Goal: Answer question/provide support: Share knowledge or assist other users

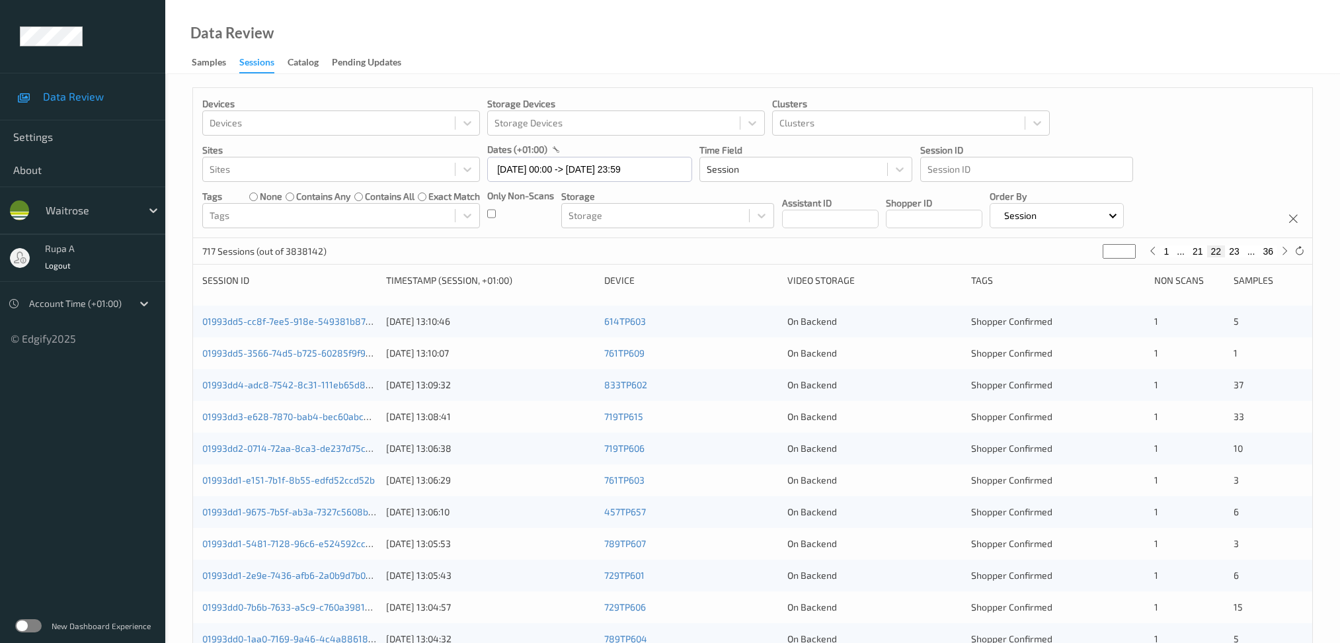
scroll to position [352, 0]
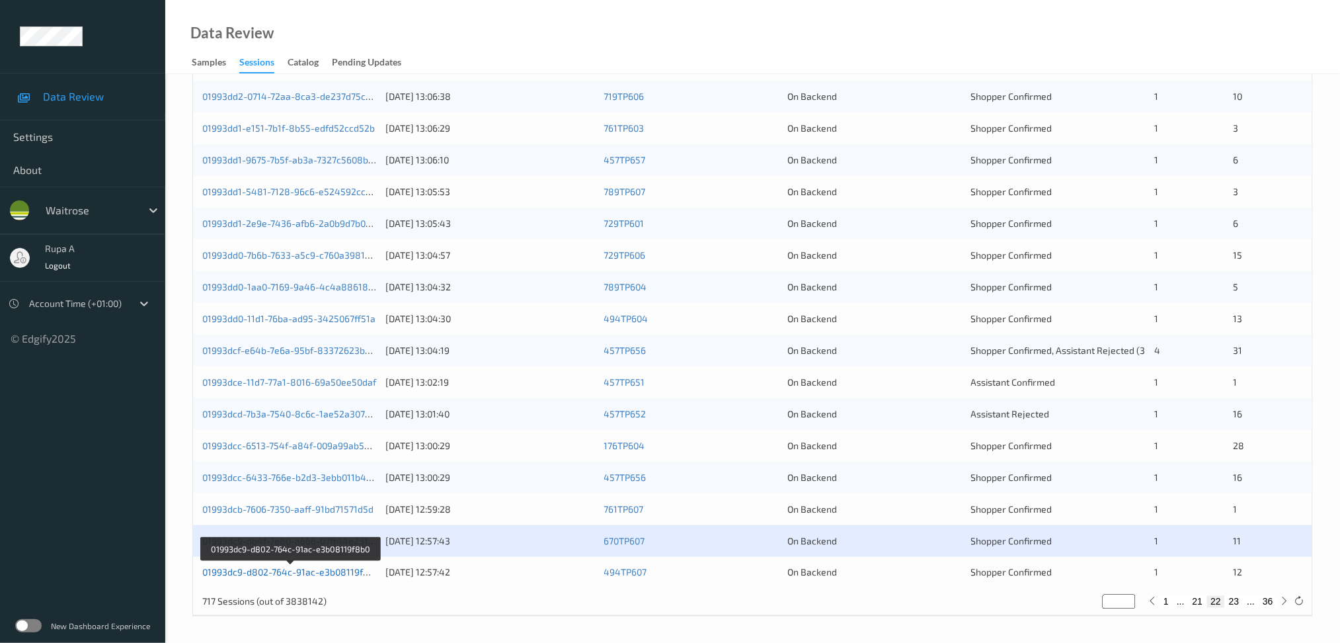
click at [326, 569] on link "01993dc9-d802-764c-91ac-e3b08119f8b0" at bounding box center [290, 572] width 177 height 11
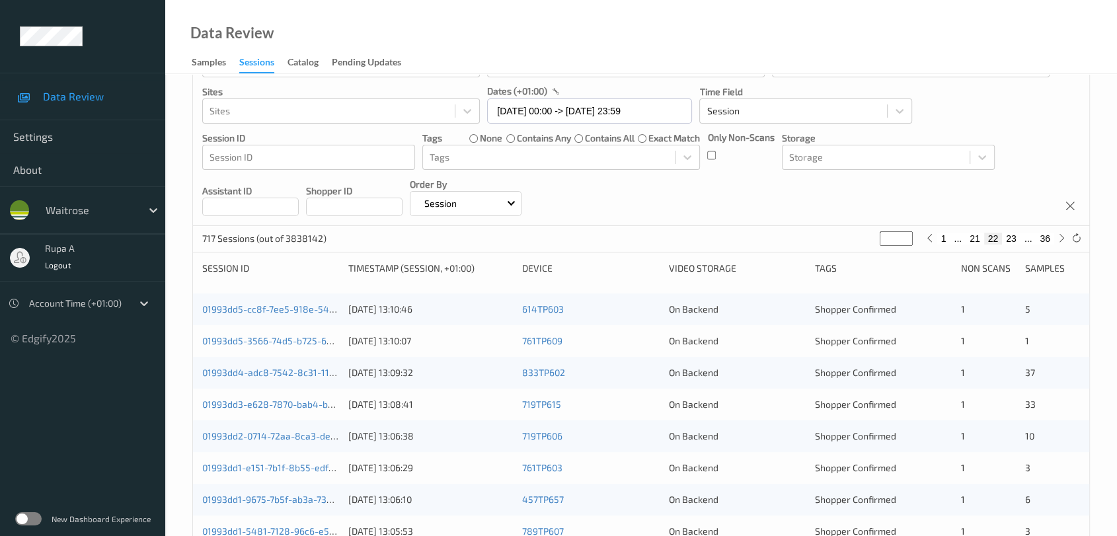
scroll to position [0, 0]
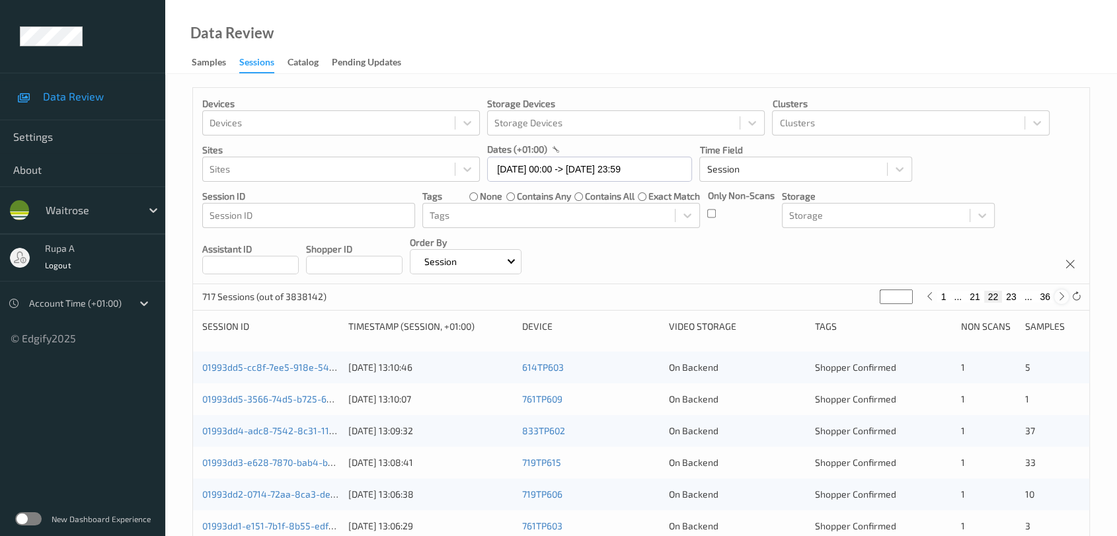
click at [1059, 295] on icon at bounding box center [1062, 297] width 10 height 10
type input "**"
click at [897, 298] on input "**" at bounding box center [896, 297] width 33 height 15
type input "*"
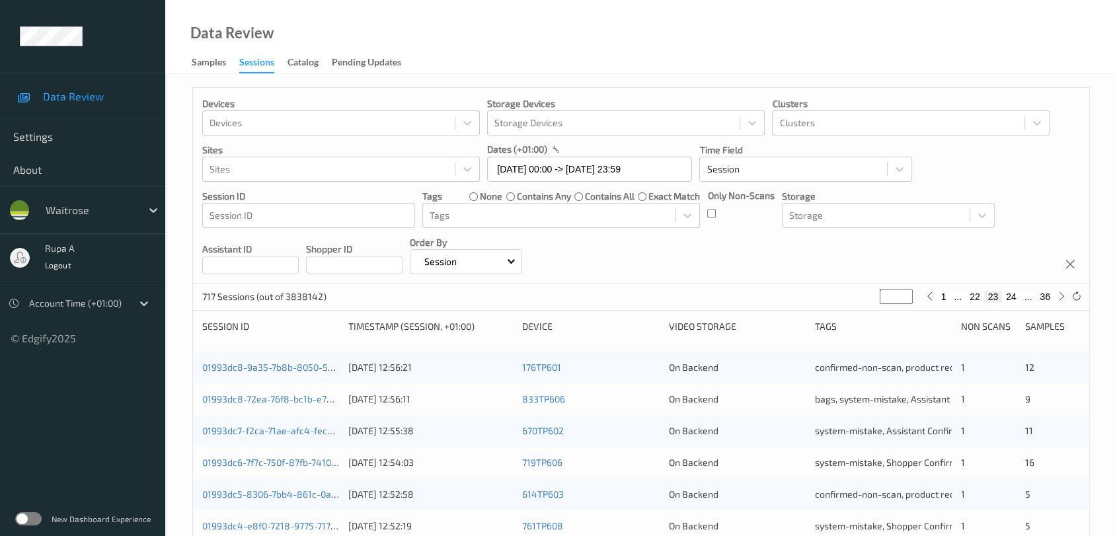
type input "*"
type input "**"
click at [952, 249] on div "Devices Devices Storage Devices Storage Devices Clusters Clusters Sites Sites d…" at bounding box center [641, 186] width 897 height 196
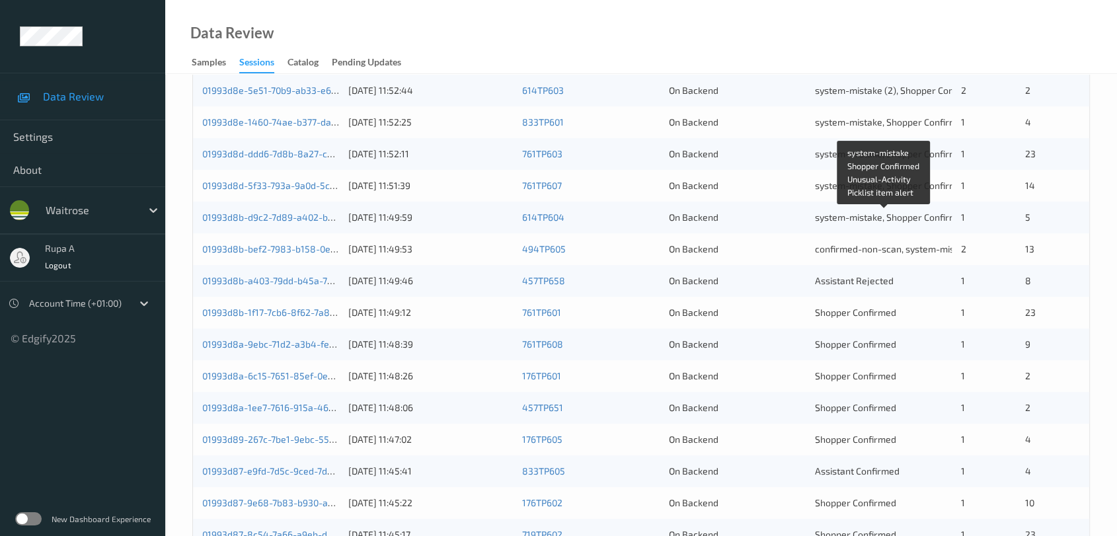
scroll to position [294, 0]
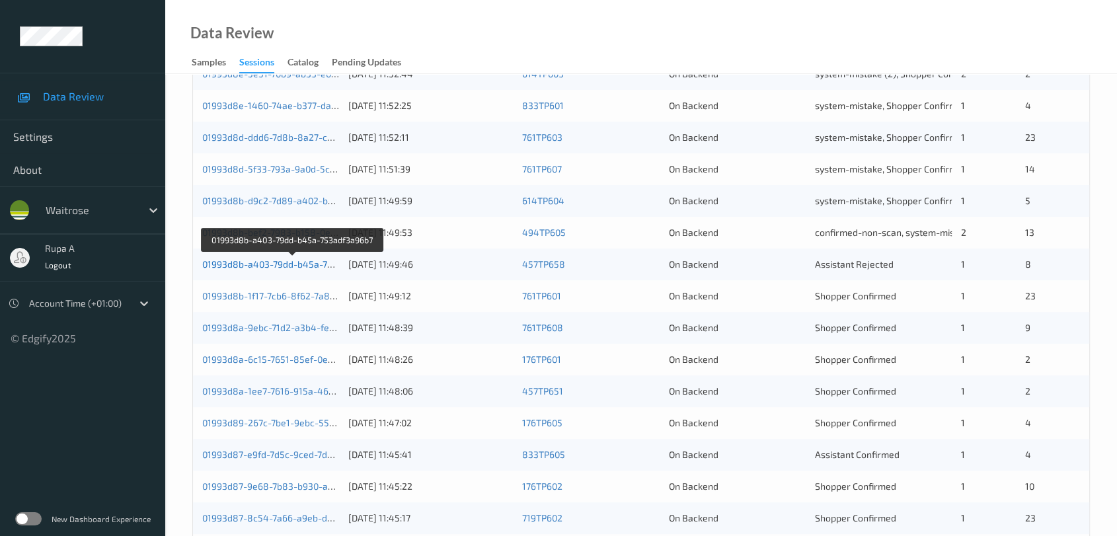
click at [281, 266] on link "01993d8b-a403-79dd-b45a-753adf3a96b7" at bounding box center [292, 264] width 180 height 11
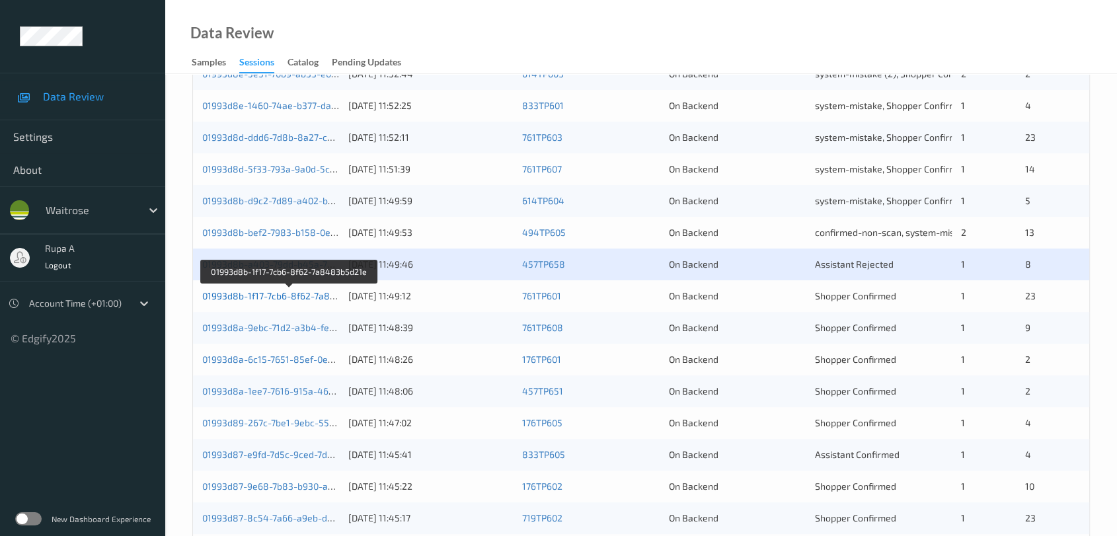
click at [321, 298] on link "01993d8b-1f17-7cb6-8f62-7a8483b5d21e" at bounding box center [289, 295] width 175 height 11
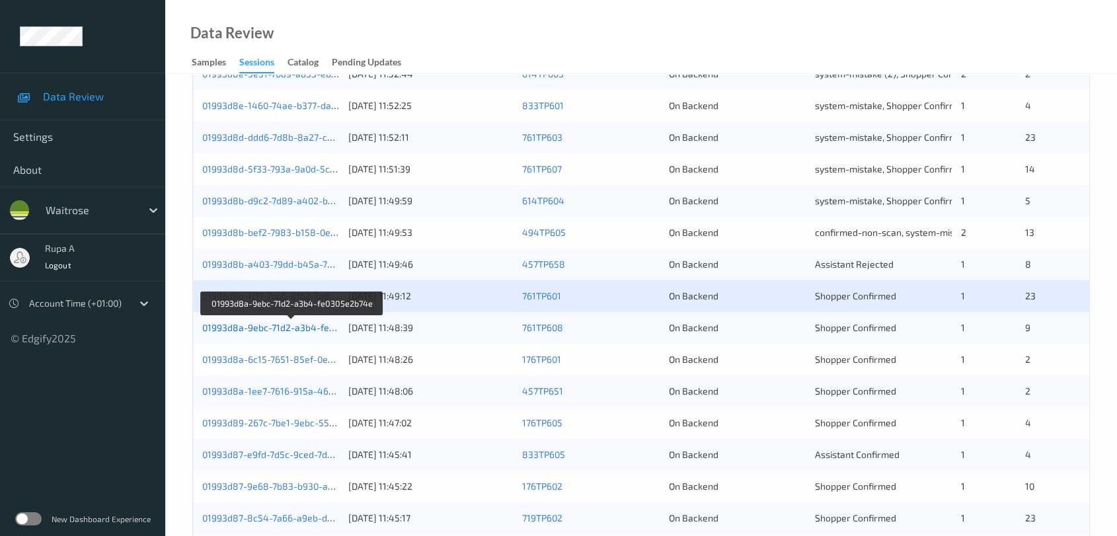
click at [335, 330] on link "01993d8a-9ebc-71d2-a3b4-fe0305e2b74e" at bounding box center [292, 327] width 180 height 11
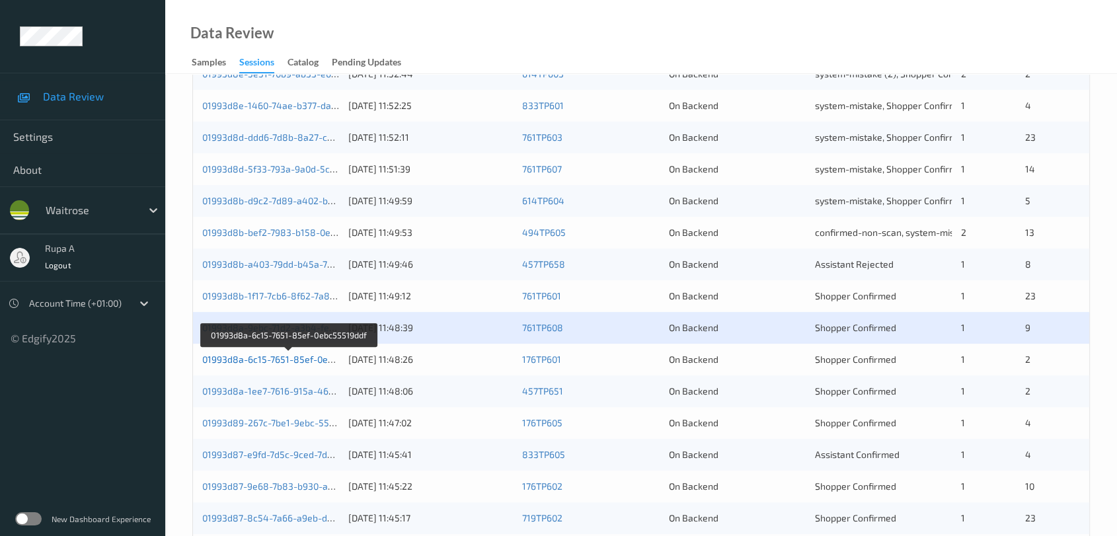
click at [308, 362] on link "01993d8a-6c15-7651-85ef-0ebc55519ddf" at bounding box center [289, 359] width 175 height 11
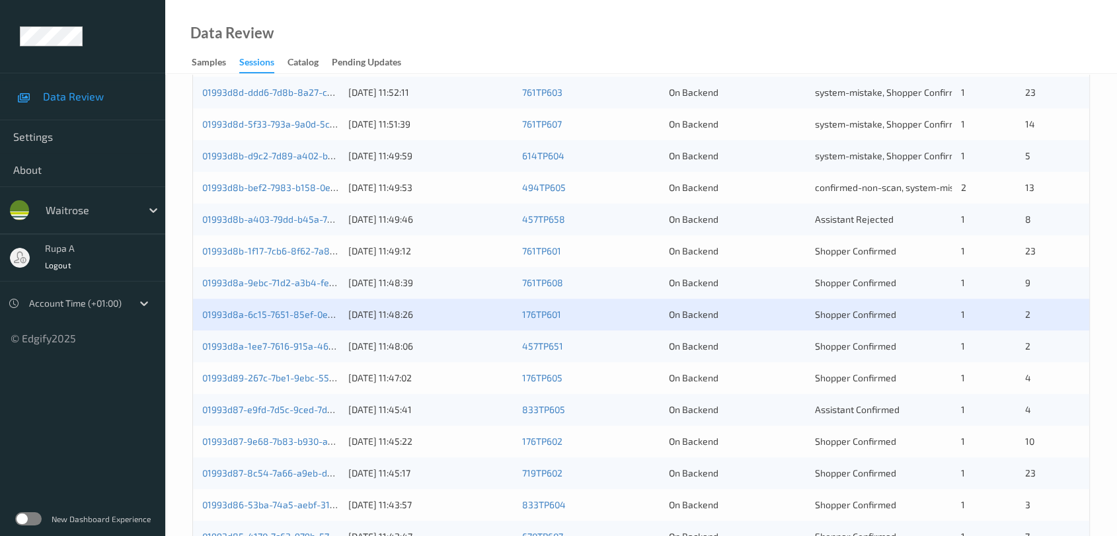
scroll to position [440, 0]
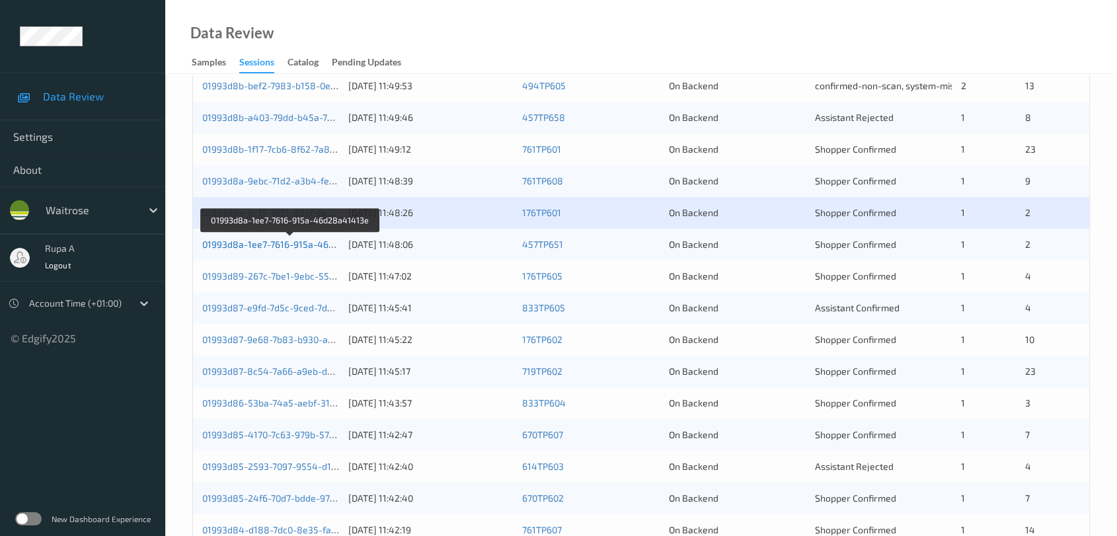
click at [321, 239] on link "01993d8a-1ee7-7616-915a-46d28a41413e" at bounding box center [291, 244] width 179 height 11
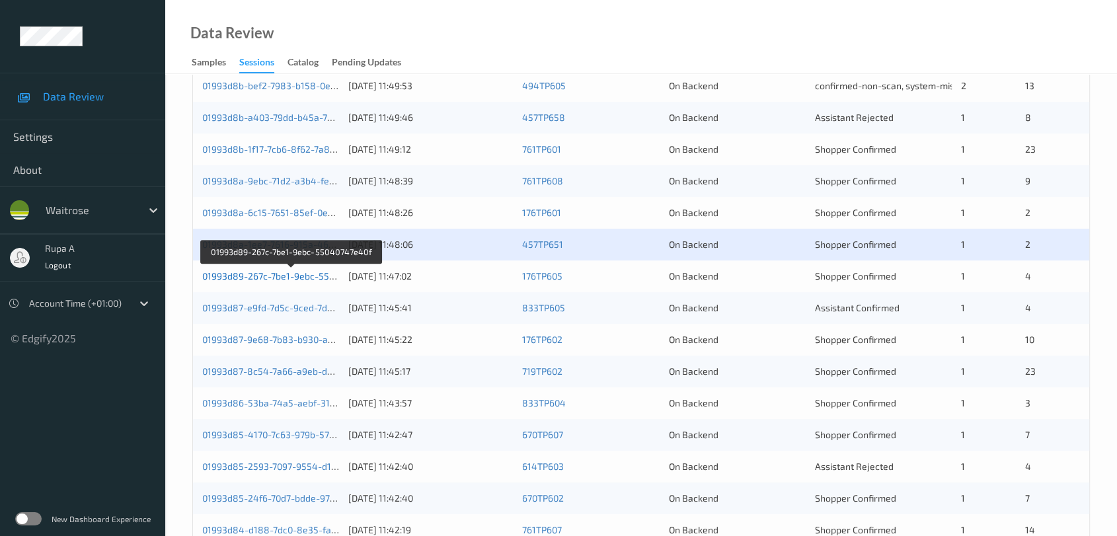
click at [312, 274] on link "01993d89-267c-7be1-9ebc-55040747e40f" at bounding box center [291, 275] width 179 height 11
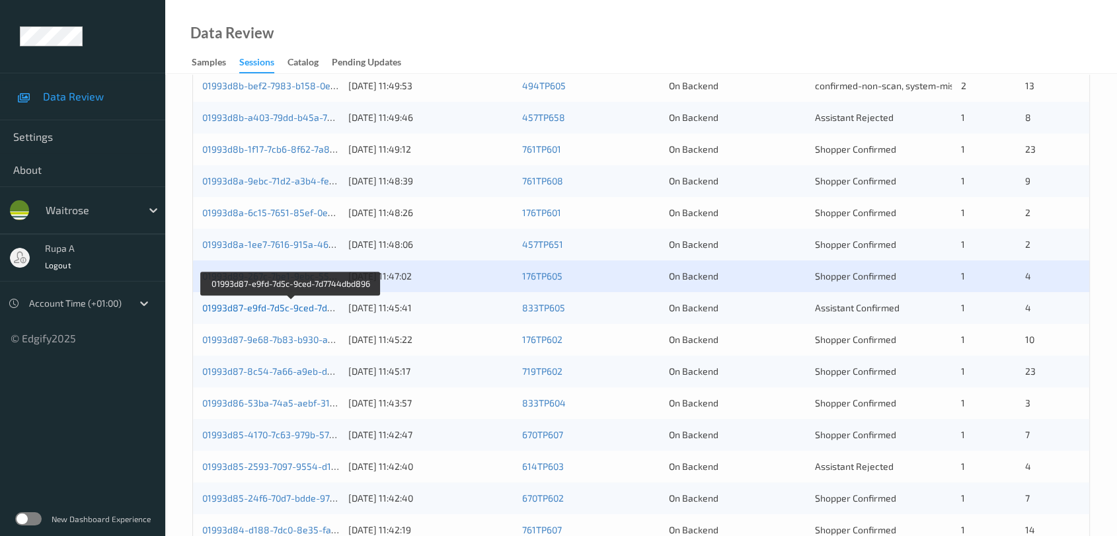
click at [317, 310] on link "01993d87-e9fd-7d5c-9ced-7d7744dbd896" at bounding box center [291, 307] width 179 height 11
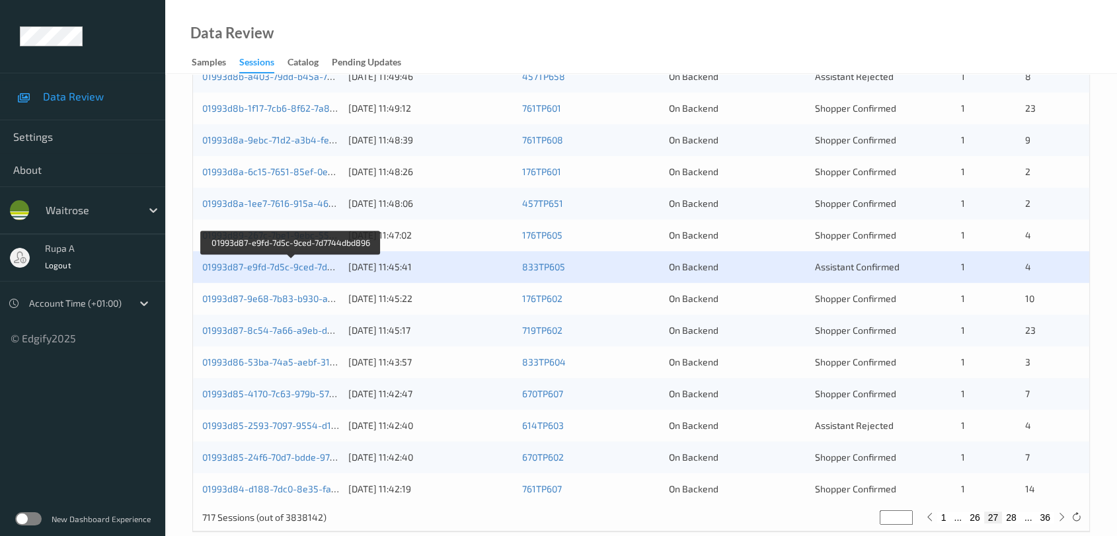
scroll to position [504, 0]
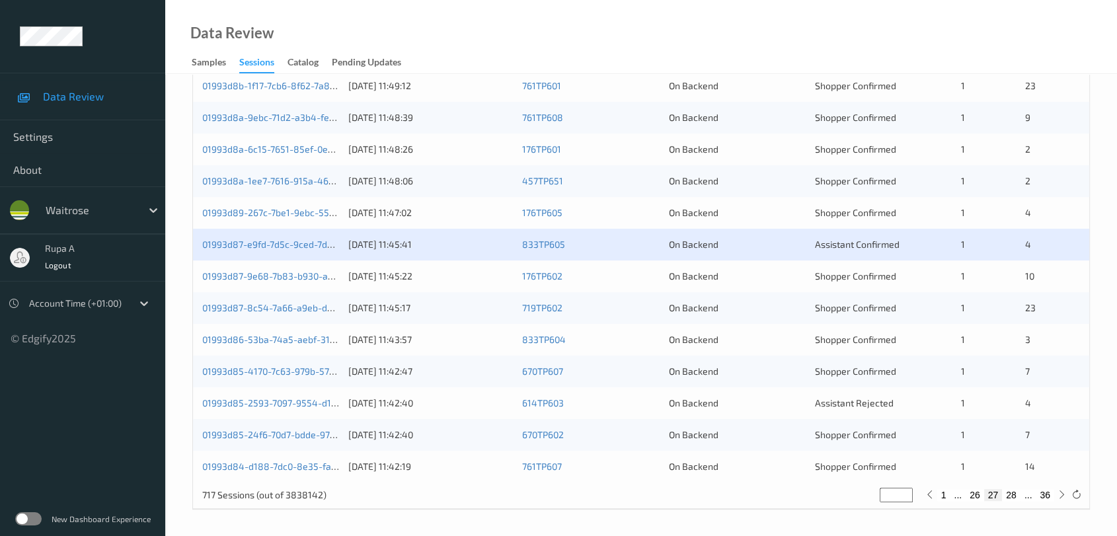
click at [339, 276] on div "01993d87-9e68-7b83-b930-a3653beb1c0c 12/09/2025 11:45:22 176TP602 On Backend Sh…" at bounding box center [641, 276] width 897 height 32
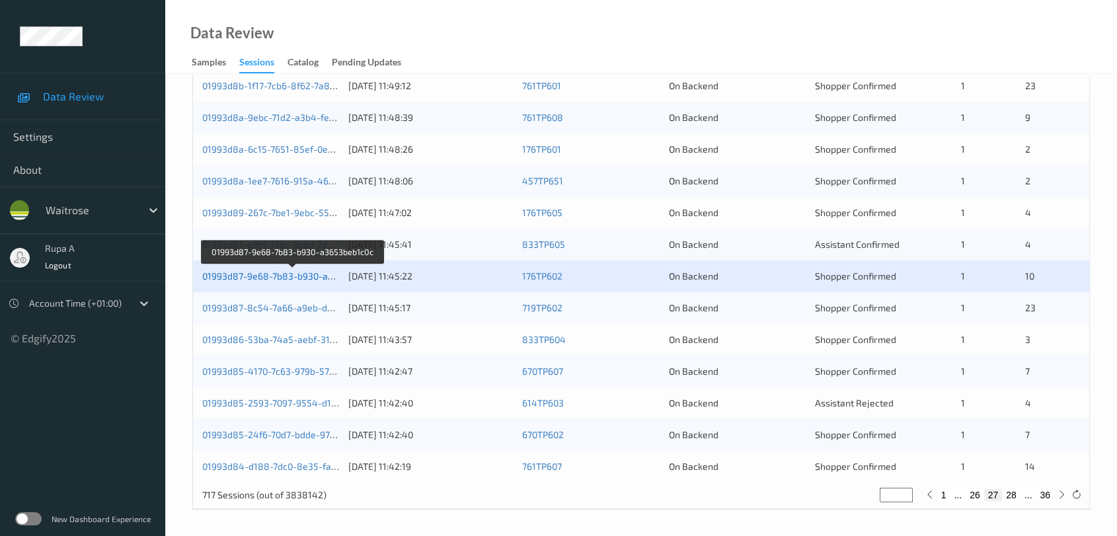
click at [339, 276] on link "01993d87-9e68-7b83-b930-a3653beb1c0c" at bounding box center [292, 275] width 181 height 11
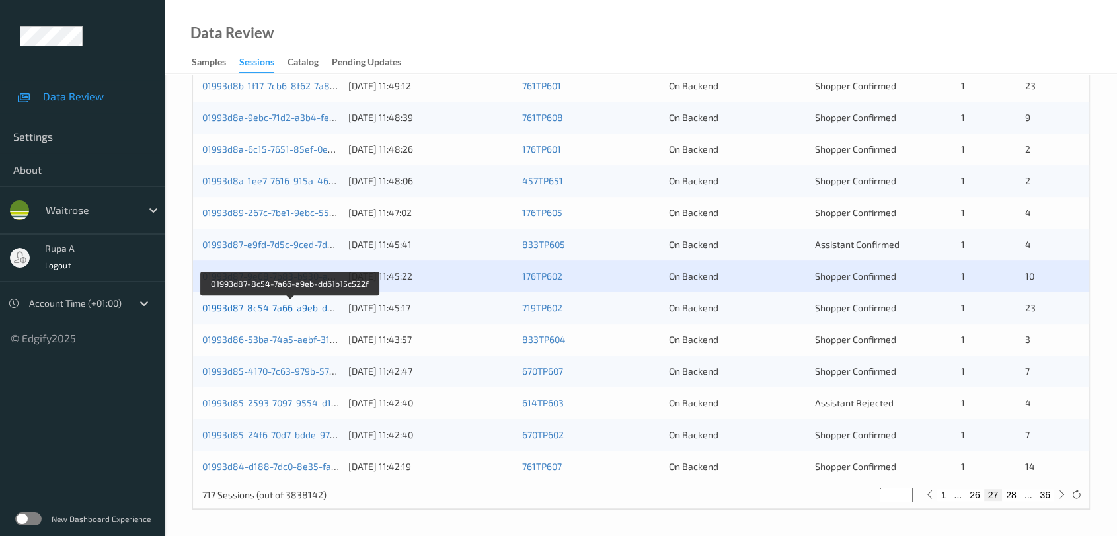
click at [315, 302] on link "01993d87-8c54-7a66-a9eb-dd61b15c522f" at bounding box center [291, 307] width 178 height 11
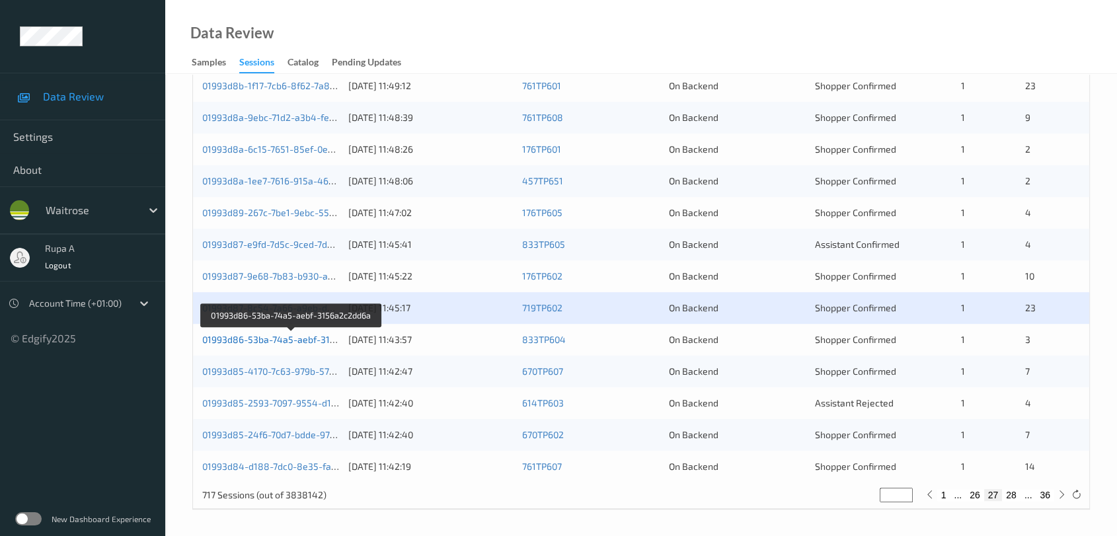
click at [312, 335] on link "01993d86-53ba-74a5-aebf-3156a2c2dd6a" at bounding box center [292, 339] width 180 height 11
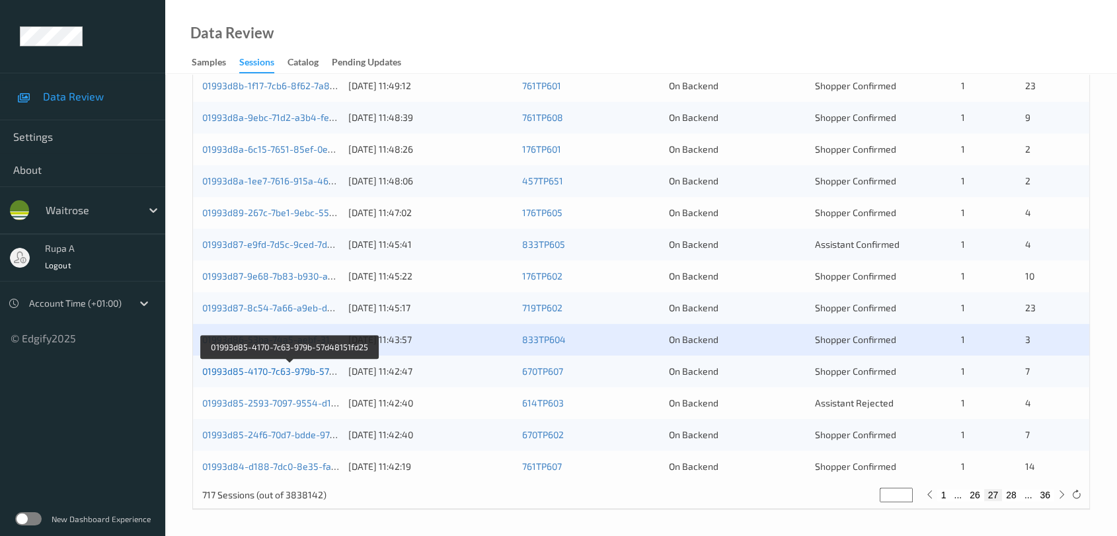
click at [331, 366] on link "01993d85-4170-7c63-979b-57d48151fd25" at bounding box center [290, 371] width 177 height 11
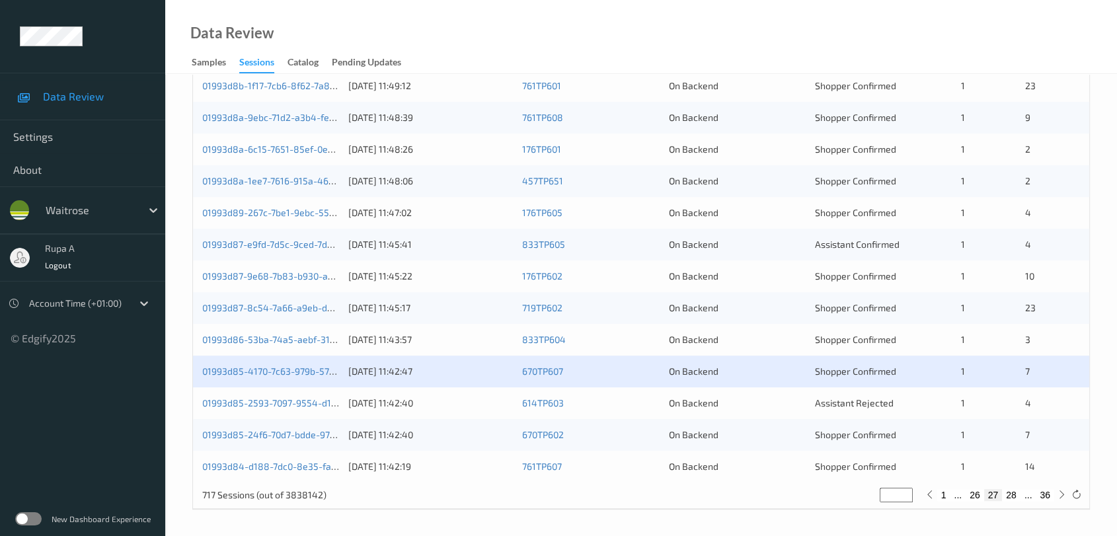
click at [314, 394] on div "01993d85-2593-7097-9554-d19ce4c410b7 12/09/2025 11:42:40 614TP603 On Backend As…" at bounding box center [641, 403] width 897 height 32
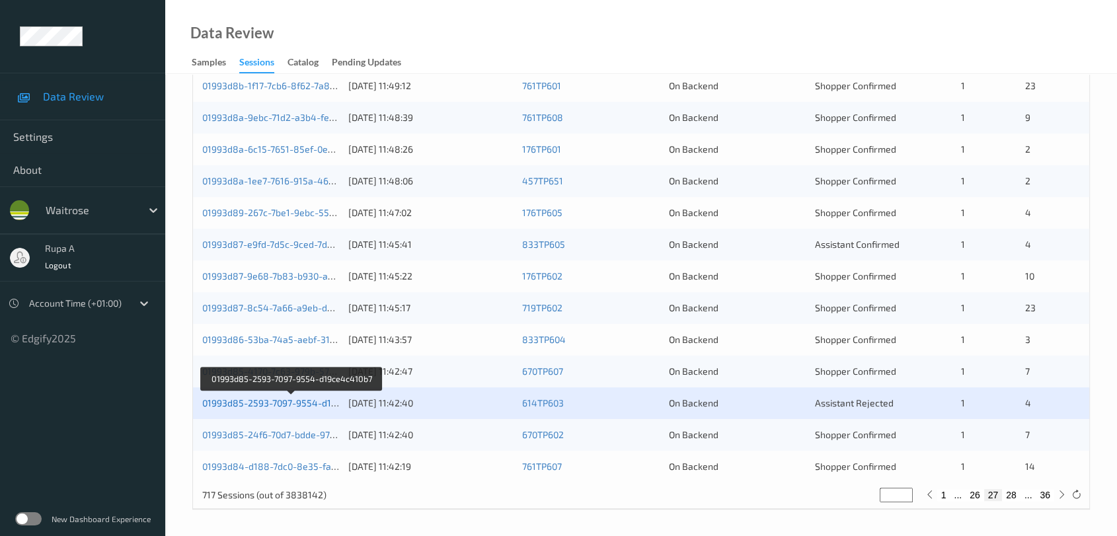
click at [312, 403] on link "01993d85-2593-7097-9554-d19ce4c410b7" at bounding box center [292, 402] width 180 height 11
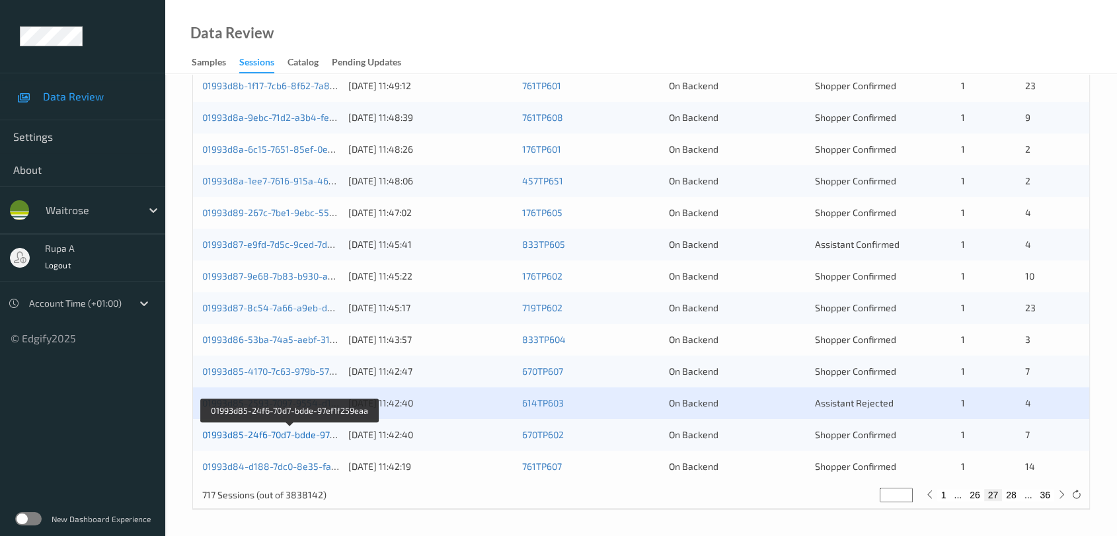
click at [320, 432] on link "01993d85-24f6-70d7-bdde-97ef1f259eaa" at bounding box center [289, 434] width 175 height 11
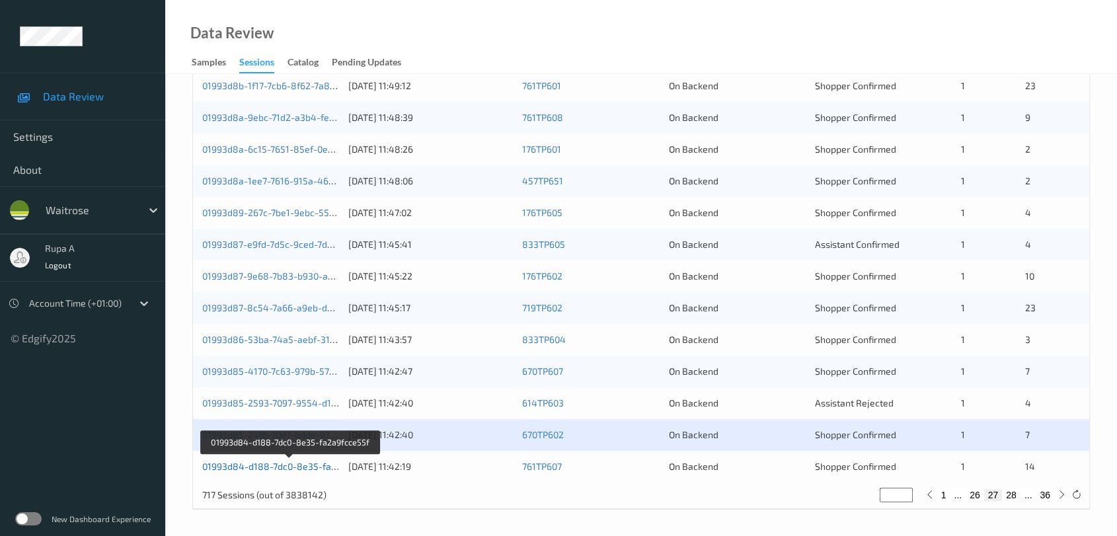
click at [329, 467] on link "01993d84-d188-7dc0-8e35-fa2a9fcce55f" at bounding box center [290, 466] width 177 height 11
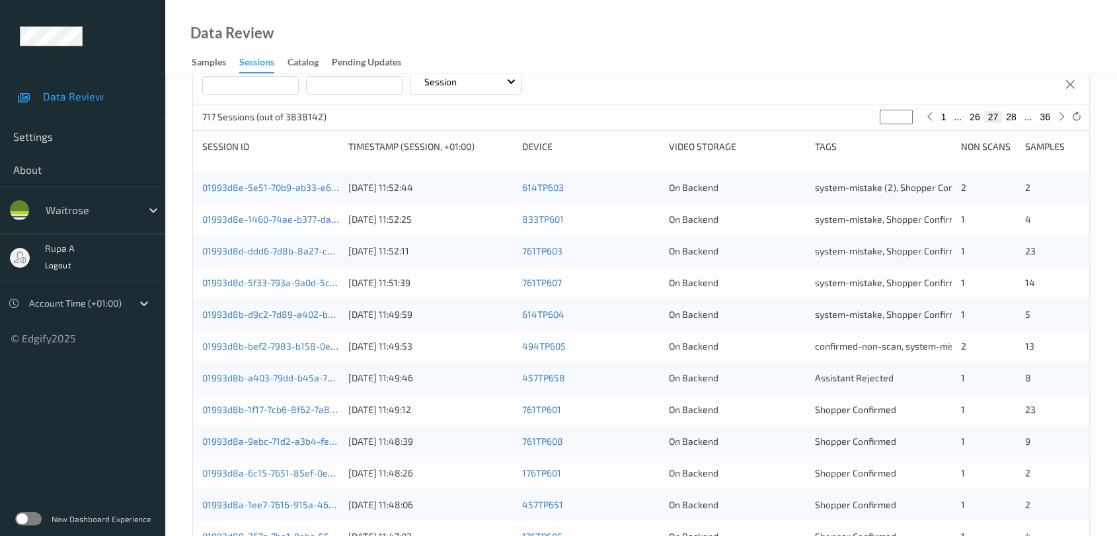
scroll to position [137, 0]
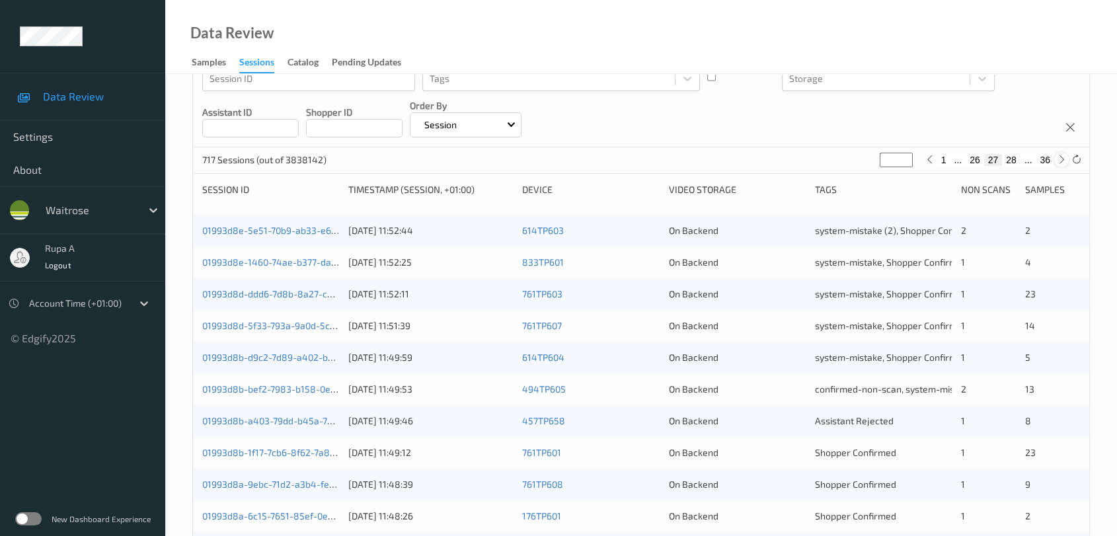
click at [1061, 160] on icon at bounding box center [1062, 160] width 10 height 10
type input "**"
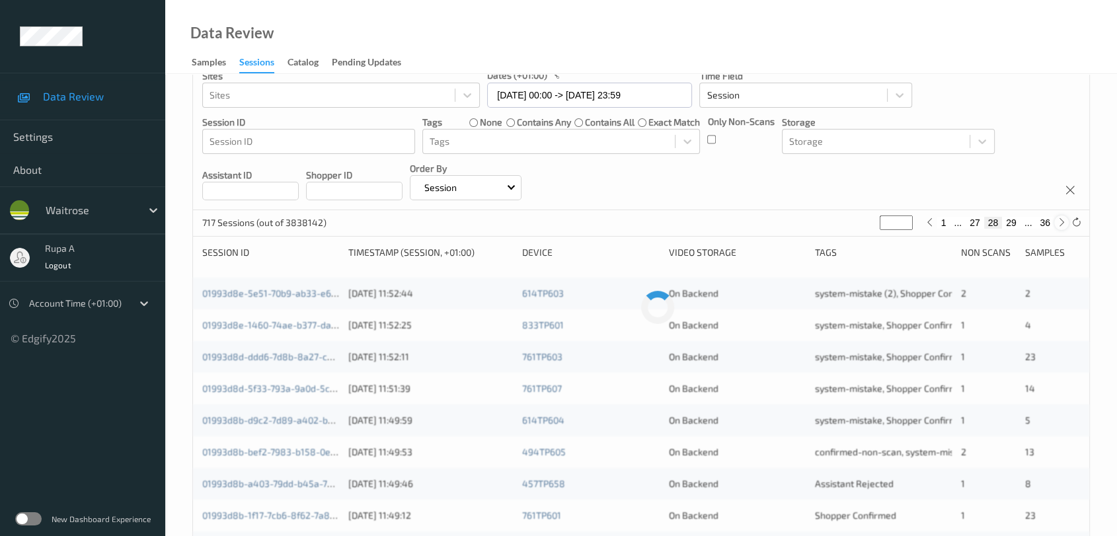
scroll to position [0, 0]
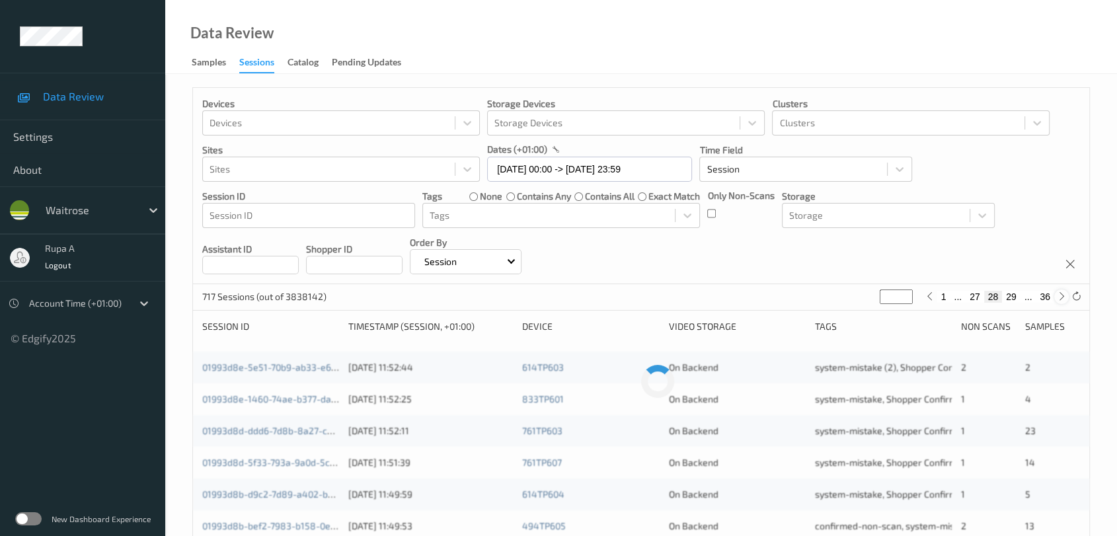
click at [1059, 296] on icon at bounding box center [1062, 297] width 10 height 10
type input "**"
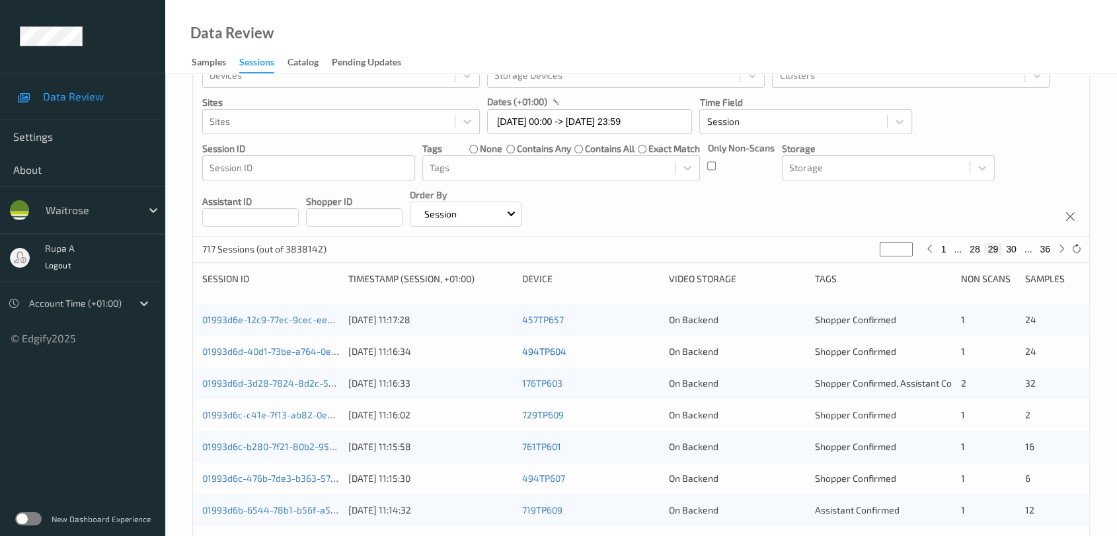
scroll to position [147, 0]
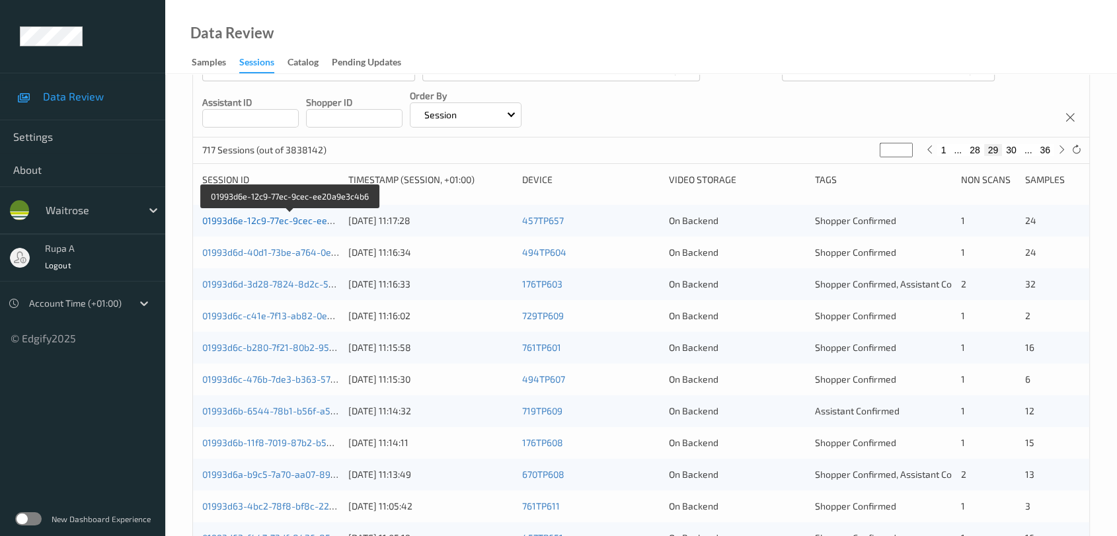
click at [321, 218] on link "01993d6e-12c9-77ec-9cec-ee20a9e3c4b6" at bounding box center [291, 220] width 178 height 11
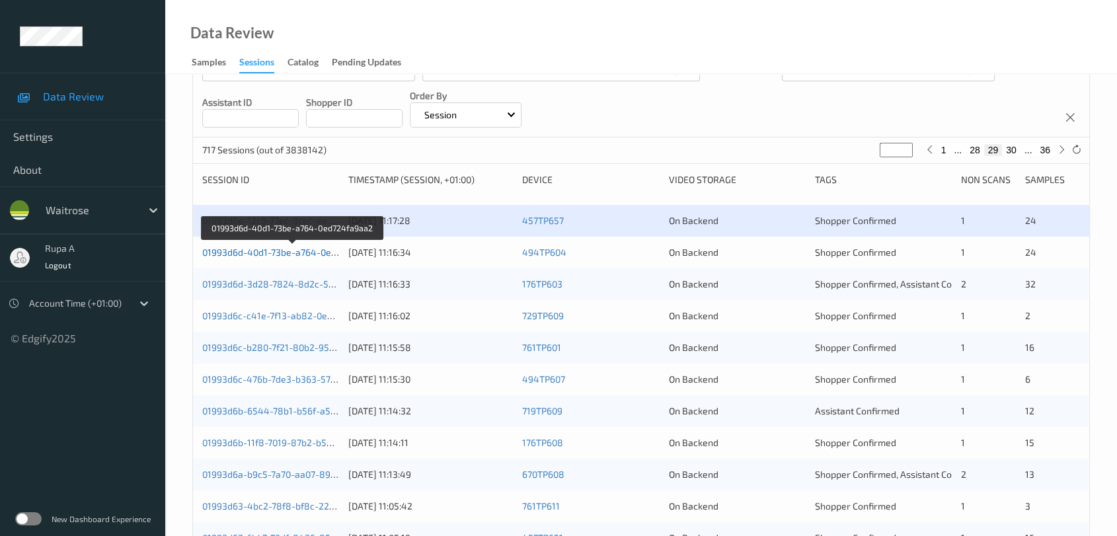
click at [270, 255] on link "01993d6d-40d1-73be-a764-0ed724fa9aa2" at bounding box center [292, 252] width 180 height 11
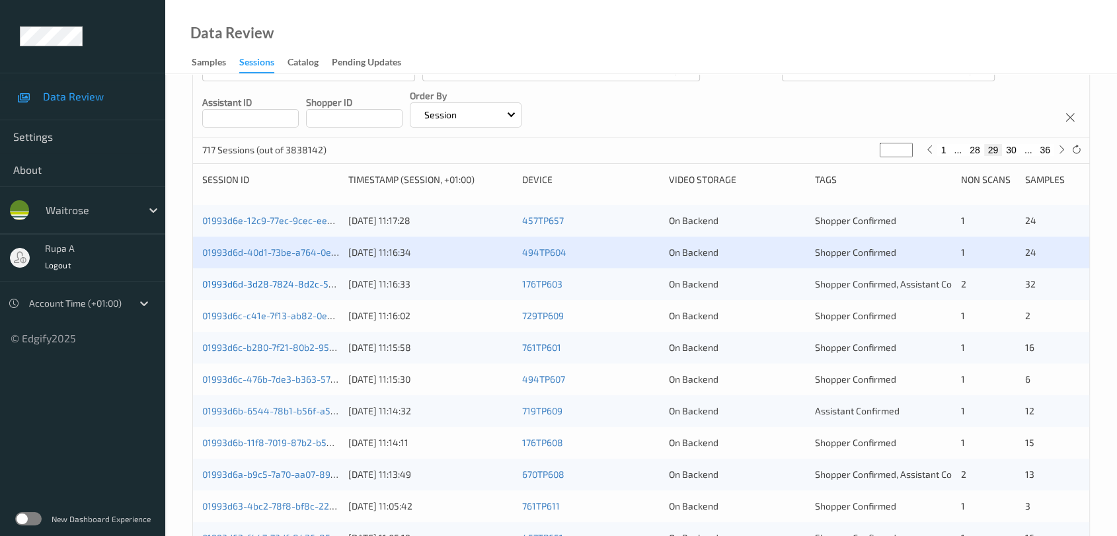
click at [323, 281] on link "01993d6d-3d28-7824-8d2c-52ef7601af35" at bounding box center [291, 283] width 179 height 11
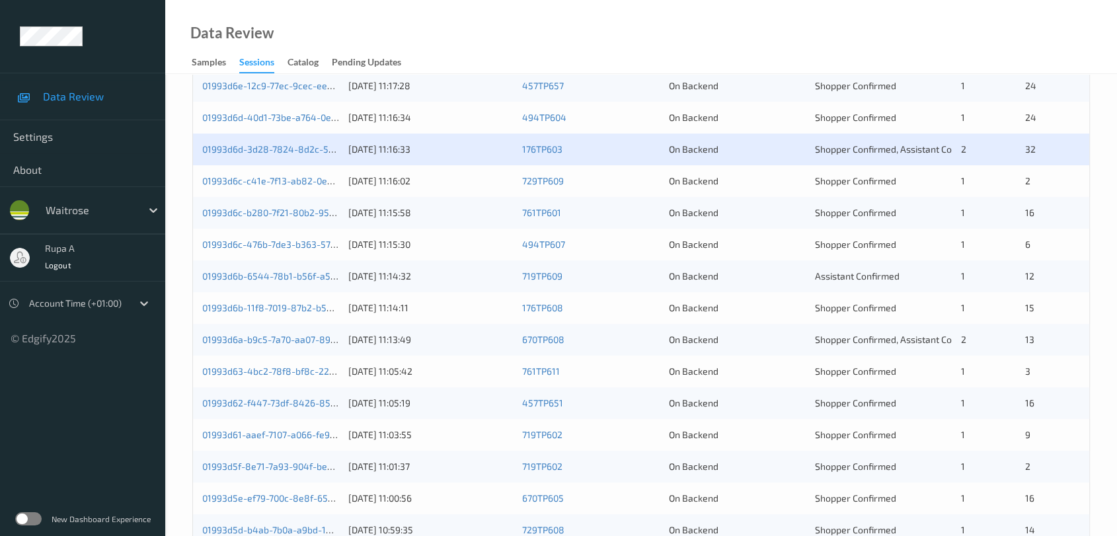
scroll to position [294, 0]
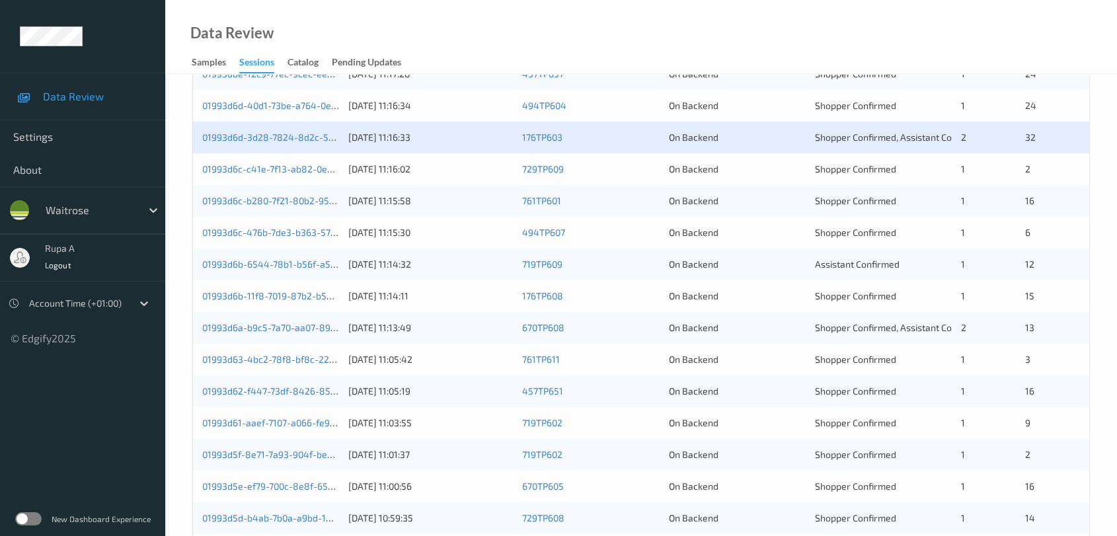
click at [342, 169] on div "01993d6c-c41e-7f13-ab82-0edb313f4890 12/09/2025 11:16:02 729TP609 On Backend Sh…" at bounding box center [641, 169] width 897 height 32
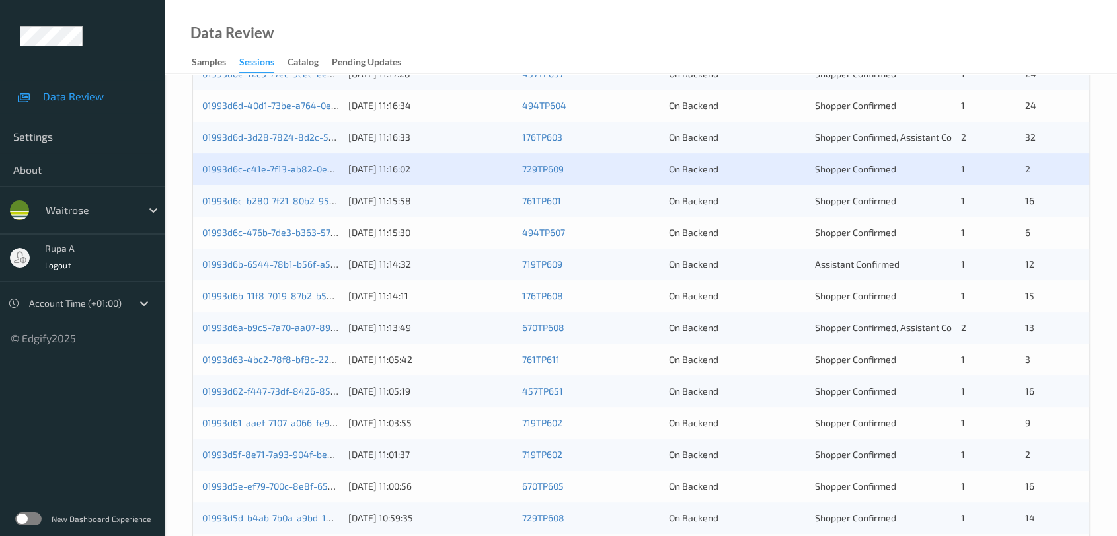
click at [293, 175] on div "01993d6c-c41e-7f13-ab82-0edb313f4890 12/09/2025 11:16:02 729TP609 On Backend Sh…" at bounding box center [641, 169] width 897 height 32
click at [291, 171] on link "01993d6c-c41e-7f13-ab82-0edb313f4890" at bounding box center [290, 168] width 176 height 11
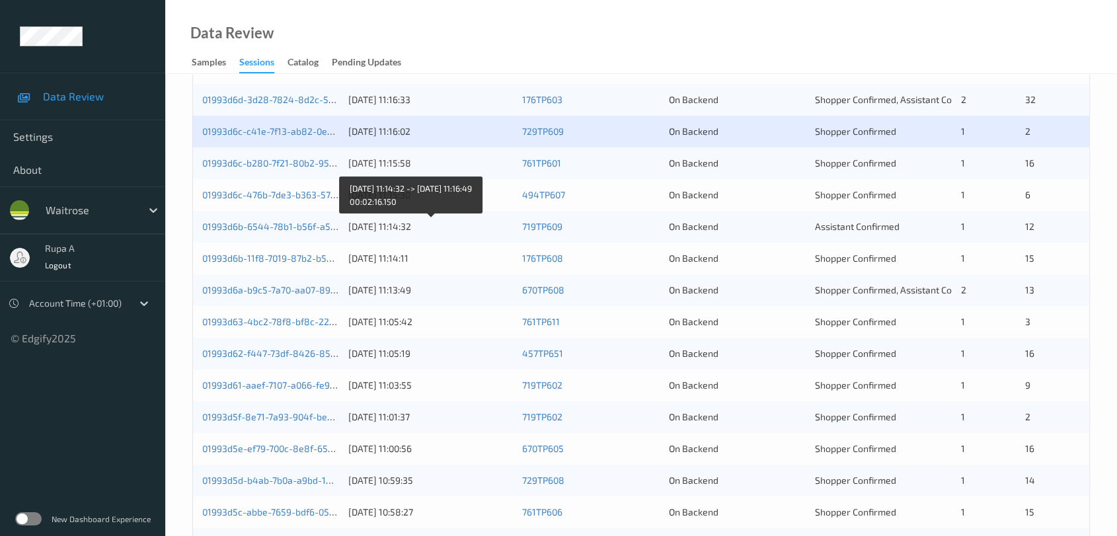
scroll to position [367, 0]
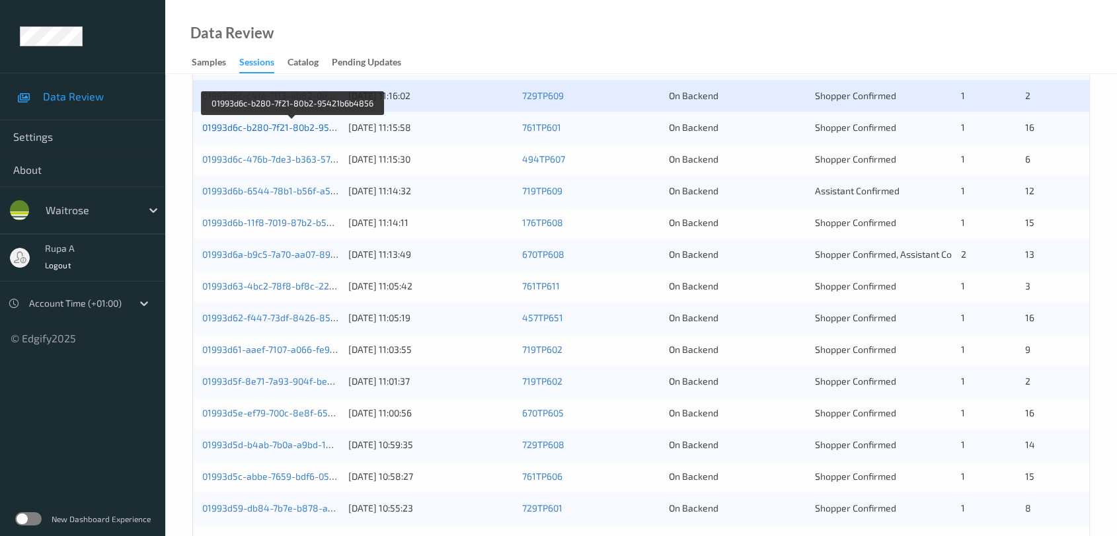
click at [327, 129] on link "01993d6c-b280-7f21-80b2-95421b6b4856" at bounding box center [292, 127] width 180 height 11
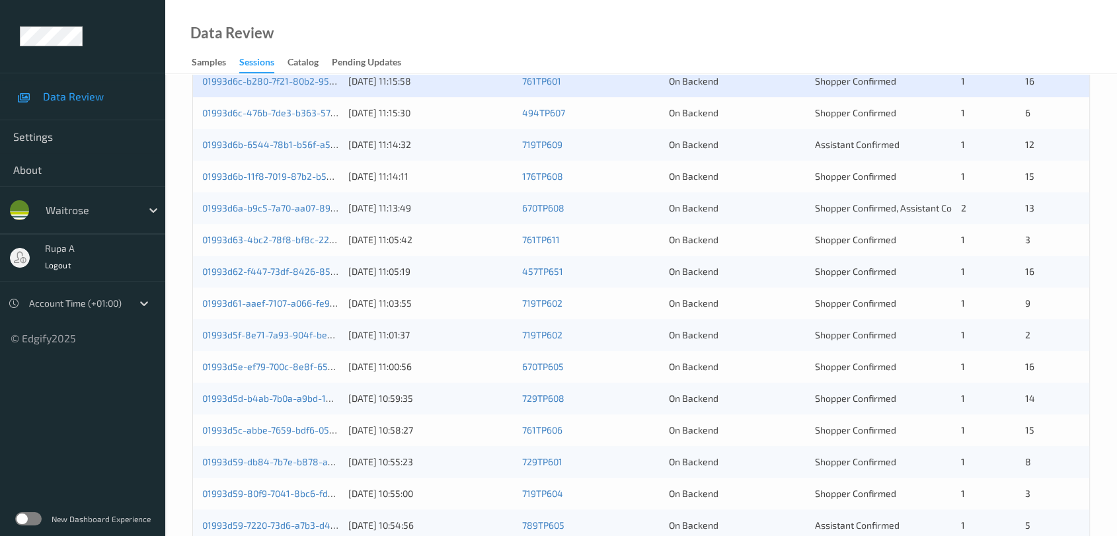
scroll to position [357, 0]
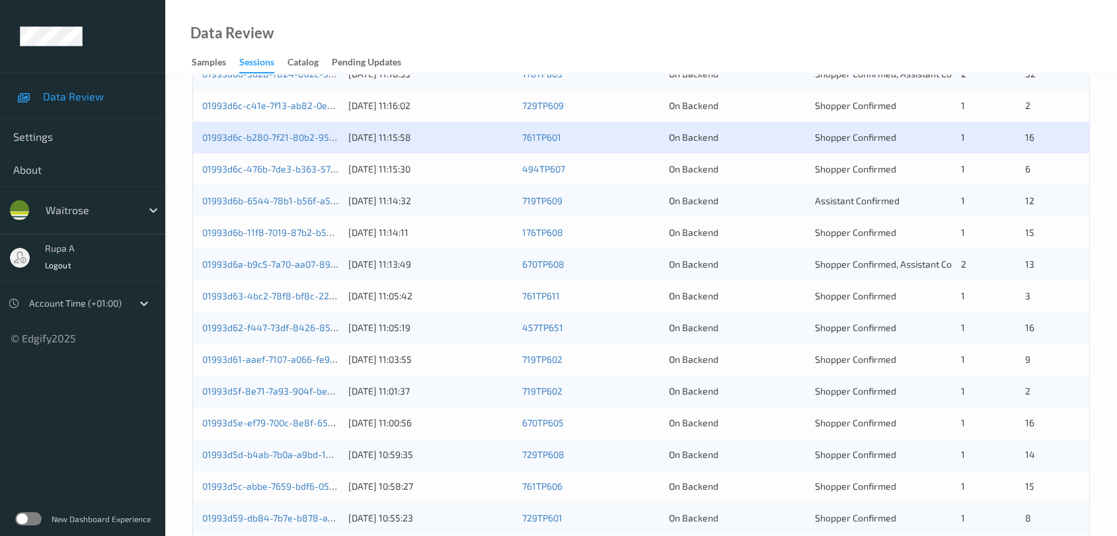
click at [301, 175] on div "01993d6c-476b-7de3-b363-57b046cb24c1" at bounding box center [270, 169] width 137 height 13
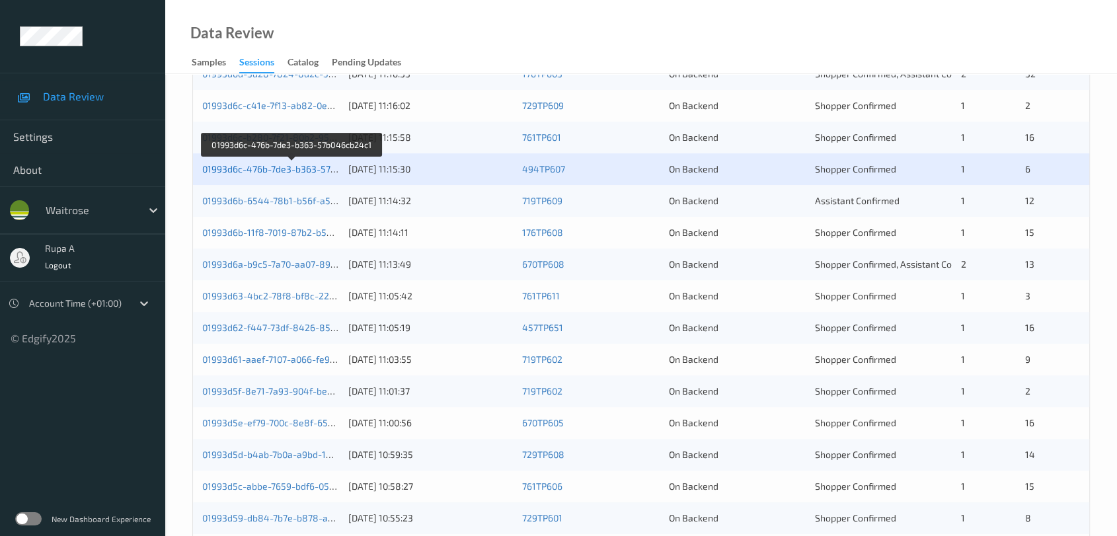
click at [304, 171] on link "01993d6c-476b-7de3-b363-57b046cb24c1" at bounding box center [292, 168] width 180 height 11
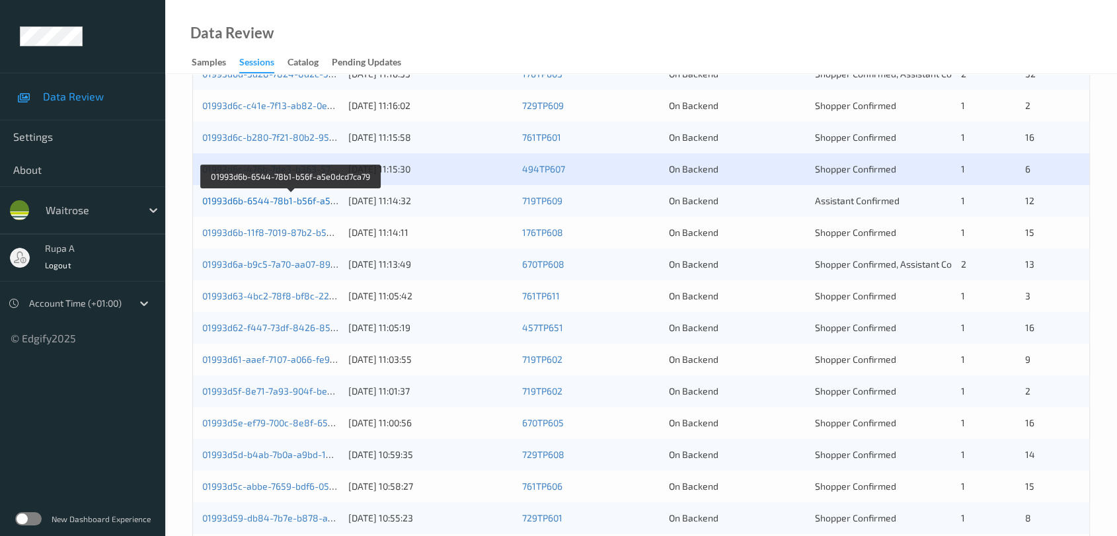
click at [312, 201] on link "01993d6b-6544-78b1-b56f-a5e0dcd7ca79" at bounding box center [291, 200] width 179 height 11
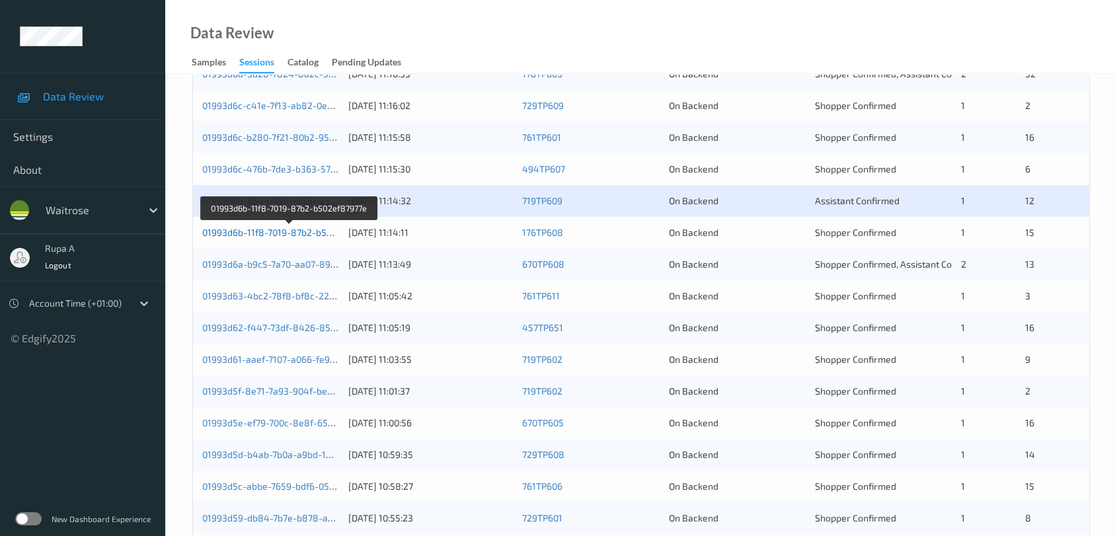
click at [289, 229] on link "01993d6b-11f8-7019-87b2-b502ef87977e" at bounding box center [289, 232] width 174 height 11
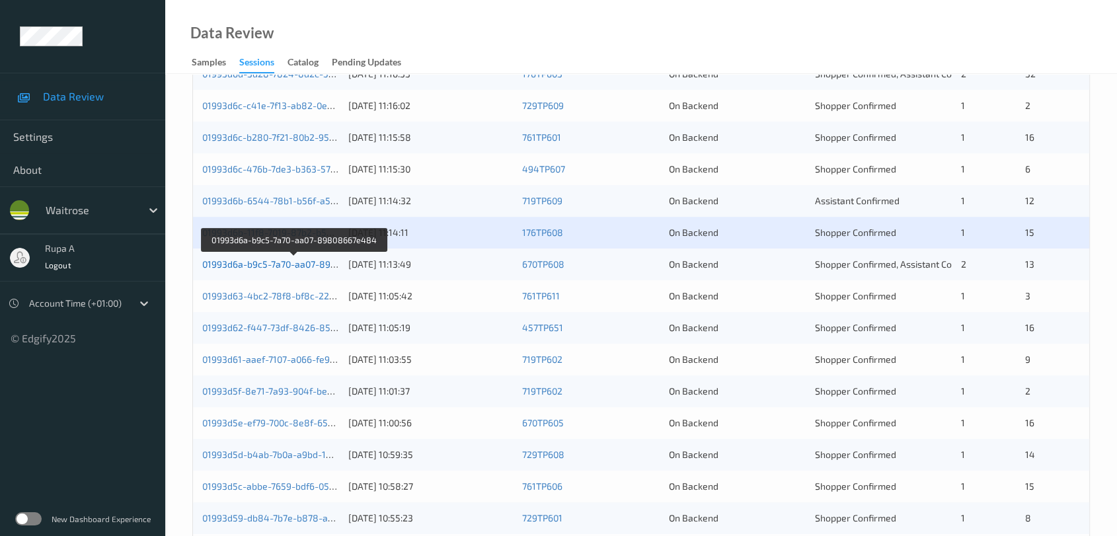
click at [319, 266] on link "01993d6a-b9c5-7a70-aa07-89808667e484" at bounding box center [294, 264] width 184 height 11
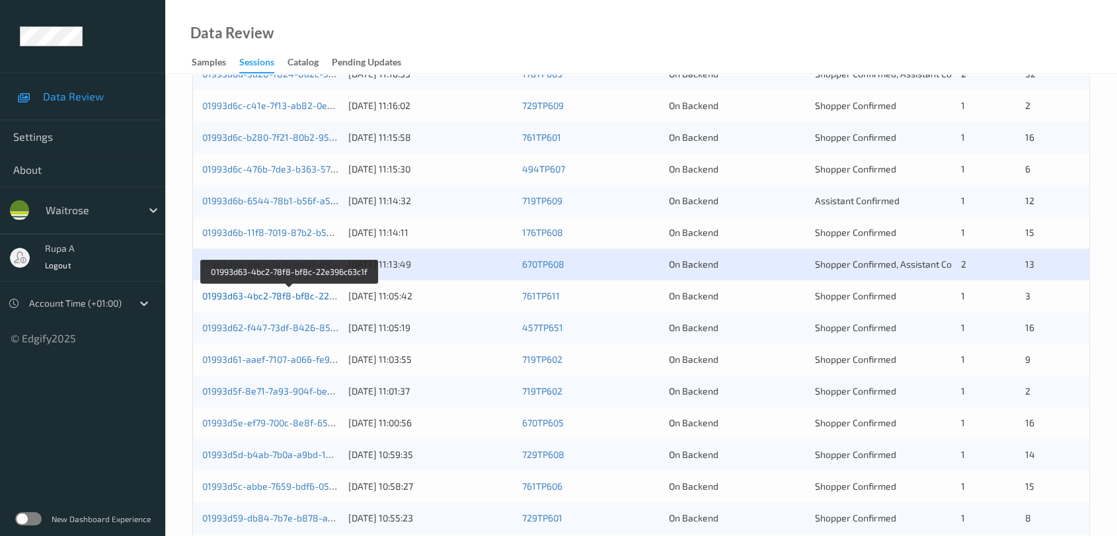
click at [328, 298] on link "01993d63-4bc2-78f8-bf8c-22e396c63c1f" at bounding box center [289, 295] width 175 height 11
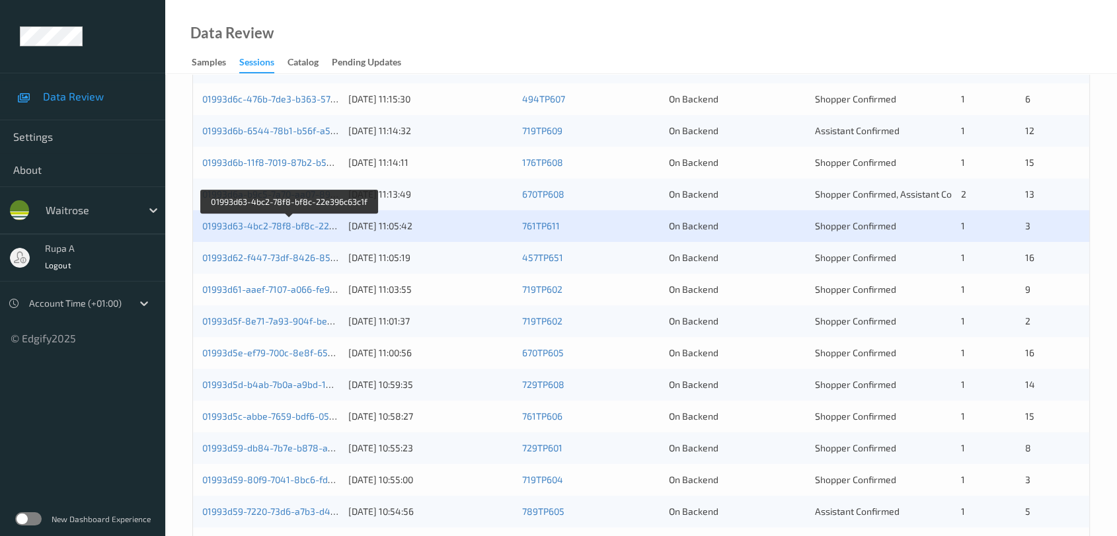
scroll to position [504, 0]
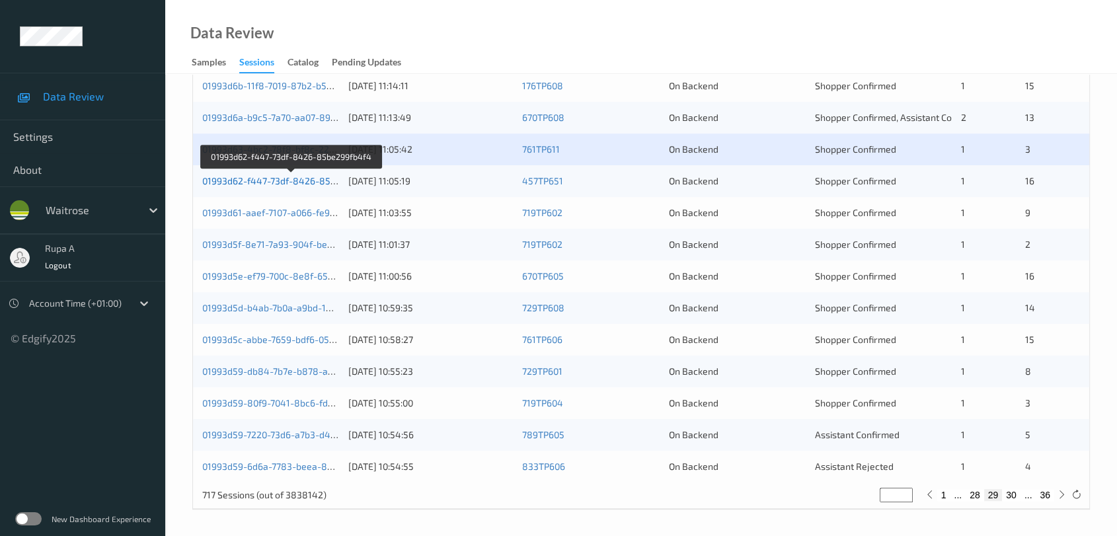
click at [325, 180] on link "01993d62-f447-73df-8426-85be299fb4f4" at bounding box center [291, 180] width 179 height 11
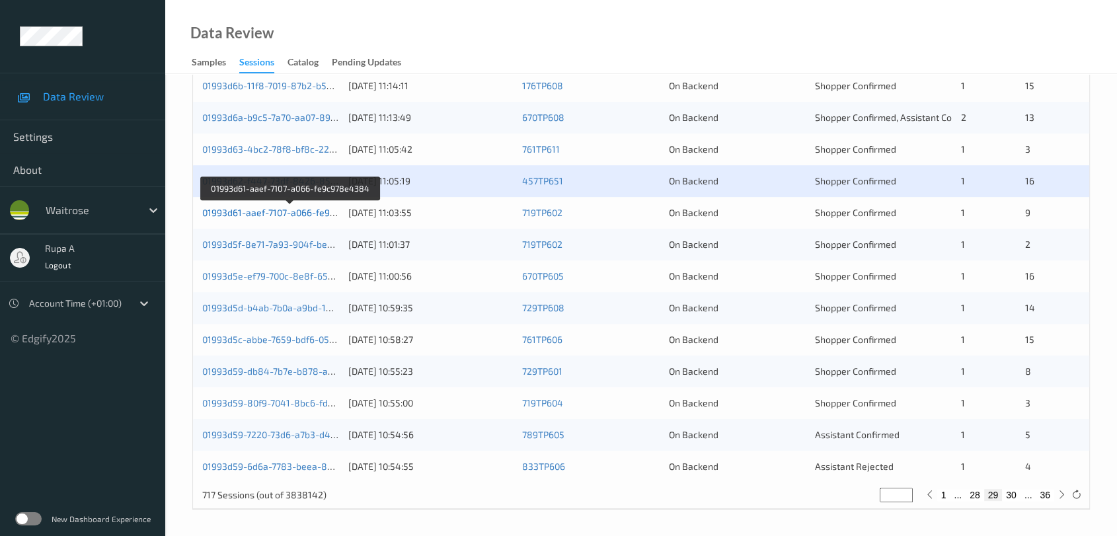
click at [329, 209] on link "01993d61-aaef-7107-a066-fe9c978e4384" at bounding box center [290, 212] width 177 height 11
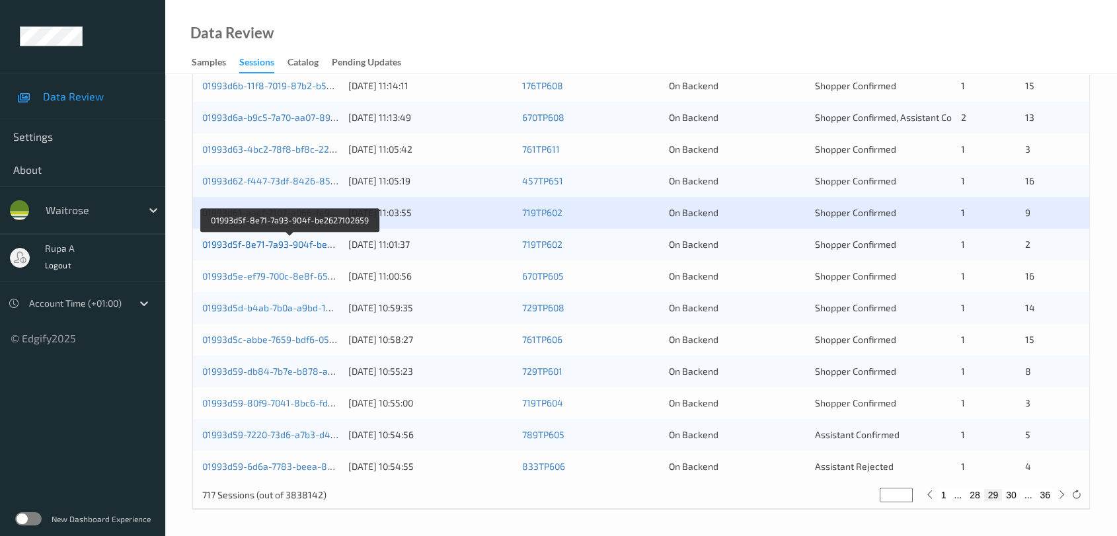
click at [301, 239] on link "01993d5f-8e71-7a93-904f-be2627102659" at bounding box center [290, 244] width 176 height 11
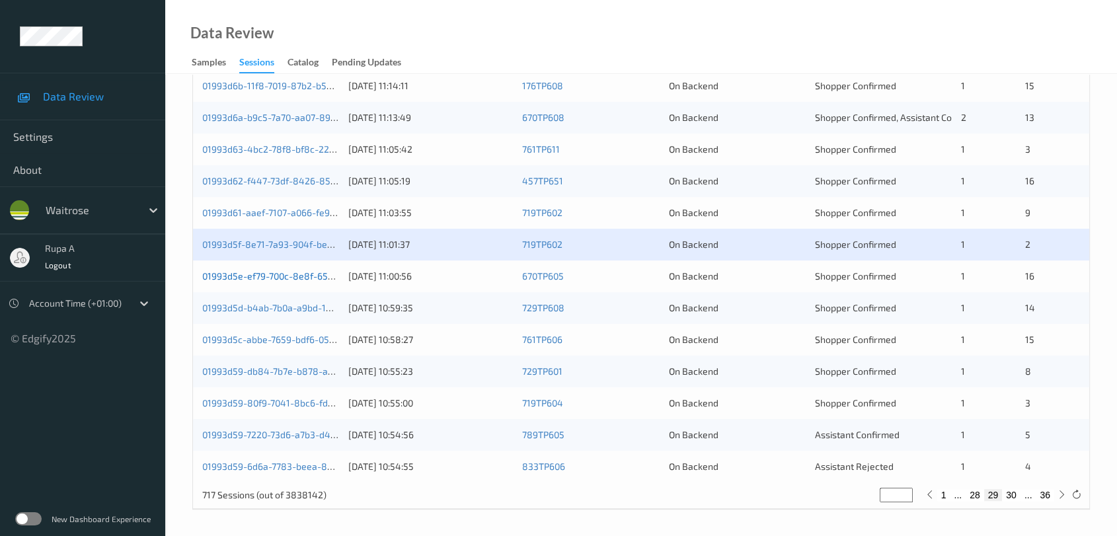
click at [313, 276] on link "01993d5e-ef79-700c-8e8f-65728fb9502e" at bounding box center [290, 275] width 177 height 11
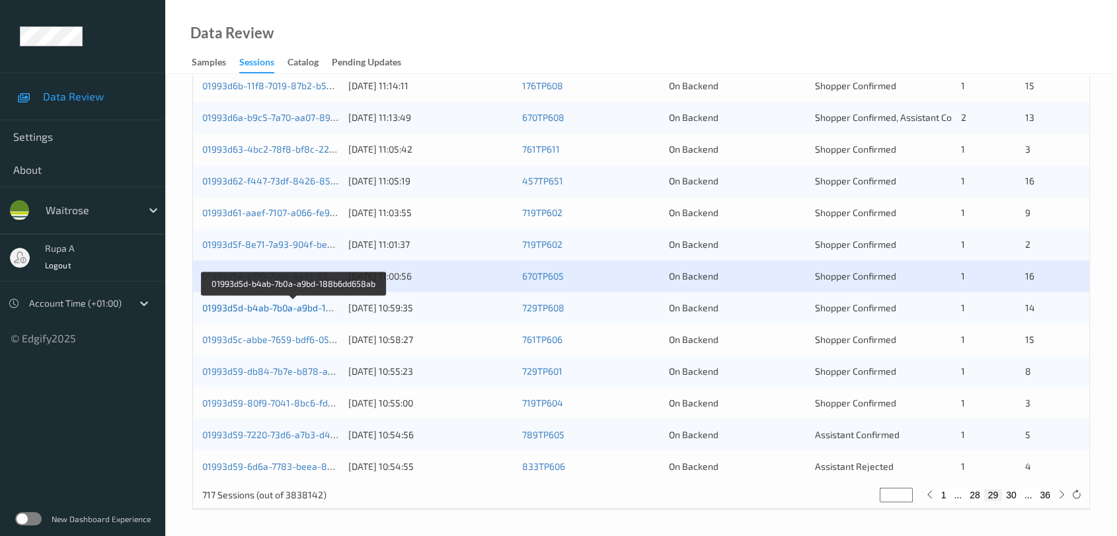
click at [309, 303] on link "01993d5d-b4ab-7b0a-a9bd-188b6dd658ab" at bounding box center [294, 307] width 184 height 11
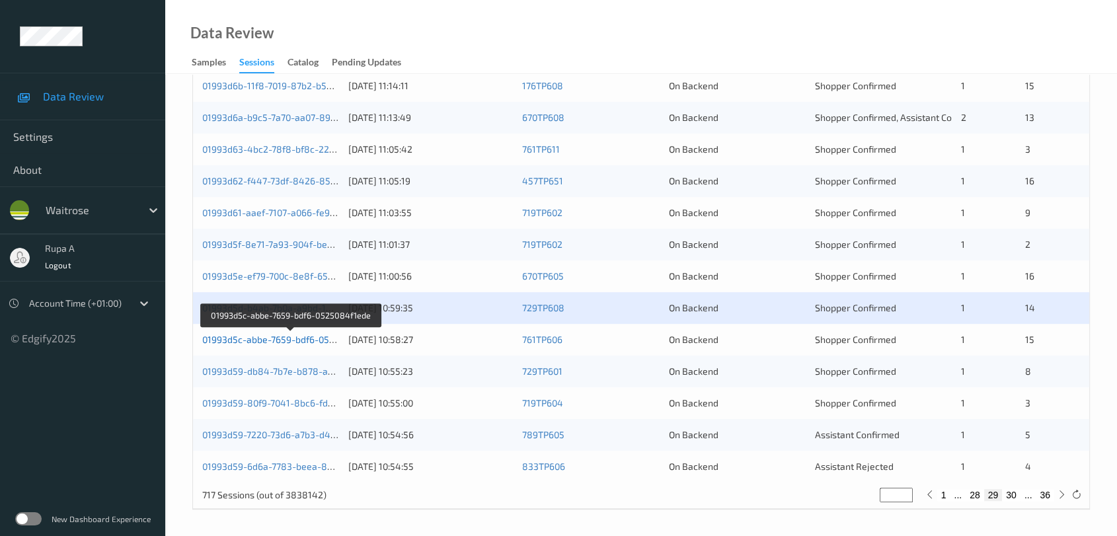
click at [325, 340] on link "01993d5c-abbe-7659-bdf6-0525084f1ede" at bounding box center [291, 339] width 178 height 11
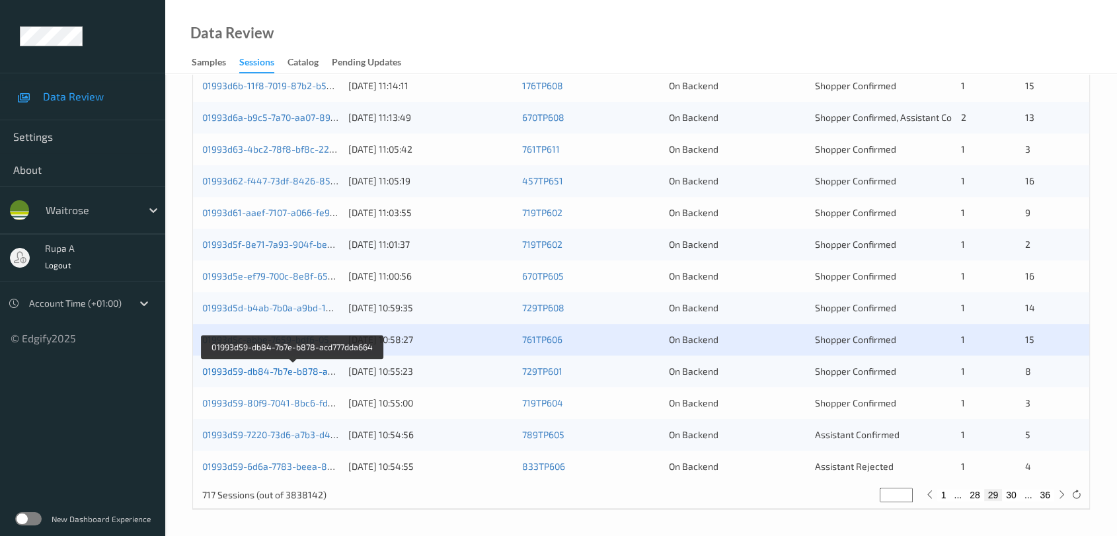
click at [326, 369] on link "01993d59-db84-7b7e-b878-acd777dda664" at bounding box center [293, 371] width 182 height 11
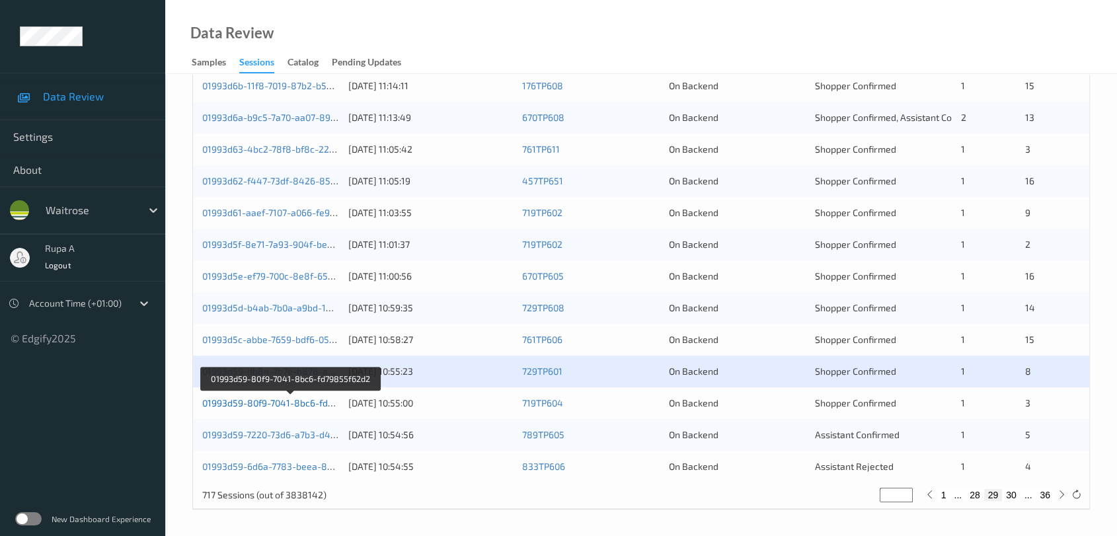
click at [315, 406] on link "01993d59-80f9-7041-8bc6-fd79855f62d2" at bounding box center [290, 402] width 177 height 11
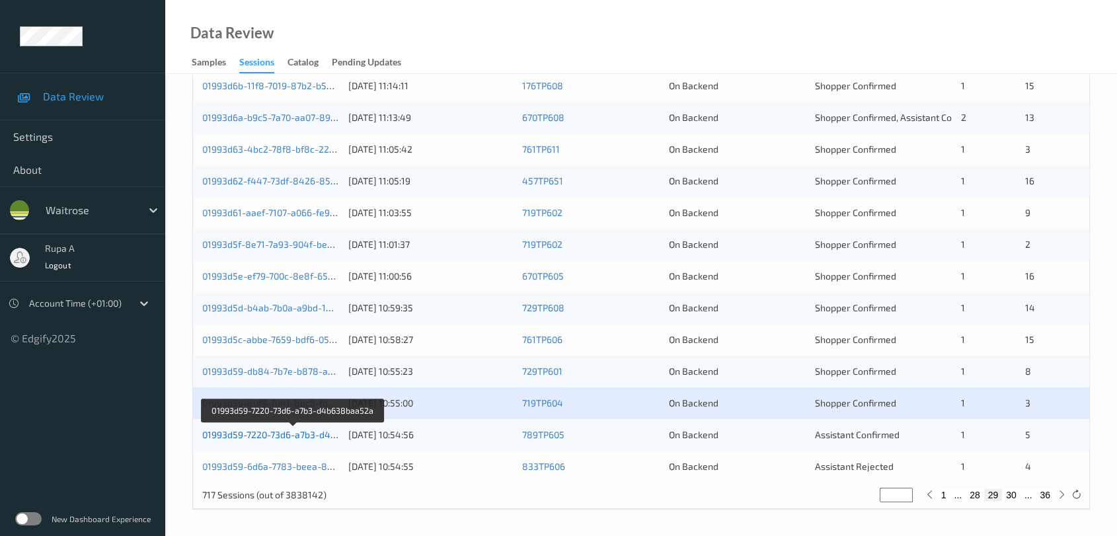
click at [331, 439] on link "01993d59-7220-73d6-a7b3-d4b638baa52a" at bounding box center [293, 434] width 182 height 11
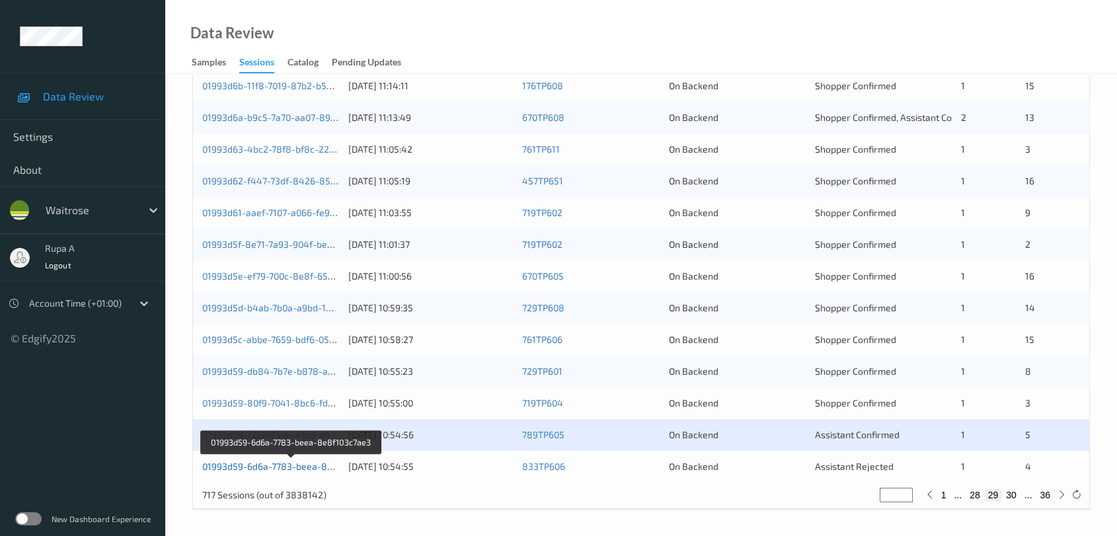
click at [332, 461] on link "01993d59-6d6a-7783-beea-8e8f103c7ae3" at bounding box center [291, 466] width 179 height 11
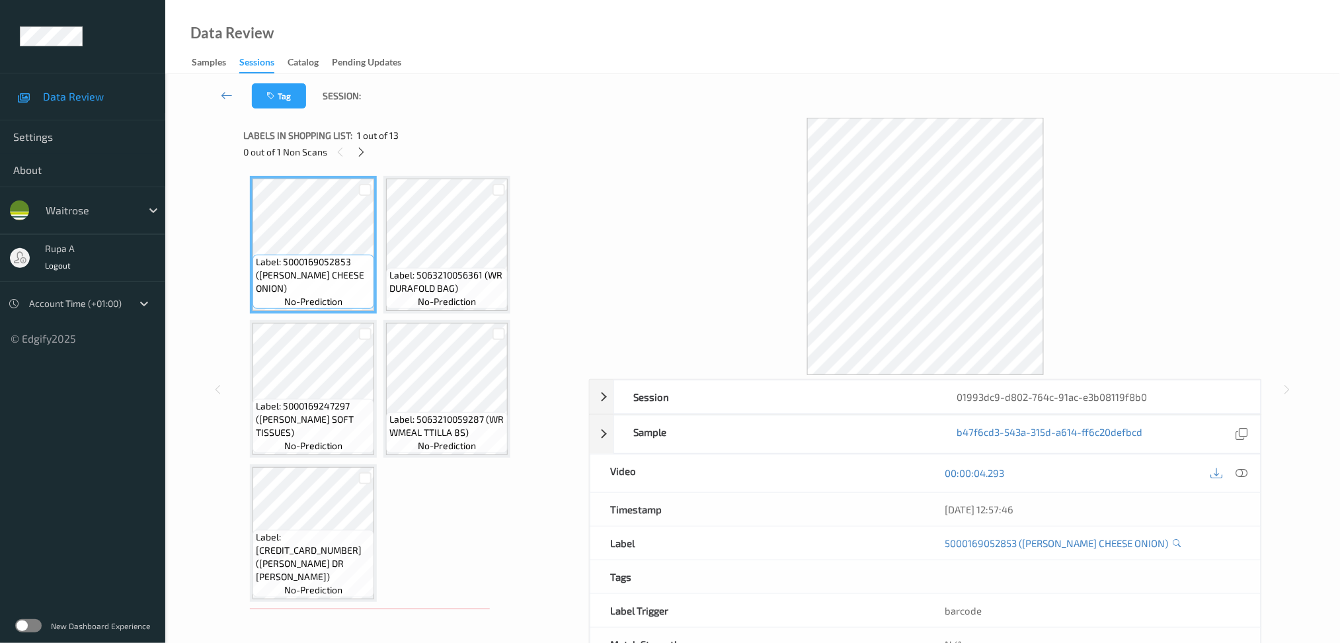
click at [512, 173] on div "Label: 5000169052853 ([PERSON_NAME] CHEESE ONION) no-prediction Label: 50632100…" at bounding box center [411, 389] width 337 height 440
click at [360, 161] on div "Labels in shopping list: 1 out of 13 0 out of 1 Non Scans" at bounding box center [411, 144] width 337 height 52
click at [363, 150] on icon at bounding box center [361, 152] width 11 height 12
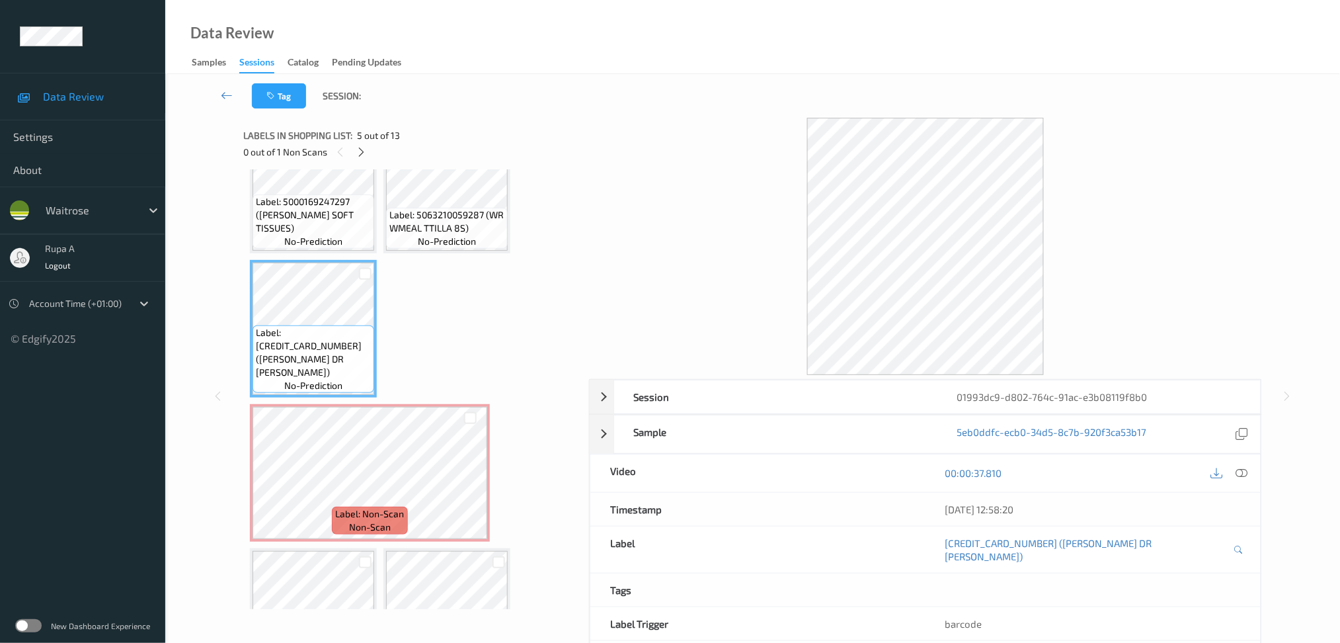
scroll to position [292, 0]
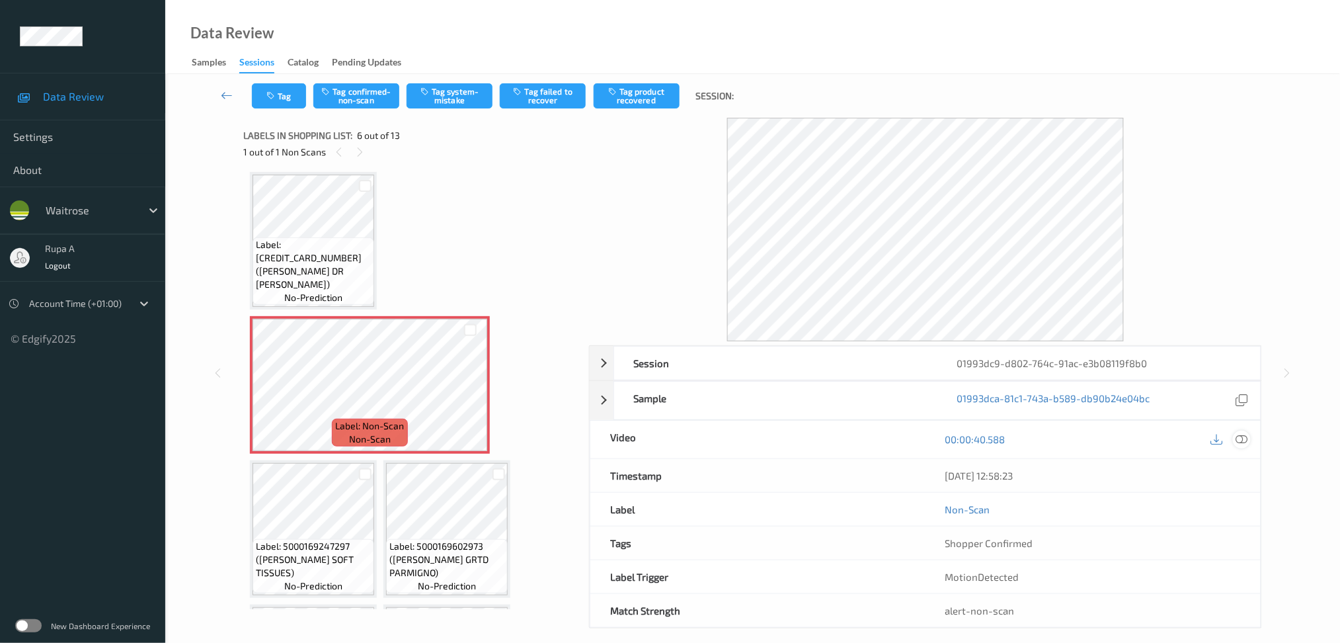
drag, startPoint x: 1251, startPoint y: 438, endPoint x: 1243, endPoint y: 442, distance: 8.9
click at [1252, 438] on div "00:00:40.588" at bounding box center [1093, 440] width 335 height 38
click at [1243, 442] on icon at bounding box center [1242, 439] width 12 height 12
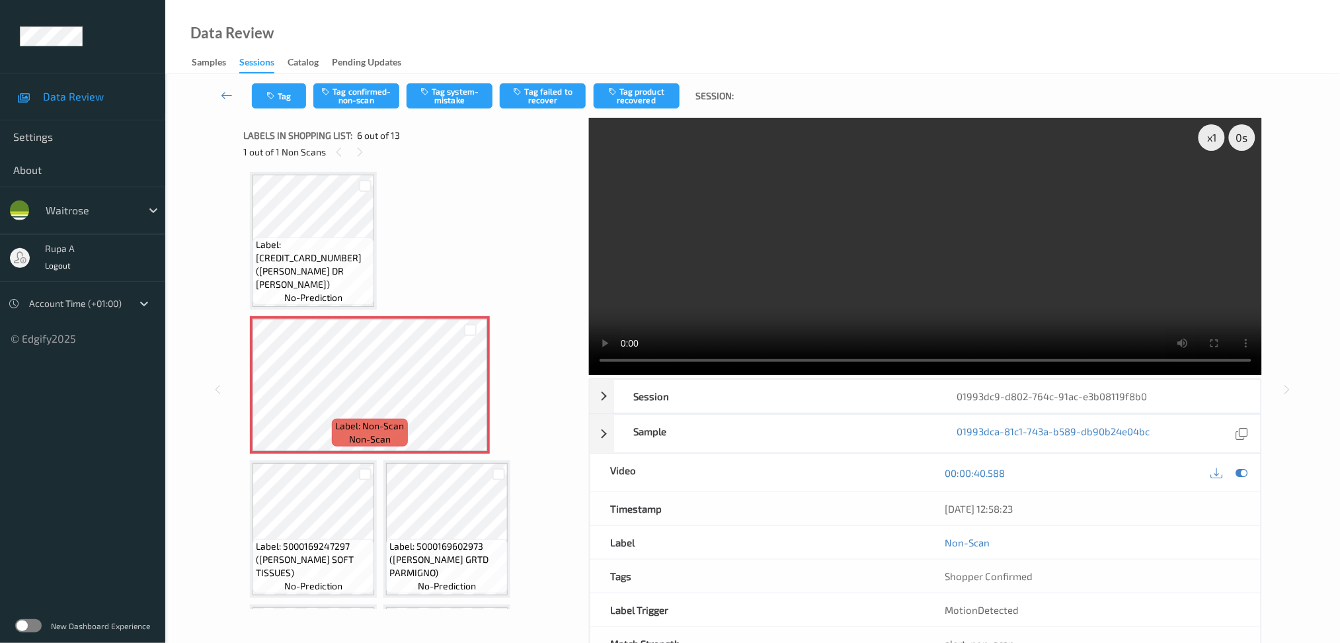
click at [1112, 264] on video at bounding box center [925, 246] width 673 height 257
click at [1100, 289] on video at bounding box center [925, 246] width 673 height 257
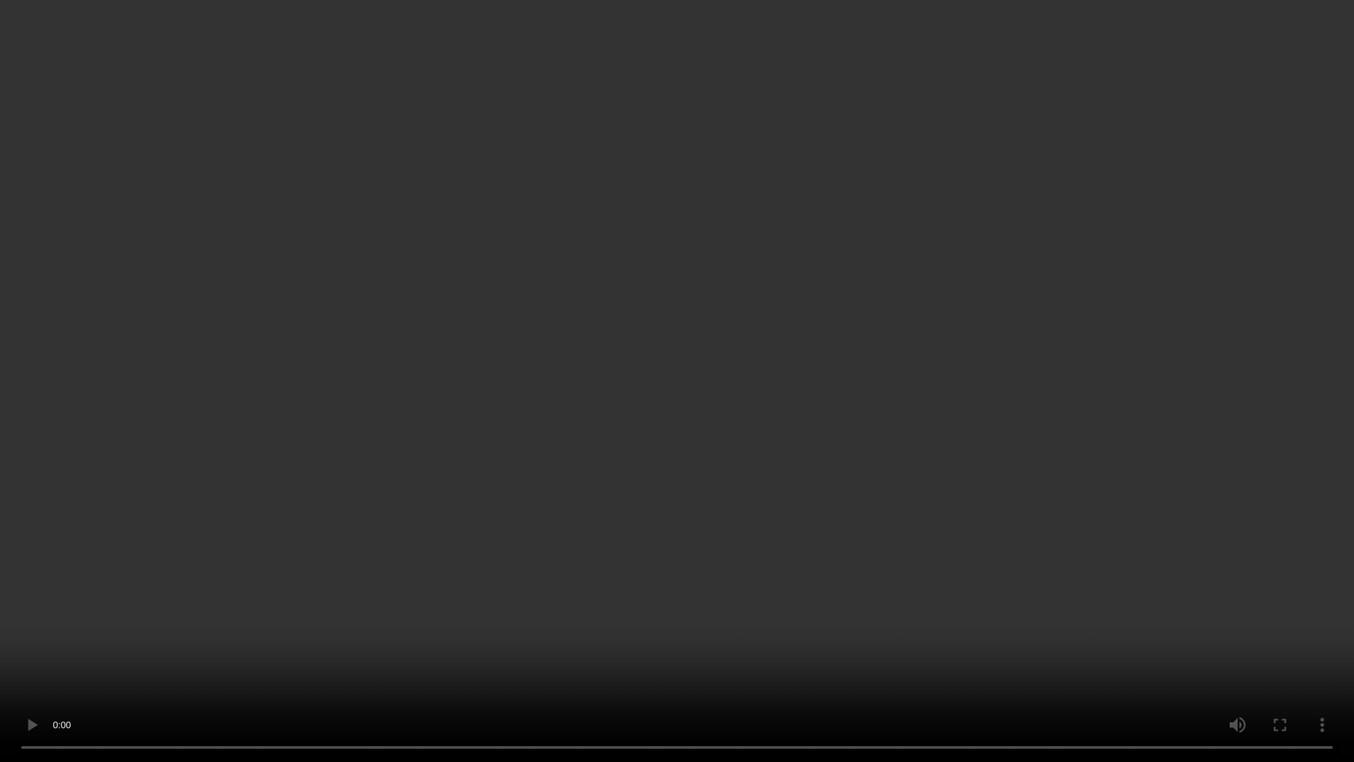
click at [460, 642] on video at bounding box center [677, 381] width 1354 height 762
click at [554, 522] on video at bounding box center [677, 381] width 1354 height 762
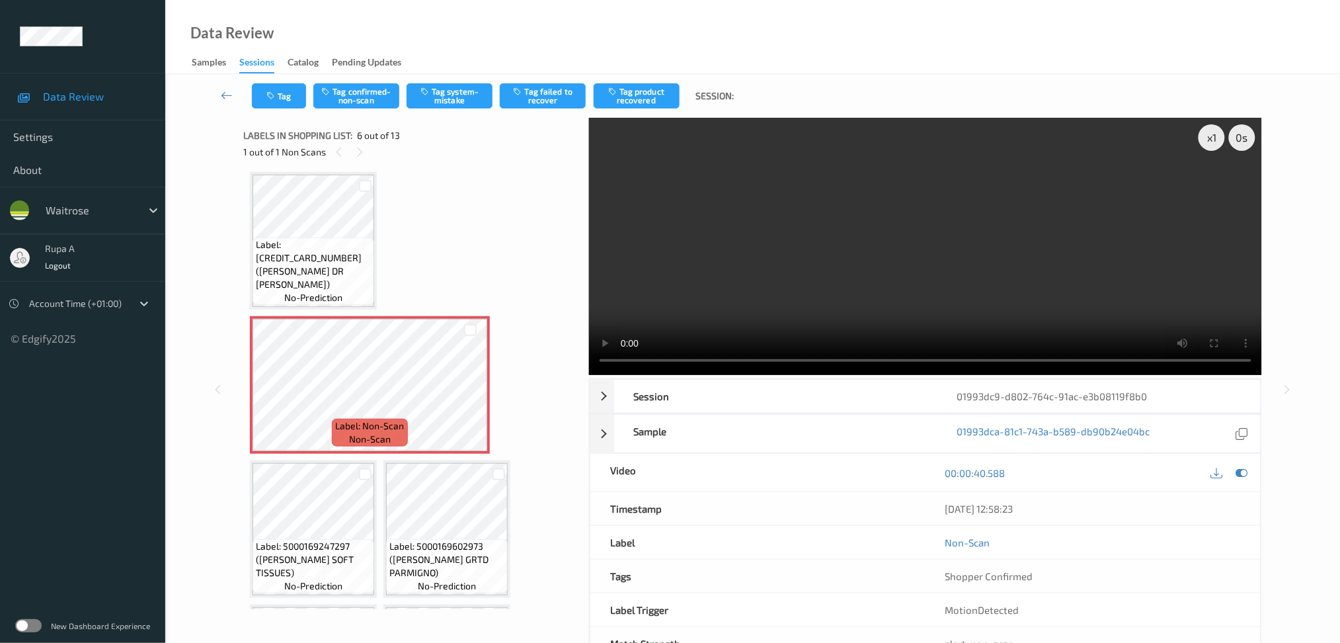
click at [1242, 474] on icon at bounding box center [1242, 473] width 12 height 12
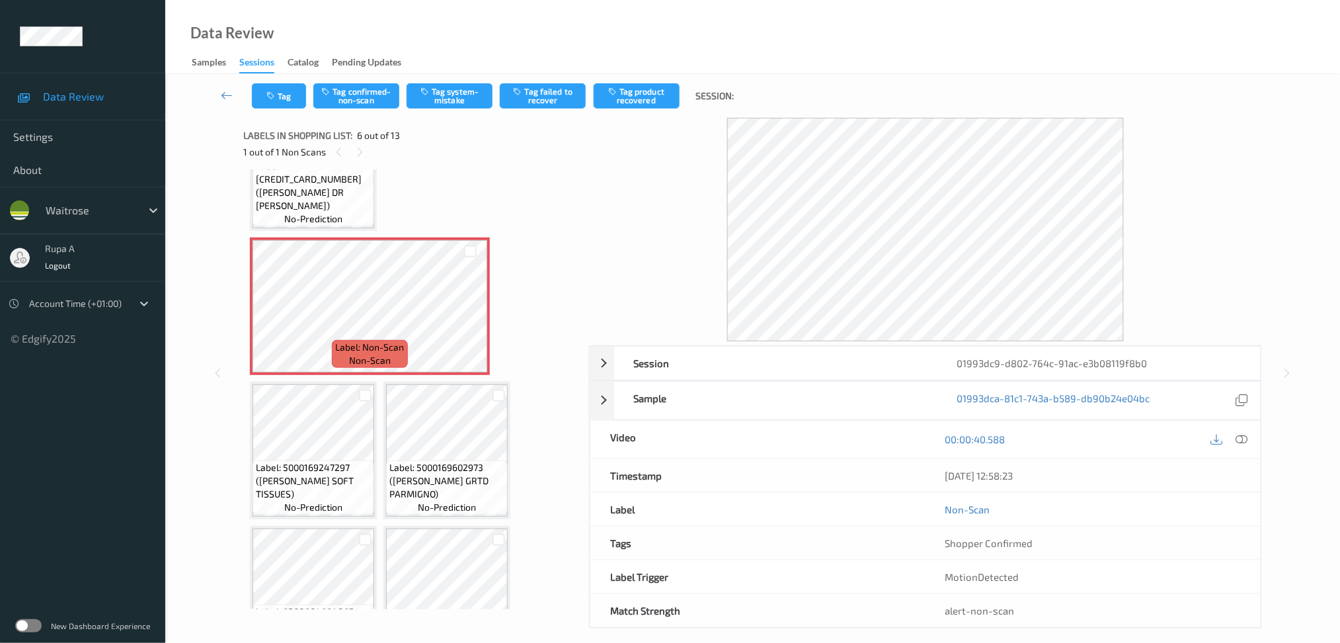
scroll to position [381, 0]
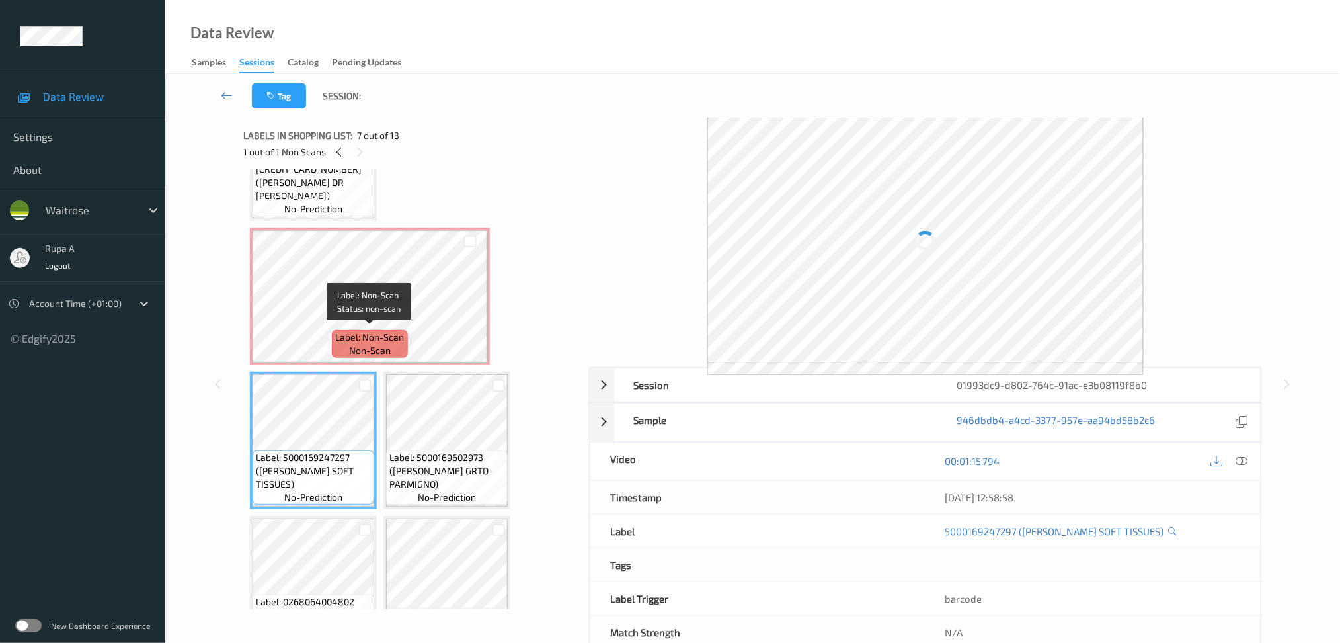
click at [350, 333] on span "Label: Non-Scan" at bounding box center [370, 337] width 69 height 13
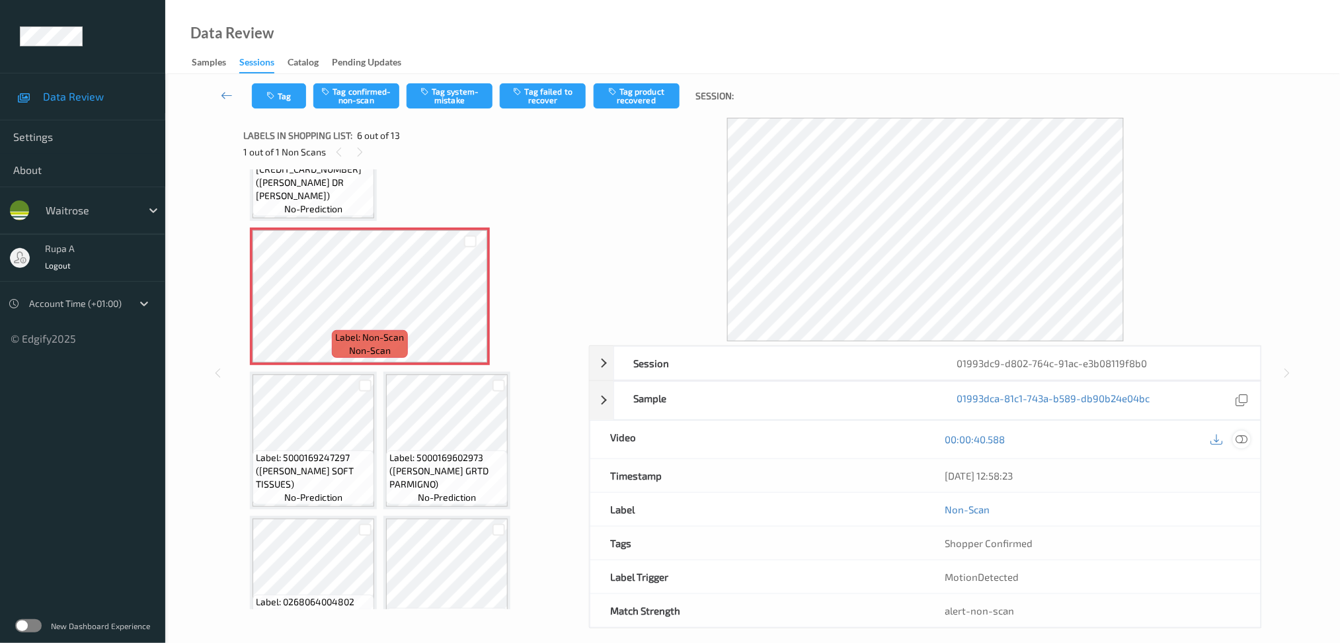
click at [1235, 436] on div at bounding box center [1242, 439] width 18 height 18
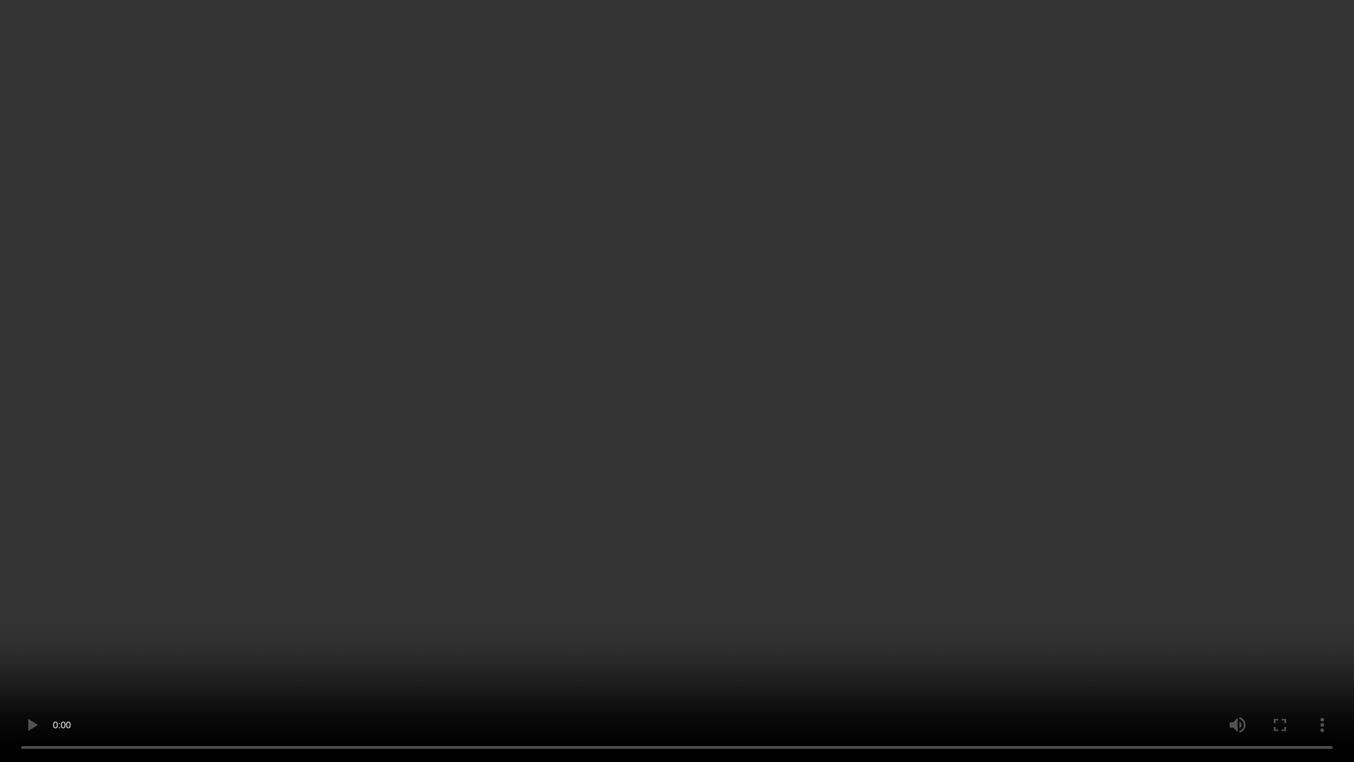
click at [1030, 191] on video at bounding box center [677, 381] width 1354 height 762
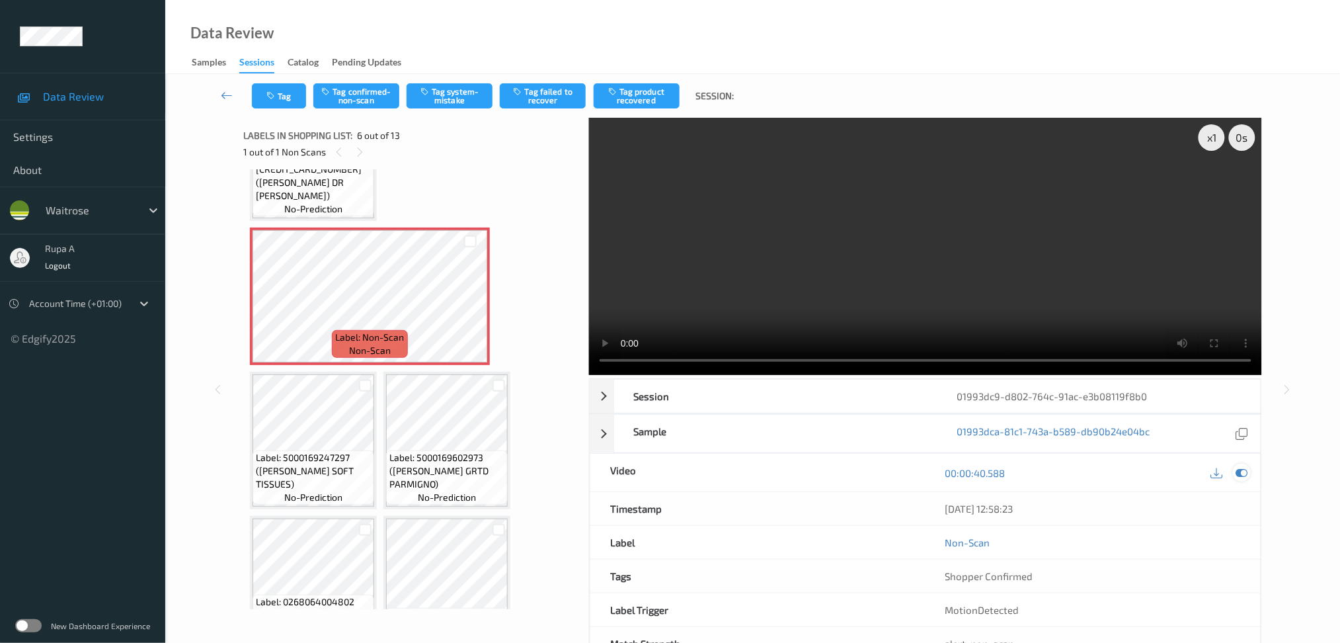
drag, startPoint x: 1242, startPoint y: 468, endPoint x: 927, endPoint y: 414, distance: 320.0
click at [1243, 467] on icon at bounding box center [1242, 473] width 12 height 12
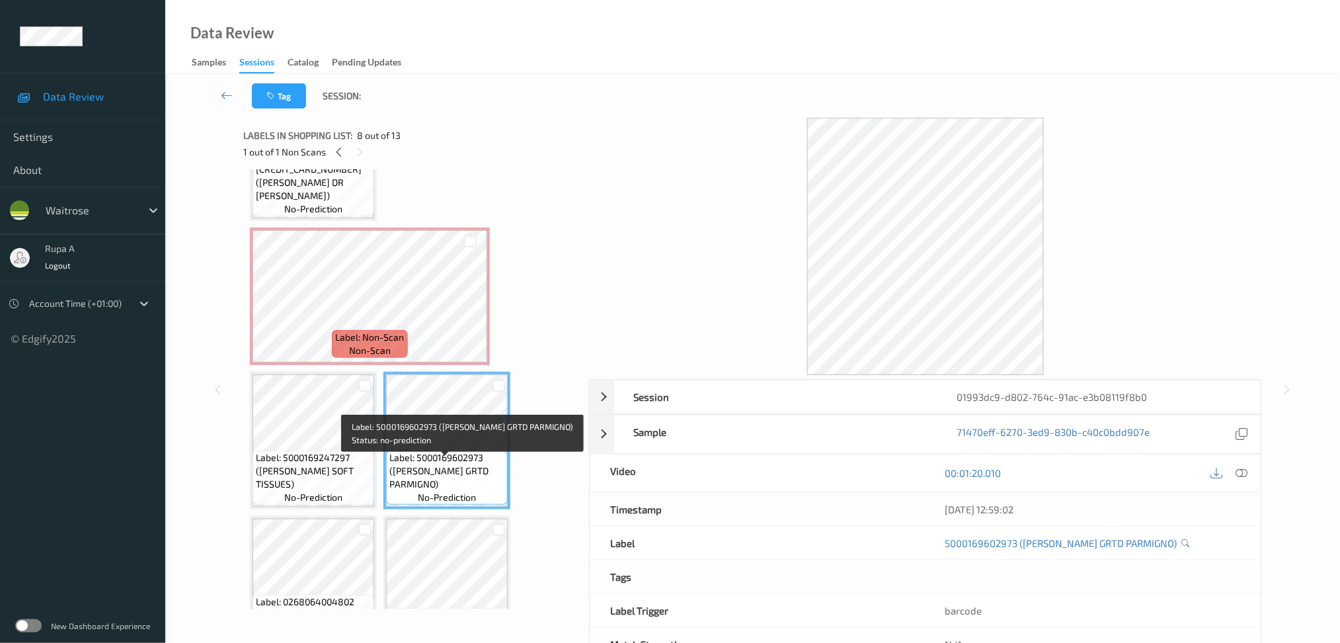
click at [453, 491] on span "no-prediction" at bounding box center [447, 497] width 58 height 13
click at [450, 478] on span "Label: 5000169602973 (WR ESS GRTD PARMIGNO)" at bounding box center [446, 471] width 115 height 40
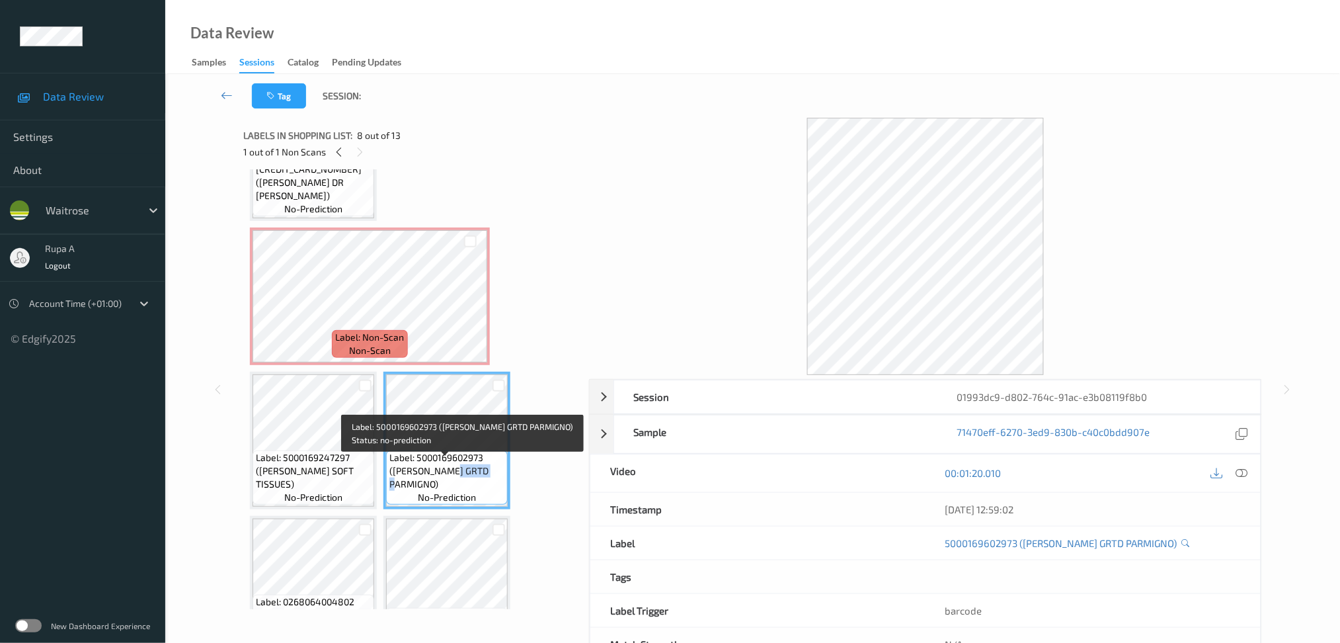
click at [450, 478] on span "Label: 5000169602973 (WR ESS GRTD PARMIGNO)" at bounding box center [446, 471] width 115 height 40
copy span "Label: 5000169602973 (WR ESS GRTD PARMIGNO)"
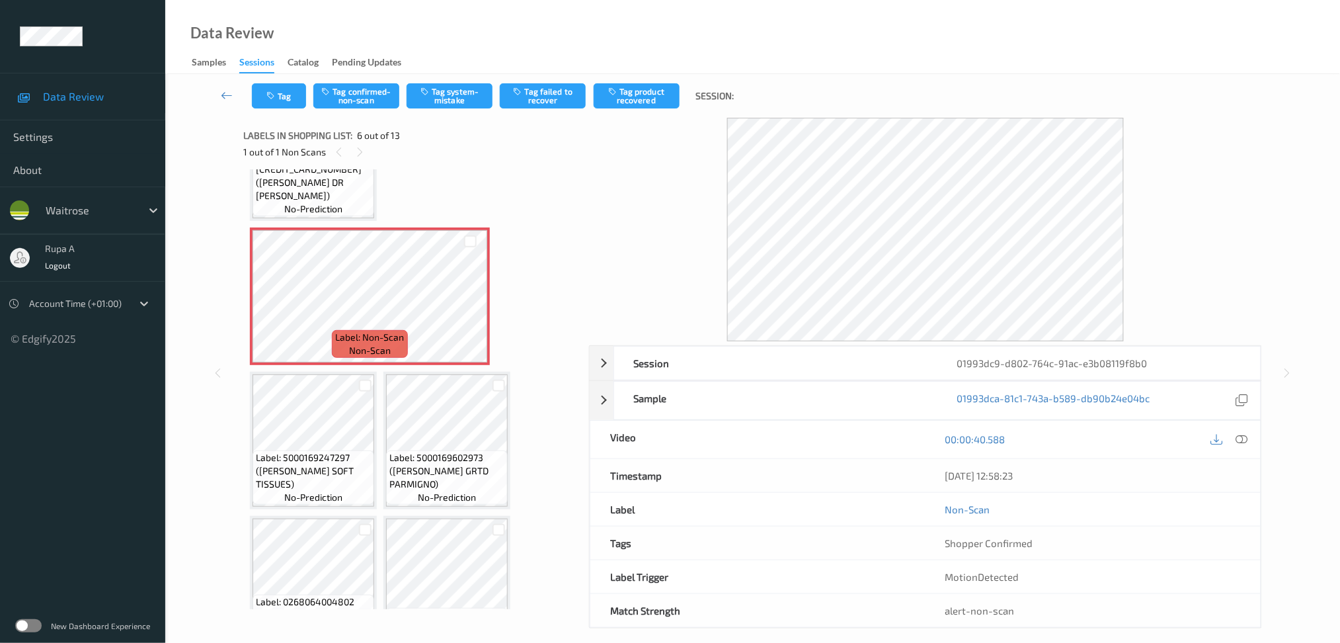
click at [1251, 433] on div at bounding box center [1229, 439] width 43 height 18
click at [1240, 438] on icon at bounding box center [1242, 439] width 12 height 12
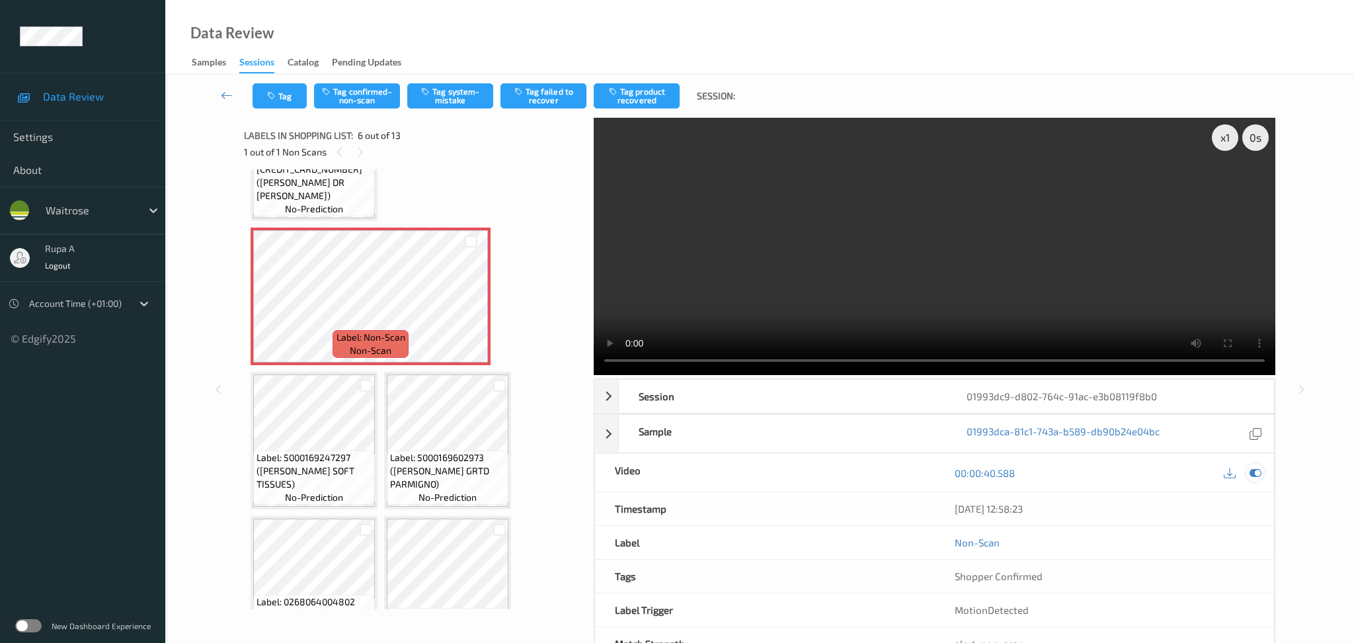
click at [1247, 463] on div at bounding box center [1255, 472] width 18 height 18
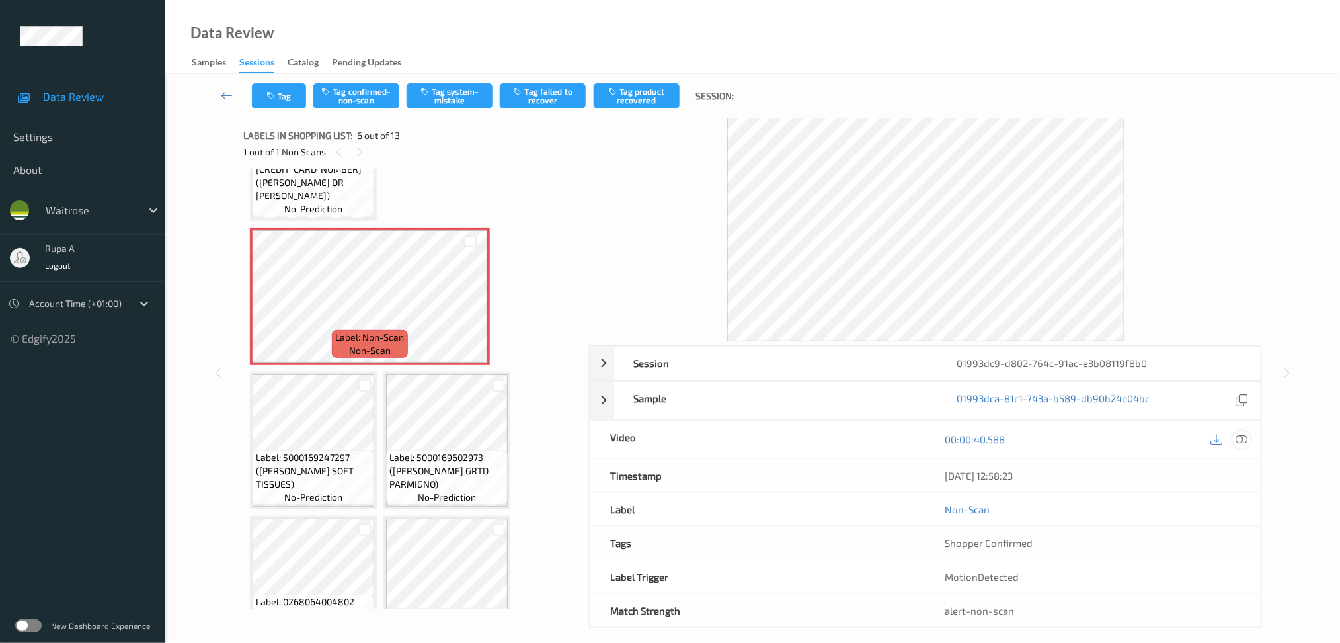
click at [1234, 436] on div at bounding box center [1242, 439] width 18 height 18
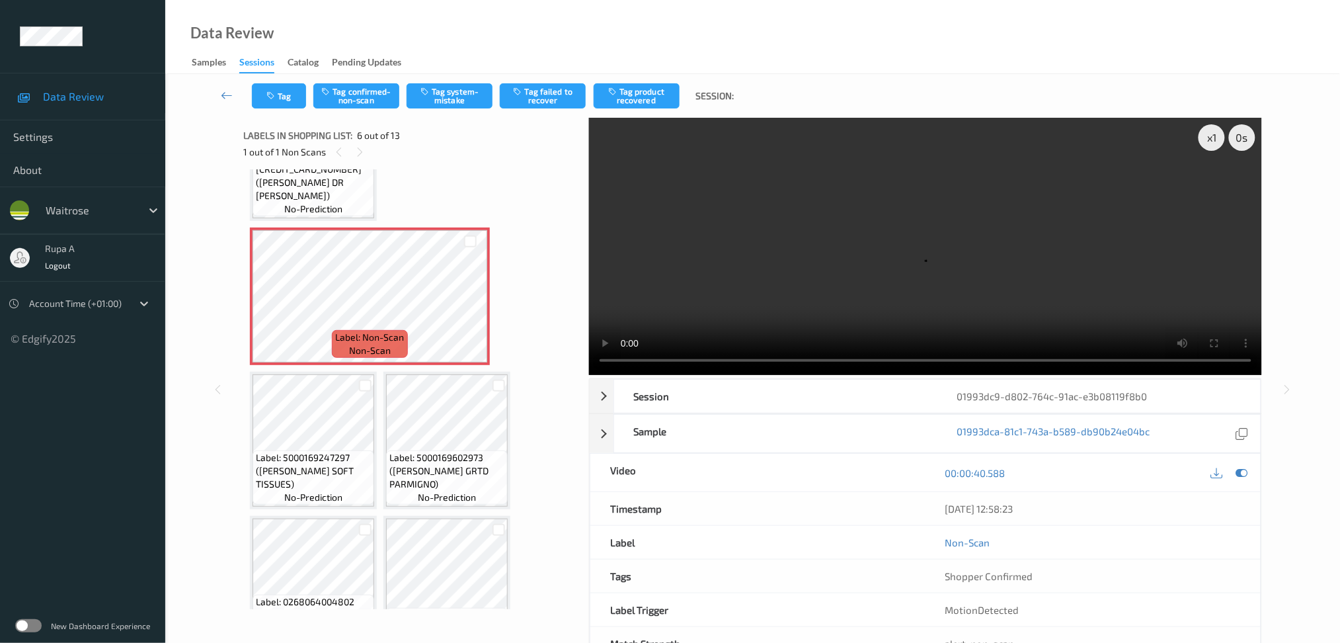
click at [1094, 304] on video at bounding box center [925, 246] width 673 height 257
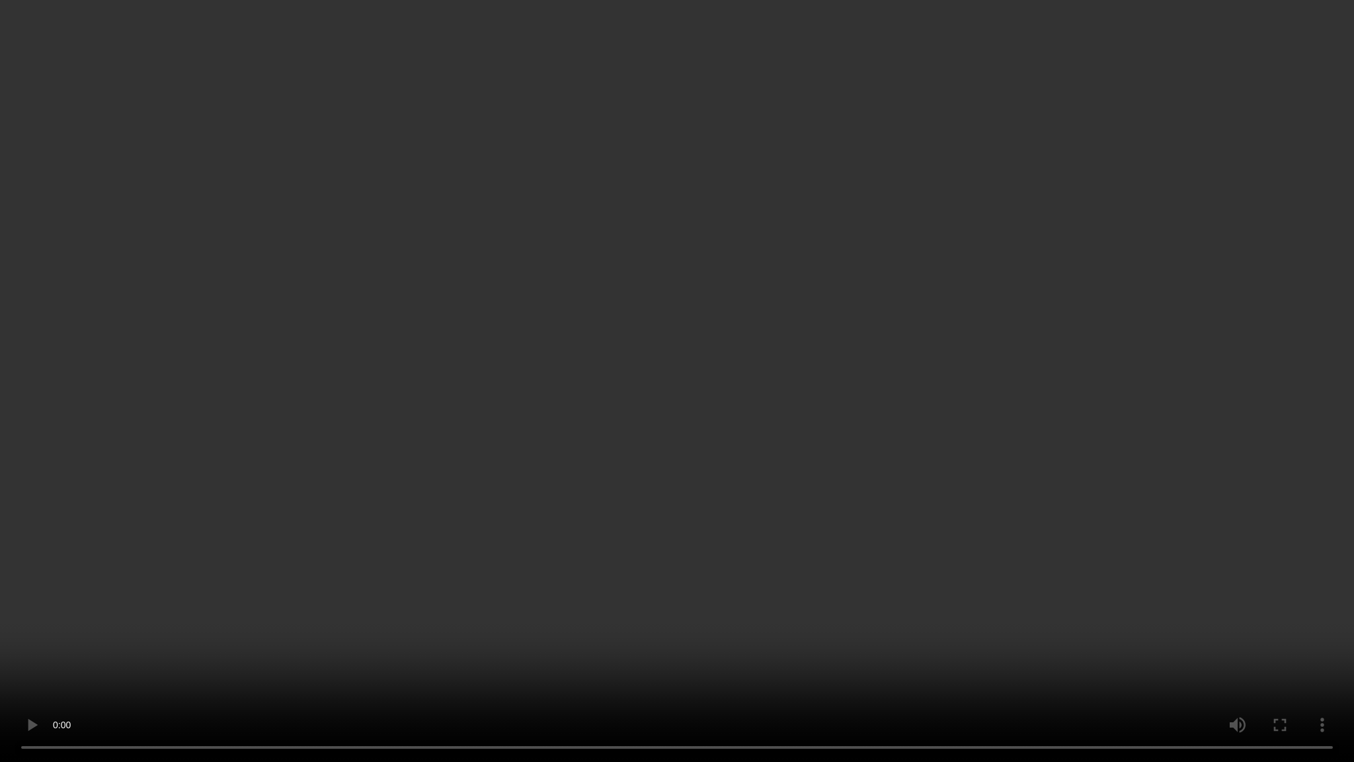
click at [1248, 493] on video at bounding box center [677, 381] width 1354 height 762
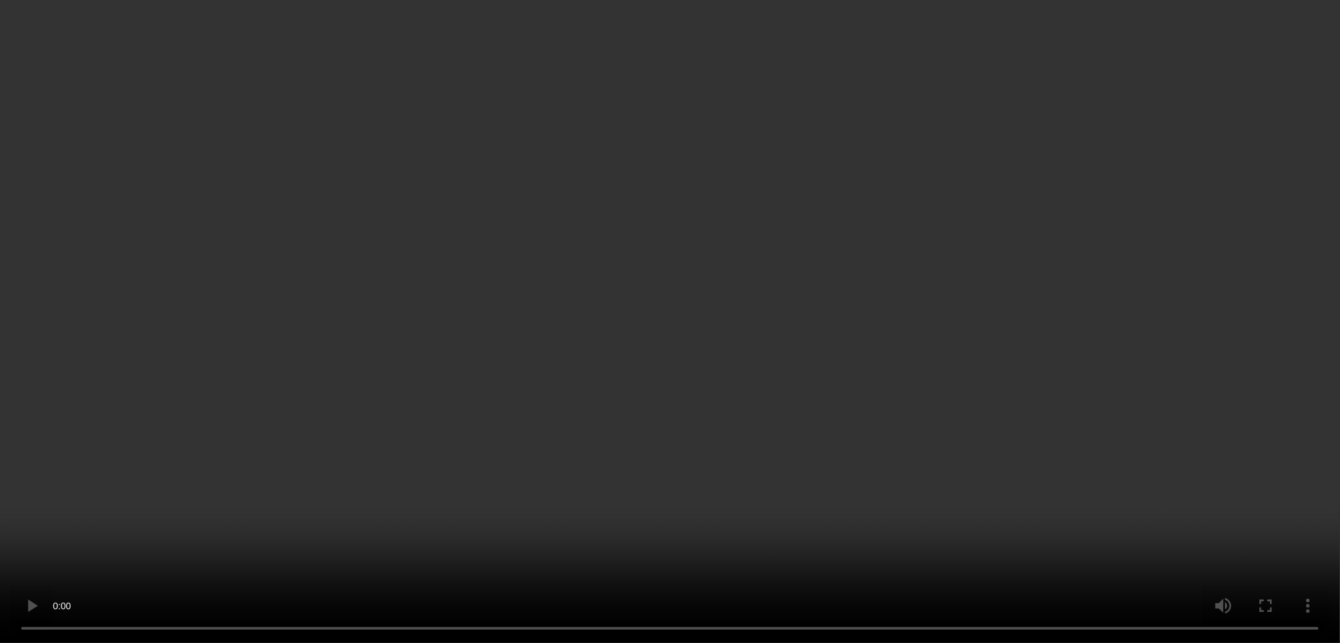
click at [1209, 142] on div "x 1" at bounding box center [1212, 137] width 26 height 26
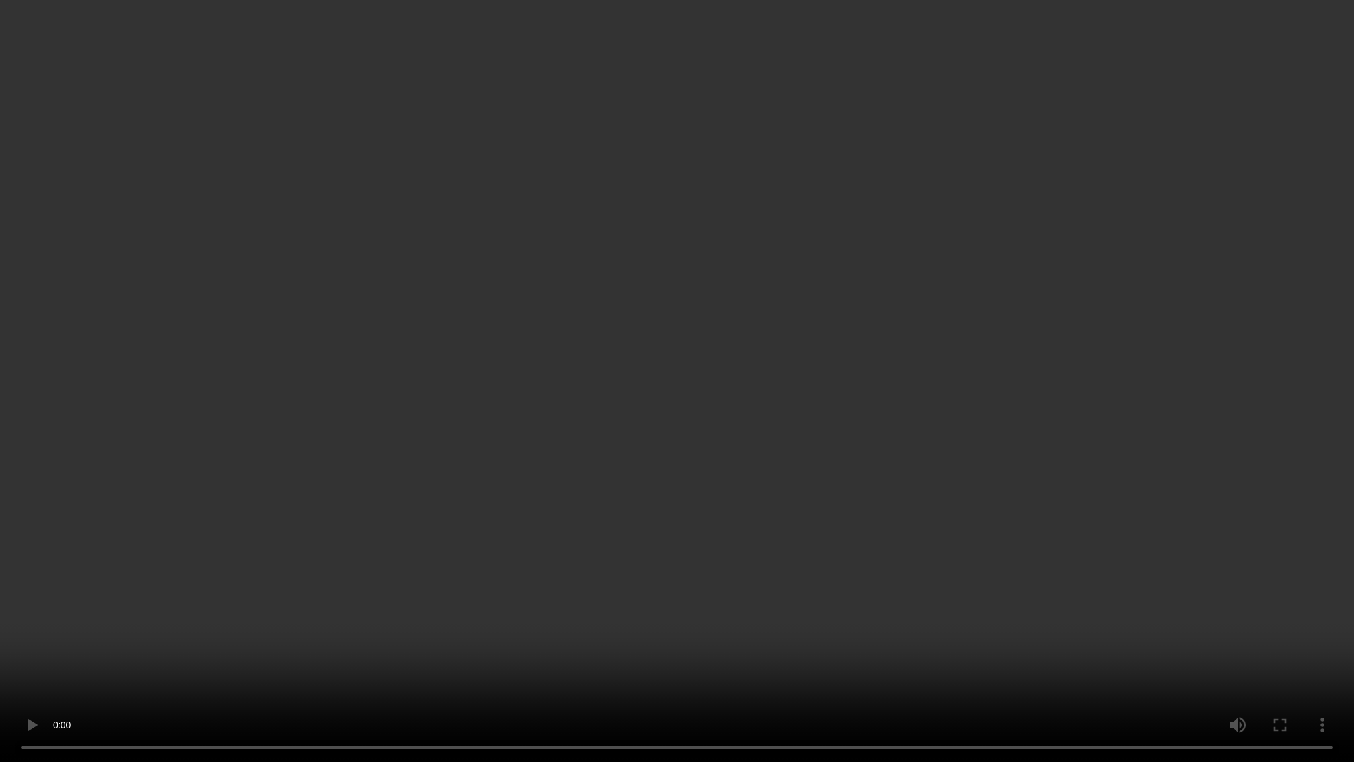
click at [855, 591] on video at bounding box center [677, 381] width 1354 height 762
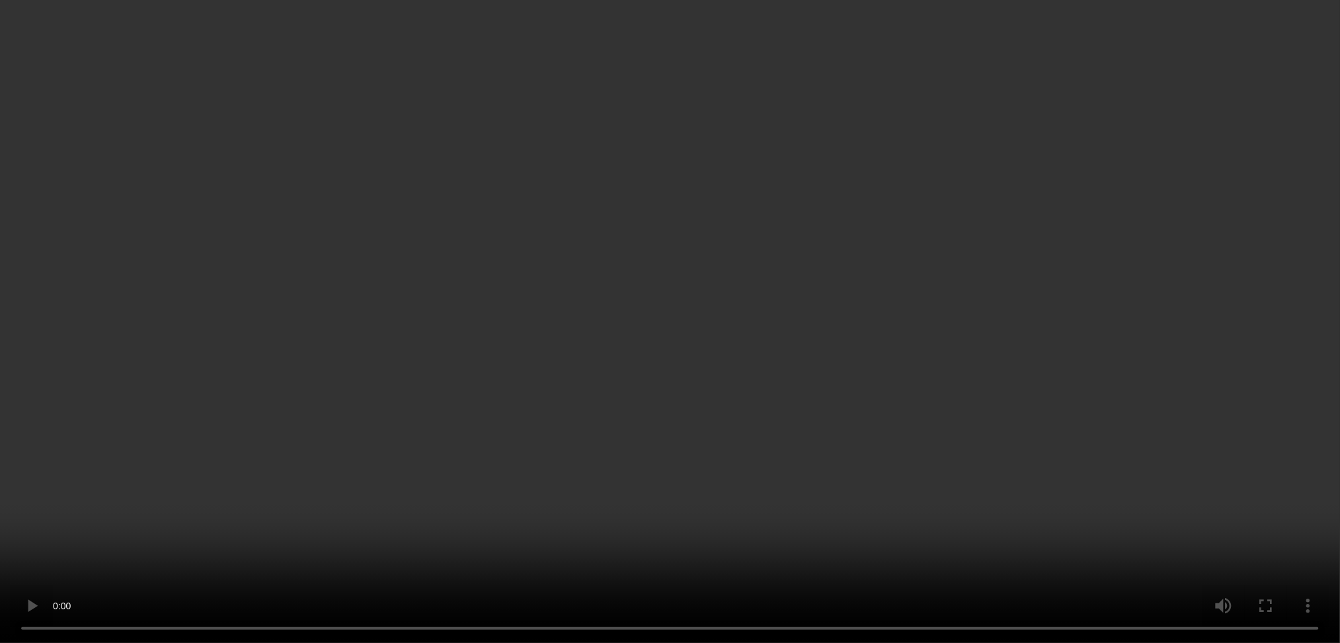
scroll to position [204, 0]
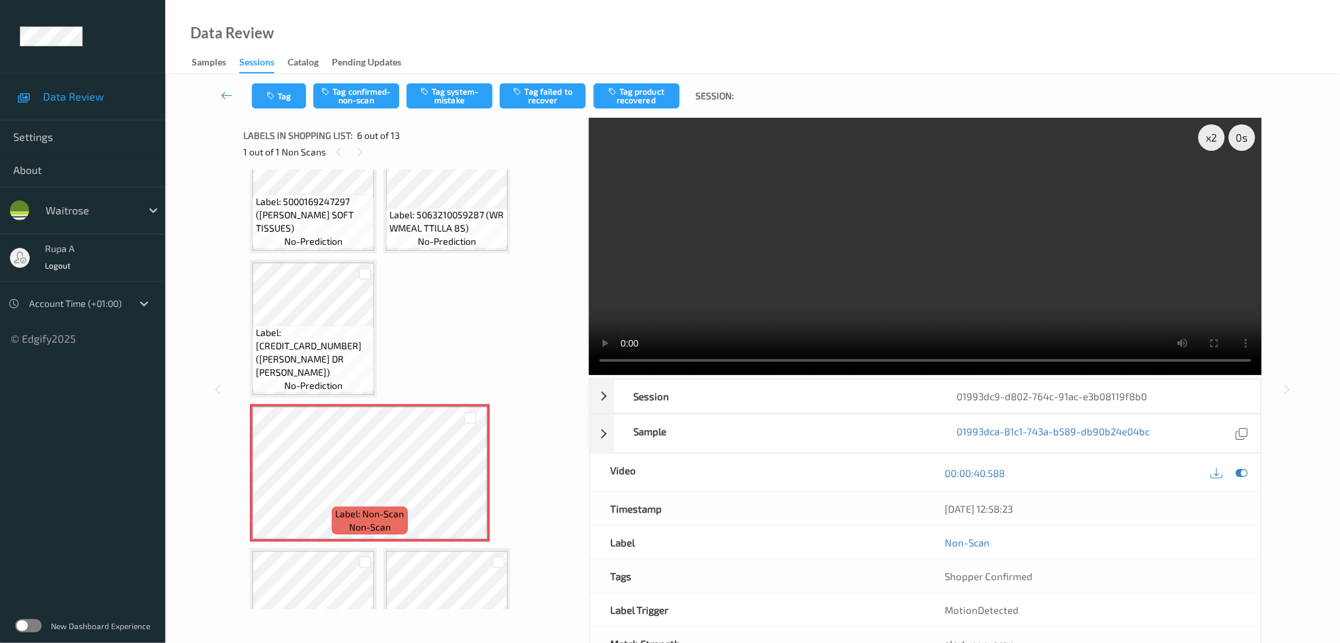
click at [1239, 471] on icon at bounding box center [1242, 473] width 12 height 12
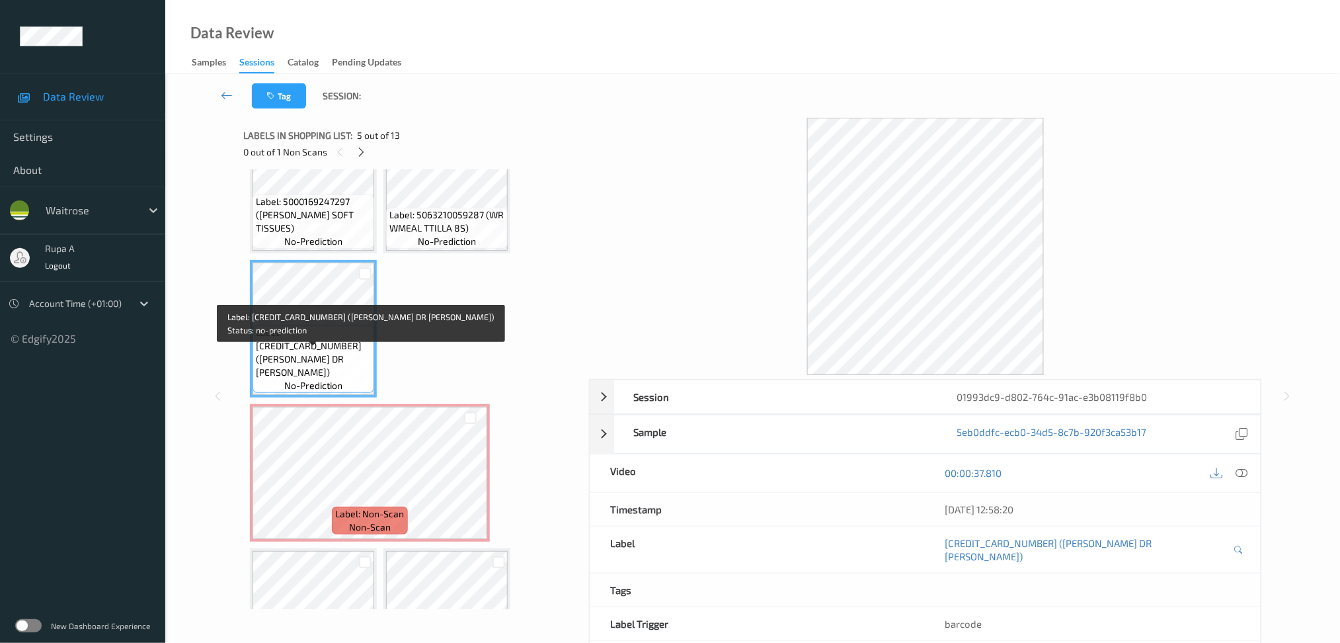
click at [300, 370] on span "Label: 5000169662199 (WR ESS DR PEANUTS)" at bounding box center [313, 352] width 115 height 53
copy span "Label: 5000169662199 (WR ESS DR PEANUTS)"
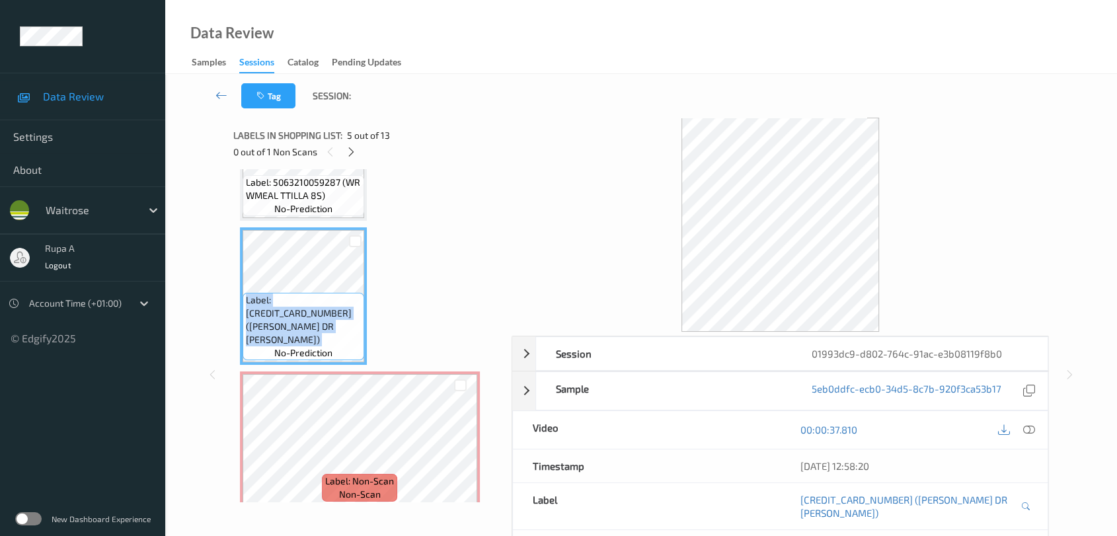
scroll to position [615, 0]
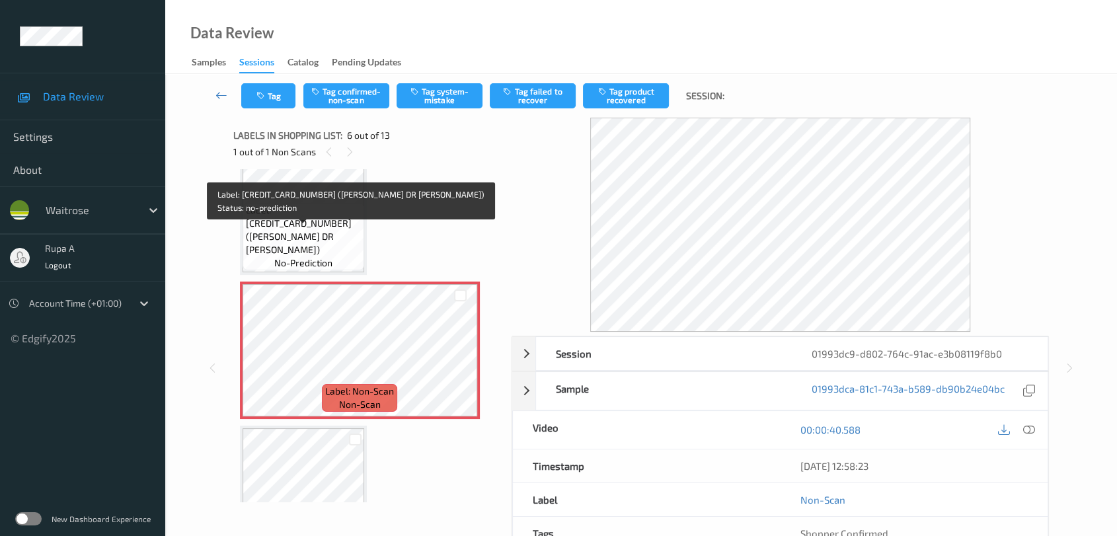
click at [301, 225] on div "Label: 5000169662199 (WR ESS DR PEANUTS) no-prediction" at bounding box center [304, 236] width 122 height 67
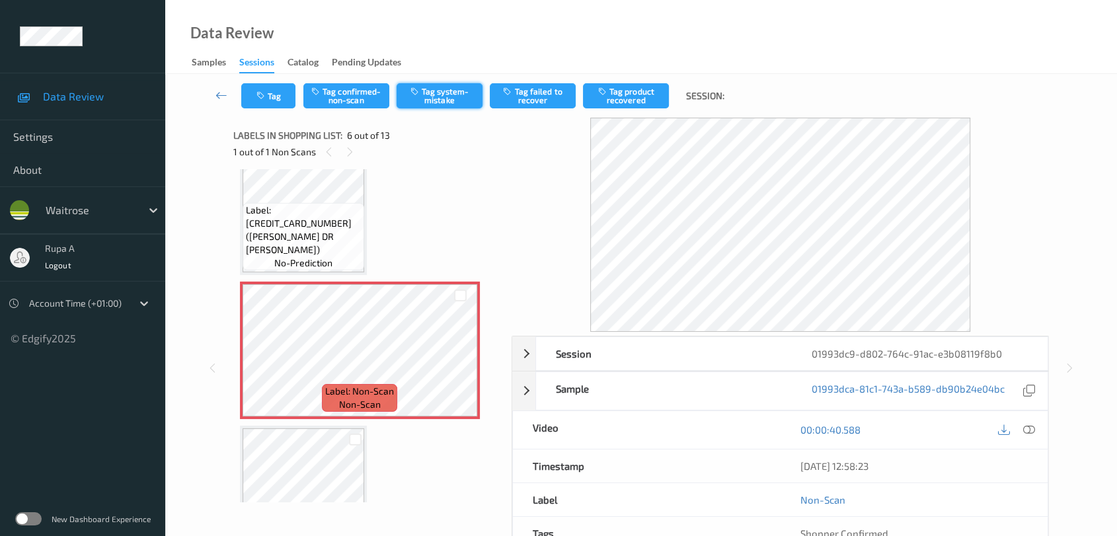
click at [427, 95] on button "Tag system-mistake" at bounding box center [440, 95] width 86 height 25
click at [276, 96] on button "Tag" at bounding box center [268, 95] width 54 height 25
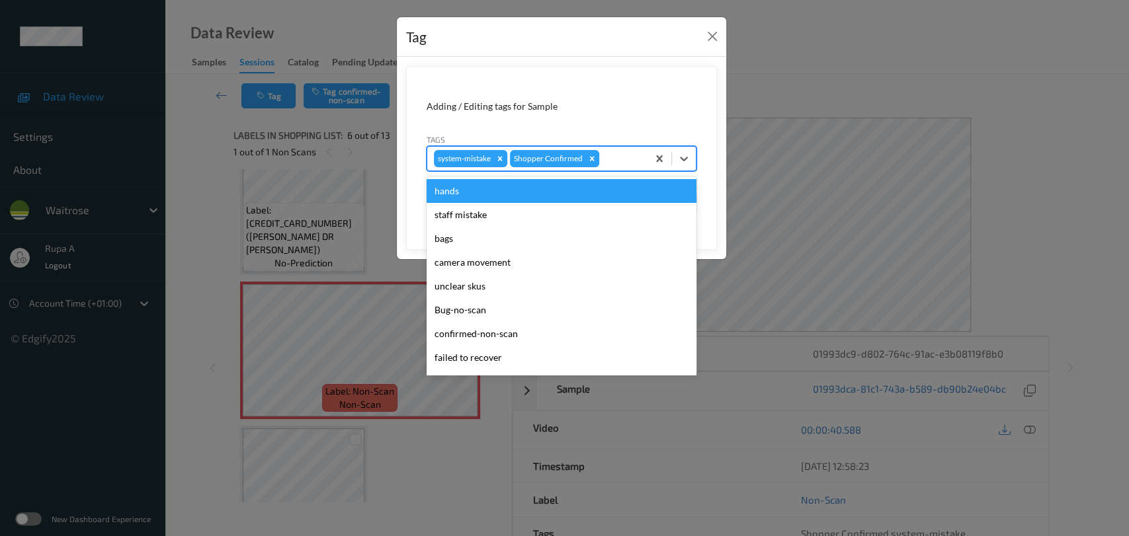
click at [639, 157] on div at bounding box center [621, 159] width 39 height 16
type input "un"
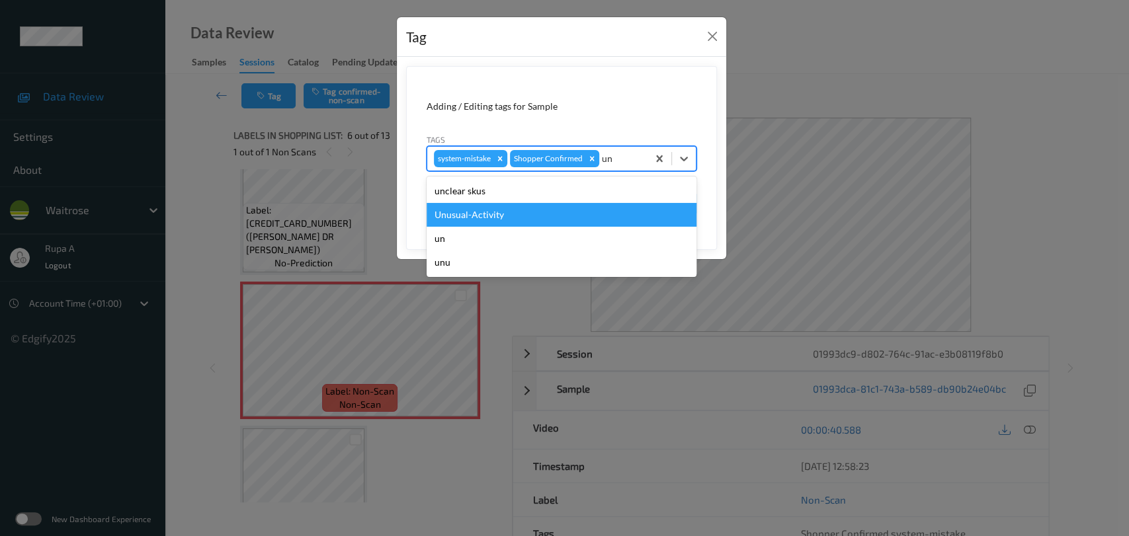
click at [544, 208] on div "Unusual-Activity" at bounding box center [561, 215] width 270 height 24
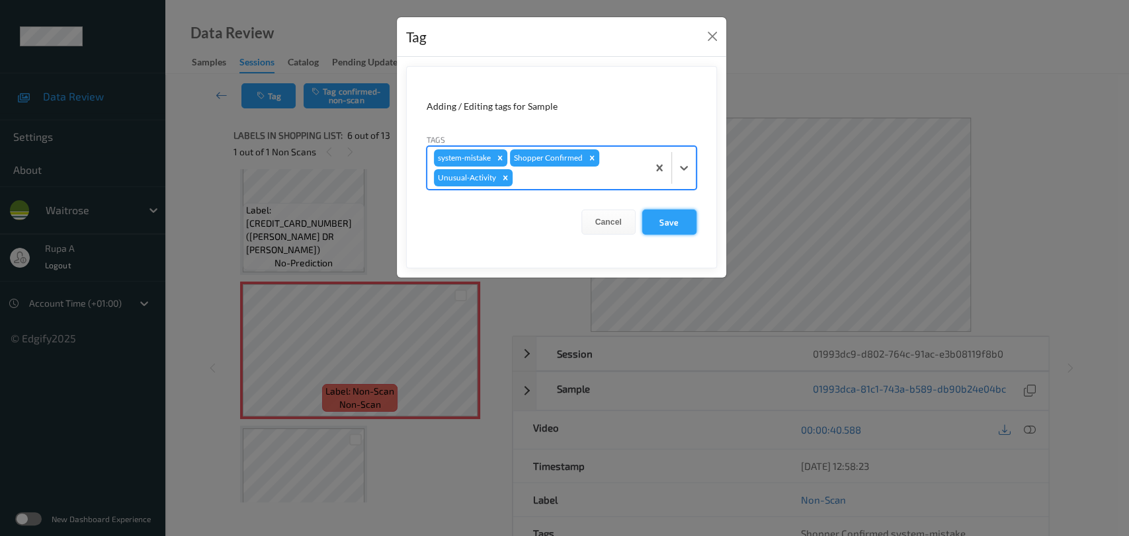
click at [670, 221] on button "Save" at bounding box center [669, 222] width 54 height 25
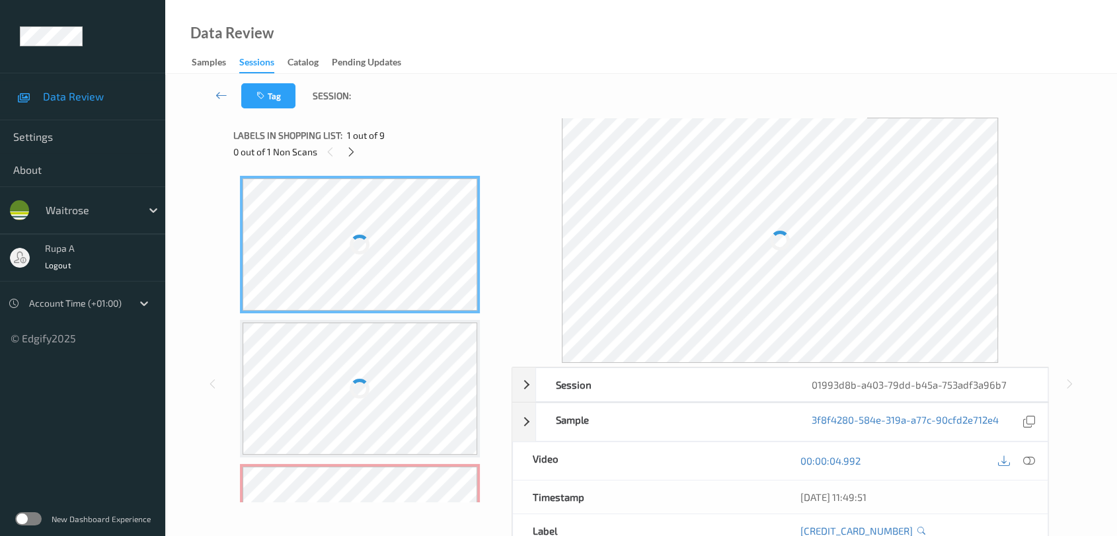
click at [376, 102] on div "Tag Session:" at bounding box center [641, 96] width 898 height 44
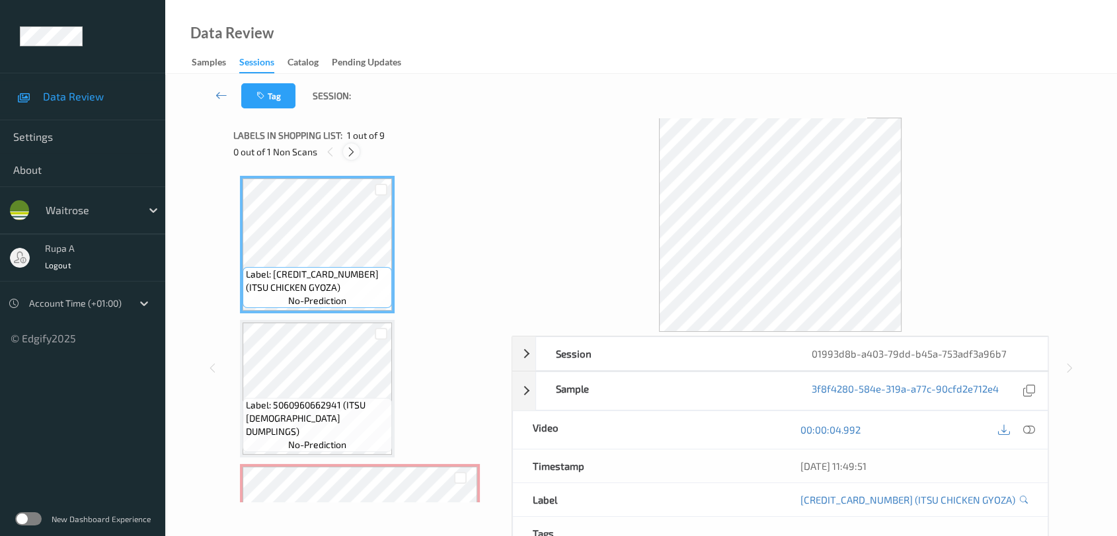
click at [344, 149] on div at bounding box center [351, 151] width 17 height 17
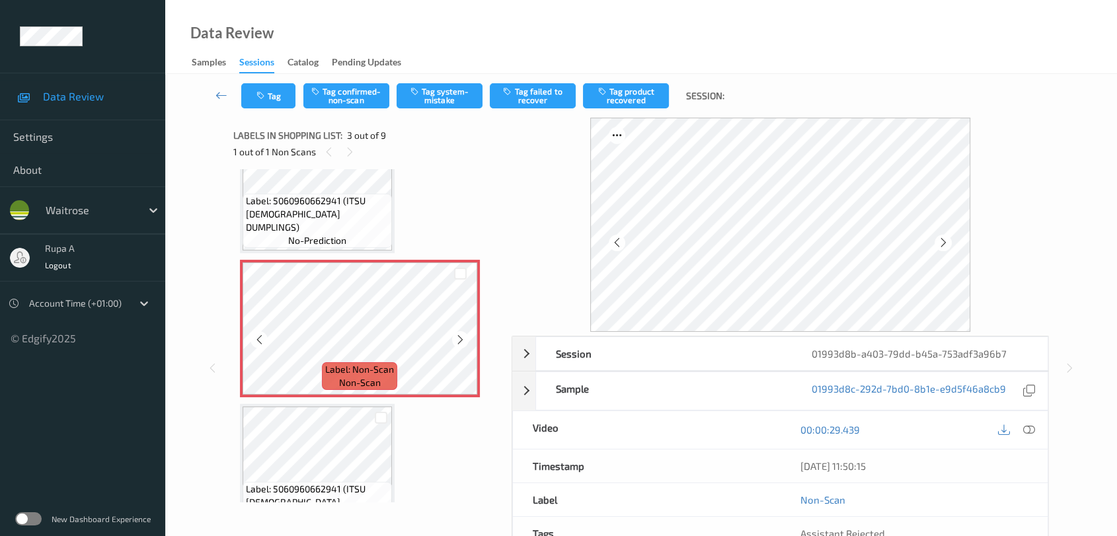
scroll to position [149, 0]
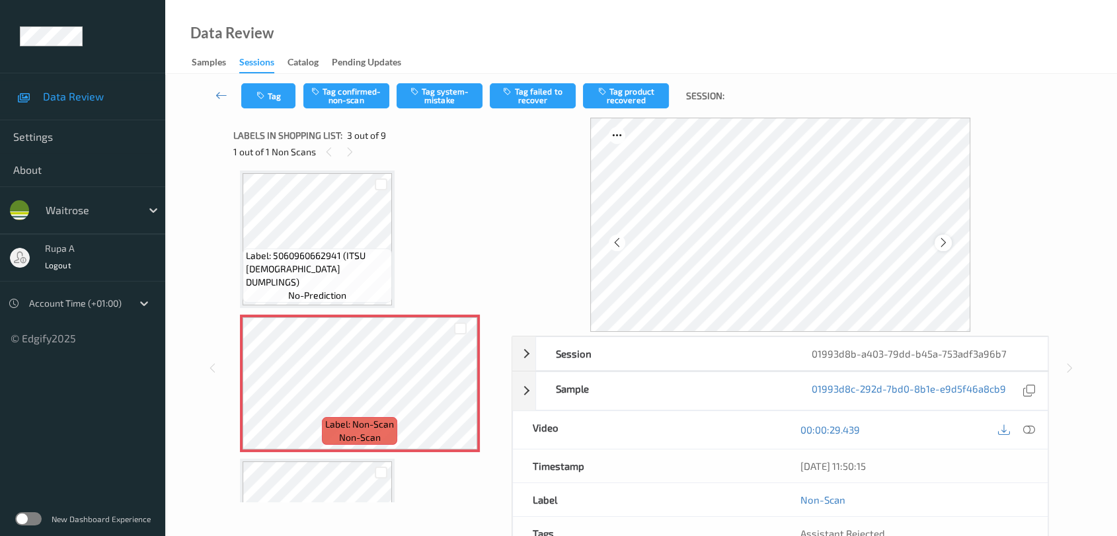
click at [943, 244] on icon at bounding box center [943, 243] width 11 height 12
click at [944, 244] on icon at bounding box center [943, 243] width 11 height 12
click at [943, 235] on div at bounding box center [943, 243] width 17 height 17
click at [1033, 430] on icon at bounding box center [1029, 430] width 12 height 12
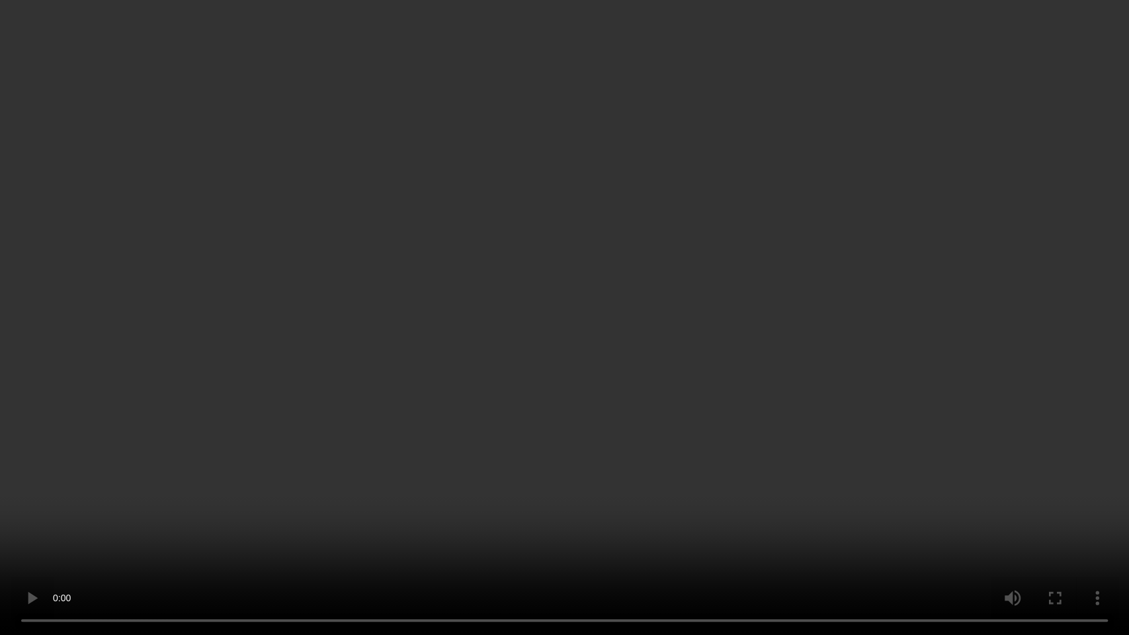
click at [1079, 536] on video at bounding box center [564, 317] width 1129 height 635
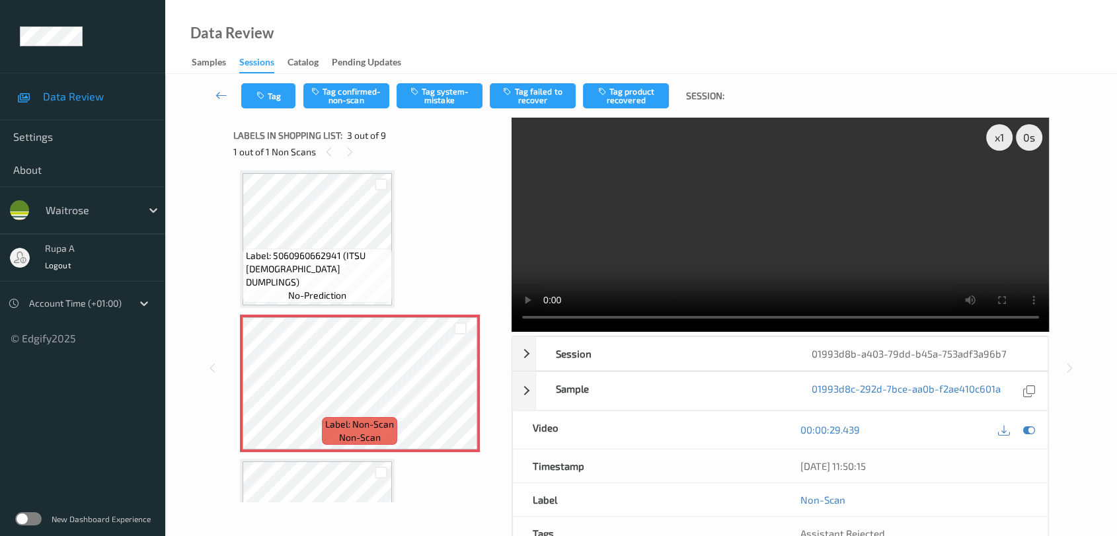
drag, startPoint x: 1031, startPoint y: 428, endPoint x: 1014, endPoint y: 413, distance: 23.4
click at [1031, 428] on icon at bounding box center [1029, 430] width 12 height 12
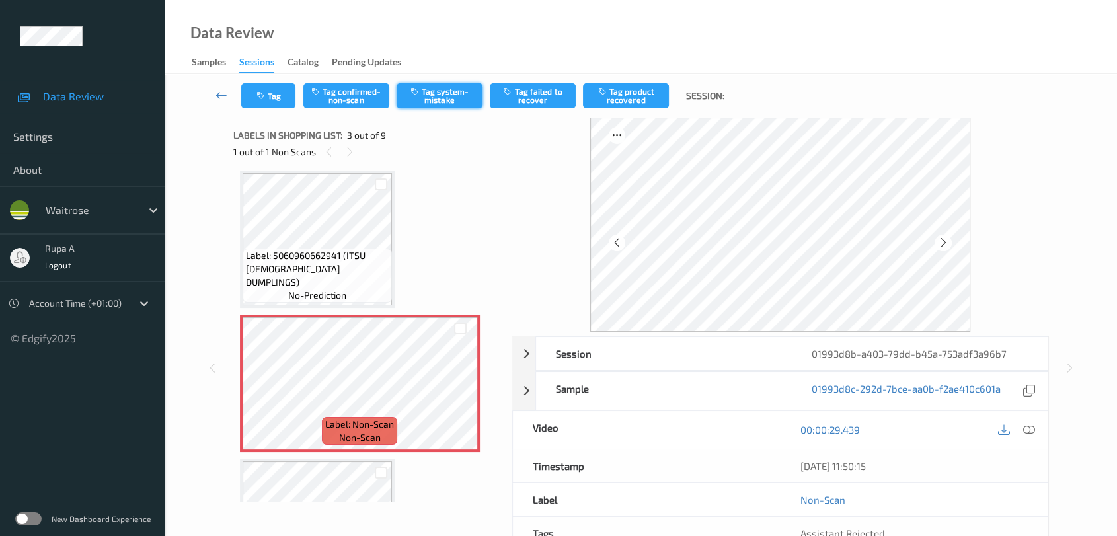
click at [438, 100] on button "Tag system-mistake" at bounding box center [440, 95] width 86 height 25
click at [250, 93] on button "Tag" at bounding box center [268, 95] width 54 height 25
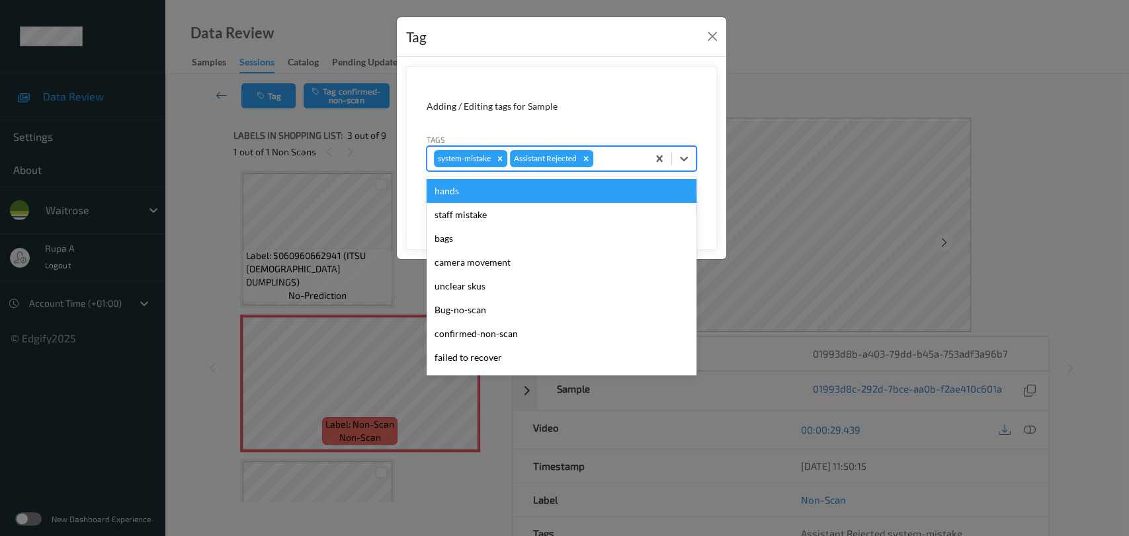
click at [623, 167] on div "system-mistake Assistant Rejected" at bounding box center [537, 158] width 220 height 22
type input "un"
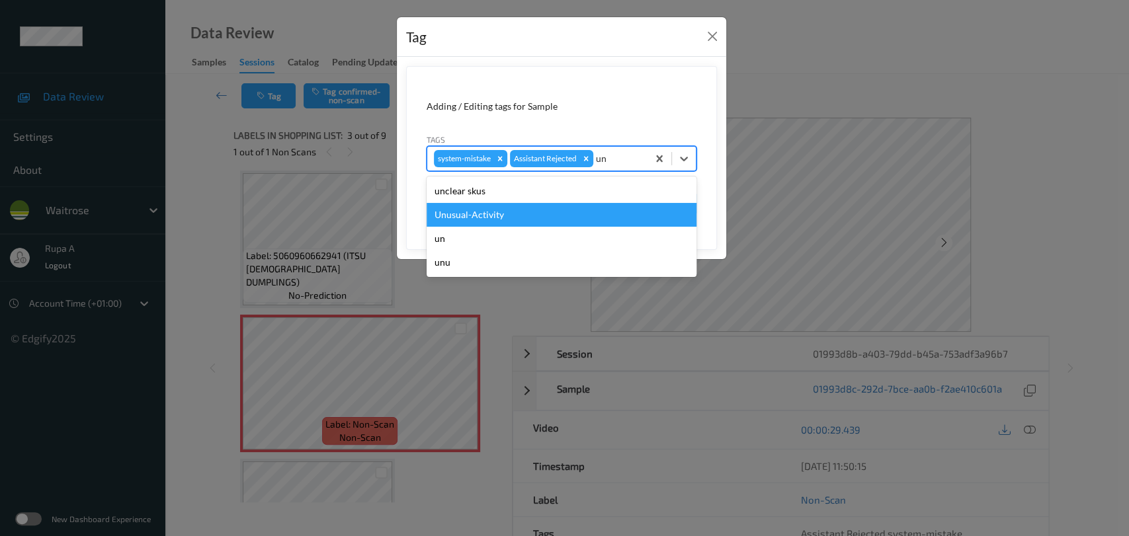
click at [504, 208] on div "Unusual-Activity" at bounding box center [561, 215] width 270 height 24
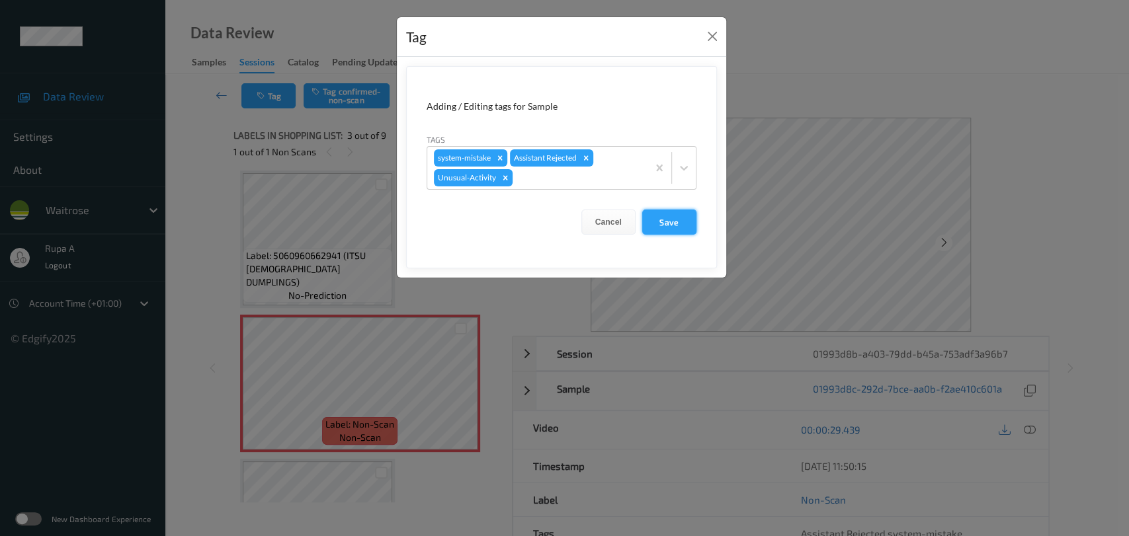
click at [682, 220] on button "Save" at bounding box center [669, 222] width 54 height 25
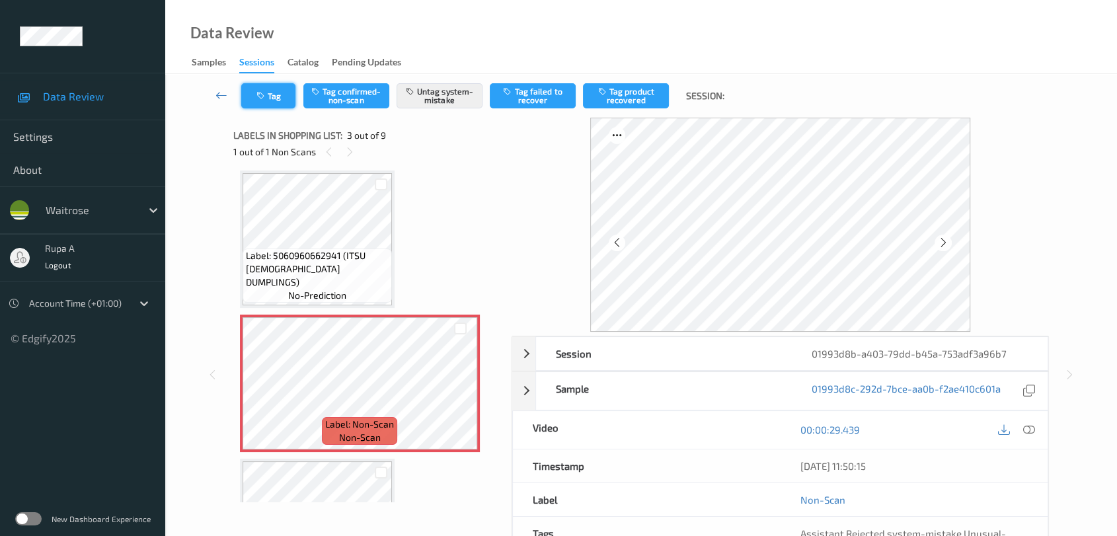
click at [277, 85] on button "Tag" at bounding box center [268, 95] width 54 height 25
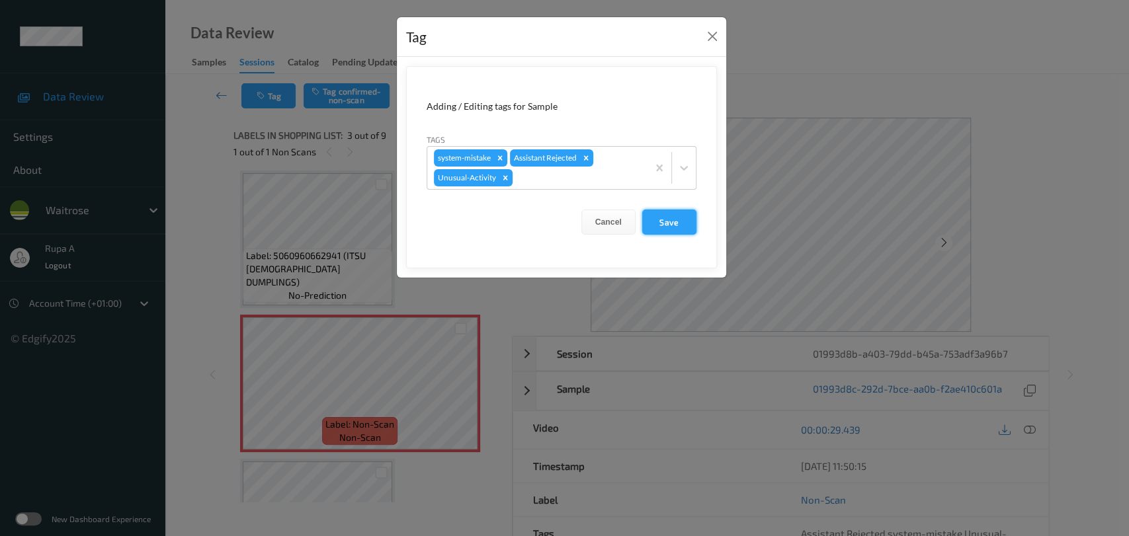
click at [683, 226] on button "Save" at bounding box center [669, 222] width 54 height 25
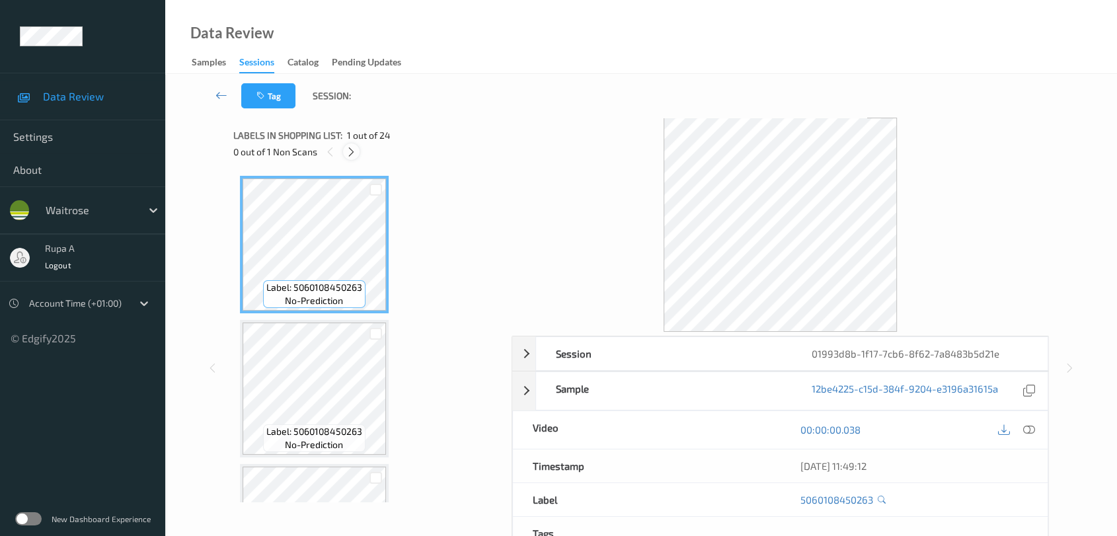
click at [352, 144] on div at bounding box center [351, 151] width 17 height 17
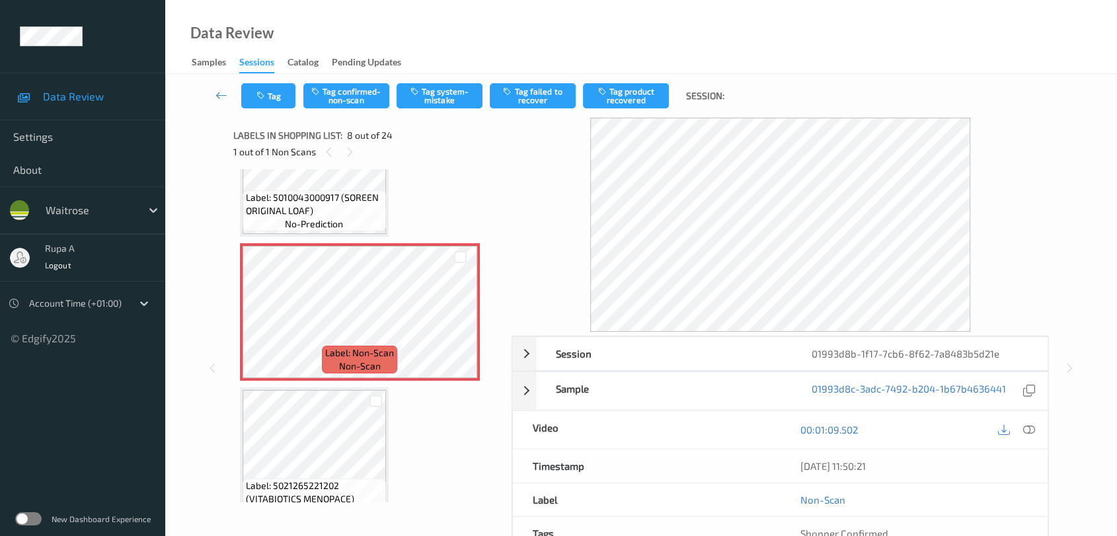
scroll to position [1015, 0]
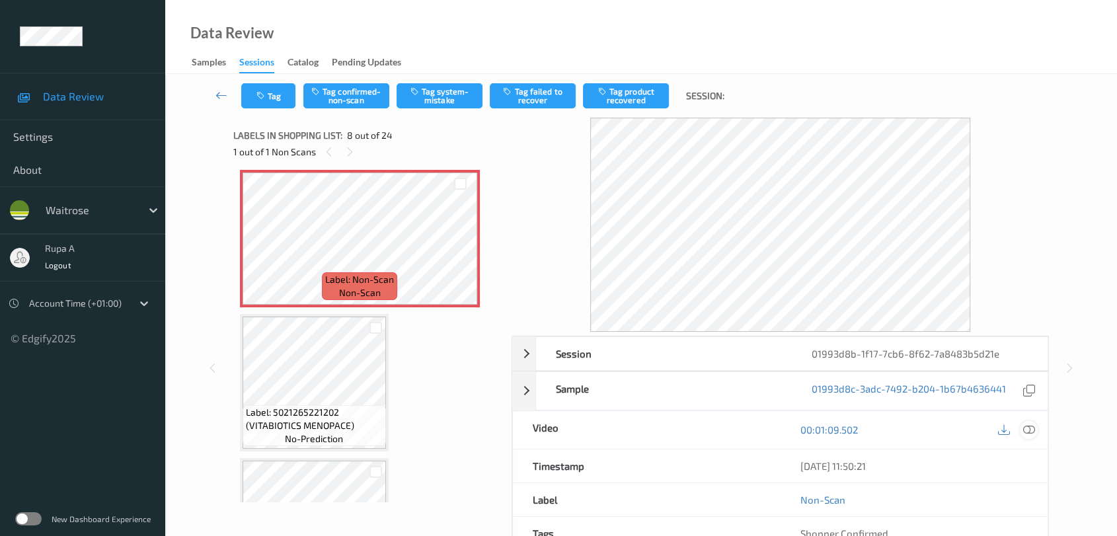
click at [1026, 432] on icon at bounding box center [1029, 430] width 12 height 12
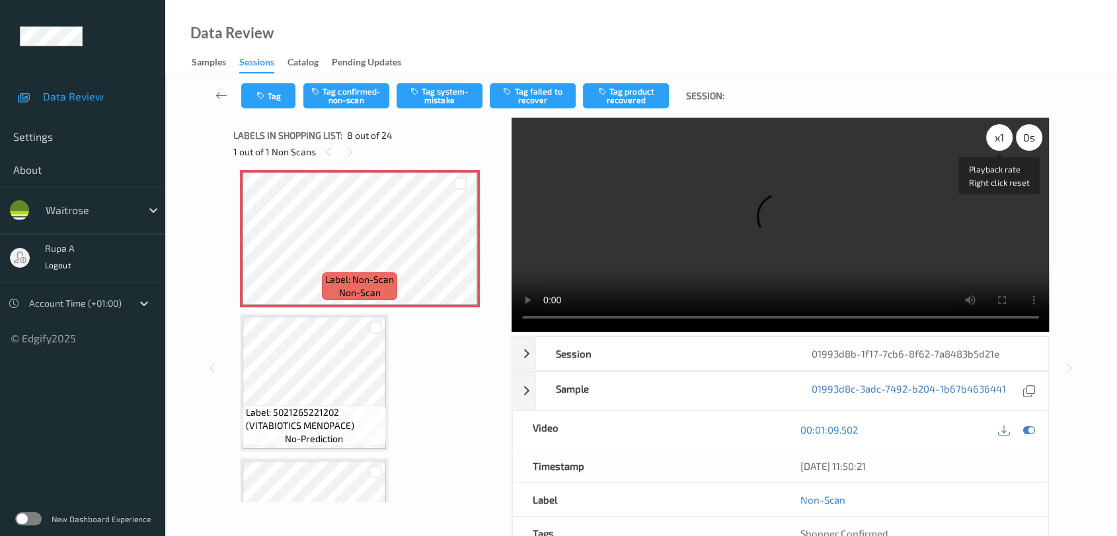
click at [996, 139] on div "x 1" at bounding box center [999, 137] width 26 height 26
click at [1031, 424] on icon at bounding box center [1029, 430] width 12 height 12
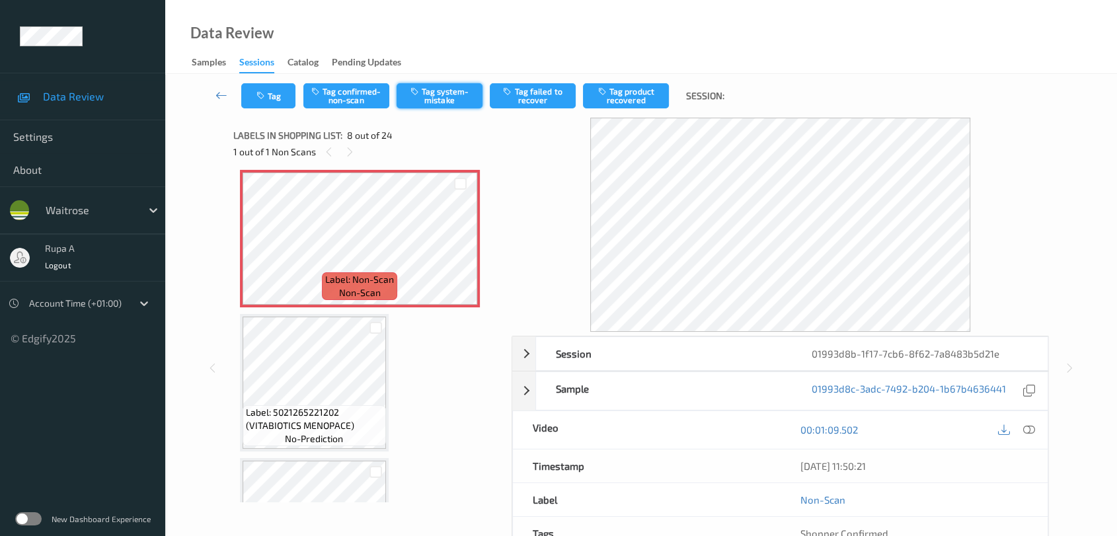
click at [450, 92] on button "Tag system-mistake" at bounding box center [440, 95] width 86 height 25
click at [290, 100] on button "Tag" at bounding box center [268, 95] width 54 height 25
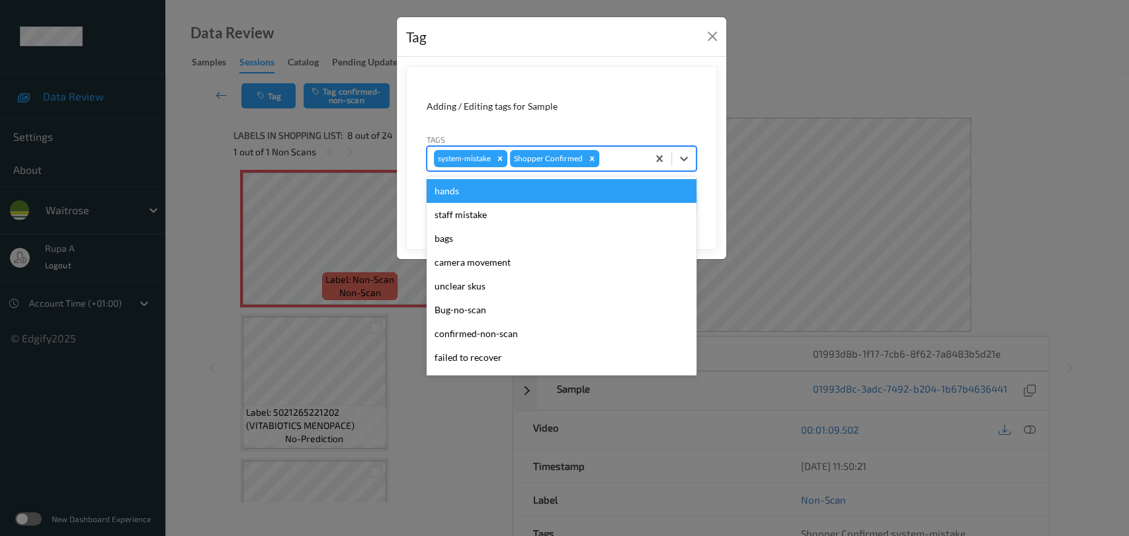
click at [627, 160] on div at bounding box center [621, 159] width 39 height 16
type input "un"
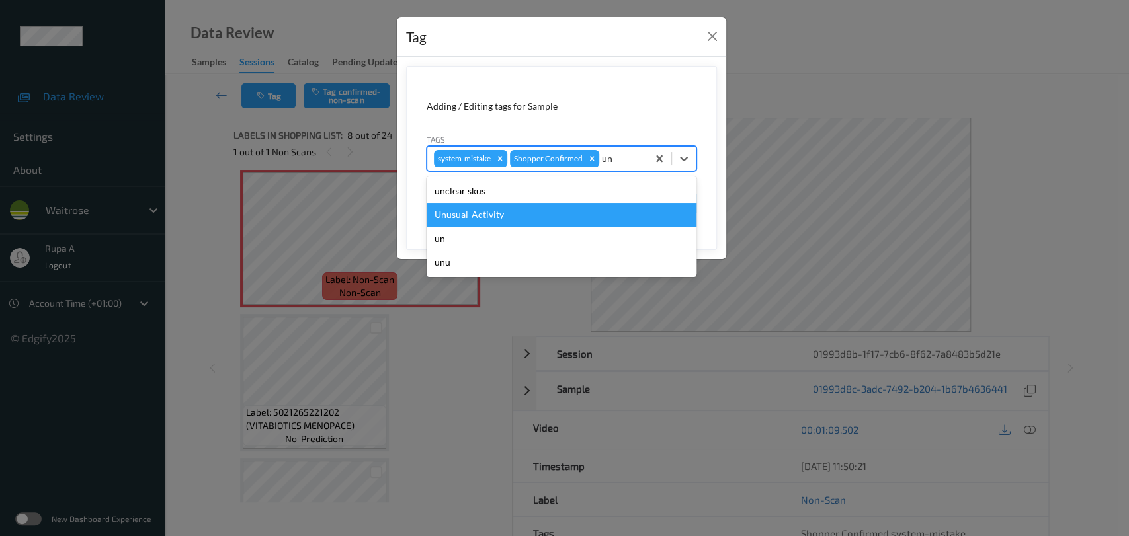
click at [498, 218] on div "Unusual-Activity" at bounding box center [561, 215] width 270 height 24
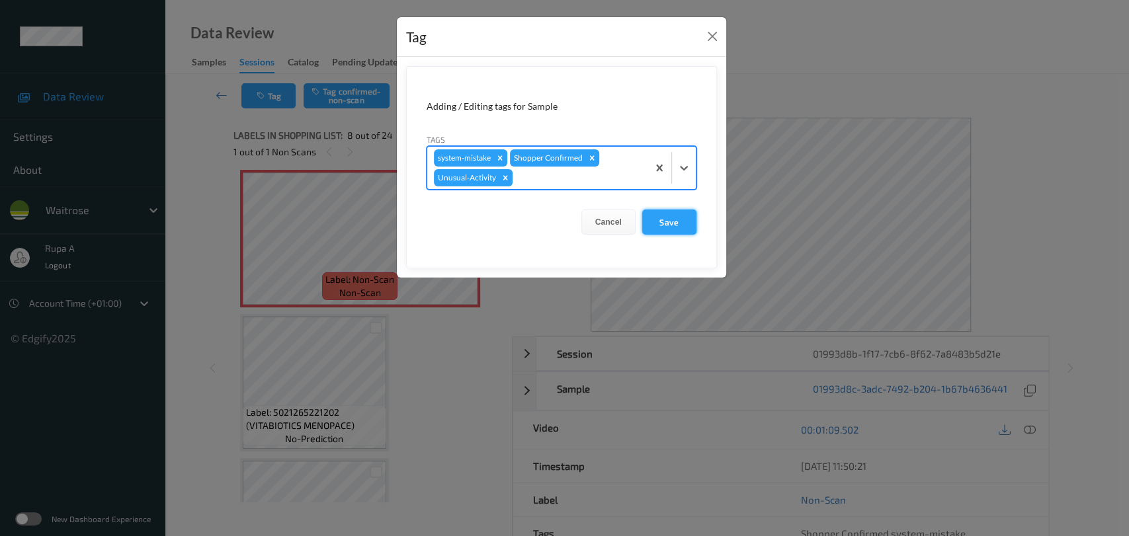
click at [670, 223] on button "Save" at bounding box center [669, 222] width 54 height 25
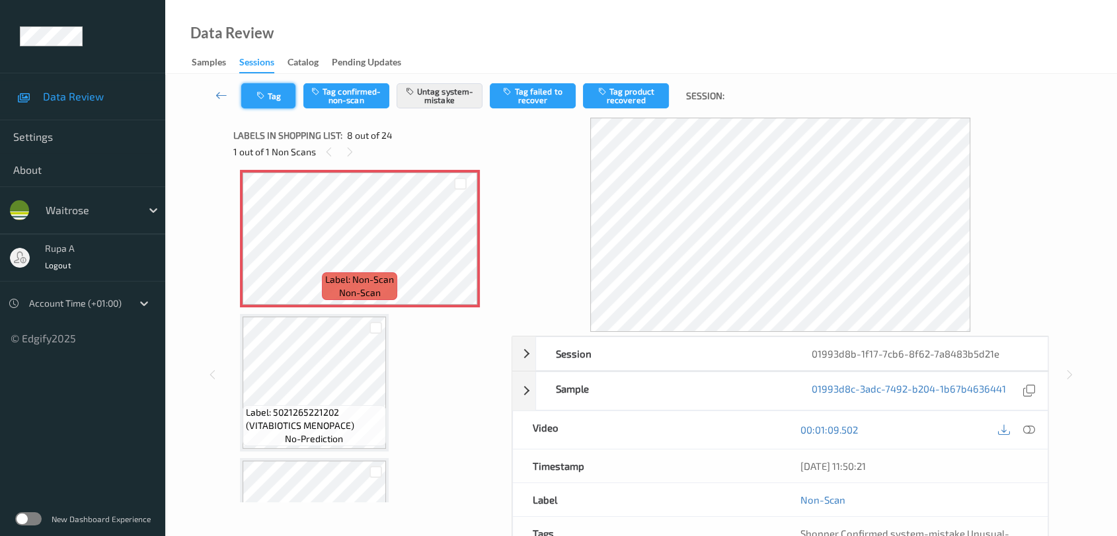
click at [259, 100] on icon "button" at bounding box center [262, 95] width 11 height 9
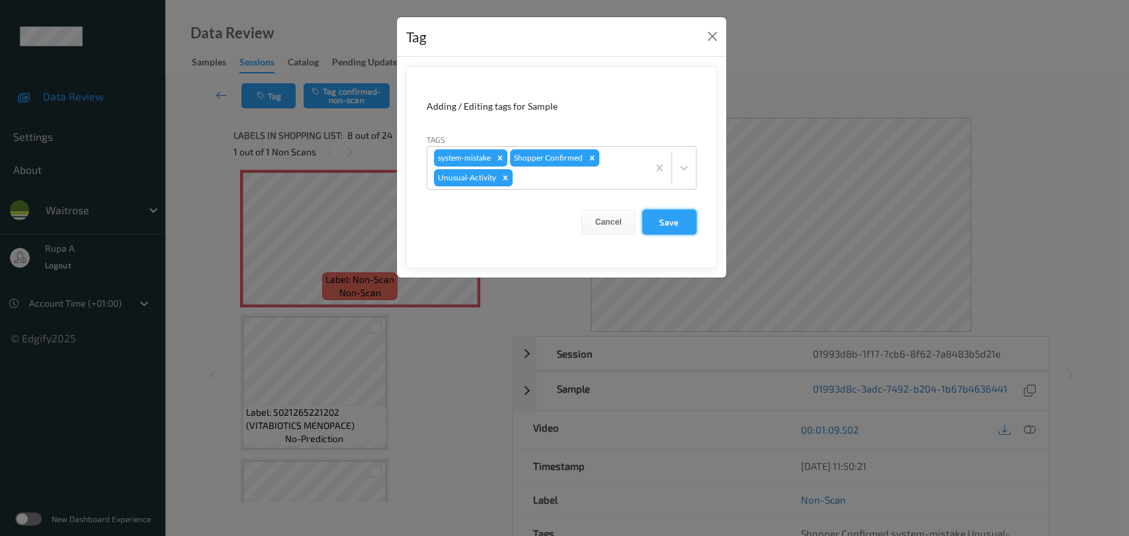
click at [682, 225] on button "Save" at bounding box center [669, 222] width 54 height 25
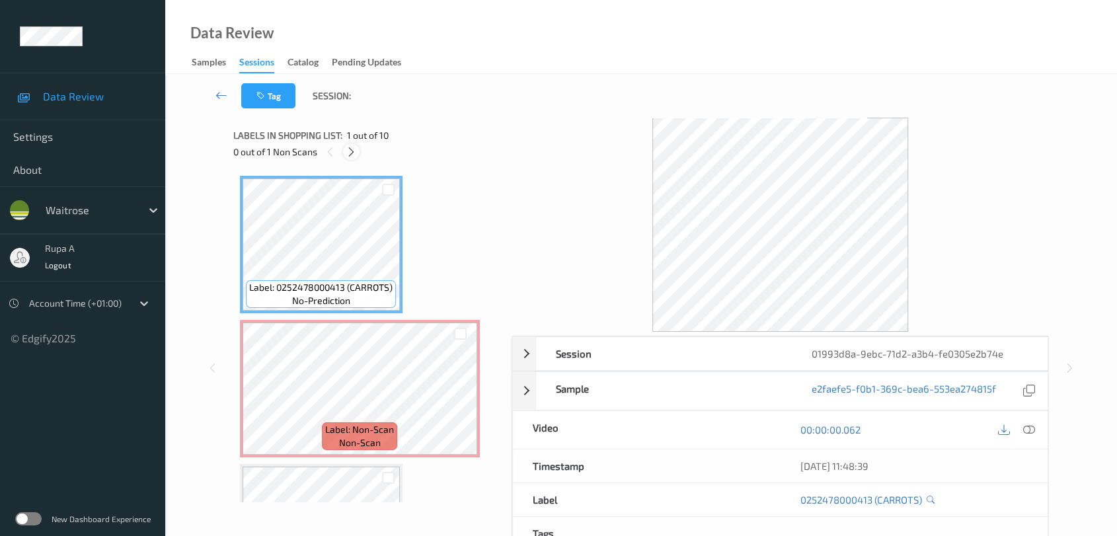
click at [346, 151] on icon at bounding box center [351, 152] width 11 height 12
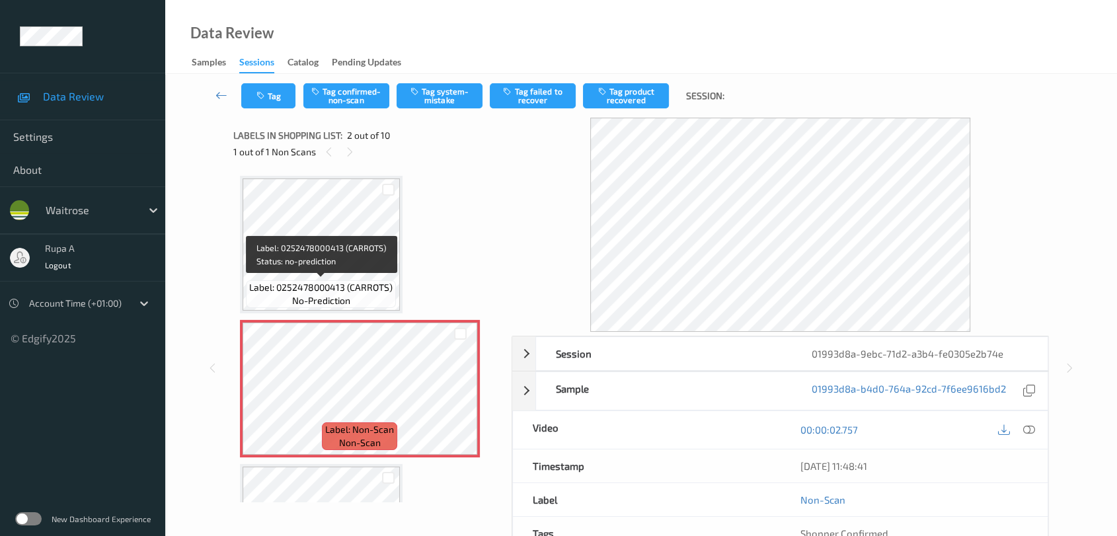
click at [349, 285] on span "Label: 0252478000413 (CARROTS)" at bounding box center [320, 287] width 143 height 13
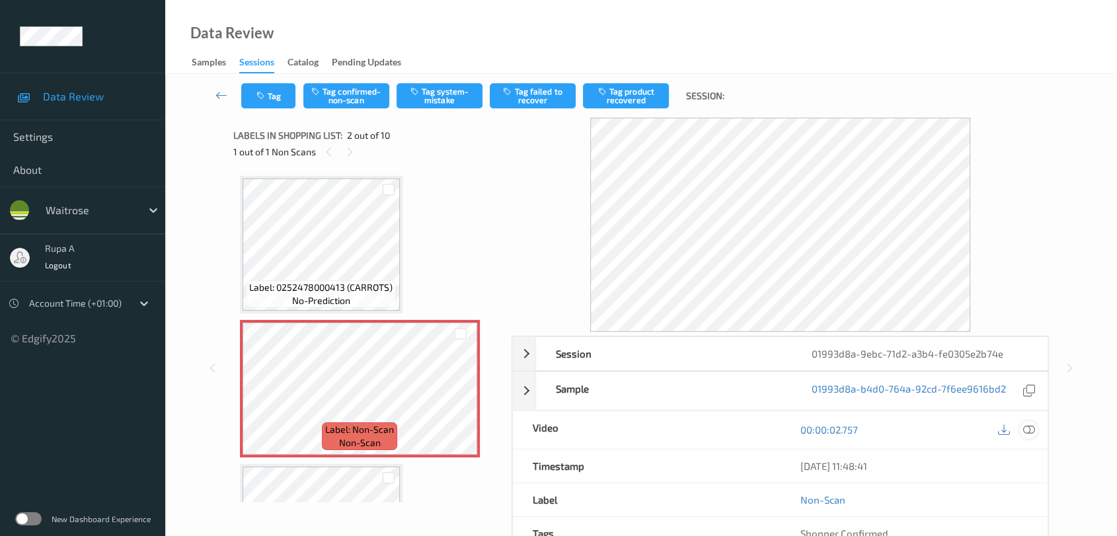
click at [1026, 429] on icon at bounding box center [1029, 430] width 12 height 12
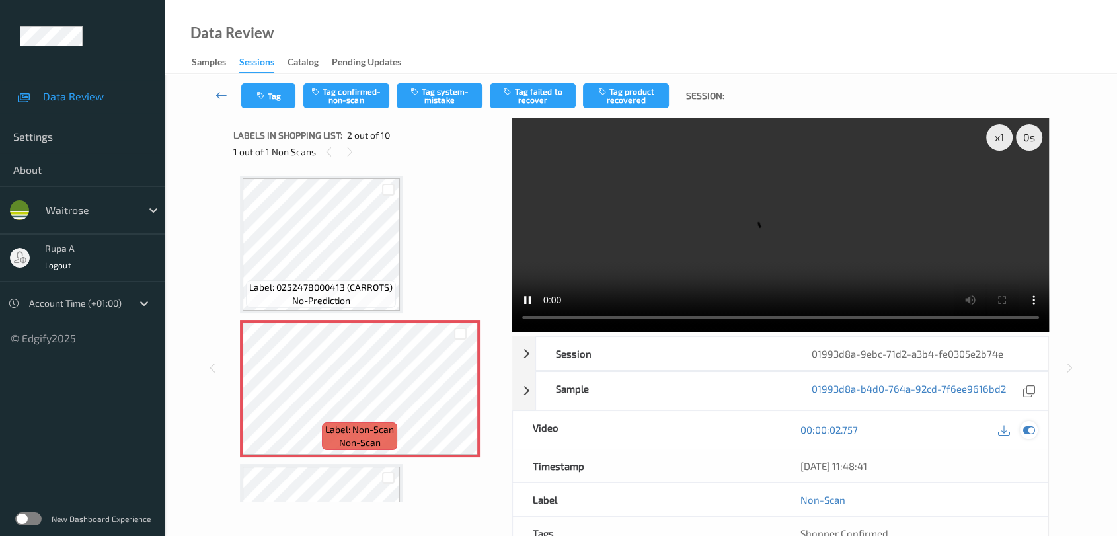
drag, startPoint x: 1027, startPoint y: 430, endPoint x: 1036, endPoint y: 426, distance: 10.3
click at [1027, 430] on icon at bounding box center [1029, 430] width 12 height 12
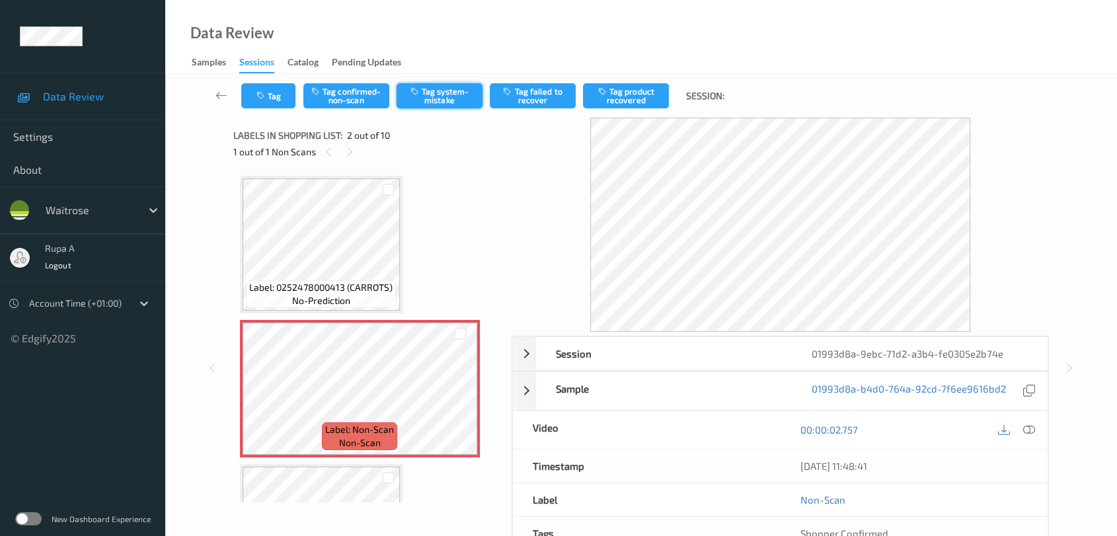
click at [434, 100] on button "Tag system-mistake" at bounding box center [440, 95] width 86 height 25
click at [278, 100] on button "Tag" at bounding box center [268, 95] width 54 height 25
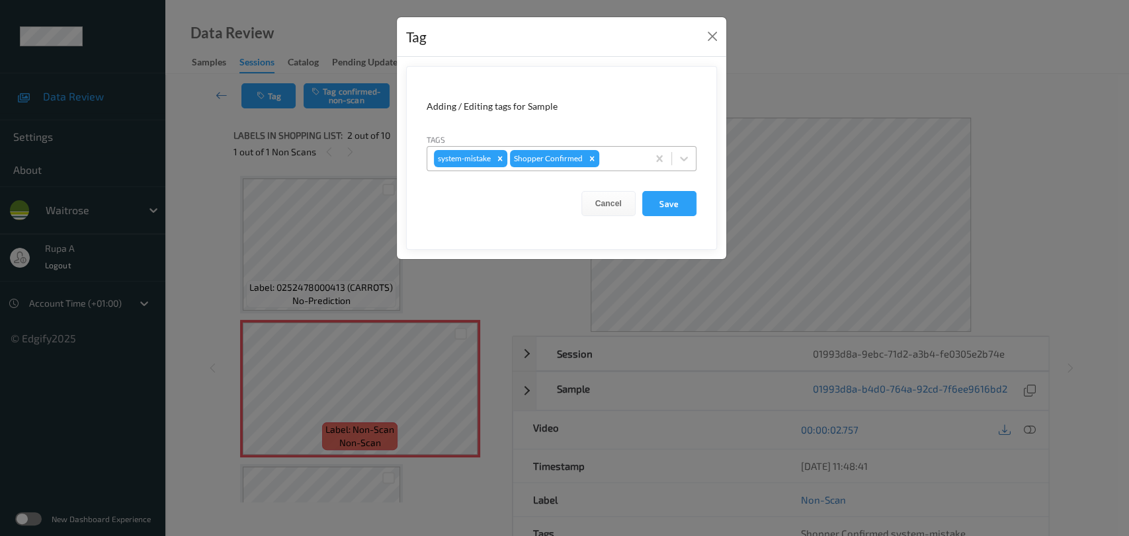
click at [621, 155] on div at bounding box center [621, 159] width 39 height 16
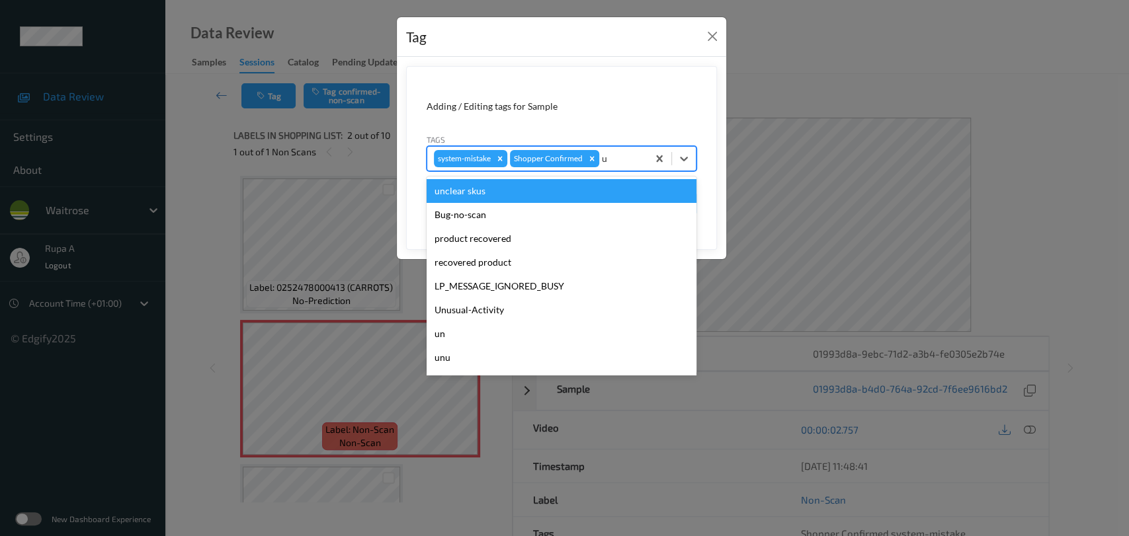
type input "un"
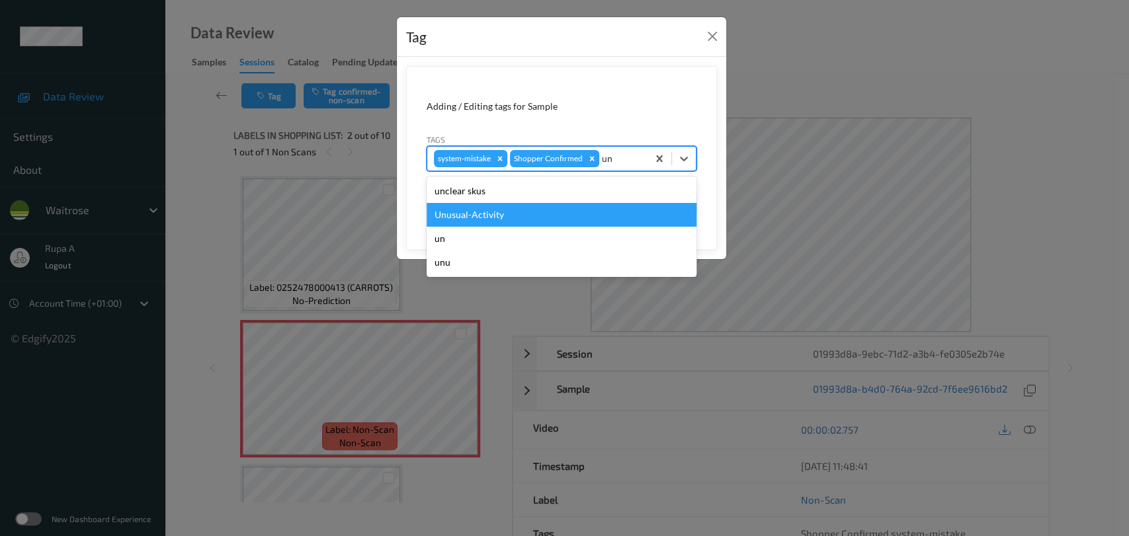
click at [567, 213] on div "Unusual-Activity" at bounding box center [561, 215] width 270 height 24
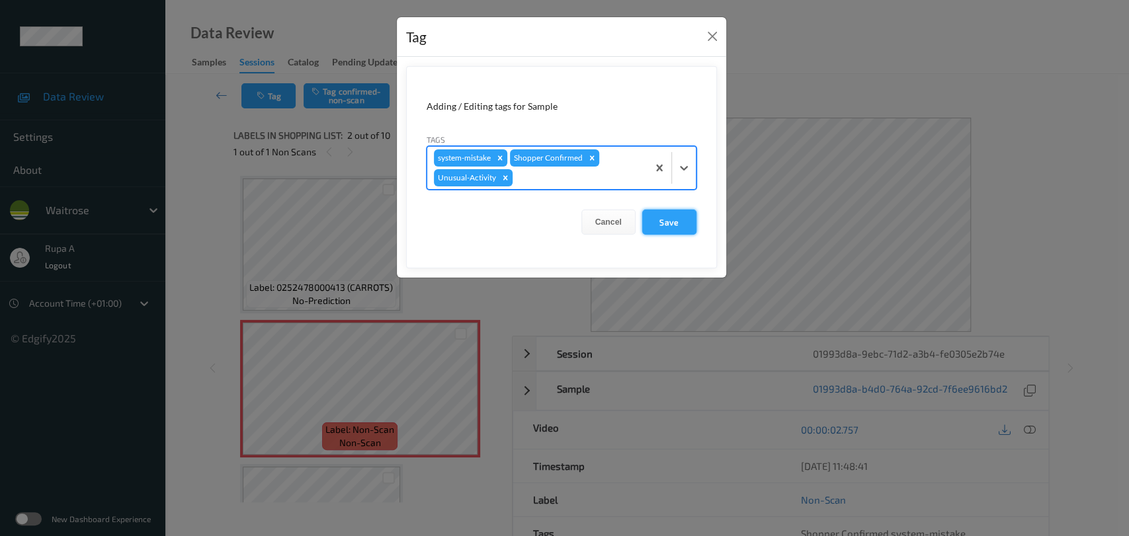
click at [661, 223] on button "Save" at bounding box center [669, 222] width 54 height 25
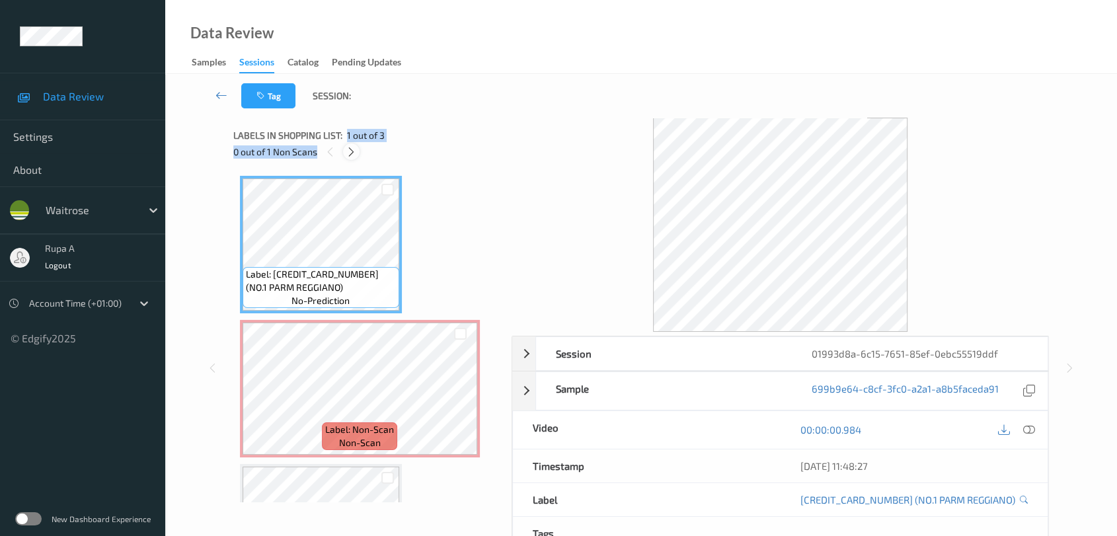
click at [348, 151] on div "Labels in shopping list: 1 out of 3 0 out of 1 Non Scans" at bounding box center [367, 144] width 269 height 52
click at [347, 156] on icon at bounding box center [351, 152] width 11 height 12
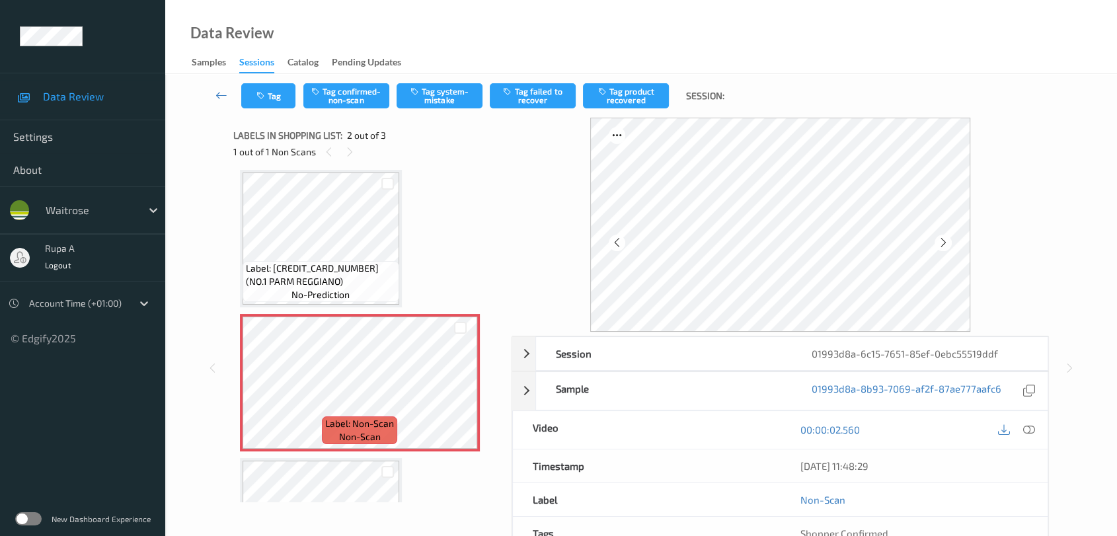
click at [460, 176] on div "Label: [CREDIT_CARD_NUMBER] (NO.1 PARM REGGIANO) no-prediction Label: Non-Scan …" at bounding box center [368, 383] width 256 height 426
click at [938, 243] on icon at bounding box center [943, 243] width 11 height 12
click at [939, 243] on icon at bounding box center [943, 243] width 11 height 12
click at [440, 107] on button "Tag system-mistake" at bounding box center [440, 95] width 86 height 25
click at [276, 95] on button "Tag" at bounding box center [268, 95] width 54 height 25
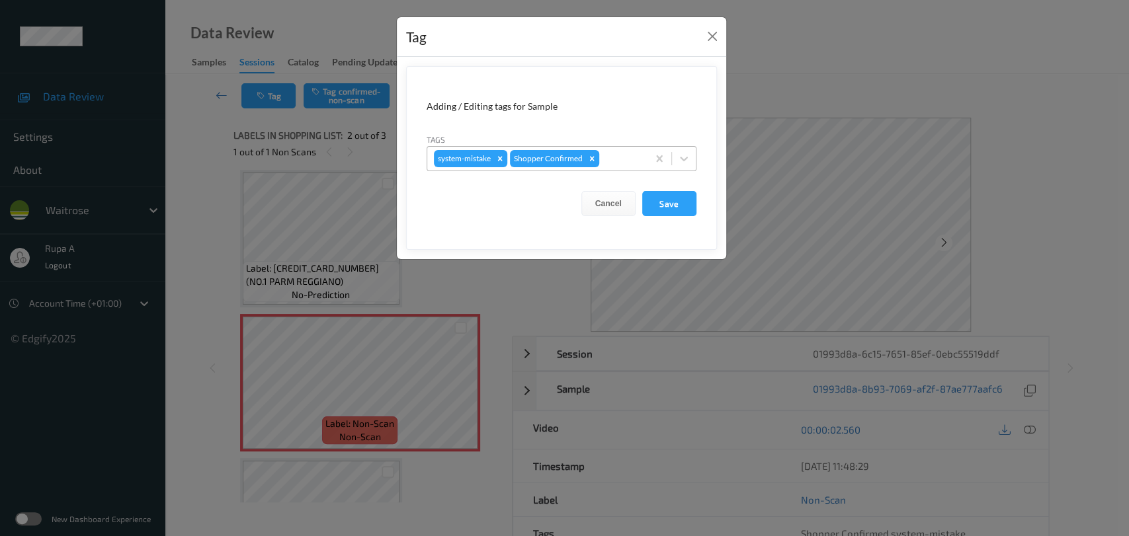
click at [614, 155] on div at bounding box center [621, 159] width 39 height 16
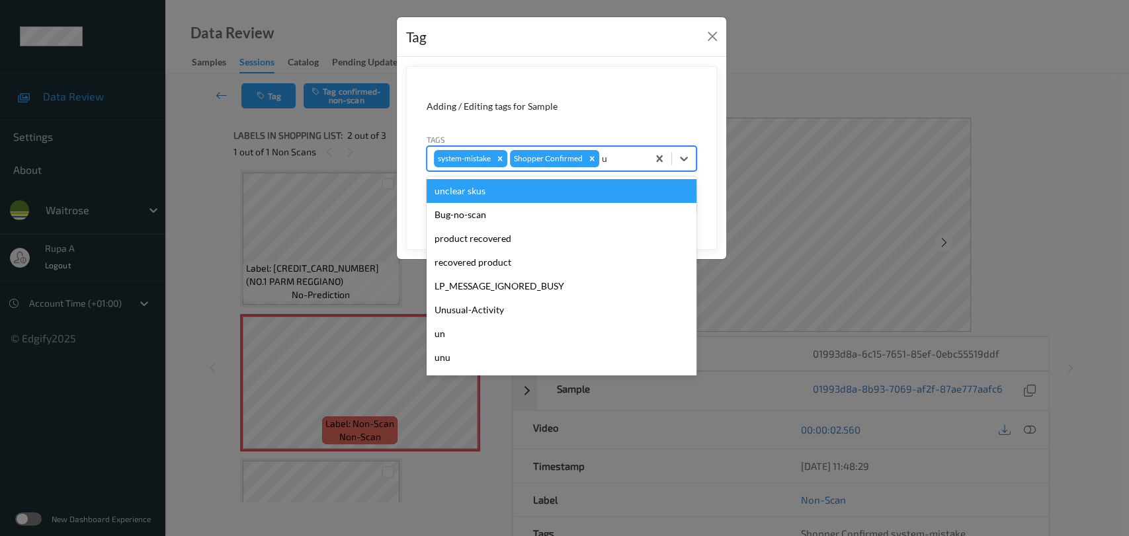
type input "un"
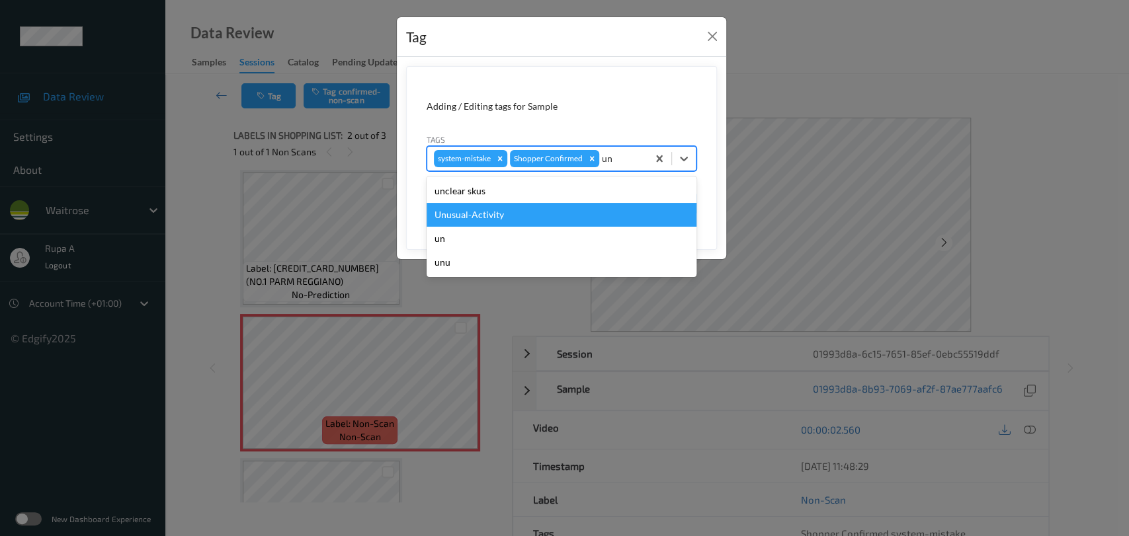
click at [554, 211] on div "Unusual-Activity" at bounding box center [561, 215] width 270 height 24
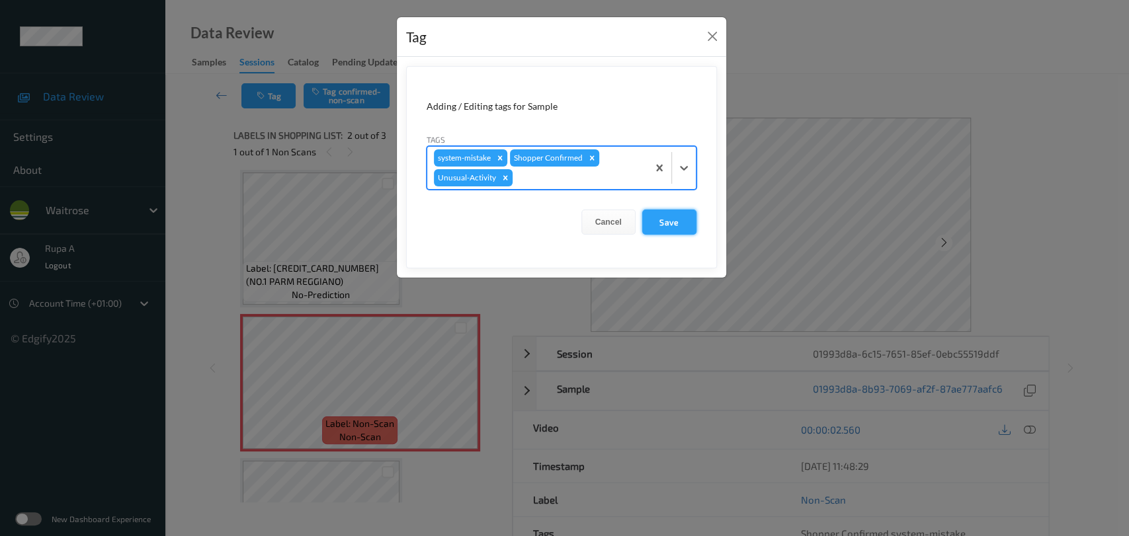
click at [655, 222] on button "Save" at bounding box center [669, 222] width 54 height 25
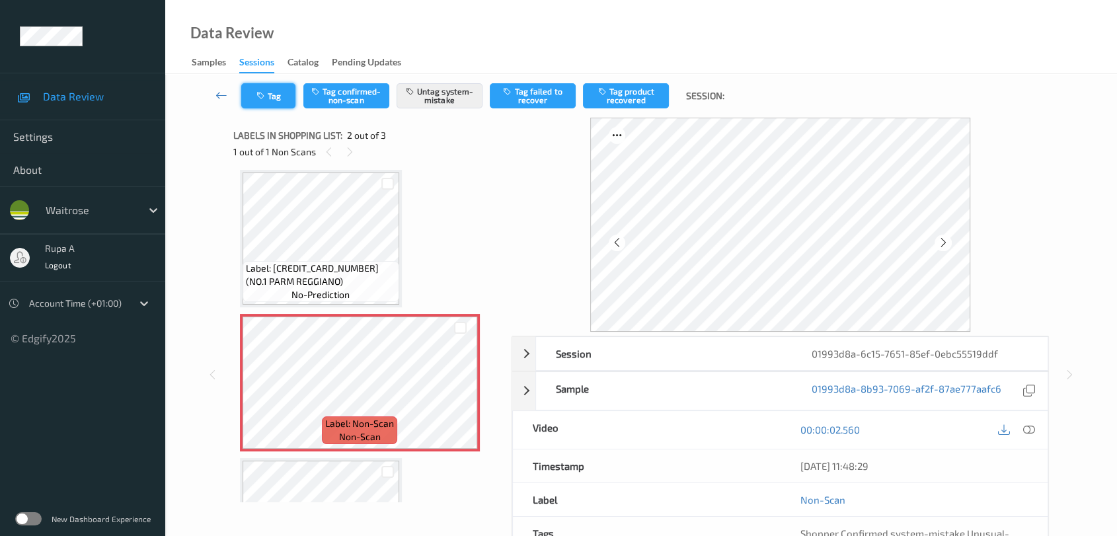
click at [261, 91] on icon "button" at bounding box center [262, 95] width 11 height 9
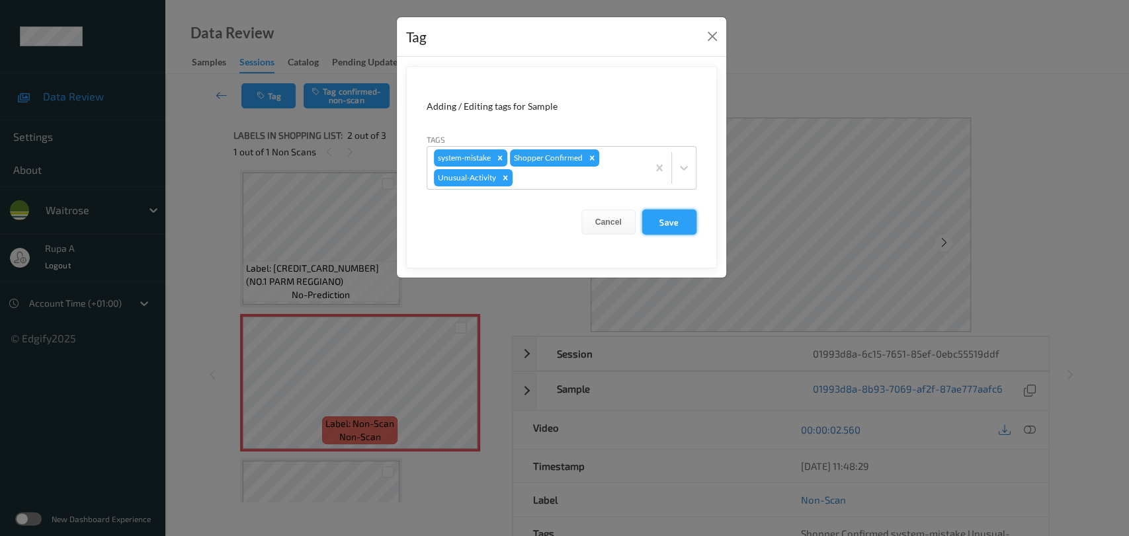
click at [664, 218] on button "Save" at bounding box center [669, 222] width 54 height 25
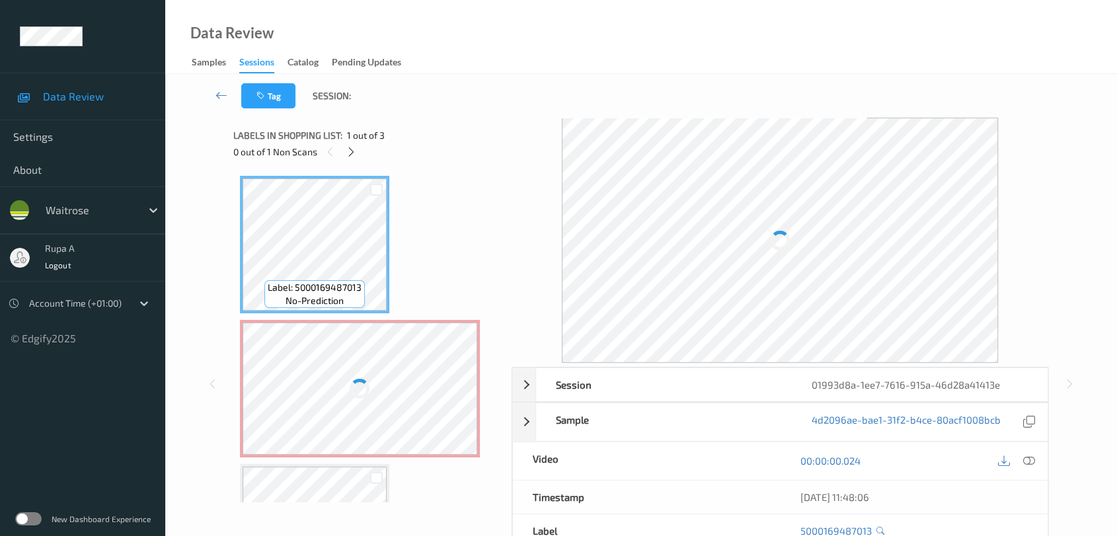
click at [419, 161] on div "Labels in shopping list: 1 out of 3 0 out of 1 Non Scans" at bounding box center [367, 144] width 269 height 52
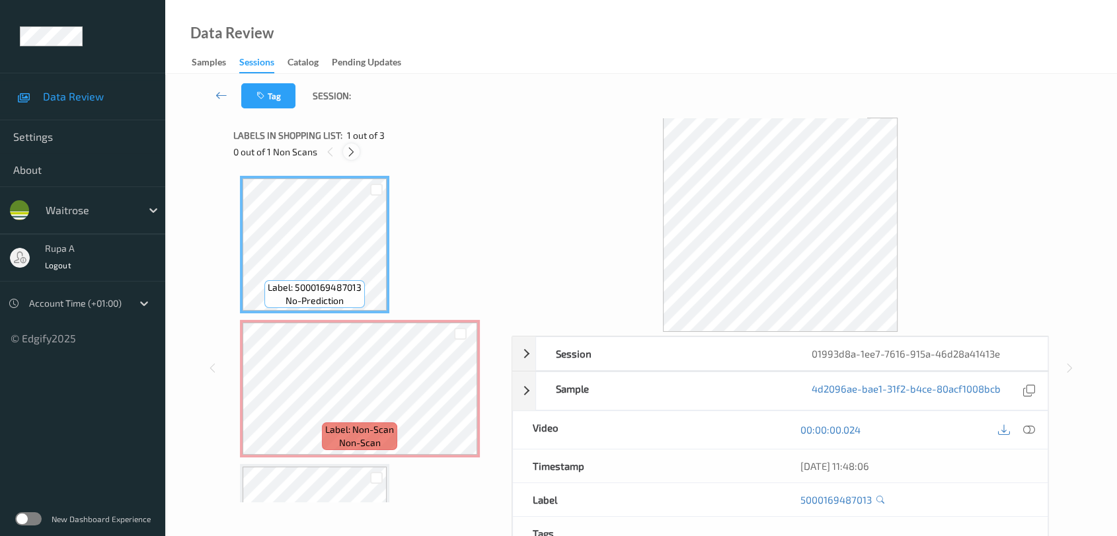
click at [358, 153] on div at bounding box center [351, 151] width 17 height 17
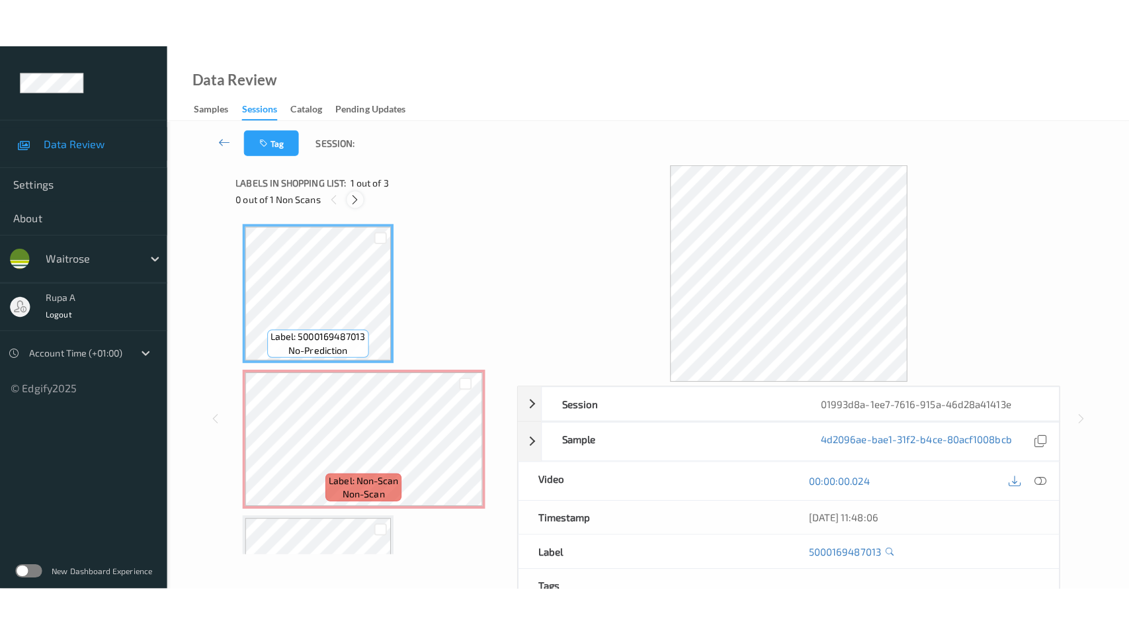
scroll to position [6, 0]
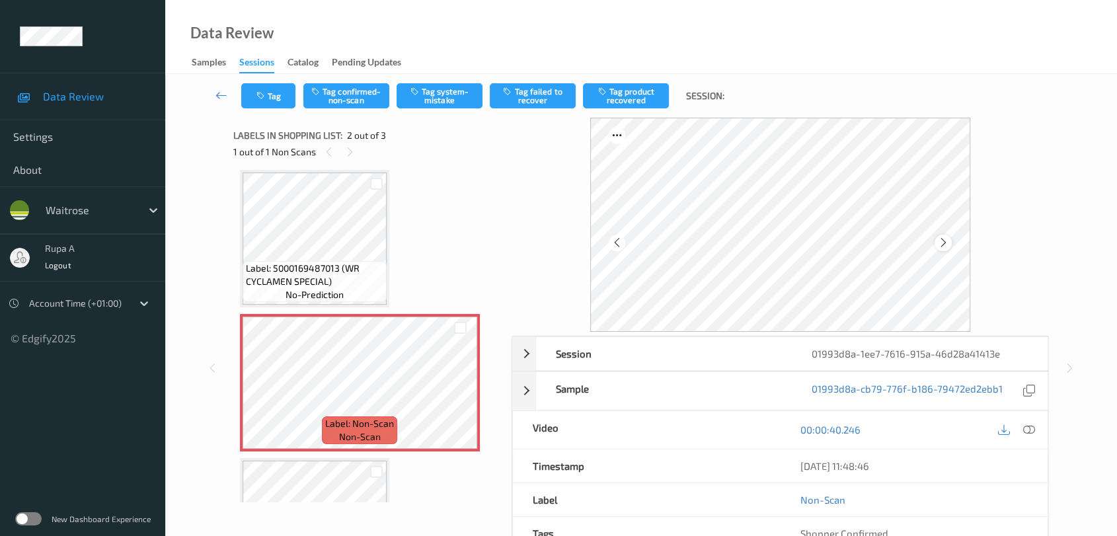
click at [941, 244] on icon at bounding box center [943, 243] width 11 height 12
click at [446, 85] on button "Tag system-mistake" at bounding box center [440, 95] width 86 height 25
click at [253, 100] on button "Tag" at bounding box center [268, 95] width 54 height 25
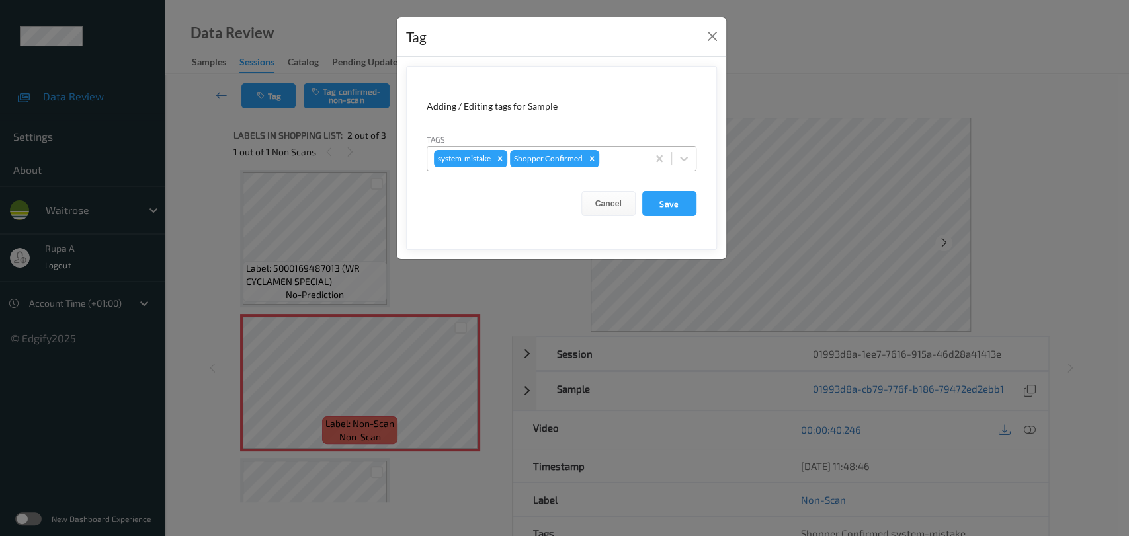
click at [622, 157] on div at bounding box center [621, 159] width 39 height 16
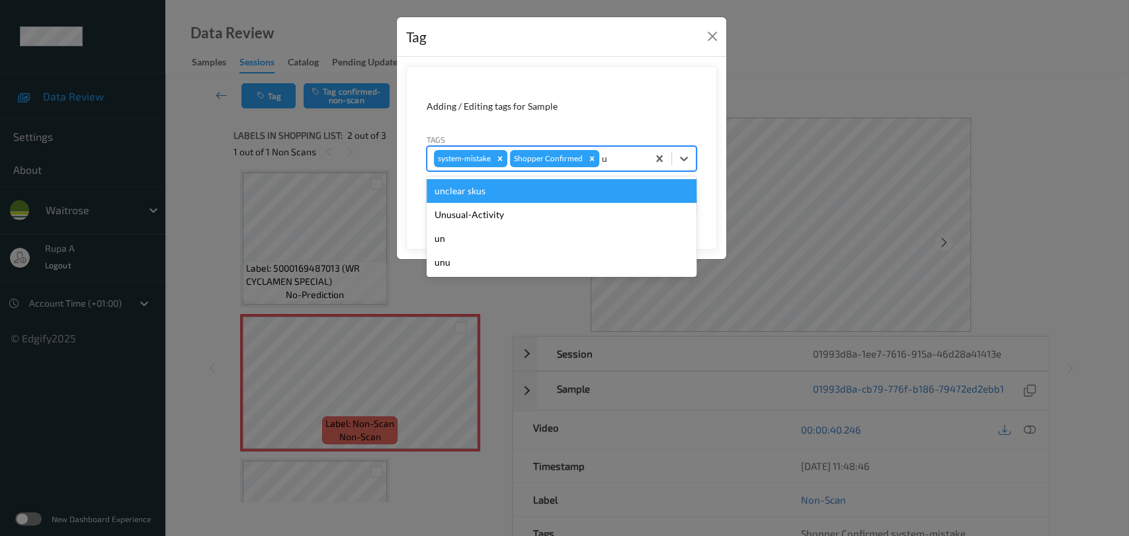
type input "un"
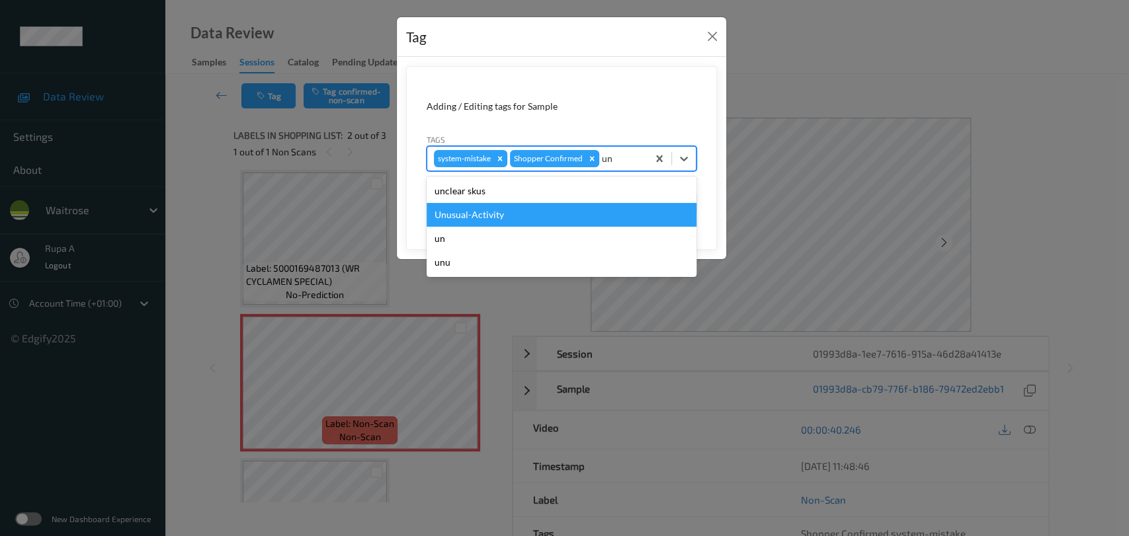
click at [548, 214] on div "Unusual-Activity" at bounding box center [561, 215] width 270 height 24
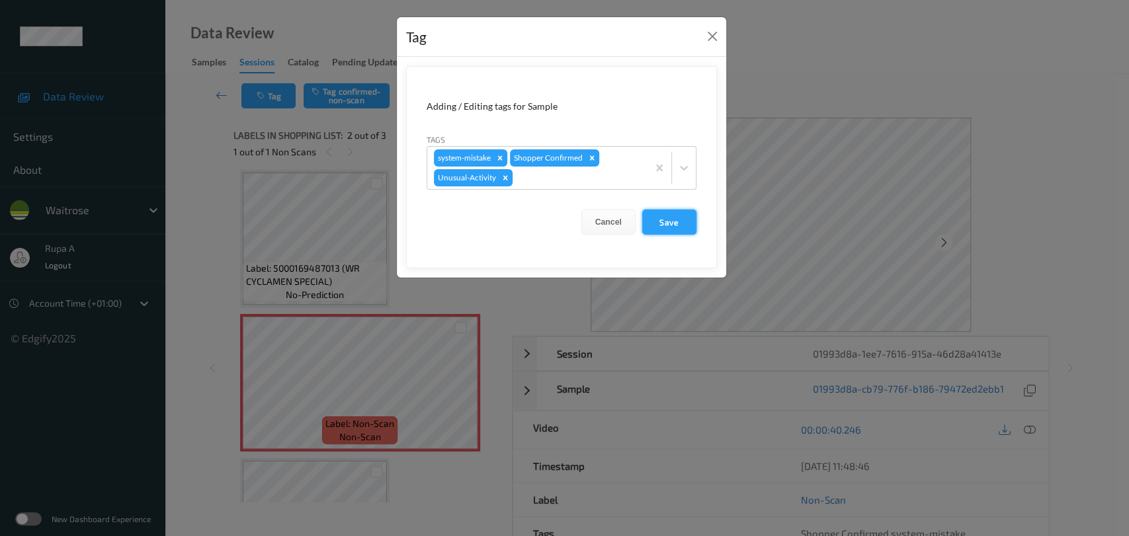
click at [679, 231] on button "Save" at bounding box center [669, 222] width 54 height 25
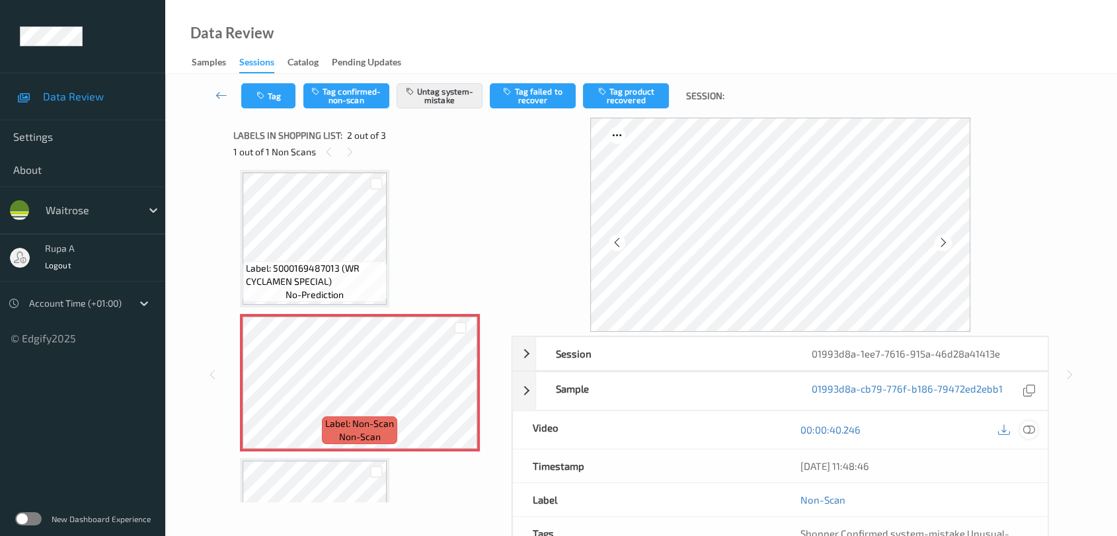
click at [1030, 433] on icon at bounding box center [1029, 430] width 12 height 12
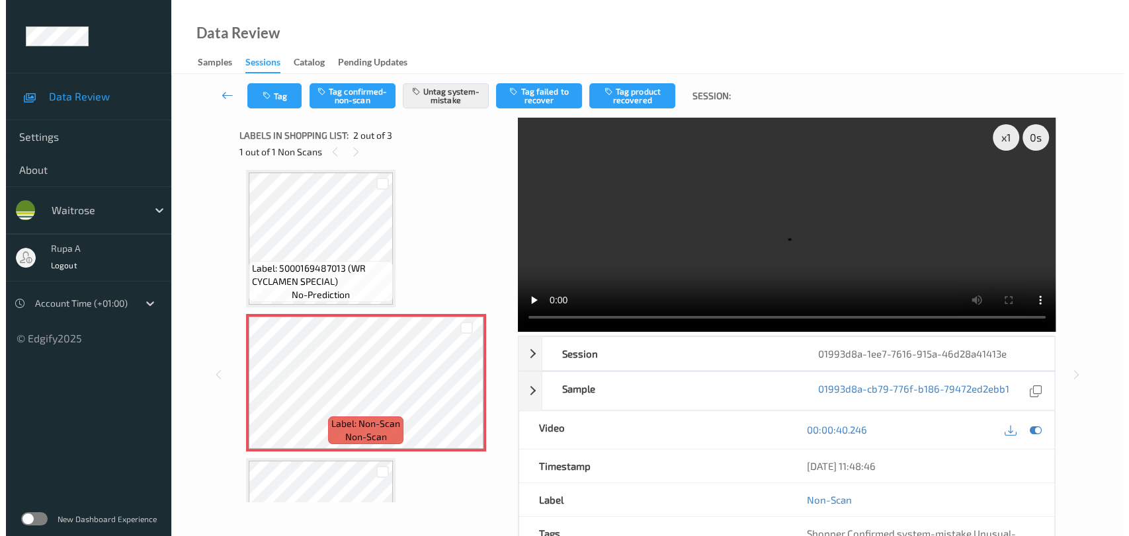
scroll to position [5, 0]
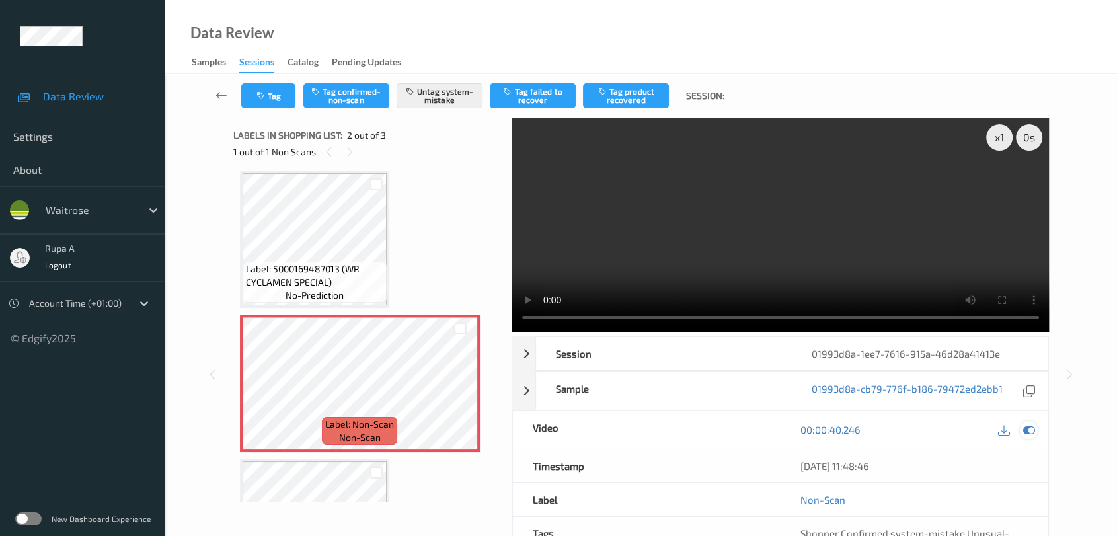
click at [1025, 428] on icon at bounding box center [1029, 430] width 12 height 12
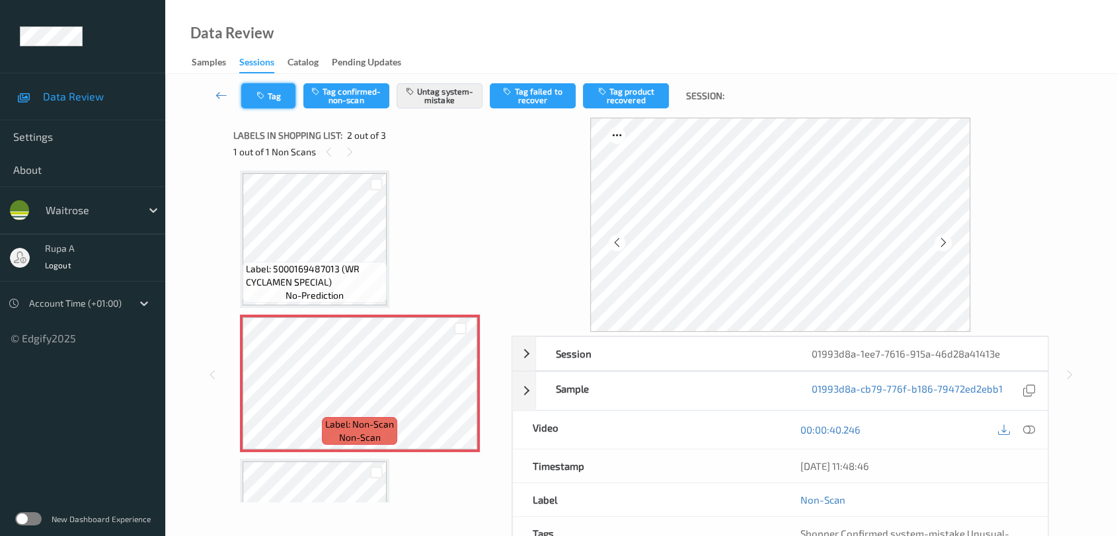
click at [278, 100] on button "Tag" at bounding box center [268, 95] width 54 height 25
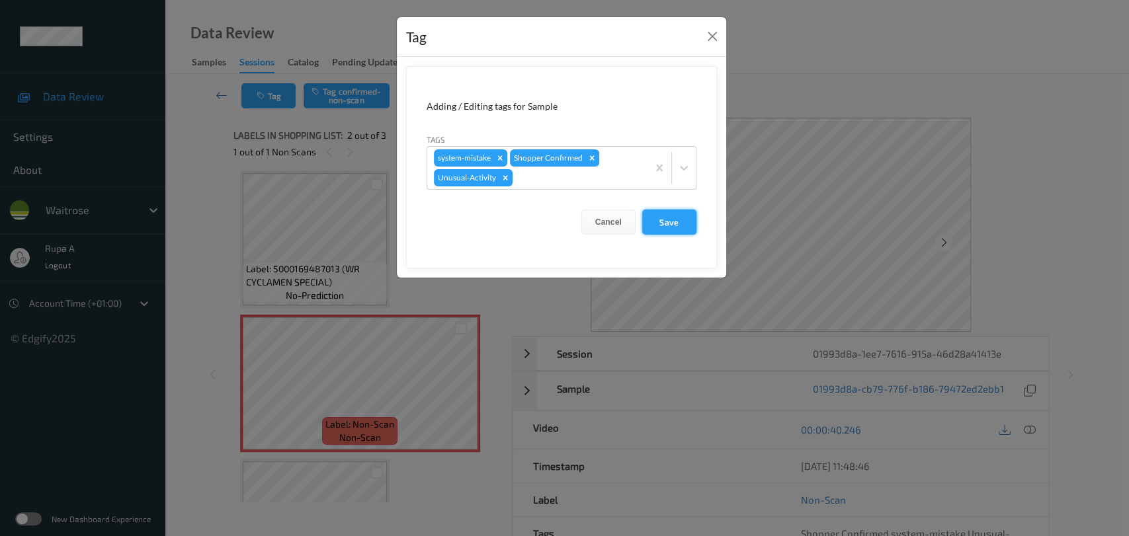
click at [677, 229] on button "Save" at bounding box center [669, 222] width 54 height 25
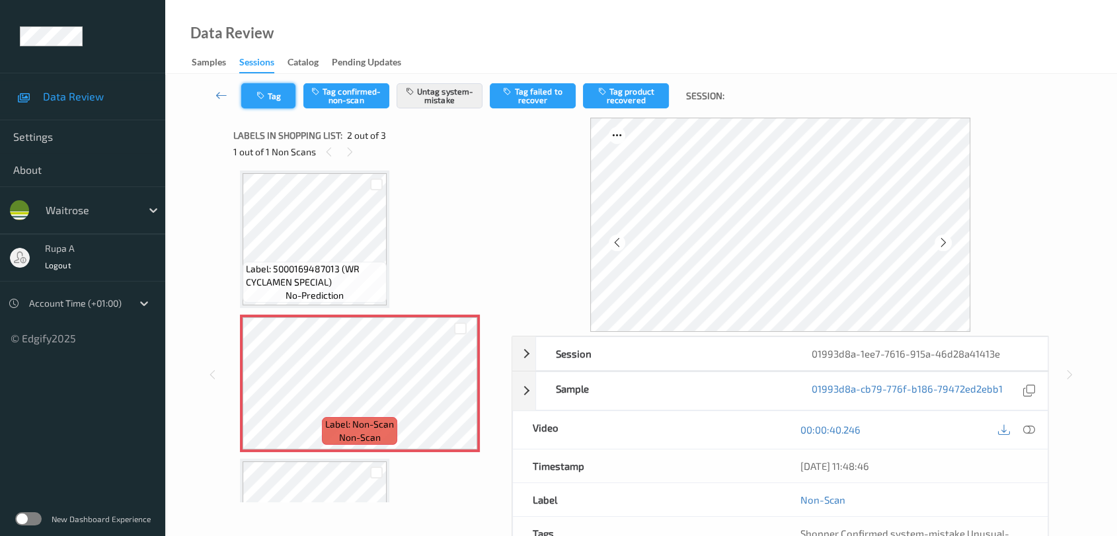
click at [266, 89] on button "Tag" at bounding box center [268, 95] width 54 height 25
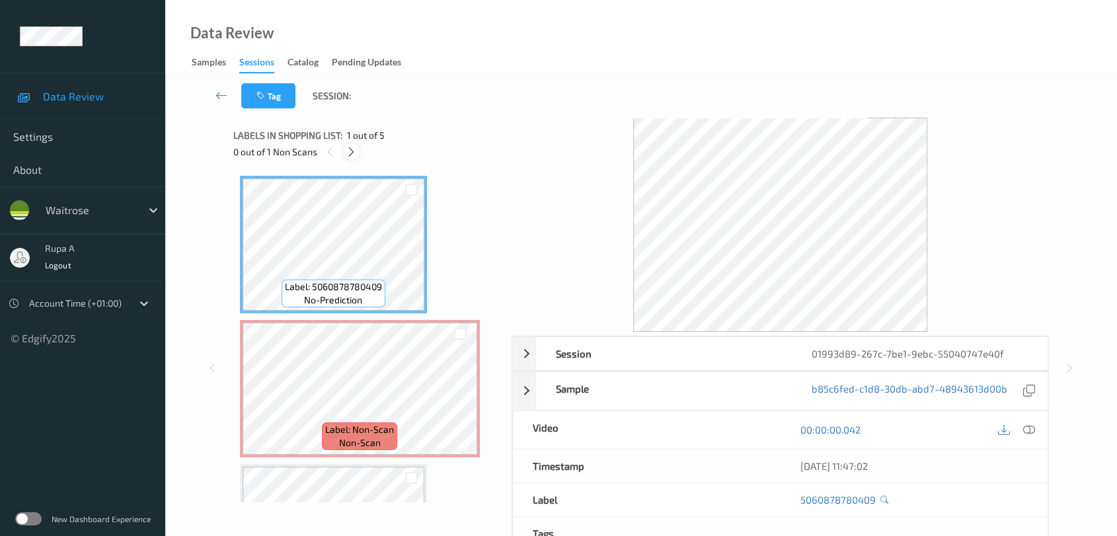
click at [349, 160] on div at bounding box center [351, 151] width 17 height 17
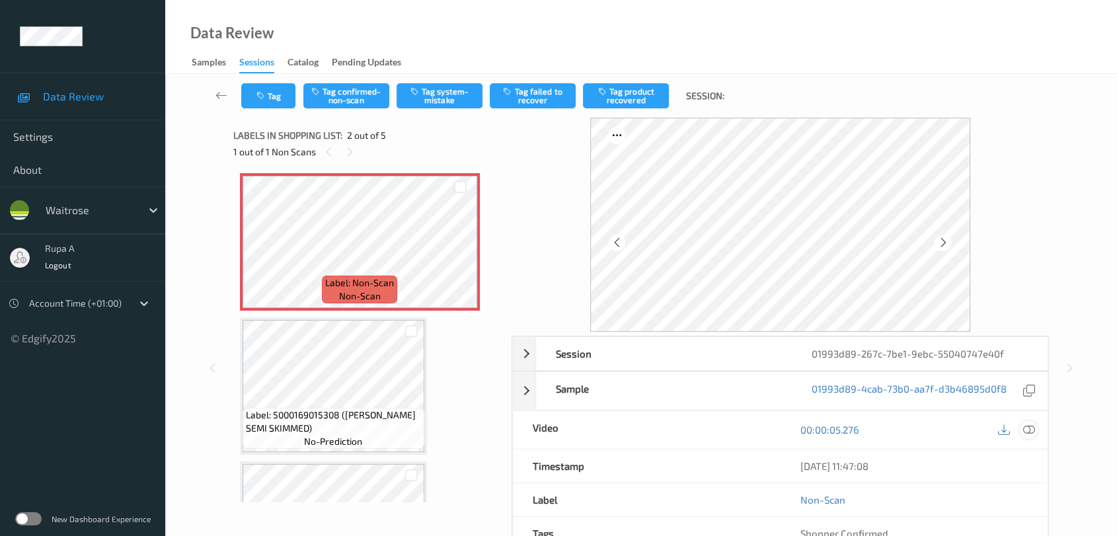
click at [1026, 434] on icon at bounding box center [1029, 430] width 12 height 12
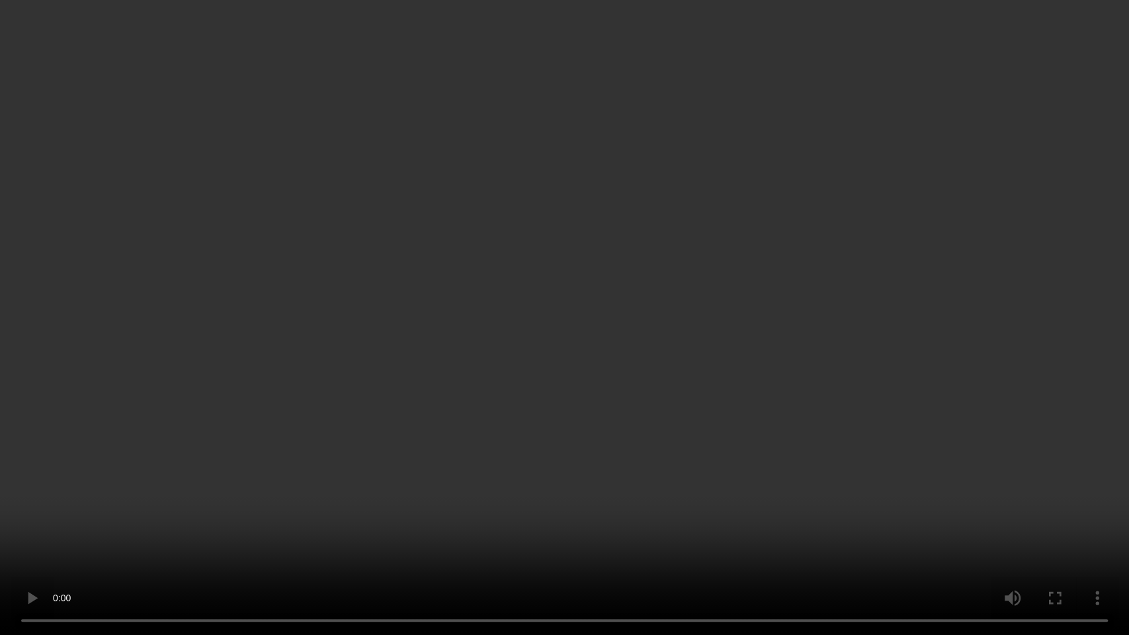
click at [1127, 169] on video at bounding box center [564, 317] width 1129 height 635
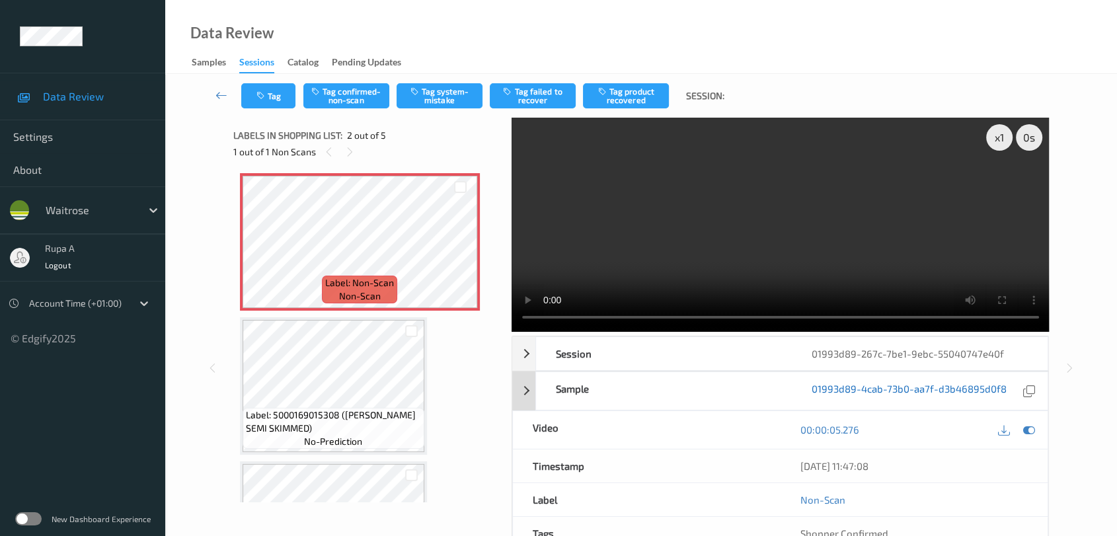
drag, startPoint x: 1030, startPoint y: 430, endPoint x: 894, endPoint y: 385, distance: 143.2
click at [1030, 430] on icon at bounding box center [1029, 430] width 12 height 12
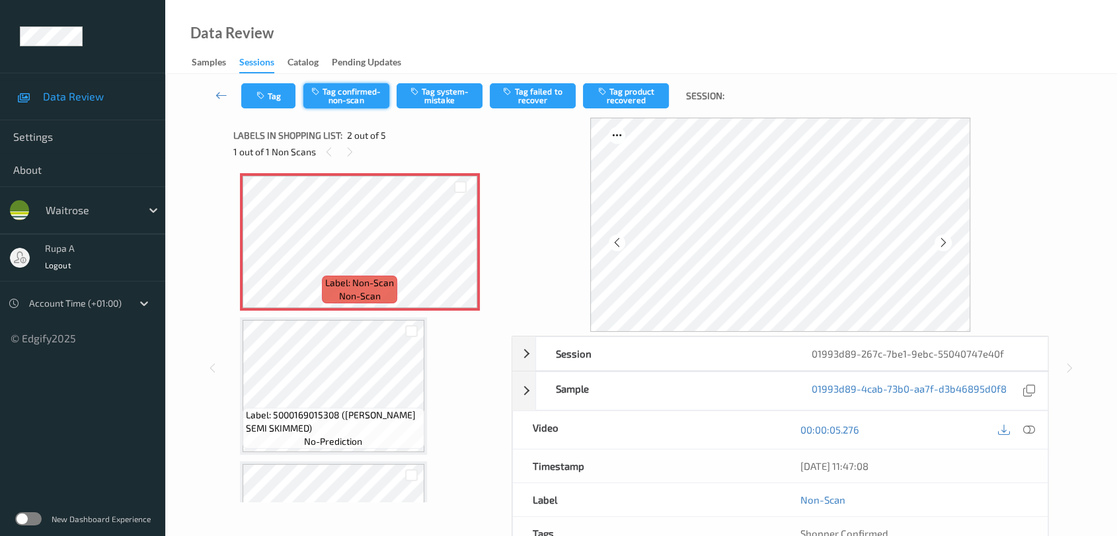
click at [353, 87] on button "Tag confirmed-non-scan" at bounding box center [346, 95] width 86 height 25
click at [335, 97] on div "Tag Tag confirmed-non-scan Tag system-mistake Tag failed to recover Tag product…" at bounding box center [641, 96] width 898 height 44
click at [637, 97] on button "Tag product recovered" at bounding box center [626, 95] width 86 height 25
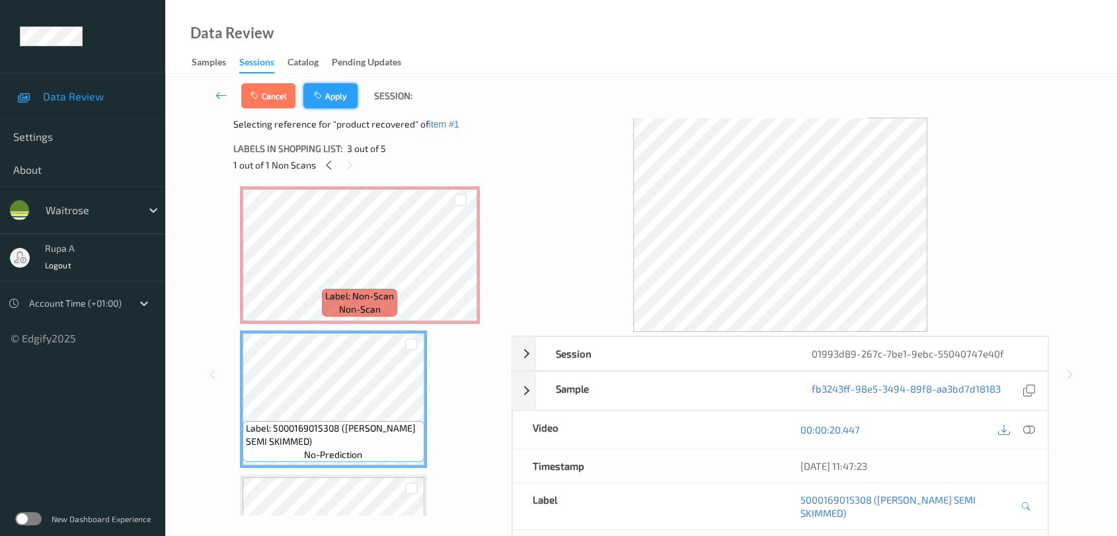
click at [326, 96] on button "Apply" at bounding box center [330, 95] width 54 height 25
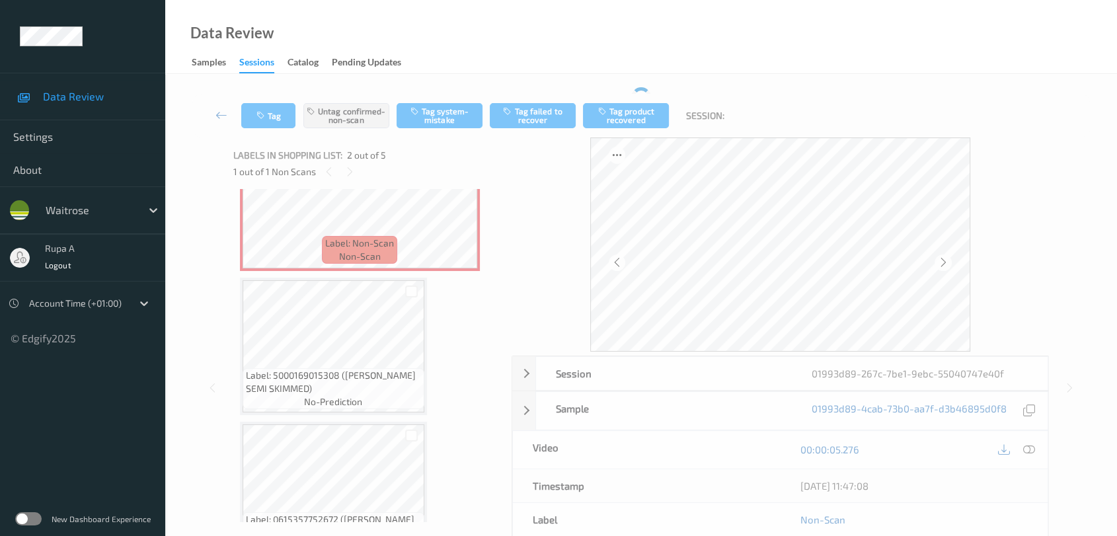
scroll to position [227, 0]
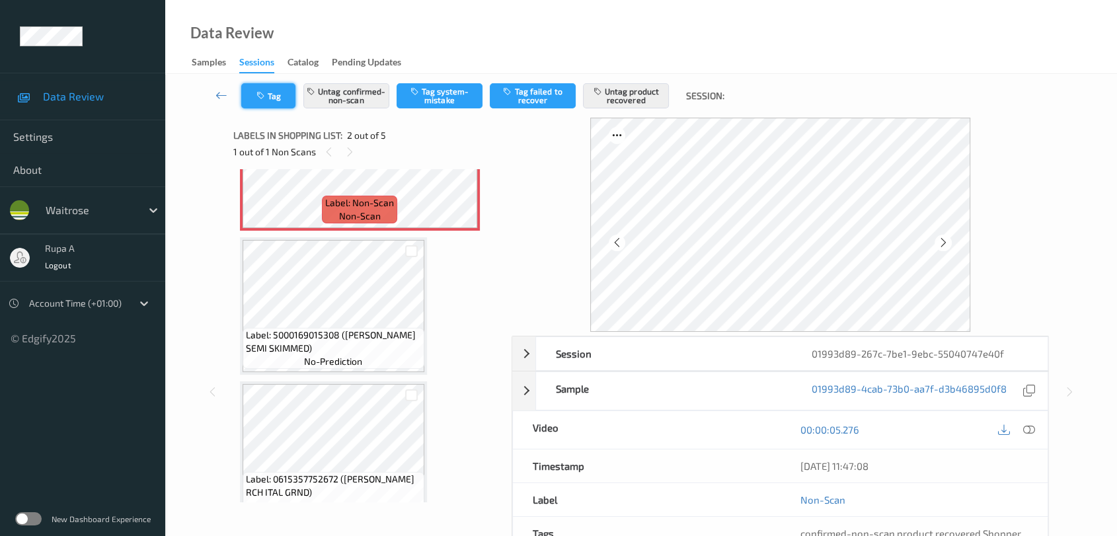
click at [260, 100] on button "Tag" at bounding box center [268, 95] width 54 height 25
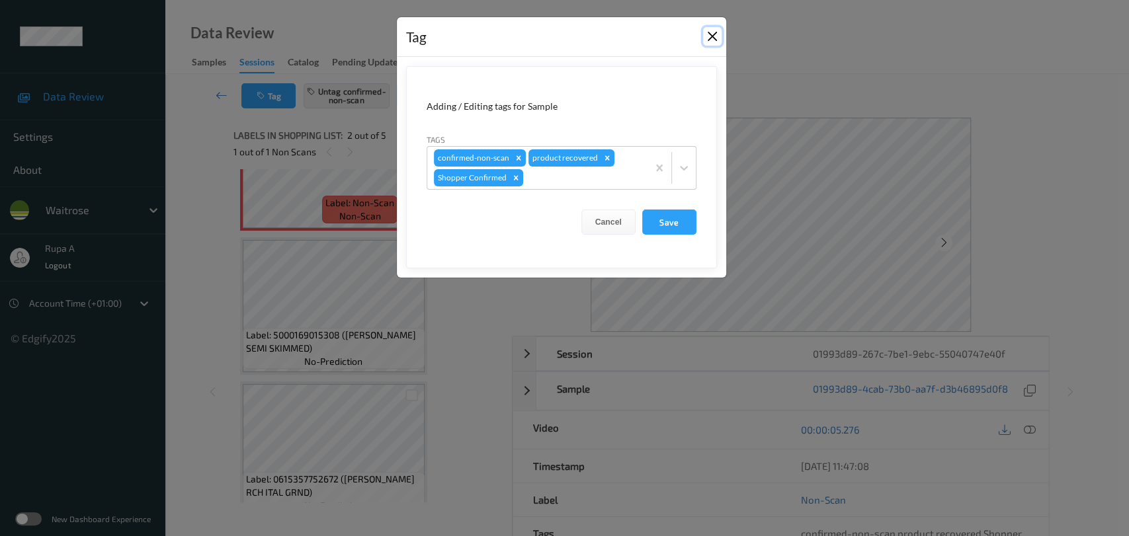
click at [714, 34] on button "Close" at bounding box center [712, 36] width 19 height 19
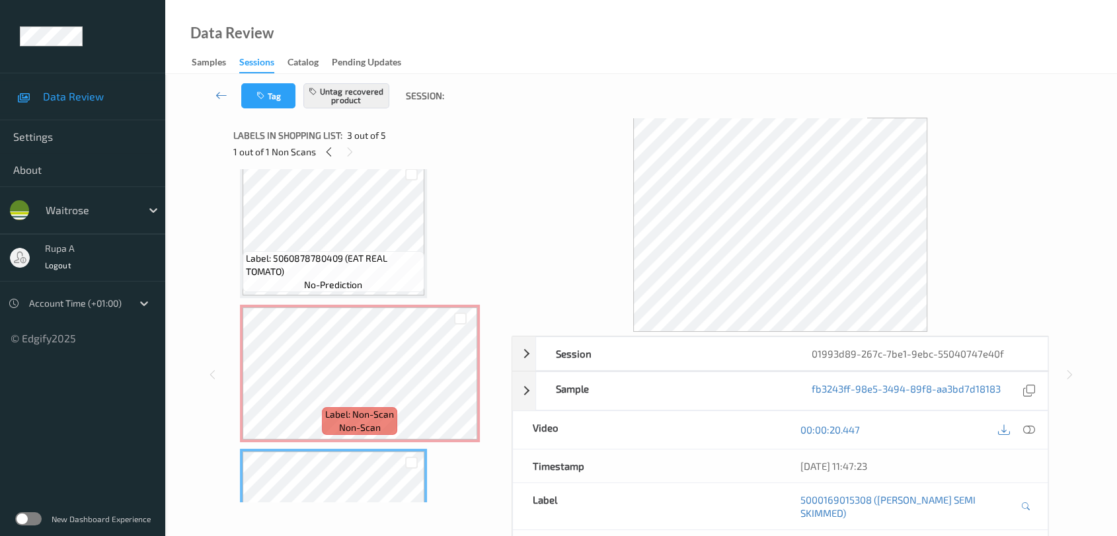
scroll to position [6, 0]
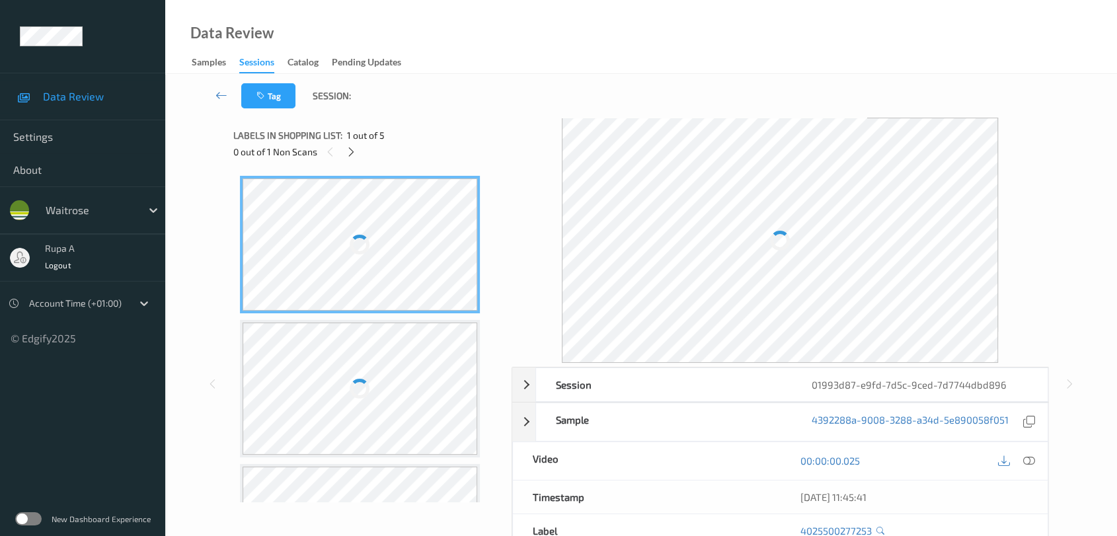
click at [442, 105] on div "Tag Session:" at bounding box center [641, 96] width 898 height 44
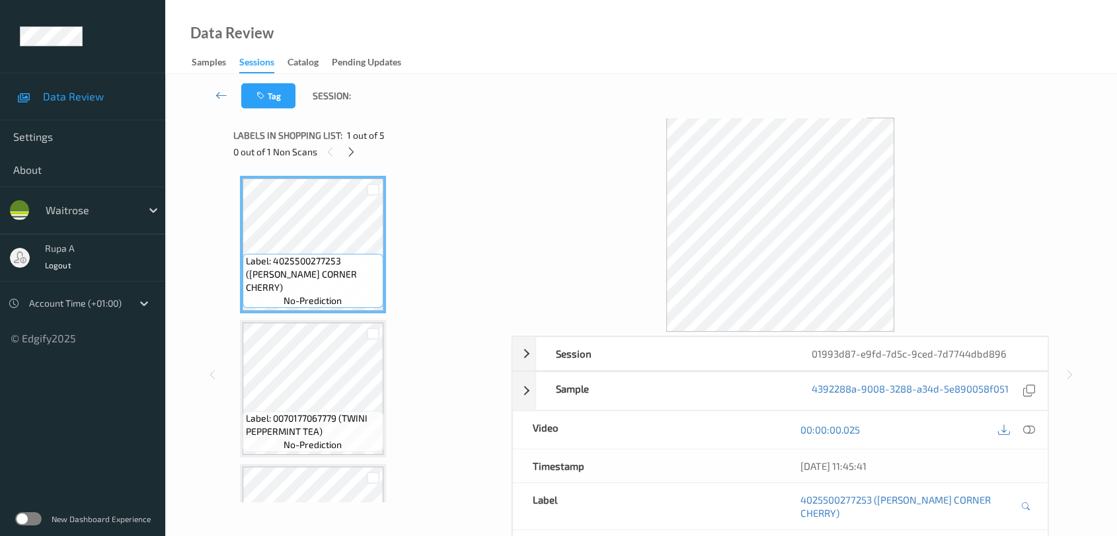
click at [354, 160] on div "0 out of 1 Non Scans" at bounding box center [367, 151] width 269 height 17
click at [355, 155] on icon at bounding box center [351, 152] width 11 height 12
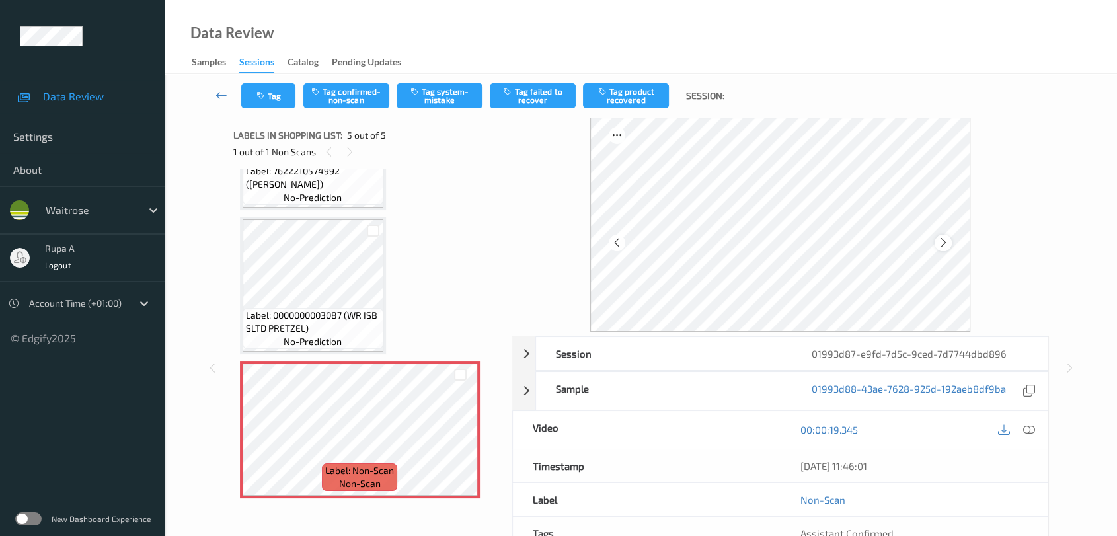
click at [936, 245] on div at bounding box center [943, 243] width 17 height 17
click at [456, 102] on button "Tag system-mistake" at bounding box center [440, 95] width 86 height 25
click at [263, 91] on icon "button" at bounding box center [262, 95] width 11 height 9
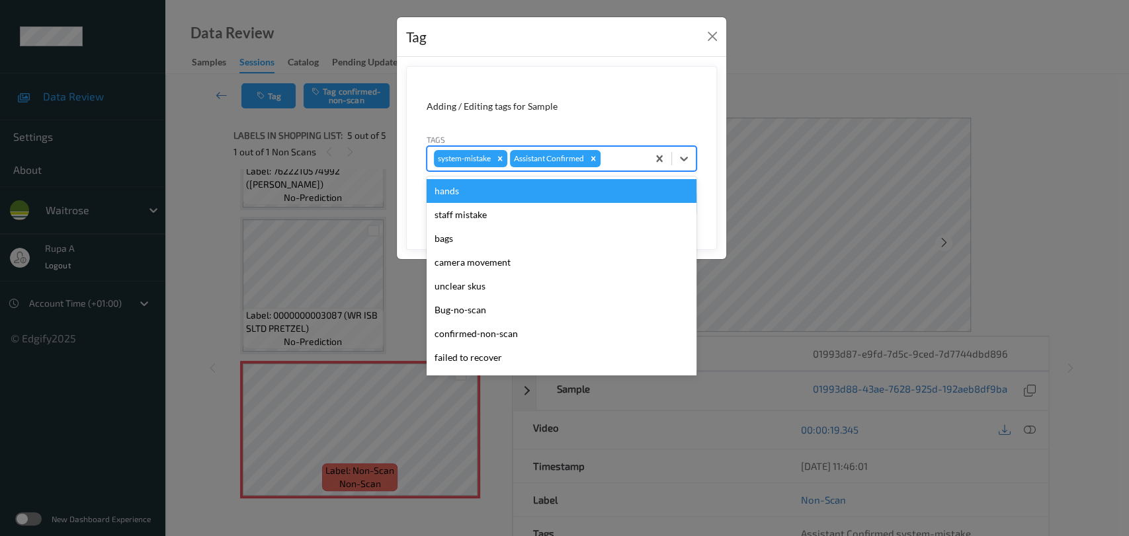
click at [621, 159] on div at bounding box center [622, 159] width 38 height 16
type input "un"
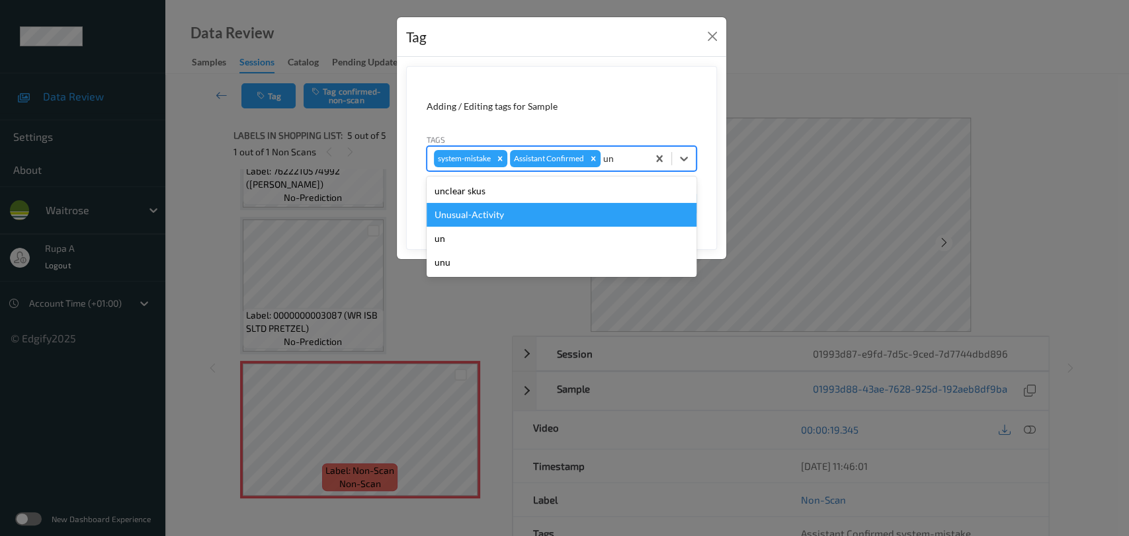
click at [502, 221] on div "Unusual-Activity" at bounding box center [561, 215] width 270 height 24
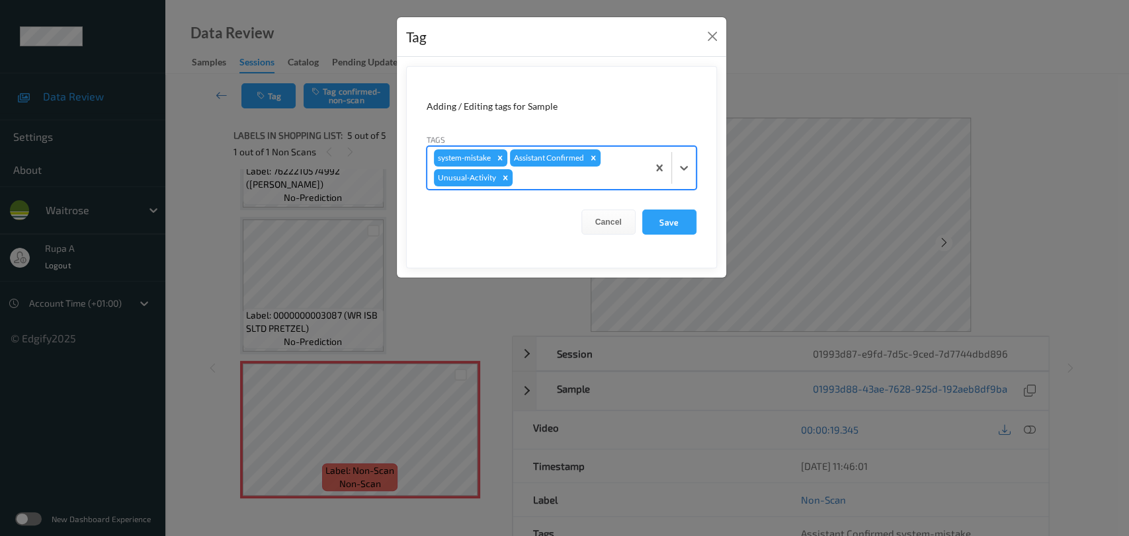
click at [534, 178] on div at bounding box center [578, 178] width 126 height 16
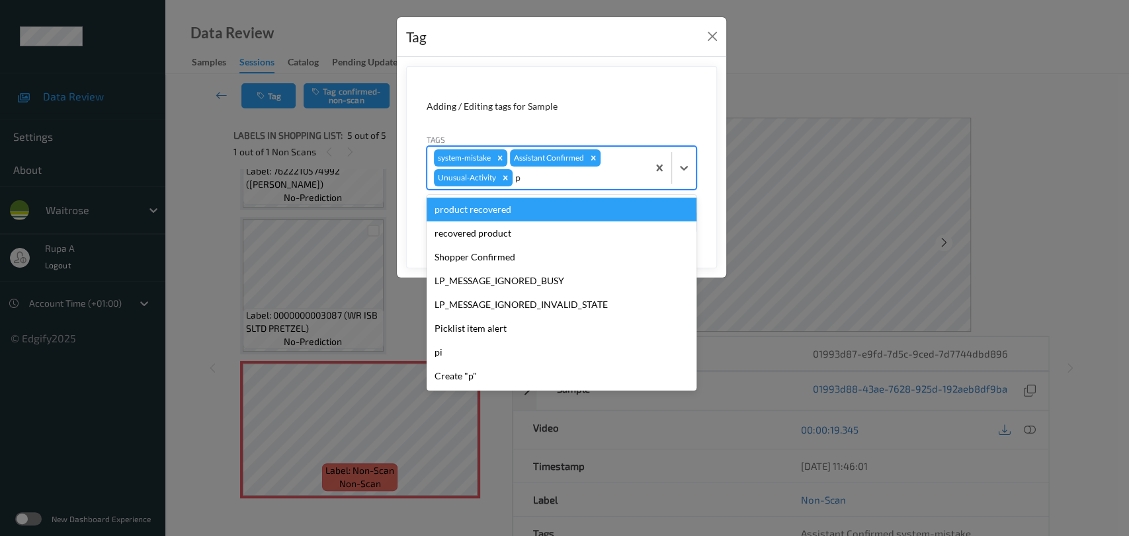
type input "pi"
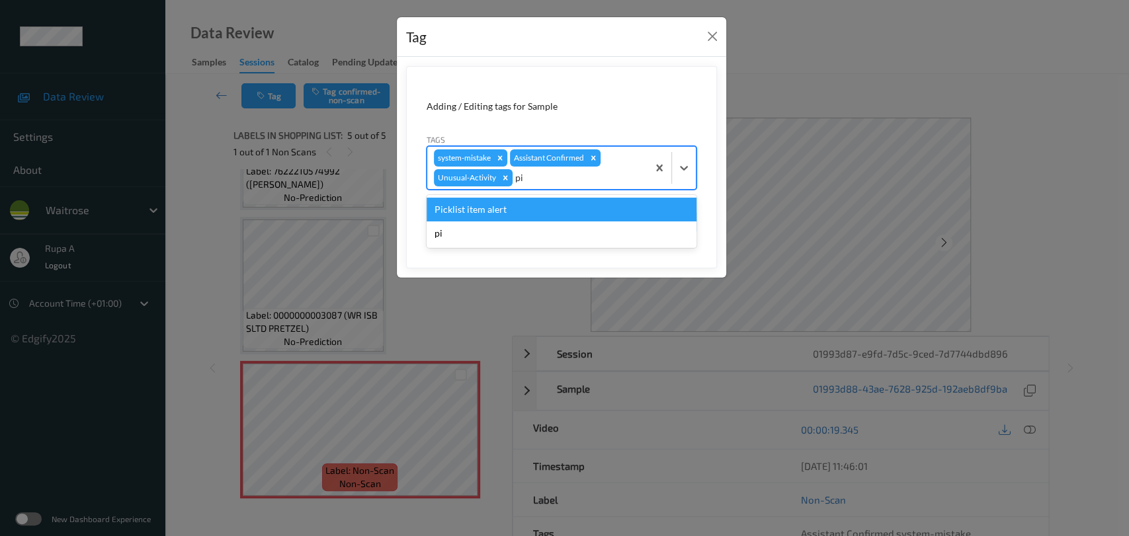
click at [508, 211] on div "Picklist item alert" at bounding box center [561, 210] width 270 height 24
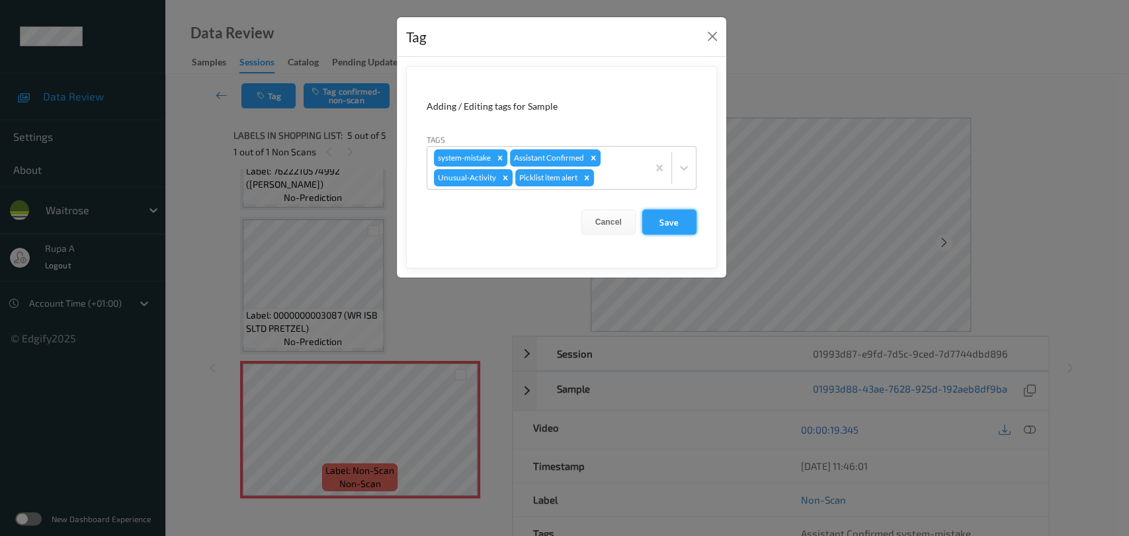
click at [683, 227] on button "Save" at bounding box center [669, 222] width 54 height 25
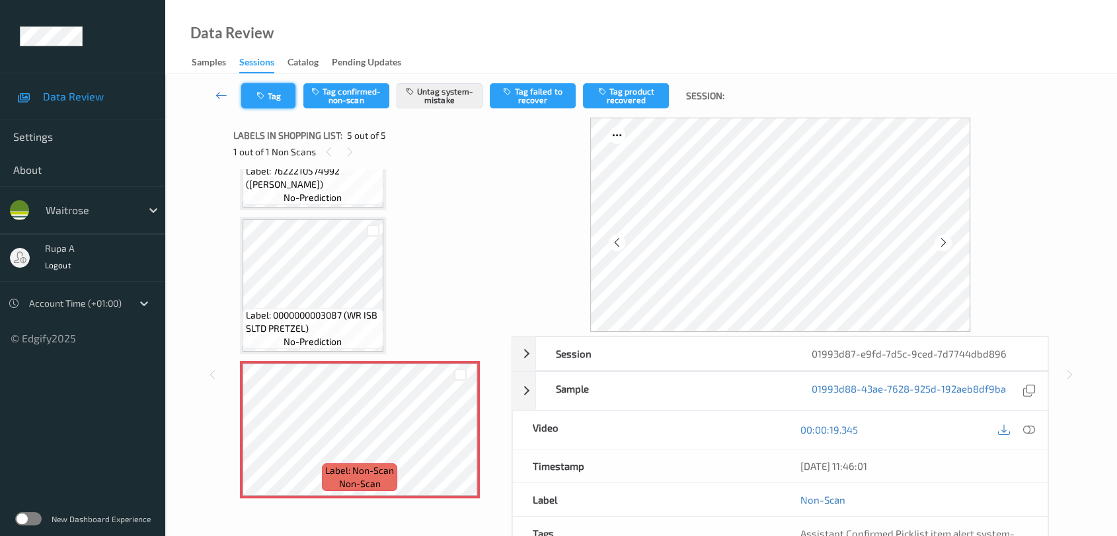
click at [262, 91] on icon "button" at bounding box center [262, 95] width 11 height 9
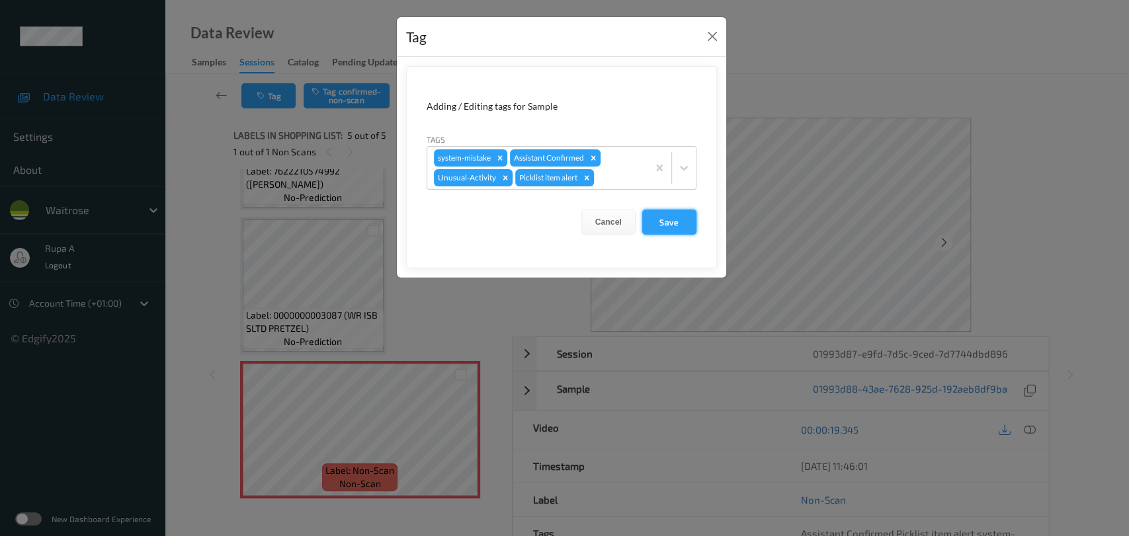
click at [677, 225] on button "Save" at bounding box center [669, 222] width 54 height 25
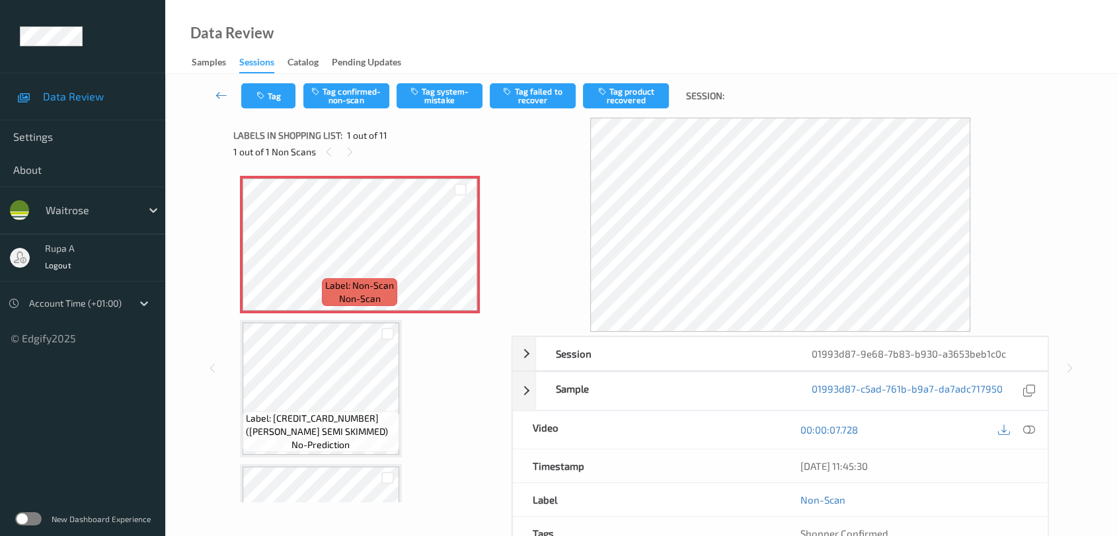
click at [402, 144] on div "1 out of 1 Non Scans" at bounding box center [367, 151] width 269 height 17
click at [1029, 430] on icon at bounding box center [1029, 430] width 12 height 12
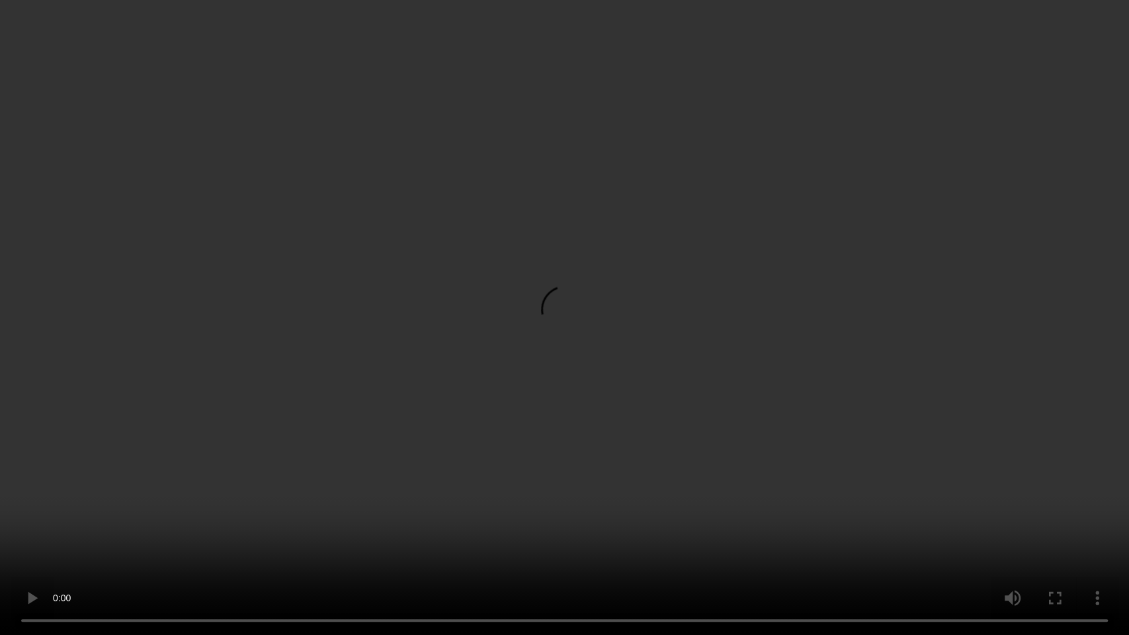
click at [1051, 512] on video at bounding box center [564, 317] width 1129 height 635
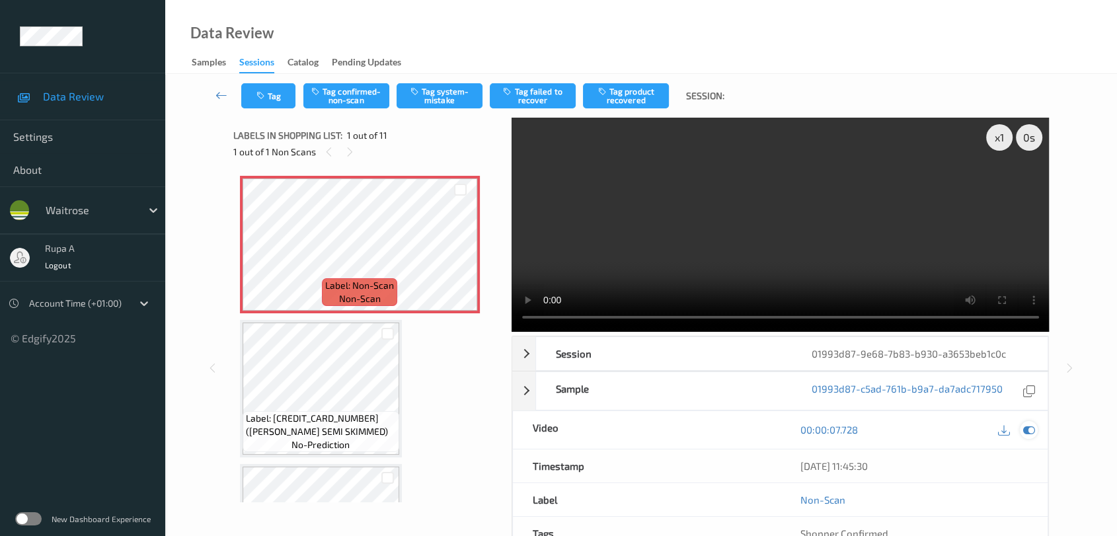
click at [1035, 424] on icon at bounding box center [1029, 430] width 12 height 12
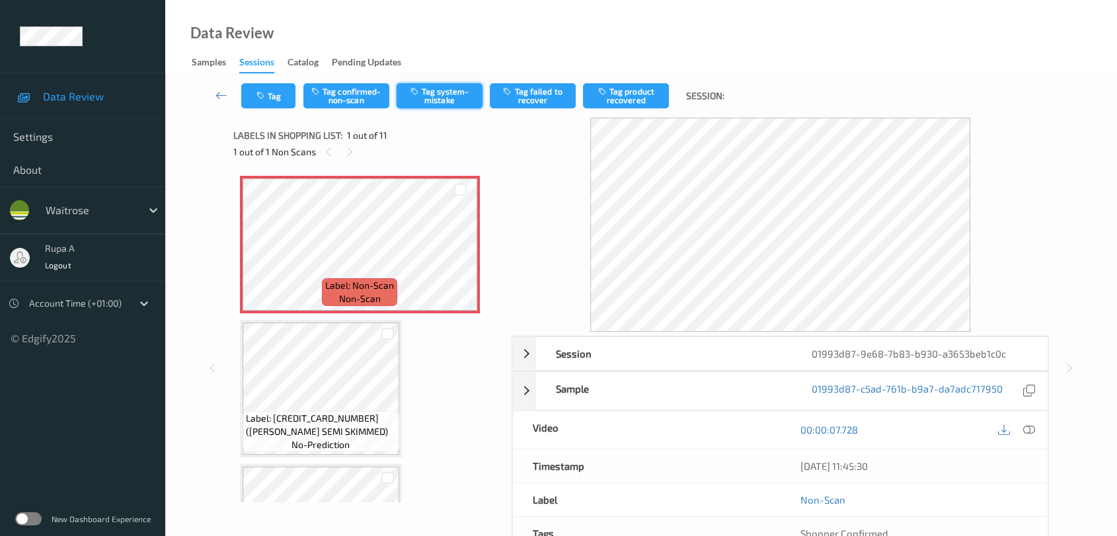
click at [444, 97] on button "Tag system-mistake" at bounding box center [440, 95] width 86 height 25
click at [257, 89] on button "Tag" at bounding box center [268, 95] width 54 height 25
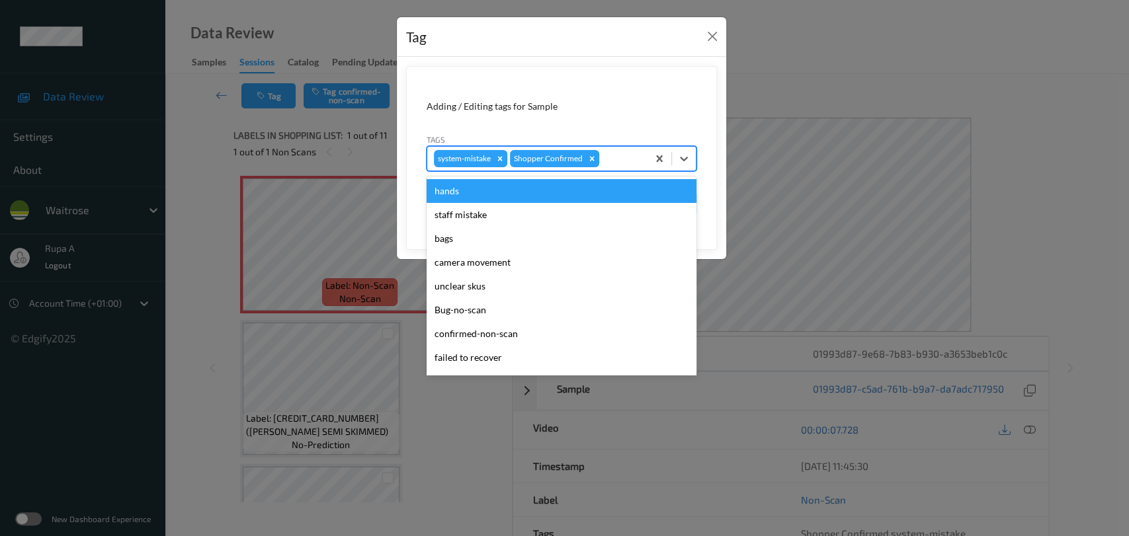
click at [608, 155] on div at bounding box center [621, 159] width 39 height 16
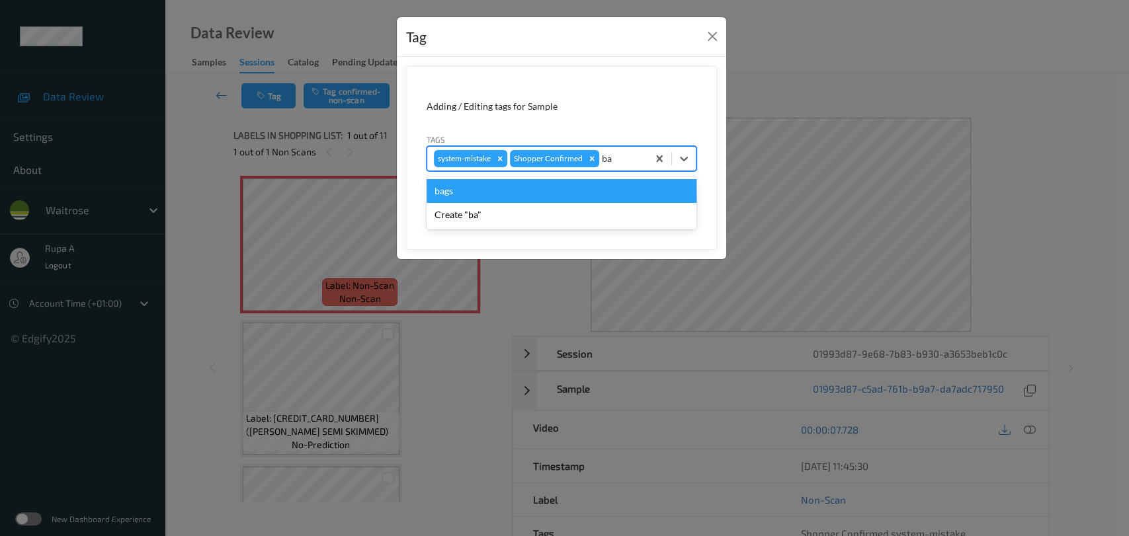
type input "bag"
click at [519, 184] on div "bags" at bounding box center [561, 191] width 270 height 24
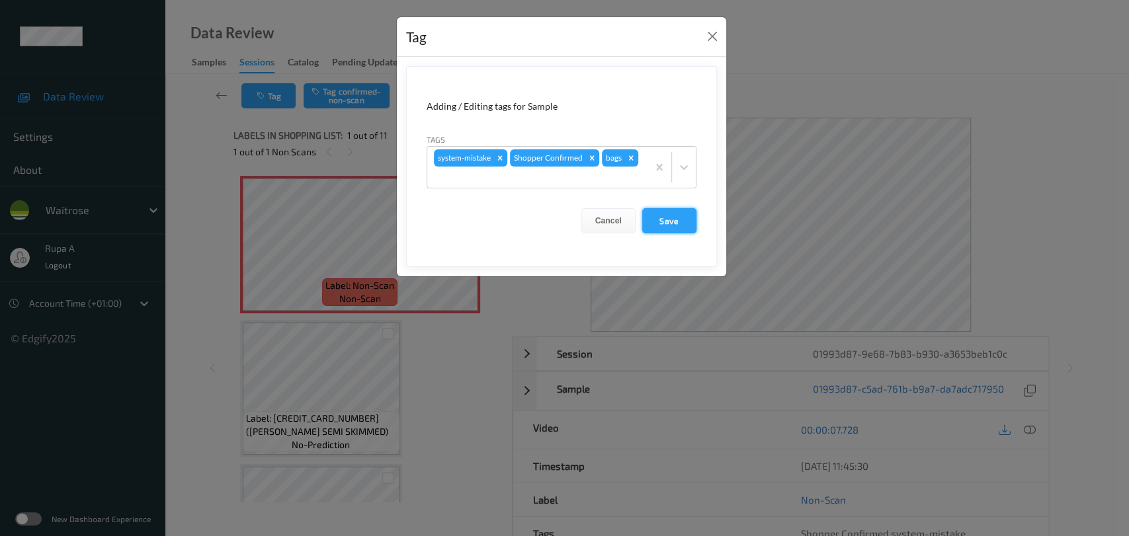
click at [674, 218] on button "Save" at bounding box center [669, 220] width 54 height 25
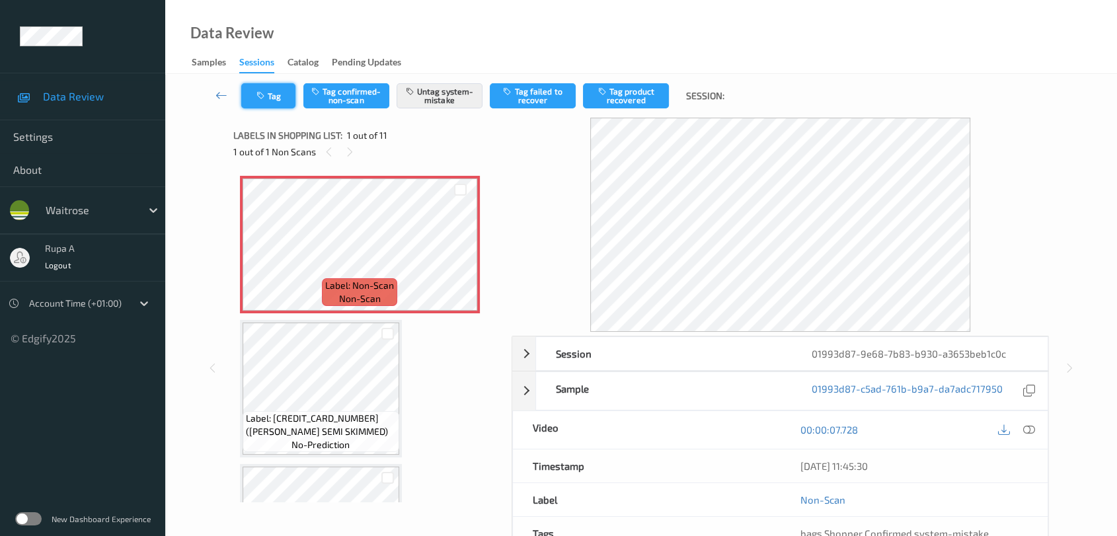
click at [281, 83] on button "Tag" at bounding box center [268, 95] width 54 height 25
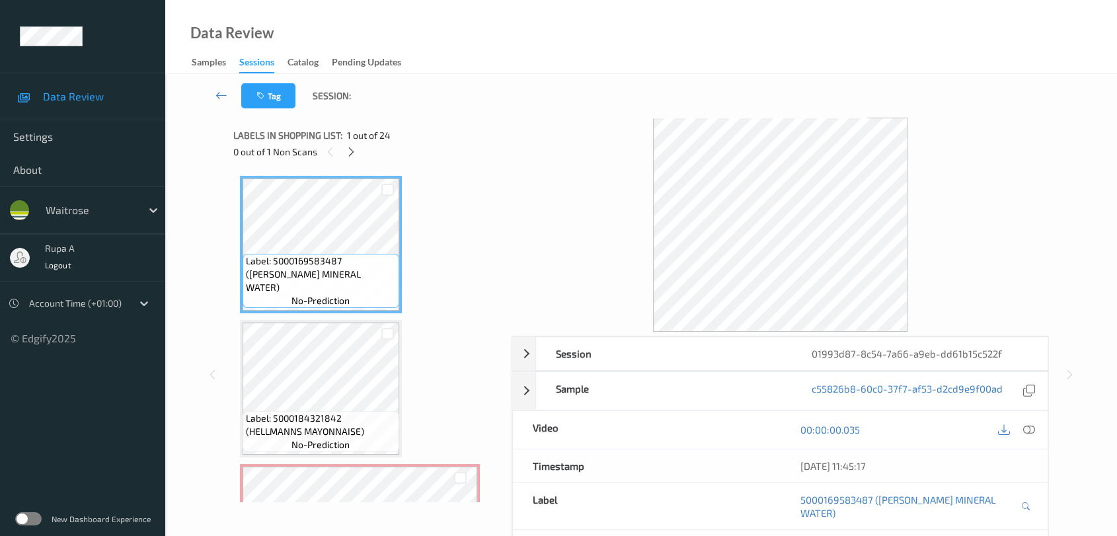
click at [455, 162] on div "Labels in shopping list: 1 out of 24 0 out of 1 Non Scans" at bounding box center [367, 144] width 269 height 52
click at [354, 147] on icon at bounding box center [351, 152] width 11 height 12
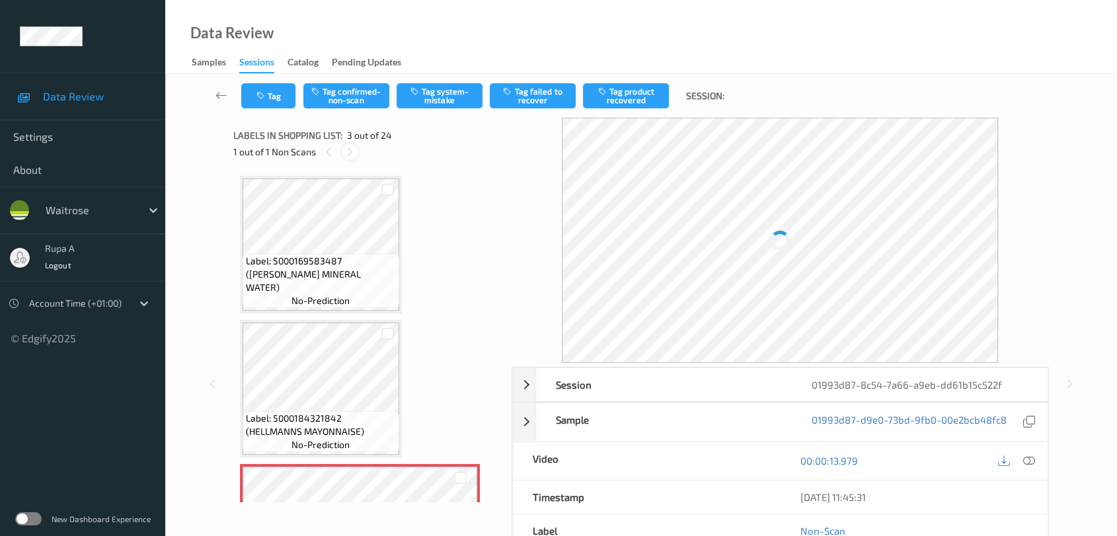
scroll to position [149, 0]
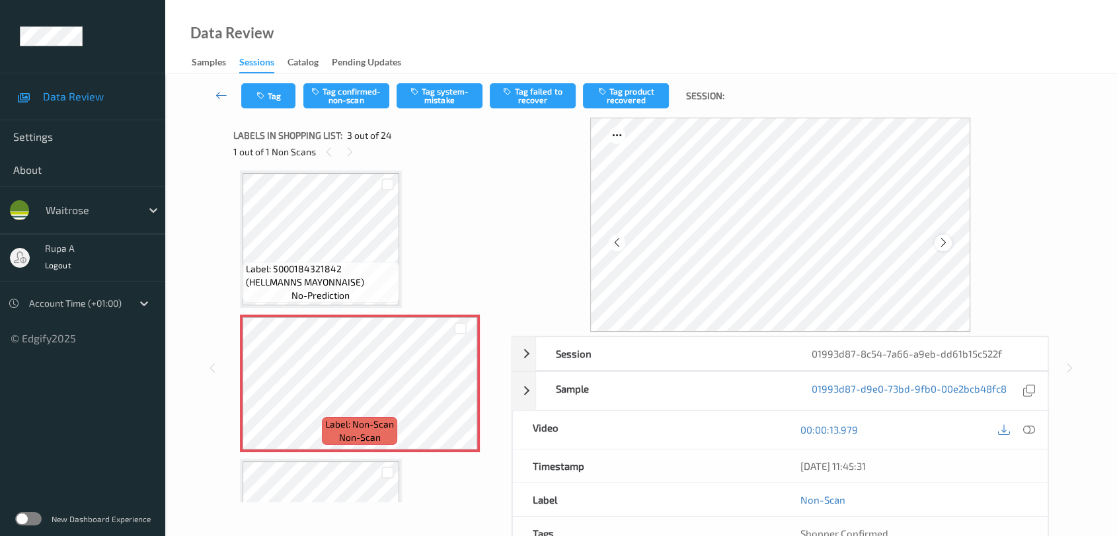
click at [942, 244] on icon at bounding box center [943, 243] width 11 height 12
click at [945, 241] on icon at bounding box center [943, 243] width 11 height 12
click at [946, 241] on icon at bounding box center [943, 243] width 11 height 12
click at [1030, 425] on icon at bounding box center [1029, 430] width 12 height 12
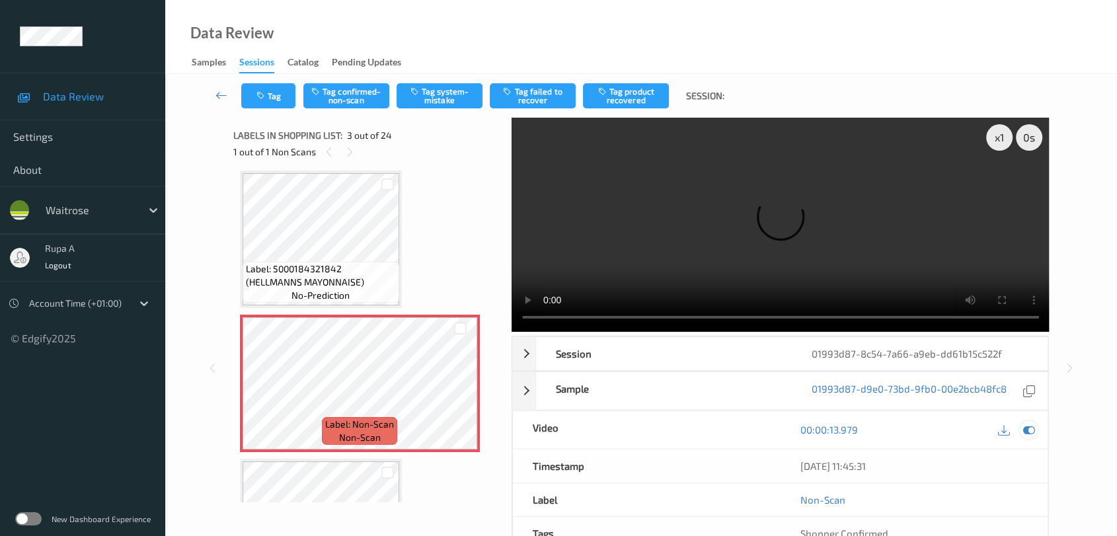
click at [1028, 430] on icon at bounding box center [1029, 430] width 12 height 12
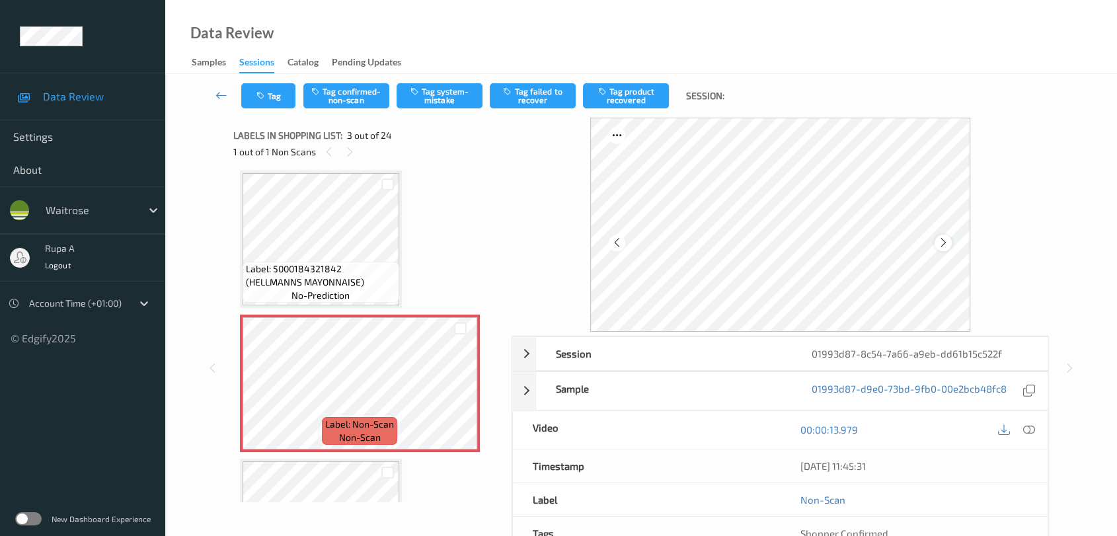
click at [949, 243] on div at bounding box center [943, 243] width 17 height 17
click at [947, 243] on icon at bounding box center [943, 243] width 11 height 12
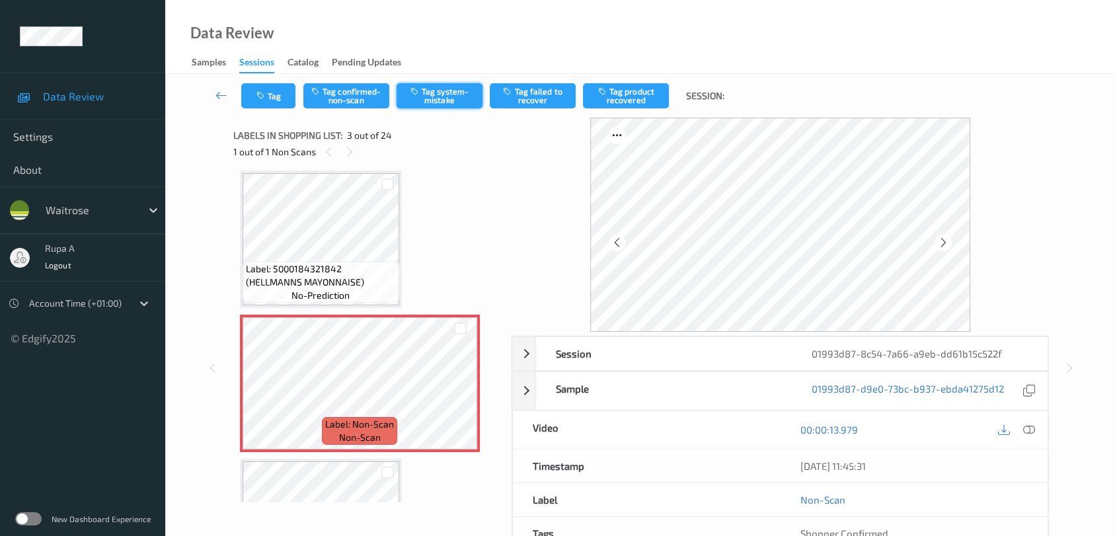
click at [443, 98] on button "Tag system-mistake" at bounding box center [440, 95] width 86 height 25
click at [274, 103] on button "Tag" at bounding box center [268, 95] width 54 height 25
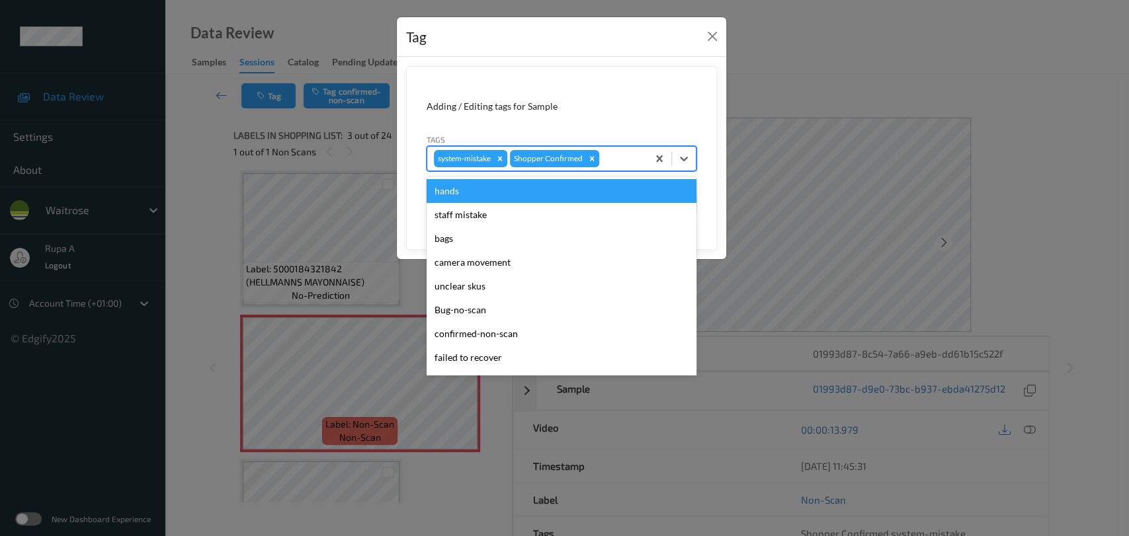
click at [629, 156] on div at bounding box center [621, 159] width 39 height 16
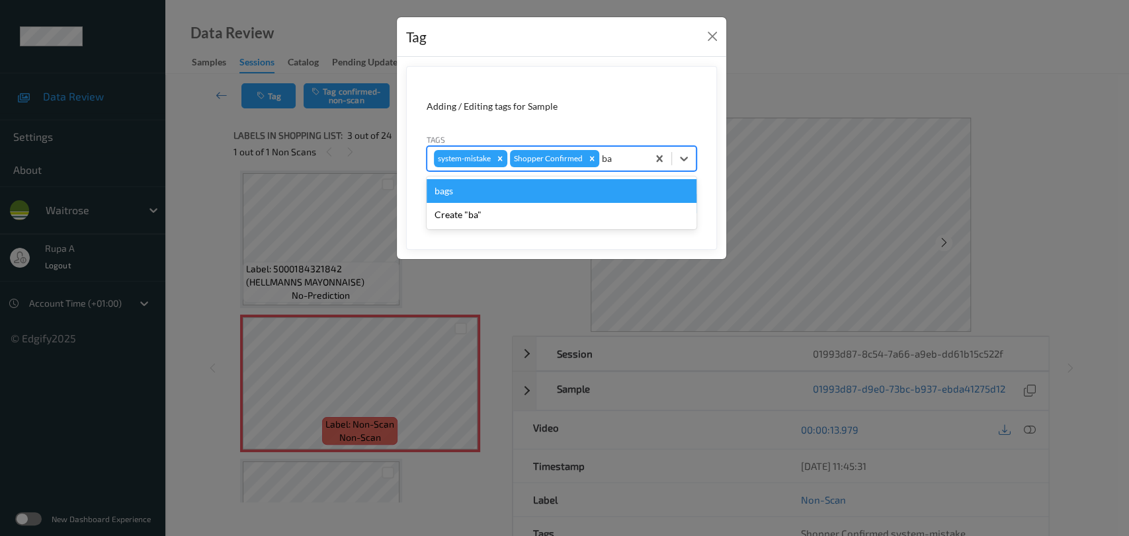
type input "bag"
click at [556, 184] on div "bags" at bounding box center [561, 191] width 270 height 24
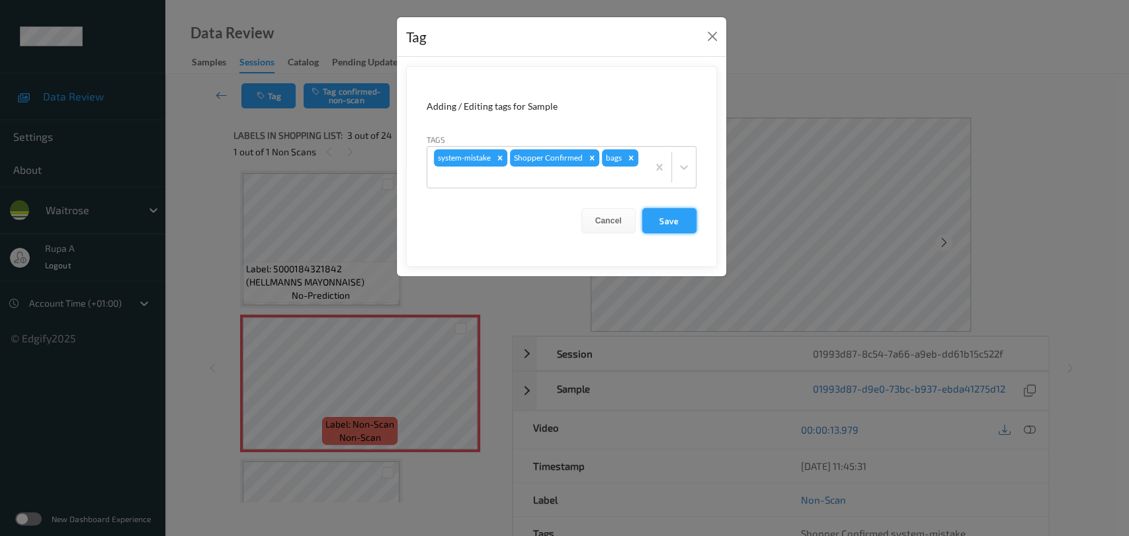
click at [678, 218] on button "Save" at bounding box center [669, 220] width 54 height 25
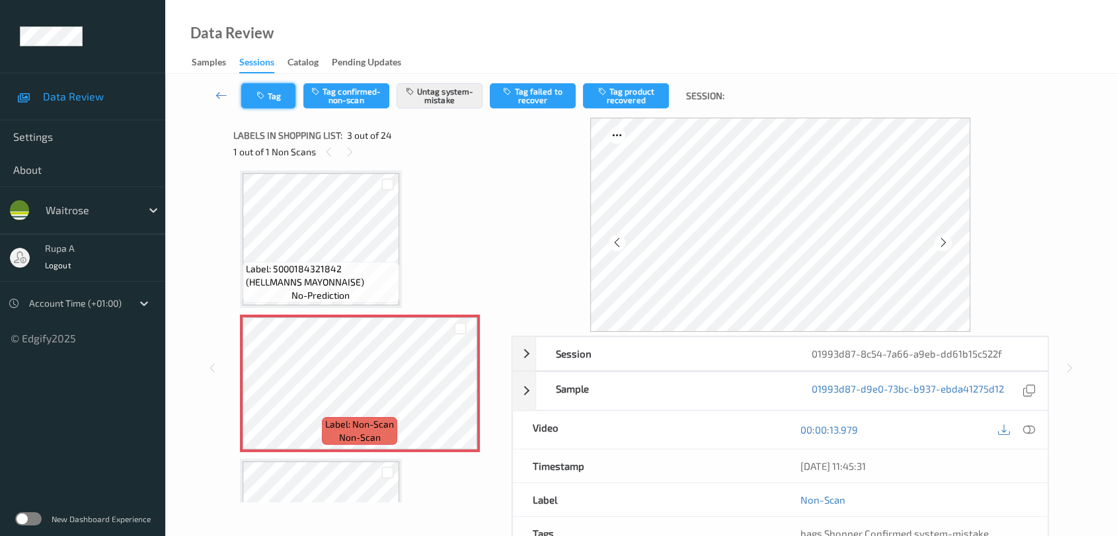
click at [255, 97] on button "Tag" at bounding box center [268, 95] width 54 height 25
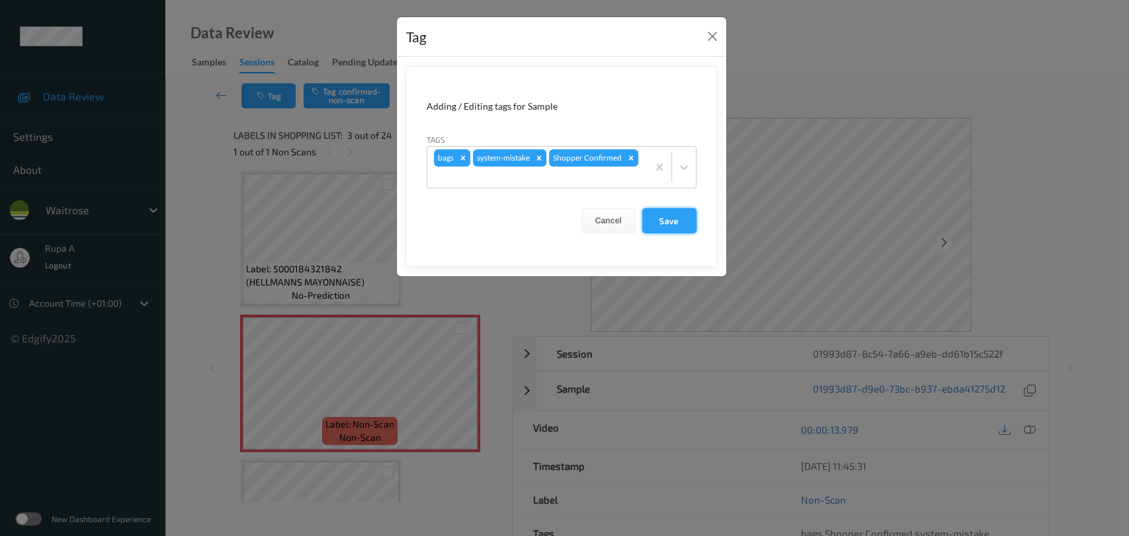
click at [693, 223] on button "Save" at bounding box center [669, 220] width 54 height 25
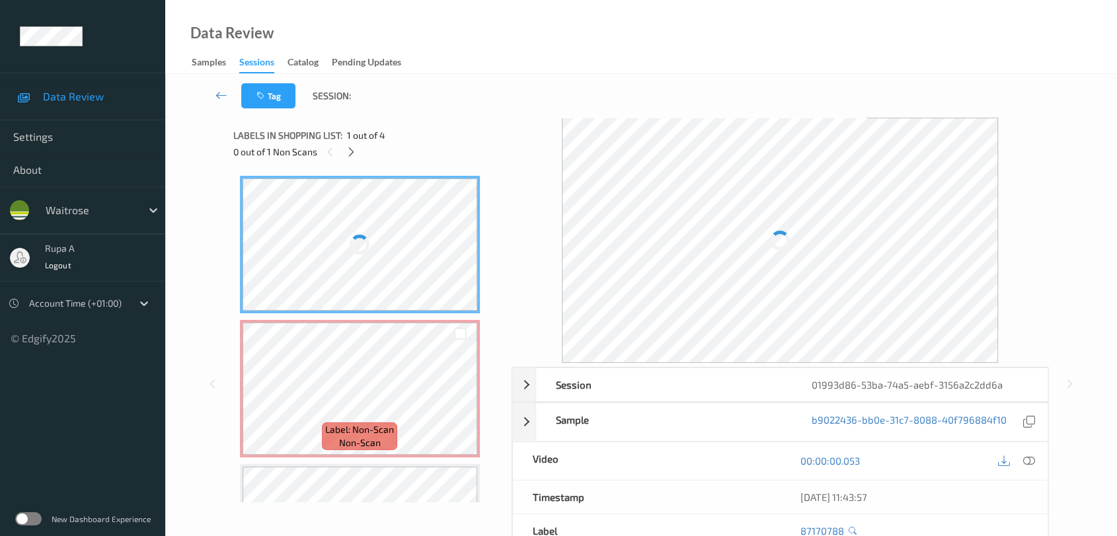
click at [370, 132] on span "1 out of 4" at bounding box center [366, 135] width 38 height 13
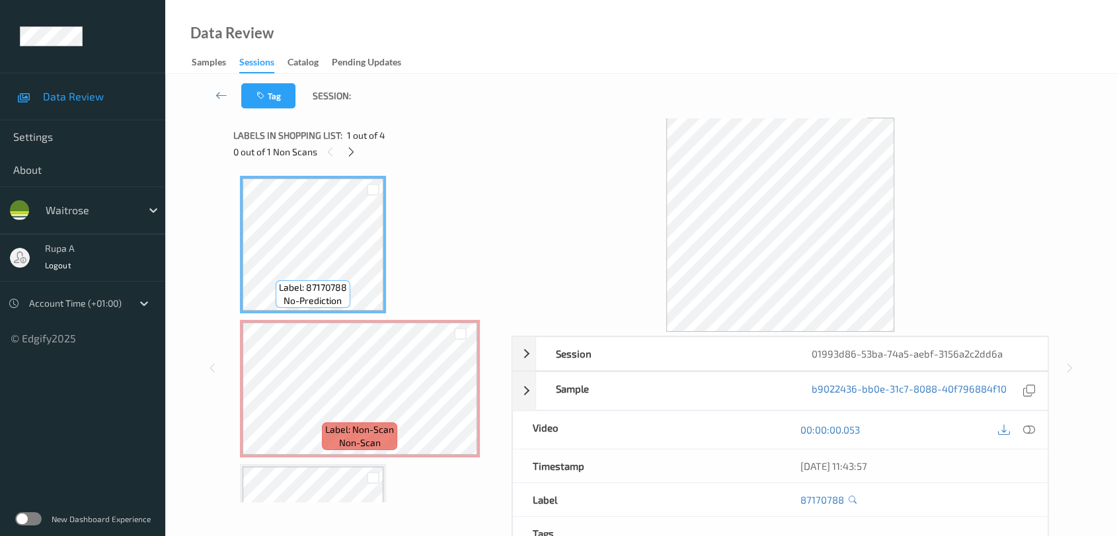
click at [361, 147] on div "0 out of 1 Non Scans" at bounding box center [367, 151] width 269 height 17
click at [352, 150] on icon at bounding box center [351, 152] width 11 height 12
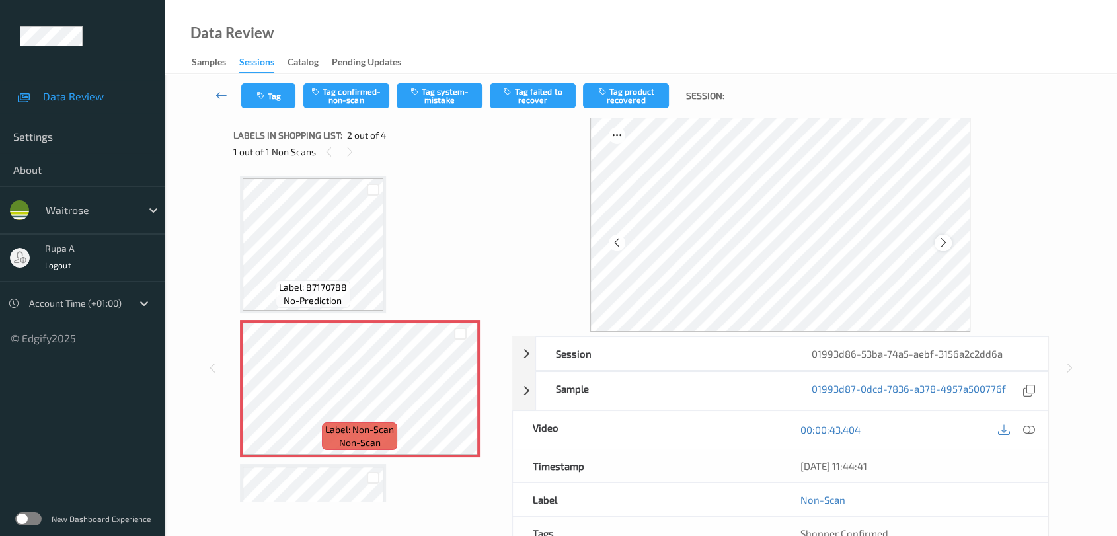
click at [941, 240] on icon at bounding box center [943, 243] width 11 height 12
click at [941, 241] on icon at bounding box center [943, 243] width 11 height 12
click at [1028, 432] on icon at bounding box center [1029, 430] width 12 height 12
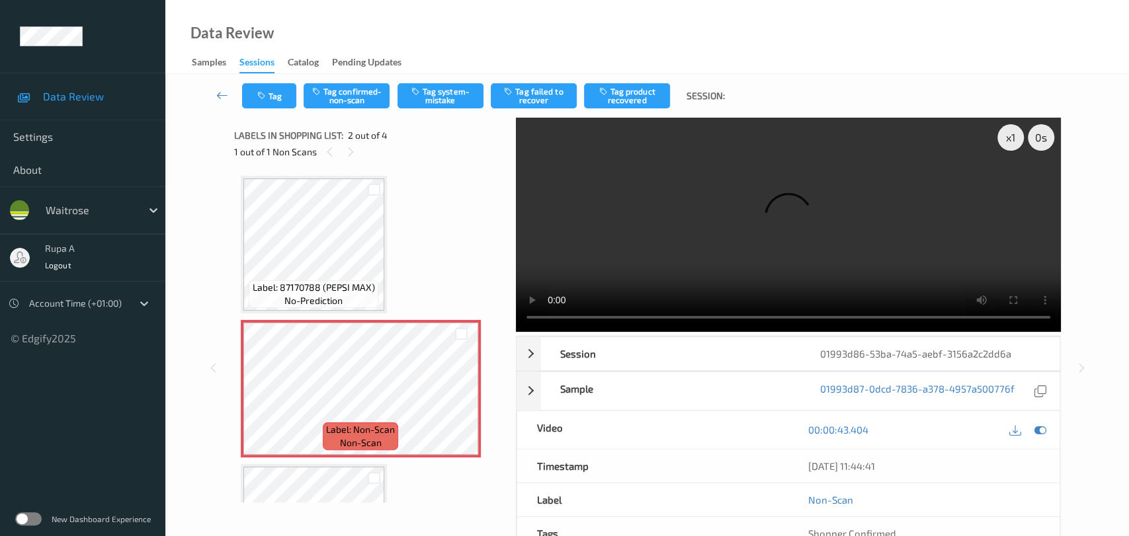
click at [1031, 517] on div "Shopper Confirmed" at bounding box center [923, 533] width 271 height 33
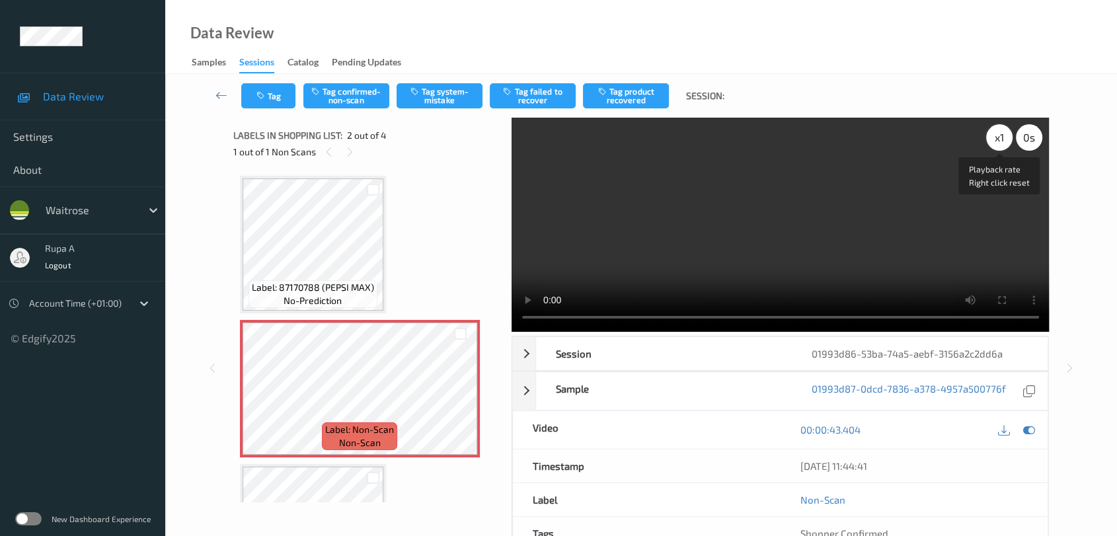
click at [994, 140] on div "x 1" at bounding box center [999, 137] width 26 height 26
click at [1032, 424] on icon at bounding box center [1029, 430] width 12 height 12
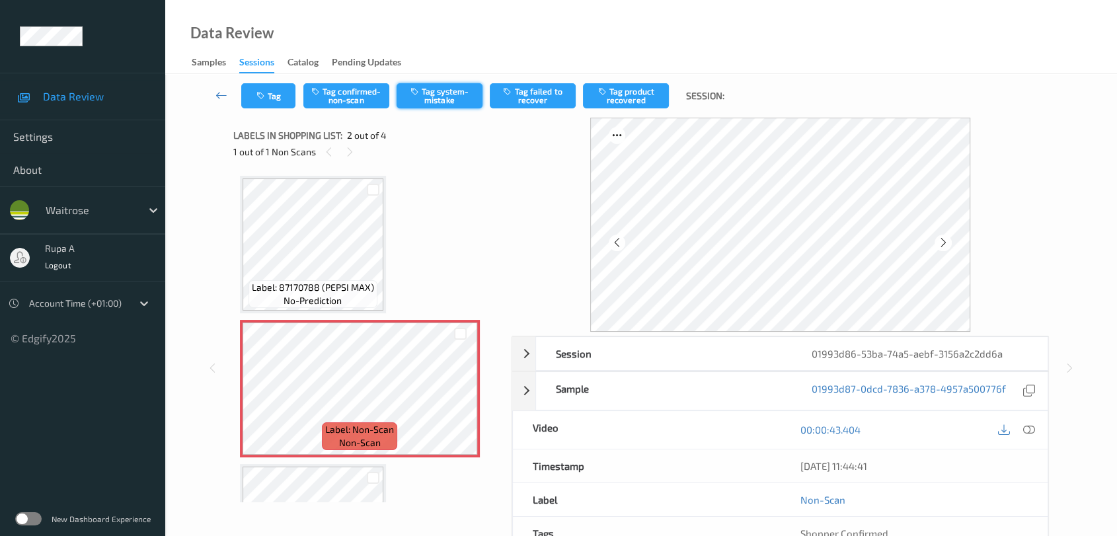
click at [450, 88] on button "Tag system-mistake" at bounding box center [440, 95] width 86 height 25
click at [262, 100] on button "Tag" at bounding box center [268, 95] width 54 height 25
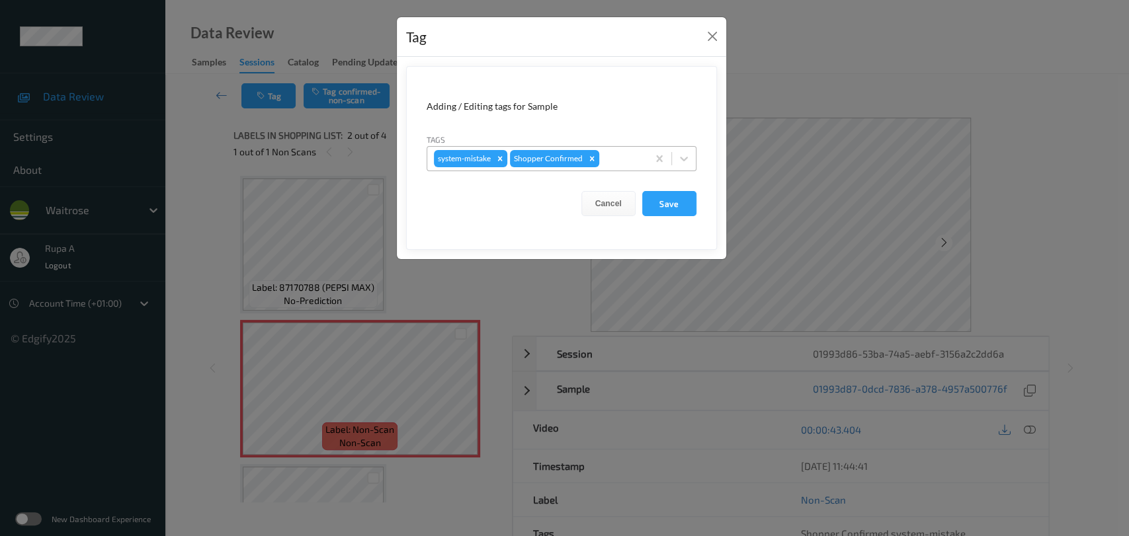
click at [627, 157] on div at bounding box center [621, 159] width 39 height 16
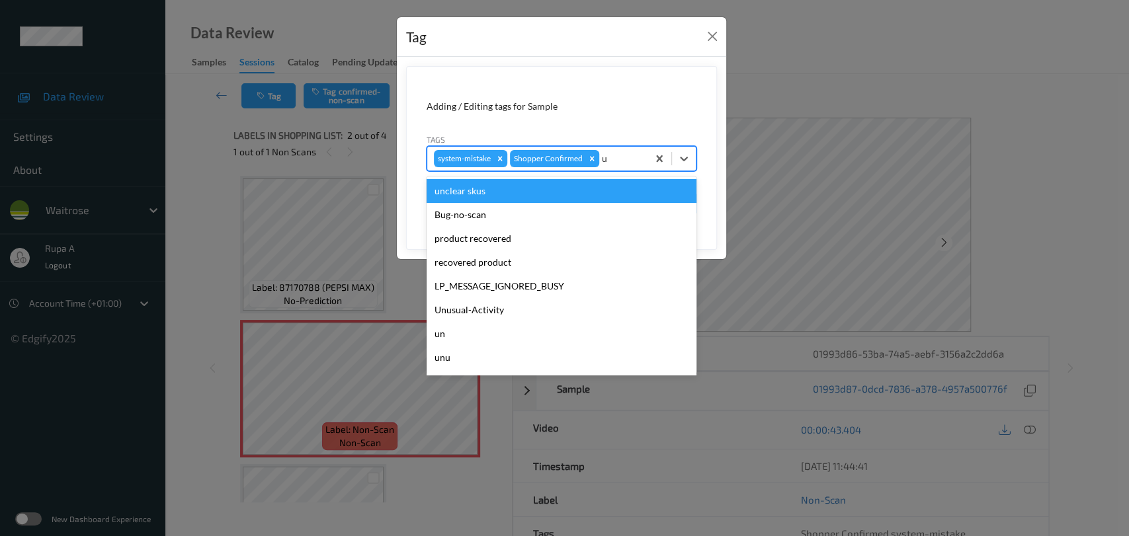
type input "un"
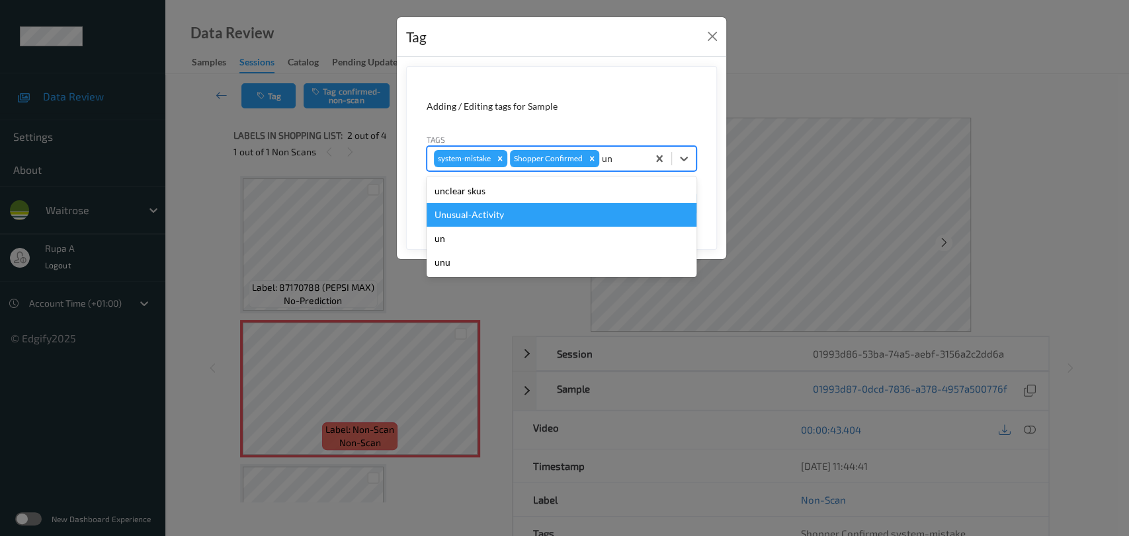
click at [510, 223] on div "Unusual-Activity" at bounding box center [561, 215] width 270 height 24
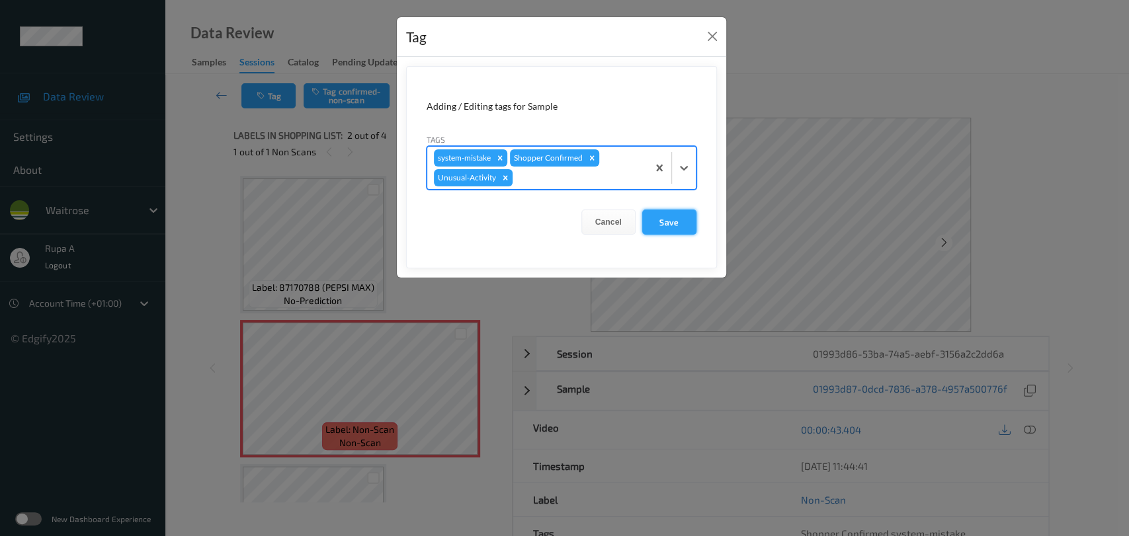
click at [677, 231] on button "Save" at bounding box center [669, 222] width 54 height 25
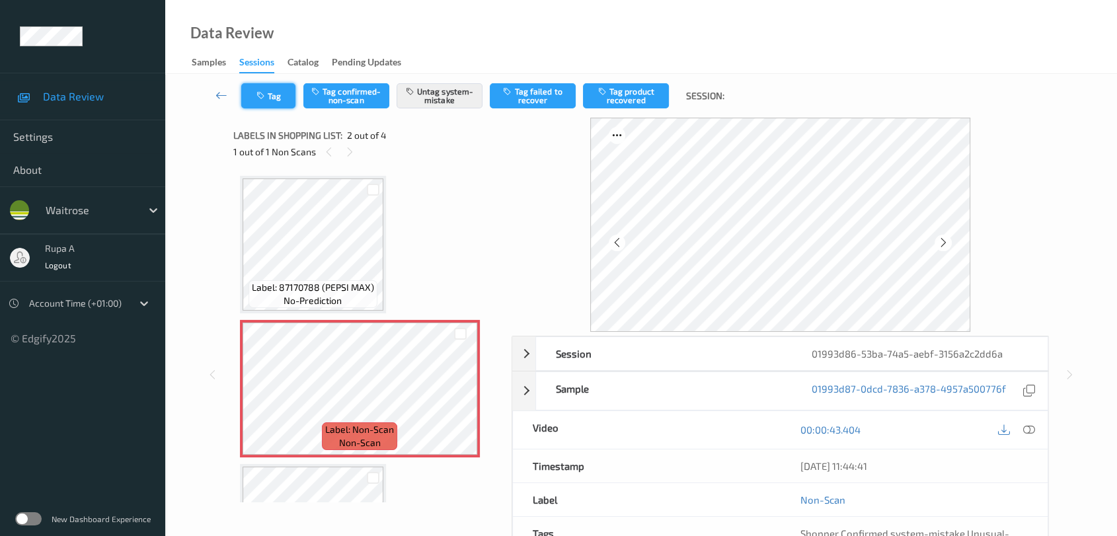
click at [286, 100] on button "Tag" at bounding box center [268, 95] width 54 height 25
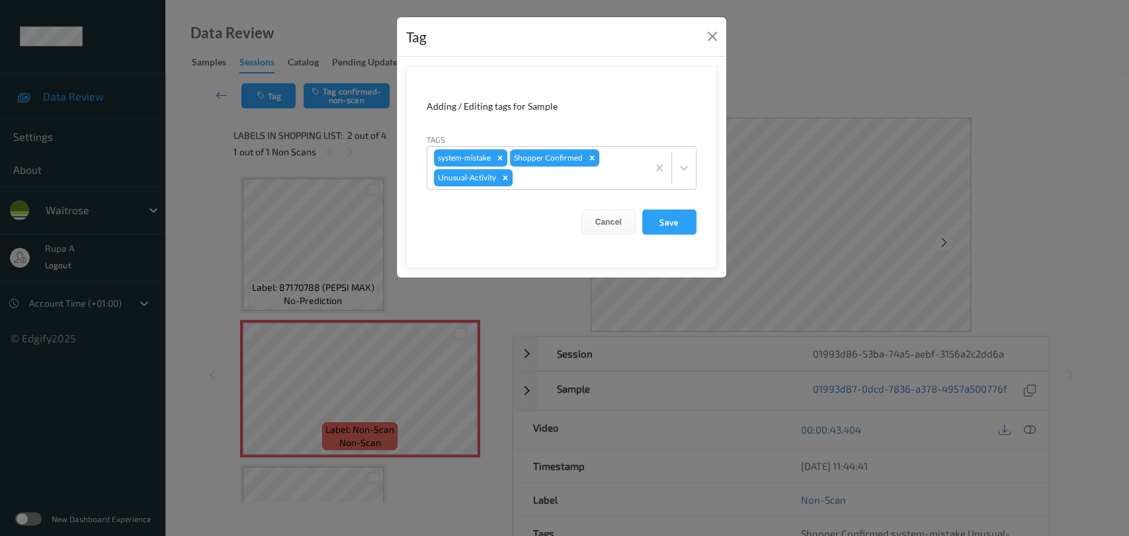
click at [702, 224] on form "Adding / Editing tags for Sample Tags system-mistake Shopper Confirmed Unusual-…" at bounding box center [561, 167] width 311 height 202
click at [680, 221] on button "Save" at bounding box center [669, 222] width 54 height 25
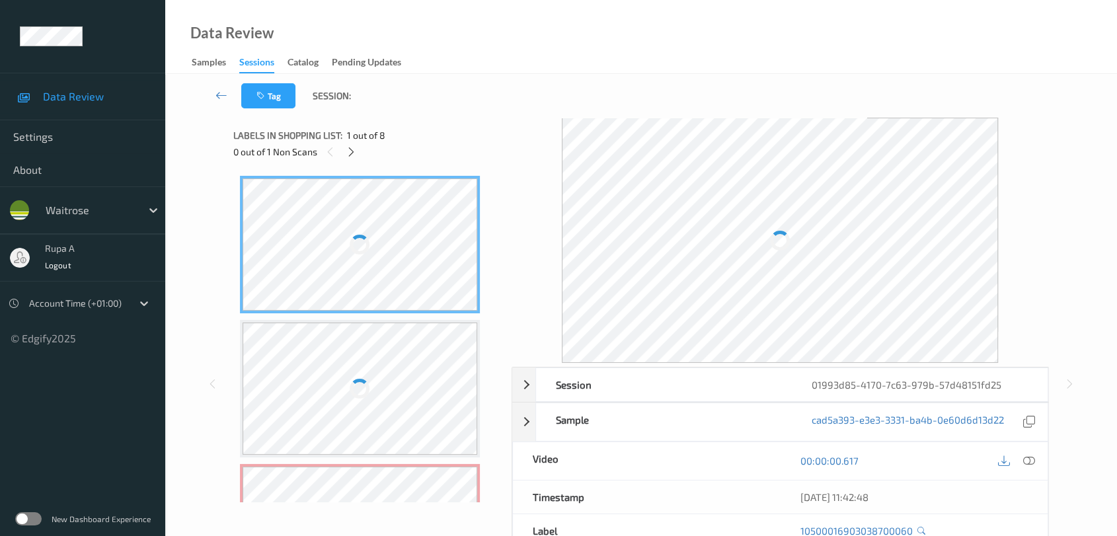
click at [440, 89] on div "Tag Session:" at bounding box center [641, 96] width 898 height 44
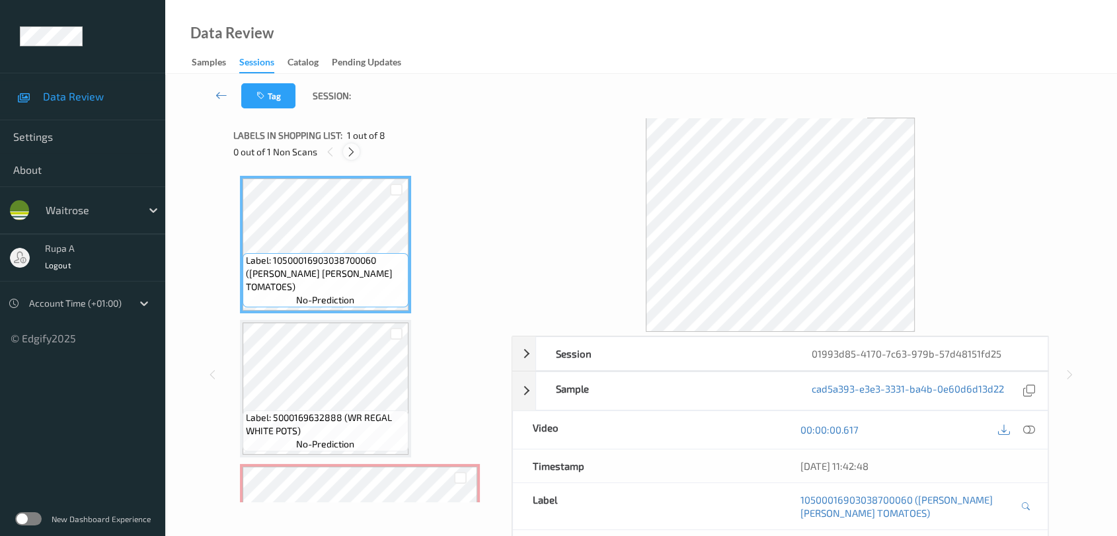
click at [354, 152] on icon at bounding box center [351, 152] width 11 height 12
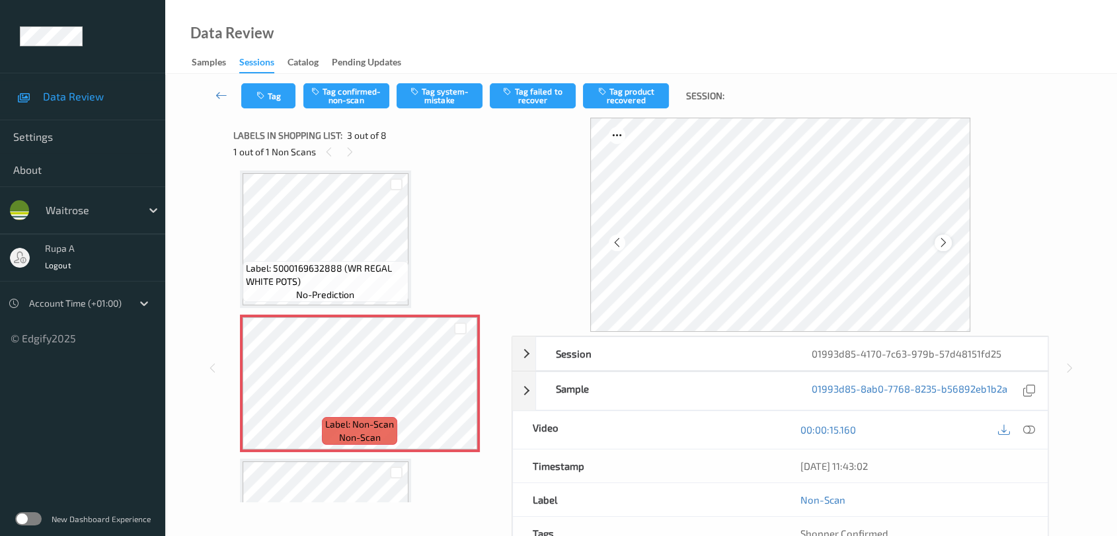
click at [944, 244] on icon at bounding box center [943, 243] width 11 height 12
click at [949, 244] on div at bounding box center [943, 243] width 17 height 17
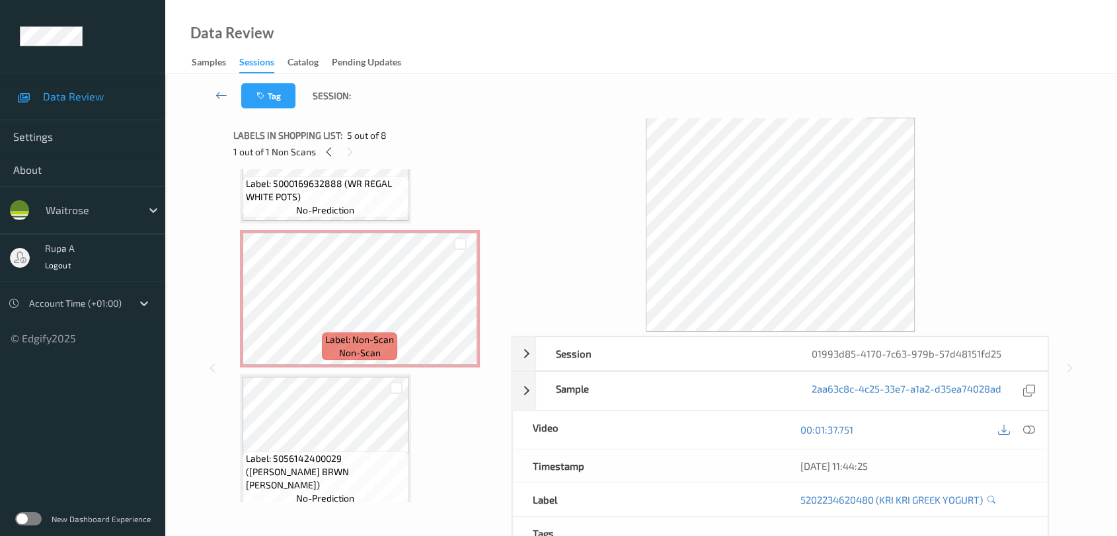
scroll to position [220, 0]
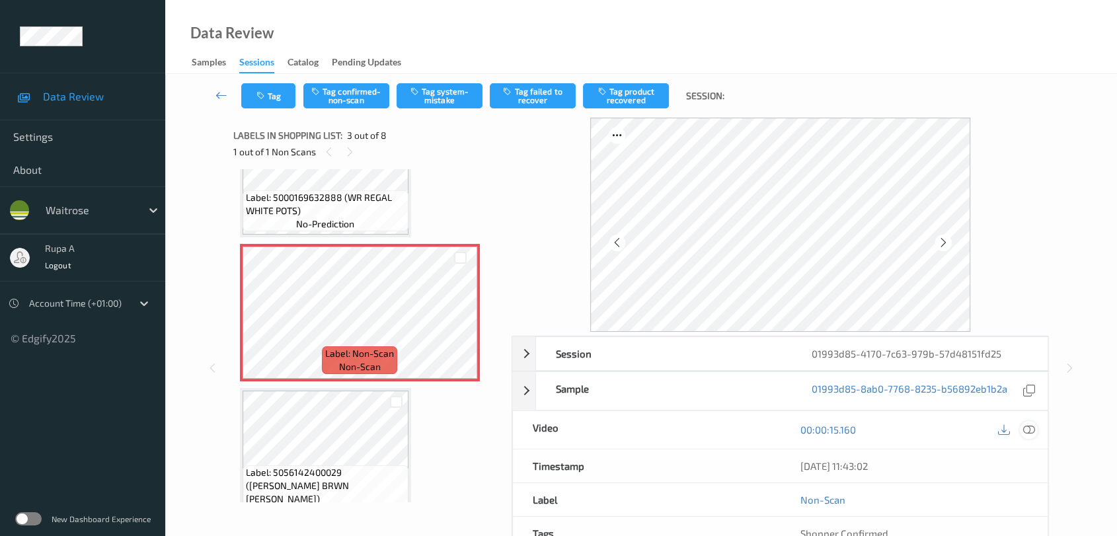
click at [1022, 430] on div at bounding box center [1029, 430] width 18 height 18
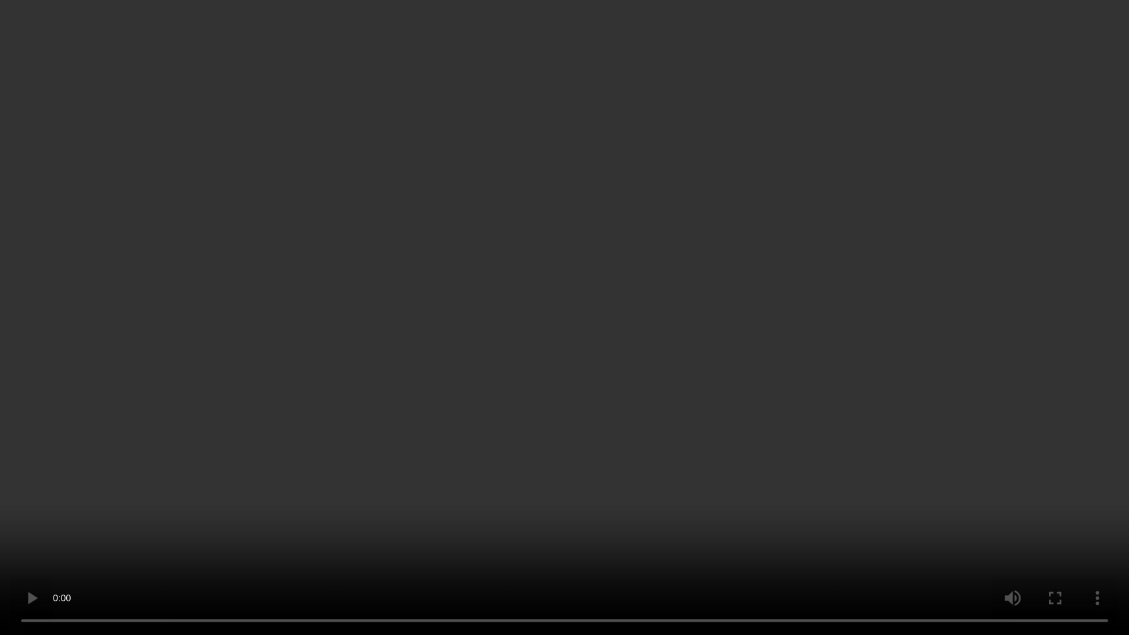
click at [460, 489] on video at bounding box center [564, 317] width 1129 height 635
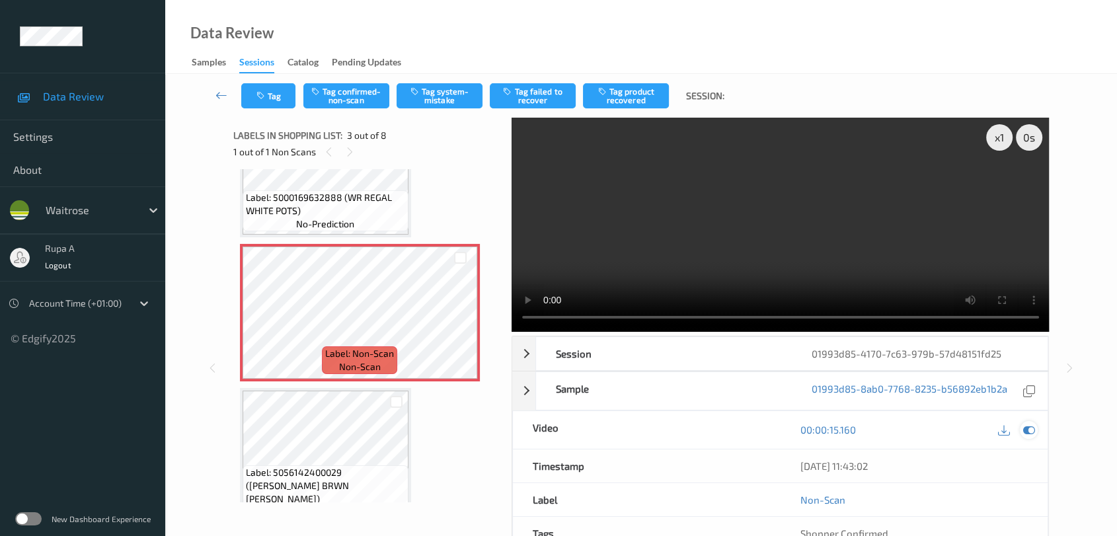
click at [1032, 430] on icon at bounding box center [1029, 430] width 12 height 12
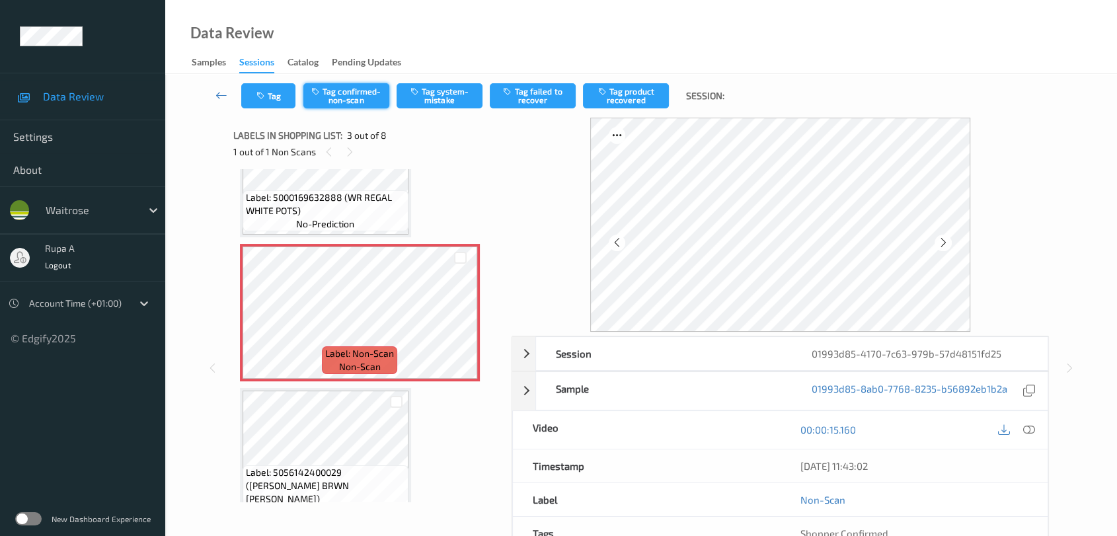
click at [340, 102] on button "Tag confirmed-non-scan" at bounding box center [346, 95] width 86 height 25
click at [638, 100] on button "Tag product recovered" at bounding box center [626, 95] width 86 height 25
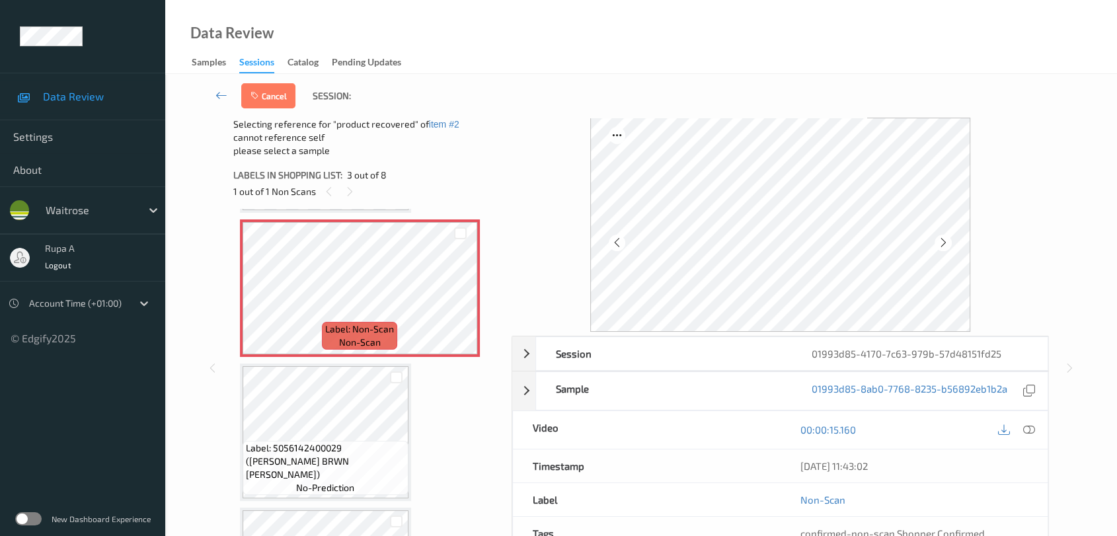
scroll to position [367, 0]
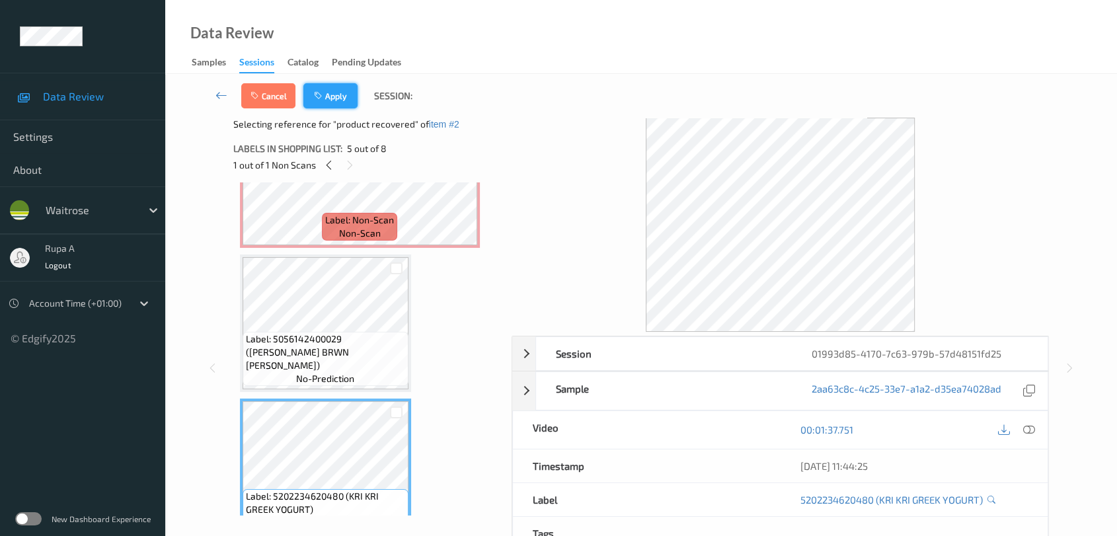
click at [337, 97] on button "Apply" at bounding box center [330, 95] width 54 height 25
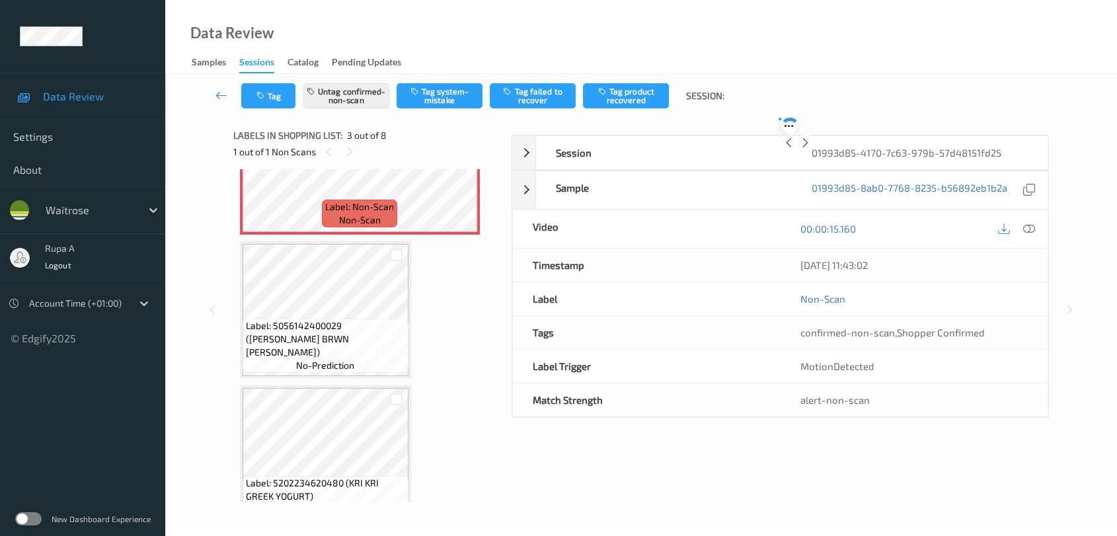
scroll to position [149, 0]
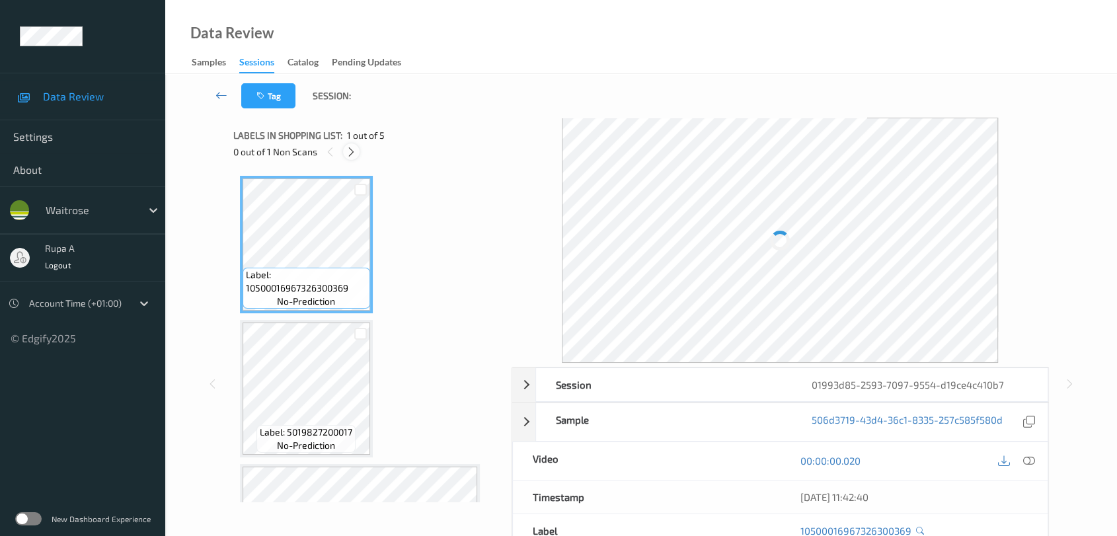
click at [356, 155] on icon at bounding box center [351, 152] width 11 height 12
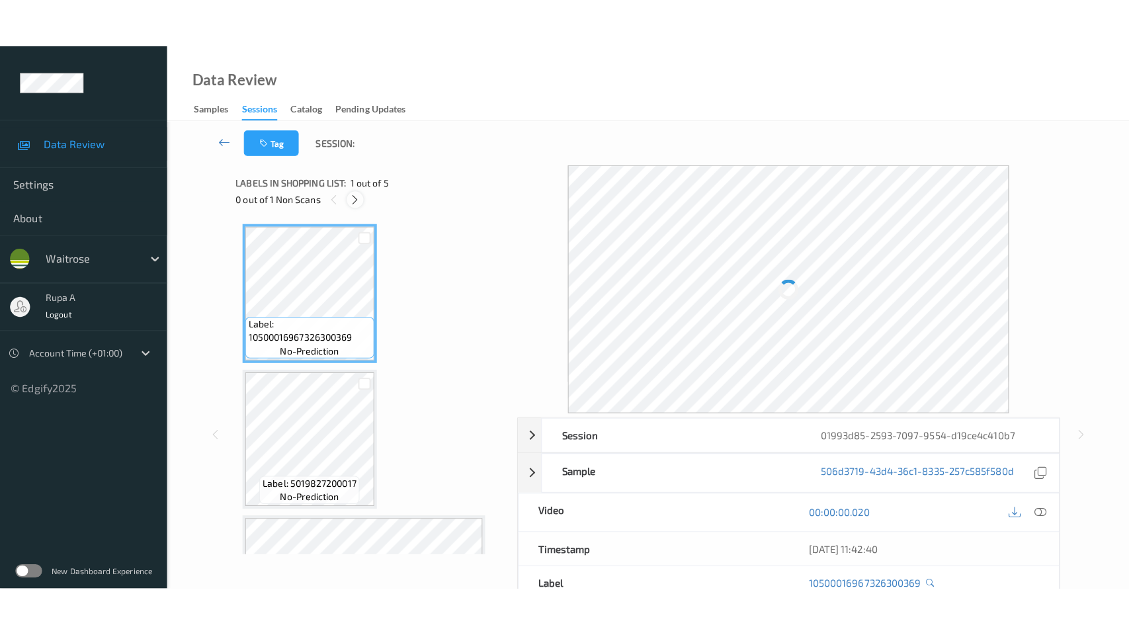
scroll to position [294, 0]
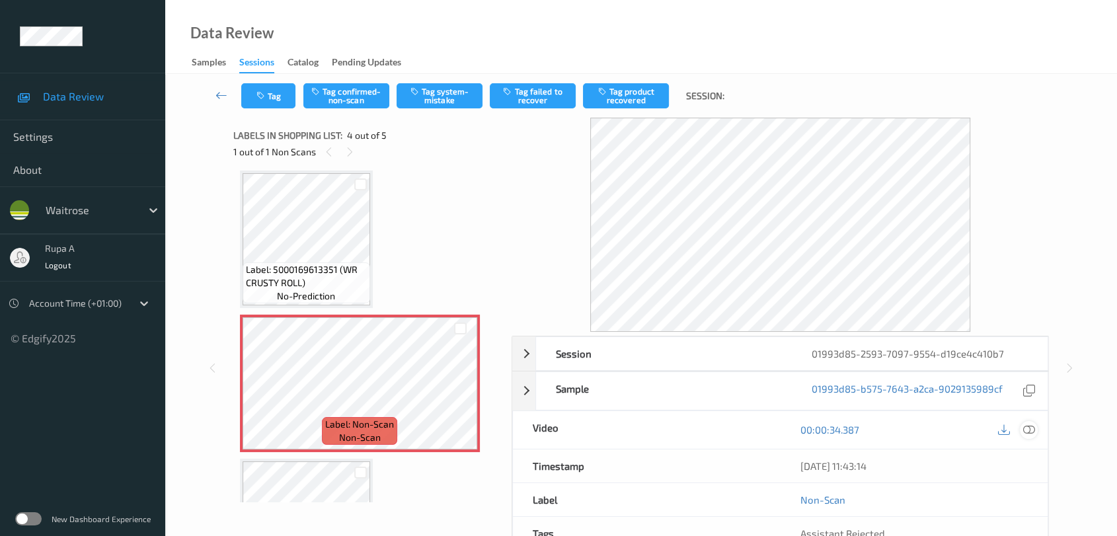
click at [1025, 430] on icon at bounding box center [1029, 430] width 12 height 12
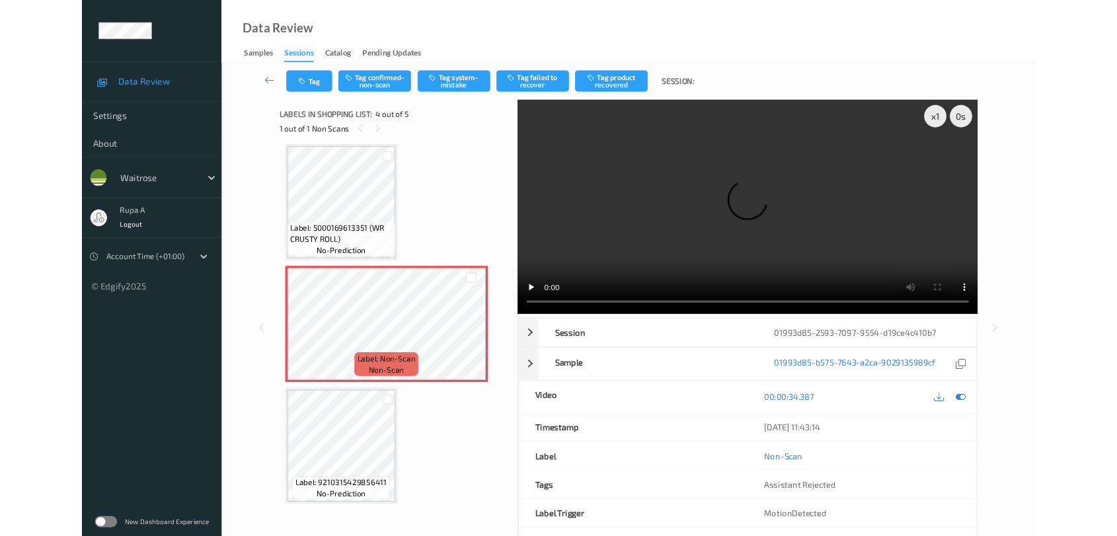
scroll to position [292, 0]
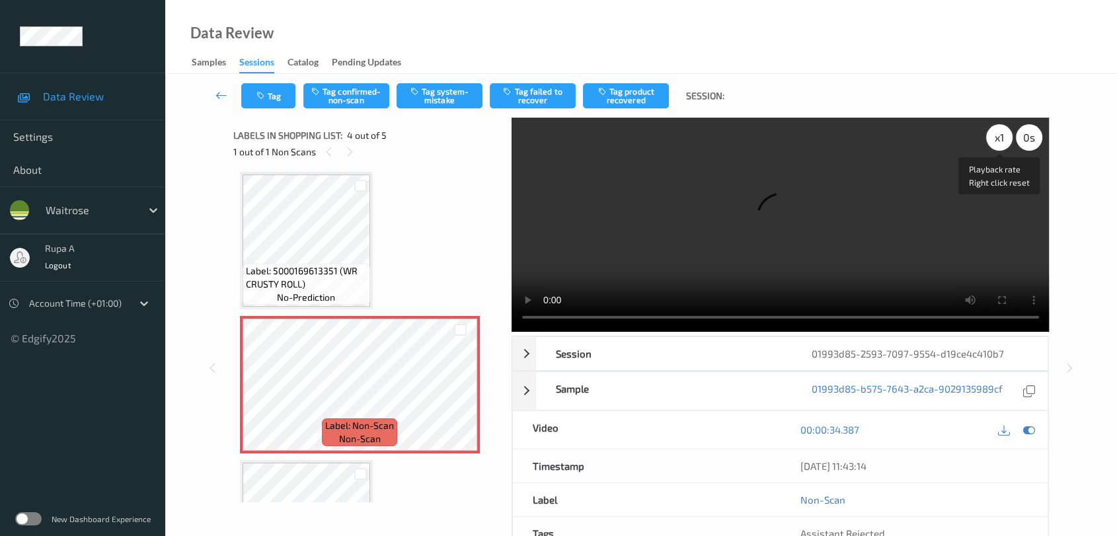
click at [1004, 145] on div "x 1" at bounding box center [999, 137] width 26 height 26
click at [1025, 428] on icon at bounding box center [1029, 430] width 12 height 12
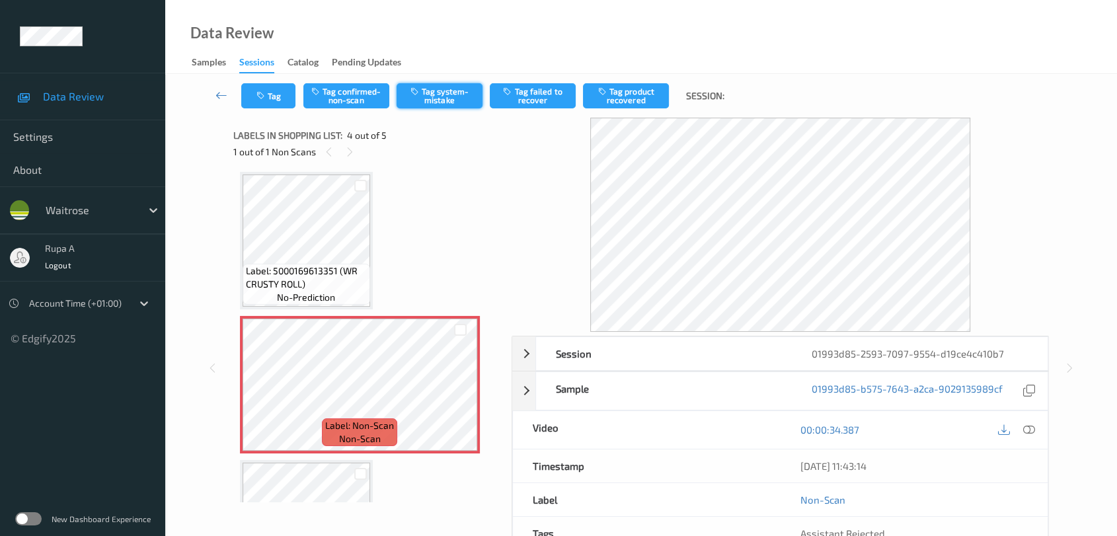
click at [439, 98] on button "Tag system-mistake" at bounding box center [440, 95] width 86 height 25
click at [280, 101] on button "Tag" at bounding box center [268, 95] width 54 height 25
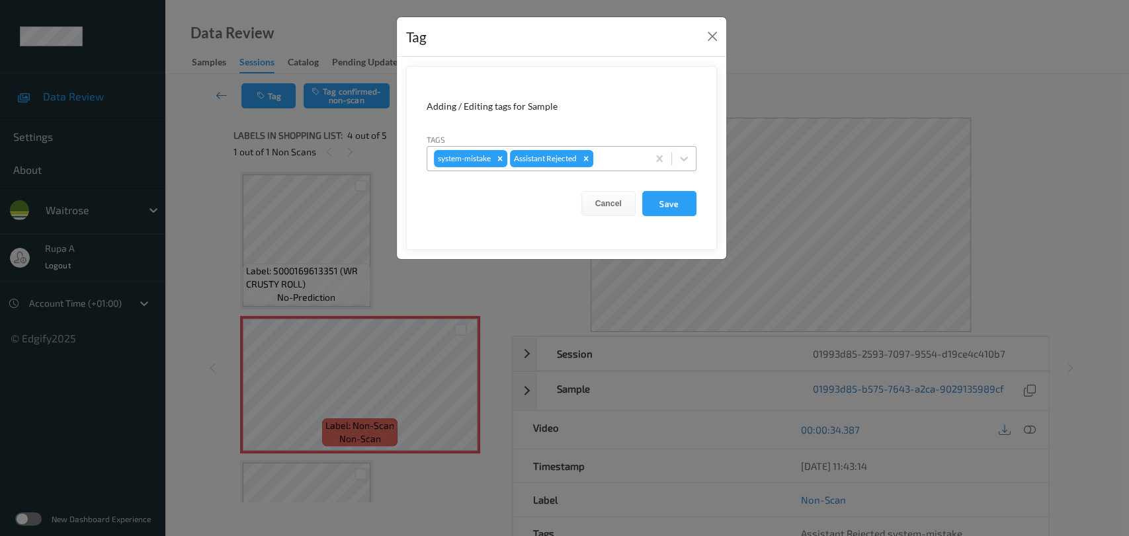
click at [627, 155] on div at bounding box center [618, 159] width 45 height 16
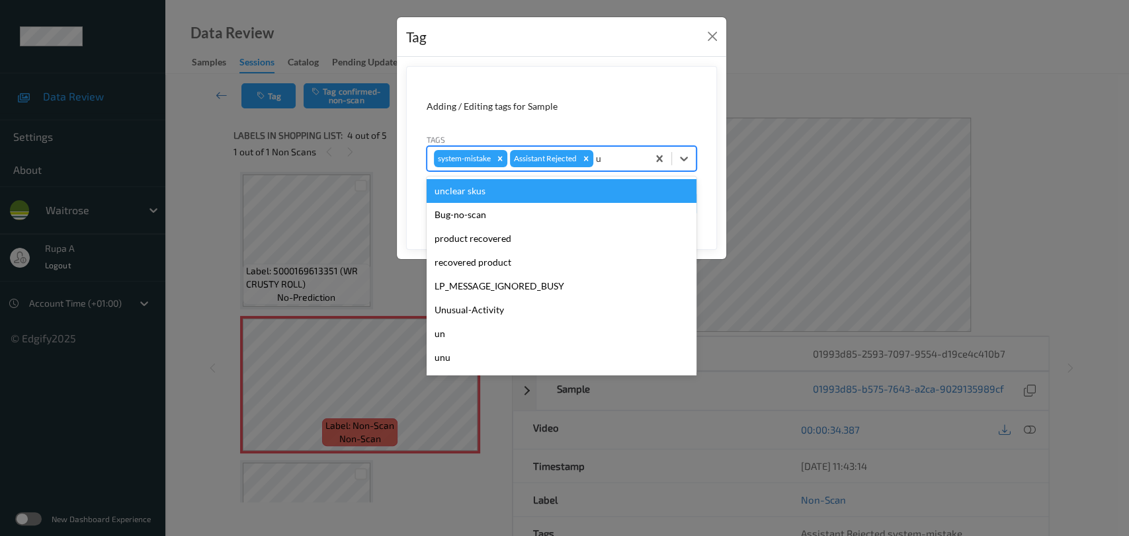
type input "un"
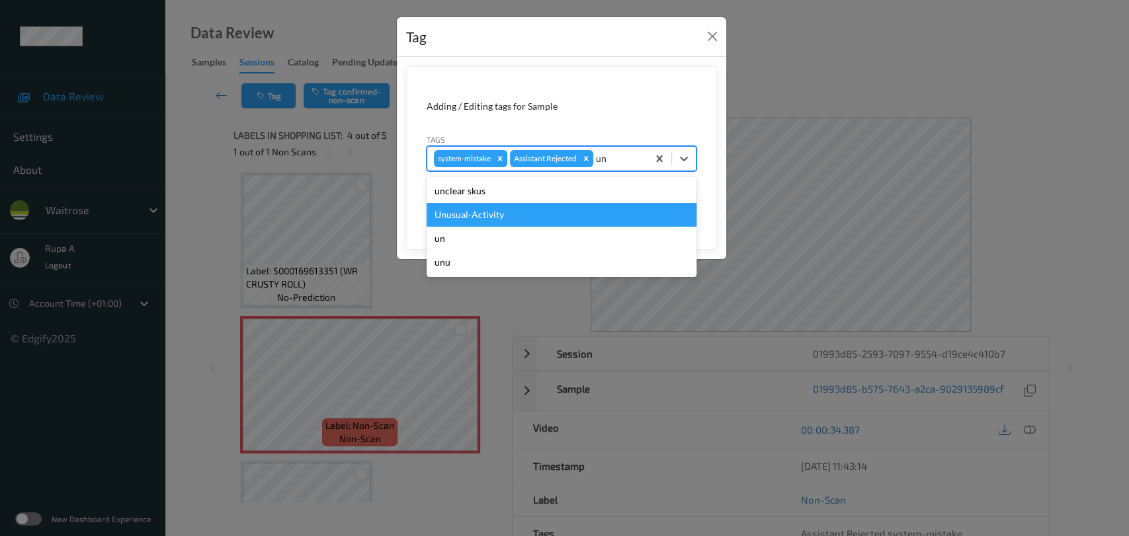
click at [486, 215] on div "Unusual-Activity" at bounding box center [561, 215] width 270 height 24
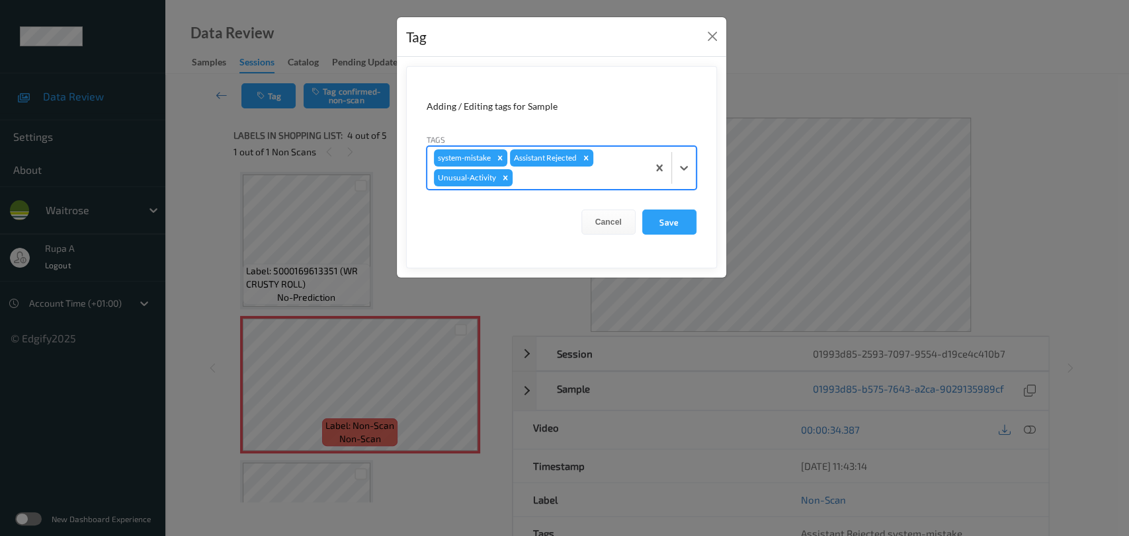
click at [526, 182] on div at bounding box center [578, 178] width 126 height 16
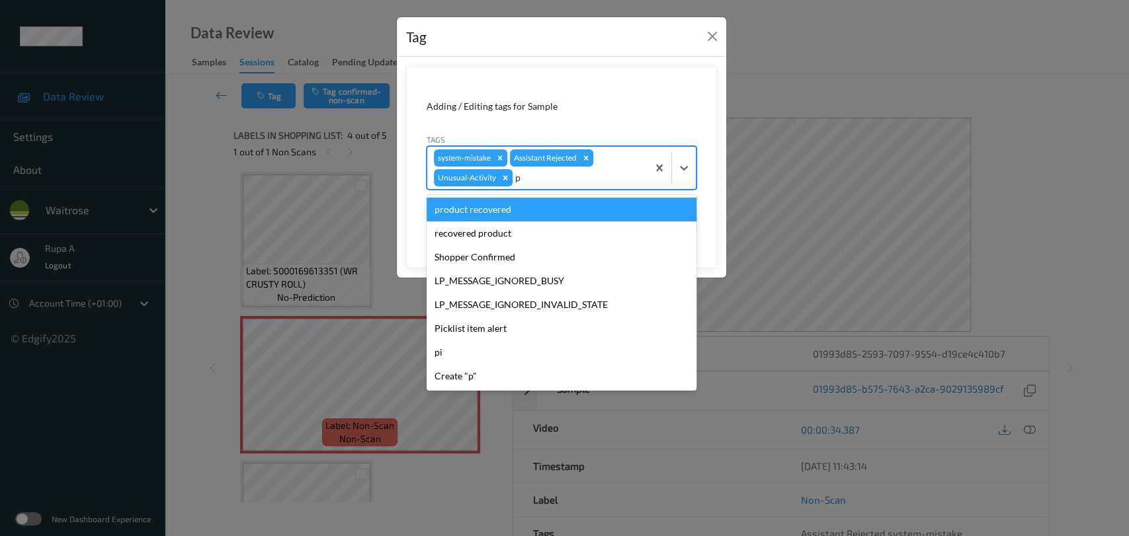
type input "pi"
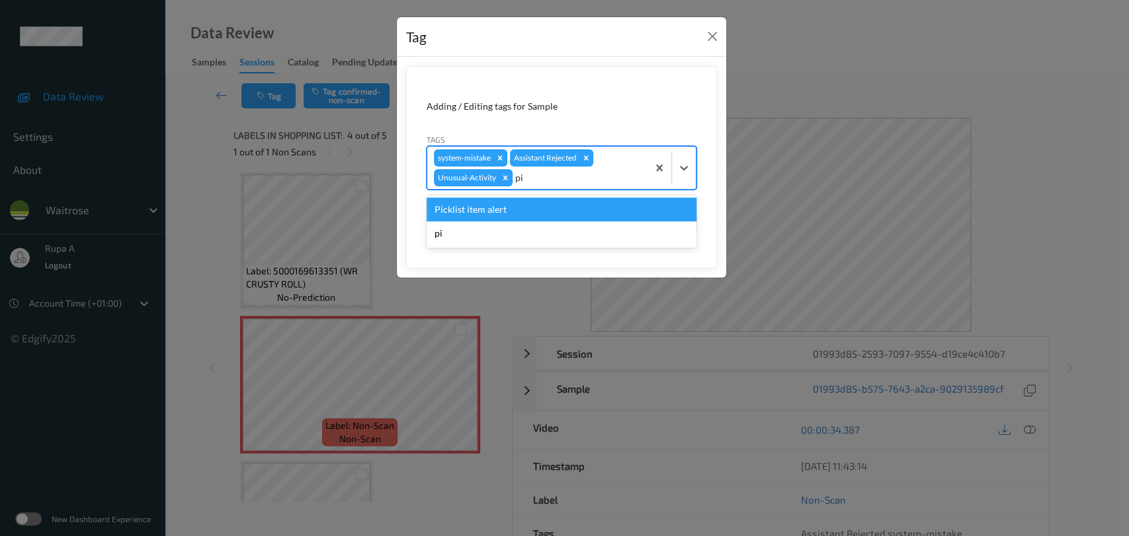
click at [508, 201] on div "Picklist item alert" at bounding box center [561, 210] width 270 height 24
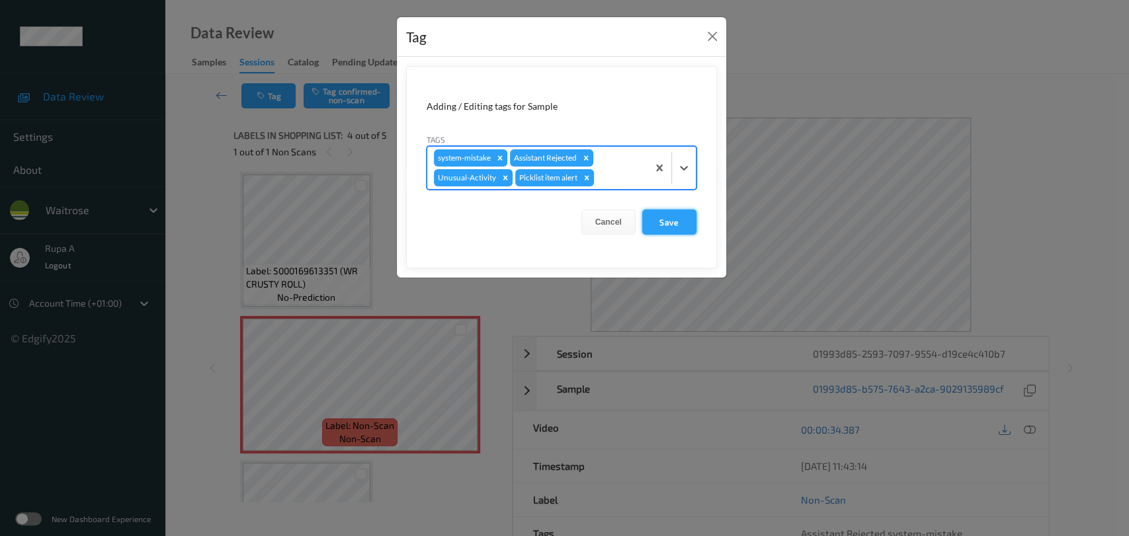
click at [672, 223] on button "Save" at bounding box center [669, 222] width 54 height 25
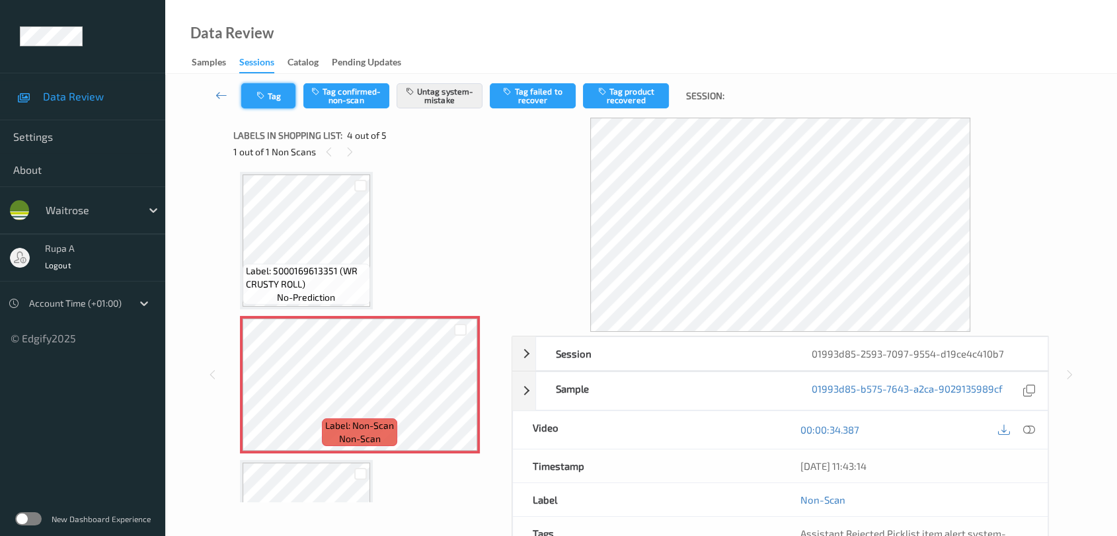
click at [288, 85] on button "Tag" at bounding box center [268, 95] width 54 height 25
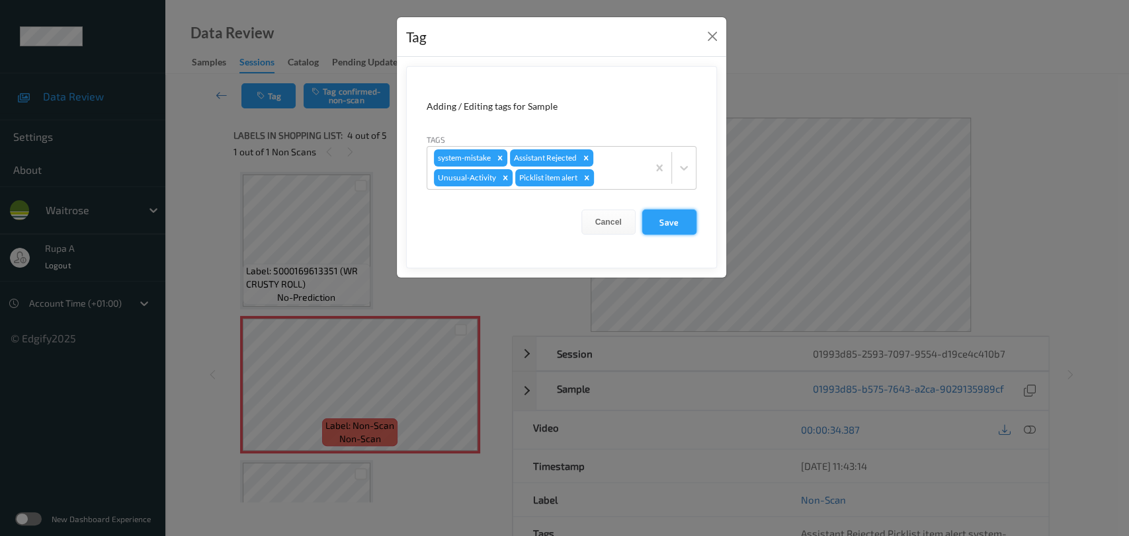
drag, startPoint x: 672, startPoint y: 221, endPoint x: 645, endPoint y: 195, distance: 36.9
click at [671, 221] on button "Save" at bounding box center [669, 222] width 54 height 25
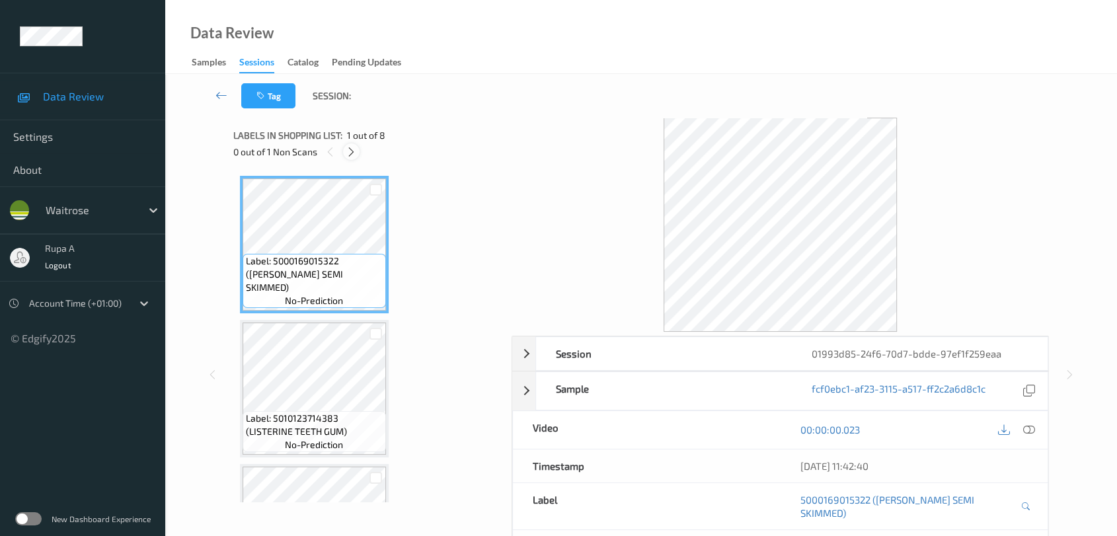
click at [356, 157] on div at bounding box center [351, 151] width 17 height 17
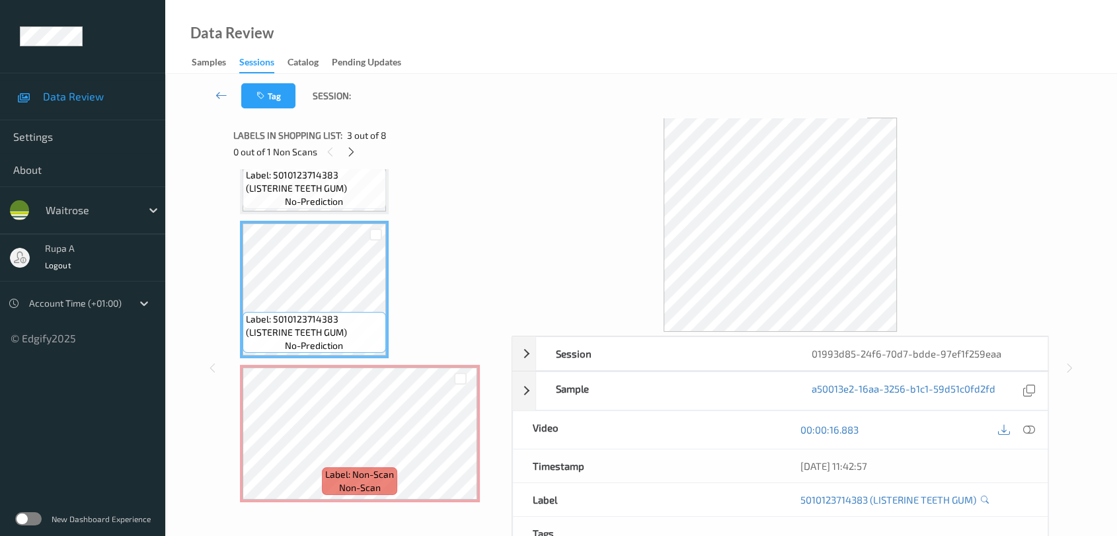
scroll to position [220, 0]
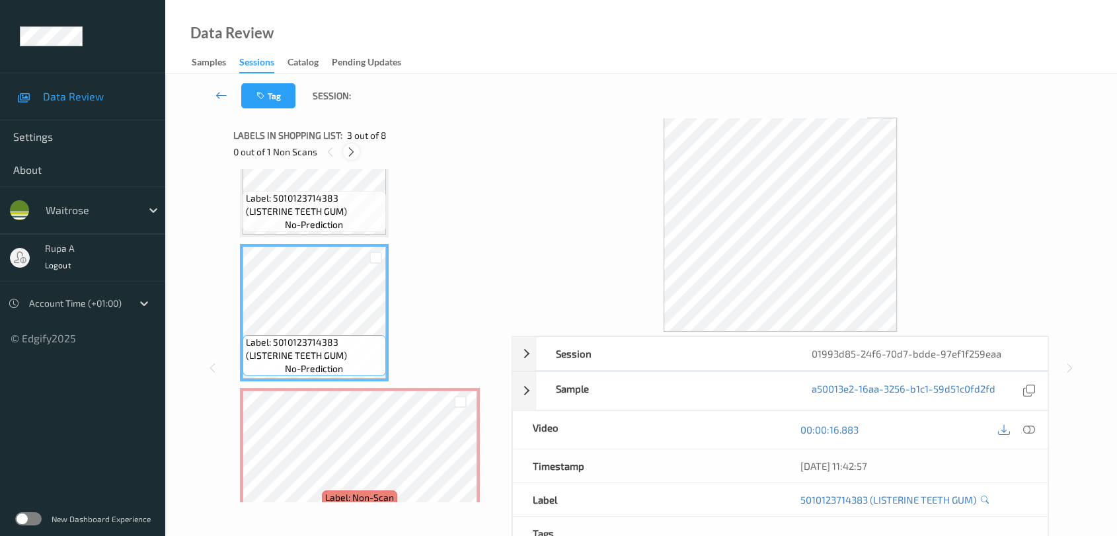
click at [350, 157] on div at bounding box center [351, 151] width 17 height 17
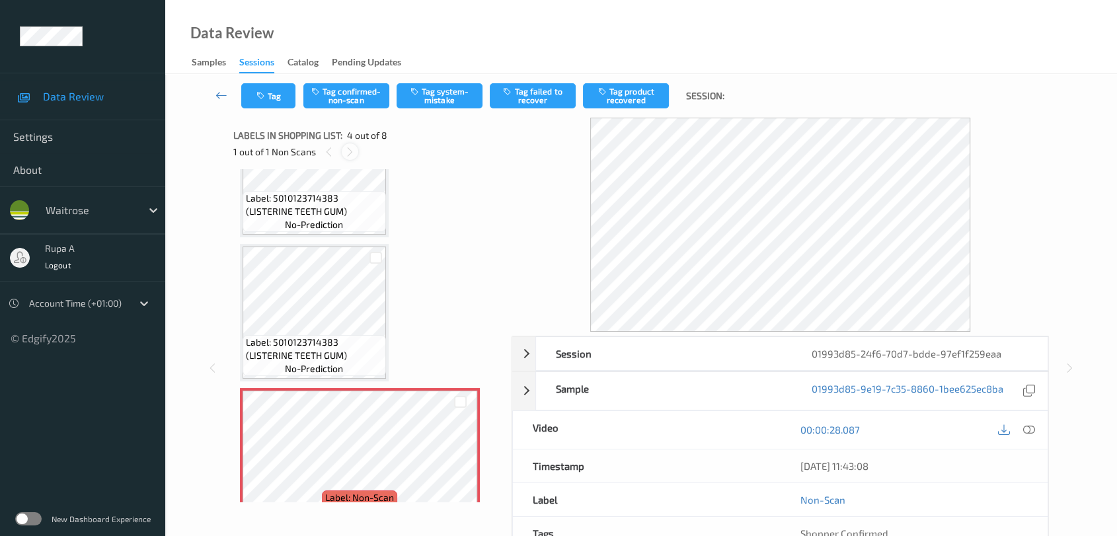
scroll to position [294, 0]
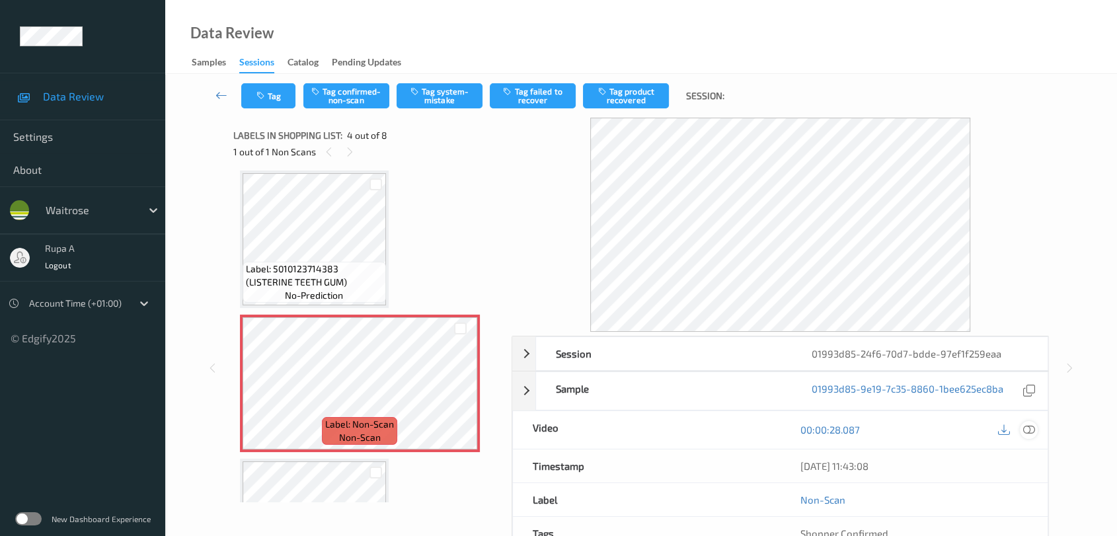
click at [1034, 431] on icon at bounding box center [1029, 430] width 12 height 12
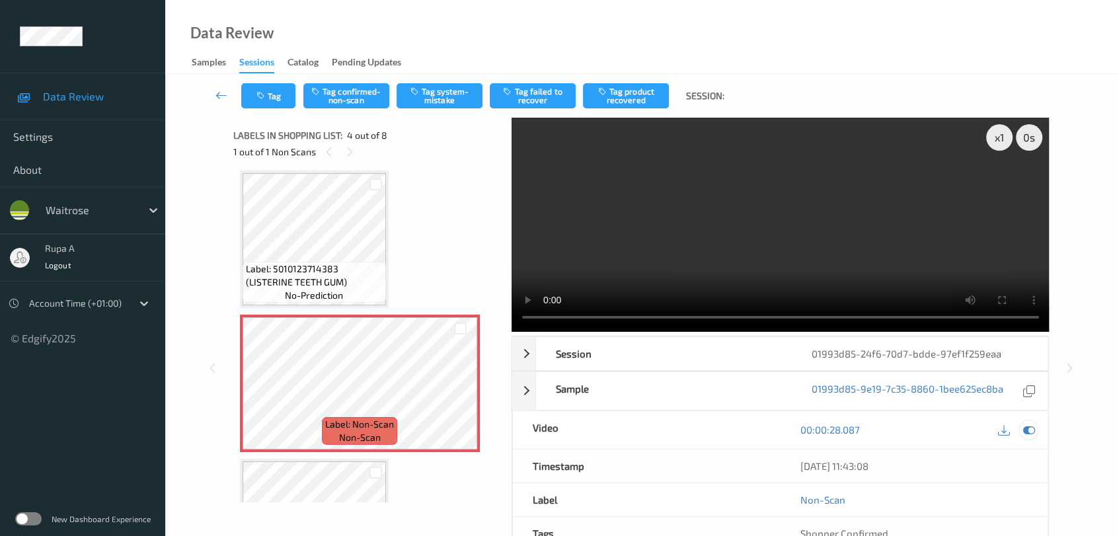
click at [1029, 436] on div at bounding box center [1029, 430] width 18 height 18
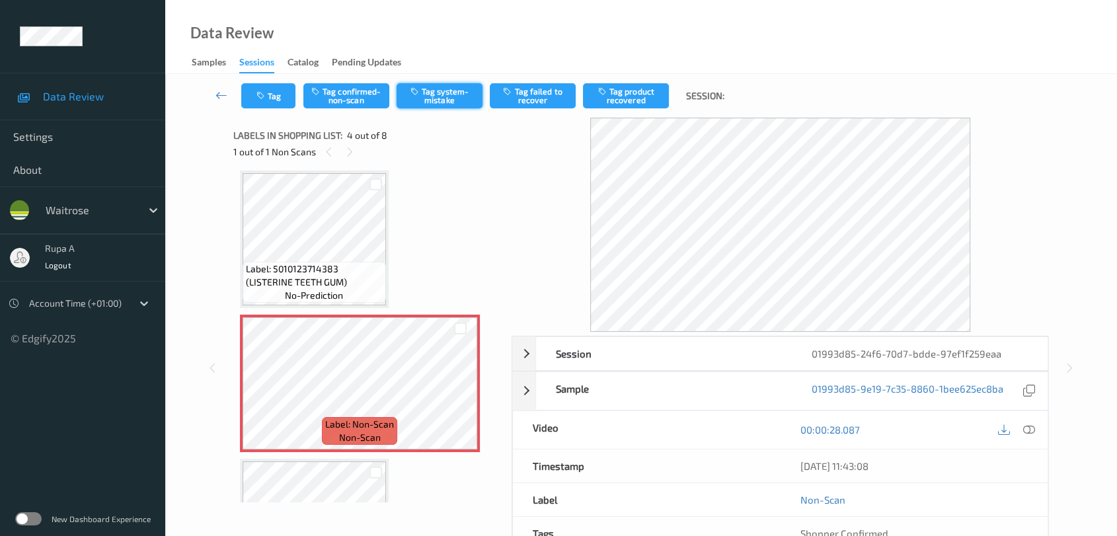
click at [438, 102] on button "Tag system-mistake" at bounding box center [440, 95] width 86 height 25
click at [265, 94] on icon "button" at bounding box center [262, 95] width 11 height 9
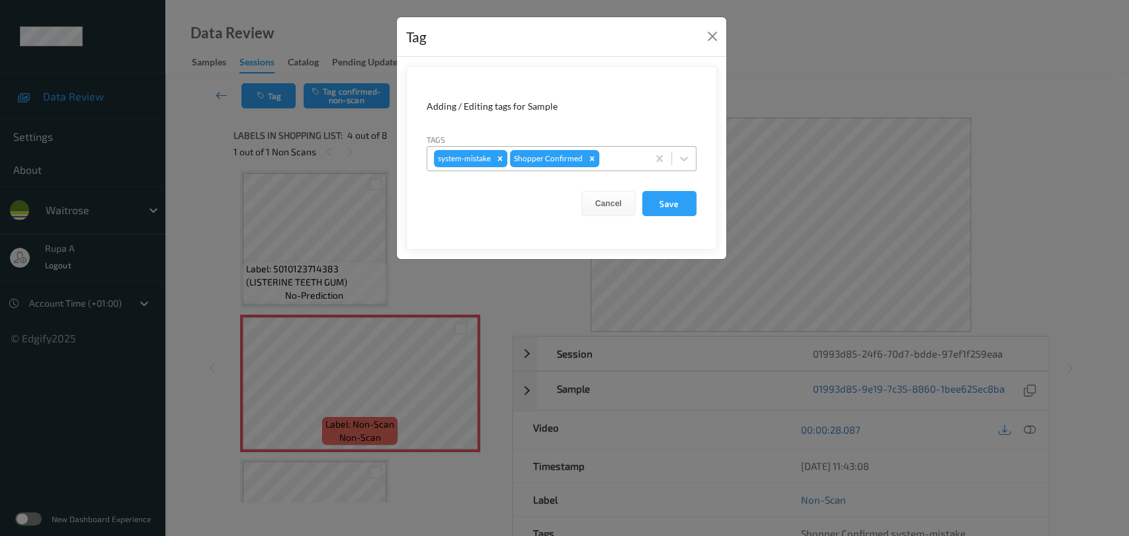
click at [627, 167] on div "system-mistake Shopper Confirmed" at bounding box center [537, 158] width 220 height 22
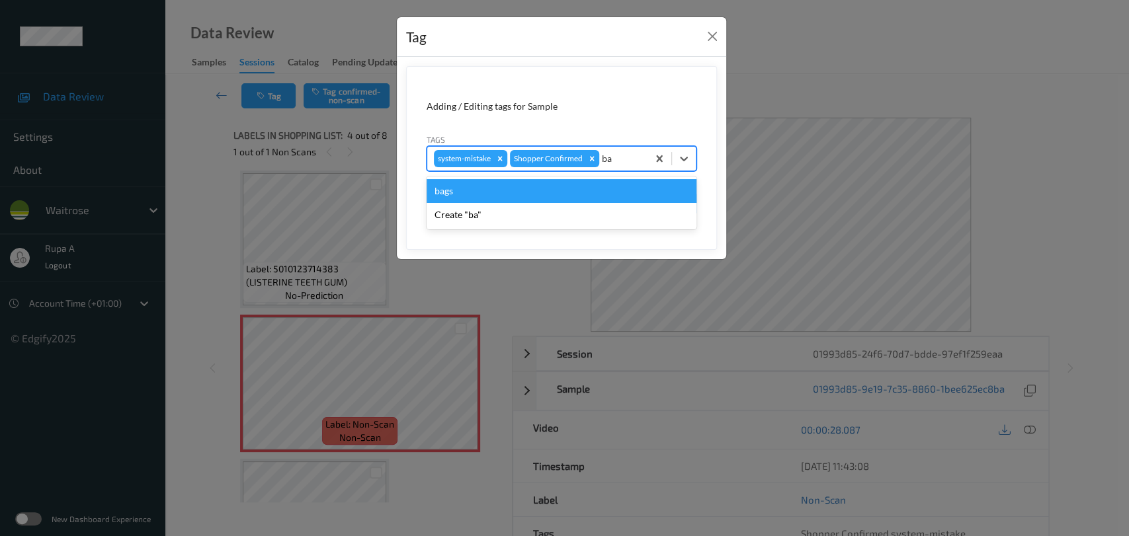
type input "bag"
click at [583, 181] on div "bags" at bounding box center [561, 191] width 270 height 24
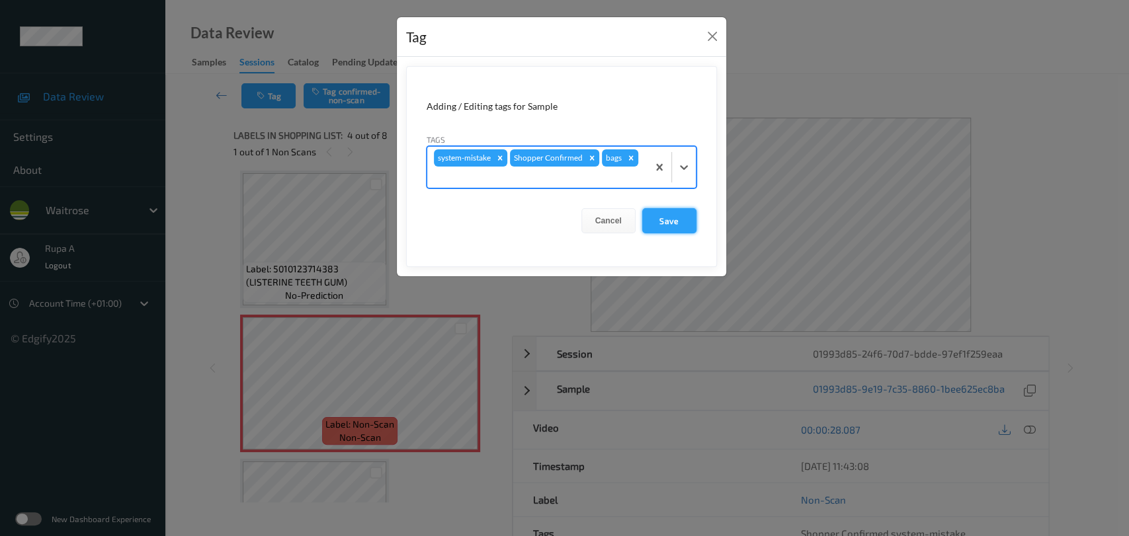
click at [666, 219] on button "Save" at bounding box center [669, 220] width 54 height 25
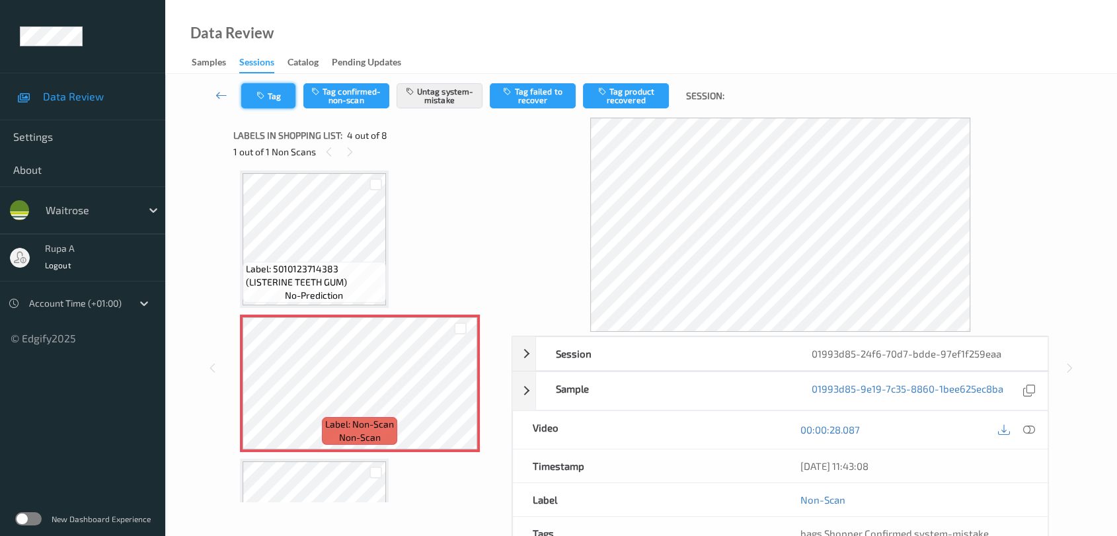
click at [249, 87] on button "Tag" at bounding box center [268, 95] width 54 height 25
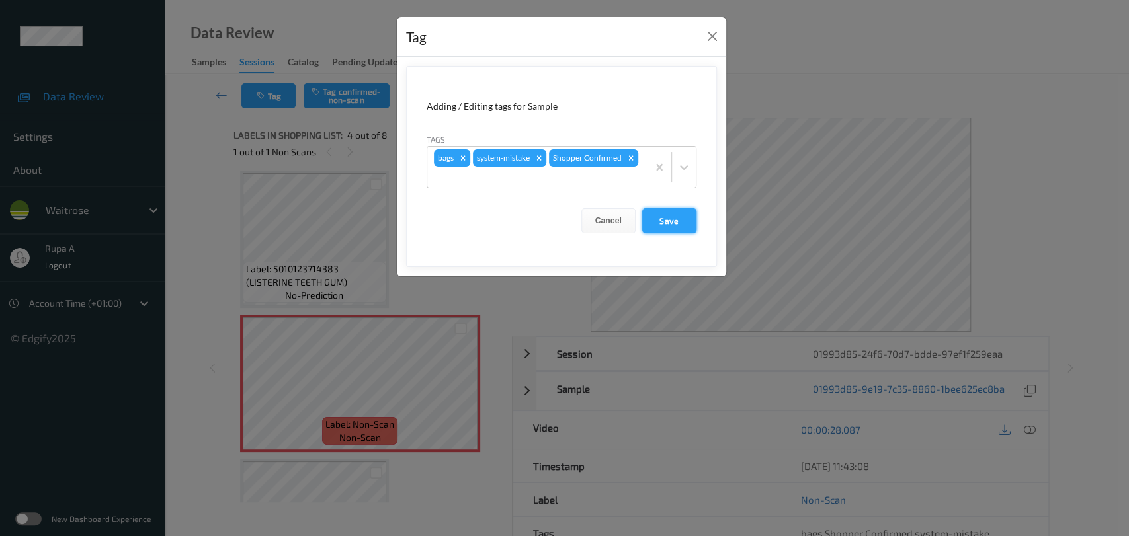
click at [668, 230] on button "Save" at bounding box center [669, 220] width 54 height 25
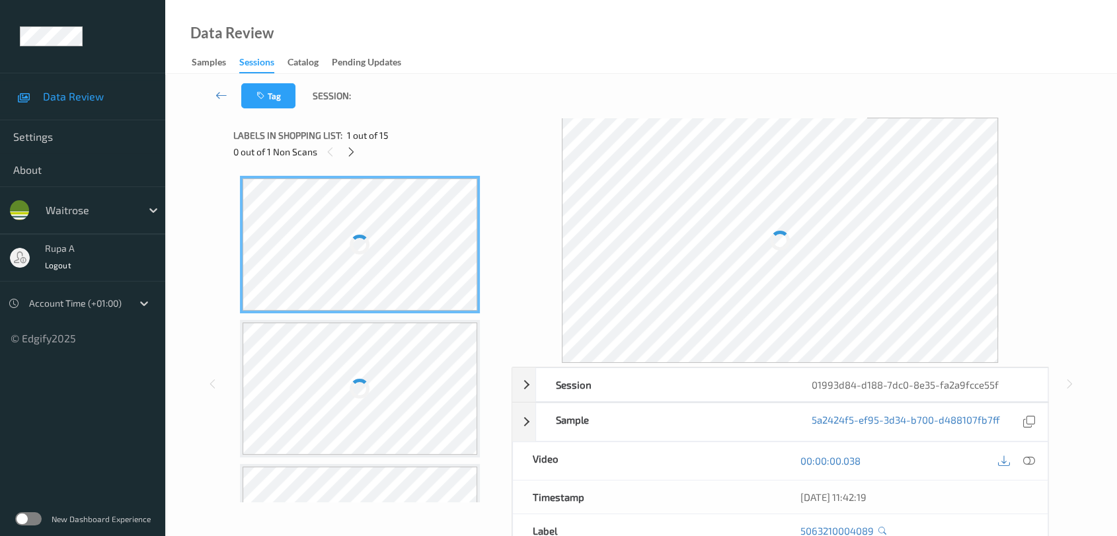
click at [409, 150] on div "0 out of 1 Non Scans" at bounding box center [367, 151] width 269 height 17
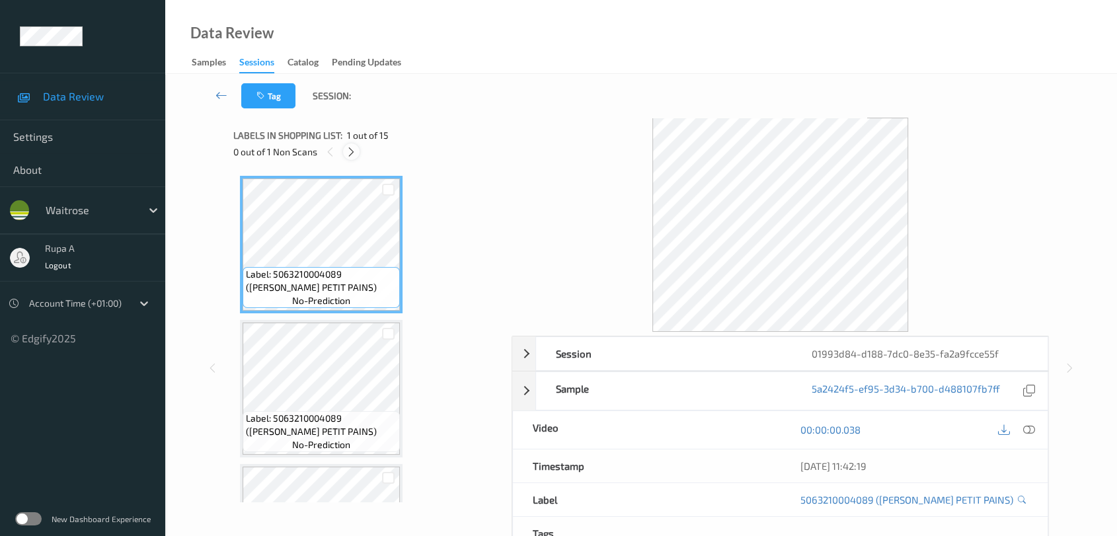
click at [355, 149] on icon at bounding box center [351, 152] width 11 height 12
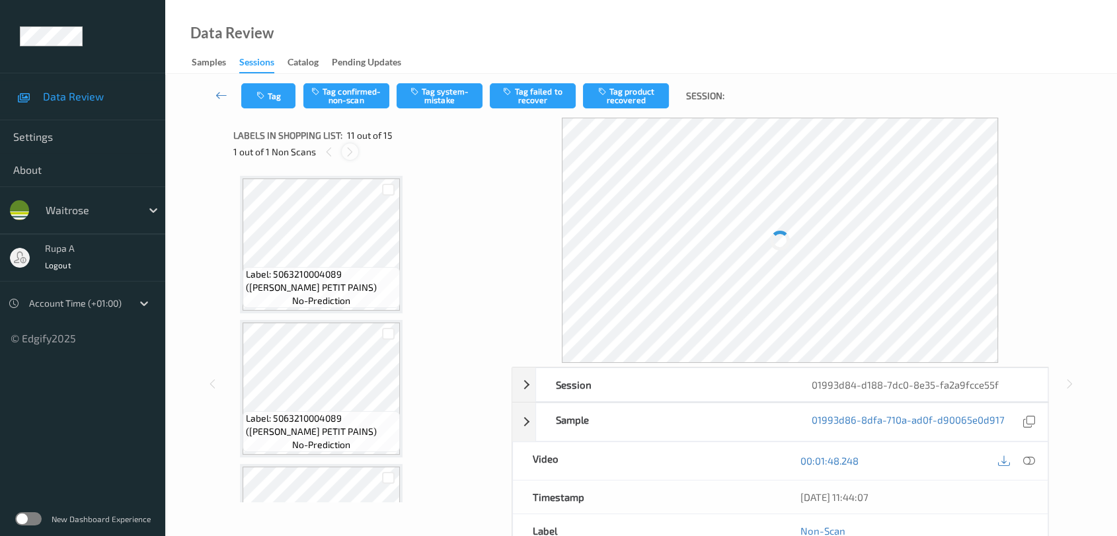
scroll to position [1299, 0]
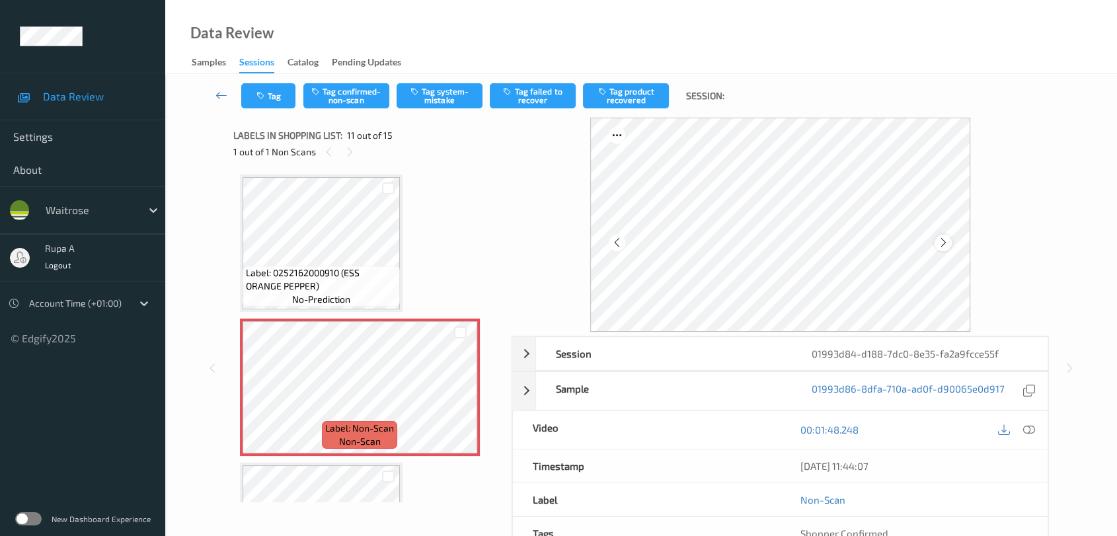
click at [938, 239] on icon at bounding box center [943, 243] width 11 height 12
click at [939, 239] on icon at bounding box center [943, 243] width 11 height 12
click at [428, 103] on button "Tag system-mistake" at bounding box center [440, 95] width 86 height 25
click at [274, 101] on button "Tag" at bounding box center [268, 95] width 54 height 25
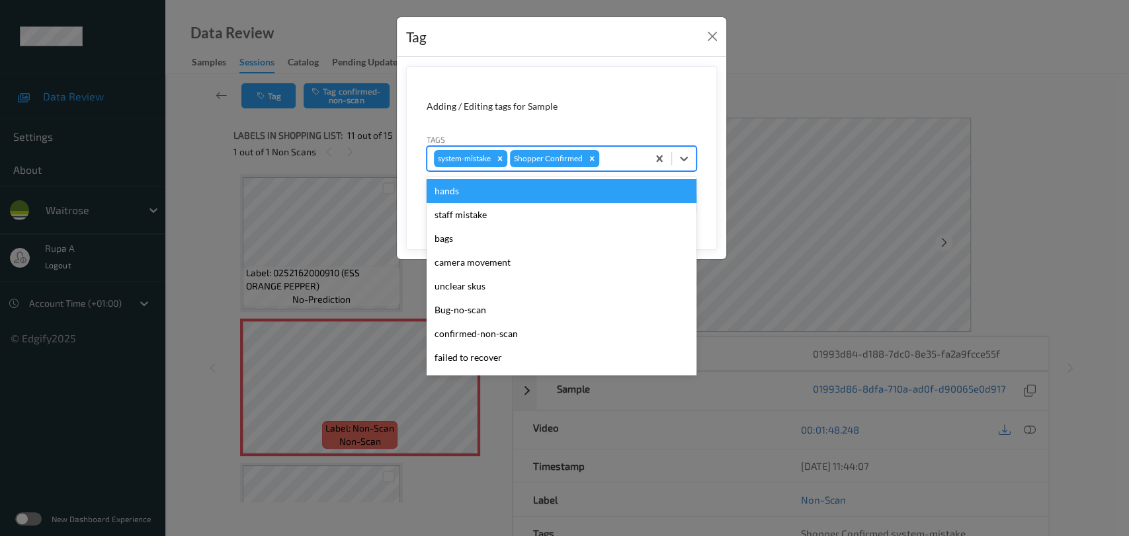
click at [627, 151] on div at bounding box center [621, 159] width 39 height 16
type input "un"
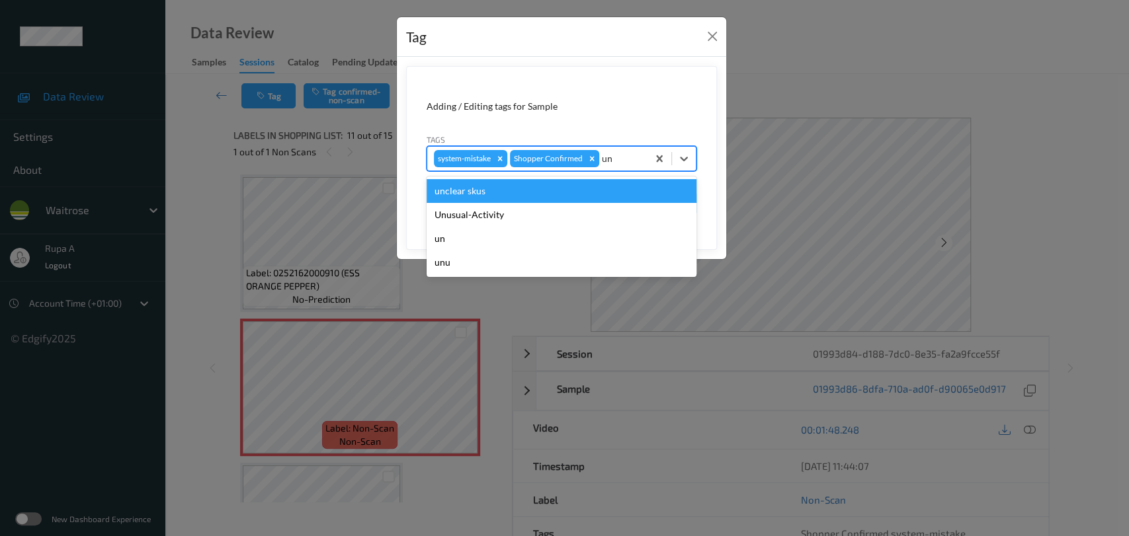
click at [549, 201] on div "unclear skus" at bounding box center [561, 191] width 270 height 24
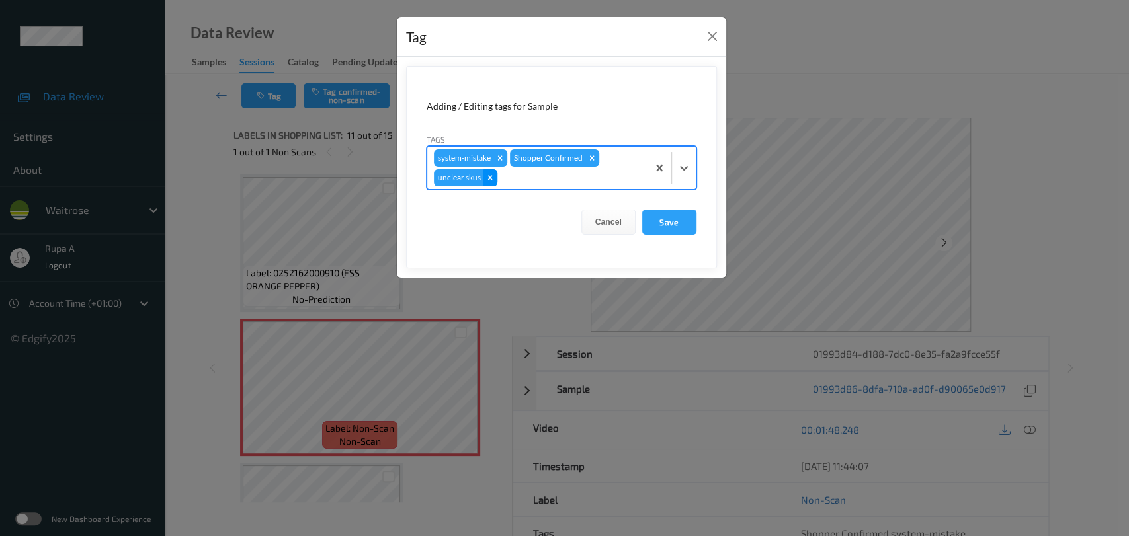
click at [492, 180] on icon "Remove unclear skus" at bounding box center [489, 177] width 9 height 9
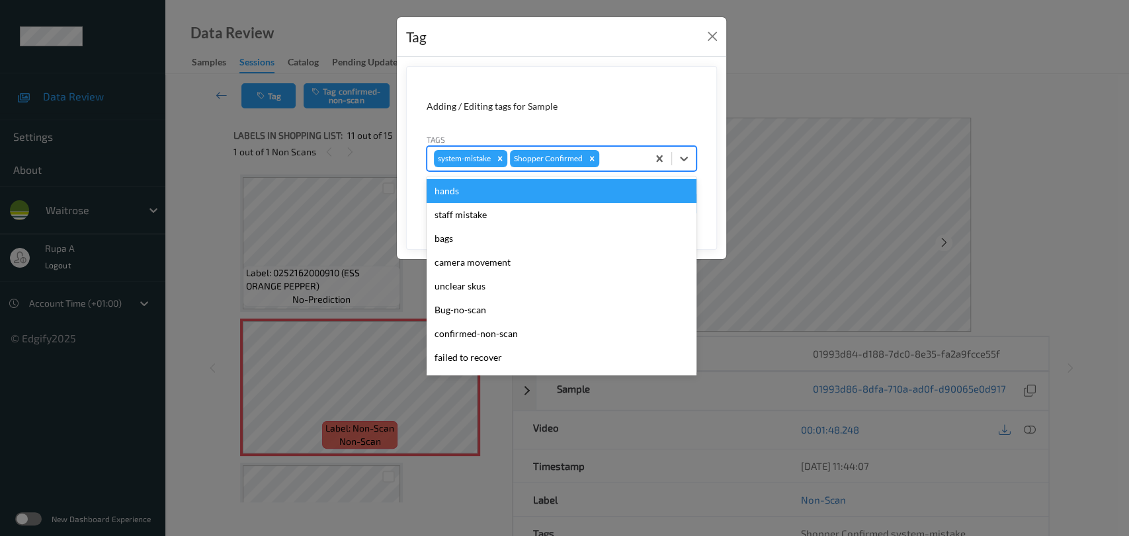
click at [616, 165] on div at bounding box center [621, 159] width 39 height 16
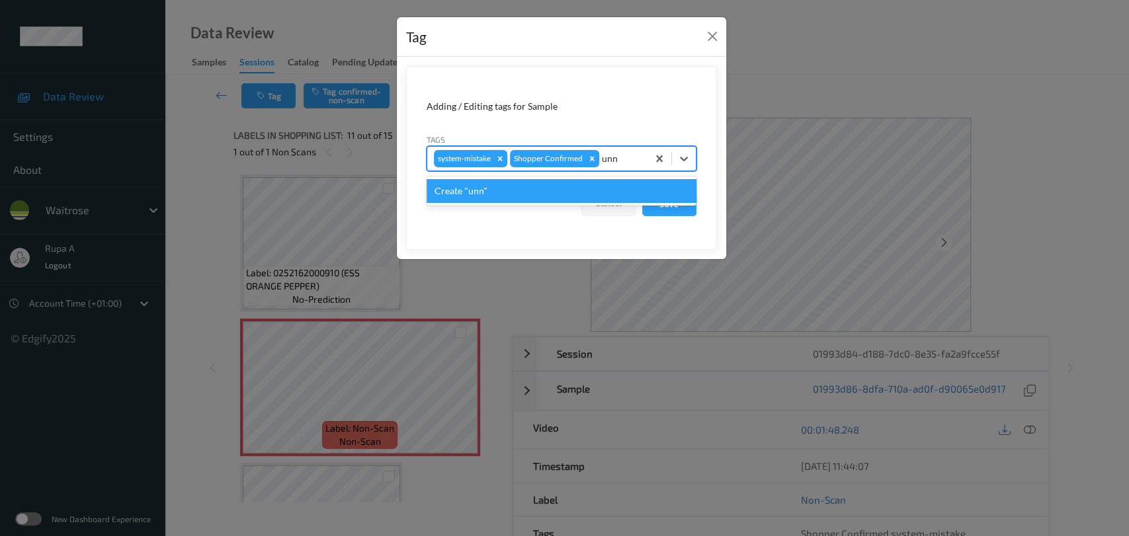
type input "un"
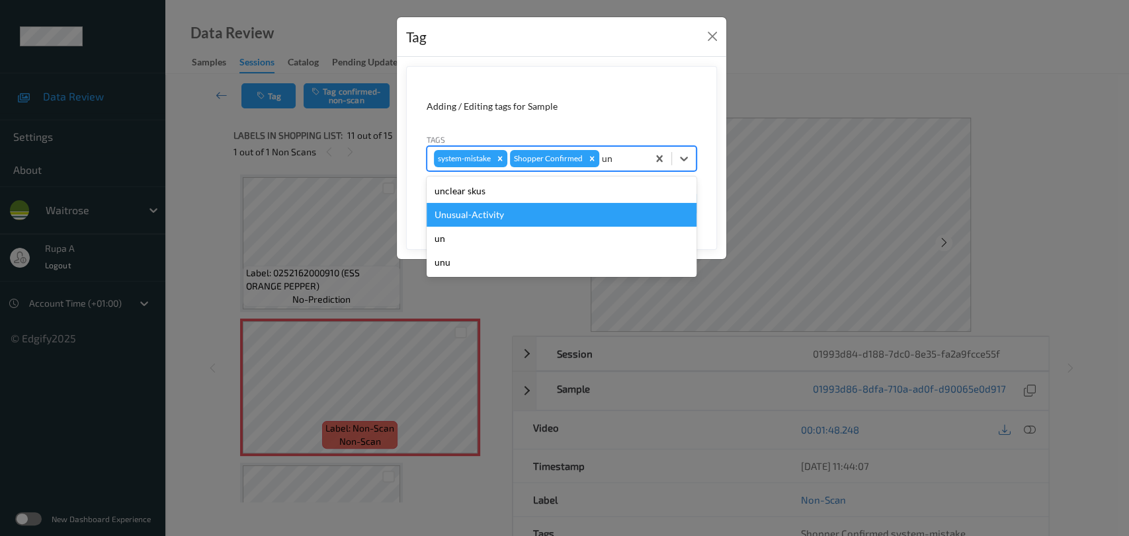
click at [532, 218] on div "Unusual-Activity" at bounding box center [561, 215] width 270 height 24
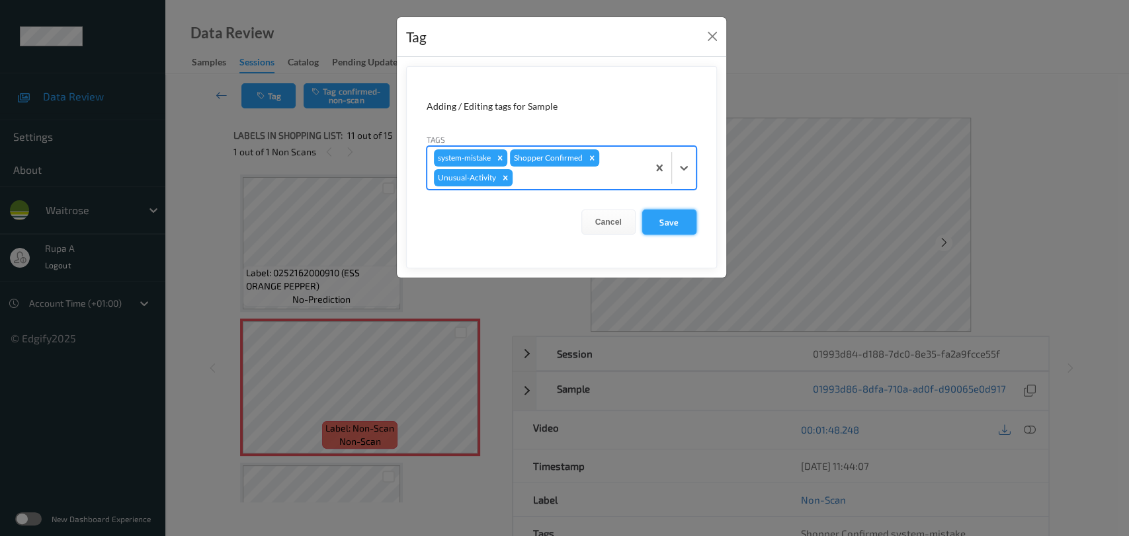
click at [660, 221] on button "Save" at bounding box center [669, 222] width 54 height 25
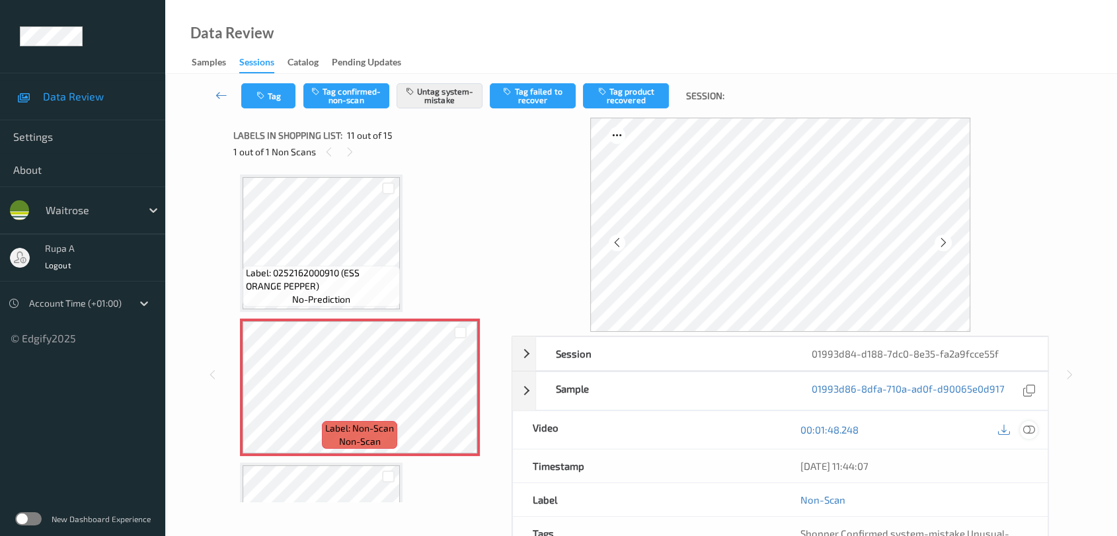
click at [1029, 433] on icon at bounding box center [1029, 430] width 12 height 12
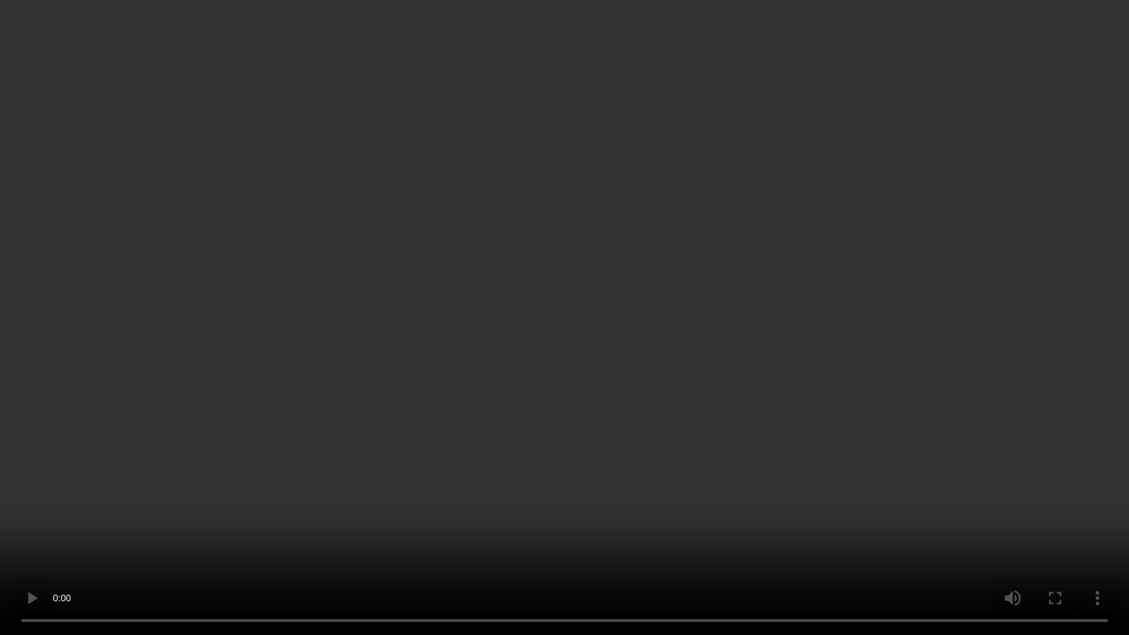
click at [709, 401] on video at bounding box center [564, 317] width 1129 height 635
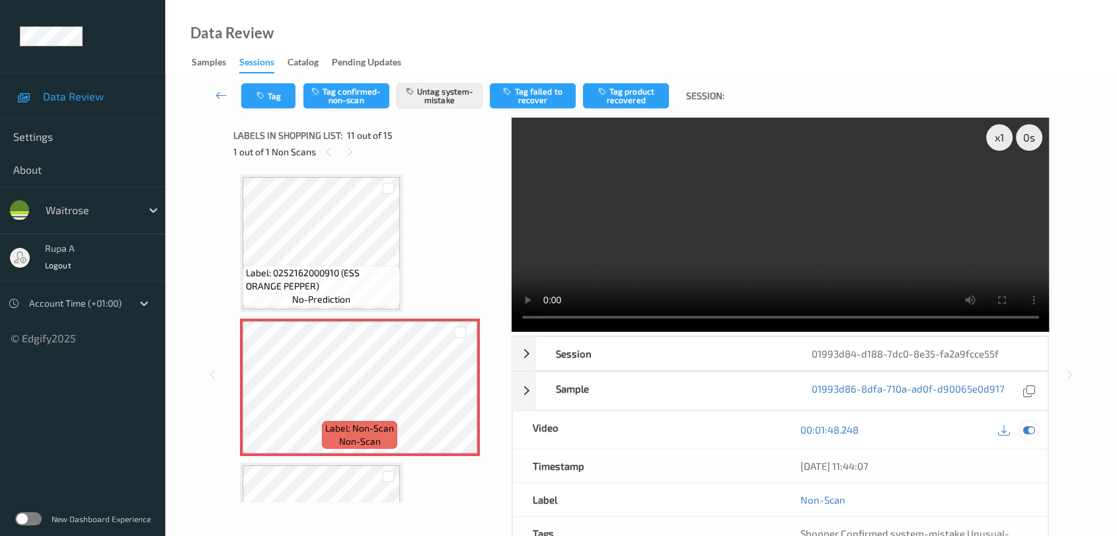
click at [1030, 430] on icon at bounding box center [1029, 430] width 12 height 12
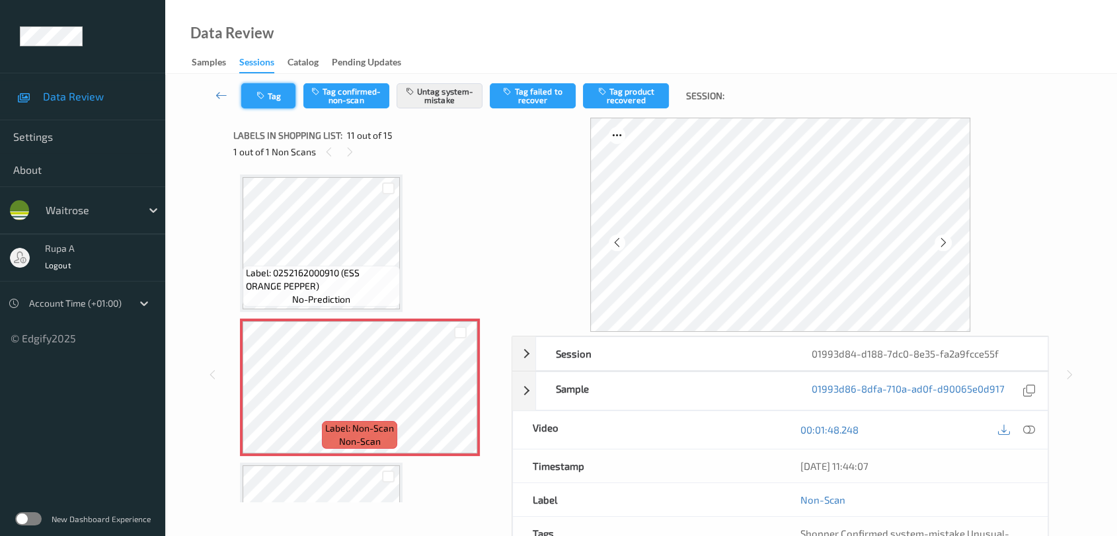
click at [280, 100] on button "Tag" at bounding box center [268, 95] width 54 height 25
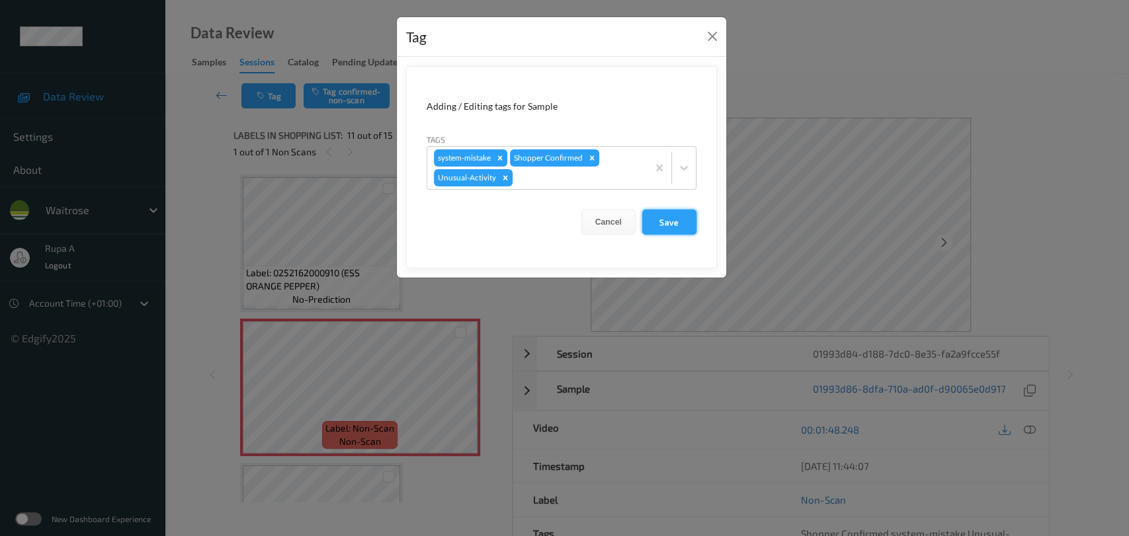
click at [670, 223] on button "Save" at bounding box center [669, 222] width 54 height 25
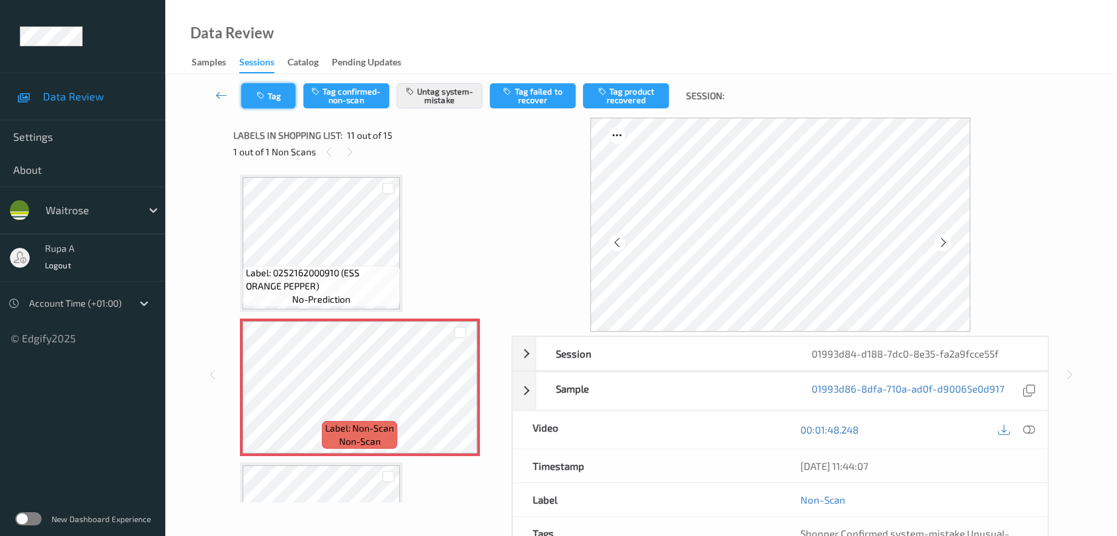
click at [244, 89] on button "Tag" at bounding box center [268, 95] width 54 height 25
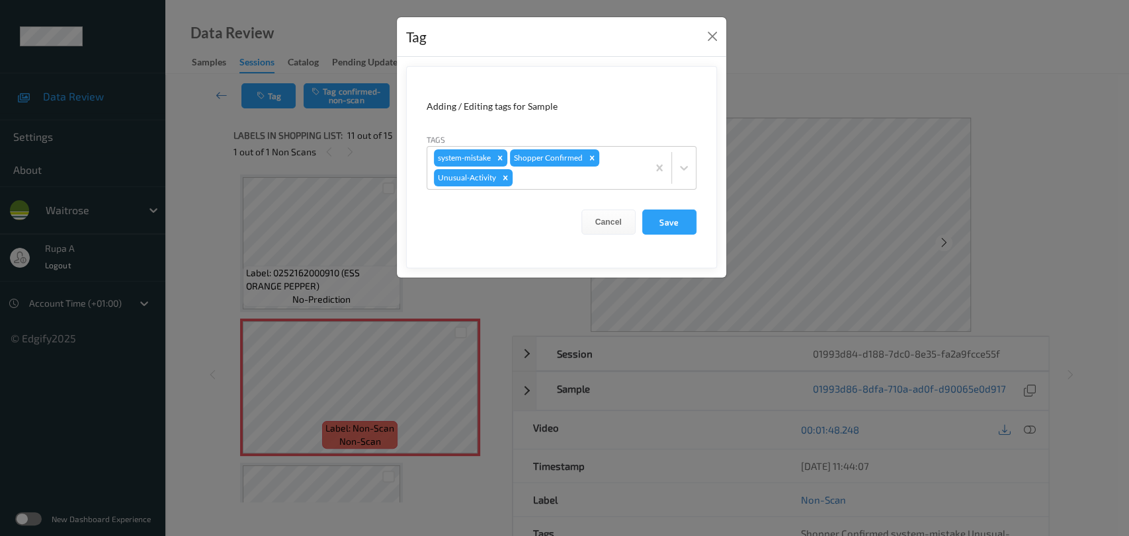
click at [683, 206] on form "Adding / Editing tags for Sample Tags system-mistake Shopper Confirmed Unusual-…" at bounding box center [561, 167] width 311 height 202
click at [643, 205] on form "Adding / Editing tags for Sample Tags system-mistake Shopper Confirmed Unusual-…" at bounding box center [561, 167] width 311 height 202
click at [672, 223] on button "Save" at bounding box center [669, 222] width 54 height 25
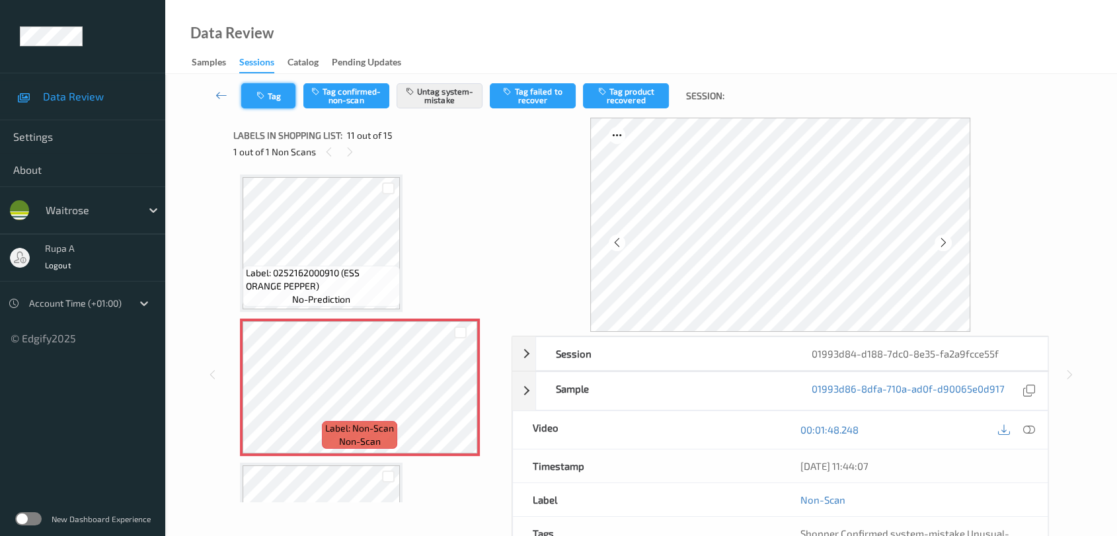
click at [253, 98] on button "Tag" at bounding box center [268, 95] width 54 height 25
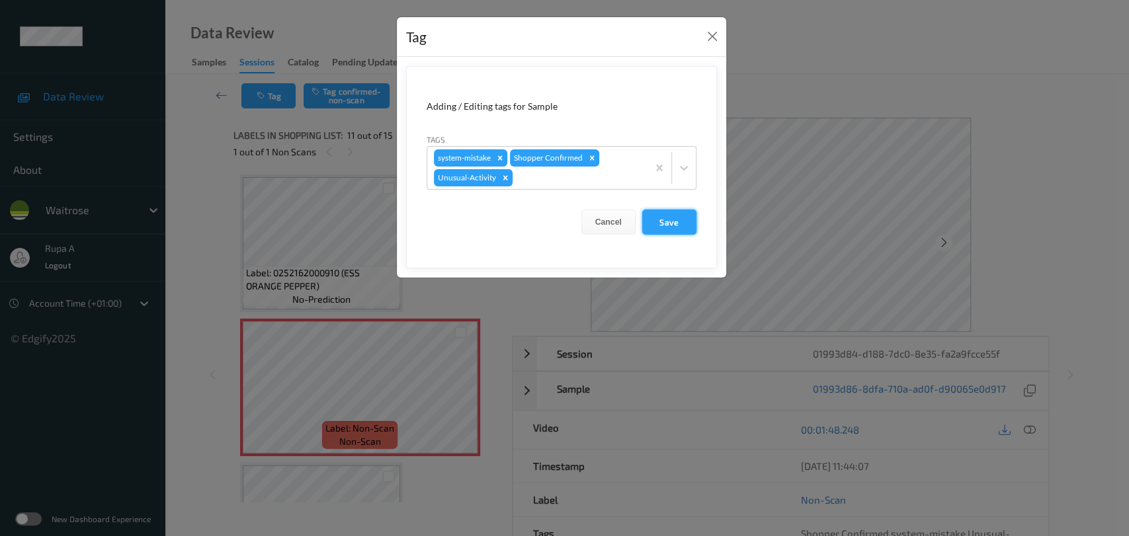
click at [651, 225] on button "Save" at bounding box center [669, 222] width 54 height 25
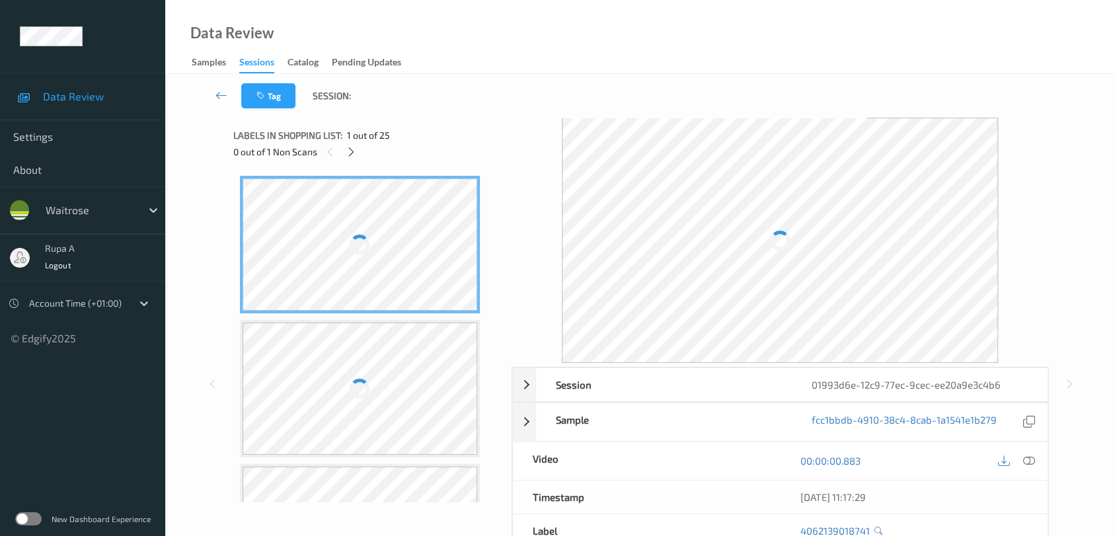
click at [414, 59] on link "Pending Updates" at bounding box center [373, 63] width 83 height 19
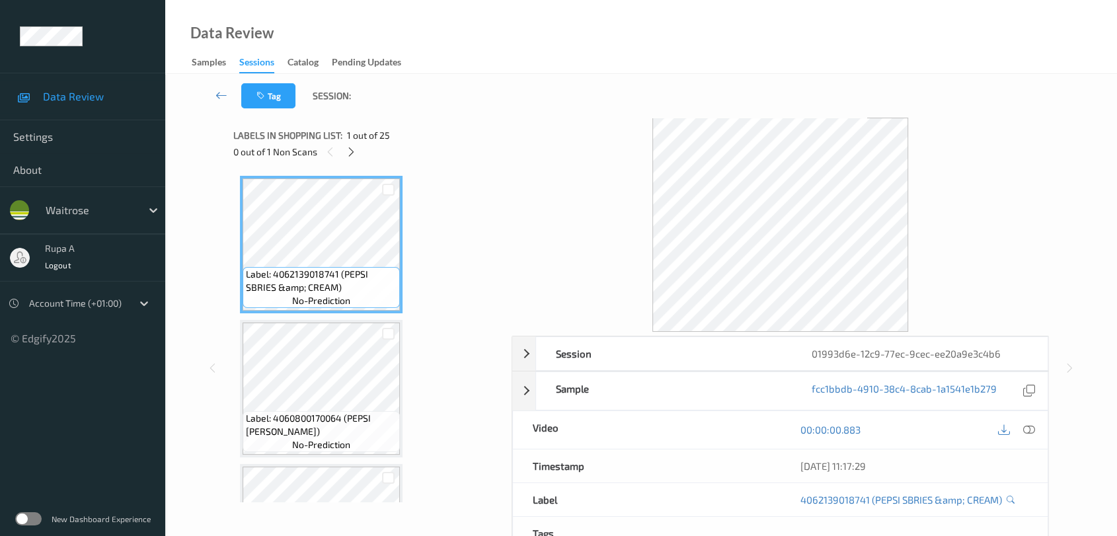
click at [342, 144] on div "0 out of 1 Non Scans" at bounding box center [367, 151] width 269 height 17
click at [345, 149] on div at bounding box center [351, 151] width 17 height 17
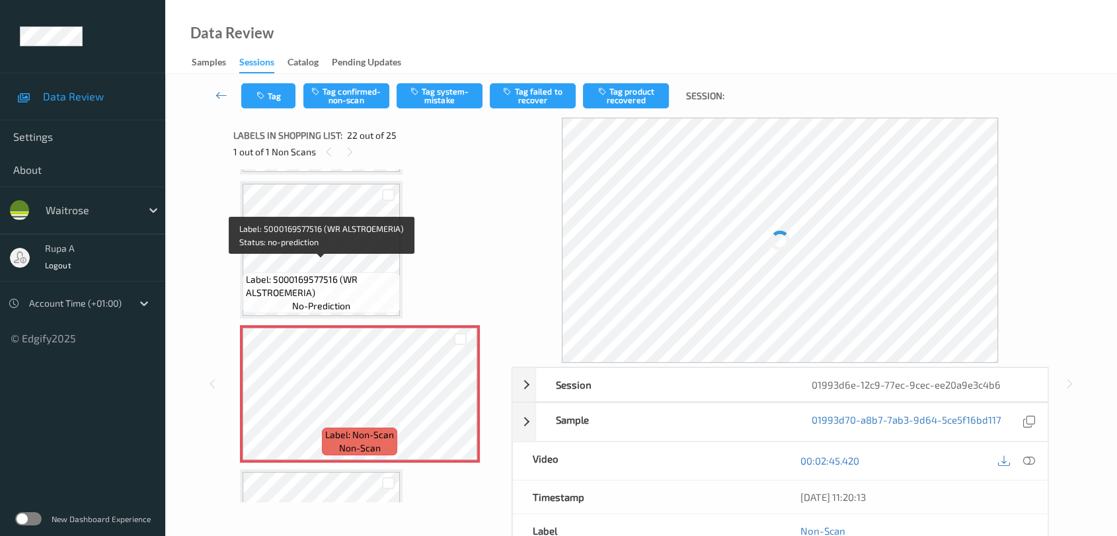
scroll to position [2803, 0]
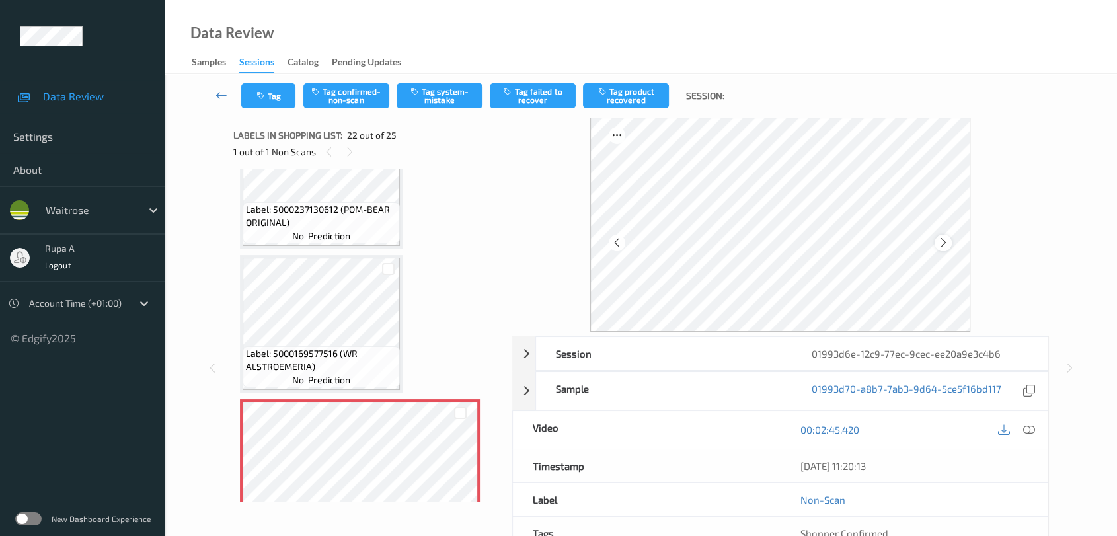
click at [944, 237] on icon at bounding box center [943, 243] width 11 height 12
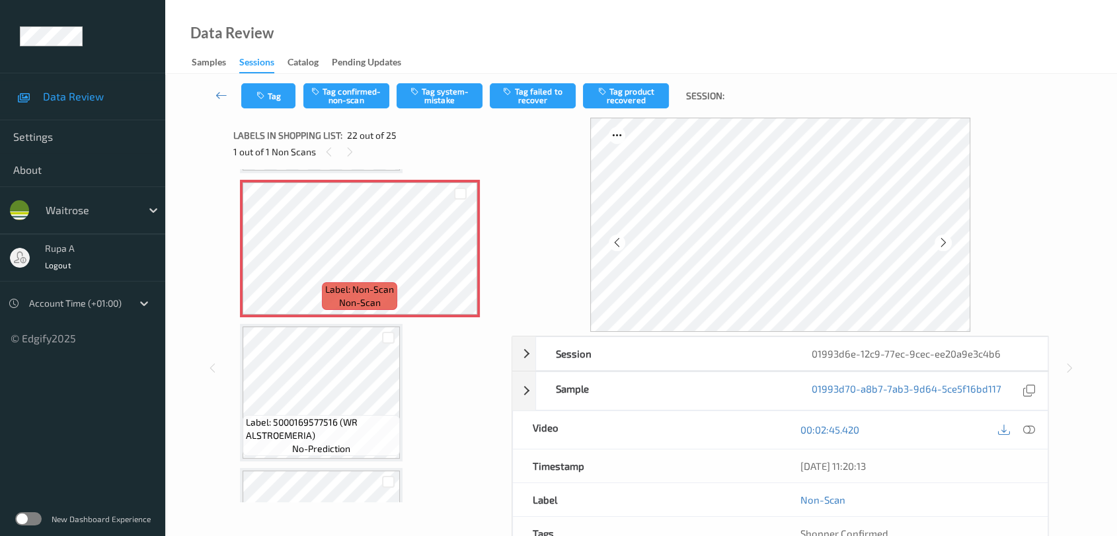
scroll to position [3024, 0]
click at [947, 237] on icon at bounding box center [943, 243] width 11 height 12
click at [947, 241] on icon at bounding box center [943, 243] width 11 height 12
click at [946, 241] on icon at bounding box center [943, 243] width 11 height 12
click at [426, 95] on button "Tag system-mistake" at bounding box center [440, 95] width 86 height 25
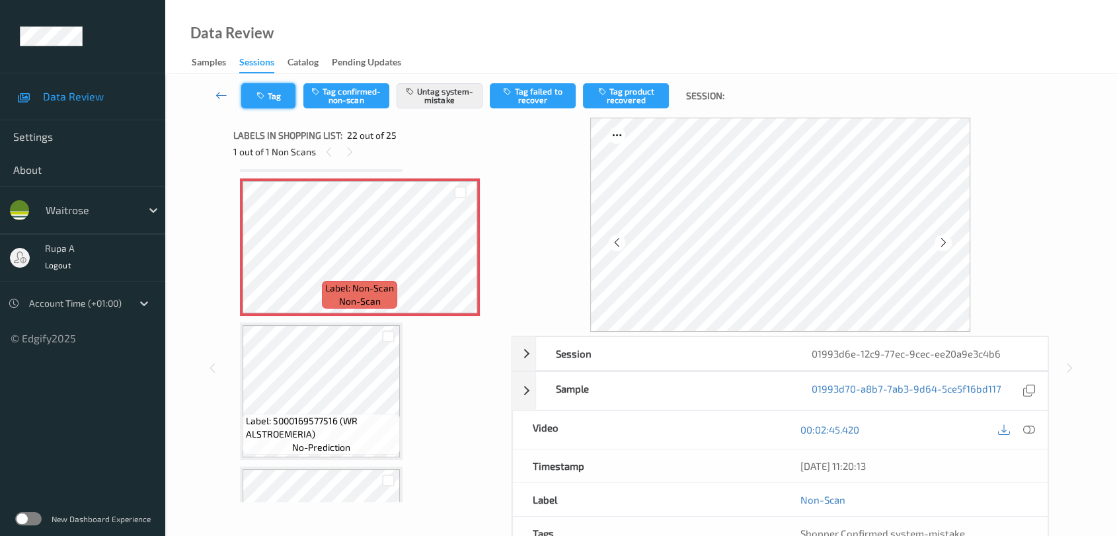
click at [271, 98] on button "Tag" at bounding box center [268, 95] width 54 height 25
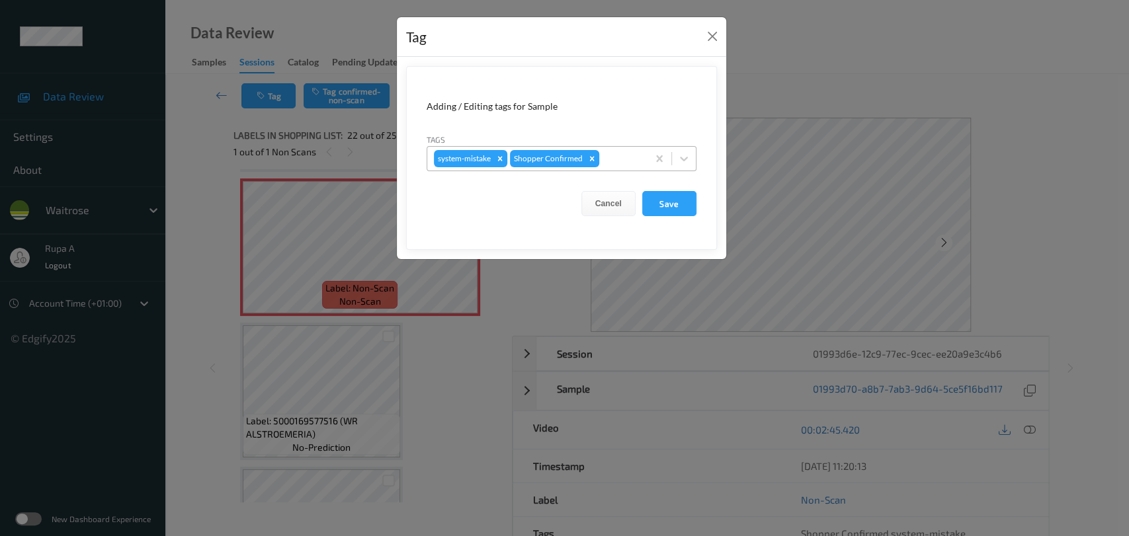
click at [634, 155] on div at bounding box center [621, 159] width 39 height 16
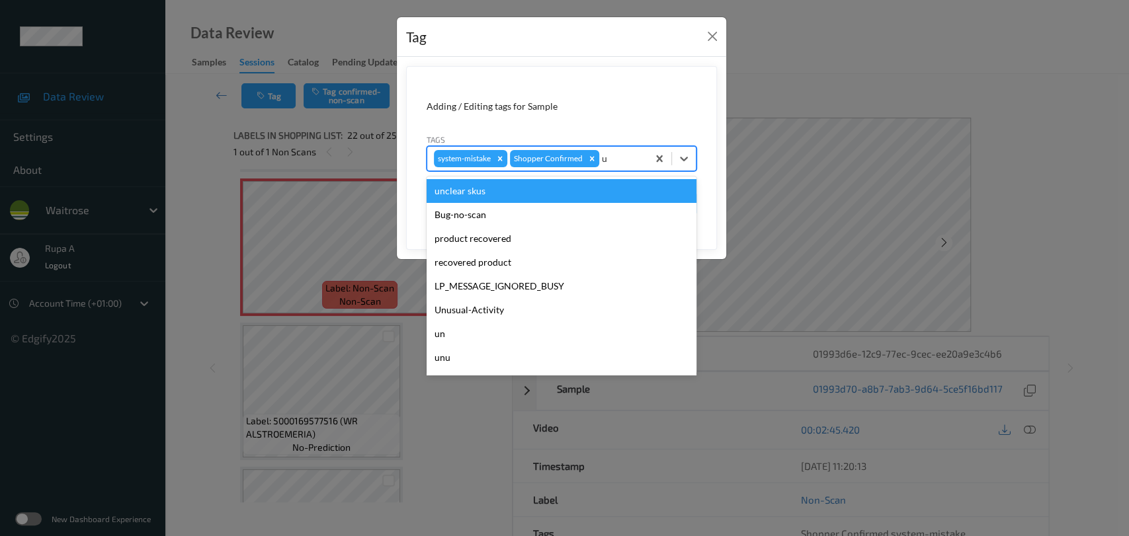
type input "un"
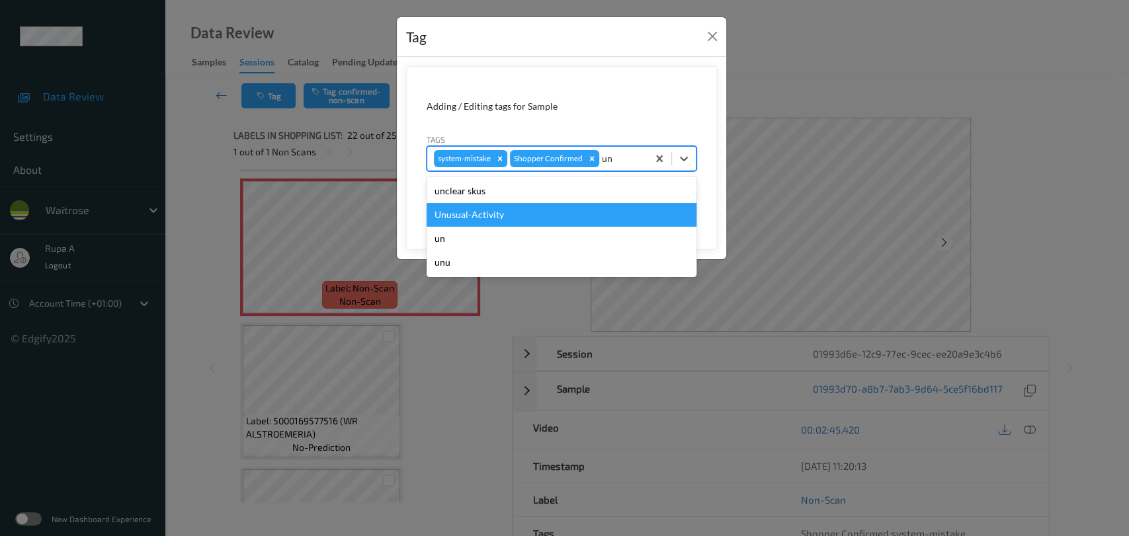
click at [524, 218] on div "Unusual-Activity" at bounding box center [561, 215] width 270 height 24
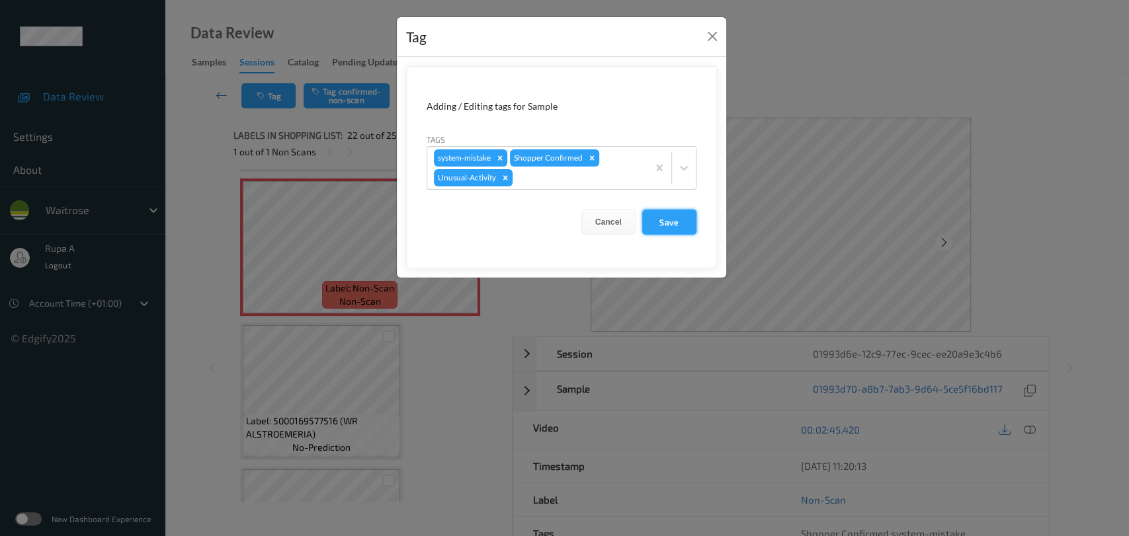
click at [675, 220] on button "Save" at bounding box center [669, 222] width 54 height 25
click at [660, 215] on button "Save" at bounding box center [669, 222] width 54 height 25
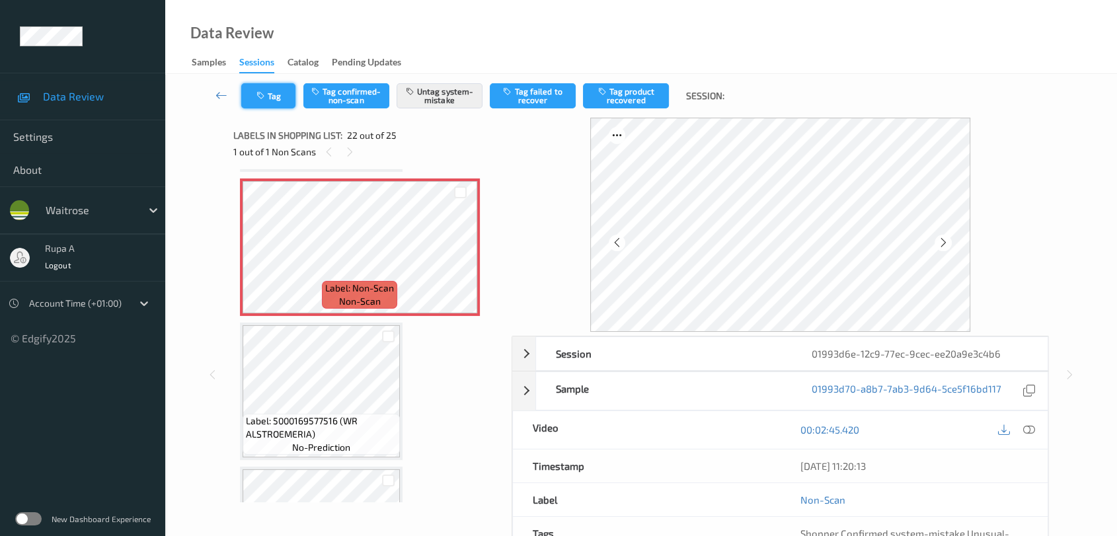
click at [279, 95] on button "Tag" at bounding box center [268, 95] width 54 height 25
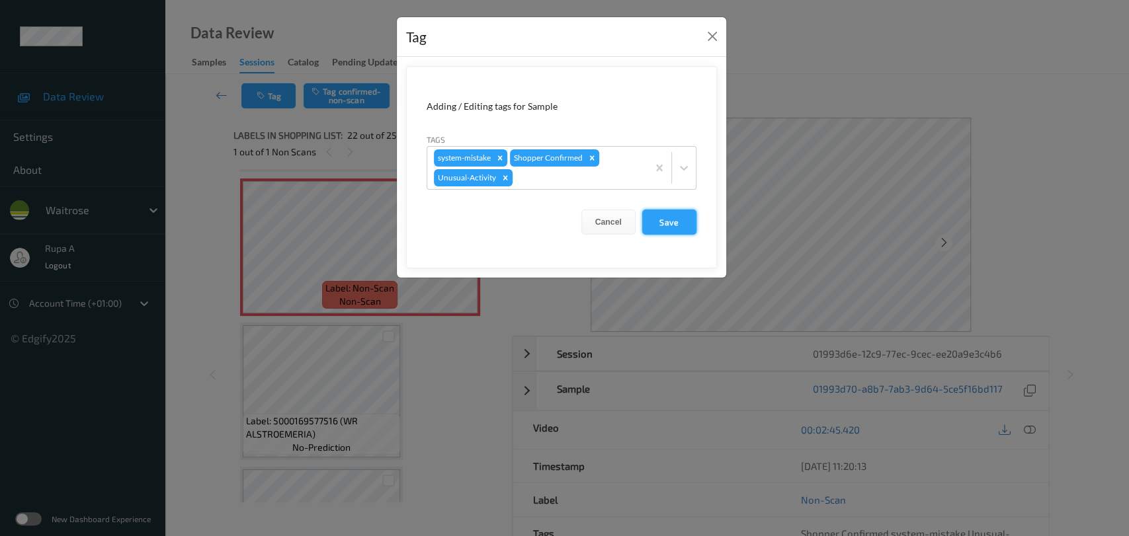
click at [666, 229] on button "Save" at bounding box center [669, 222] width 54 height 25
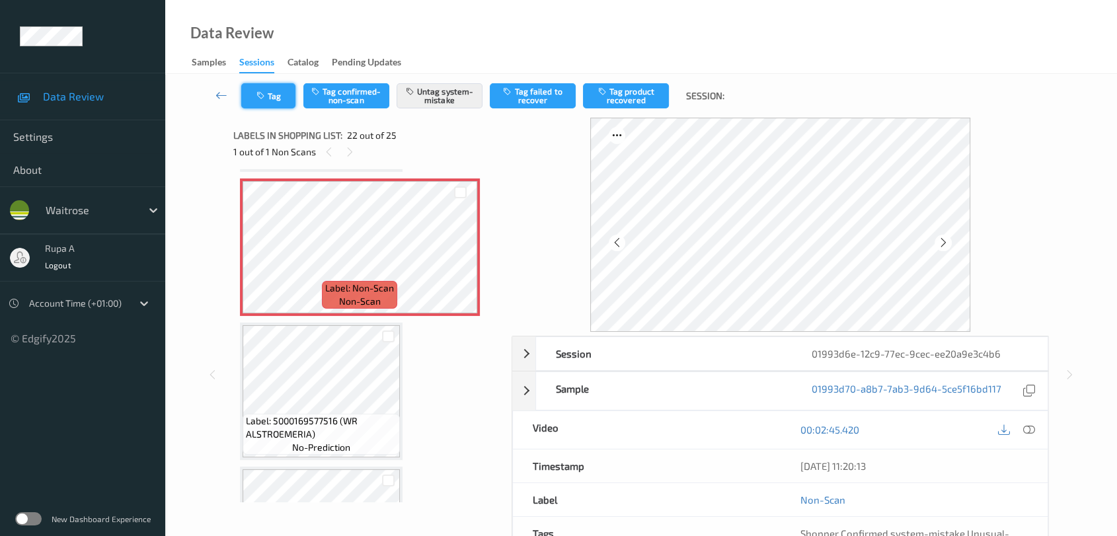
click at [274, 99] on button "Tag" at bounding box center [268, 95] width 54 height 25
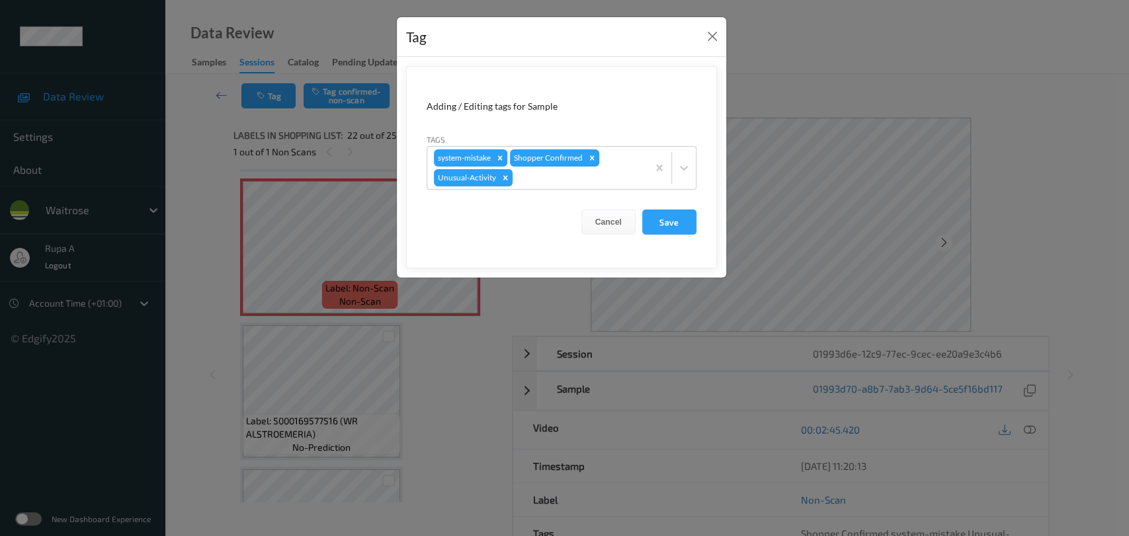
click at [682, 235] on form "Adding / Editing tags for Sample Tags system-mistake Shopper Confirmed Unusual-…" at bounding box center [561, 167] width 311 height 202
click at [668, 228] on button "Save" at bounding box center [669, 222] width 54 height 25
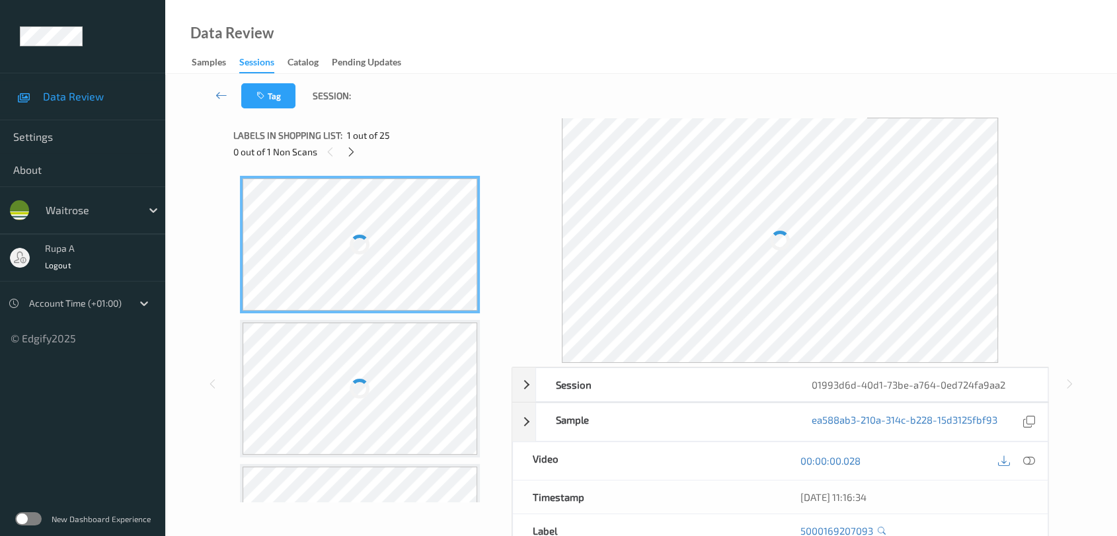
click at [501, 100] on div "Tag Session:" at bounding box center [641, 96] width 898 height 44
click at [344, 155] on div at bounding box center [351, 151] width 17 height 17
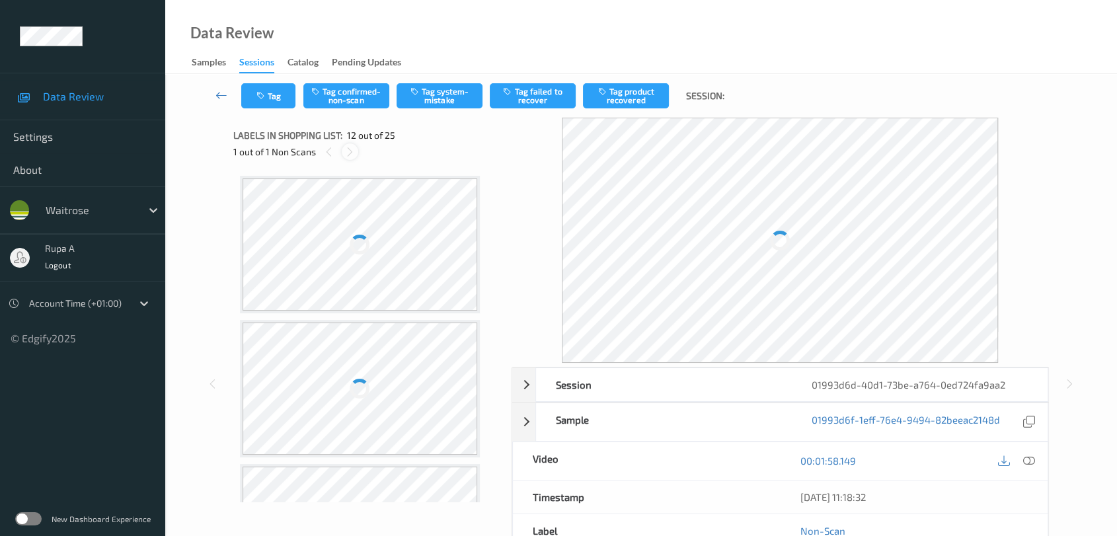
scroll to position [1442, 0]
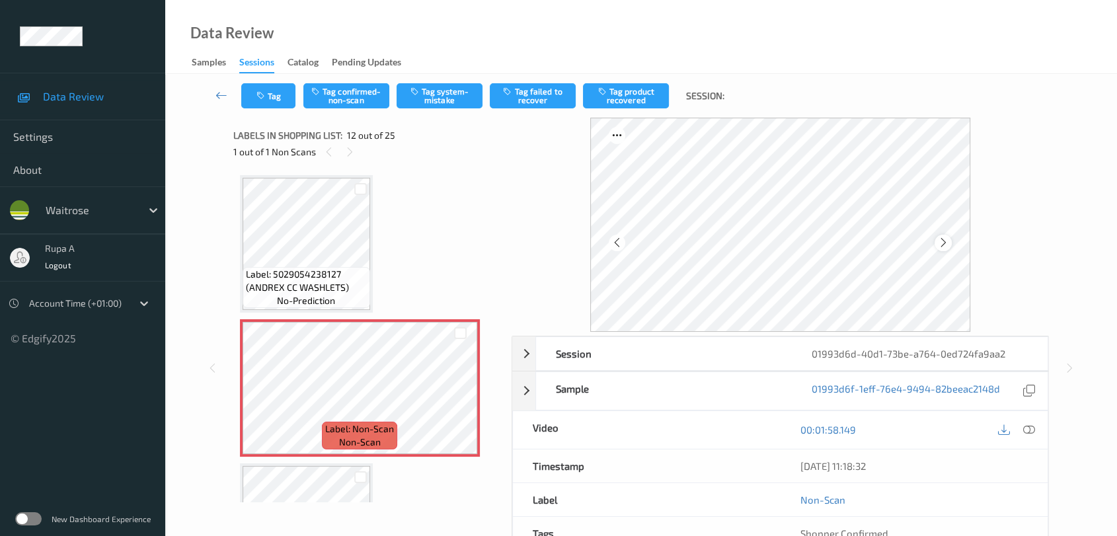
click at [941, 239] on icon at bounding box center [943, 243] width 11 height 12
click at [944, 237] on icon at bounding box center [943, 243] width 11 height 12
click at [936, 244] on div at bounding box center [943, 243] width 17 height 17
click at [422, 104] on button "Tag system-mistake" at bounding box center [440, 95] width 86 height 25
click at [278, 102] on button "Tag" at bounding box center [268, 95] width 54 height 25
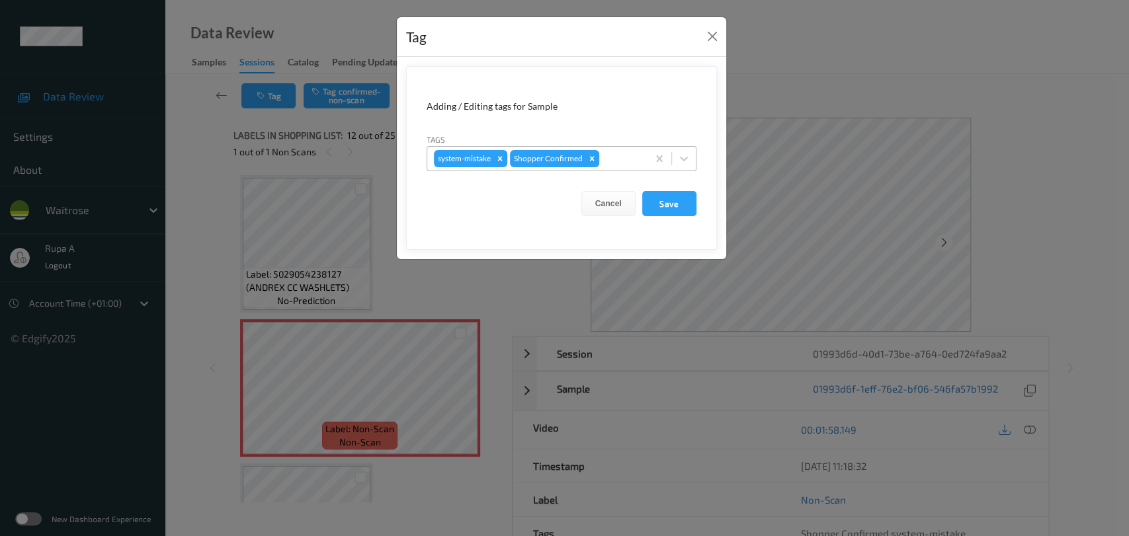
click at [643, 155] on div "system-mistake Shopper Confirmed" at bounding box center [537, 158] width 220 height 22
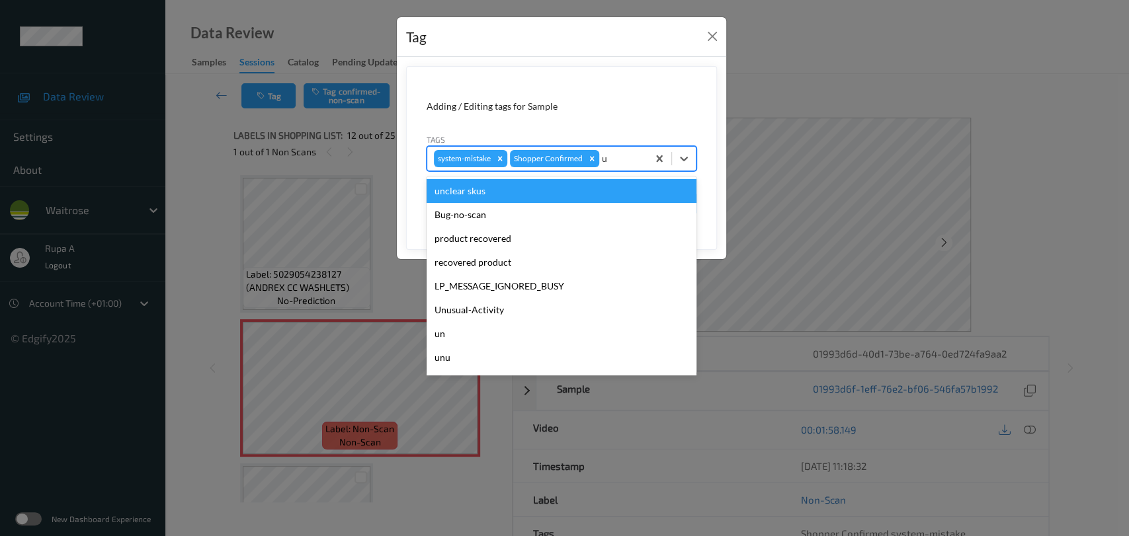
type input "un"
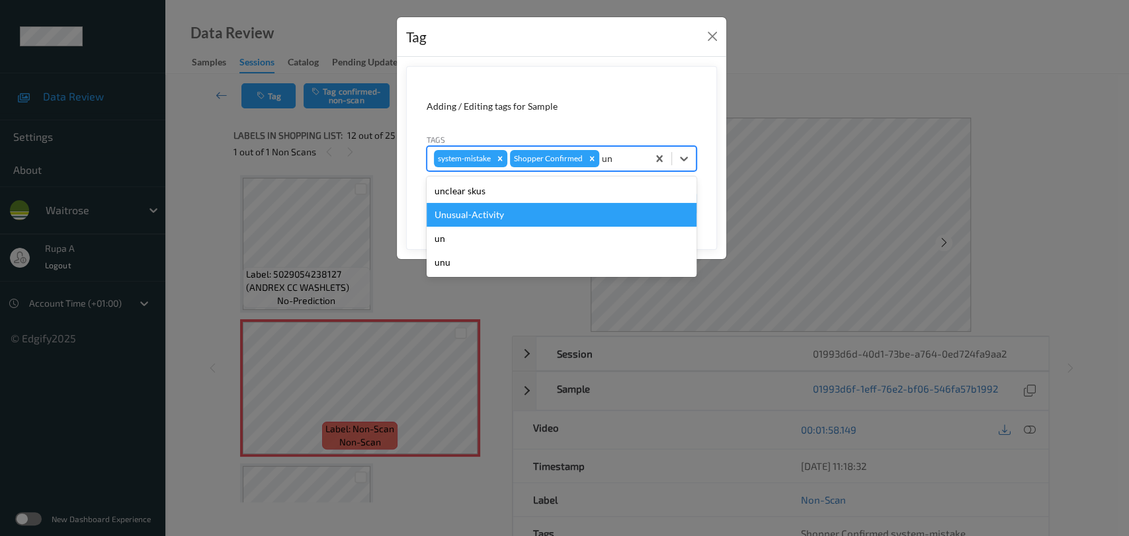
click at [508, 219] on div "Unusual-Activity" at bounding box center [561, 215] width 270 height 24
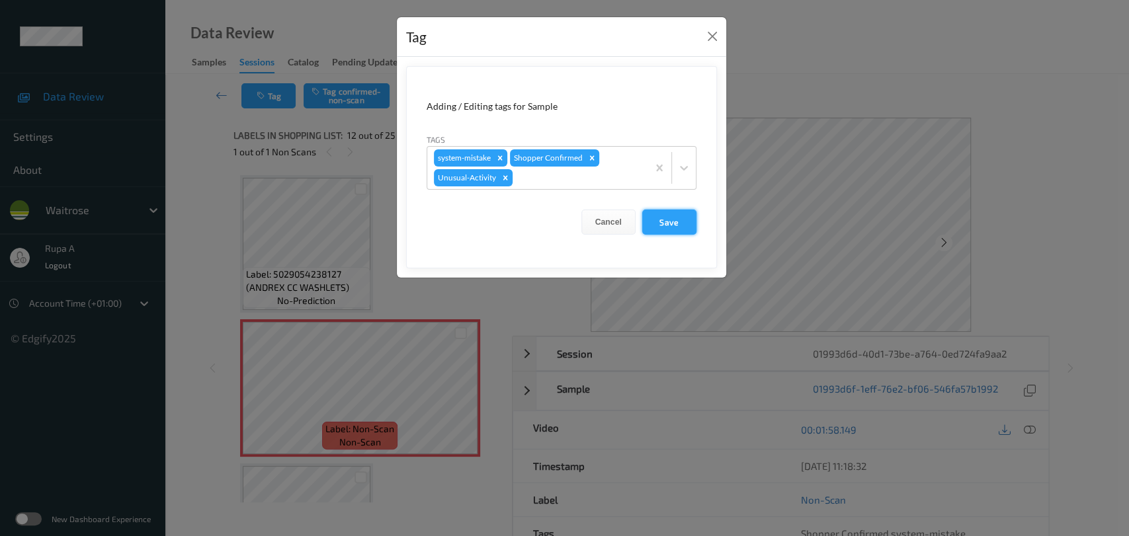
click at [688, 223] on button "Save" at bounding box center [669, 222] width 54 height 25
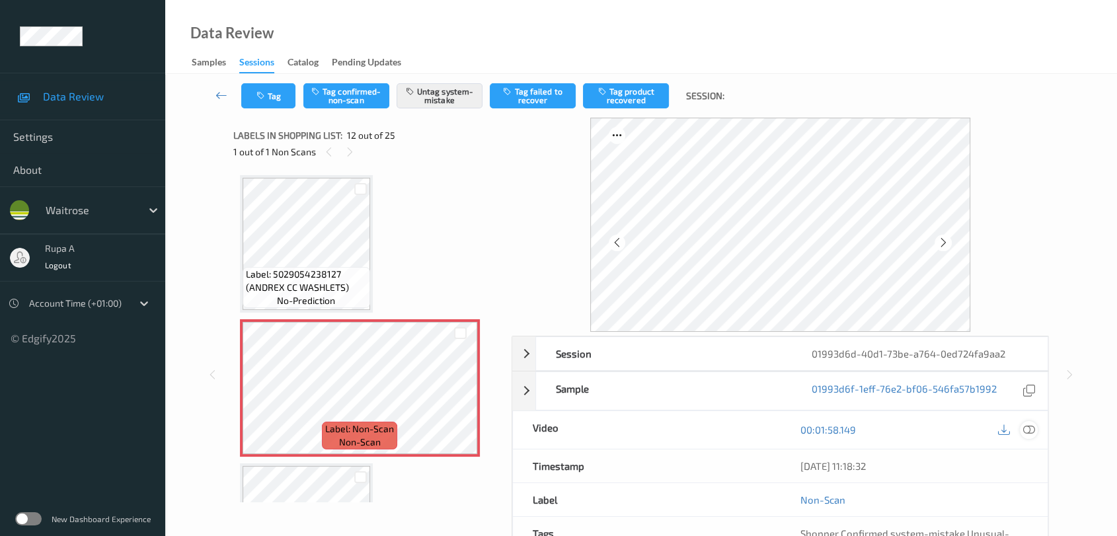
click at [1028, 428] on icon at bounding box center [1029, 430] width 12 height 12
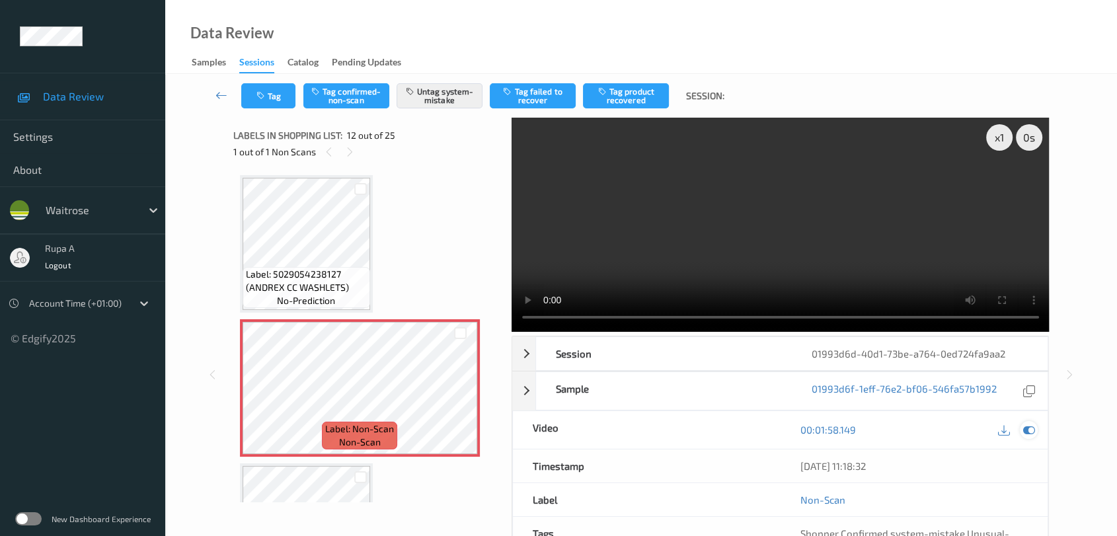
click at [1037, 430] on div at bounding box center [1029, 430] width 18 height 18
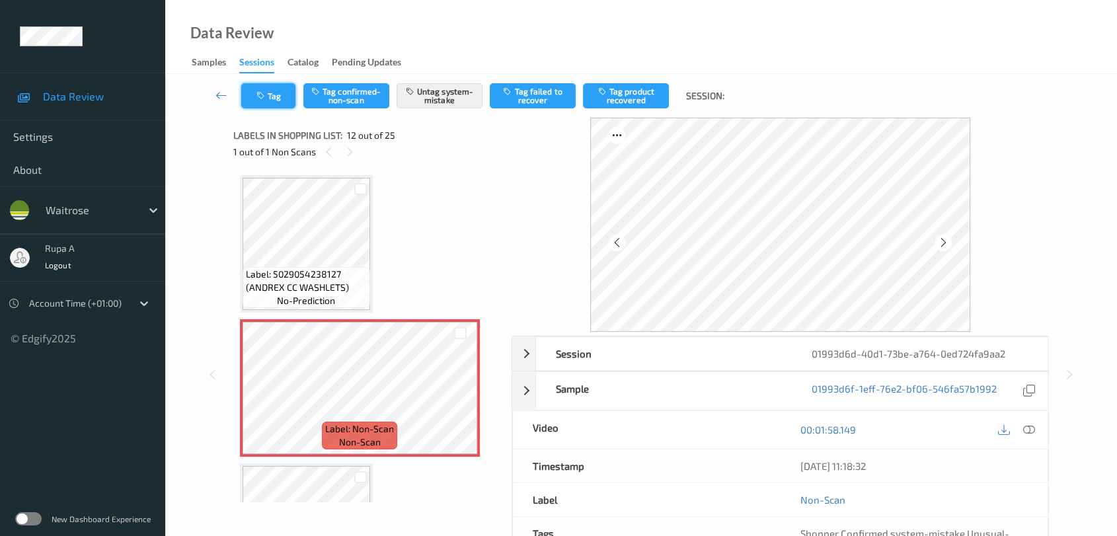
click at [282, 91] on button "Tag" at bounding box center [268, 95] width 54 height 25
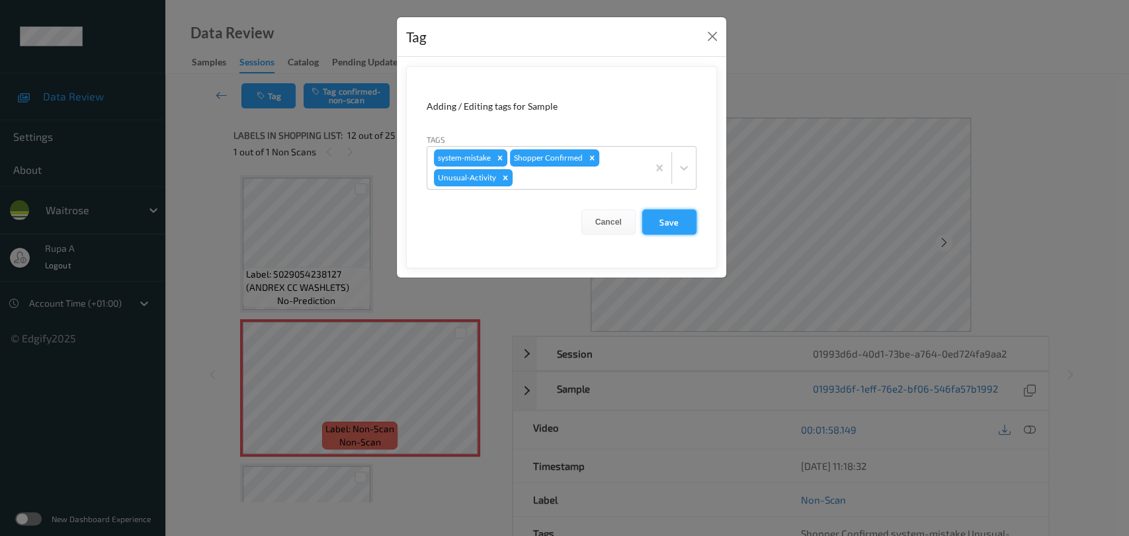
click at [672, 224] on button "Save" at bounding box center [669, 222] width 54 height 25
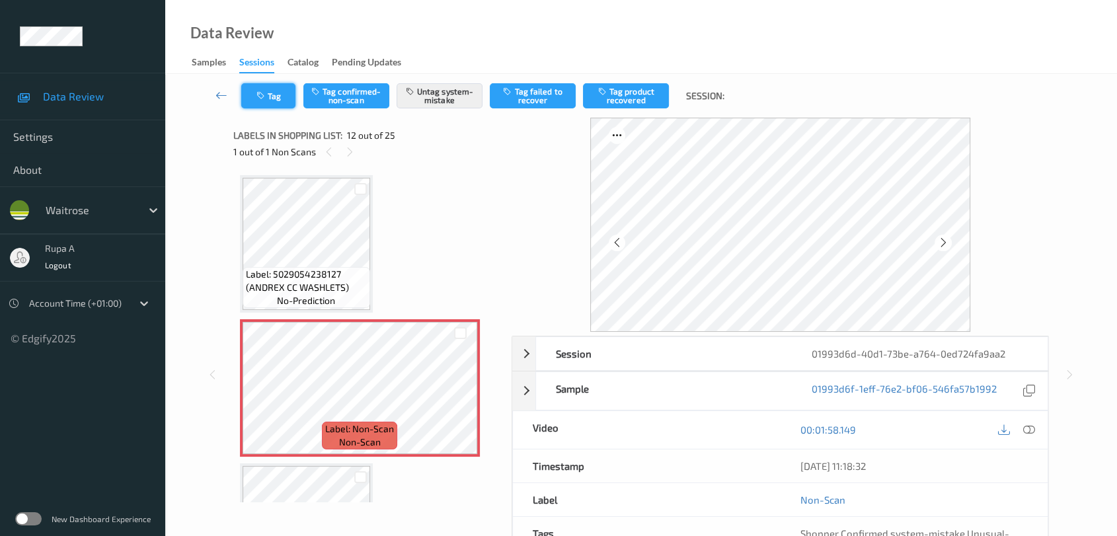
click at [250, 86] on button "Tag" at bounding box center [268, 95] width 54 height 25
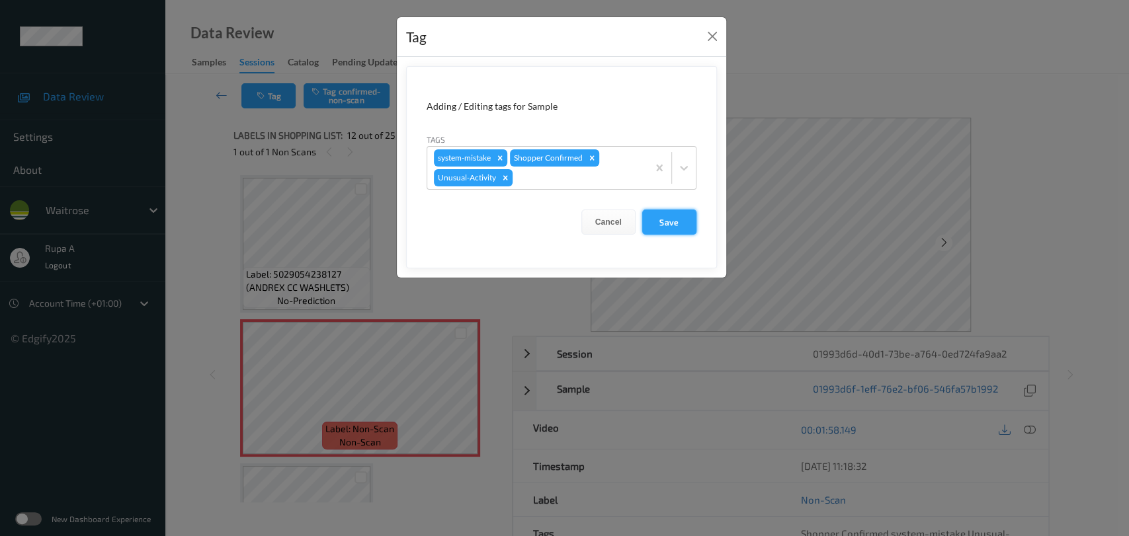
click at [685, 220] on button "Save" at bounding box center [669, 222] width 54 height 25
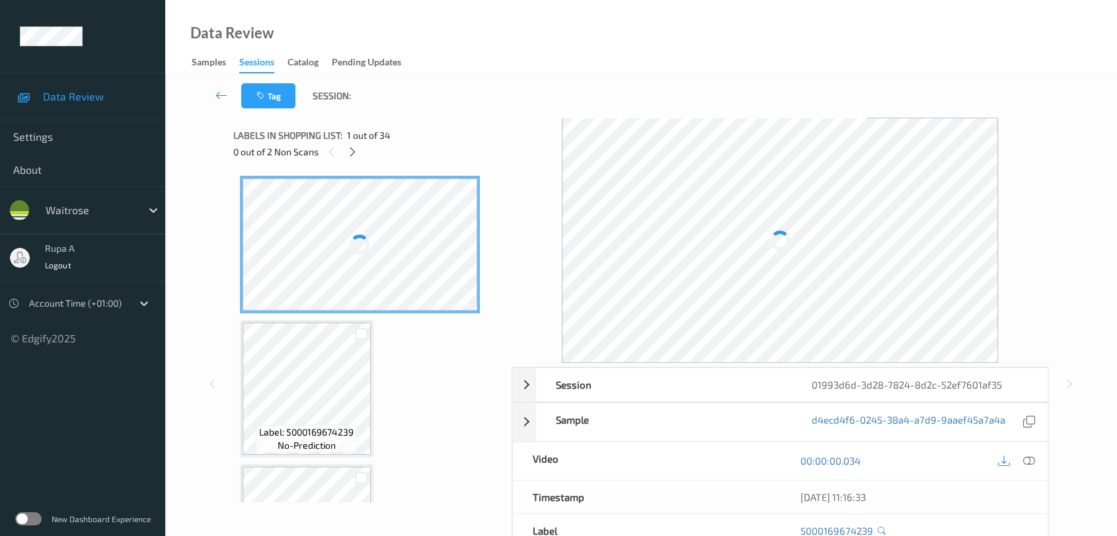
click at [508, 124] on div "Session 01993d6d-3d28-7824-8d2c-52ef7601af35 Session ID 01993d6d-3d28-7824-8d2c…" at bounding box center [641, 384] width 817 height 532
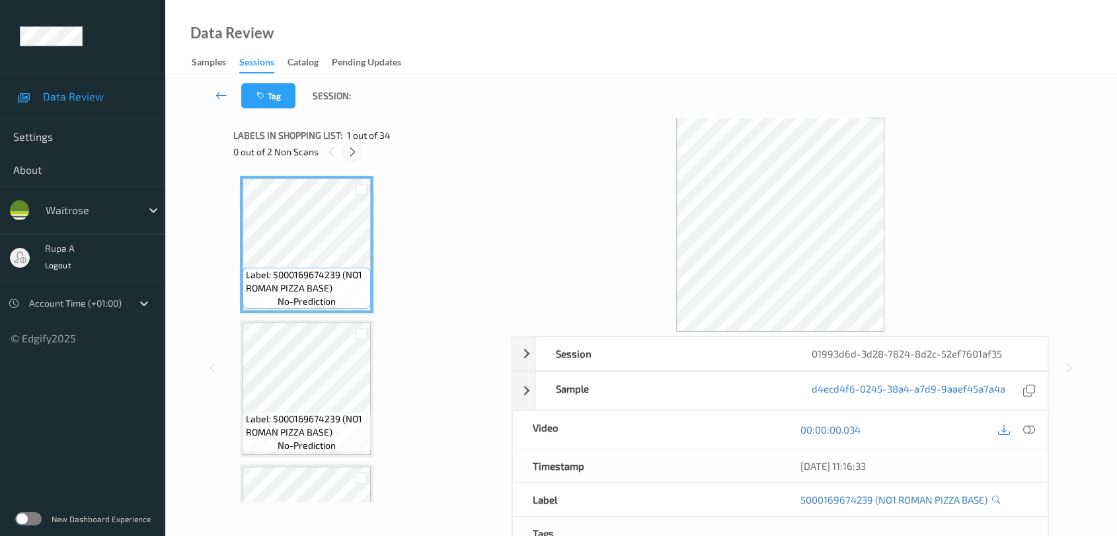
click at [353, 155] on icon at bounding box center [352, 152] width 11 height 12
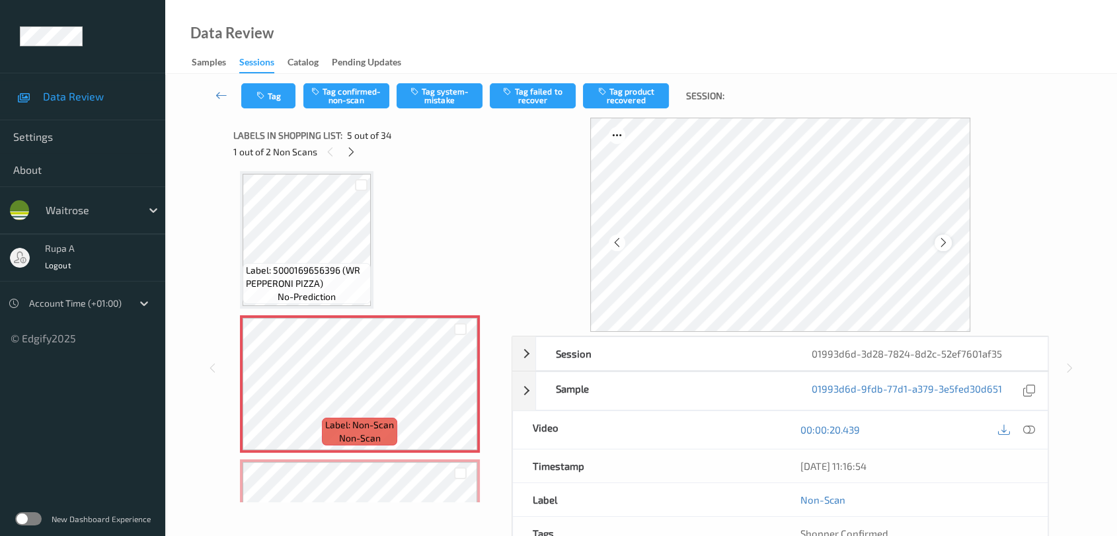
click at [947, 245] on icon at bounding box center [943, 243] width 11 height 12
click at [946, 245] on icon at bounding box center [943, 243] width 11 height 12
click at [351, 151] on icon at bounding box center [351, 152] width 11 height 12
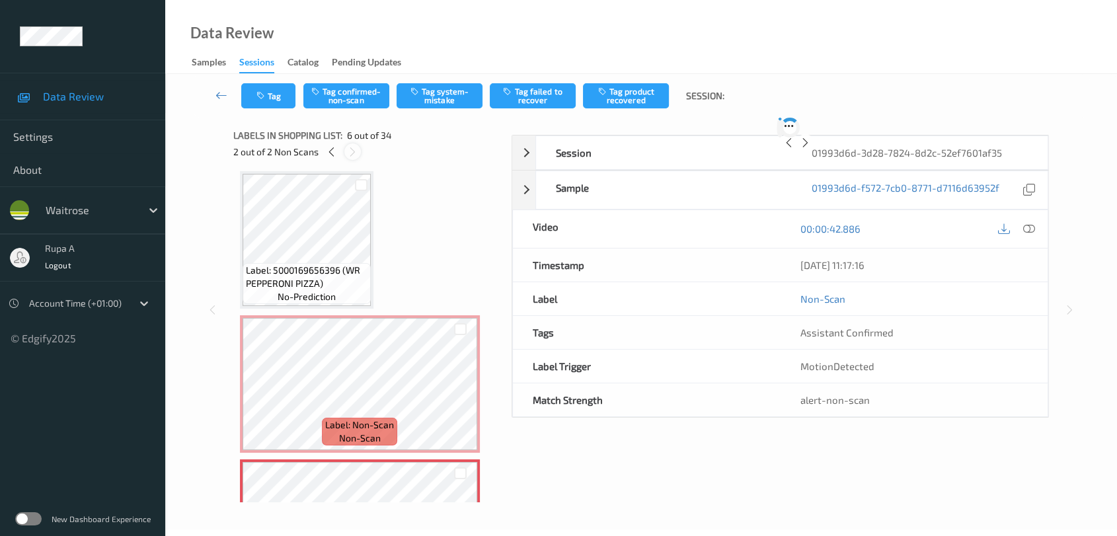
scroll to position [581, 0]
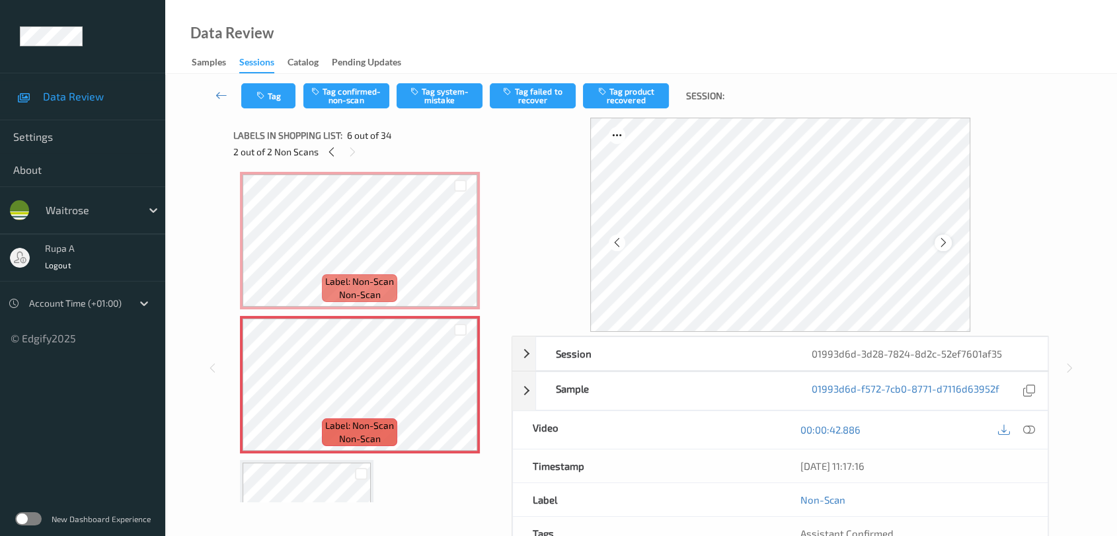
click at [945, 242] on icon at bounding box center [943, 243] width 11 height 12
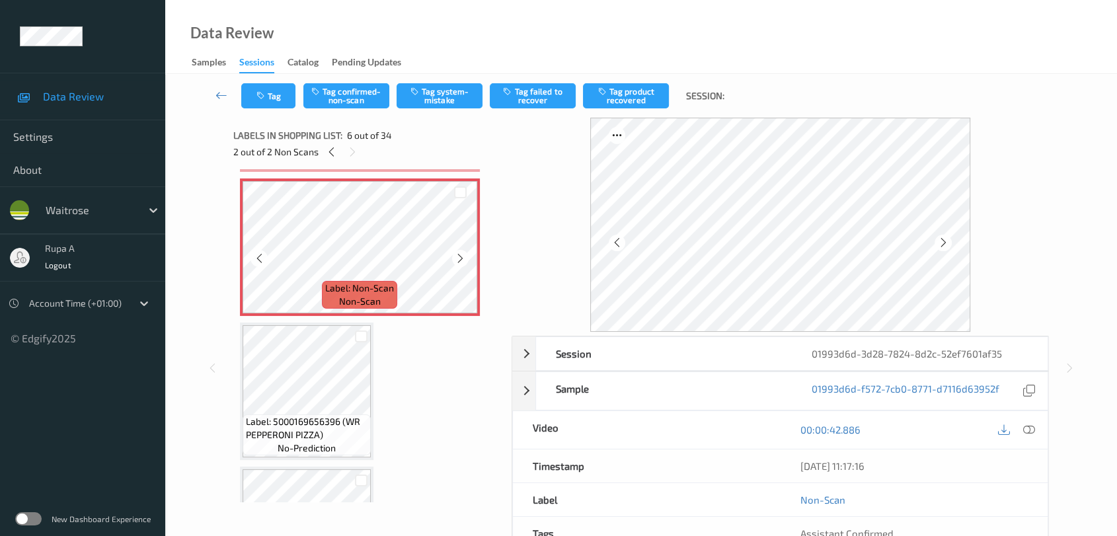
scroll to position [727, 0]
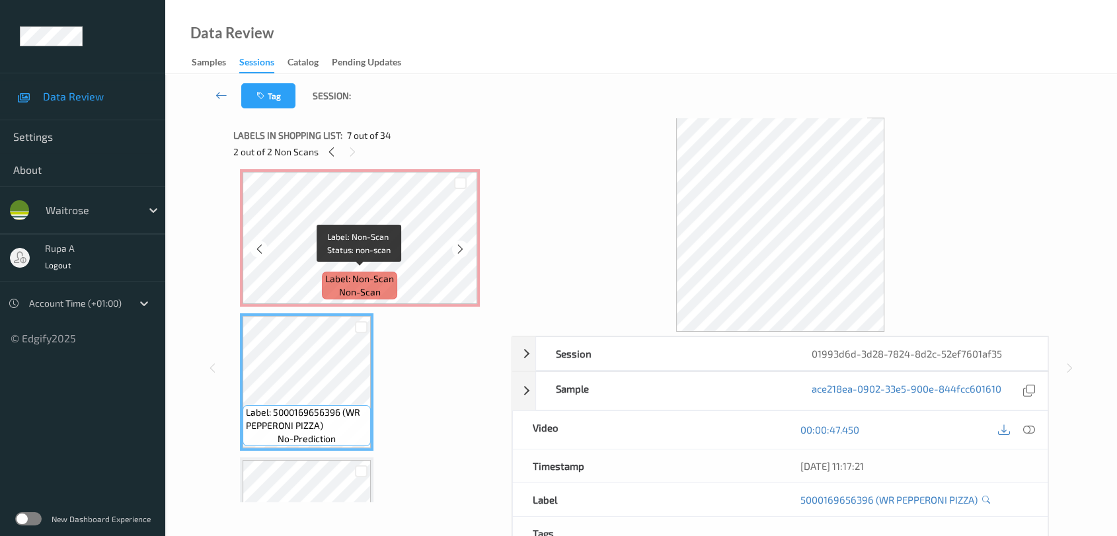
click at [339, 272] on span "Label: Non-Scan" at bounding box center [359, 278] width 69 height 13
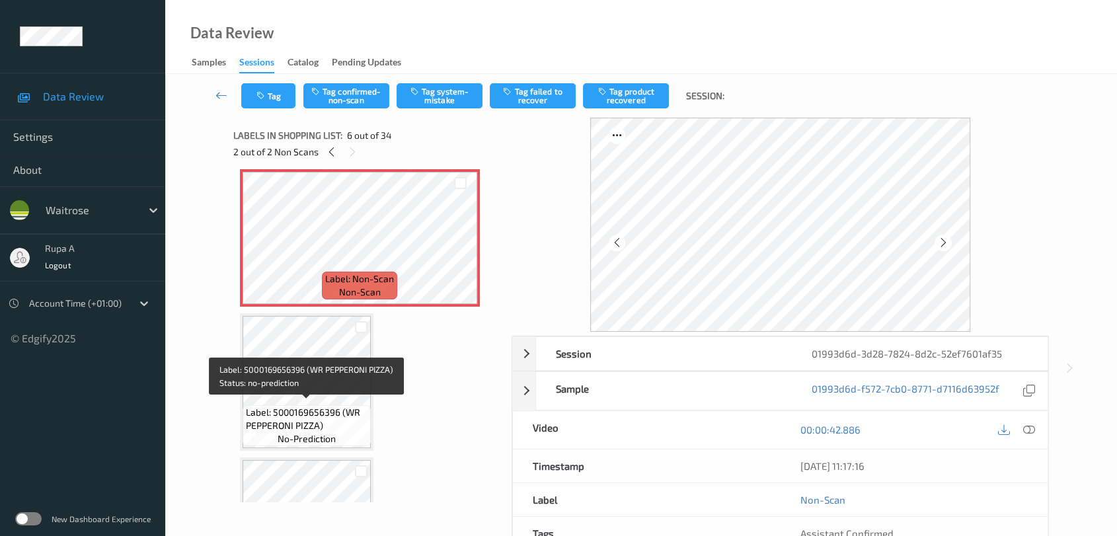
click at [303, 409] on span "Label: 5000169656396 (WR PEPPERONI PIZZA)" at bounding box center [307, 419] width 122 height 26
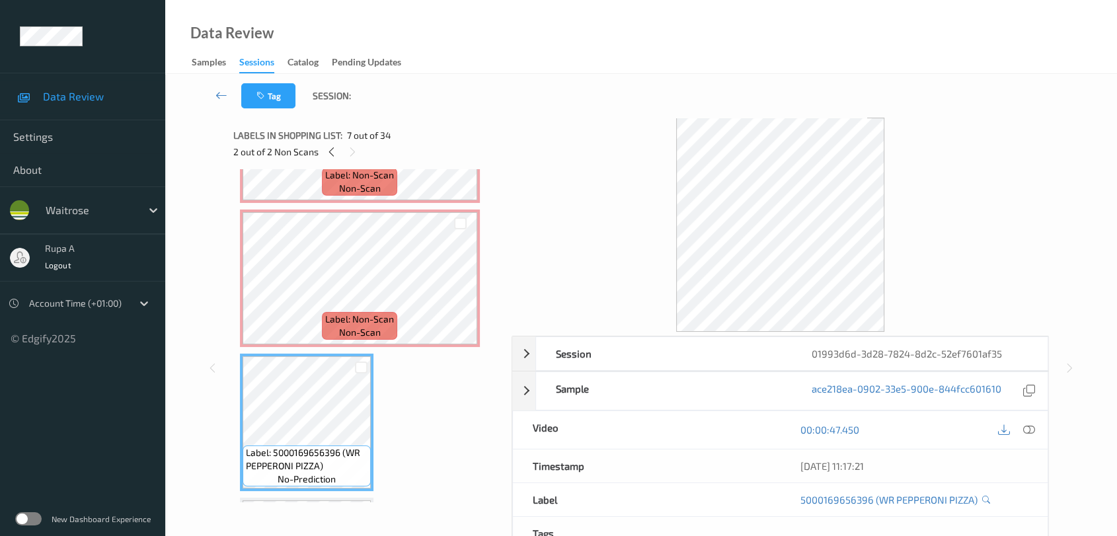
scroll to position [654, 0]
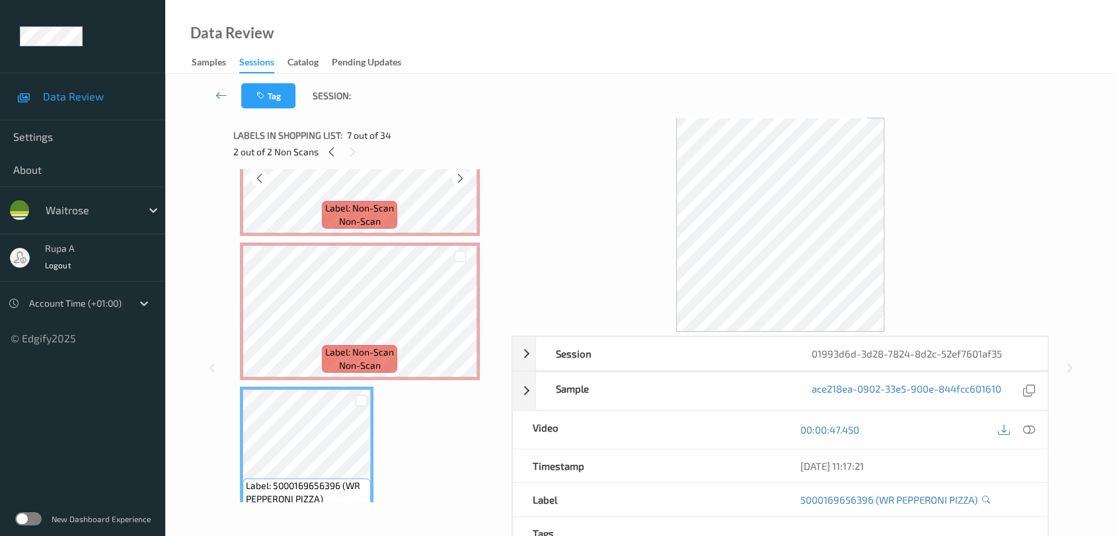
click at [380, 204] on span "Label: Non-Scan" at bounding box center [359, 208] width 69 height 13
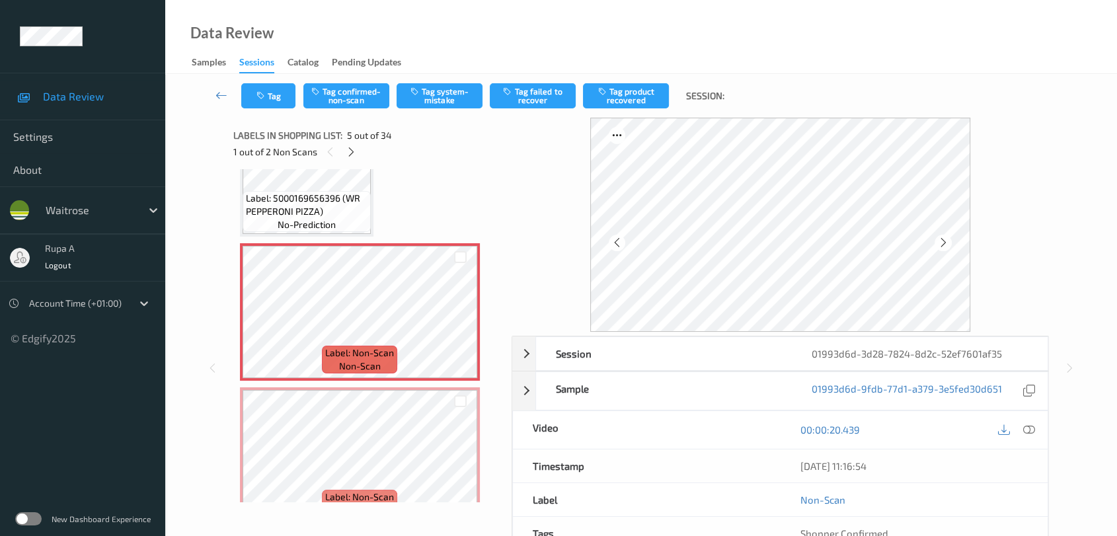
scroll to position [507, 0]
click at [945, 242] on icon at bounding box center [943, 243] width 11 height 12
click at [945, 241] on icon at bounding box center [943, 243] width 11 height 12
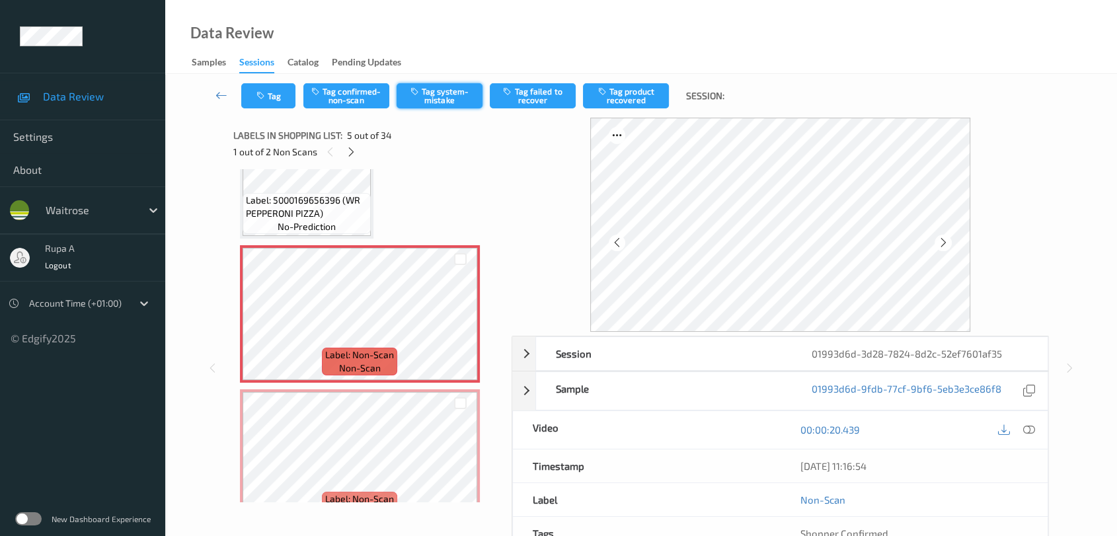
click at [467, 106] on button "Tag system-mistake" at bounding box center [440, 95] width 86 height 25
click at [271, 95] on button "Tag" at bounding box center [268, 95] width 54 height 25
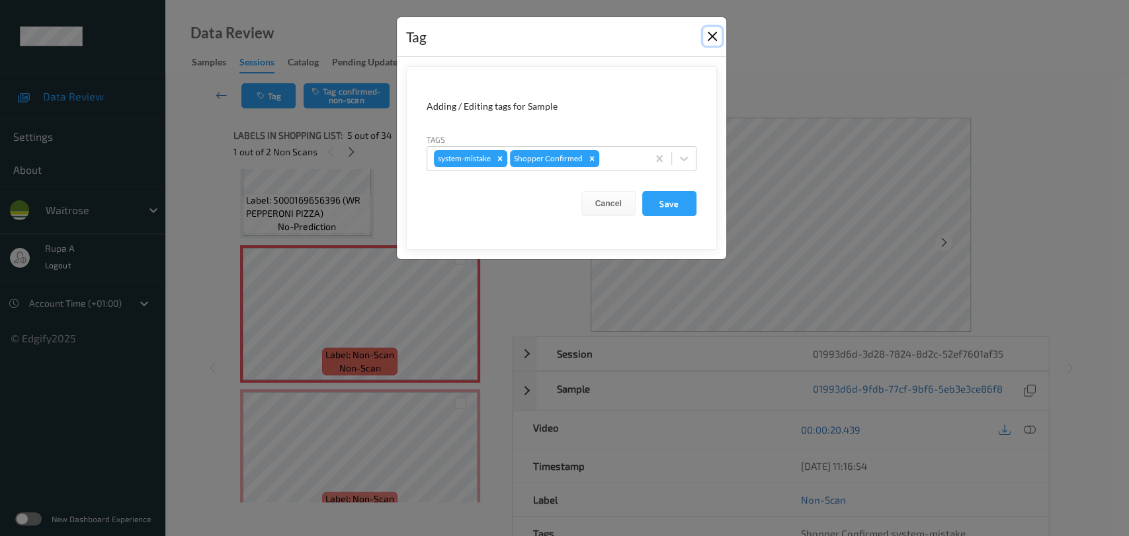
click at [715, 44] on button "Close" at bounding box center [712, 36] width 19 height 19
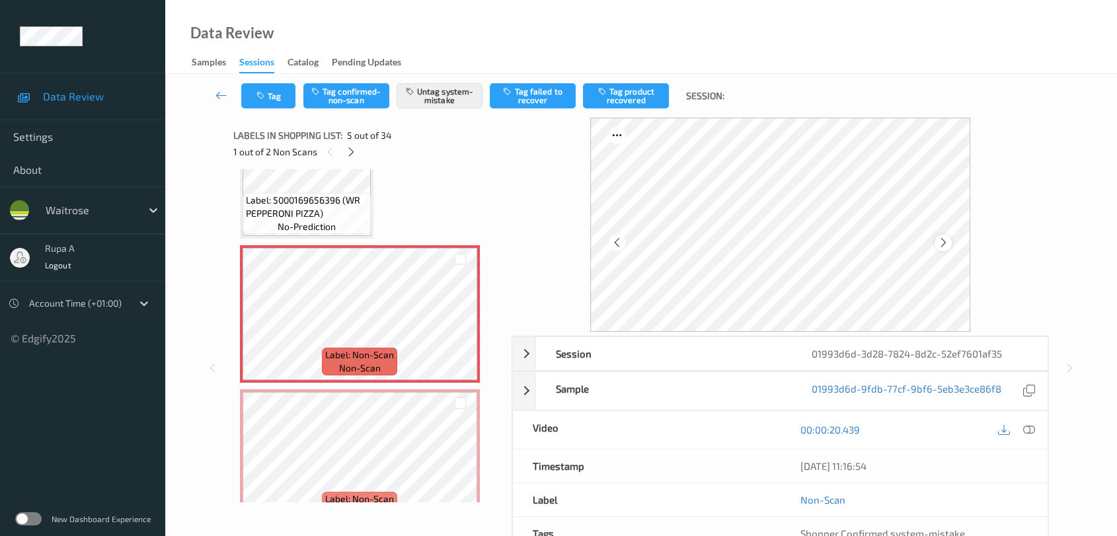
click at [942, 239] on icon at bounding box center [943, 243] width 11 height 12
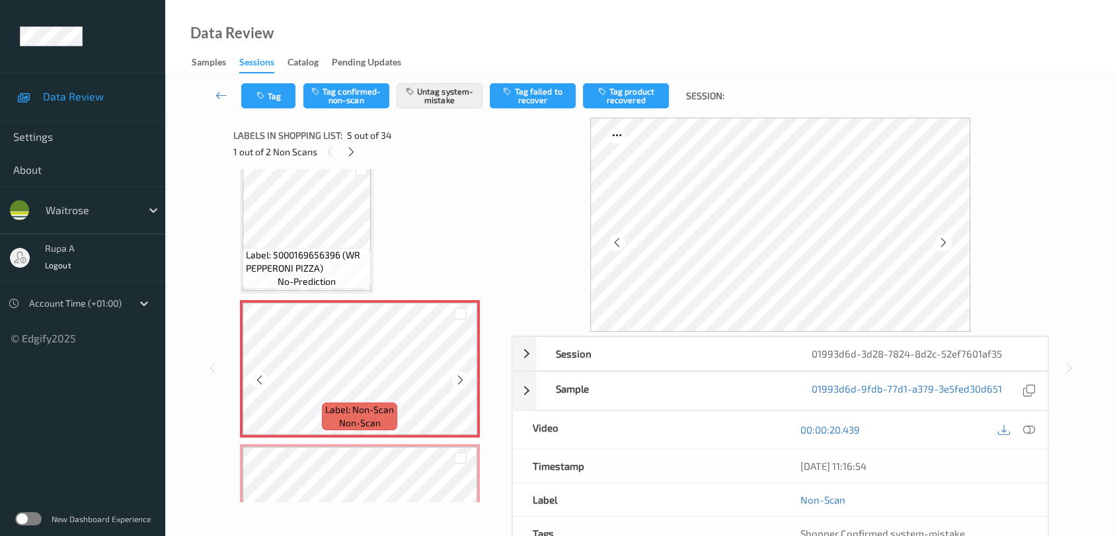
scroll to position [434, 0]
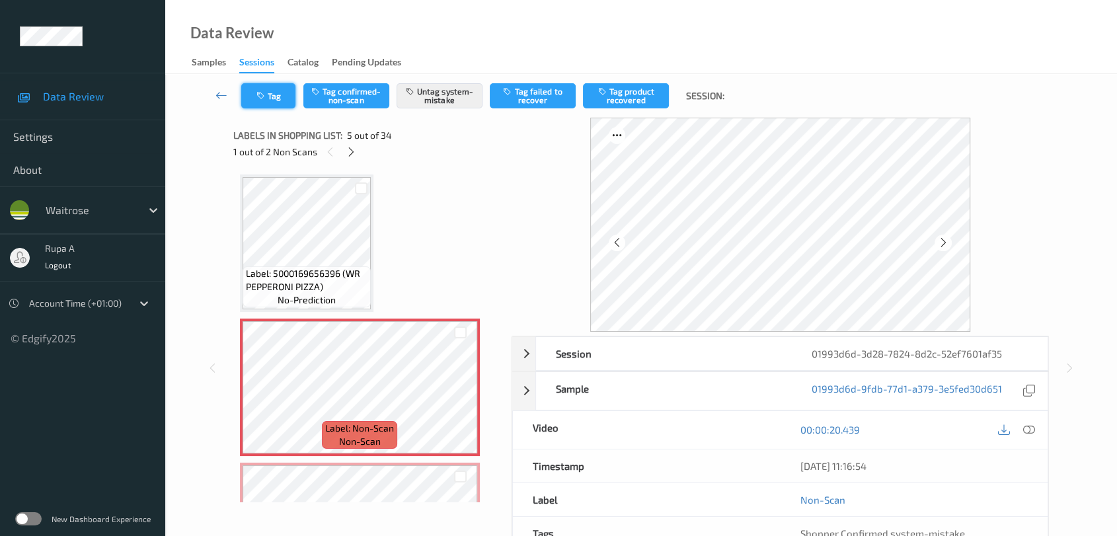
click at [270, 99] on button "Tag" at bounding box center [268, 95] width 54 height 25
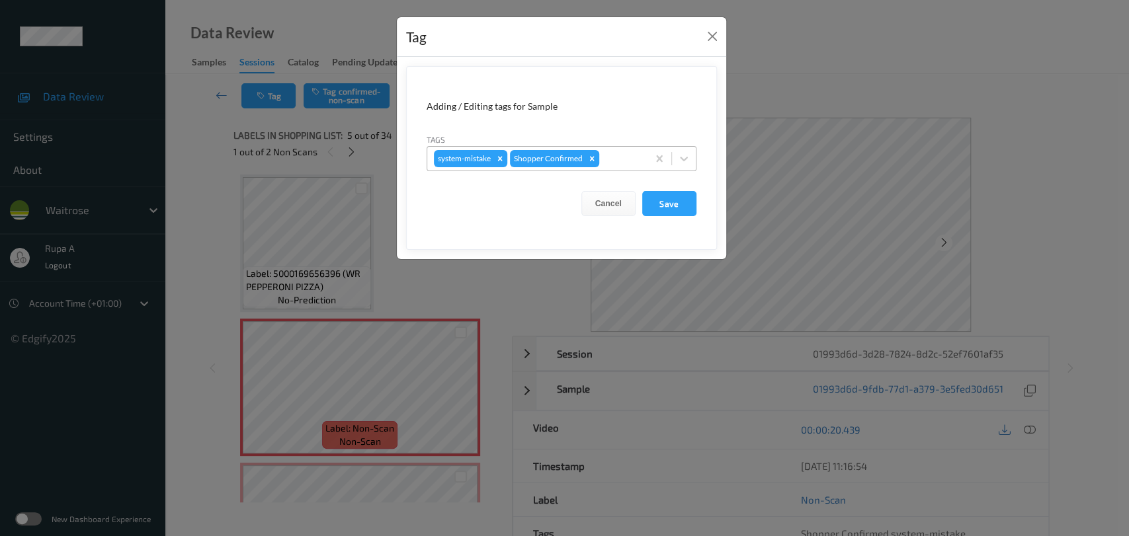
click at [615, 165] on div "system-mistake Shopper Confirmed" at bounding box center [537, 158] width 220 height 22
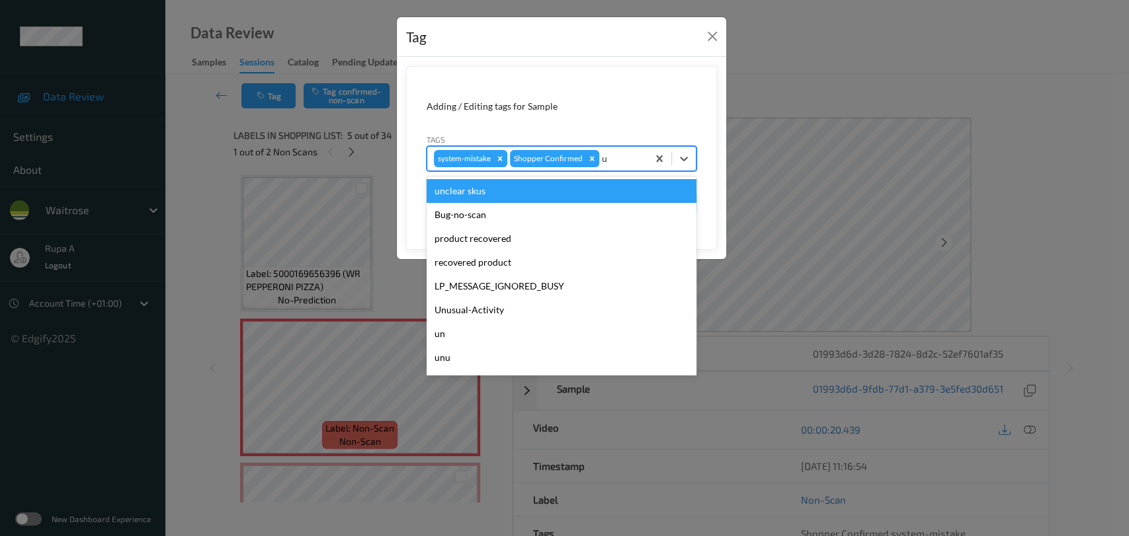
type input "un"
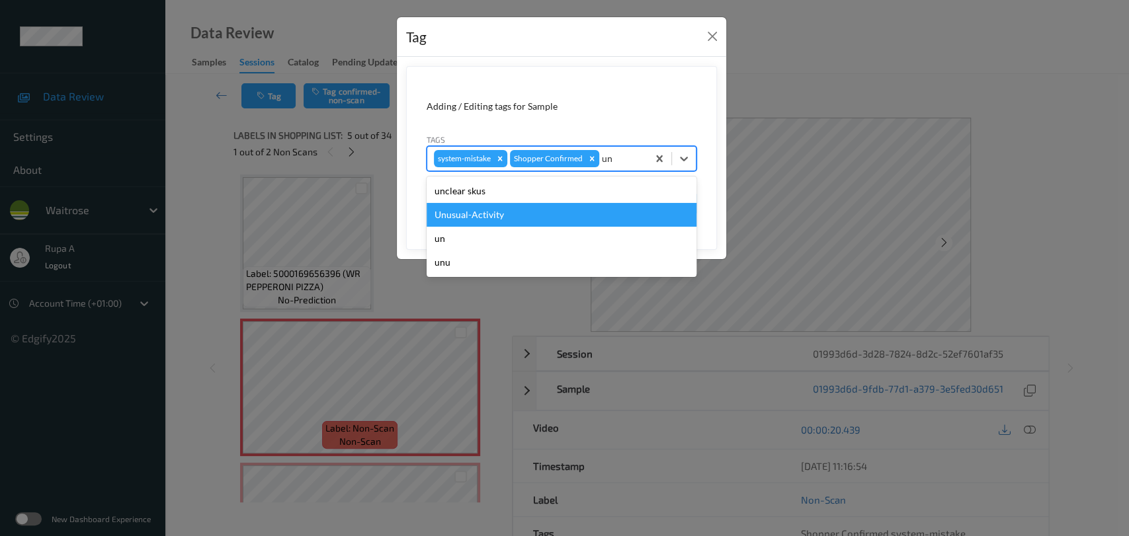
click at [545, 211] on div "Unusual-Activity" at bounding box center [561, 215] width 270 height 24
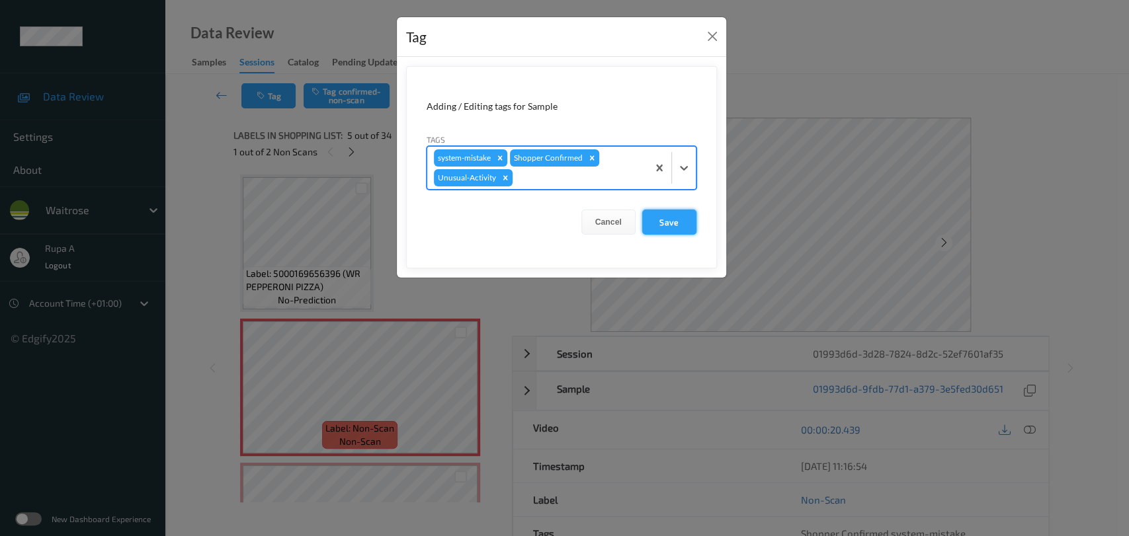
click at [678, 227] on button "Save" at bounding box center [669, 222] width 54 height 25
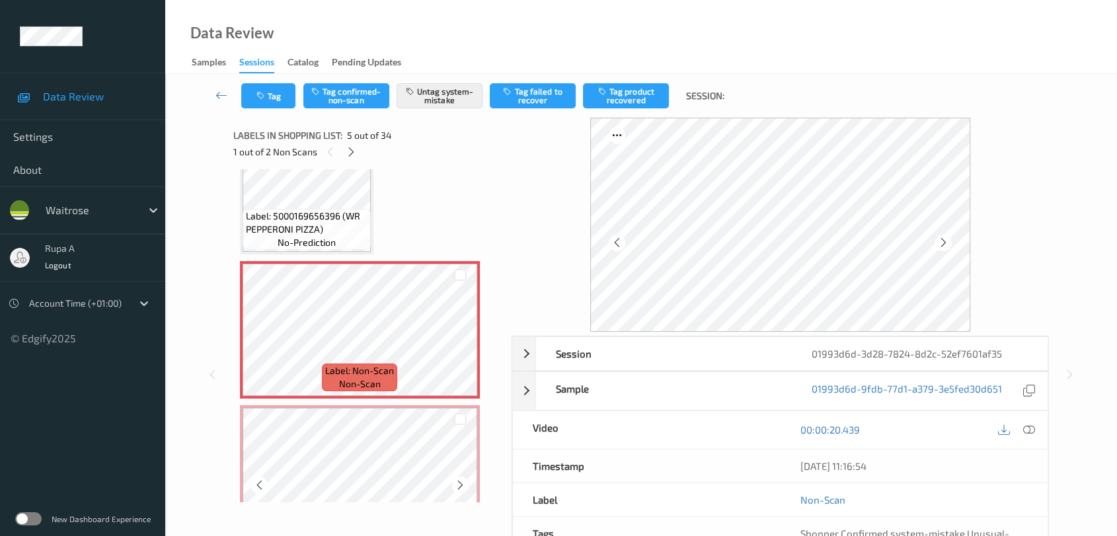
scroll to position [581, 0]
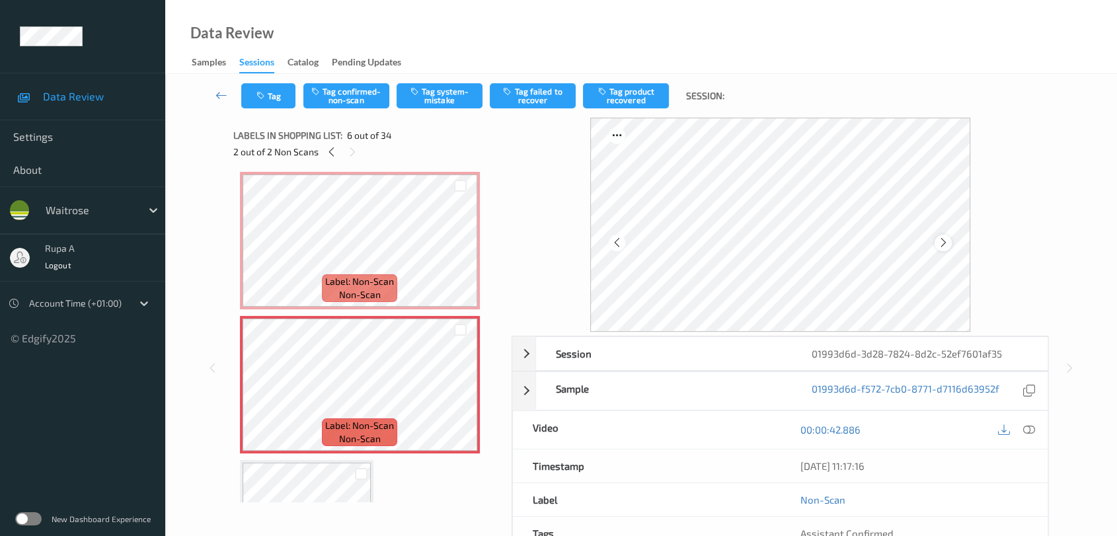
click at [941, 241] on icon at bounding box center [943, 243] width 11 height 12
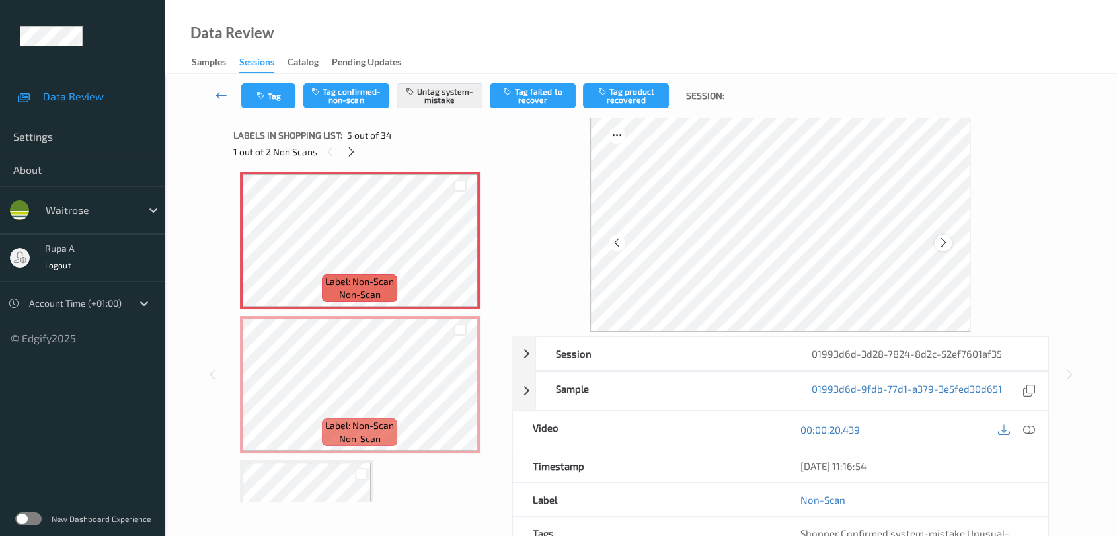
click at [935, 239] on div at bounding box center [943, 243] width 17 height 17
drag, startPoint x: 1025, startPoint y: 427, endPoint x: 1019, endPoint y: 424, distance: 6.8
click at [1024, 427] on icon at bounding box center [1029, 430] width 12 height 12
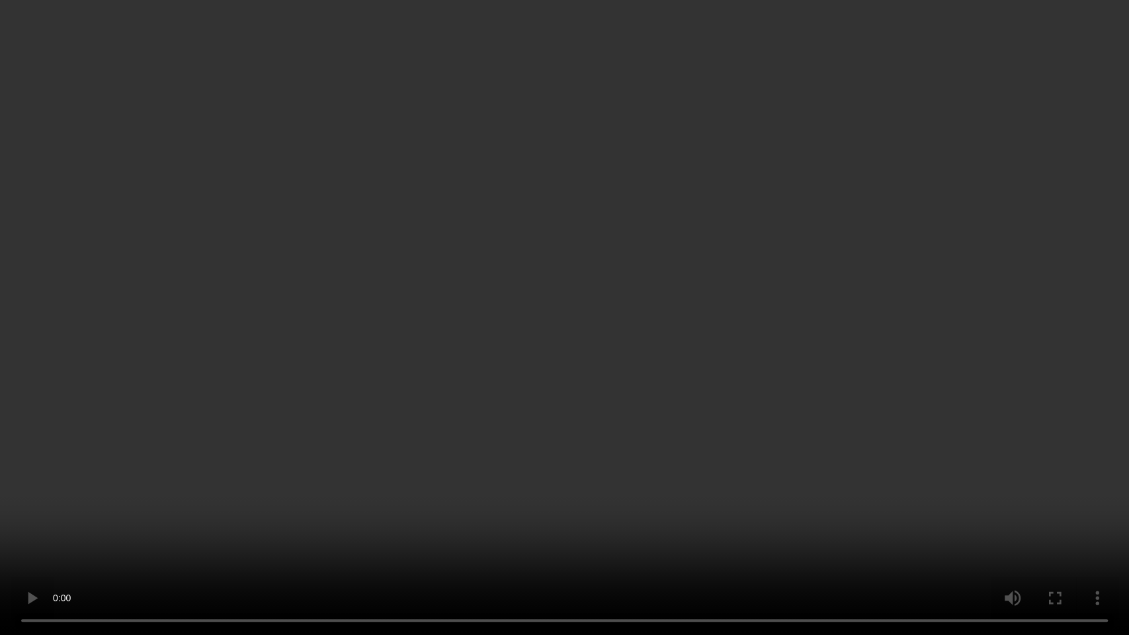
click at [55, 536] on video at bounding box center [564, 317] width 1129 height 635
click at [186, 452] on video at bounding box center [564, 317] width 1129 height 635
click at [187, 479] on video at bounding box center [564, 317] width 1129 height 635
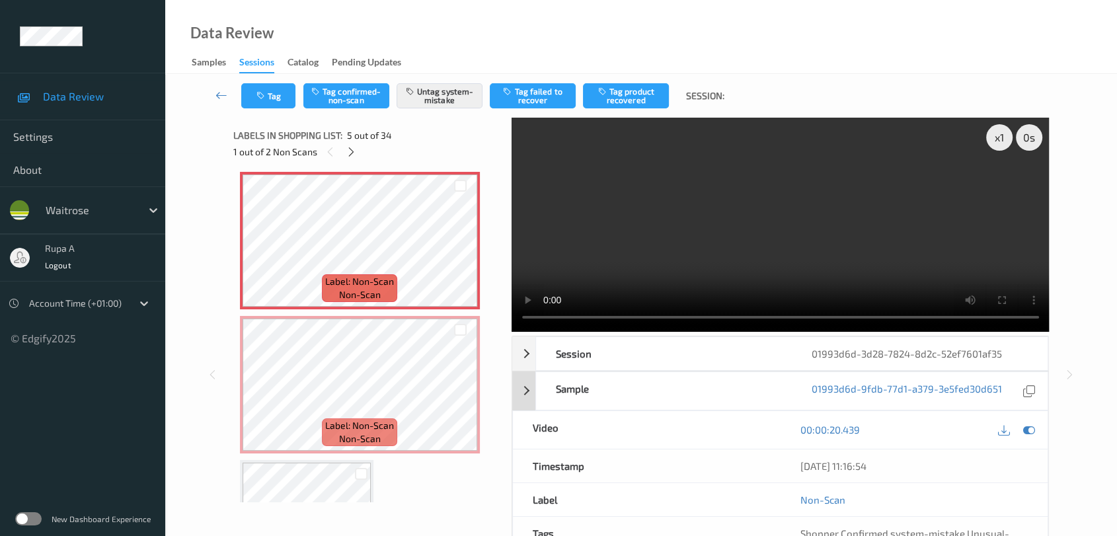
click at [1031, 432] on icon at bounding box center [1029, 430] width 12 height 12
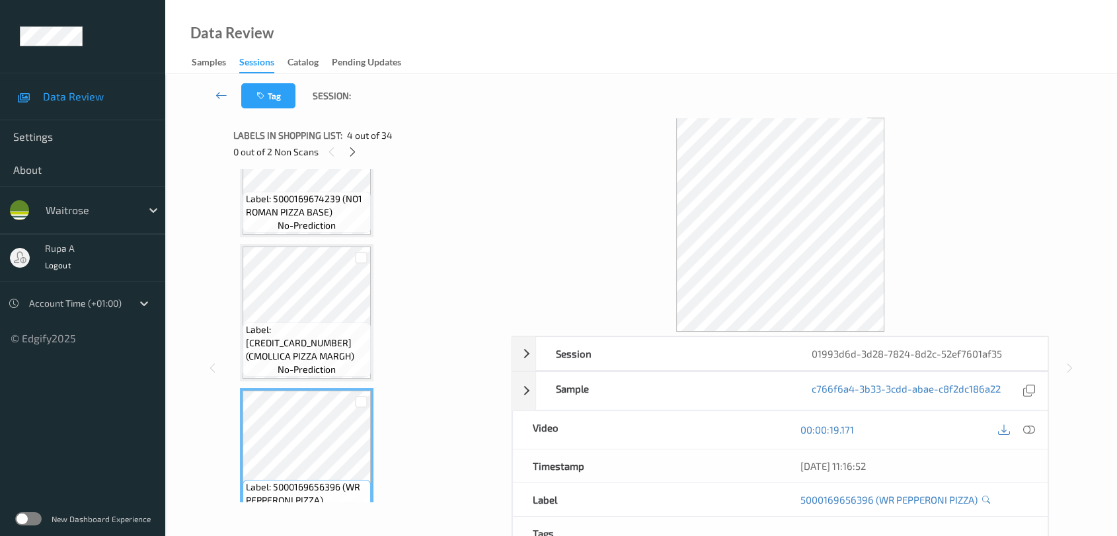
scroll to position [294, 0]
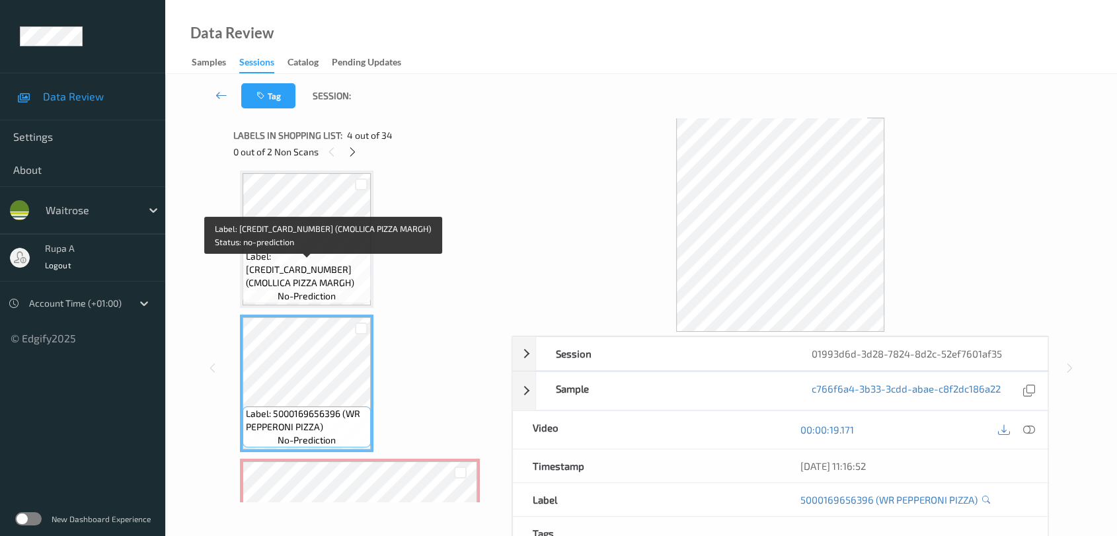
click at [307, 262] on span "Label: 5060198643156 (CMOLLICA PIZZA MARGH)" at bounding box center [307, 270] width 122 height 40
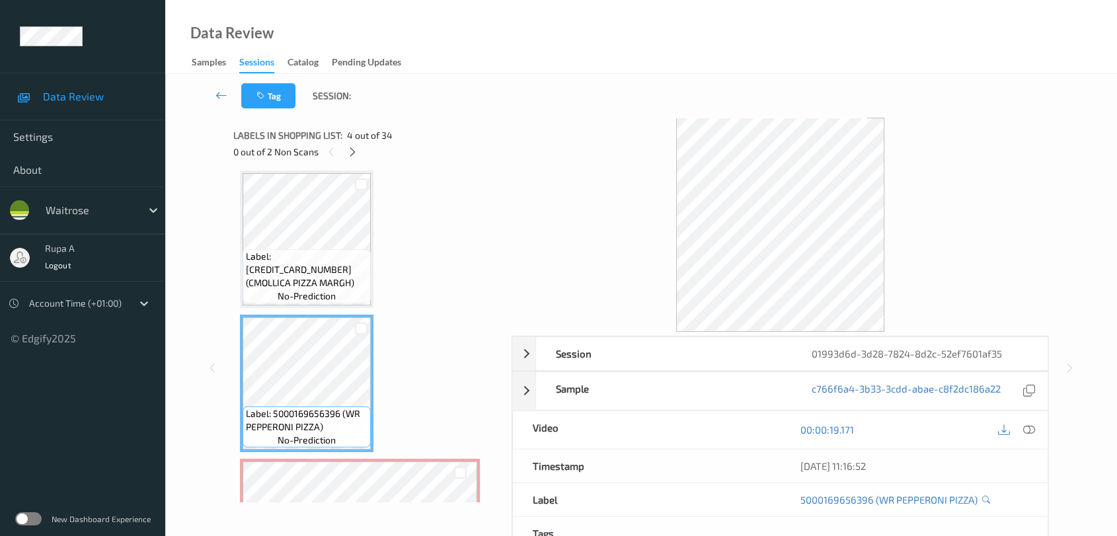
click at [341, 278] on span "Label: 5060198643156 (CMOLLICA PIZZA MARGH)" at bounding box center [307, 270] width 122 height 40
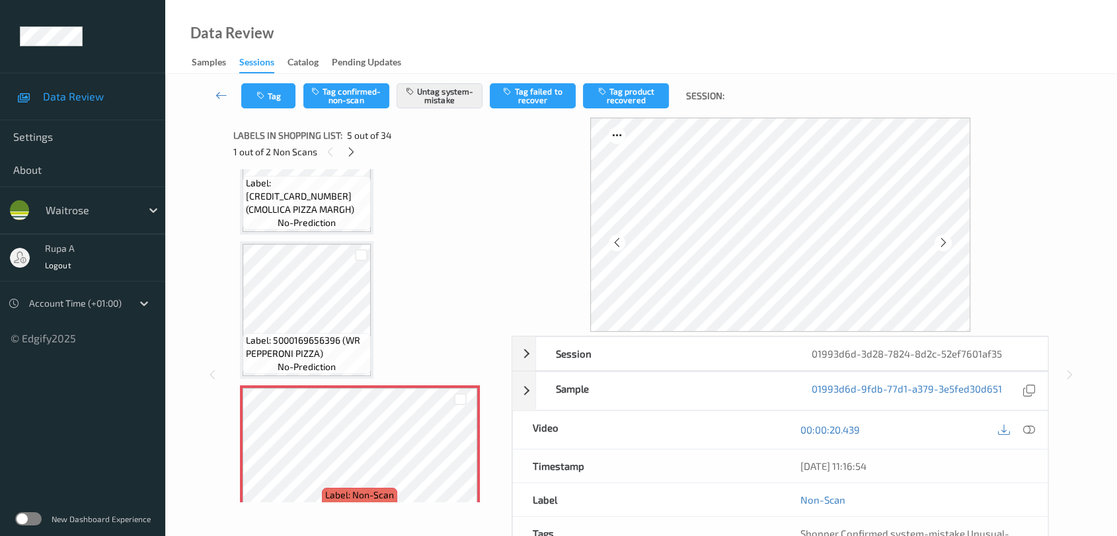
click at [358, 340] on span "Label: 5000169656396 (WR PEPPERONI PIZZA)" at bounding box center [307, 347] width 122 height 26
click at [353, 153] on icon at bounding box center [351, 152] width 11 height 12
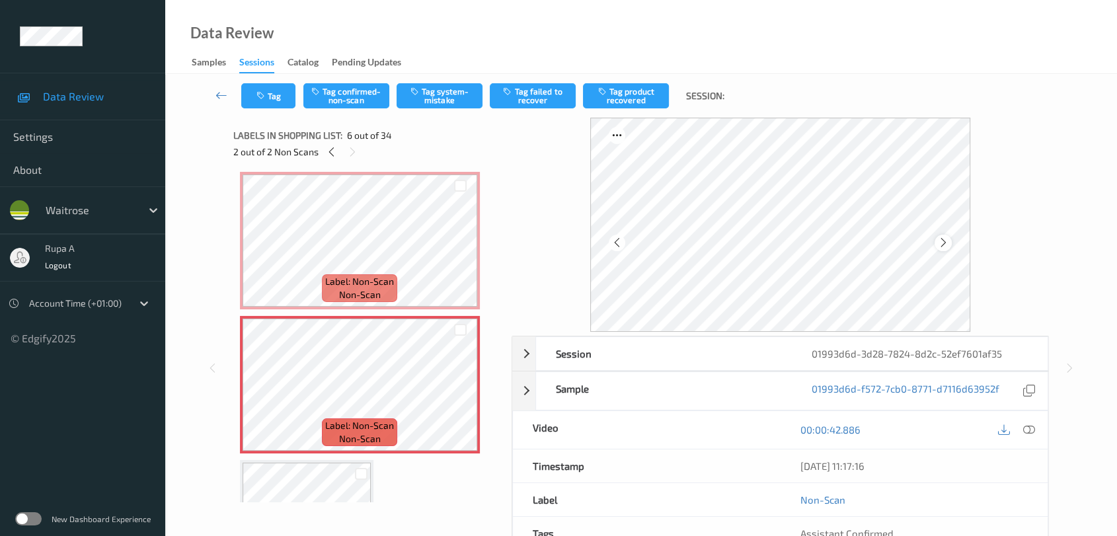
click at [944, 239] on icon at bounding box center [943, 243] width 11 height 12
click at [1029, 426] on icon at bounding box center [1029, 430] width 12 height 12
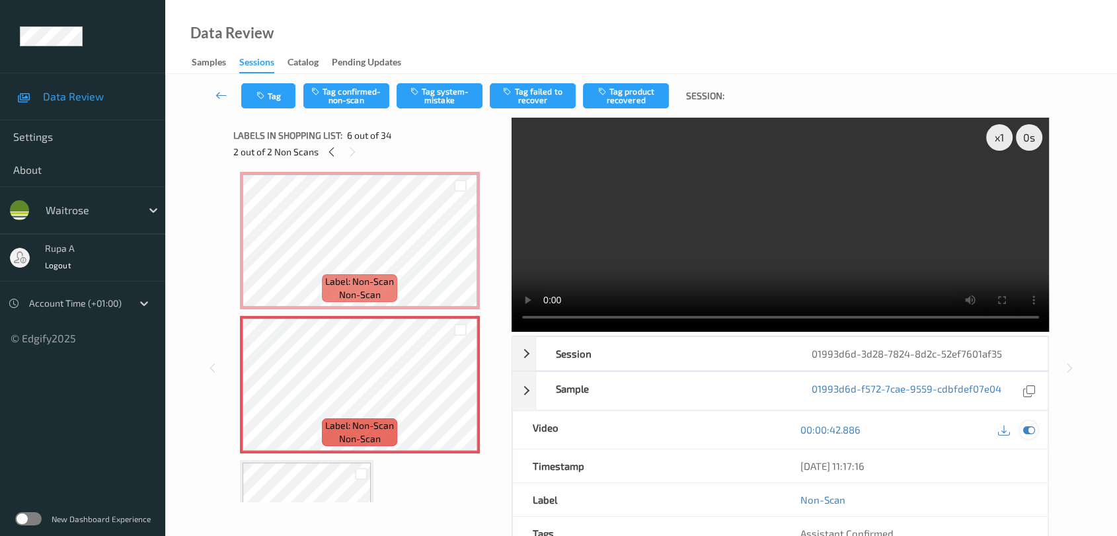
click at [1029, 430] on icon at bounding box center [1029, 430] width 12 height 12
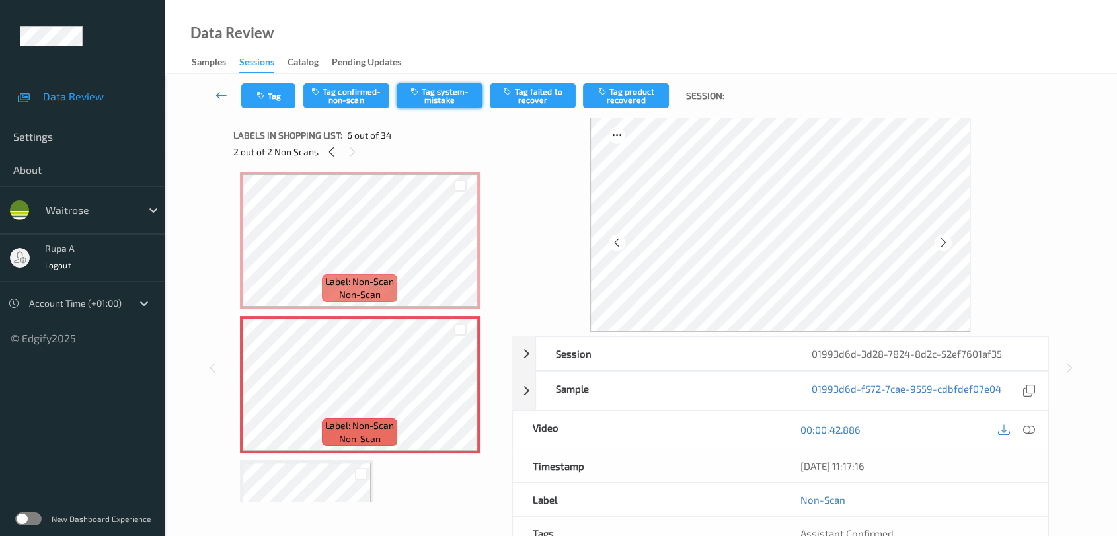
click at [423, 102] on button "Tag system-mistake" at bounding box center [440, 95] width 86 height 25
click at [266, 100] on icon "button" at bounding box center [262, 95] width 11 height 9
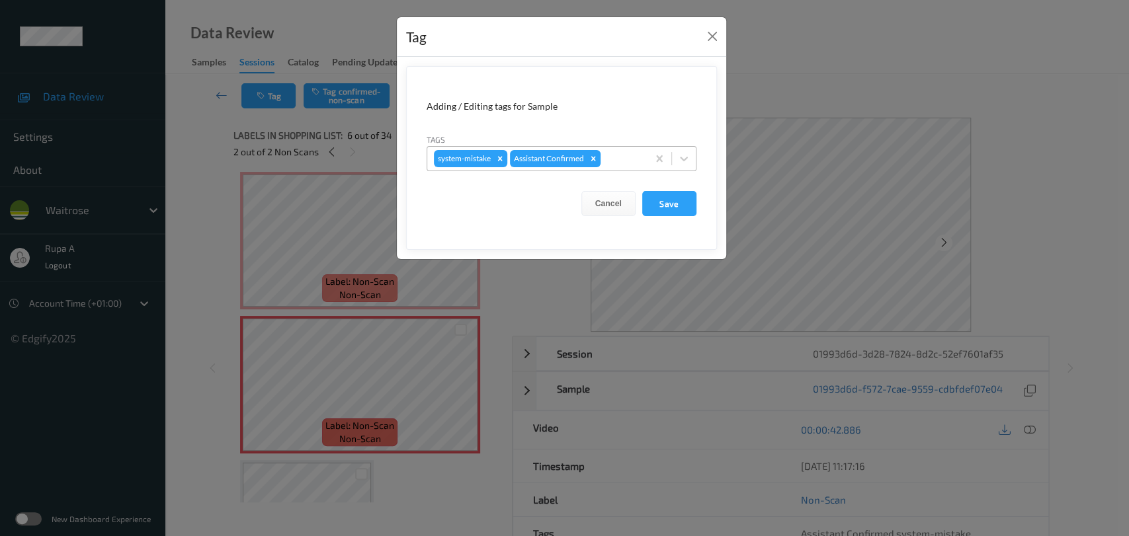
click at [629, 166] on div "system-mistake Assistant Confirmed" at bounding box center [537, 158] width 220 height 22
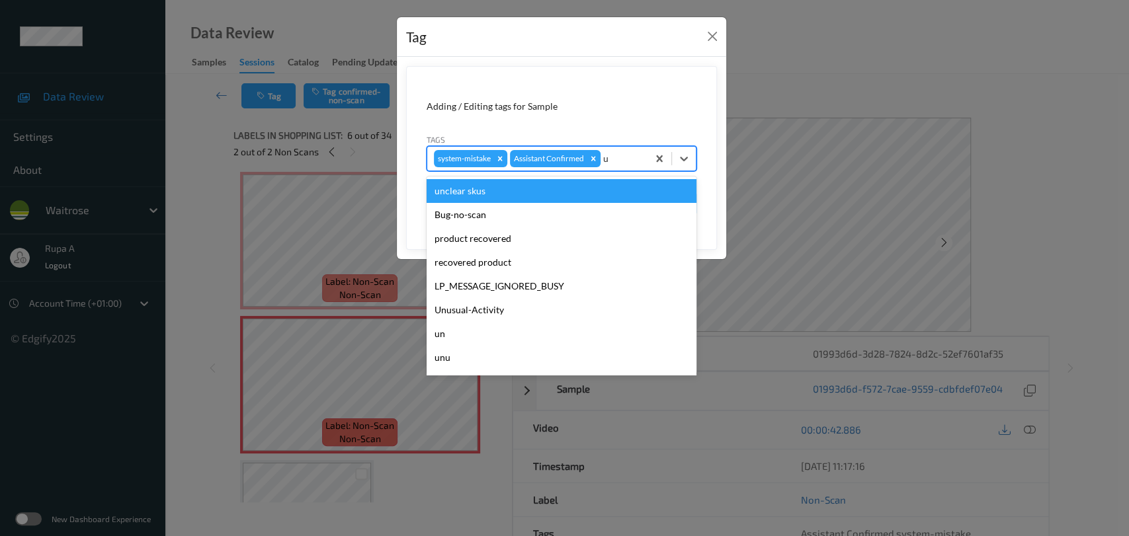
type input "un"
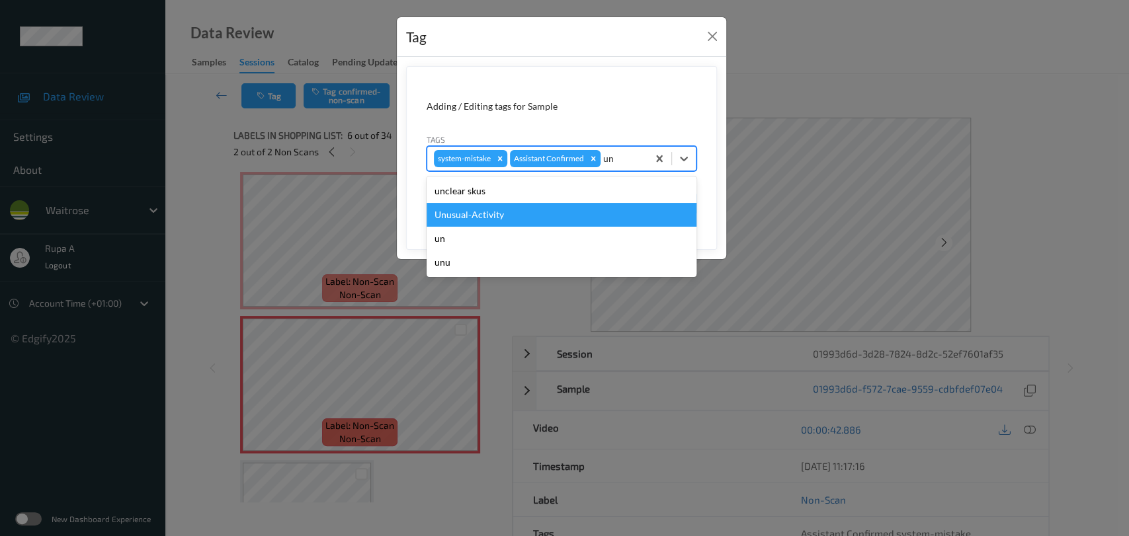
click at [544, 216] on div "Unusual-Activity" at bounding box center [561, 215] width 270 height 24
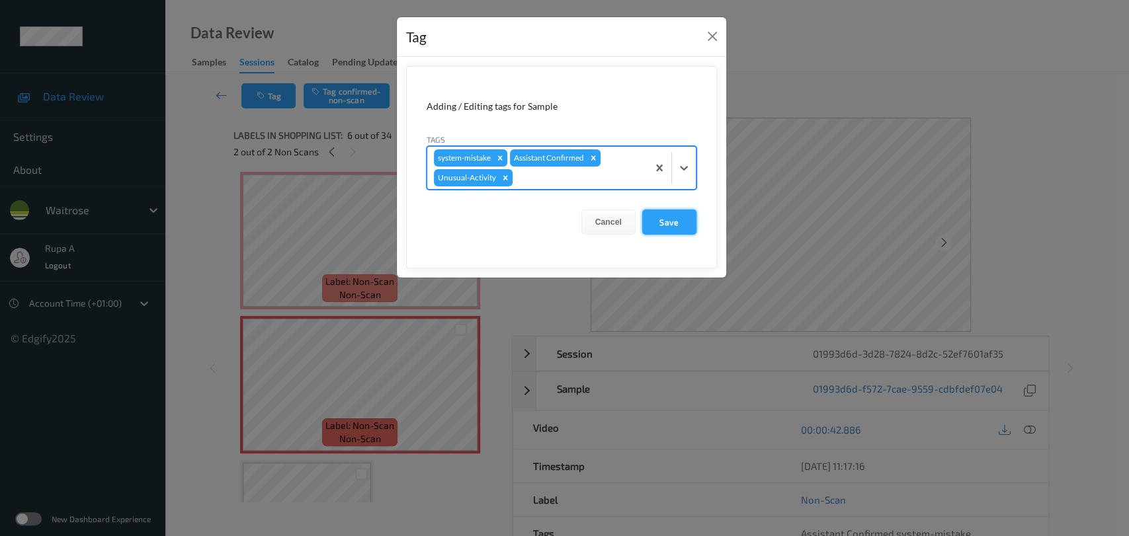
click at [656, 216] on button "Save" at bounding box center [669, 222] width 54 height 25
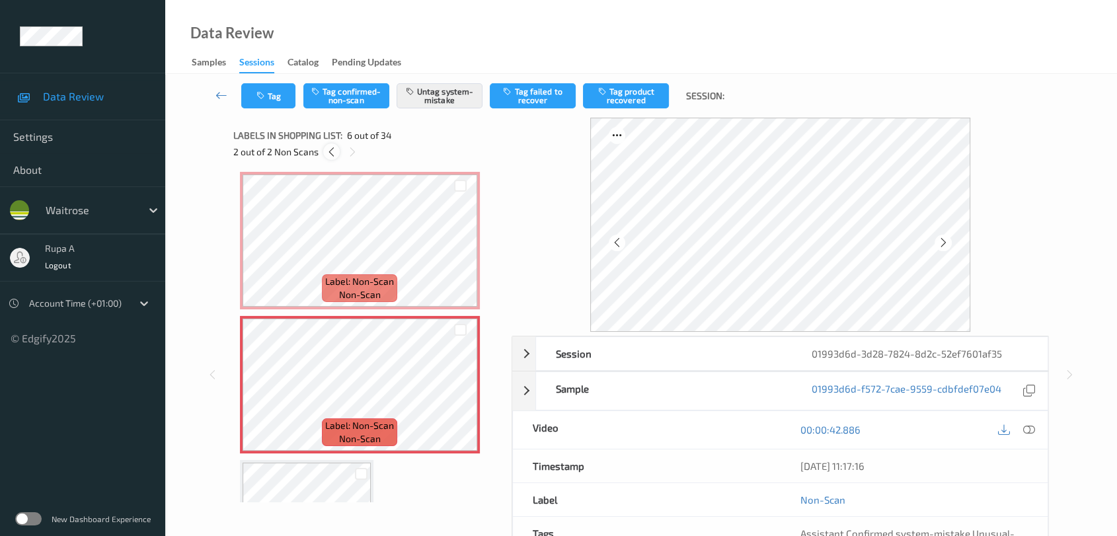
click at [327, 155] on icon at bounding box center [331, 152] width 11 height 12
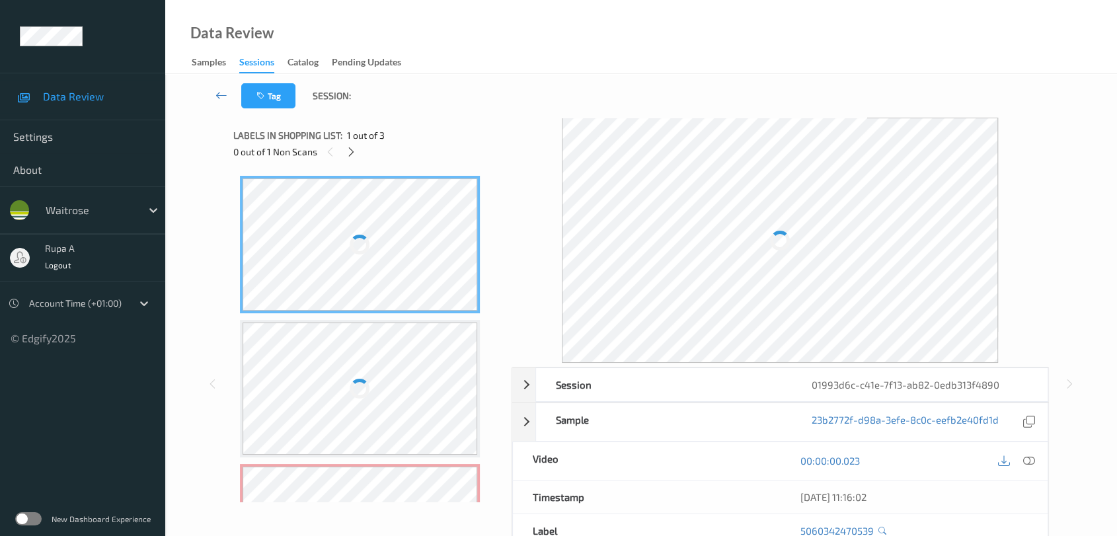
click at [393, 146] on div "0 out of 1 Non Scans" at bounding box center [367, 151] width 269 height 17
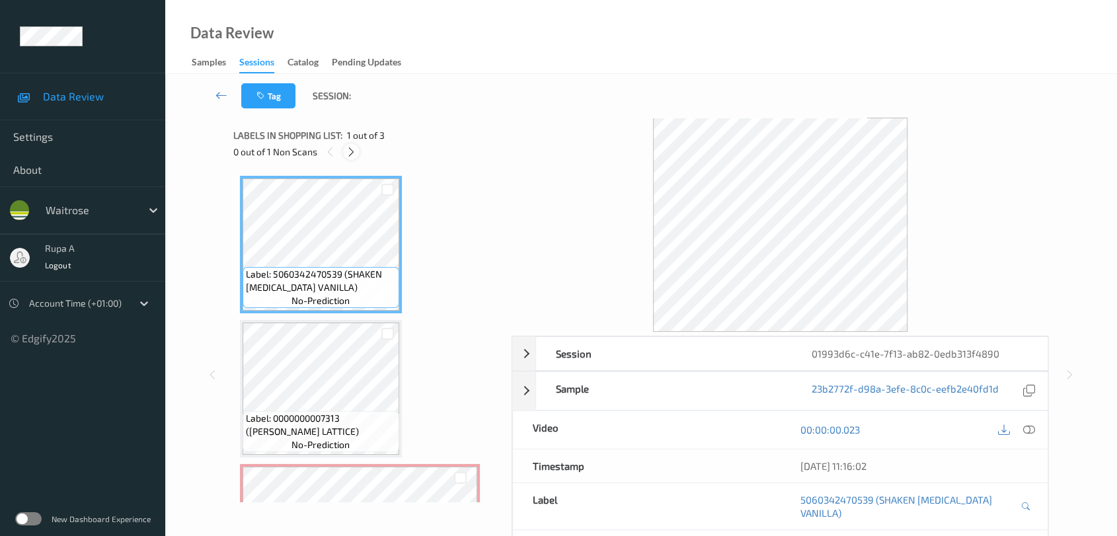
click at [346, 155] on icon at bounding box center [351, 152] width 11 height 12
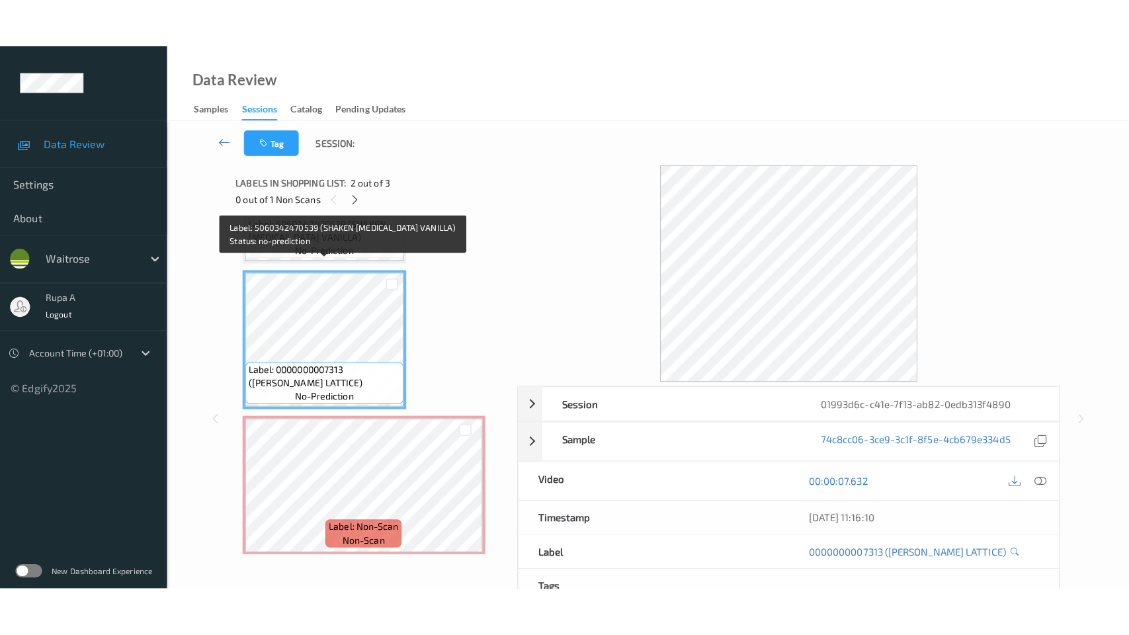
scroll to position [104, 0]
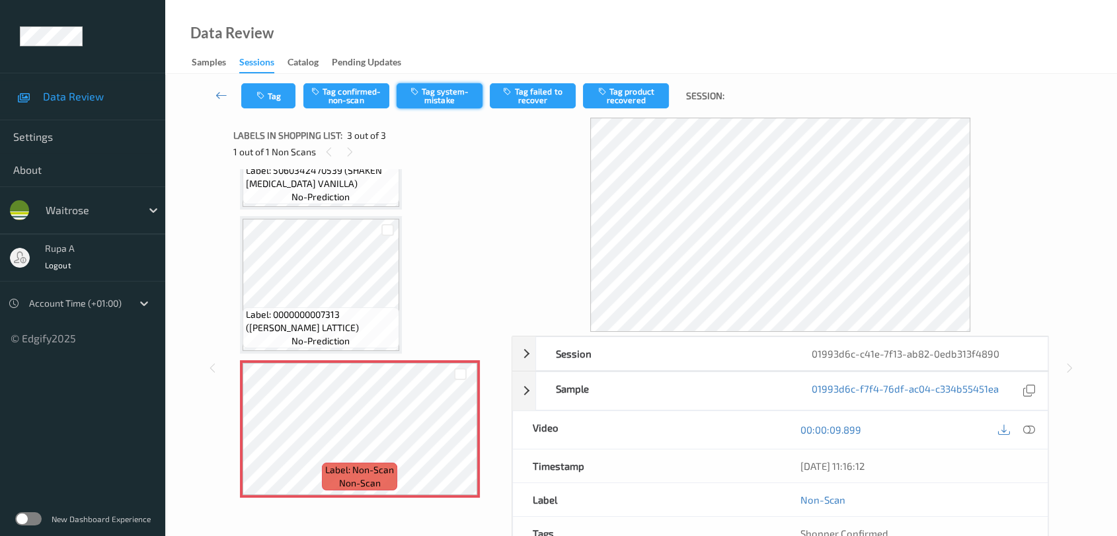
click at [461, 97] on button "Tag system-mistake" at bounding box center [440, 95] width 86 height 25
click at [270, 102] on button "Tag" at bounding box center [268, 95] width 54 height 25
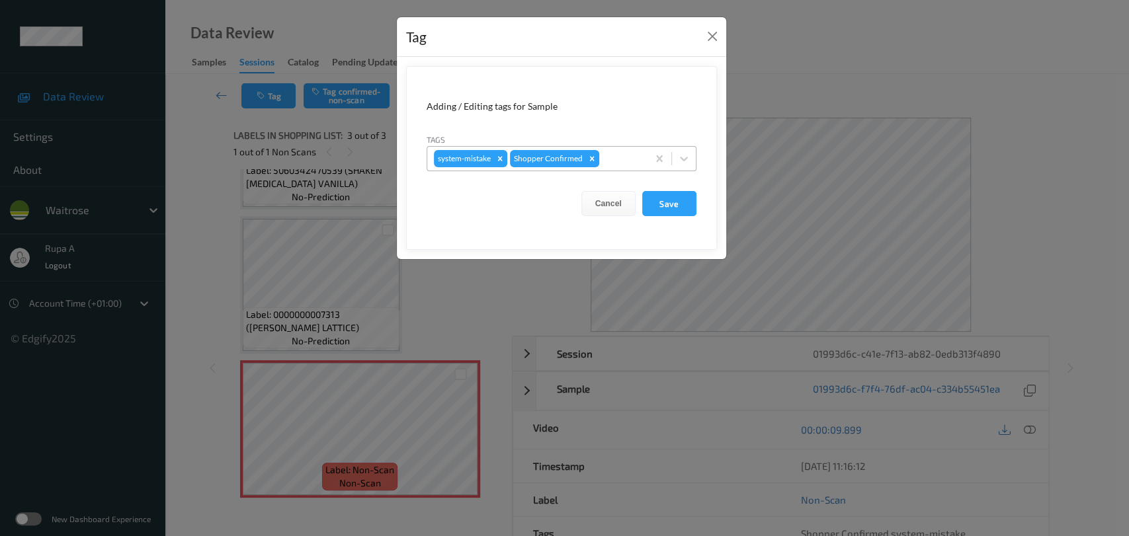
click at [610, 163] on div at bounding box center [621, 159] width 39 height 16
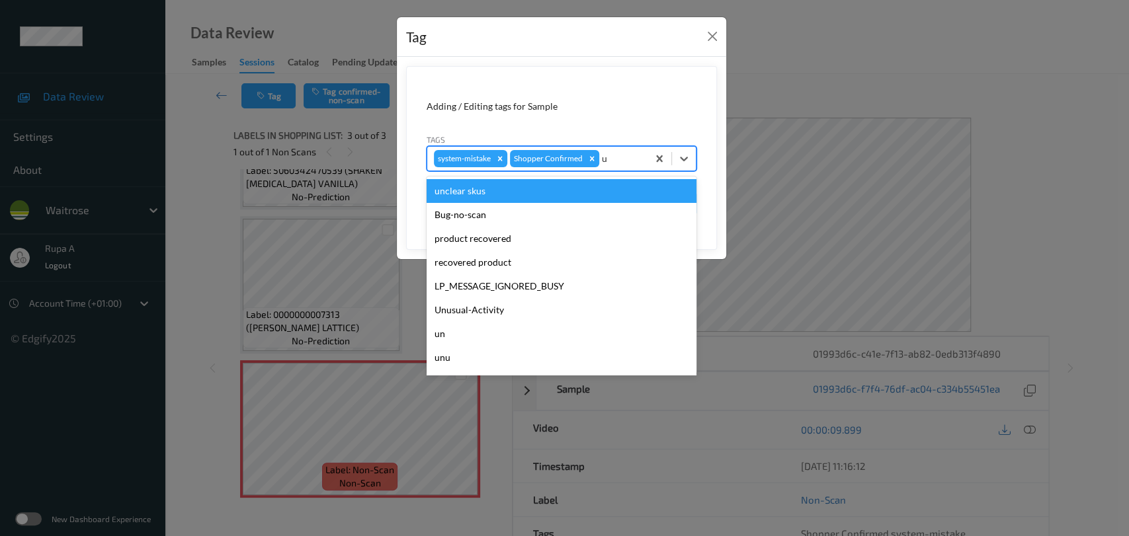
type input "un"
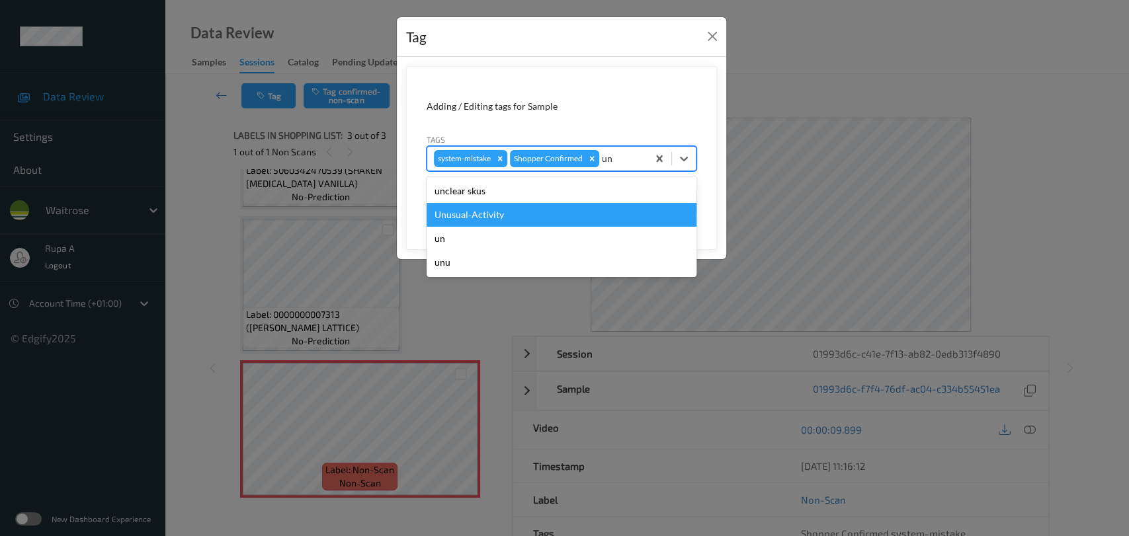
click at [516, 214] on div "Unusual-Activity" at bounding box center [561, 215] width 270 height 24
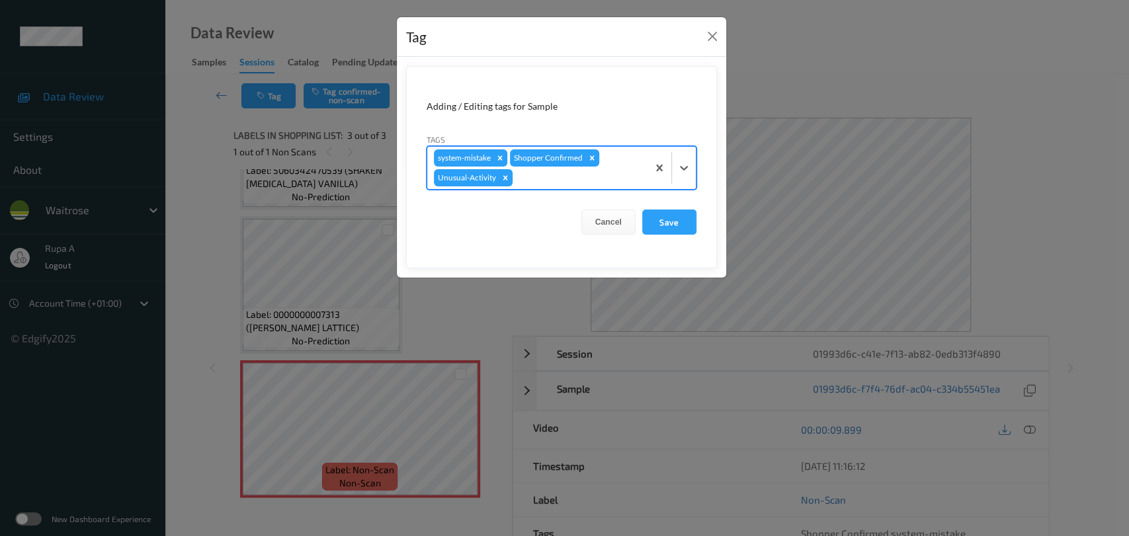
click at [601, 175] on div at bounding box center [578, 178] width 126 height 16
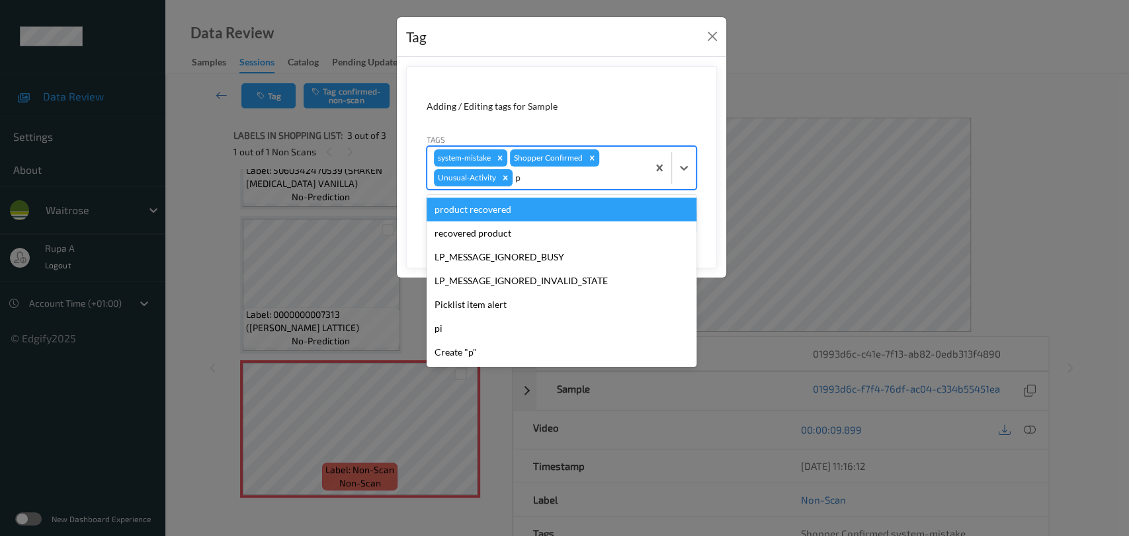
type input "pi"
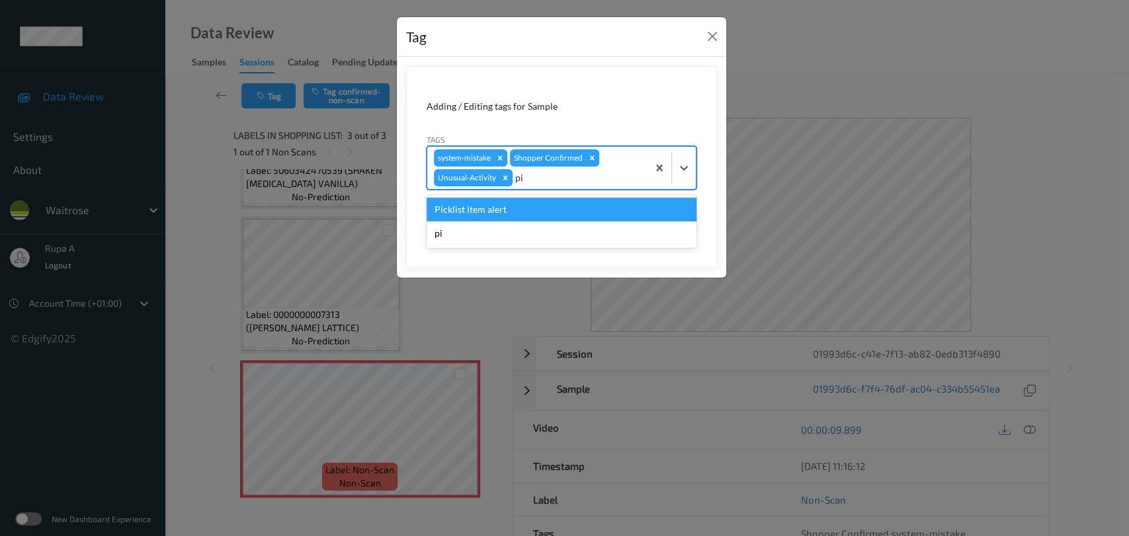
click at [561, 212] on div "Picklist item alert" at bounding box center [561, 210] width 270 height 24
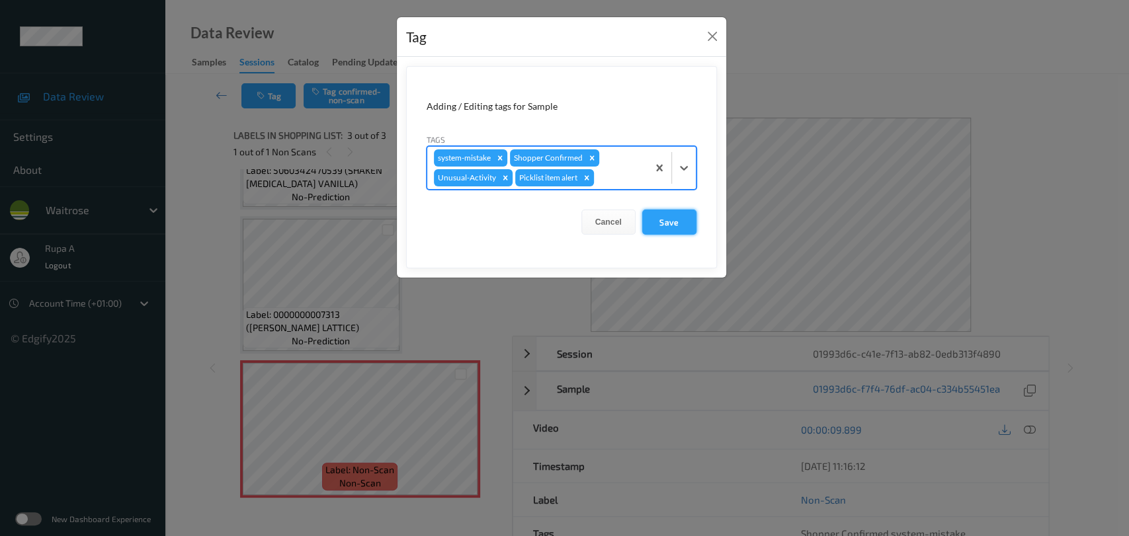
click at [670, 223] on button "Save" at bounding box center [669, 222] width 54 height 25
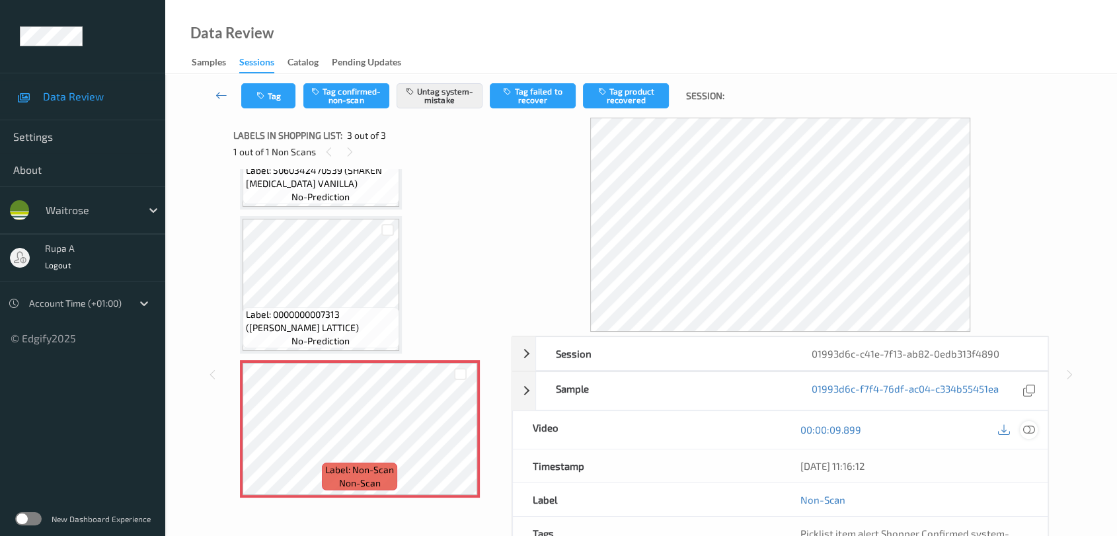
click at [1024, 428] on icon at bounding box center [1029, 430] width 12 height 12
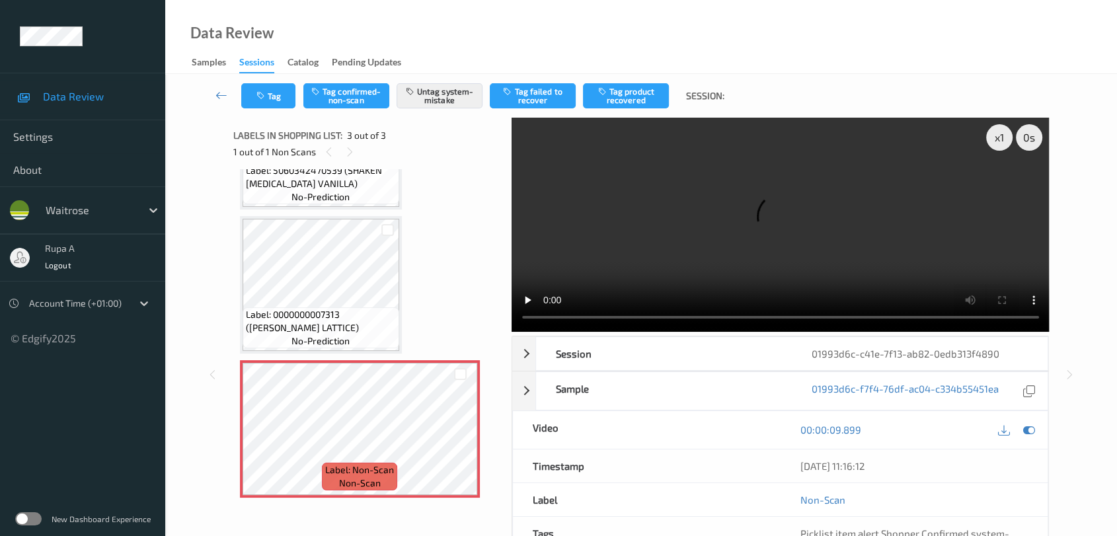
scroll to position [5, 0]
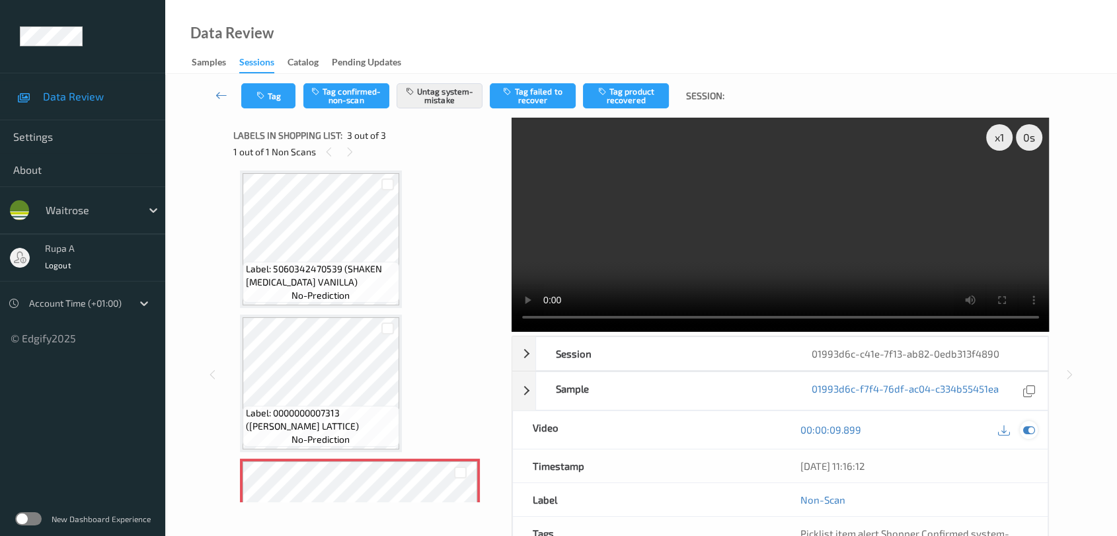
click at [1035, 430] on icon at bounding box center [1029, 430] width 12 height 12
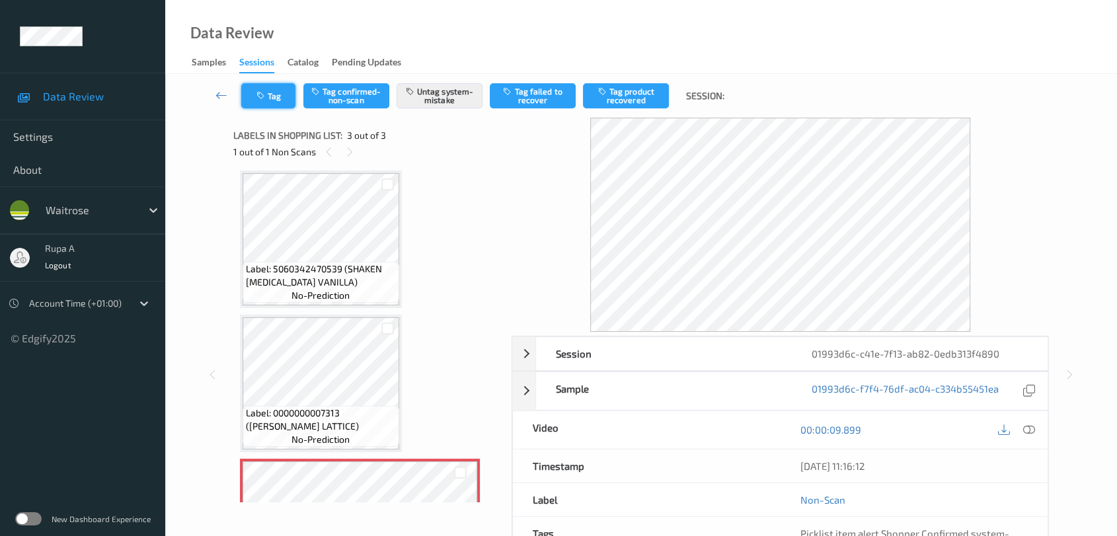
click at [258, 101] on button "Tag" at bounding box center [268, 95] width 54 height 25
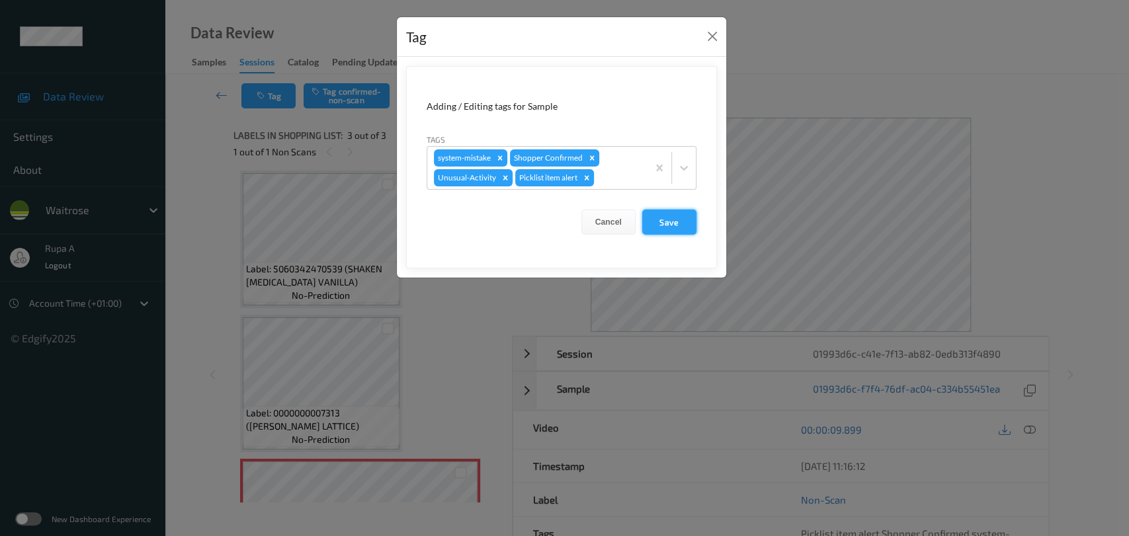
click at [658, 218] on button "Save" at bounding box center [669, 222] width 54 height 25
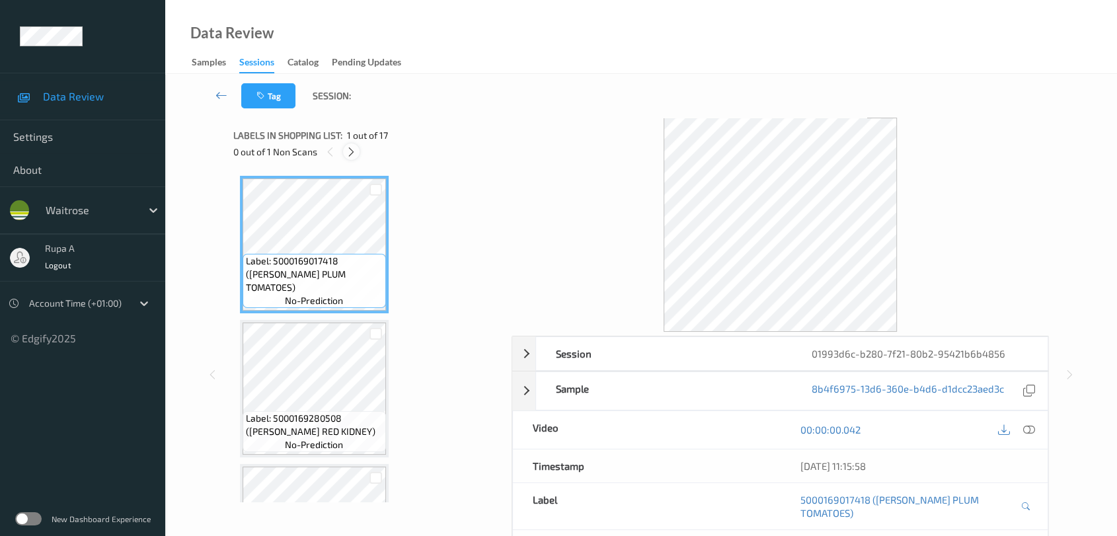
click at [352, 149] on icon at bounding box center [351, 152] width 11 height 12
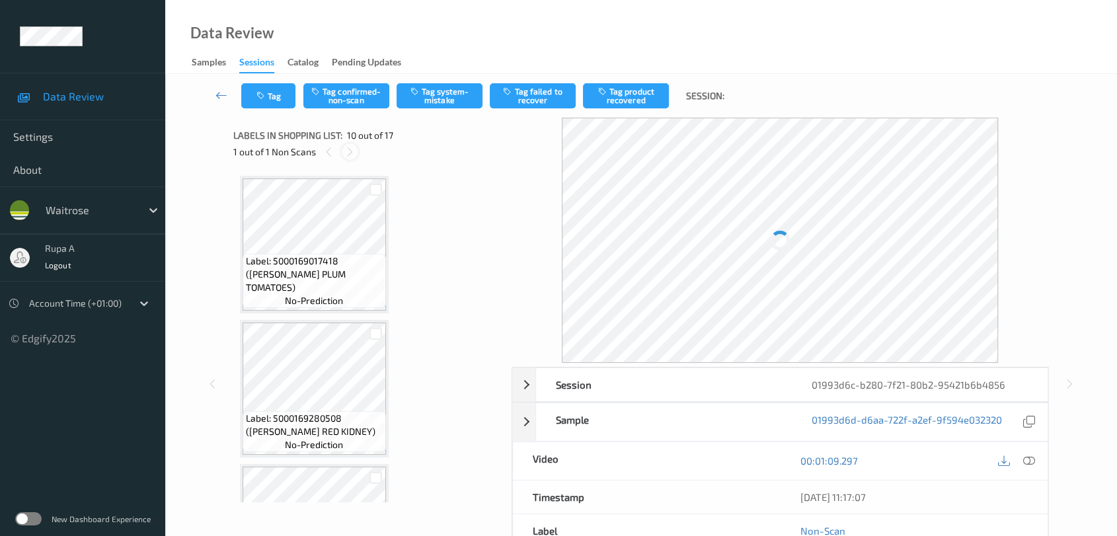
scroll to position [1154, 0]
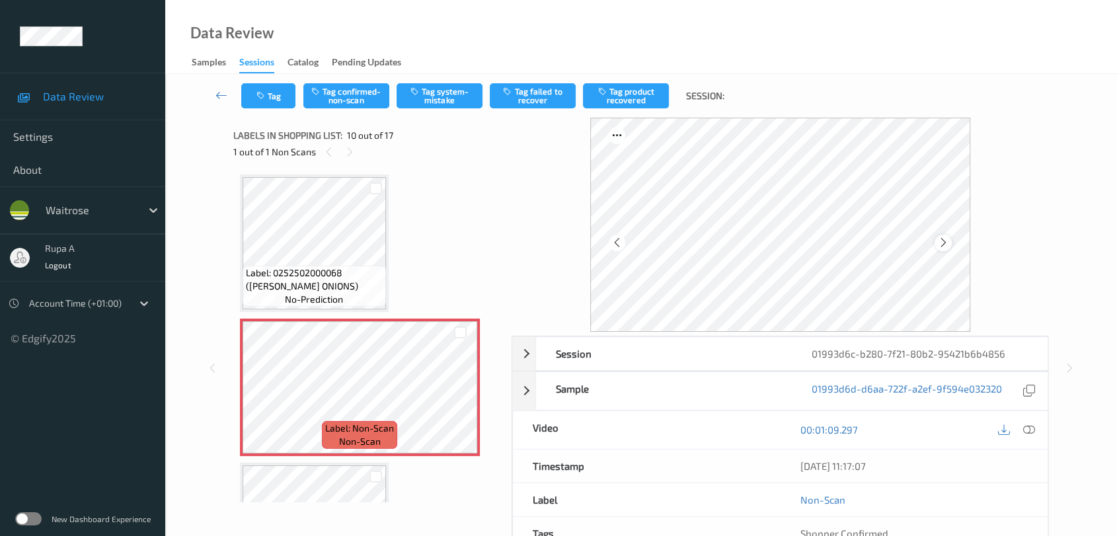
click at [944, 245] on icon at bounding box center [943, 243] width 11 height 12
click at [460, 97] on button "Tag system-mistake" at bounding box center [440, 95] width 86 height 25
click at [266, 102] on button "Tag" at bounding box center [268, 95] width 54 height 25
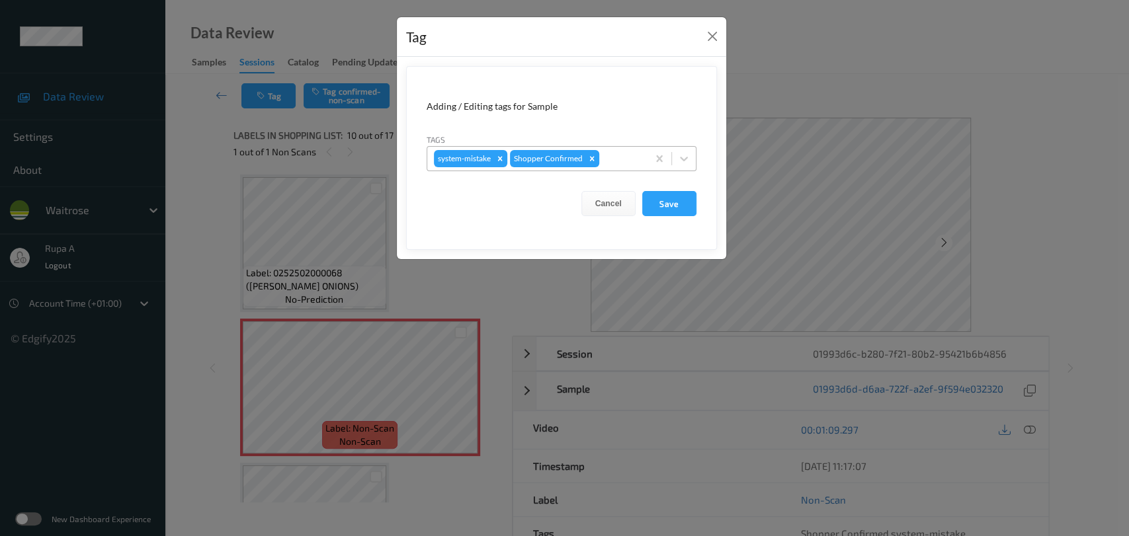
click at [629, 151] on div at bounding box center [621, 159] width 39 height 16
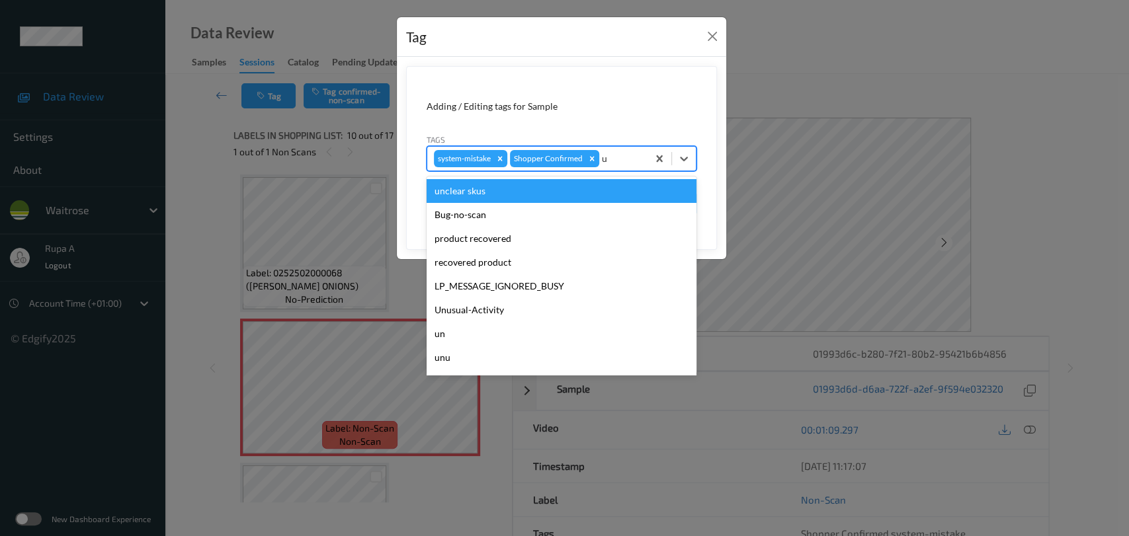
type input "un"
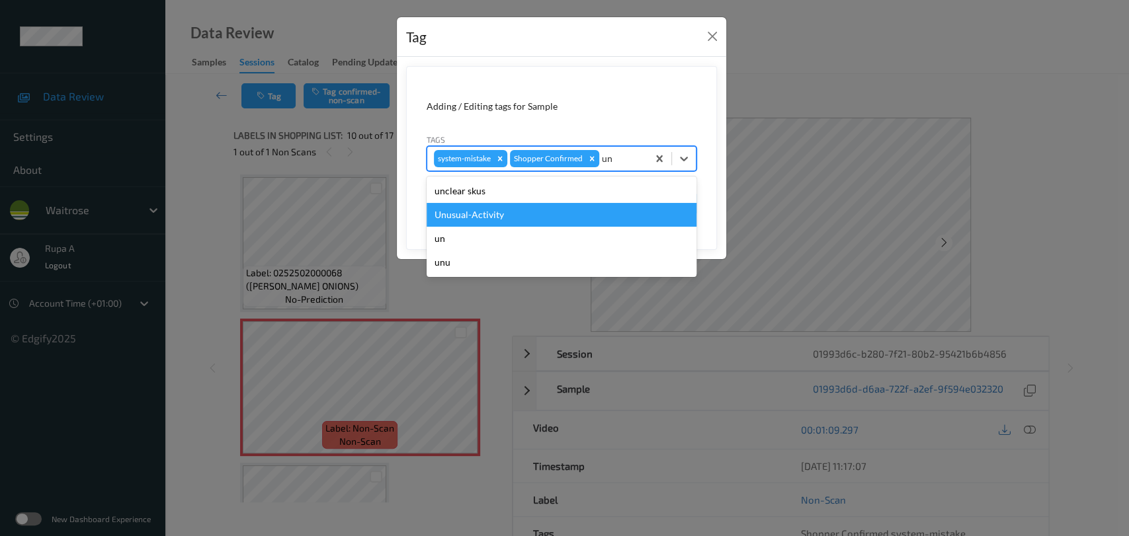
click at [555, 210] on div "Unusual-Activity" at bounding box center [561, 215] width 270 height 24
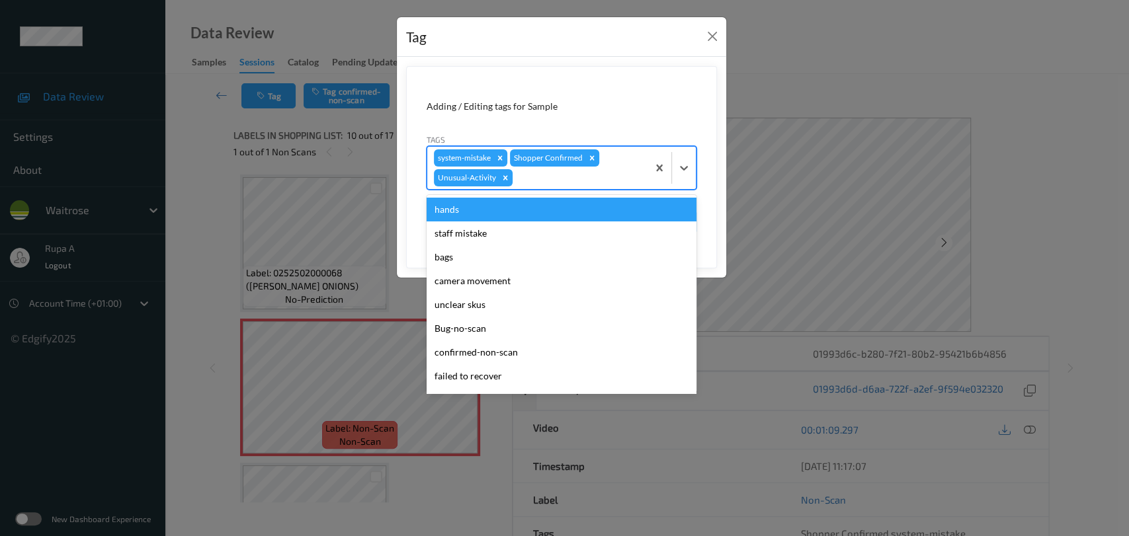
click at [572, 177] on div at bounding box center [578, 178] width 126 height 16
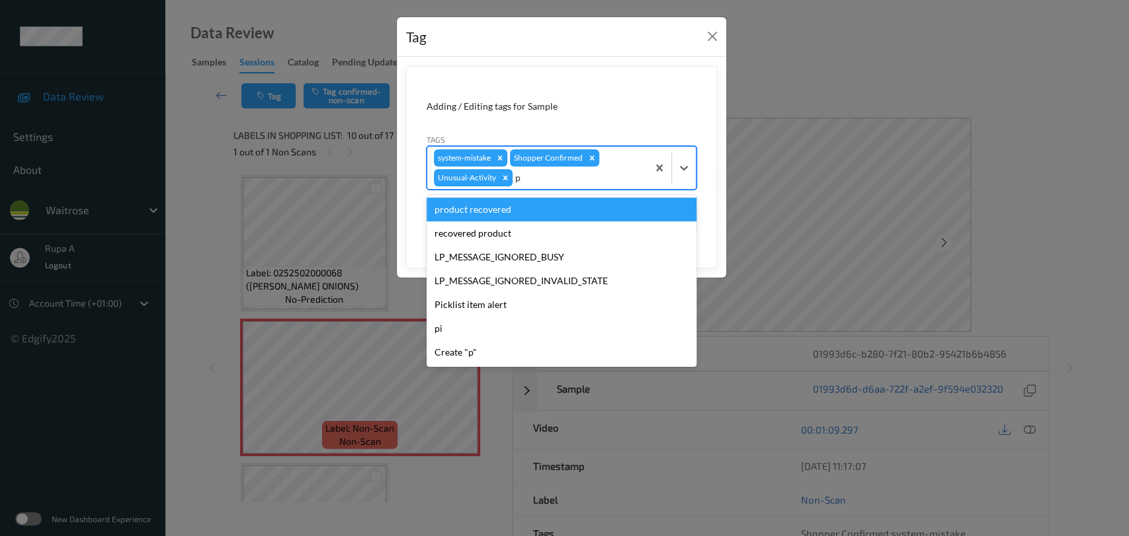
type input "pi"
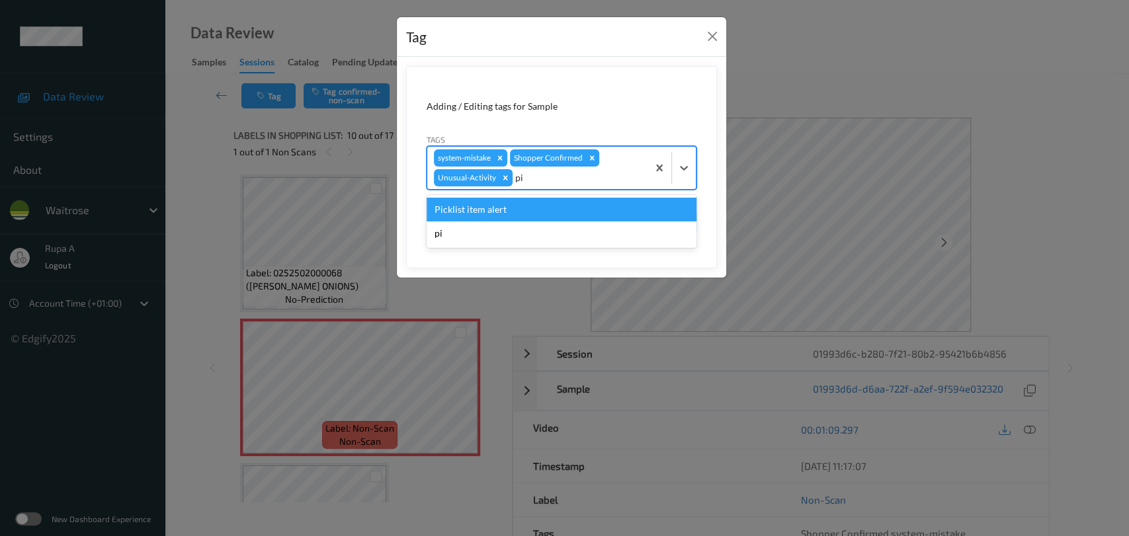
click at [560, 208] on div "Picklist item alert" at bounding box center [561, 210] width 270 height 24
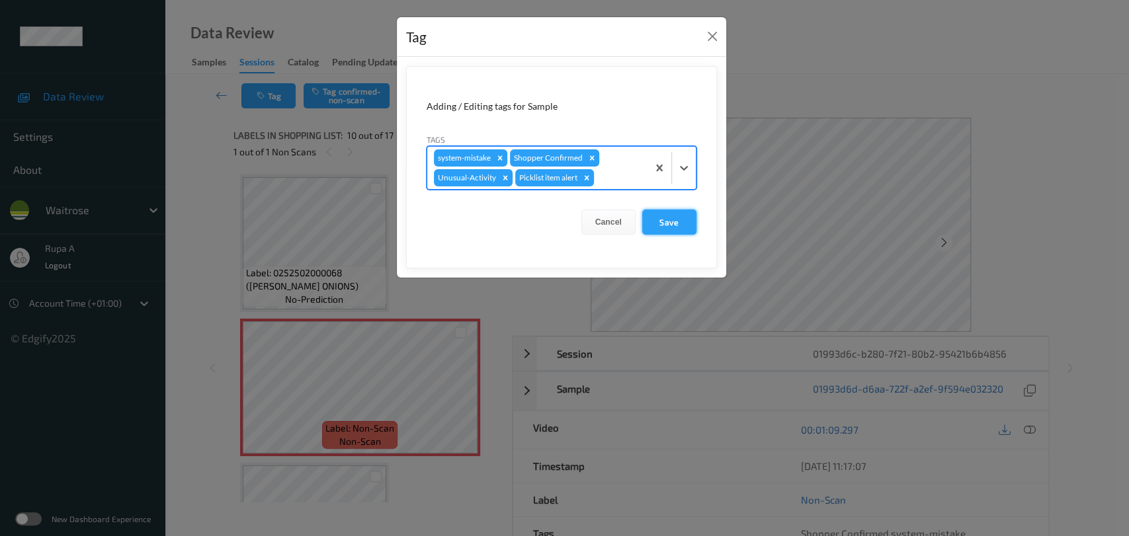
click at [685, 223] on button "Save" at bounding box center [669, 222] width 54 height 25
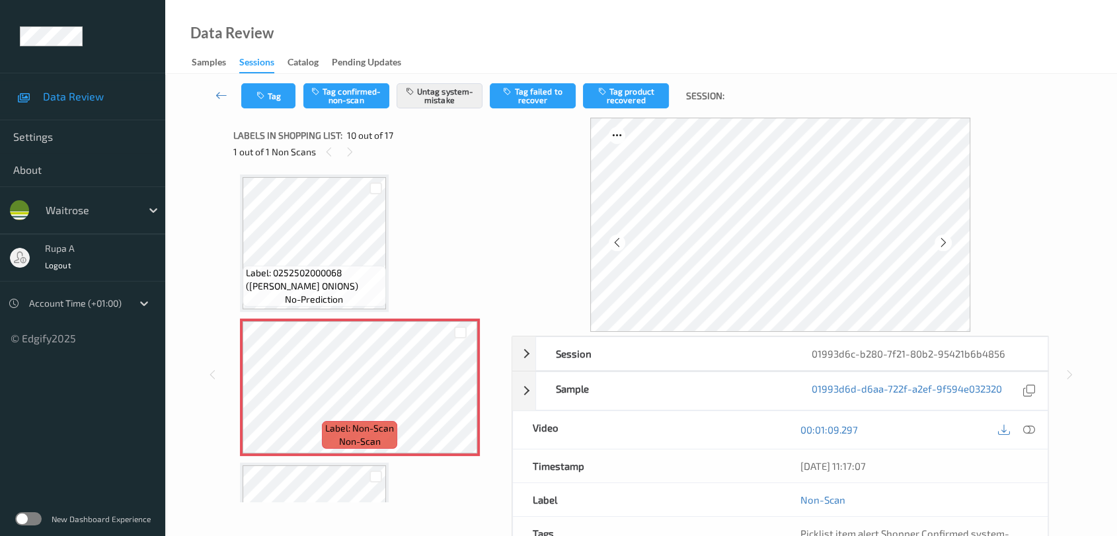
drag, startPoint x: 1027, startPoint y: 428, endPoint x: 840, endPoint y: 347, distance: 203.4
click at [1026, 428] on icon at bounding box center [1029, 430] width 12 height 12
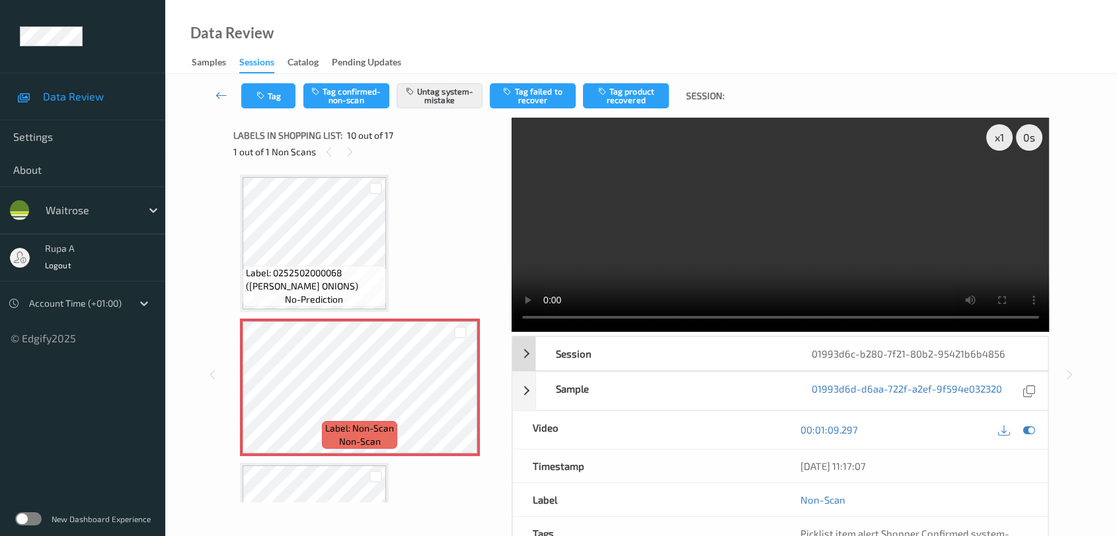
drag, startPoint x: 1027, startPoint y: 429, endPoint x: 853, endPoint y: 354, distance: 189.5
click at [1027, 429] on icon at bounding box center [1029, 430] width 12 height 12
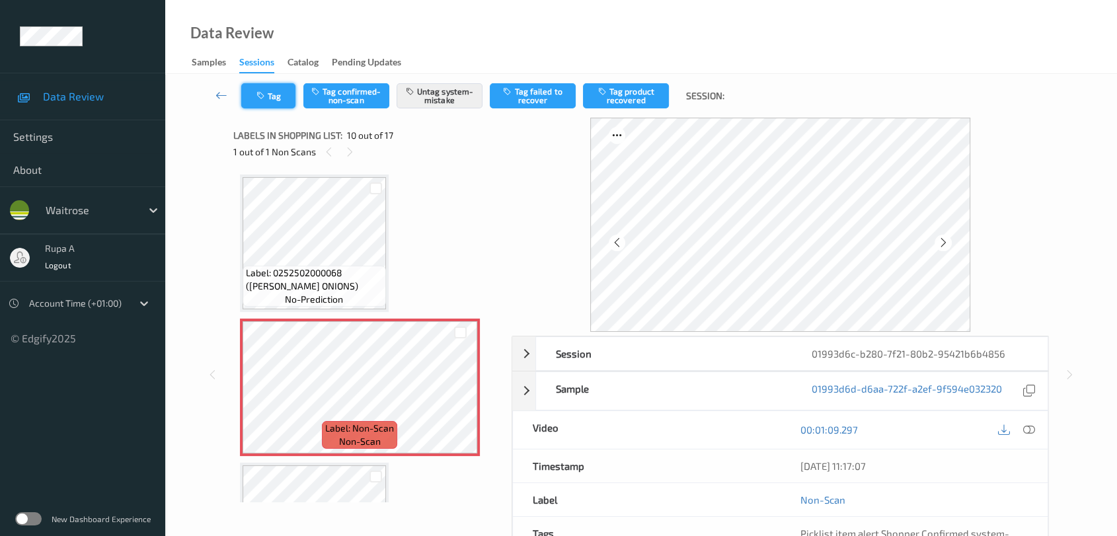
click at [272, 96] on button "Tag" at bounding box center [268, 95] width 54 height 25
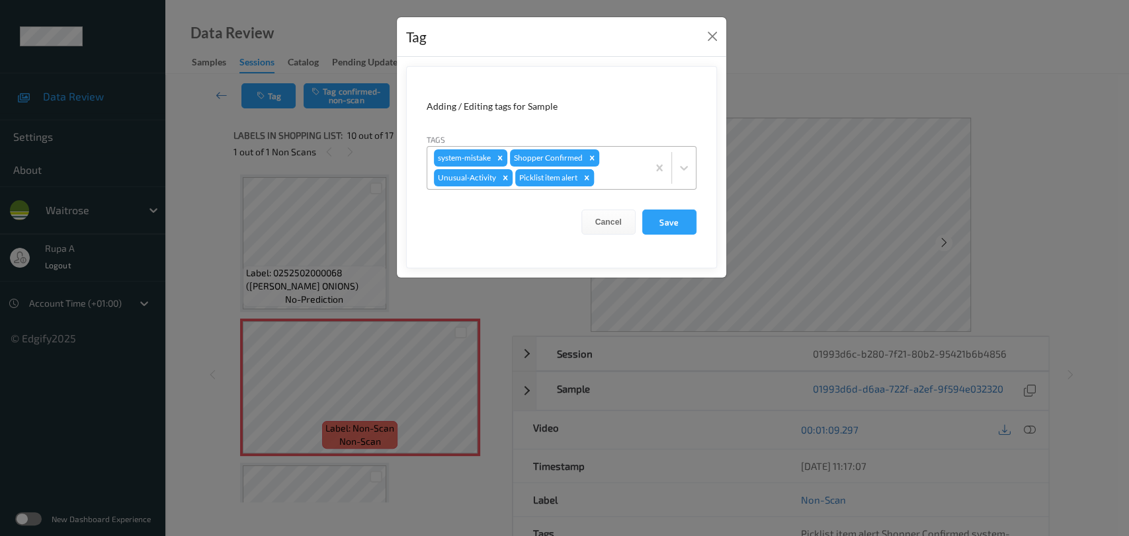
click at [583, 177] on icon "Remove Picklist item alert" at bounding box center [586, 177] width 9 height 9
click at [673, 220] on button "Save" at bounding box center [669, 222] width 54 height 25
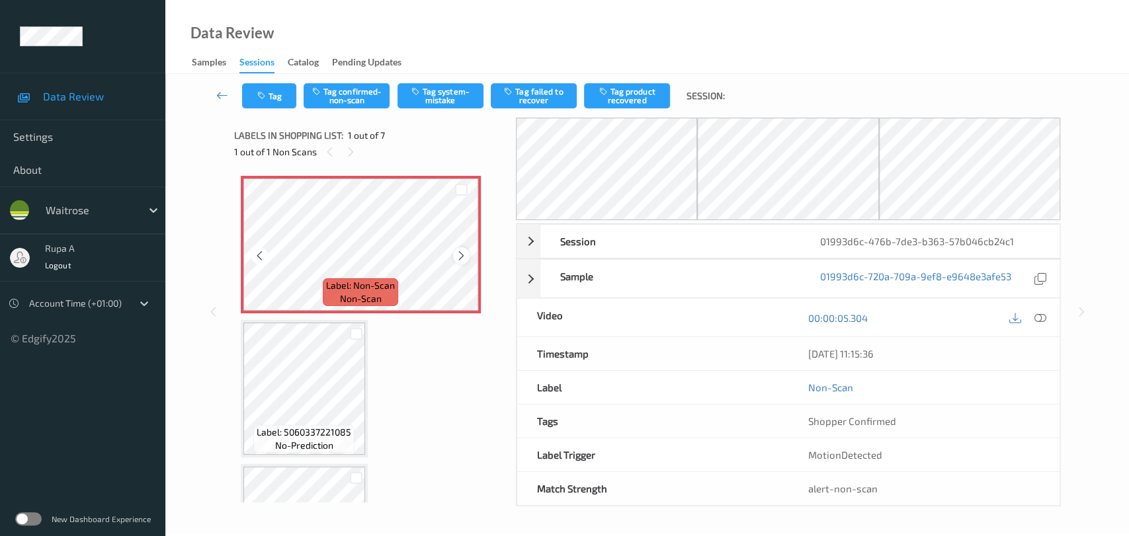
click at [461, 258] on icon at bounding box center [461, 256] width 11 height 12
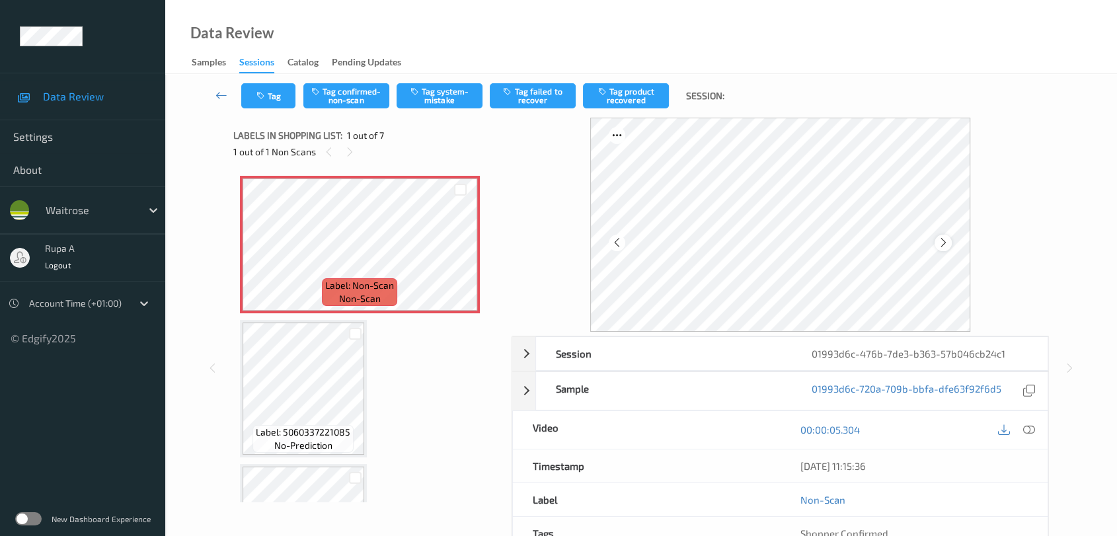
click at [945, 239] on icon at bounding box center [943, 243] width 11 height 12
click at [459, 100] on button "Tag system-mistake" at bounding box center [440, 95] width 86 height 25
click at [276, 97] on button "Tag" at bounding box center [268, 95] width 54 height 25
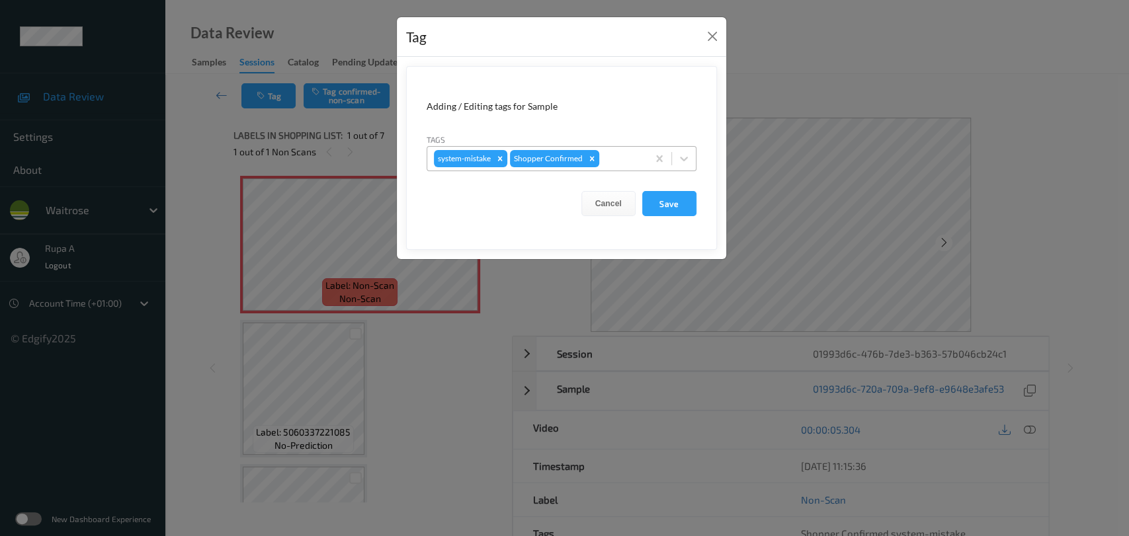
click at [633, 151] on div at bounding box center [621, 159] width 39 height 16
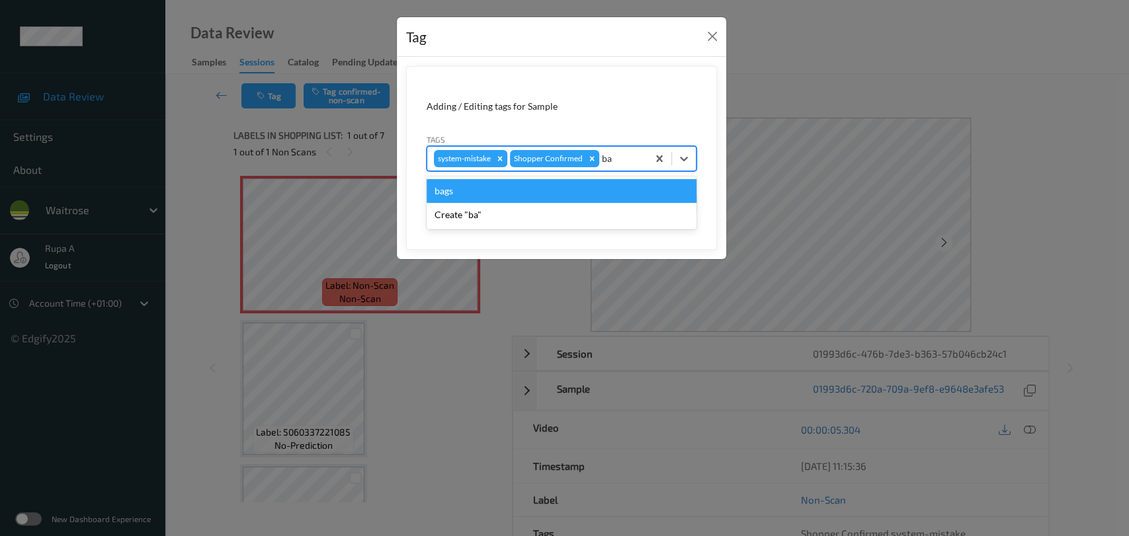
type input "bag"
click at [597, 204] on div "Create "bag"" at bounding box center [561, 215] width 270 height 24
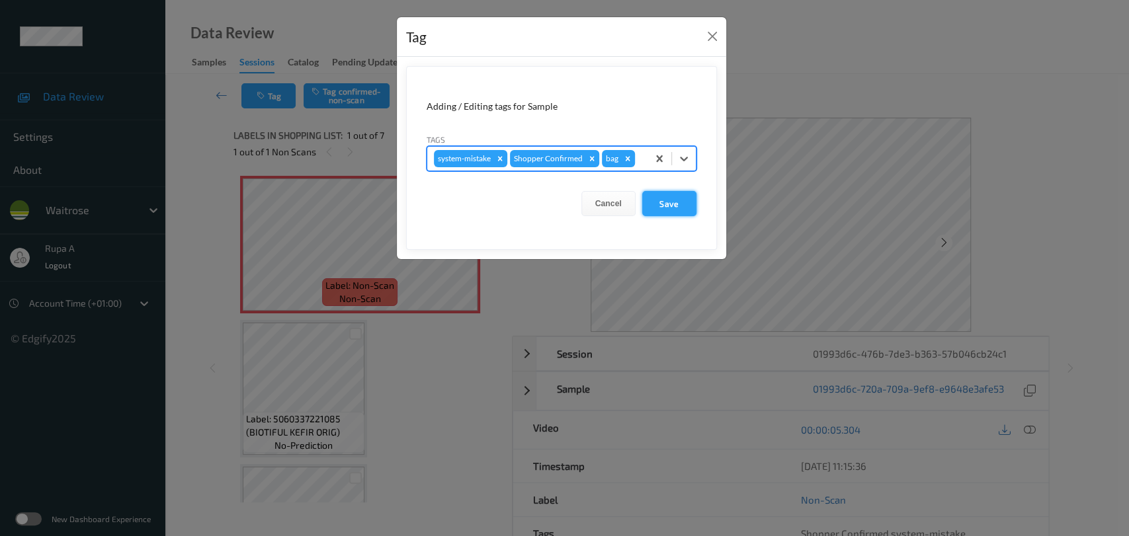
click at [672, 208] on button "Save" at bounding box center [669, 203] width 54 height 25
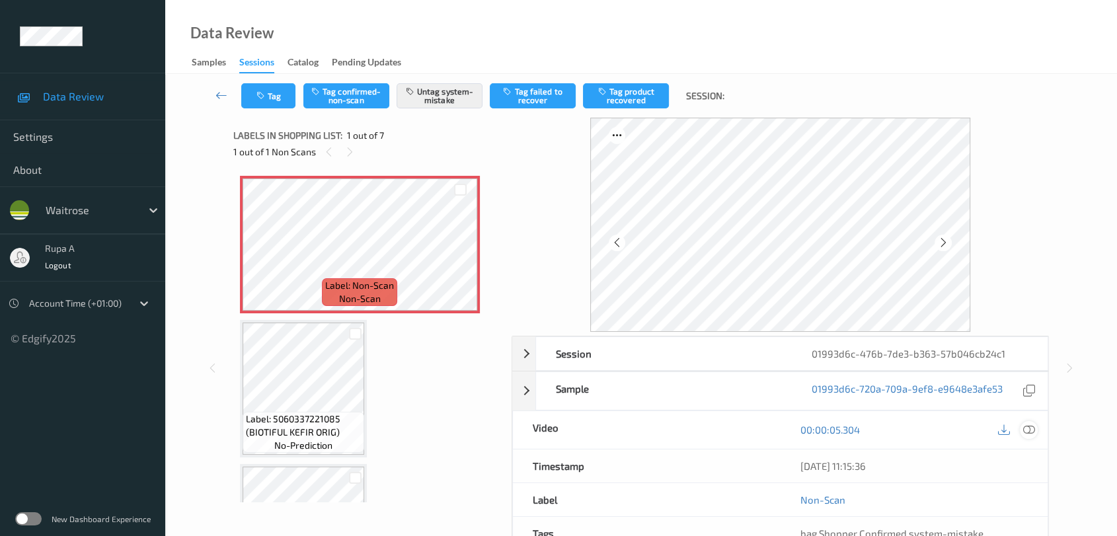
click at [1035, 433] on div at bounding box center [1029, 430] width 18 height 18
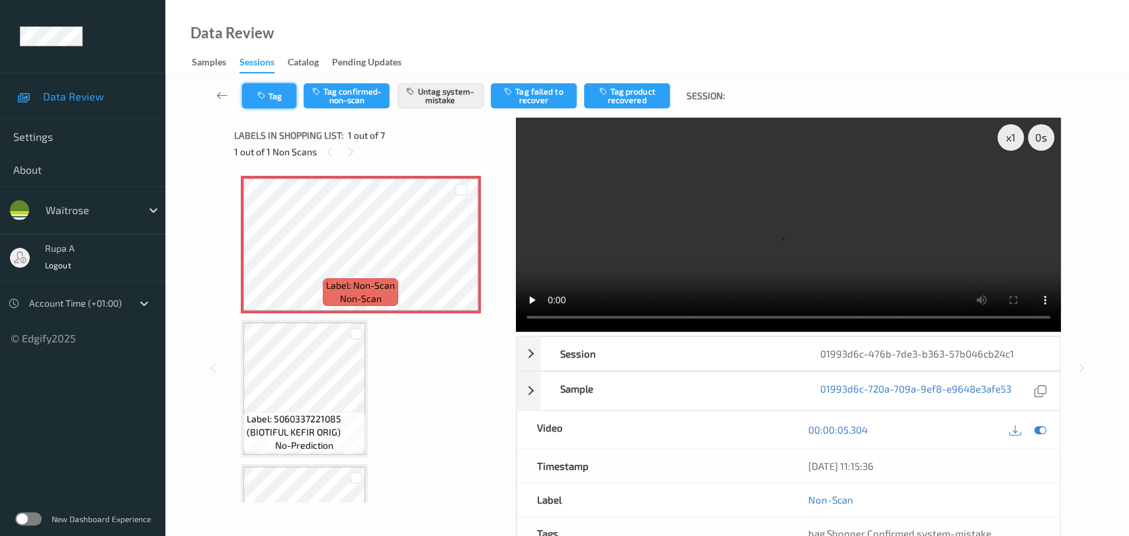
click at [266, 97] on icon "button" at bounding box center [262, 95] width 11 height 9
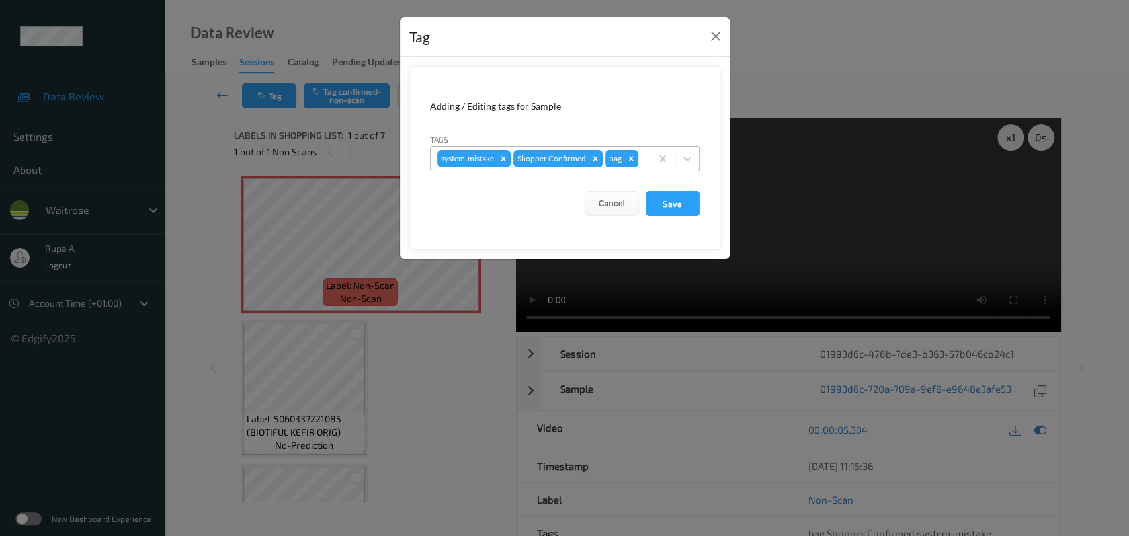
click at [643, 167] on div "system-mistake Shopper Confirmed bag" at bounding box center [540, 158] width 220 height 22
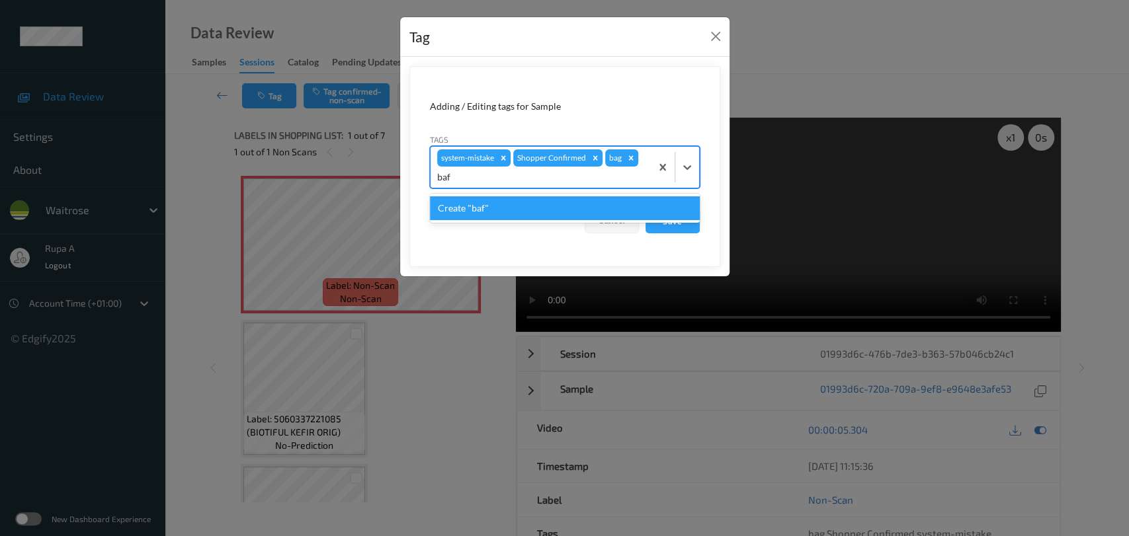
type input "ba"
click at [492, 210] on div "bags" at bounding box center [565, 208] width 270 height 24
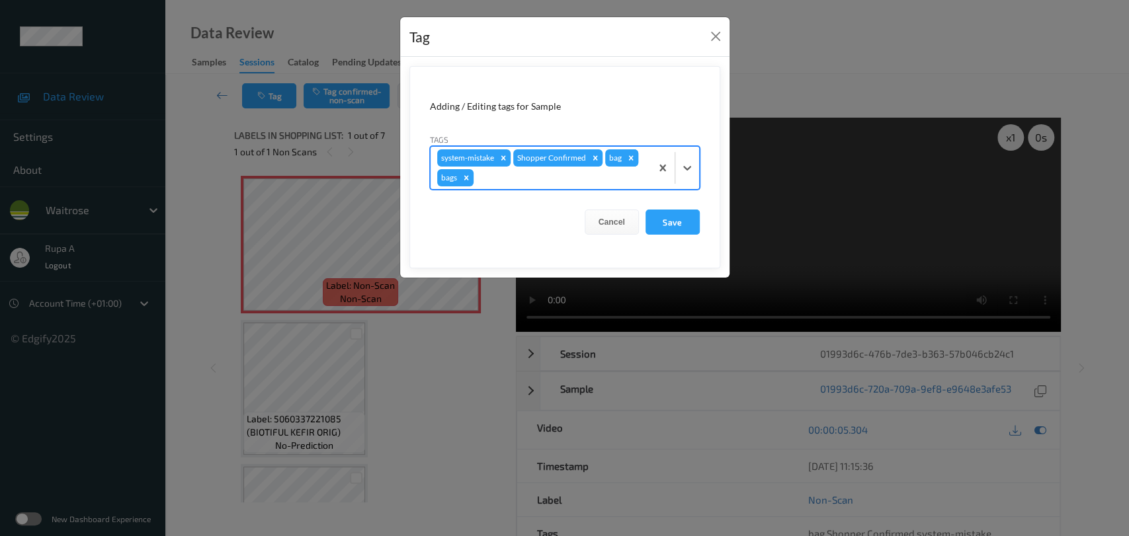
click at [626, 161] on icon "Remove bag" at bounding box center [630, 157] width 9 height 9
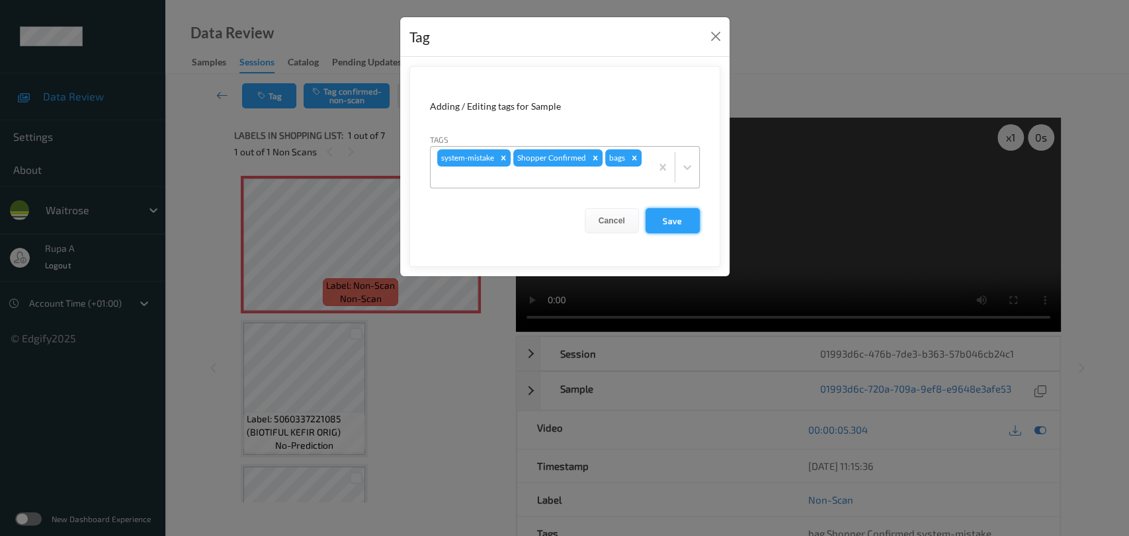
click at [667, 225] on button "Save" at bounding box center [672, 220] width 54 height 25
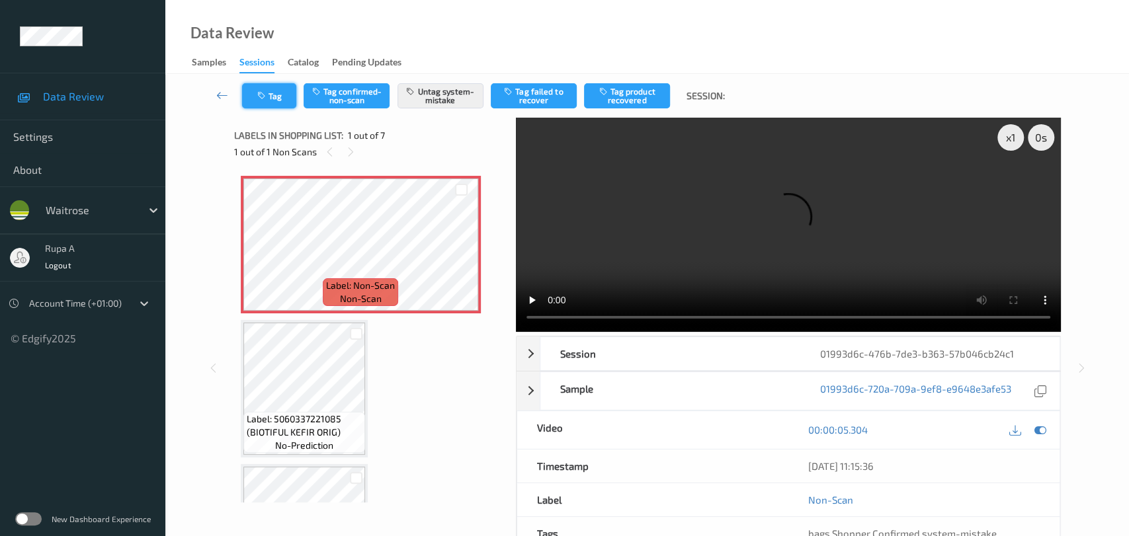
click at [254, 99] on button "Tag" at bounding box center [269, 95] width 54 height 25
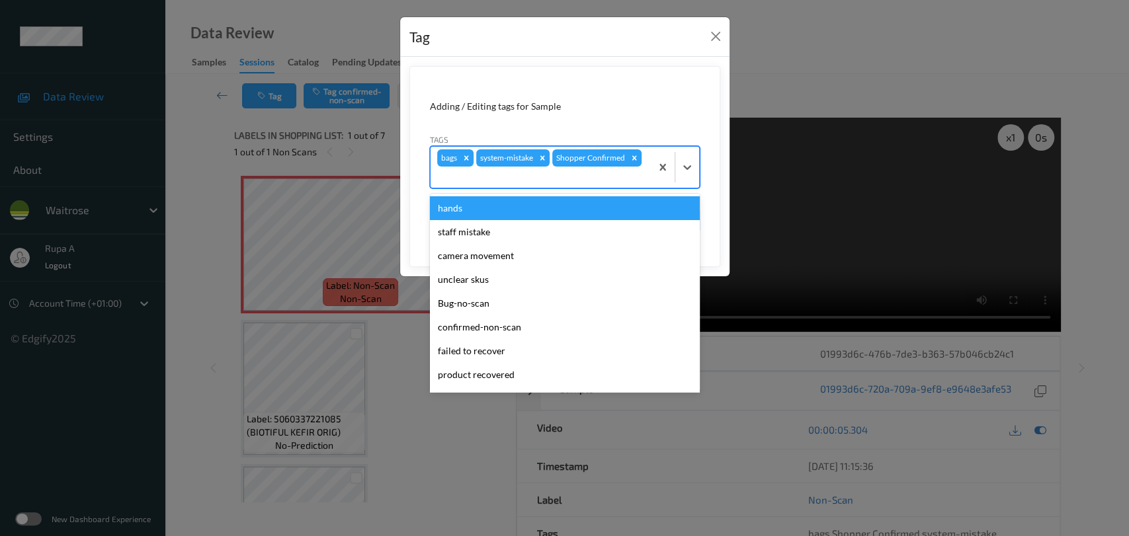
click at [546, 181] on div at bounding box center [540, 177] width 207 height 16
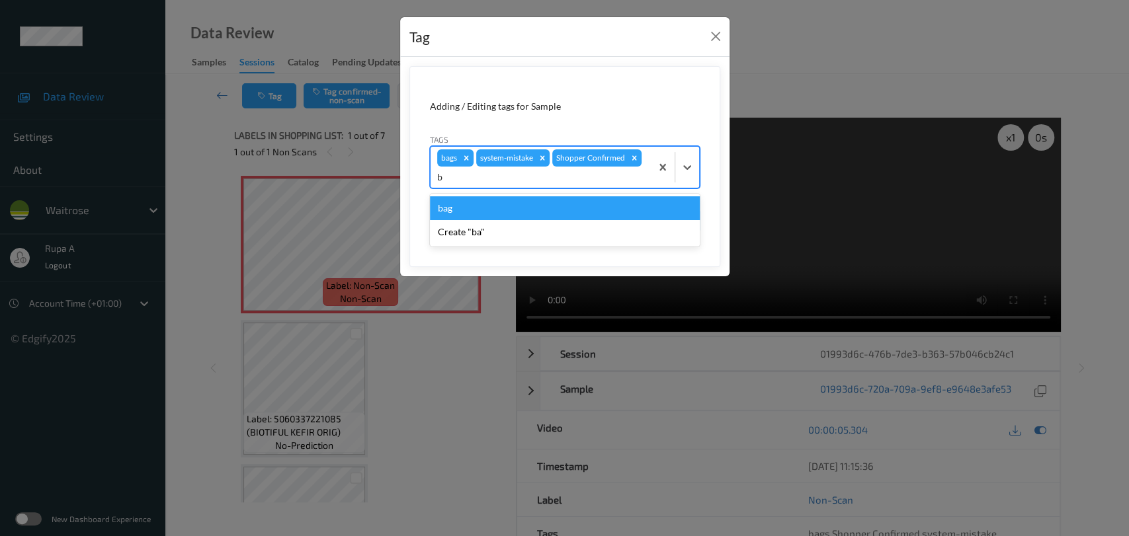
type input "ba"
click at [449, 216] on div "bag" at bounding box center [565, 208] width 270 height 24
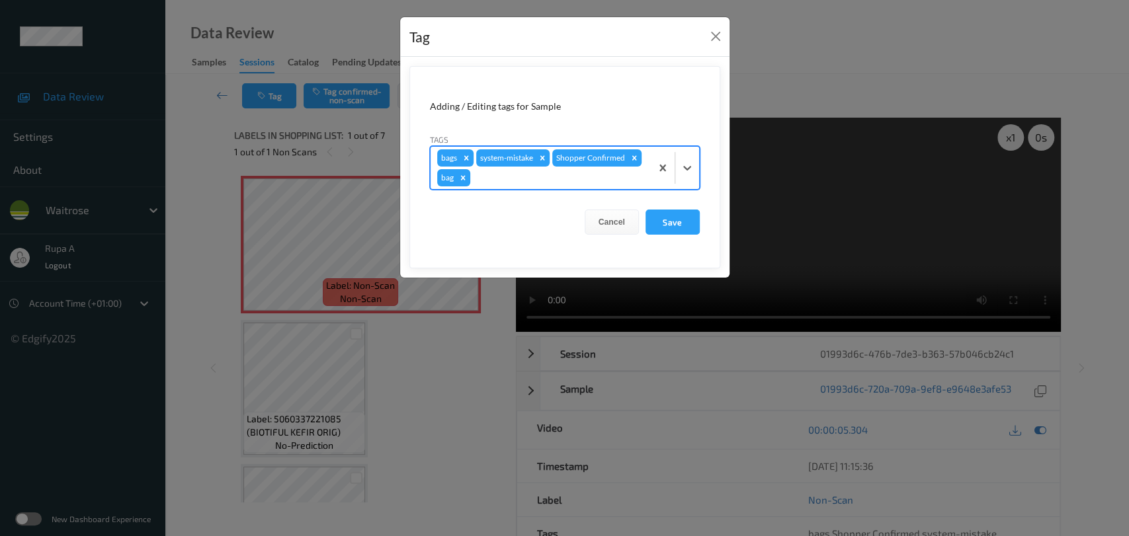
click at [509, 184] on div at bounding box center [558, 178] width 171 height 16
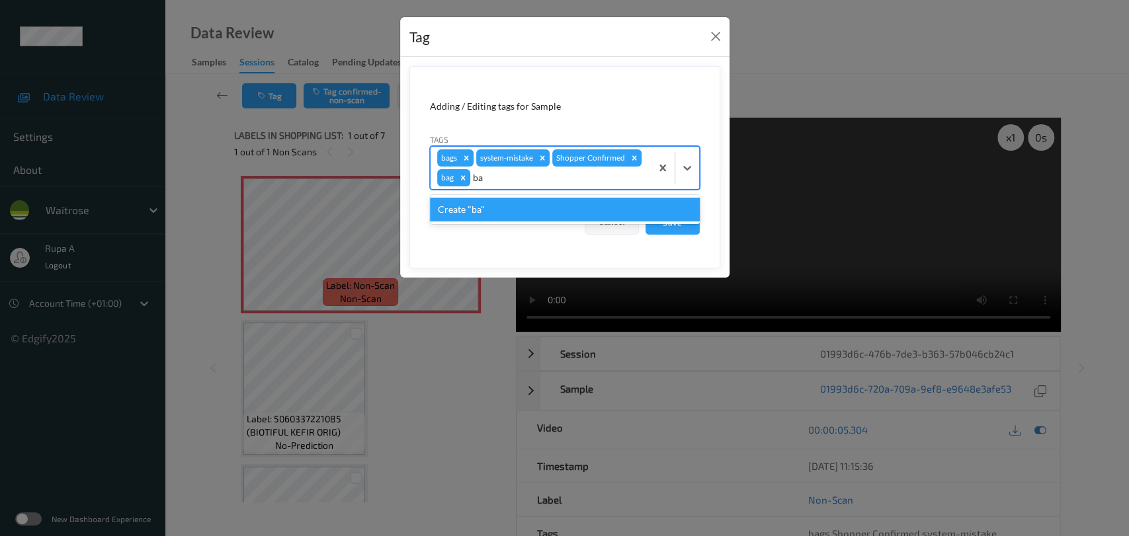
type input "b"
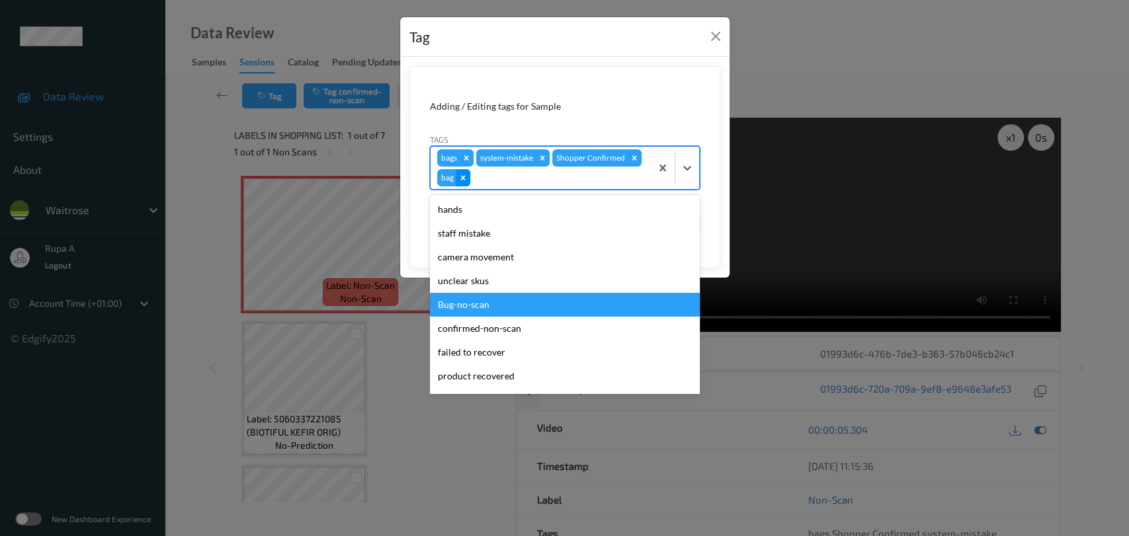
click at [461, 181] on icon "Remove bag" at bounding box center [462, 177] width 9 height 9
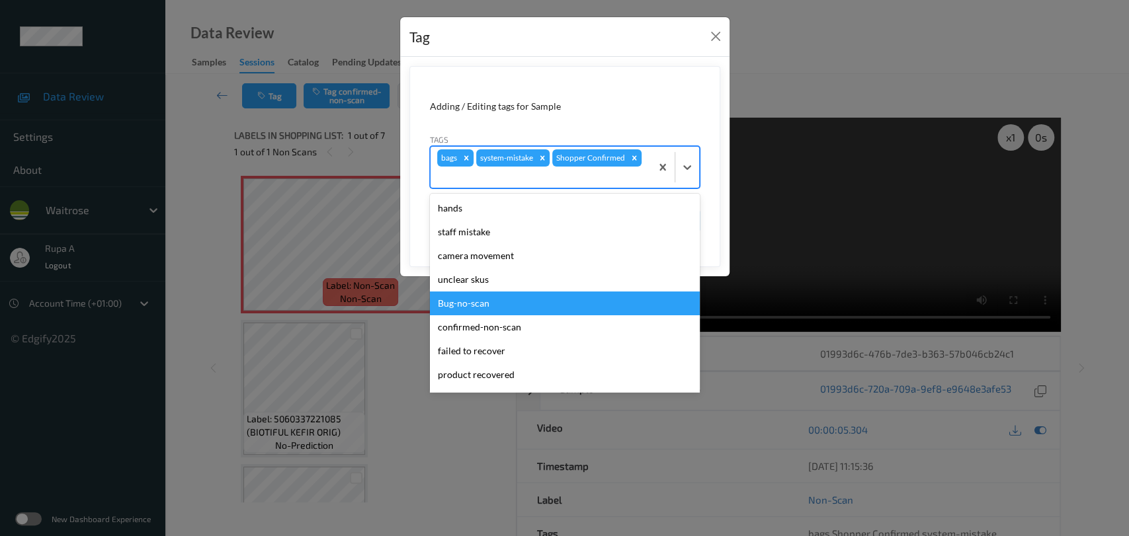
click at [652, 83] on form "Adding / Editing tags for Sample Tags option bag, deselected. option Bug-no-sca…" at bounding box center [564, 166] width 311 height 201
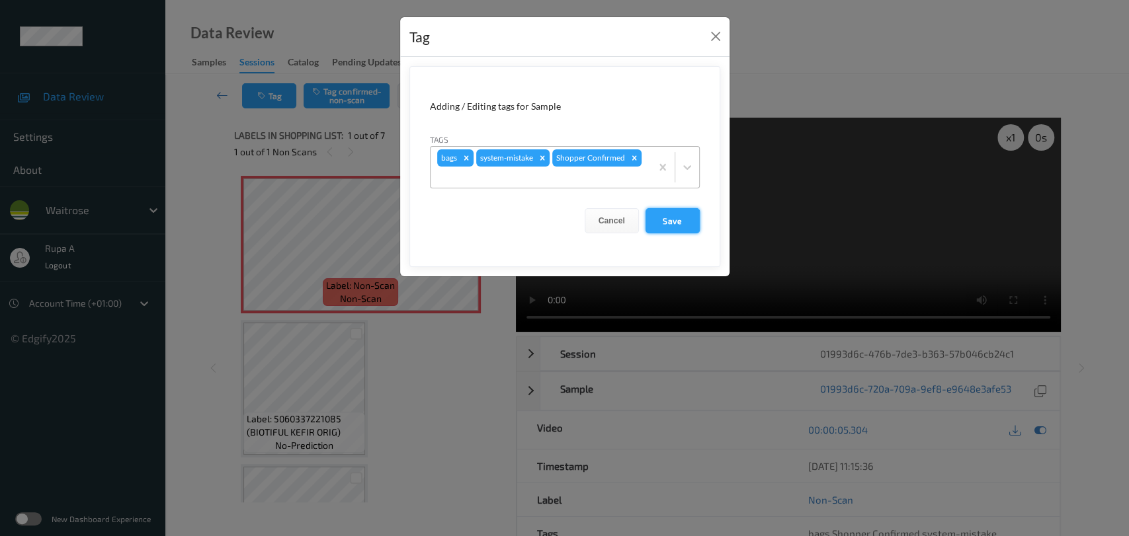
click at [688, 230] on button "Save" at bounding box center [672, 220] width 54 height 25
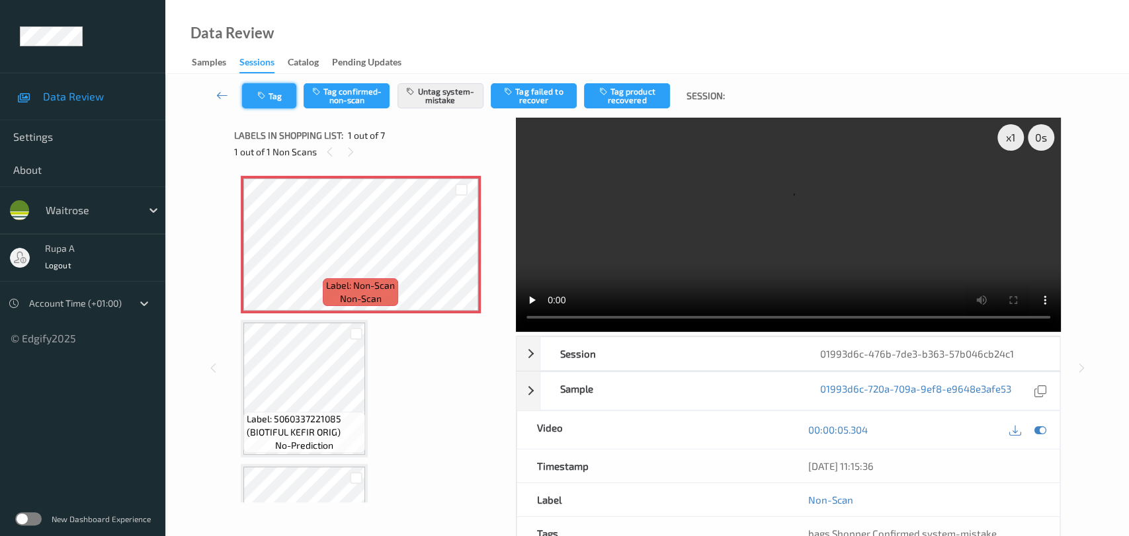
click at [271, 102] on button "Tag" at bounding box center [269, 95] width 54 height 25
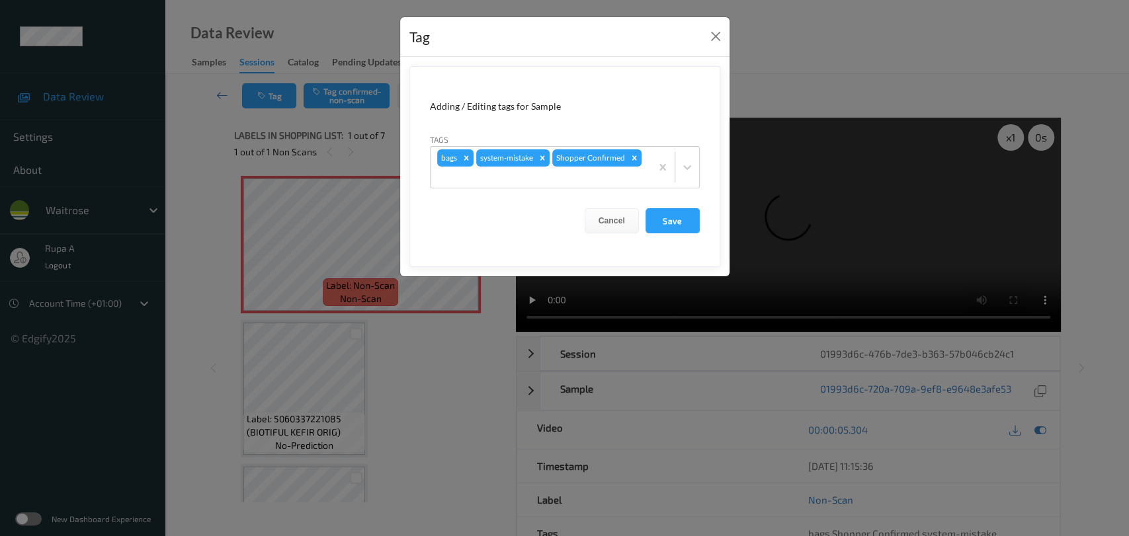
click at [1109, 303] on div "Tag Adding / Editing tags for Sample Tags bags system-mistake Shopper Confirmed…" at bounding box center [564, 268] width 1129 height 536
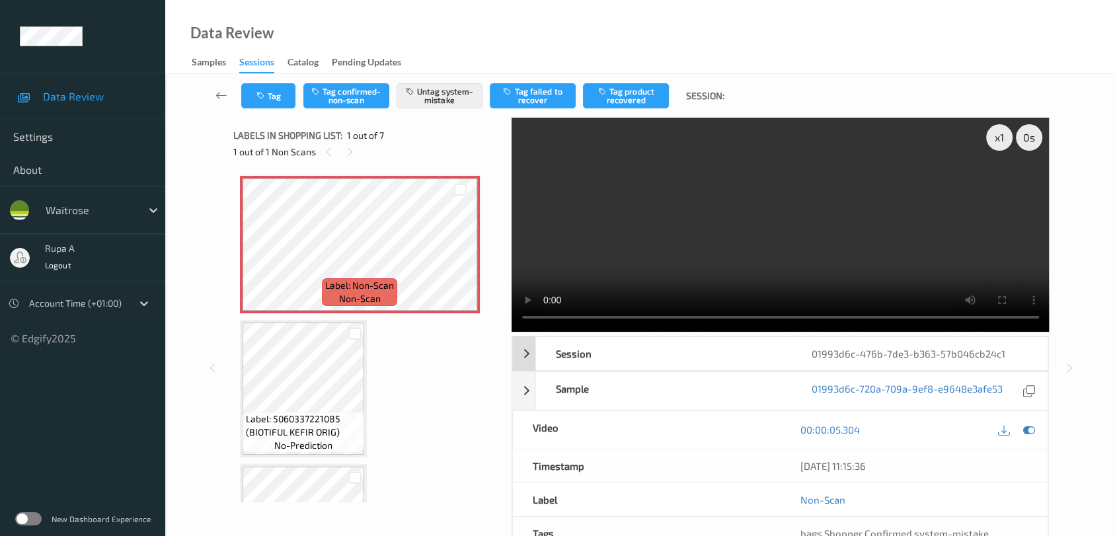
drag, startPoint x: 1030, startPoint y: 427, endPoint x: 948, endPoint y: 368, distance: 100.9
click at [1030, 426] on icon at bounding box center [1029, 430] width 12 height 12
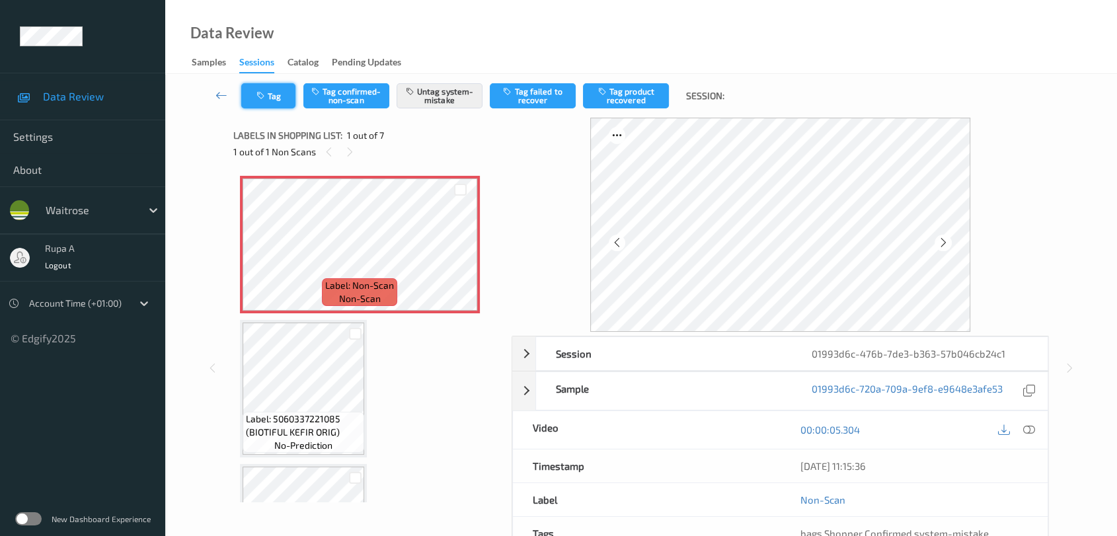
click at [260, 95] on icon "button" at bounding box center [262, 95] width 11 height 9
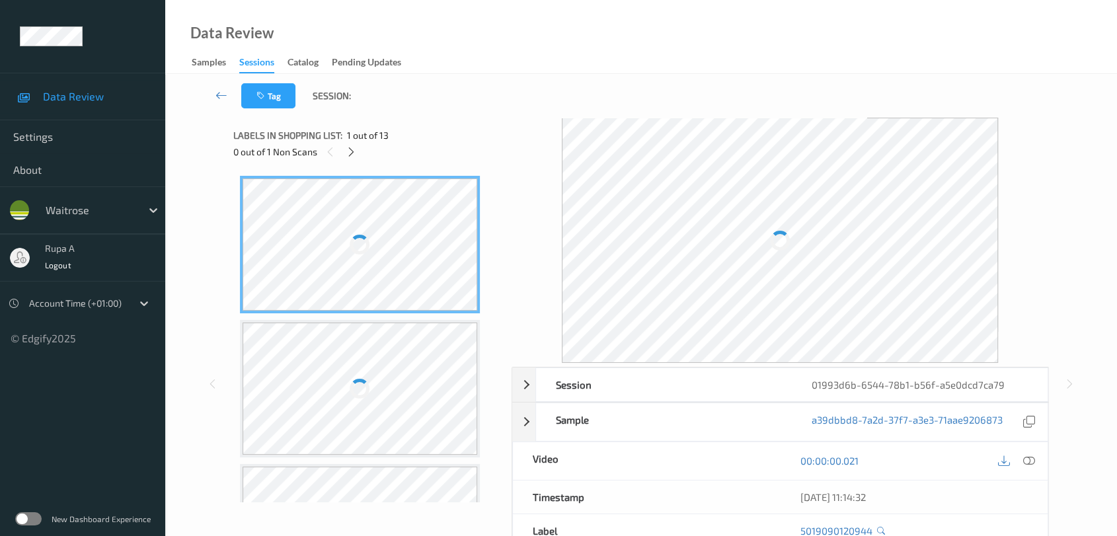
click at [443, 111] on div "Tag Session:" at bounding box center [641, 96] width 898 height 44
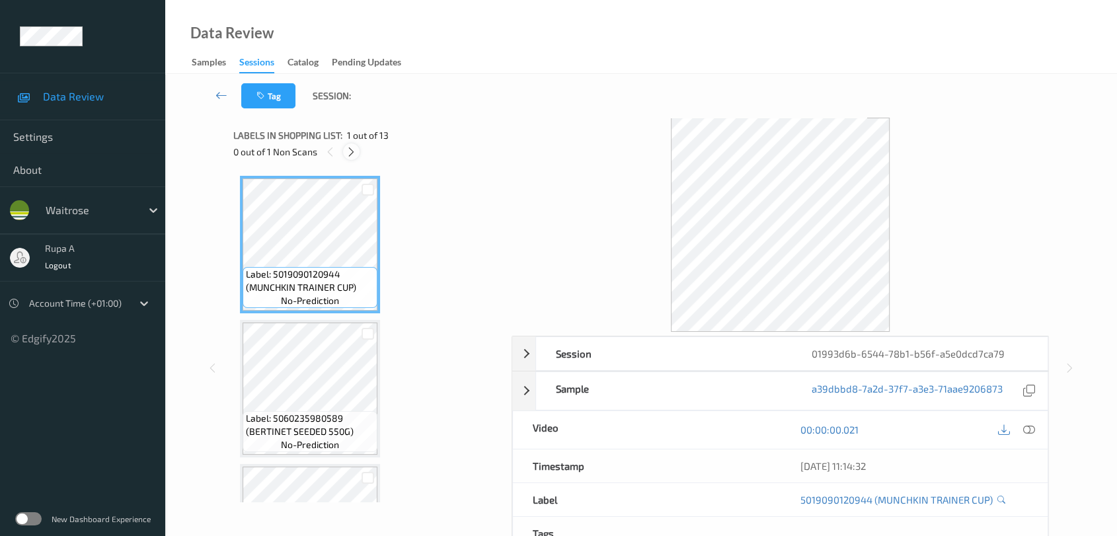
click at [345, 151] on div at bounding box center [351, 151] width 17 height 17
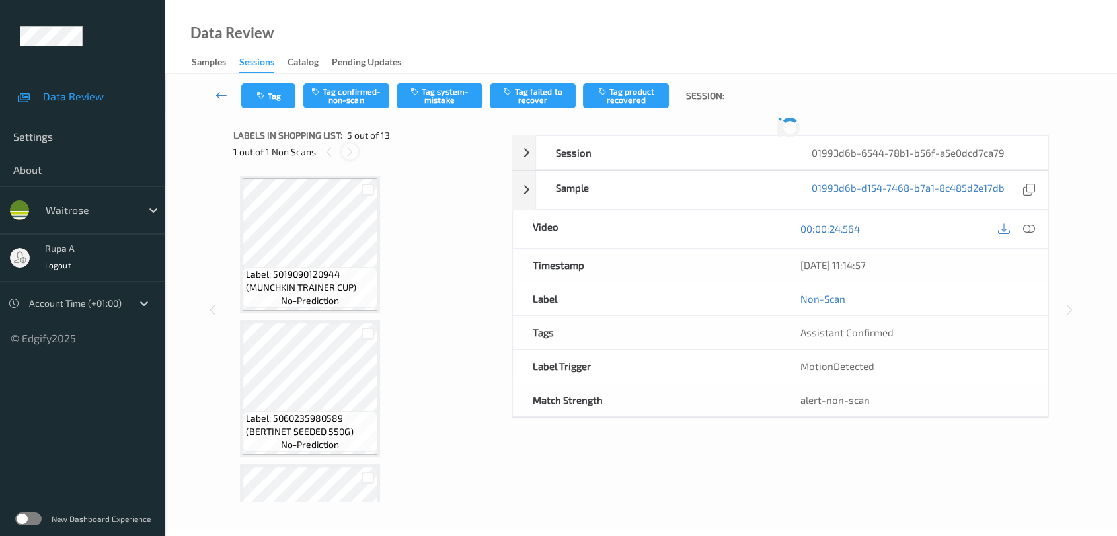
scroll to position [437, 0]
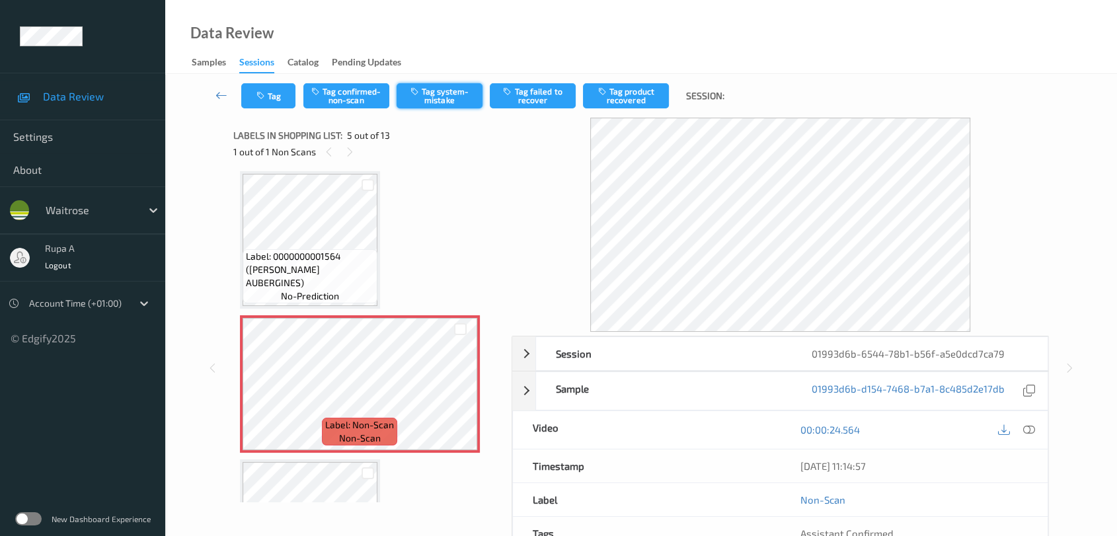
click at [422, 94] on button "Tag system-mistake" at bounding box center [440, 95] width 86 height 25
click at [260, 108] on button "Tag" at bounding box center [268, 95] width 54 height 25
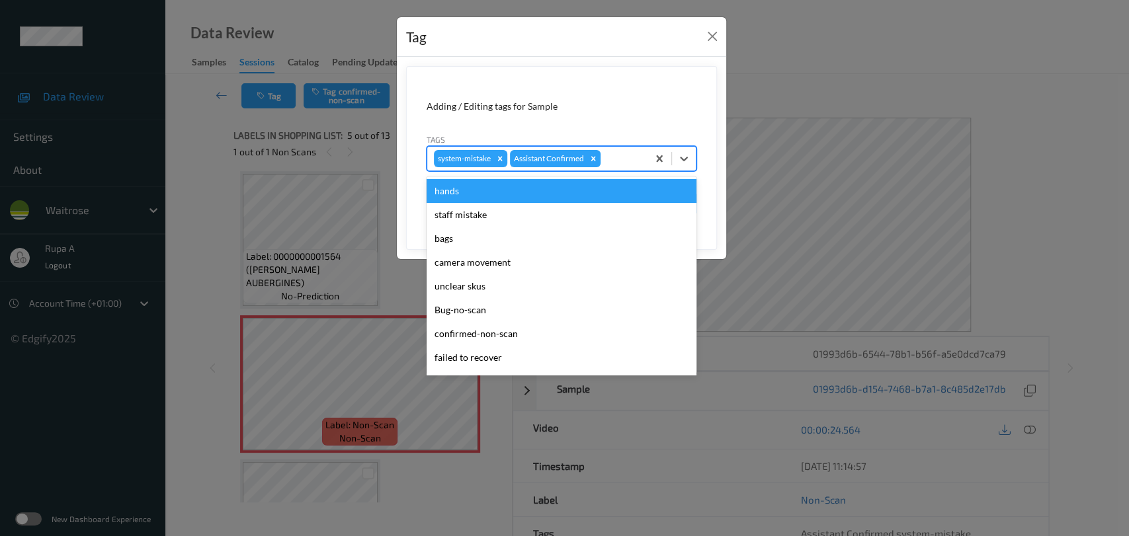
click at [635, 159] on div at bounding box center [622, 159] width 38 height 16
type input "un"
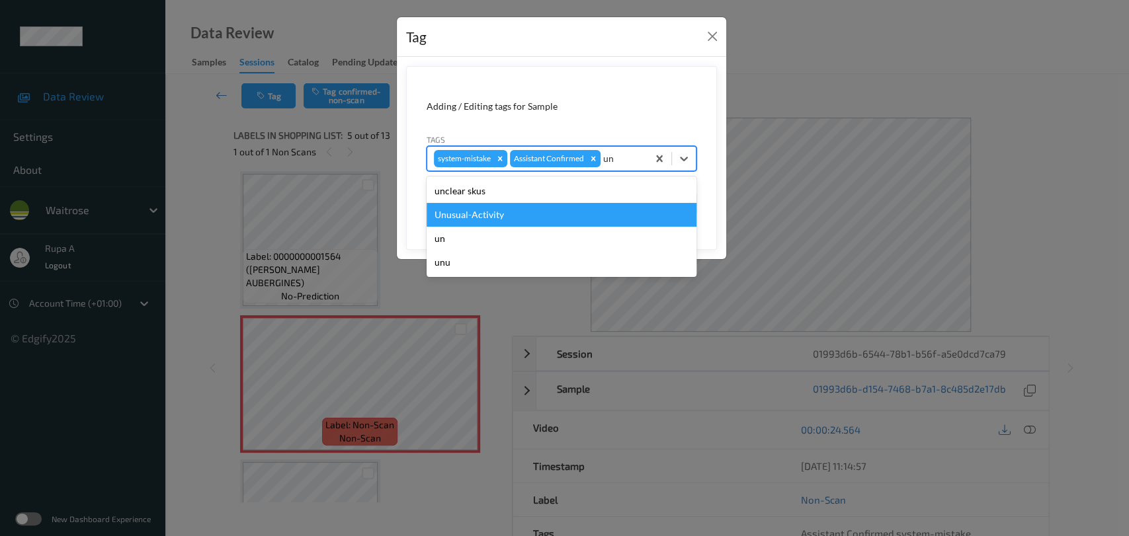
click at [551, 208] on div "Unusual-Activity" at bounding box center [561, 215] width 270 height 24
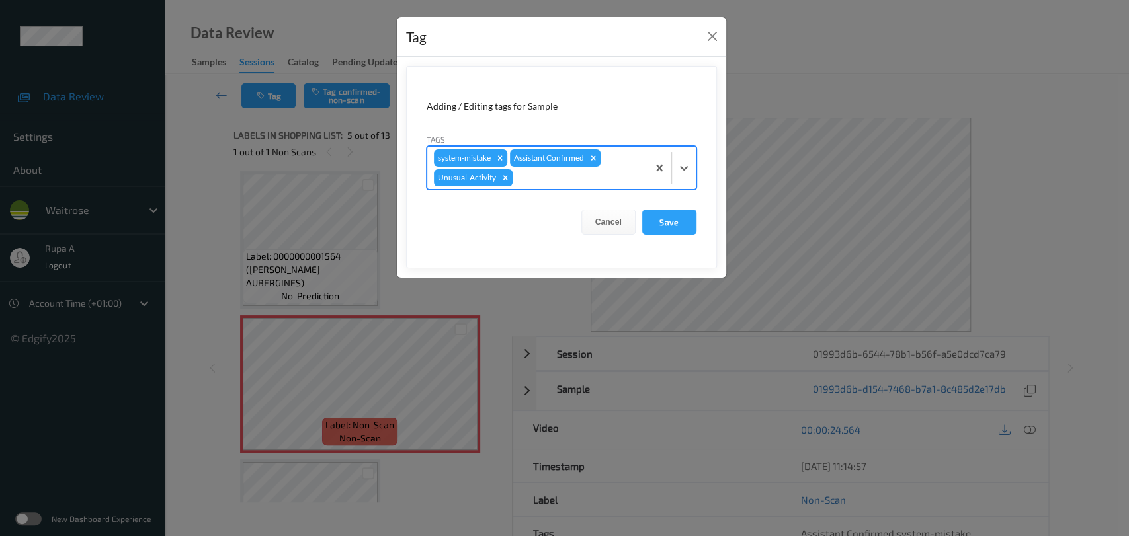
click at [572, 178] on div at bounding box center [578, 178] width 126 height 16
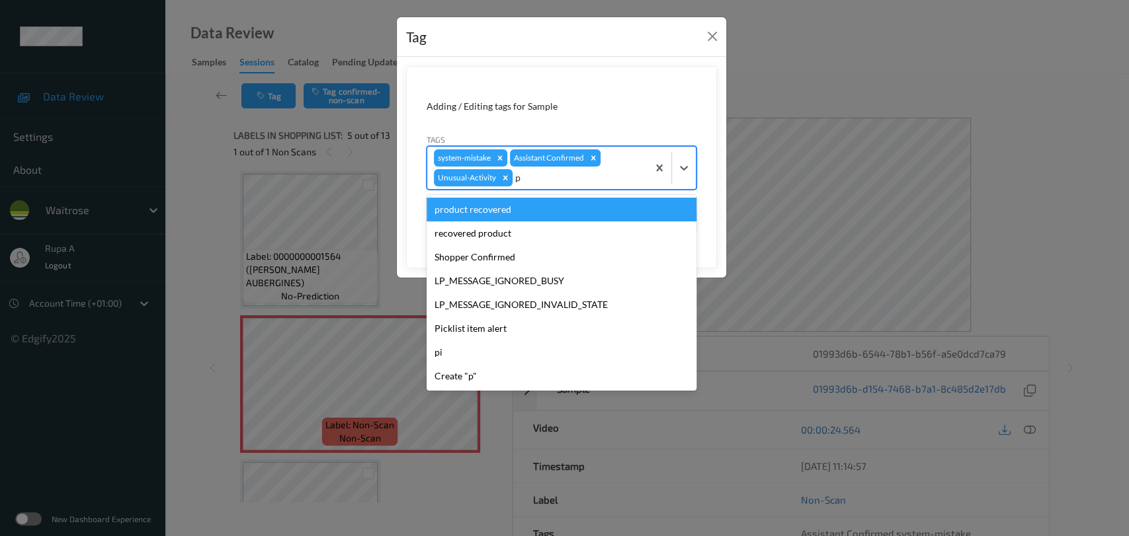
type input "pi"
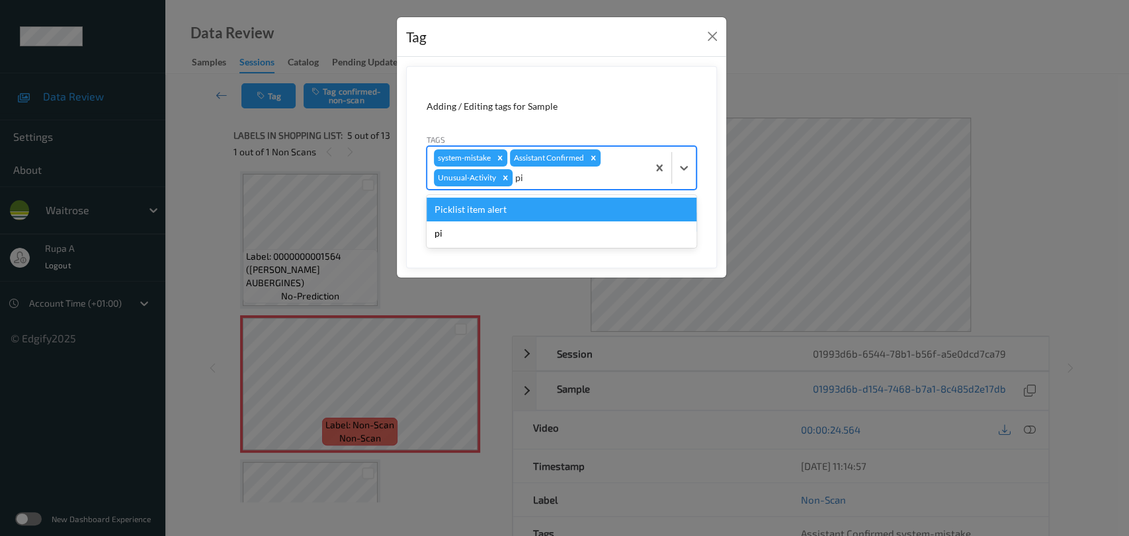
click at [547, 202] on div "Picklist item alert" at bounding box center [561, 210] width 270 height 24
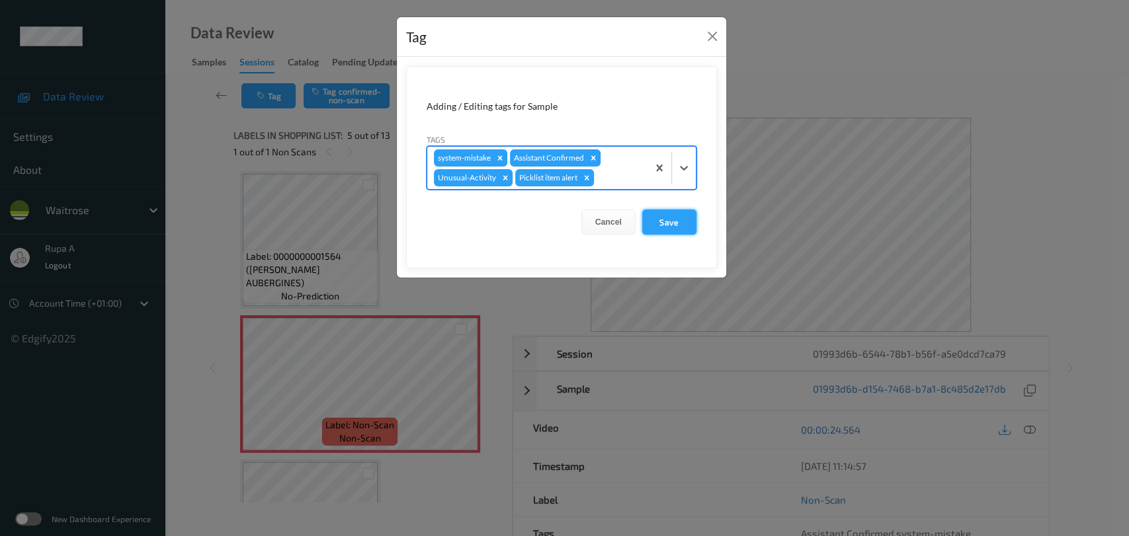
click at [649, 224] on button "Save" at bounding box center [669, 222] width 54 height 25
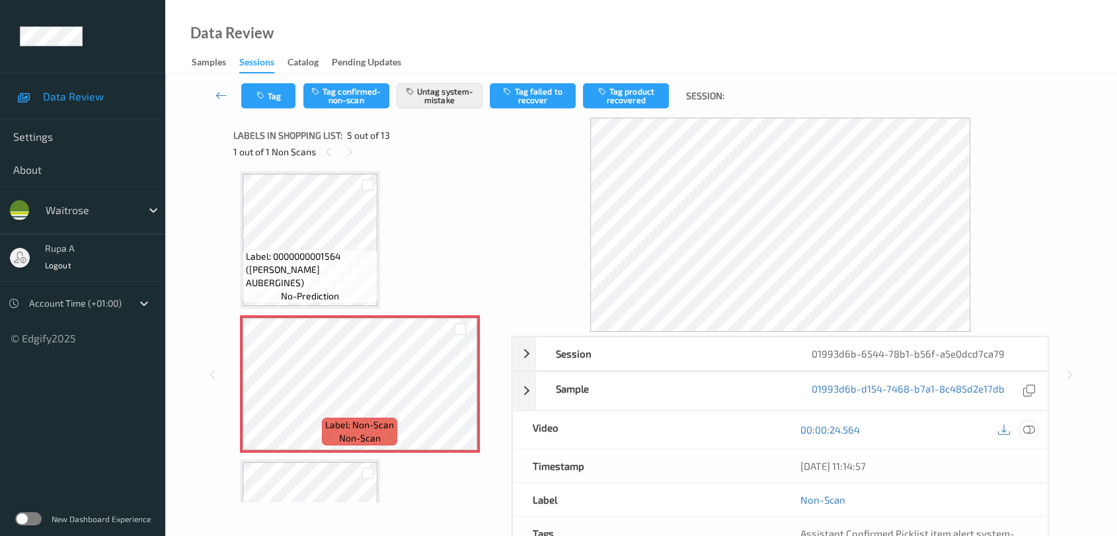
click at [1036, 434] on div at bounding box center [1029, 430] width 18 height 18
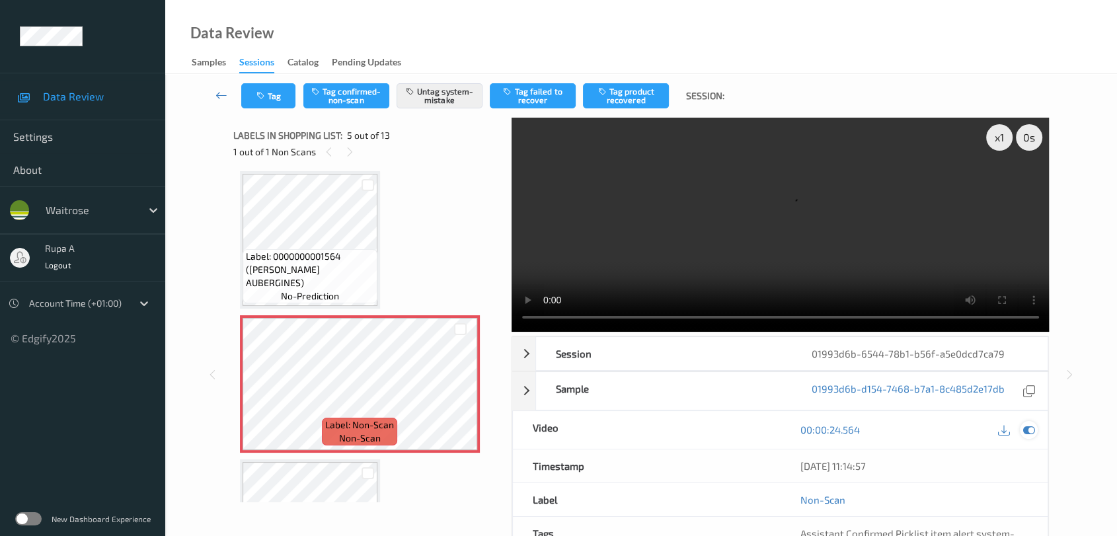
click at [1033, 433] on icon at bounding box center [1029, 430] width 12 height 12
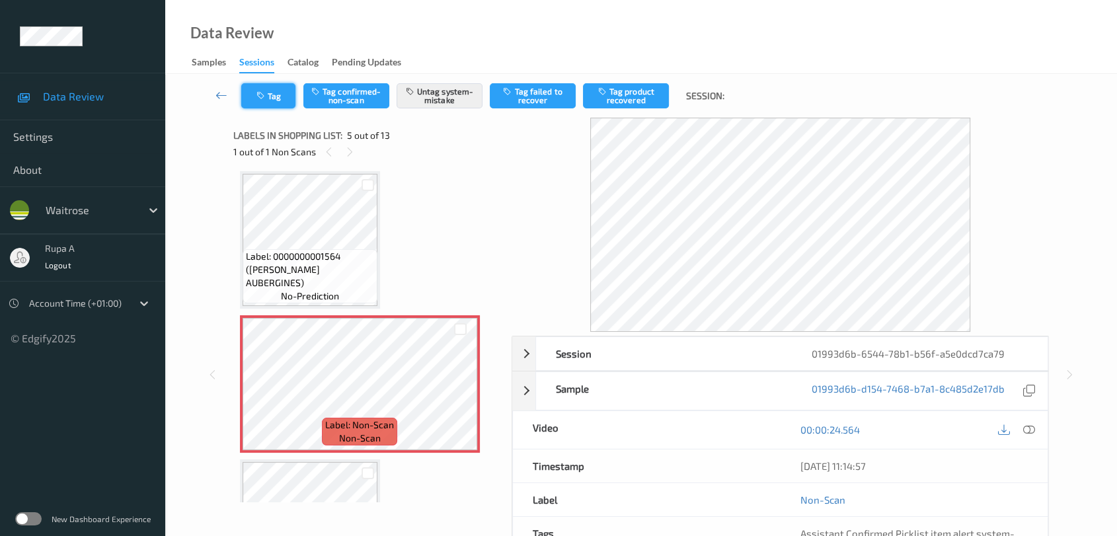
click at [267, 94] on icon "button" at bounding box center [262, 95] width 11 height 9
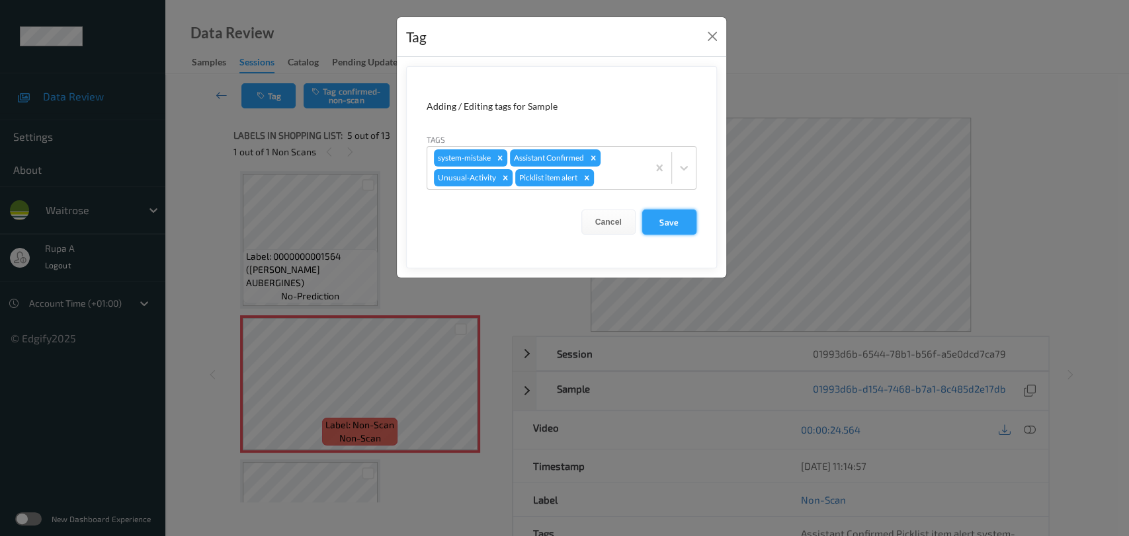
click at [672, 220] on button "Save" at bounding box center [669, 222] width 54 height 25
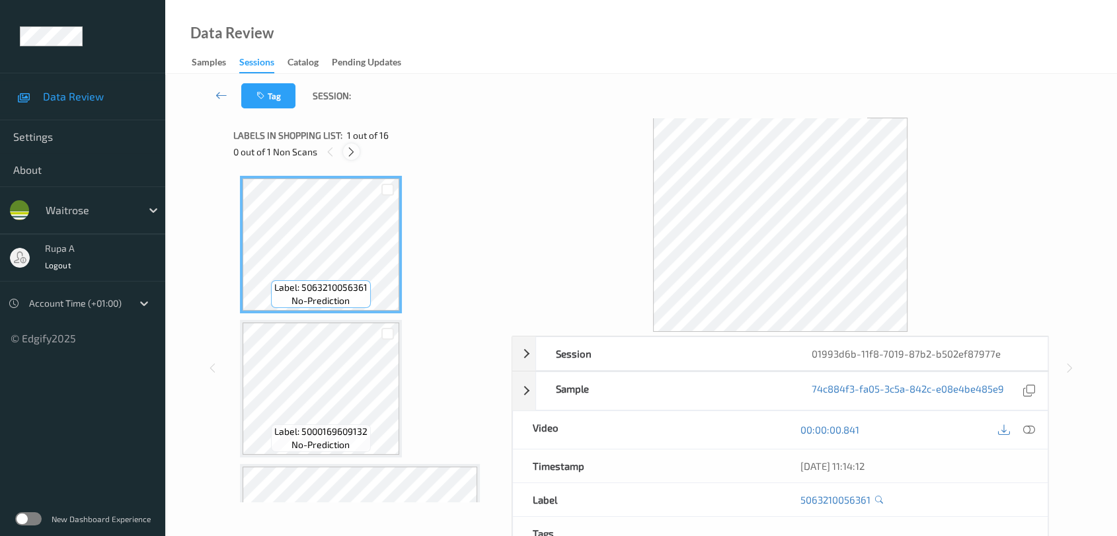
click at [352, 153] on icon at bounding box center [351, 152] width 11 height 12
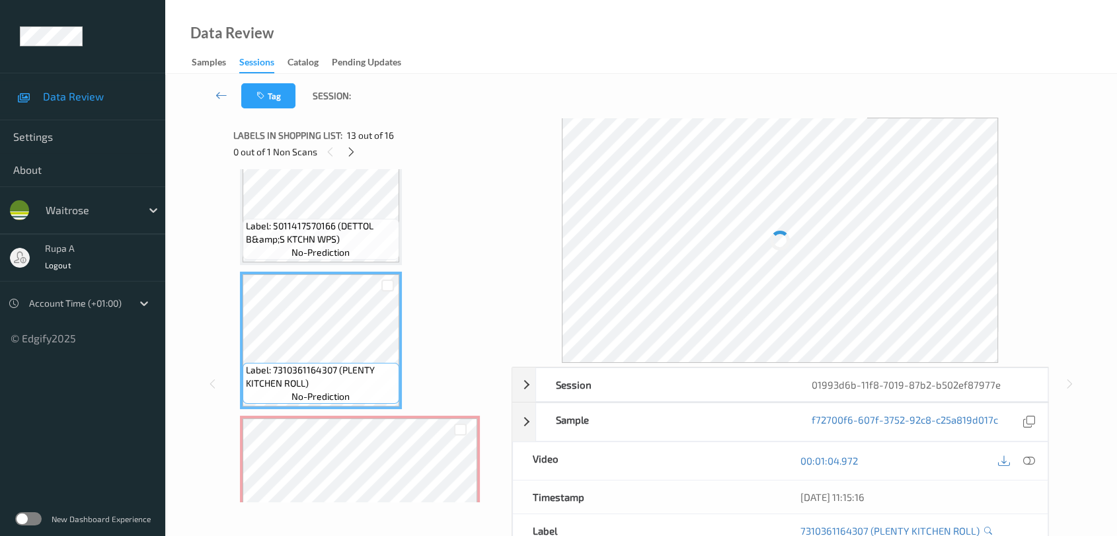
scroll to position [1656, 0]
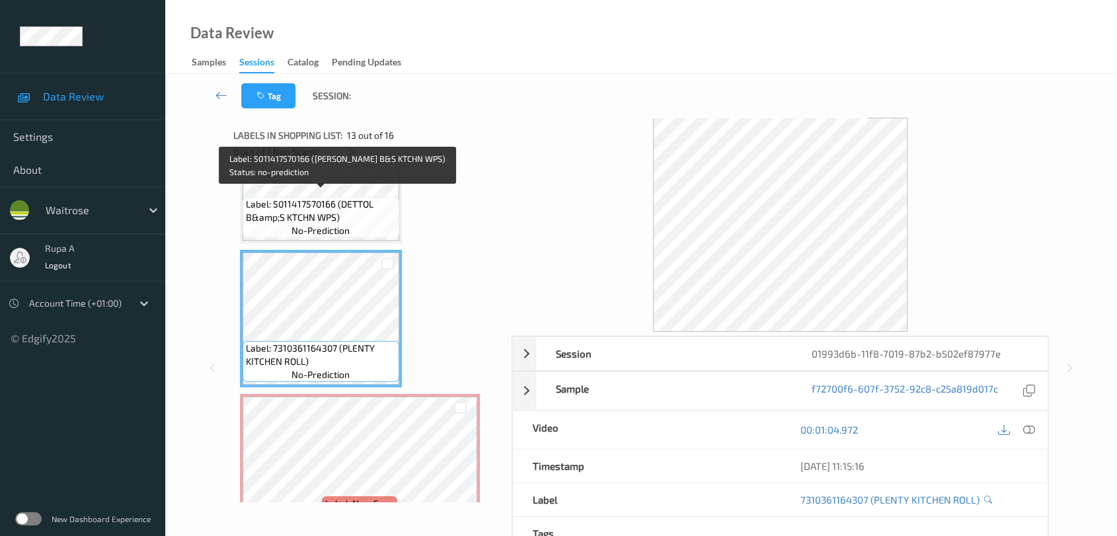
click at [285, 198] on span "Label: 5011417570166 (DETTOL B&amp;S KTCHN WPS)" at bounding box center [321, 211] width 150 height 26
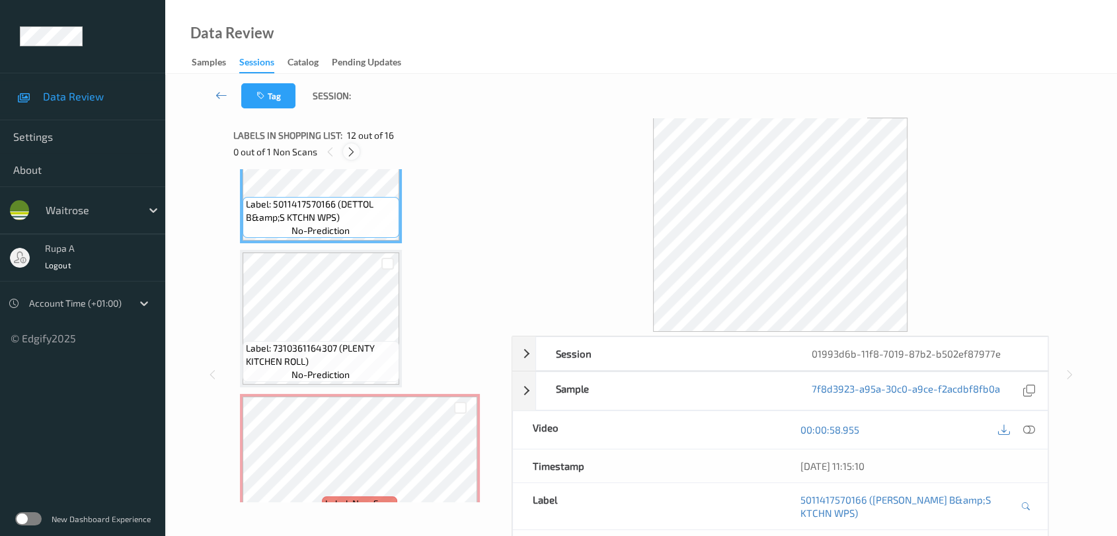
click at [350, 149] on icon at bounding box center [351, 152] width 11 height 12
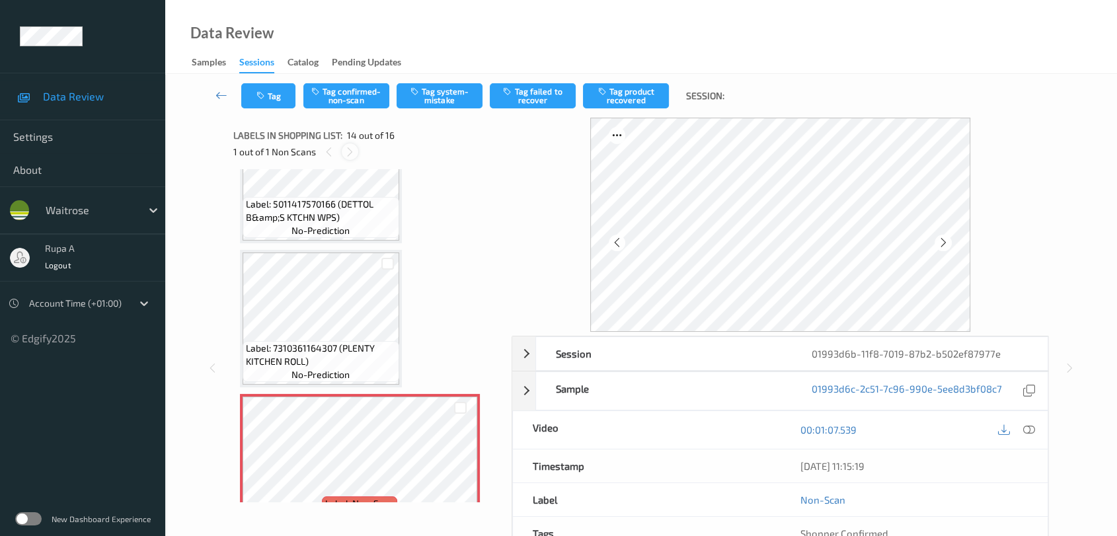
scroll to position [1729, 0]
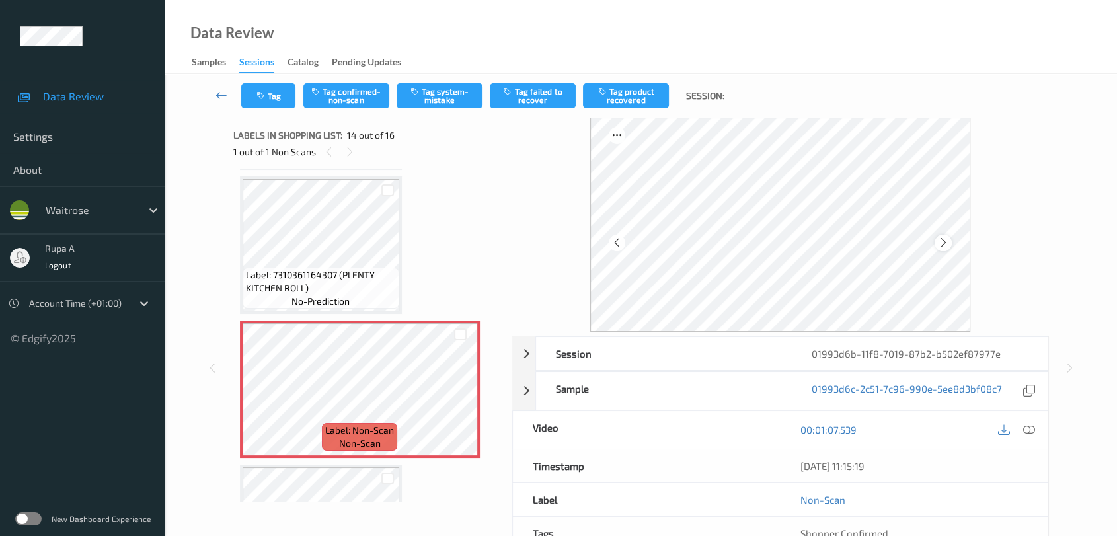
click at [941, 235] on div at bounding box center [943, 243] width 17 height 17
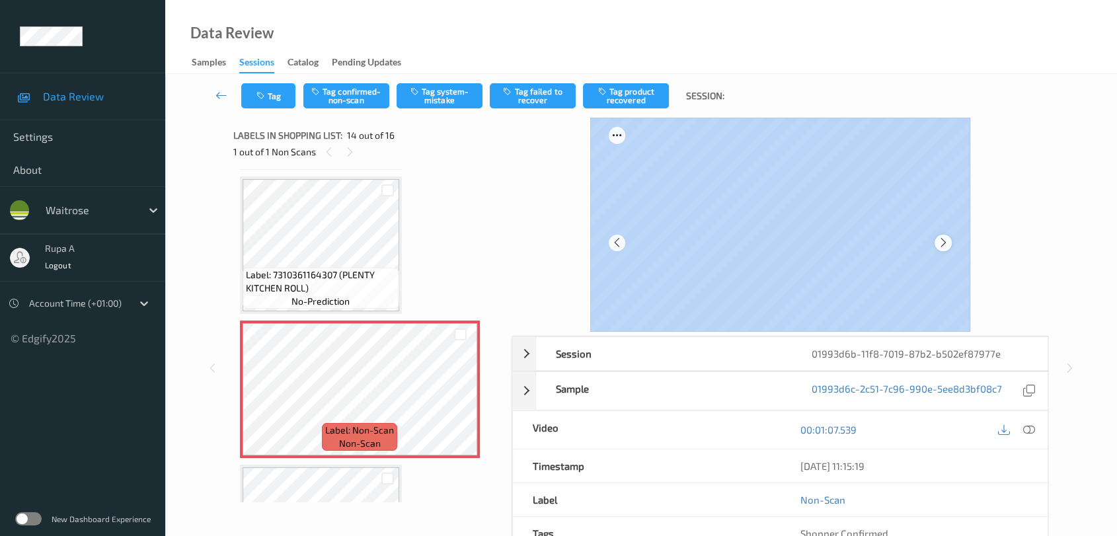
click at [953, 239] on div at bounding box center [780, 225] width 381 height 214
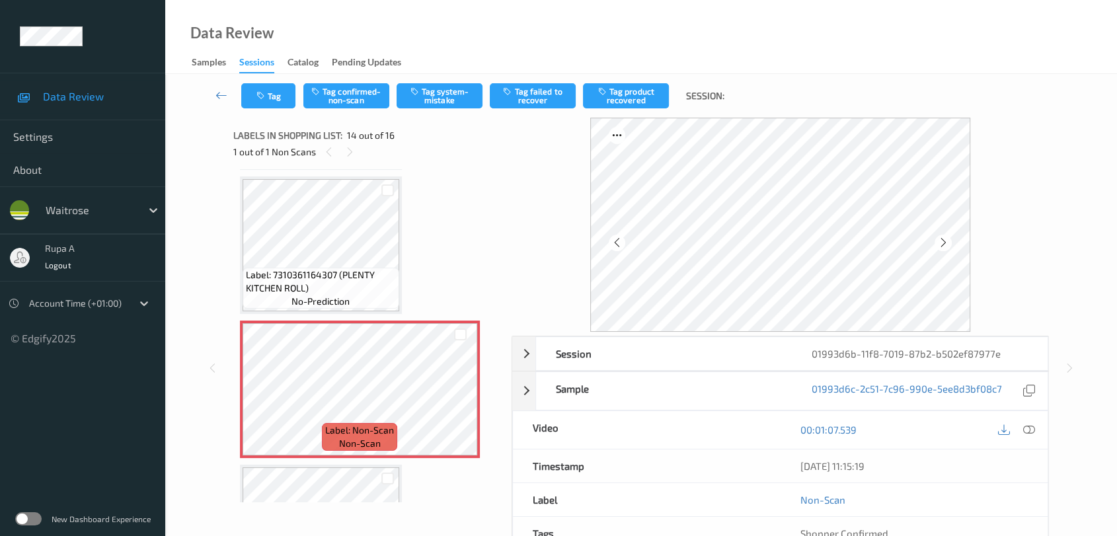
click at [1066, 249] on div "Session 01993d6b-11f8-7019-87b2-b502ef87977e Session ID 01993d6b-11f8-7019-87b2…" at bounding box center [641, 368] width 898 height 501
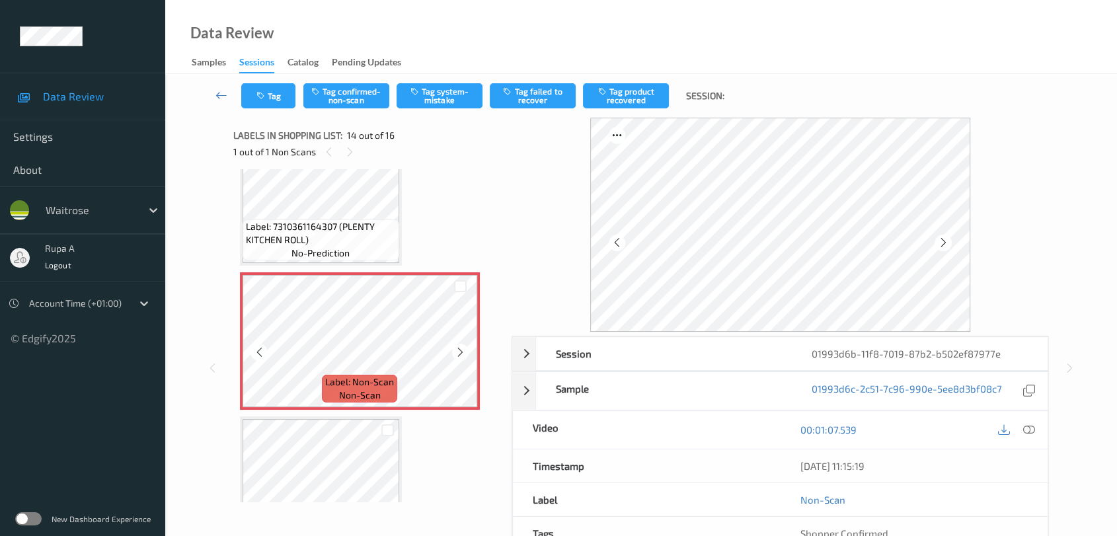
scroll to position [1802, 0]
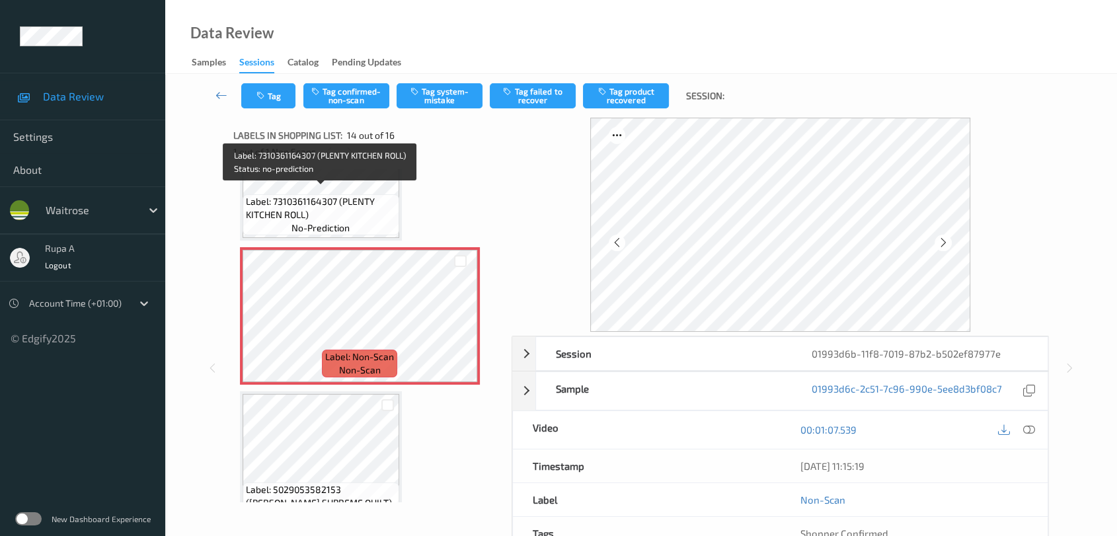
click at [359, 198] on span "Label: 7310361164307 (PLENTY KITCHEN ROLL)" at bounding box center [321, 208] width 150 height 26
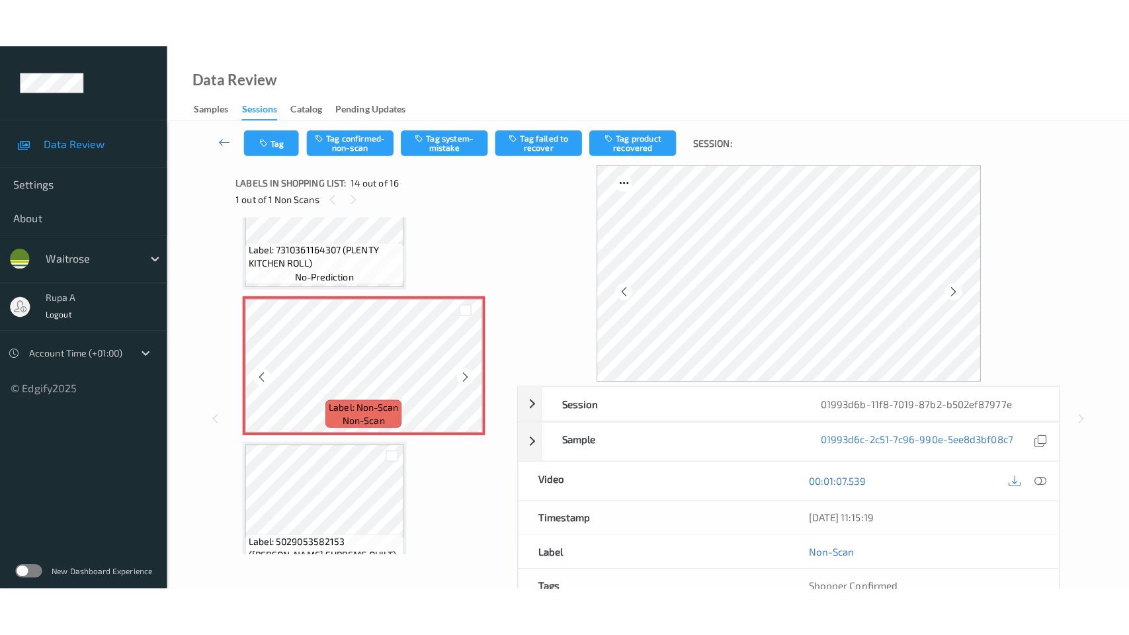
scroll to position [1876, 0]
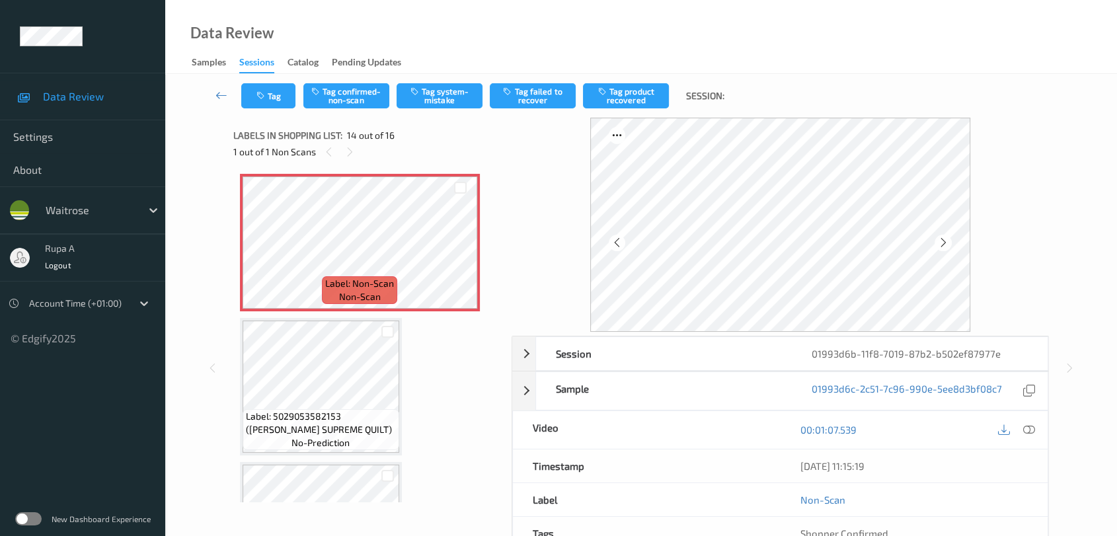
click at [331, 410] on span "Label: 5029053582153 ([PERSON_NAME] SUPREME QUILT)" at bounding box center [321, 423] width 150 height 26
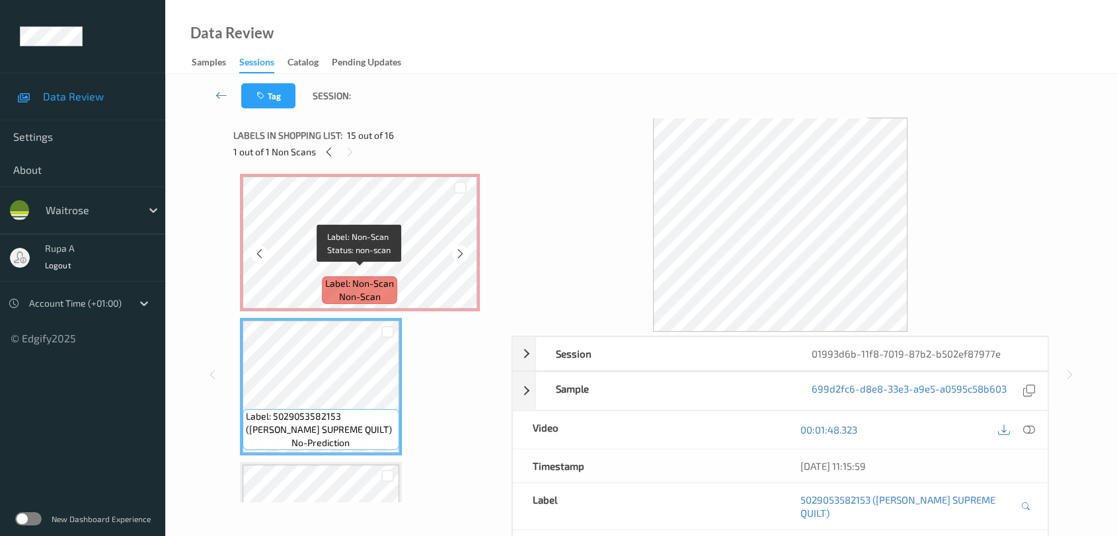
click at [357, 290] on span "non-scan" at bounding box center [360, 296] width 42 height 13
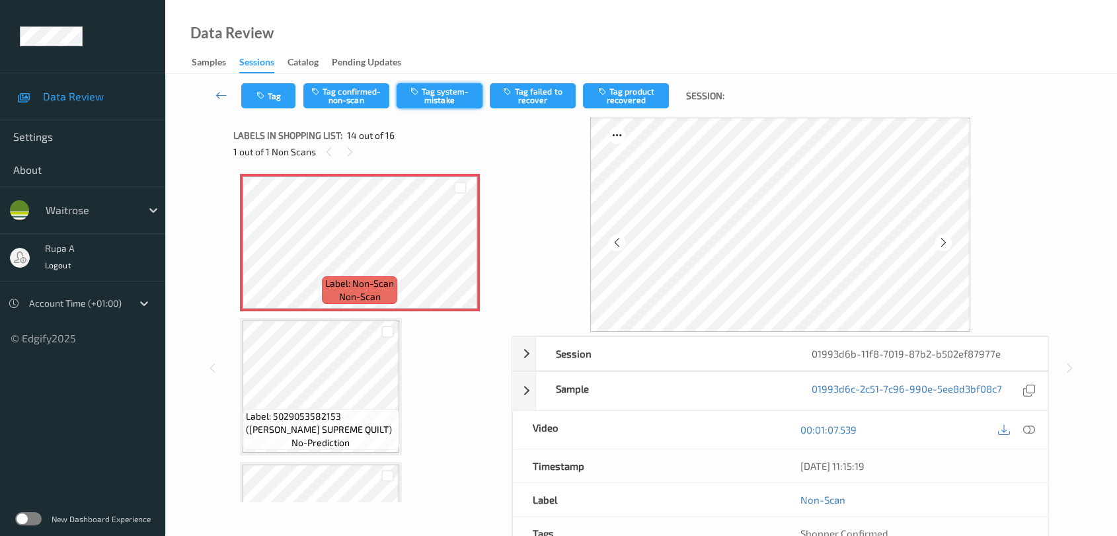
click at [439, 101] on button "Tag system-mistake" at bounding box center [440, 95] width 86 height 25
click at [257, 100] on icon "button" at bounding box center [262, 95] width 11 height 9
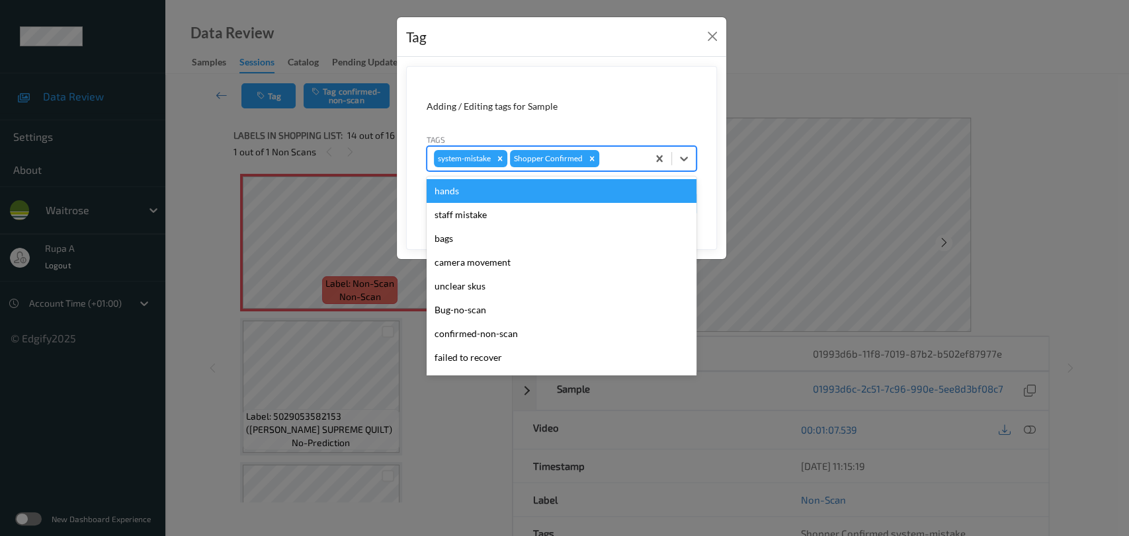
click at [627, 159] on div at bounding box center [621, 159] width 39 height 16
type input "un"
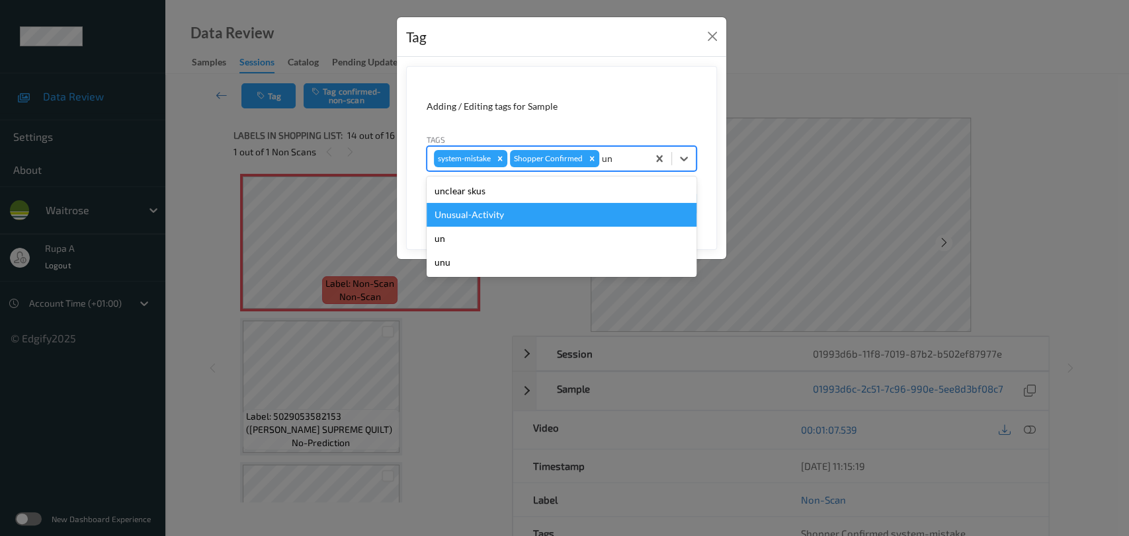
click at [502, 211] on div "Unusual-Activity" at bounding box center [561, 215] width 270 height 24
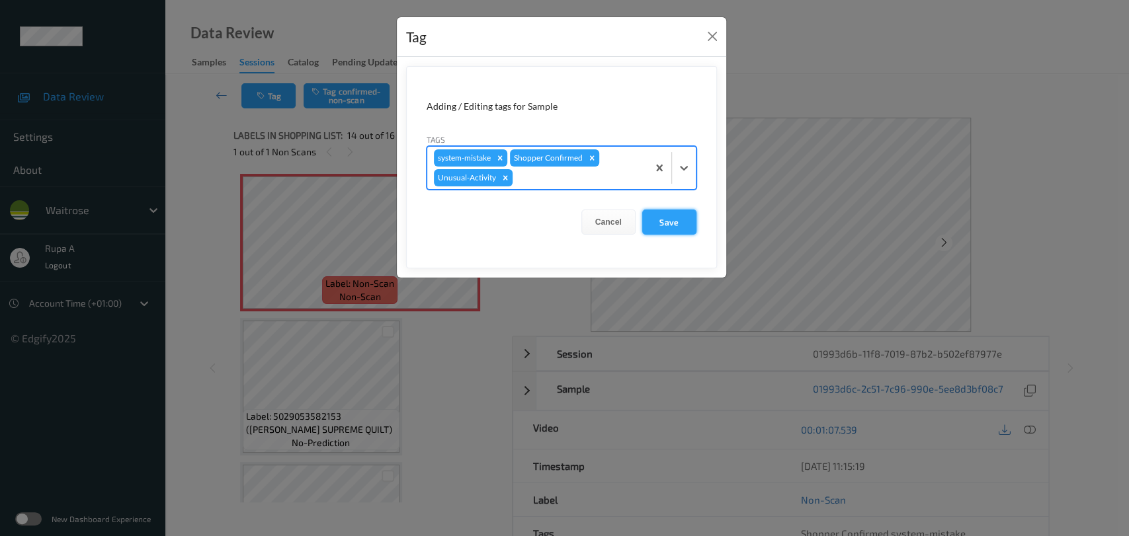
click at [674, 218] on button "Save" at bounding box center [669, 222] width 54 height 25
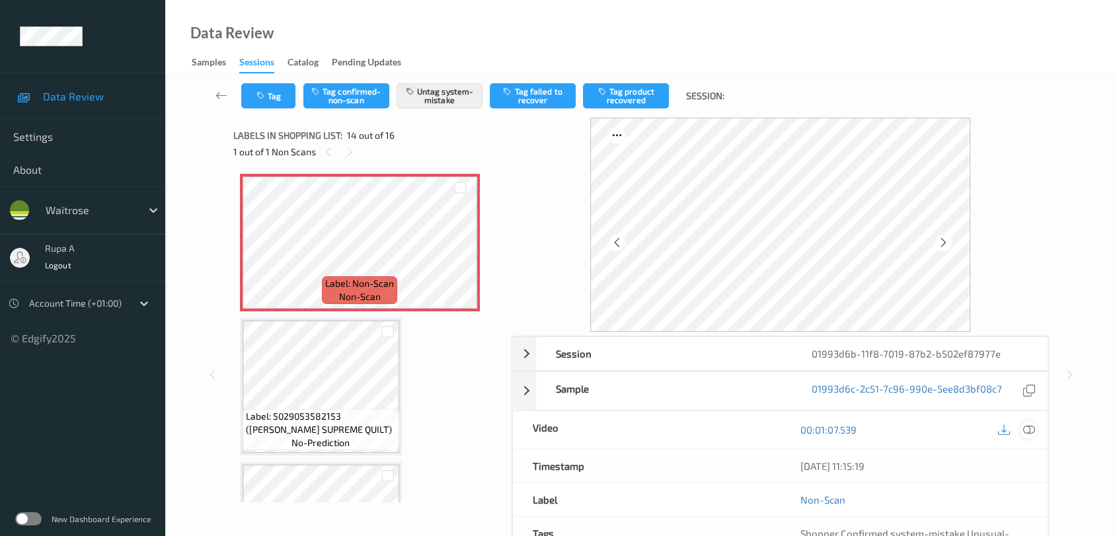
click at [1031, 432] on icon at bounding box center [1029, 430] width 12 height 12
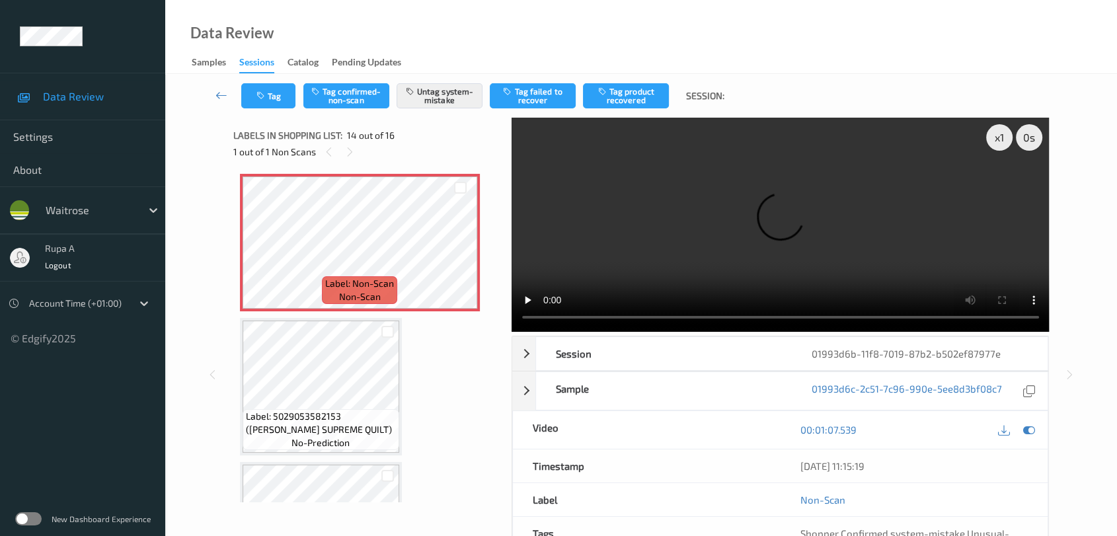
scroll to position [1871, 0]
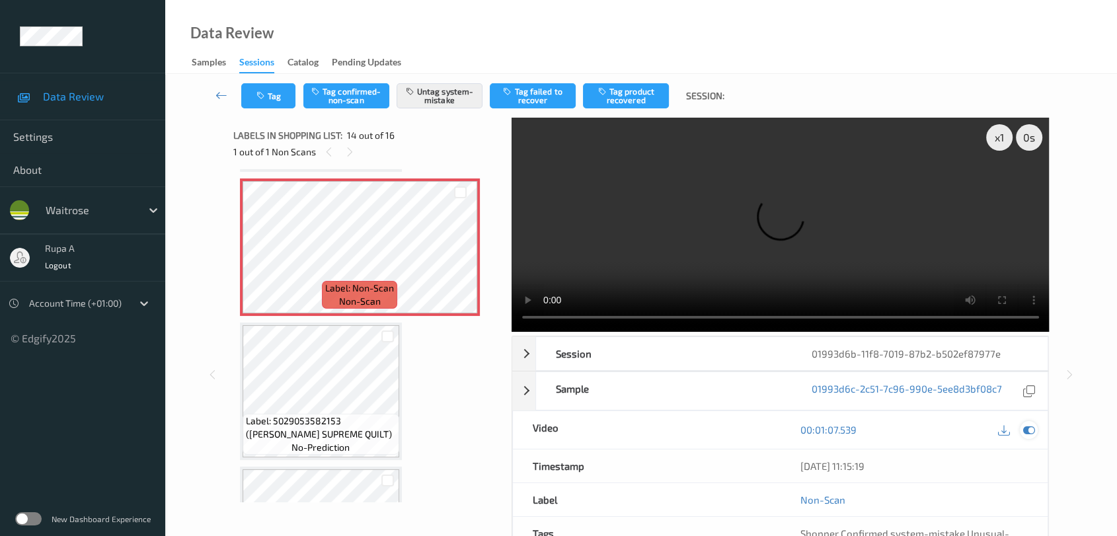
click at [1028, 429] on icon at bounding box center [1029, 430] width 12 height 12
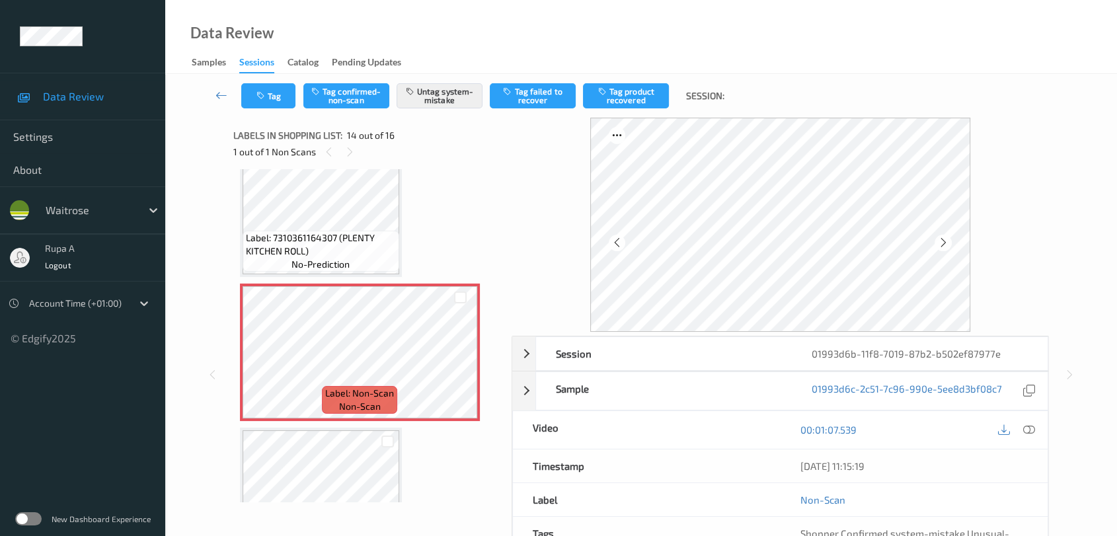
scroll to position [1724, 0]
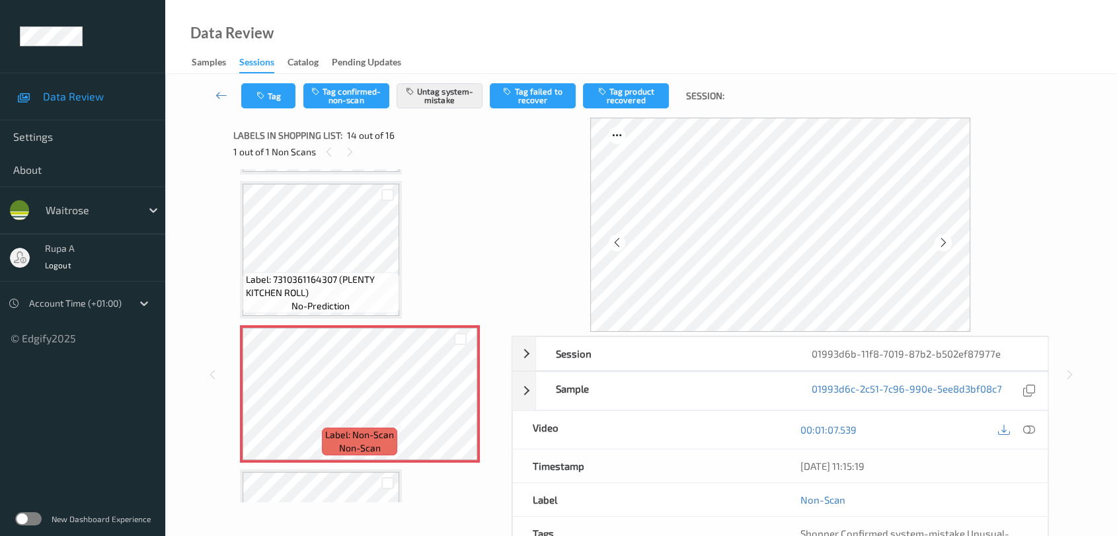
click at [331, 273] on span "Label: 7310361164307 (PLENTY KITCHEN ROLL)" at bounding box center [321, 286] width 150 height 26
click at [258, 102] on button "Tag" at bounding box center [268, 95] width 54 height 25
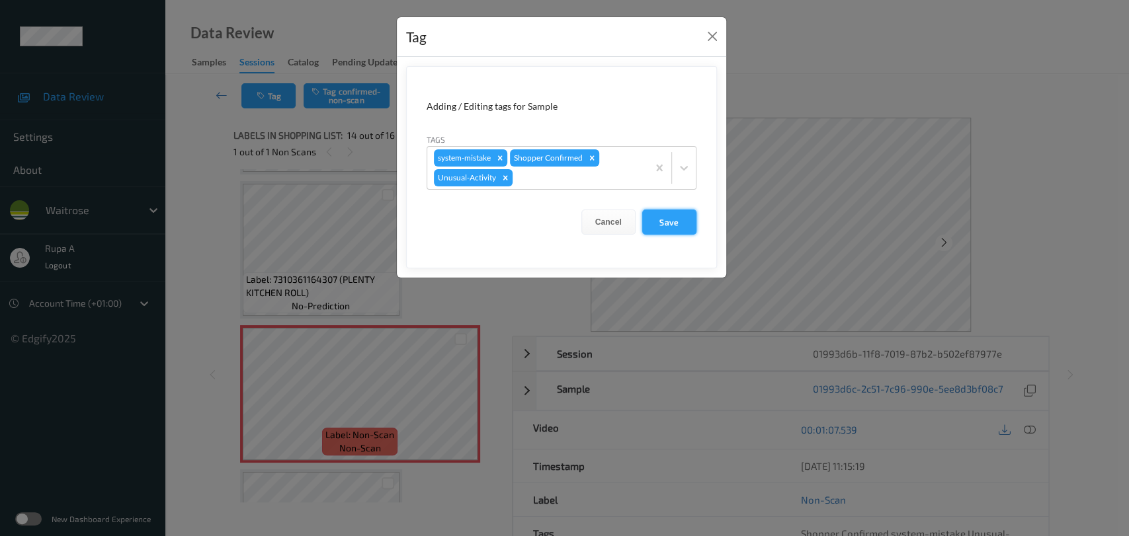
click at [651, 218] on button "Save" at bounding box center [669, 222] width 54 height 25
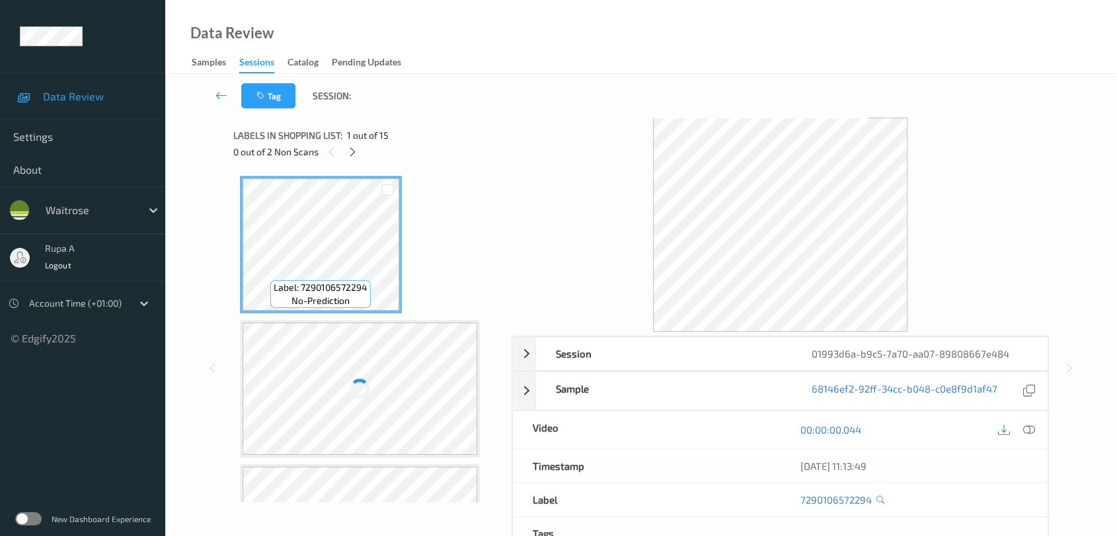
click at [393, 110] on div "Tag Session:" at bounding box center [641, 96] width 898 height 44
click at [350, 149] on icon at bounding box center [352, 152] width 11 height 12
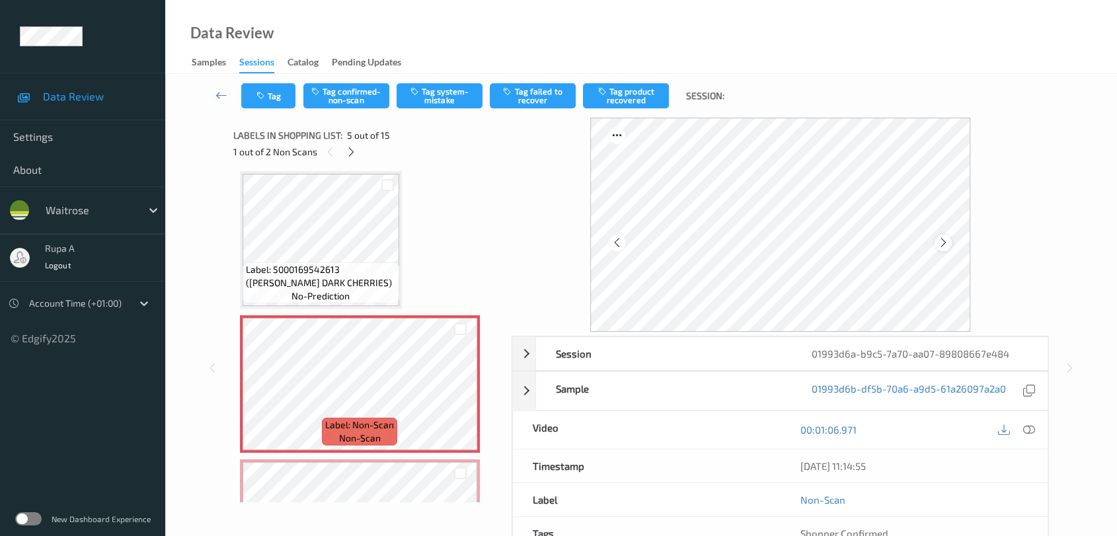
click at [949, 243] on div at bounding box center [943, 243] width 17 height 17
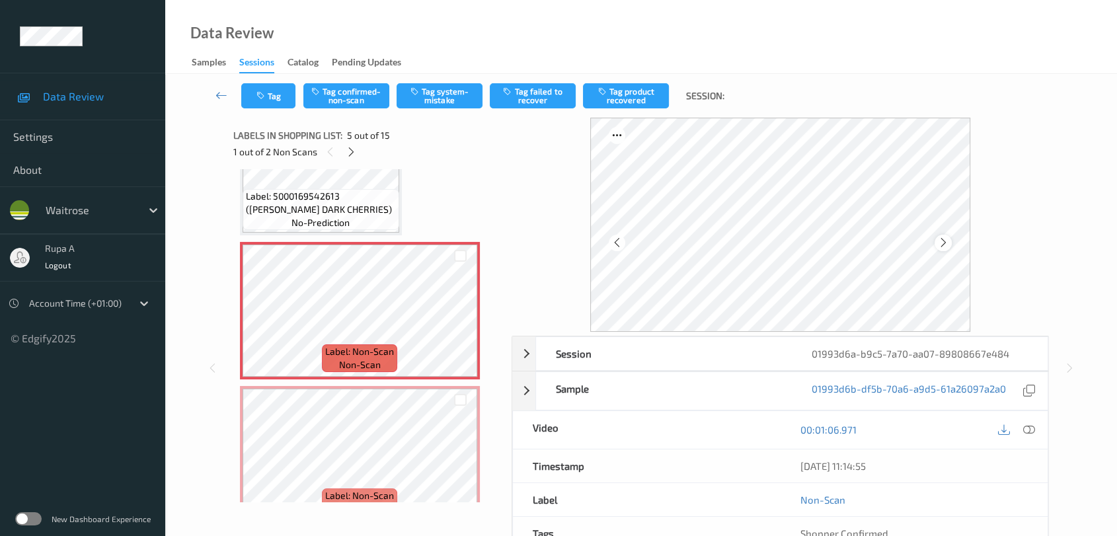
click at [943, 241] on icon at bounding box center [943, 243] width 11 height 12
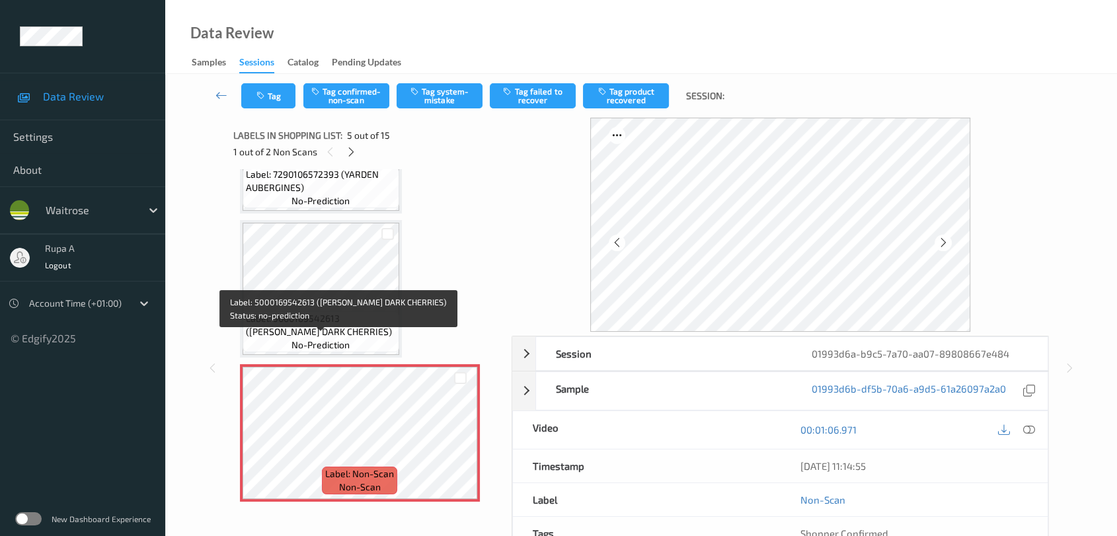
scroll to position [364, 0]
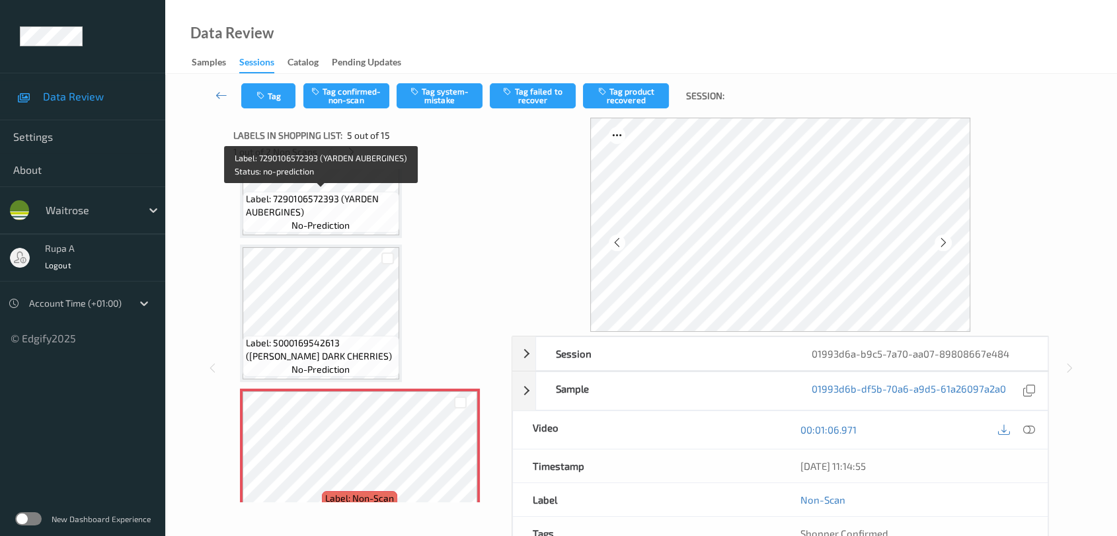
click at [337, 192] on span "Label: 7290106572393 (YARDEN AUBERGINES)" at bounding box center [321, 205] width 150 height 26
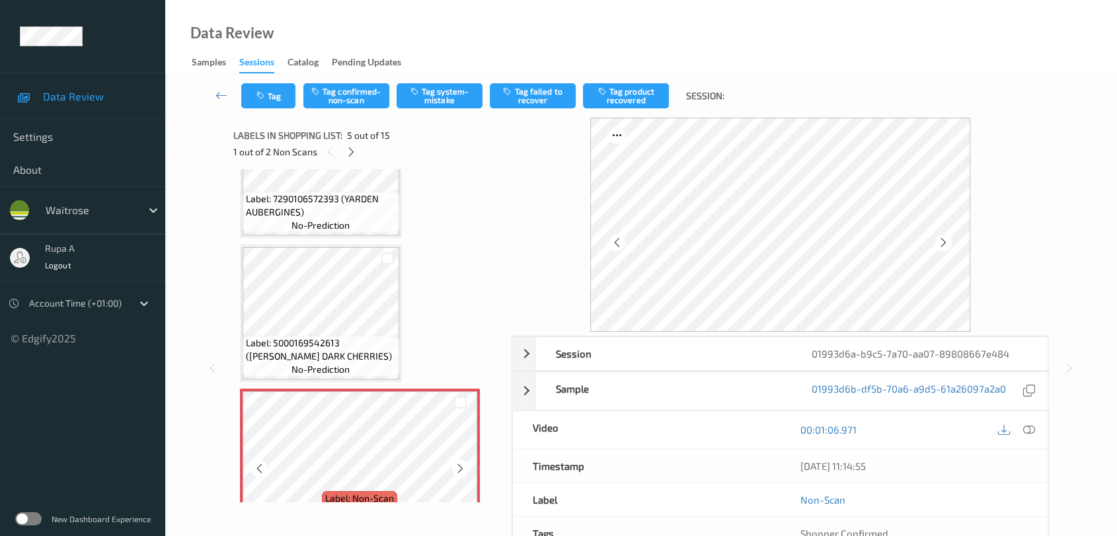
scroll to position [437, 0]
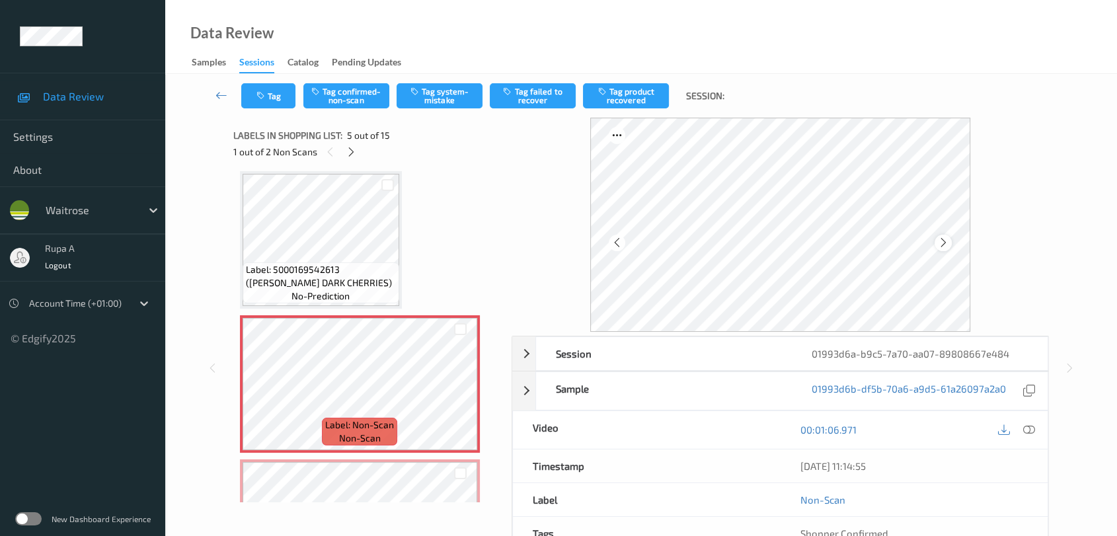
click at [940, 243] on icon at bounding box center [943, 243] width 11 height 12
click at [939, 242] on icon at bounding box center [943, 243] width 11 height 12
click at [1029, 428] on icon at bounding box center [1029, 430] width 12 height 12
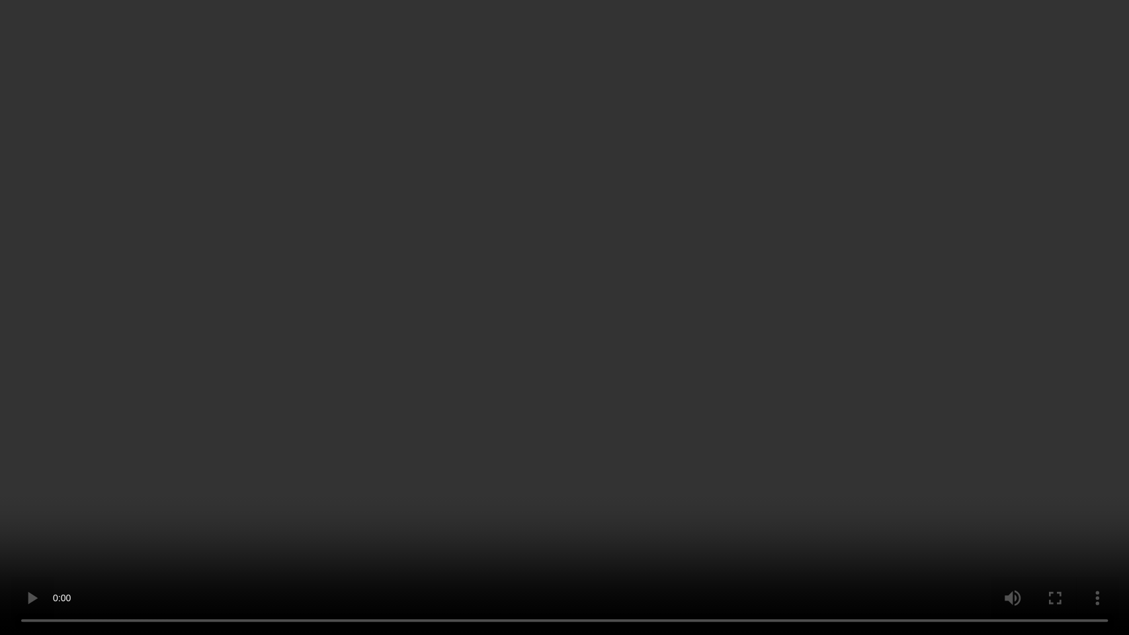
click at [1039, 171] on video at bounding box center [564, 317] width 1129 height 635
click at [1031, 264] on video at bounding box center [564, 317] width 1129 height 635
click at [361, 385] on video at bounding box center [564, 317] width 1129 height 635
click at [362, 383] on video at bounding box center [564, 317] width 1129 height 635
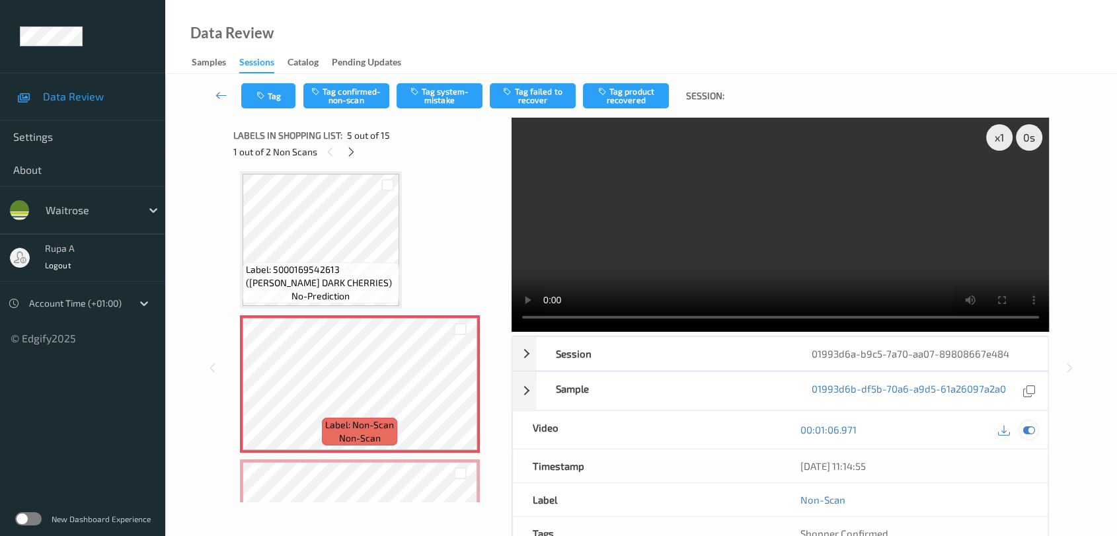
click at [1031, 426] on icon at bounding box center [1029, 430] width 12 height 12
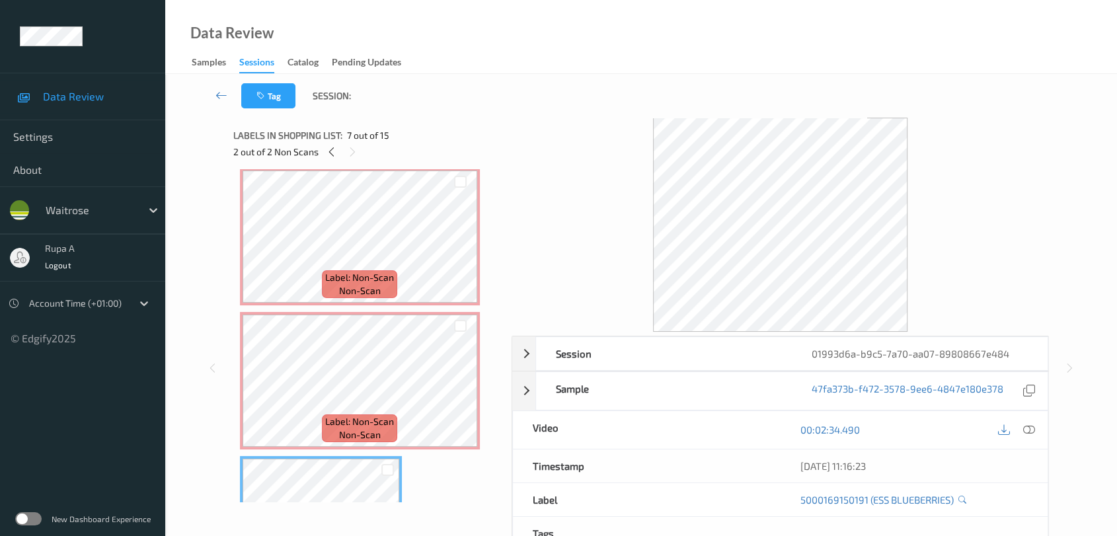
scroll to position [584, 0]
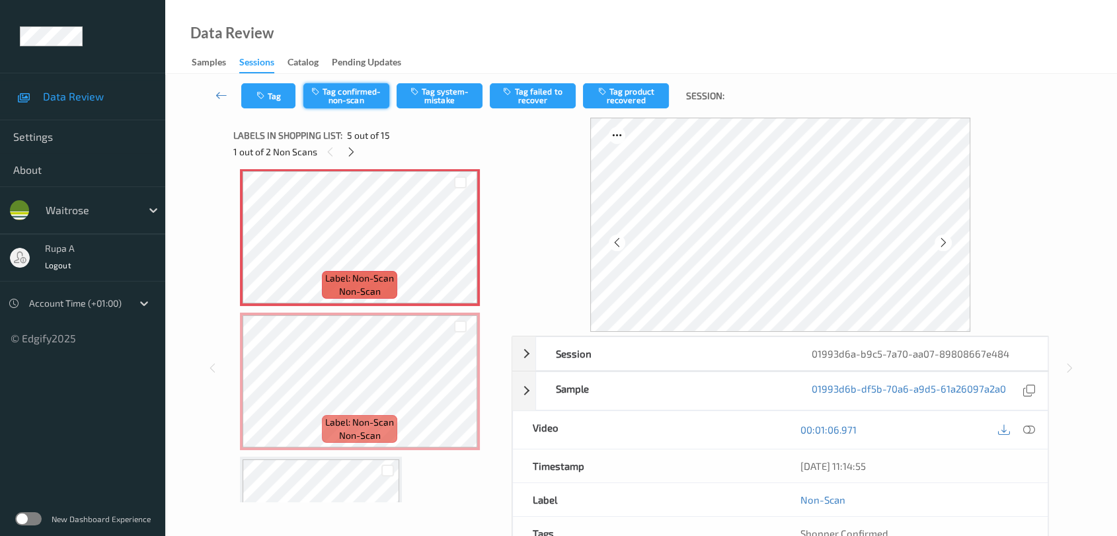
click at [340, 102] on button "Tag confirmed-non-scan" at bounding box center [346, 95] width 86 height 25
click at [618, 105] on button "Tag product recovered" at bounding box center [626, 95] width 86 height 25
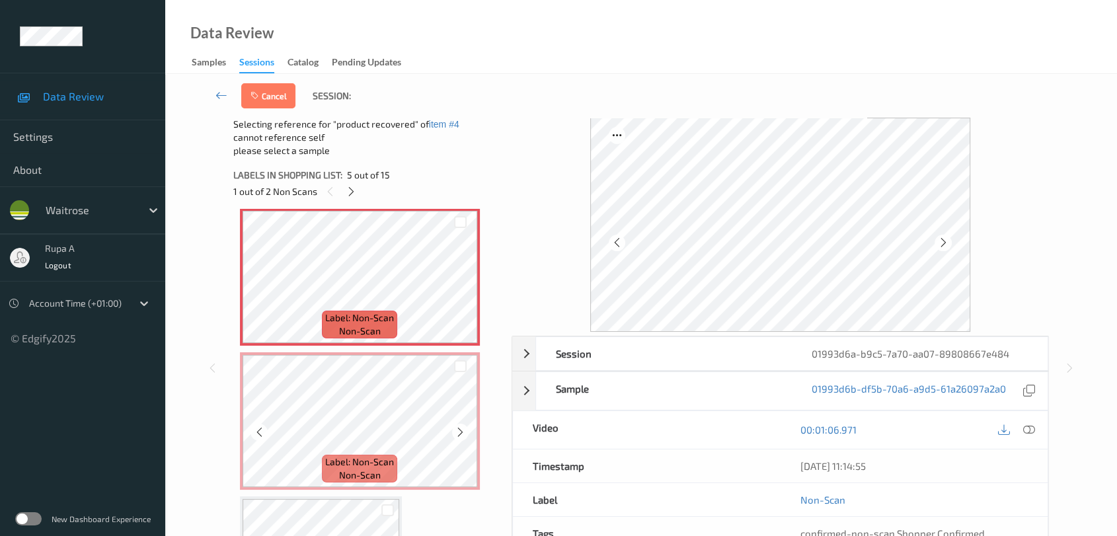
scroll to position [731, 0]
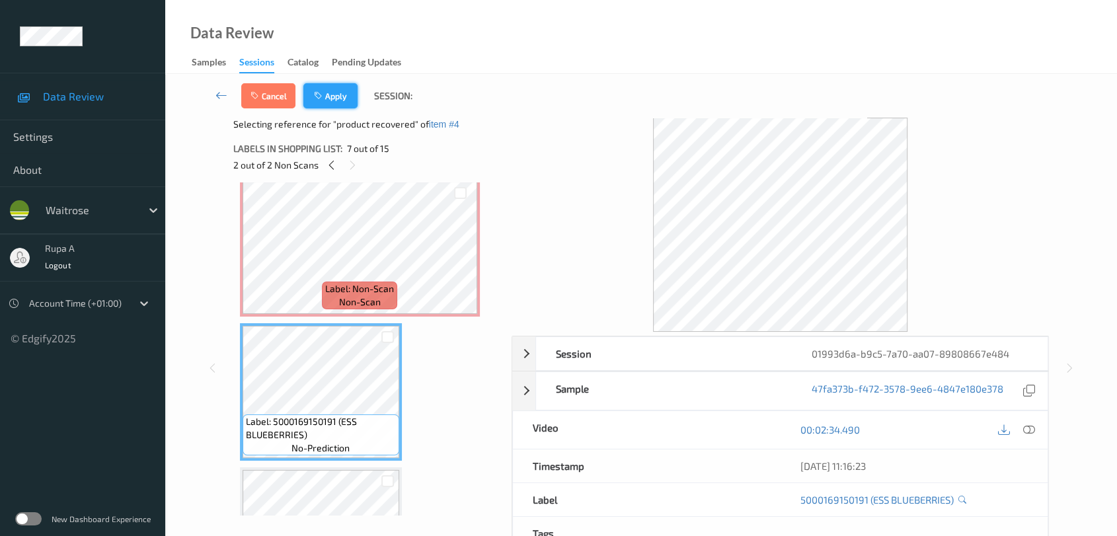
click at [324, 99] on icon "button" at bounding box center [319, 95] width 11 height 9
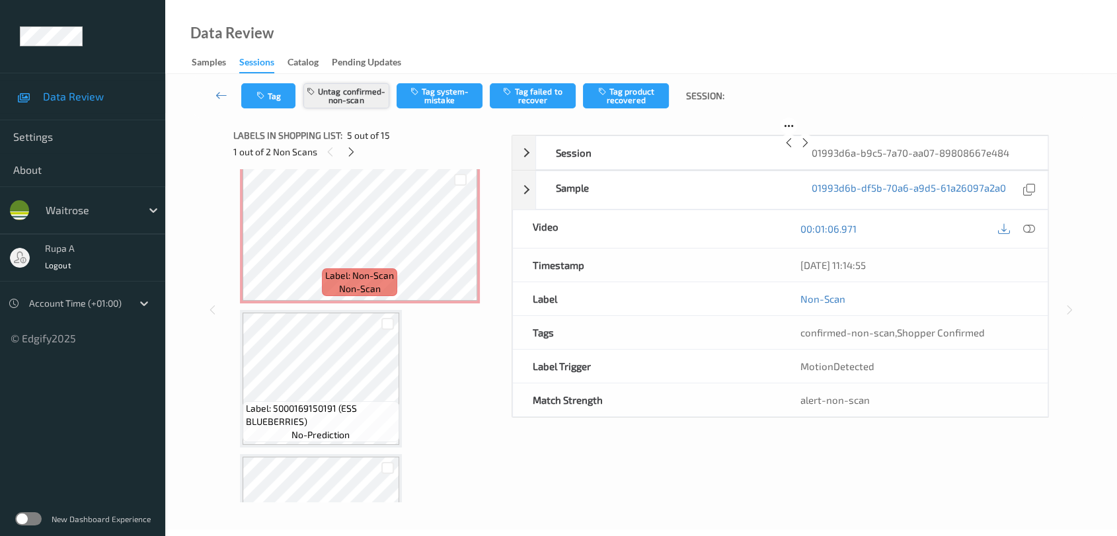
scroll to position [437, 0]
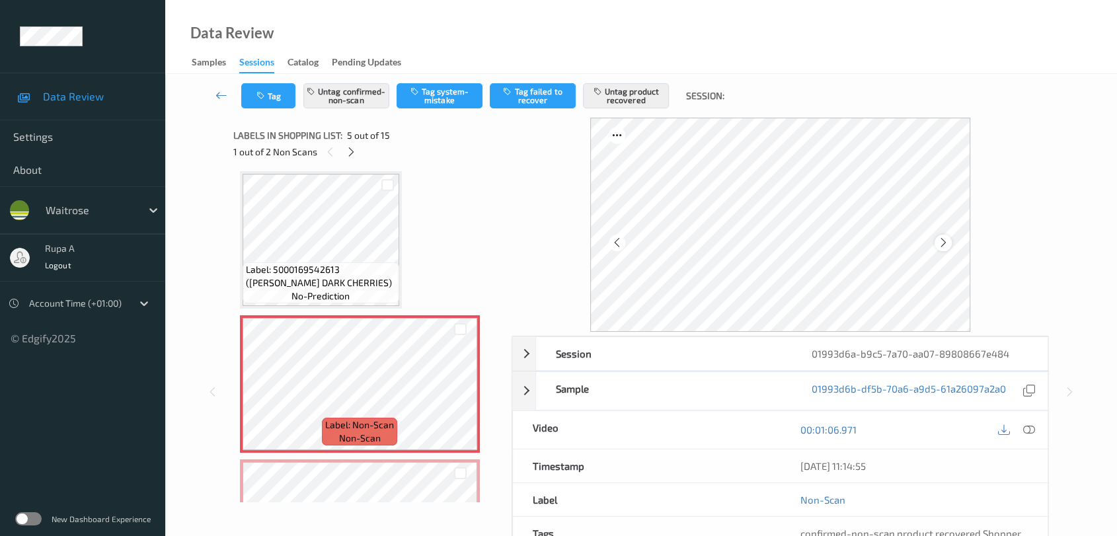
click at [948, 247] on div at bounding box center [943, 243] width 17 height 17
click at [948, 247] on icon at bounding box center [943, 243] width 11 height 12
click at [353, 156] on icon at bounding box center [351, 152] width 11 height 12
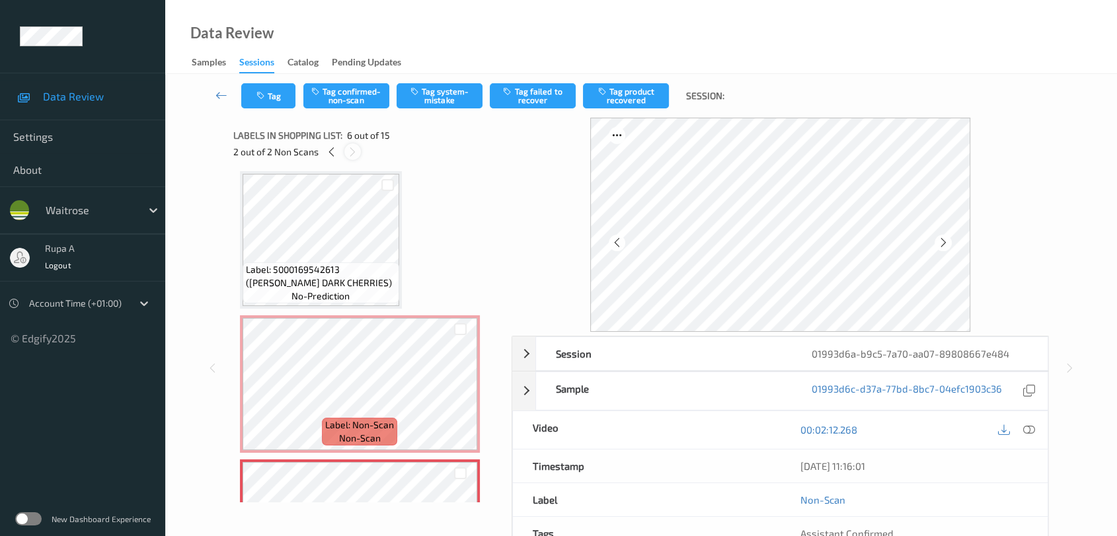
scroll to position [581, 0]
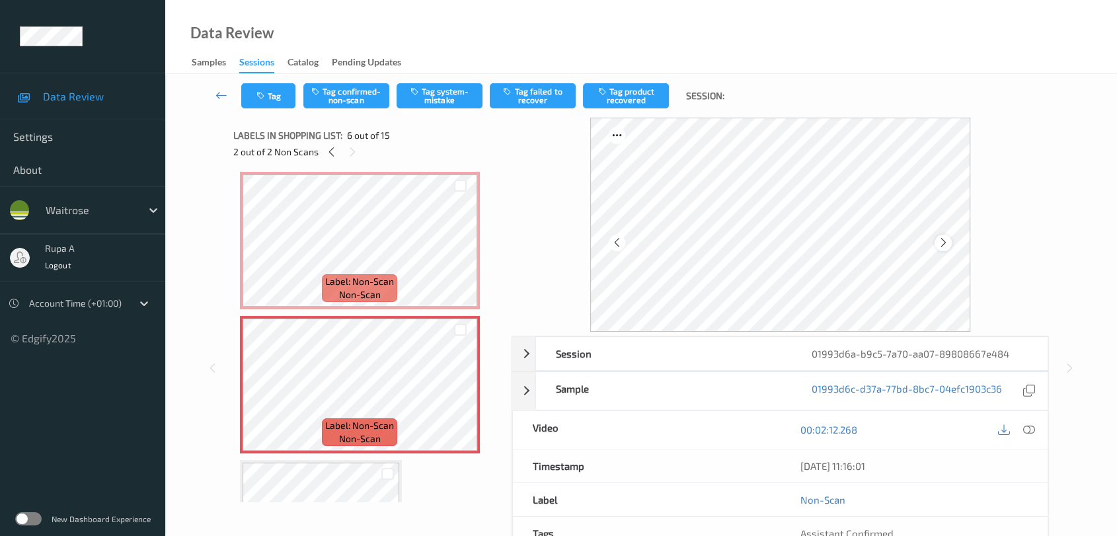
click at [947, 243] on icon at bounding box center [943, 243] width 11 height 12
click at [1026, 428] on icon at bounding box center [1029, 430] width 12 height 12
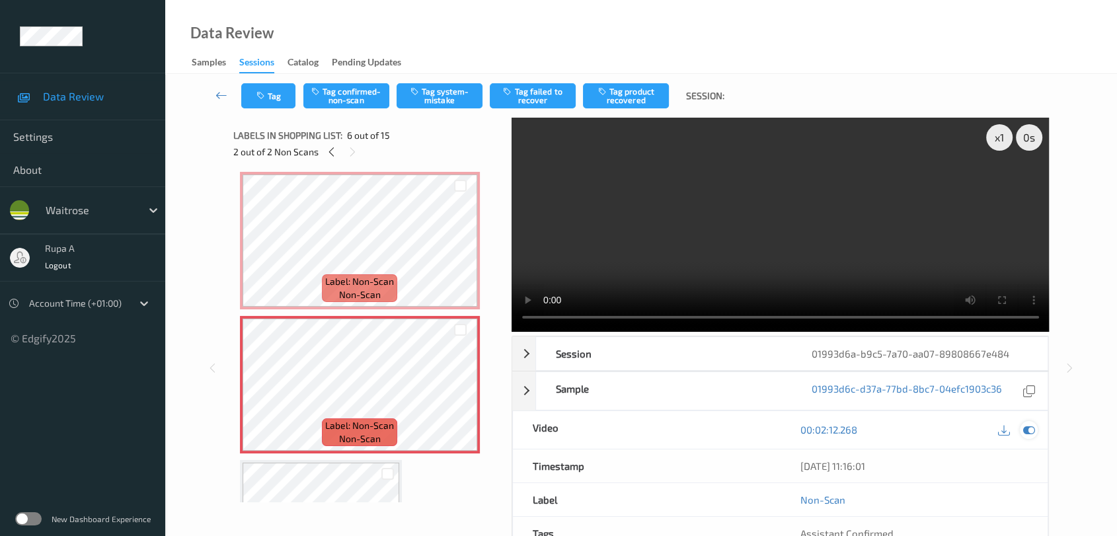
click at [1036, 428] on div at bounding box center [1029, 430] width 18 height 18
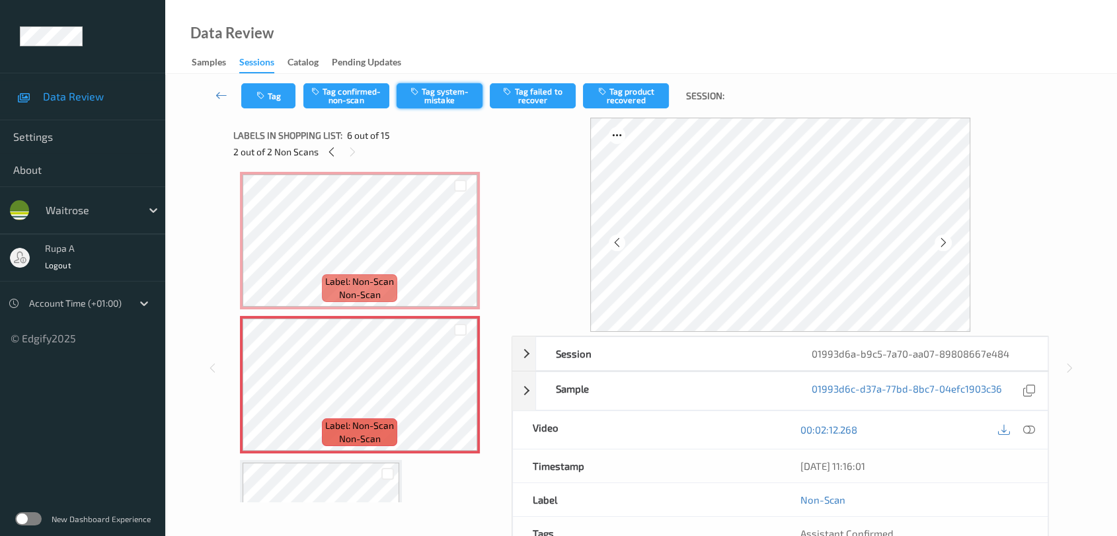
click at [422, 97] on button "Tag system-mistake" at bounding box center [440, 95] width 86 height 25
click at [266, 96] on icon "button" at bounding box center [262, 95] width 11 height 9
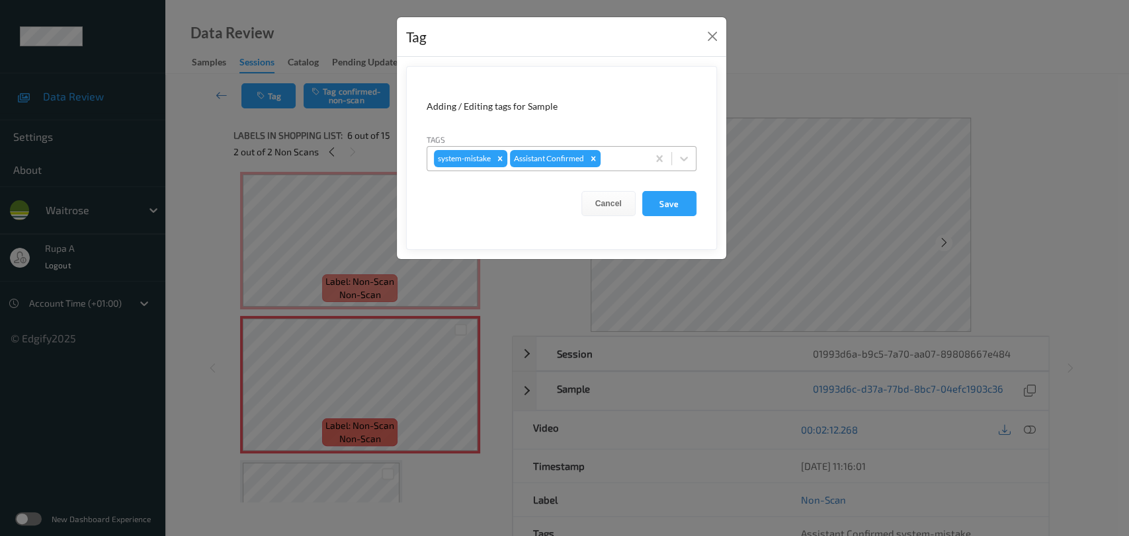
click at [637, 159] on div at bounding box center [622, 159] width 38 height 16
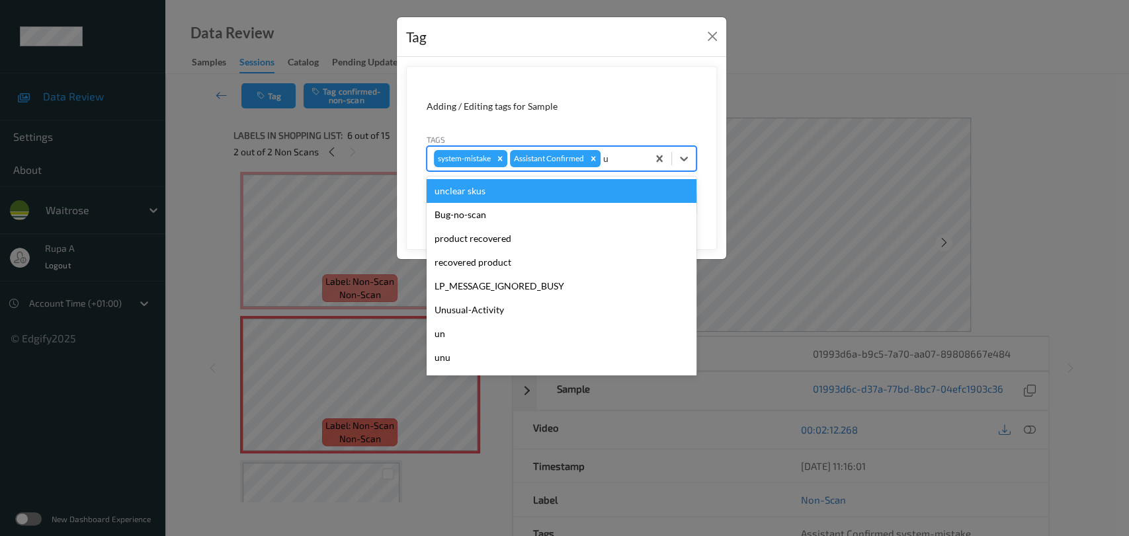
type input "un"
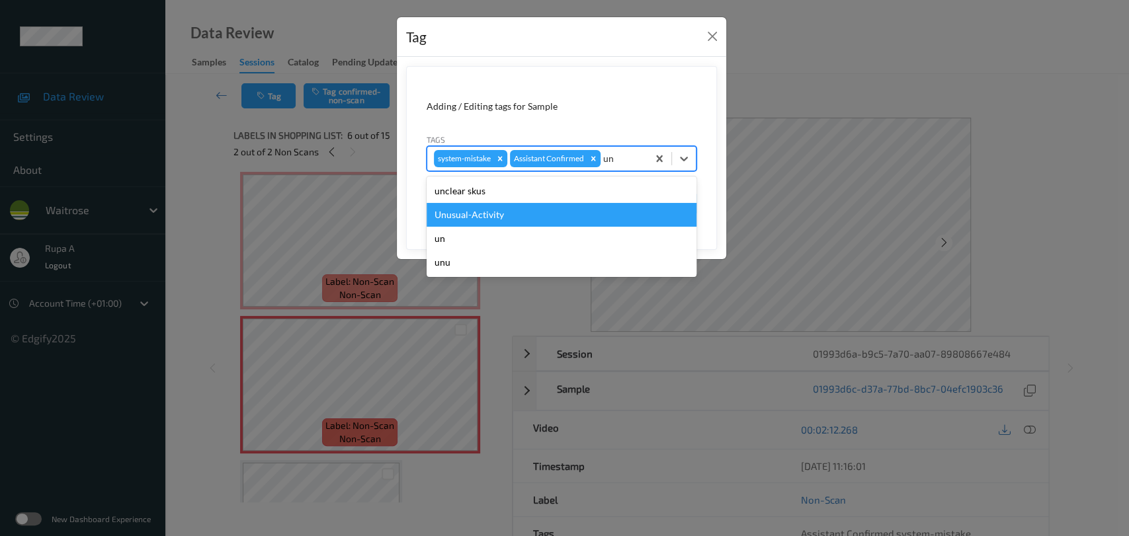
click at [529, 212] on div "Unusual-Activity" at bounding box center [561, 215] width 270 height 24
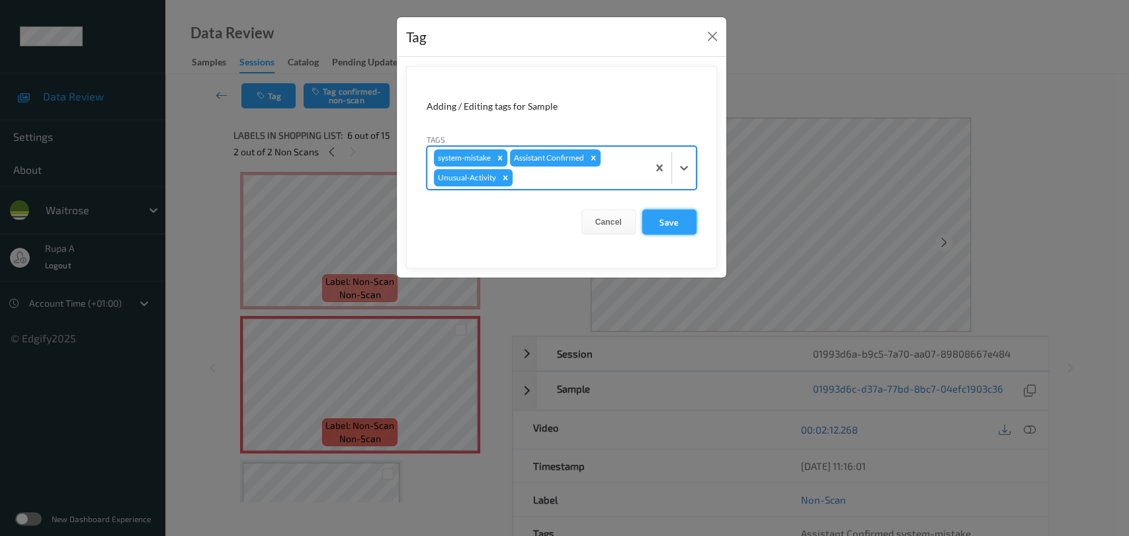
click at [692, 227] on button "Save" at bounding box center [669, 222] width 54 height 25
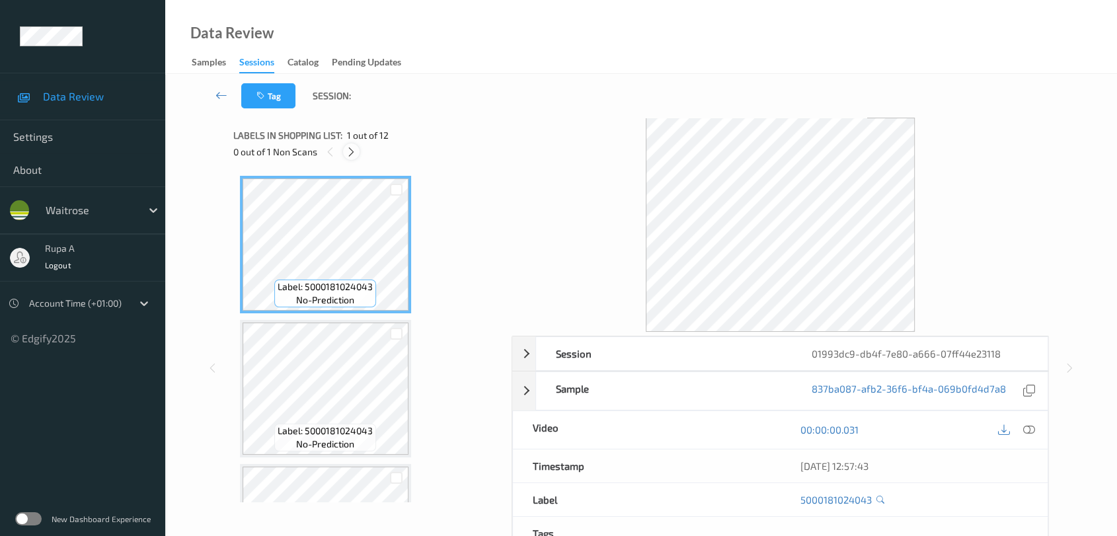
click at [349, 155] on icon at bounding box center [351, 152] width 11 height 12
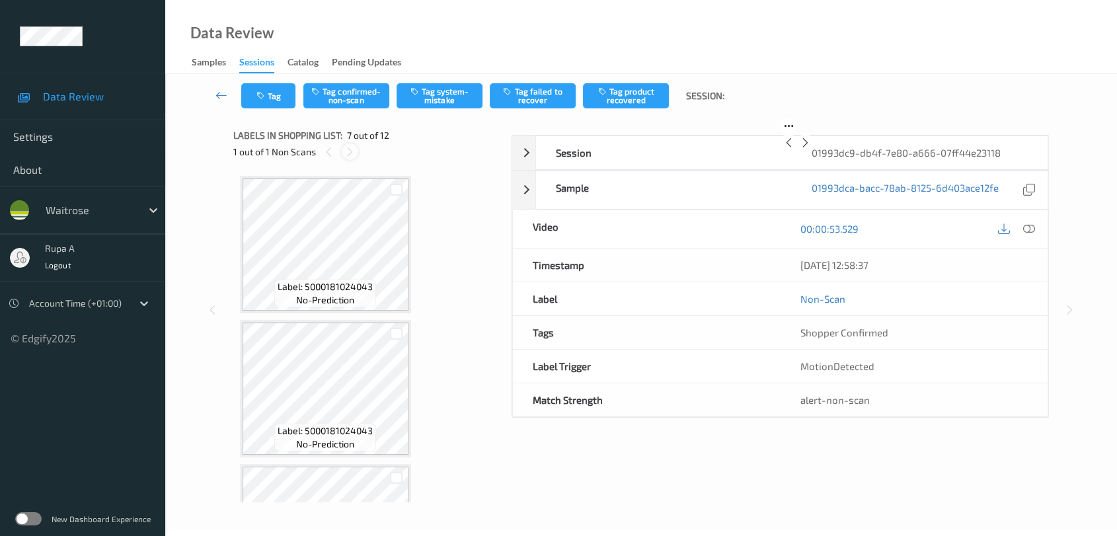
scroll to position [725, 0]
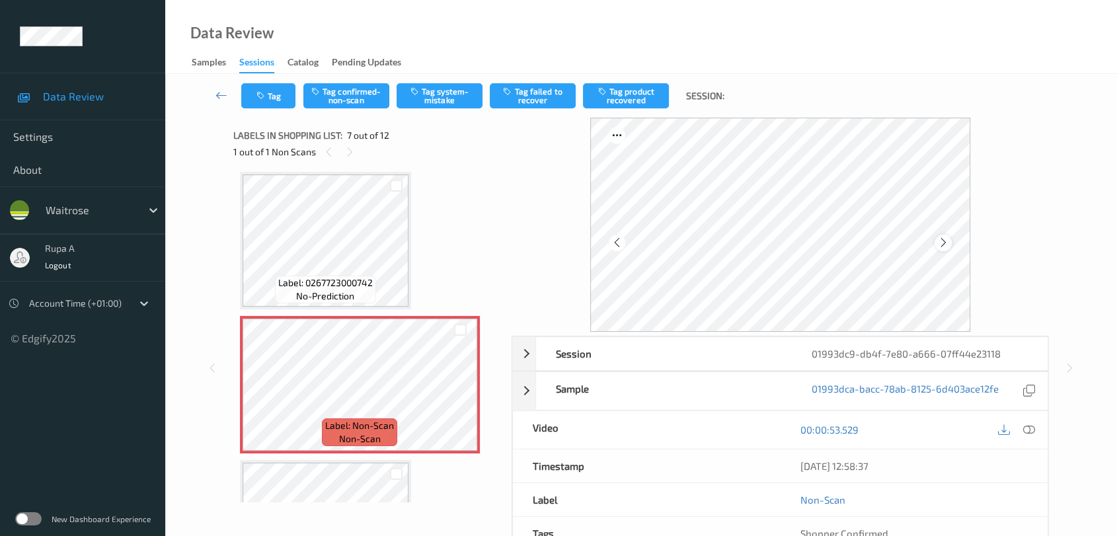
click at [938, 243] on icon at bounding box center [943, 243] width 11 height 12
click at [466, 100] on button "Tag system-mistake" at bounding box center [440, 95] width 86 height 25
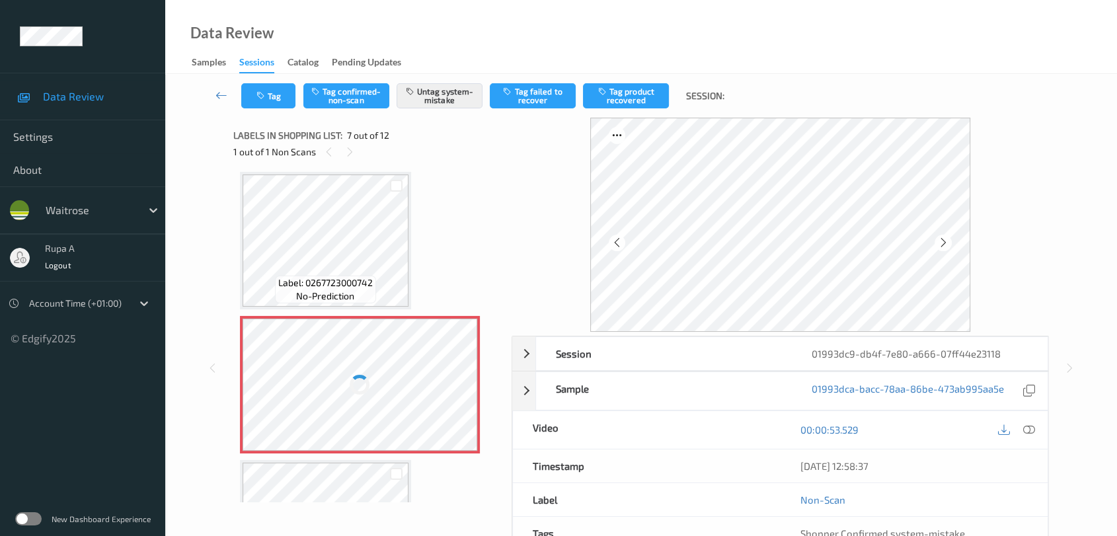
click at [274, 109] on div "Tag Tag confirmed-non-scan Untag system-mistake Tag failed to recover Tag produ…" at bounding box center [641, 96] width 898 height 44
click at [276, 100] on button "Tag" at bounding box center [268, 95] width 54 height 25
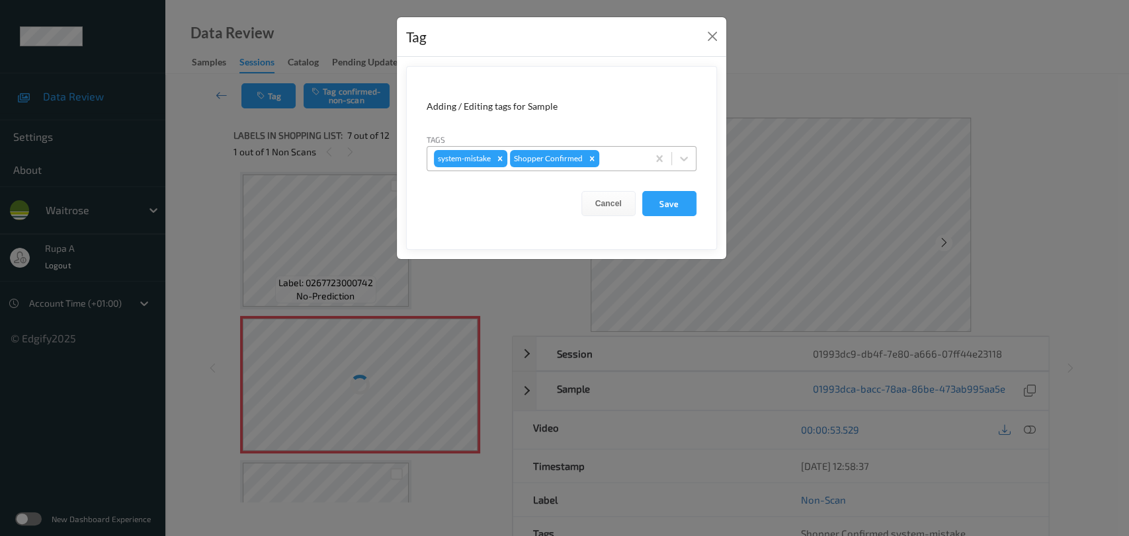
click at [620, 156] on div at bounding box center [621, 159] width 39 height 16
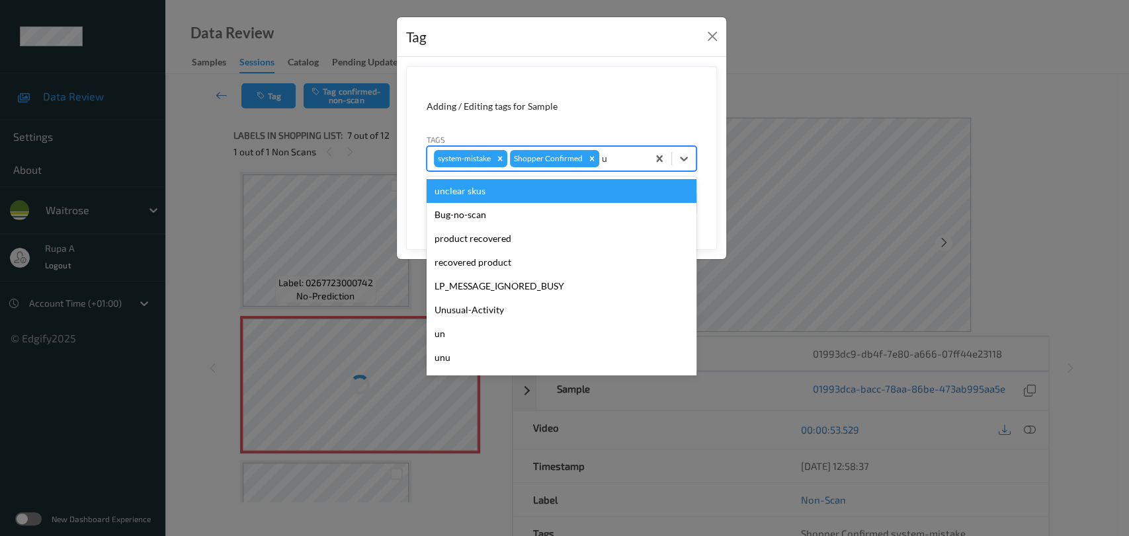
type input "un"
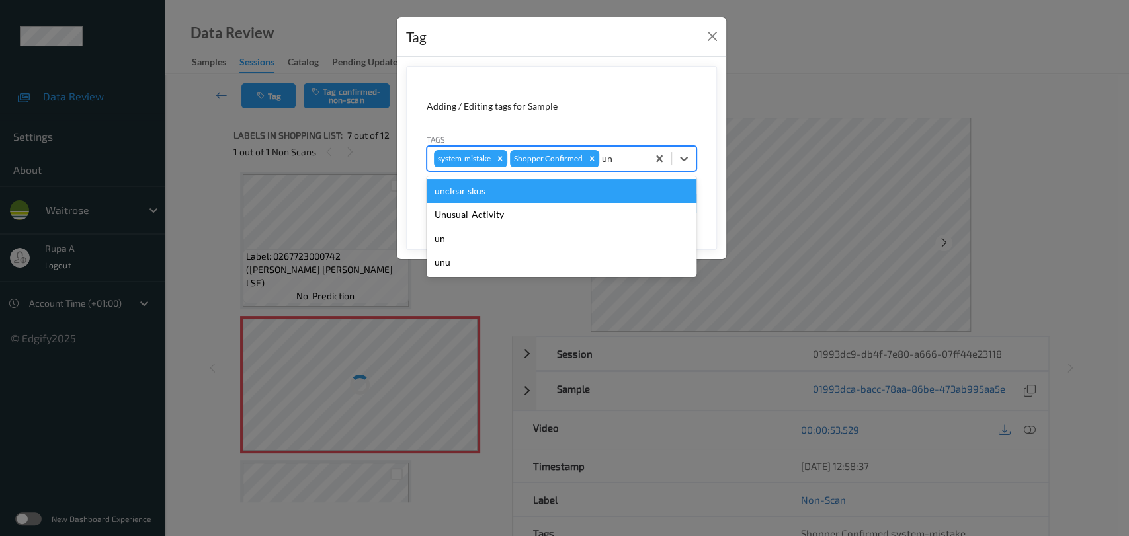
click at [552, 213] on div "Unusual-Activity" at bounding box center [561, 215] width 270 height 24
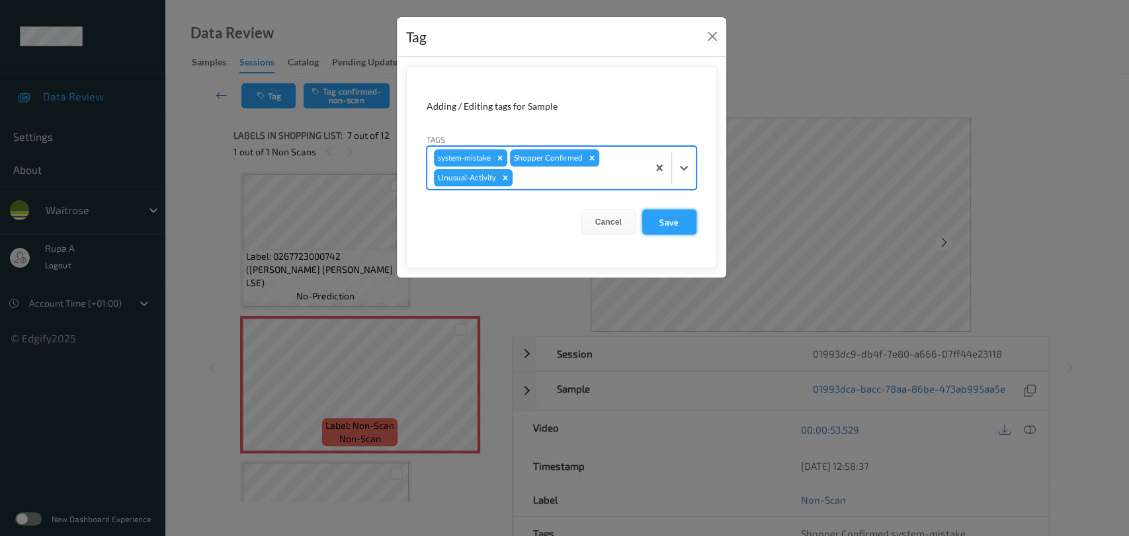
click at [678, 227] on button "Save" at bounding box center [669, 222] width 54 height 25
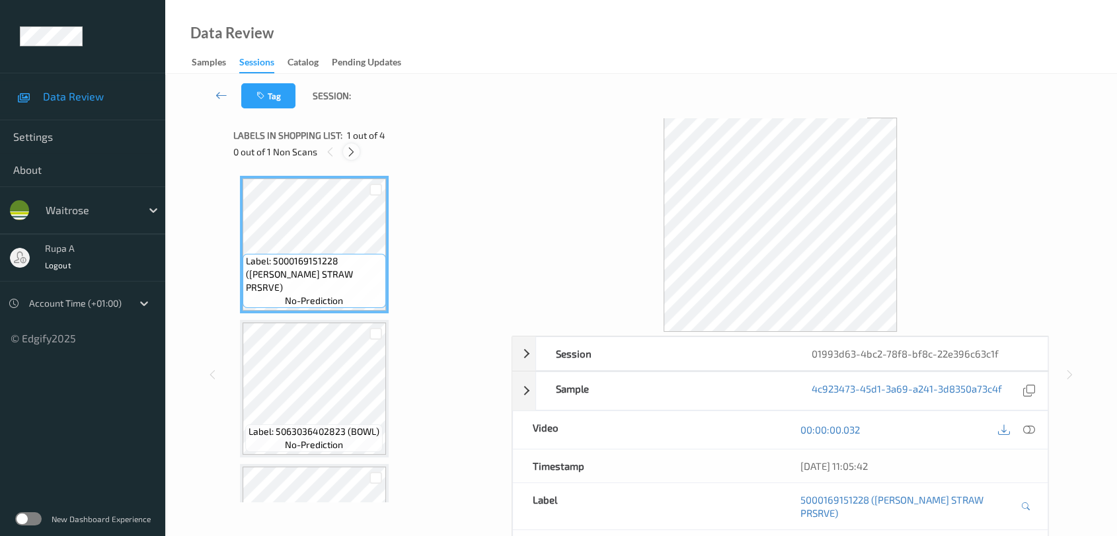
click at [354, 153] on icon at bounding box center [351, 152] width 11 height 12
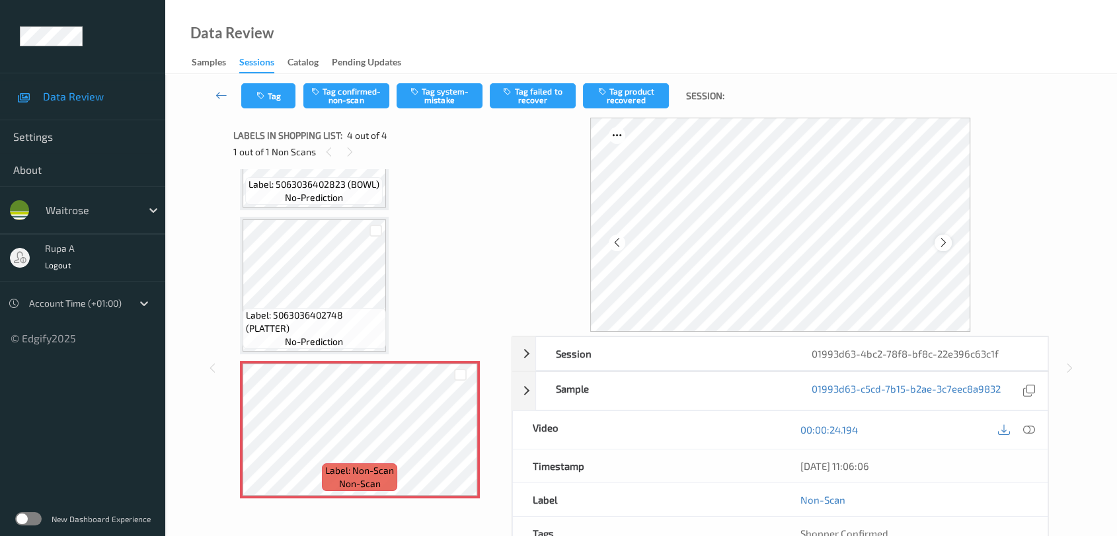
click at [947, 235] on div at bounding box center [943, 243] width 17 height 17
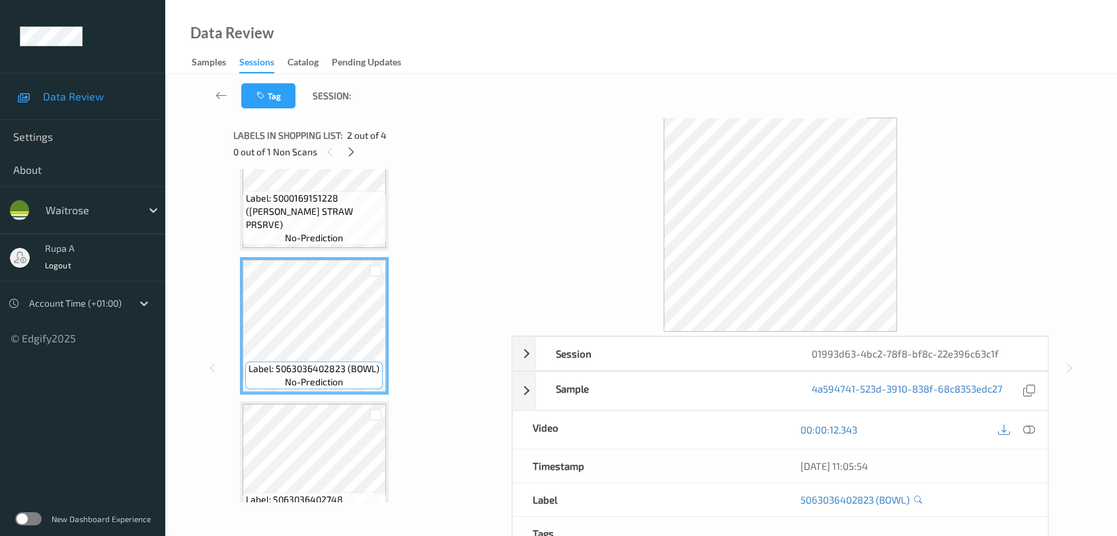
scroll to position [147, 0]
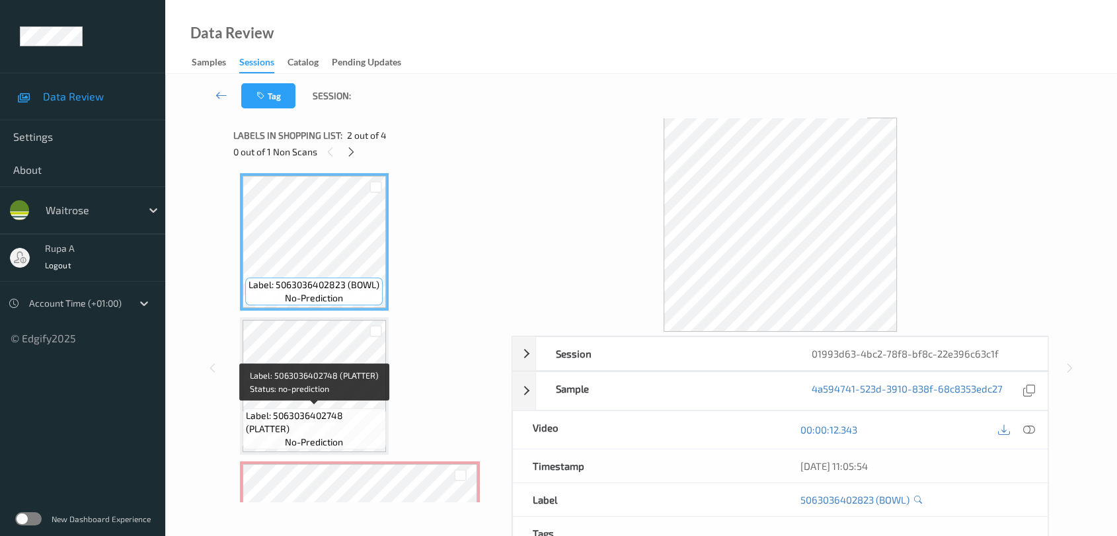
click at [320, 414] on span "Label: 5063036402748 (PLATTER)" at bounding box center [314, 422] width 137 height 26
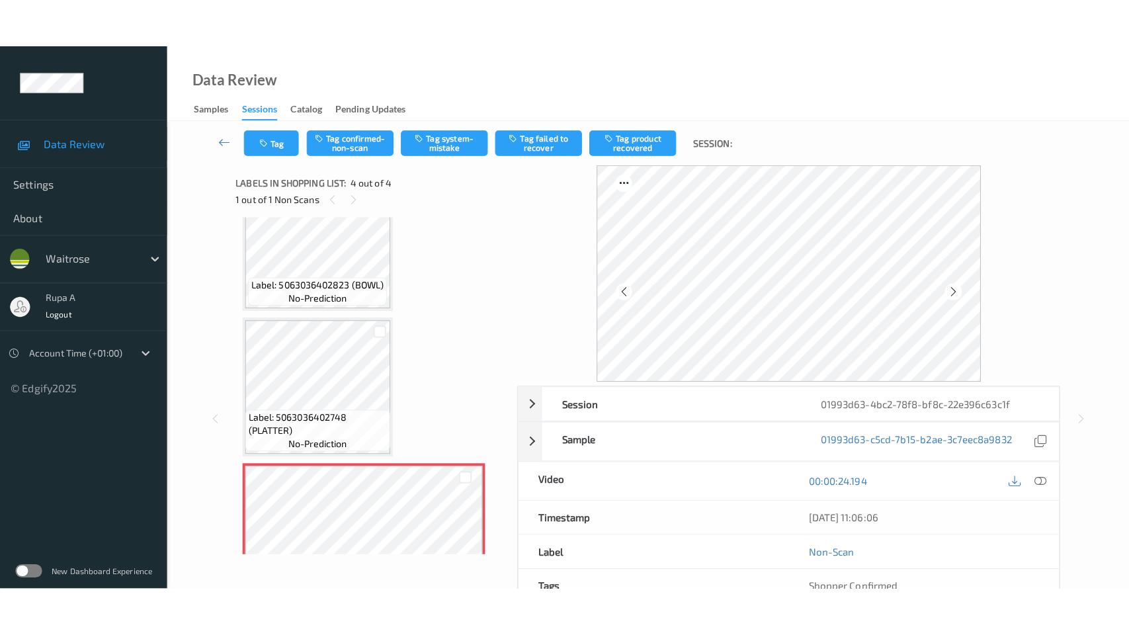
scroll to position [247, 0]
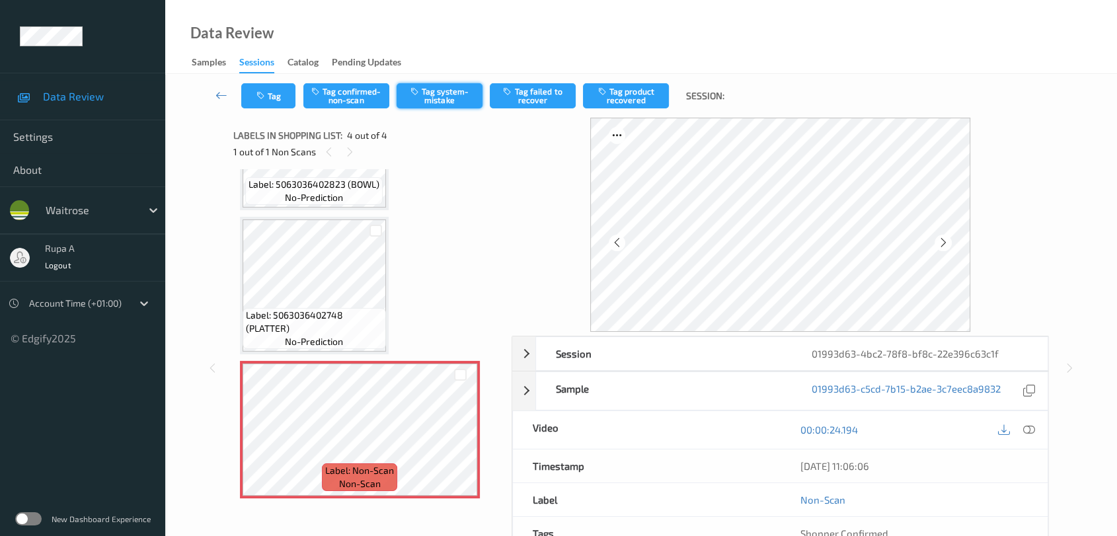
click at [437, 98] on button "Tag system-mistake" at bounding box center [440, 95] width 86 height 25
click at [276, 104] on button "Tag" at bounding box center [268, 95] width 54 height 25
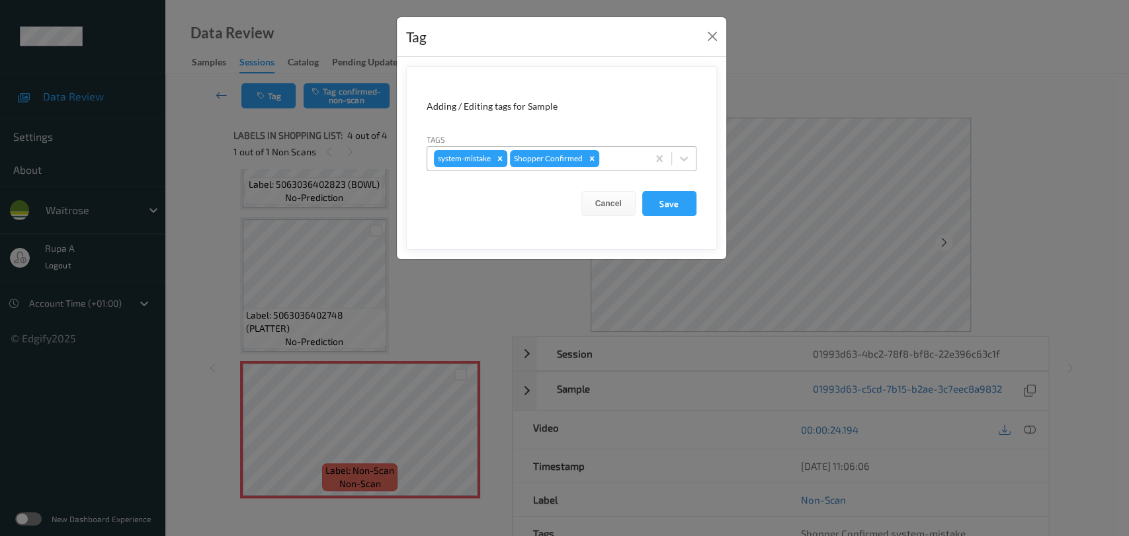
click at [603, 165] on div at bounding box center [621, 159] width 39 height 16
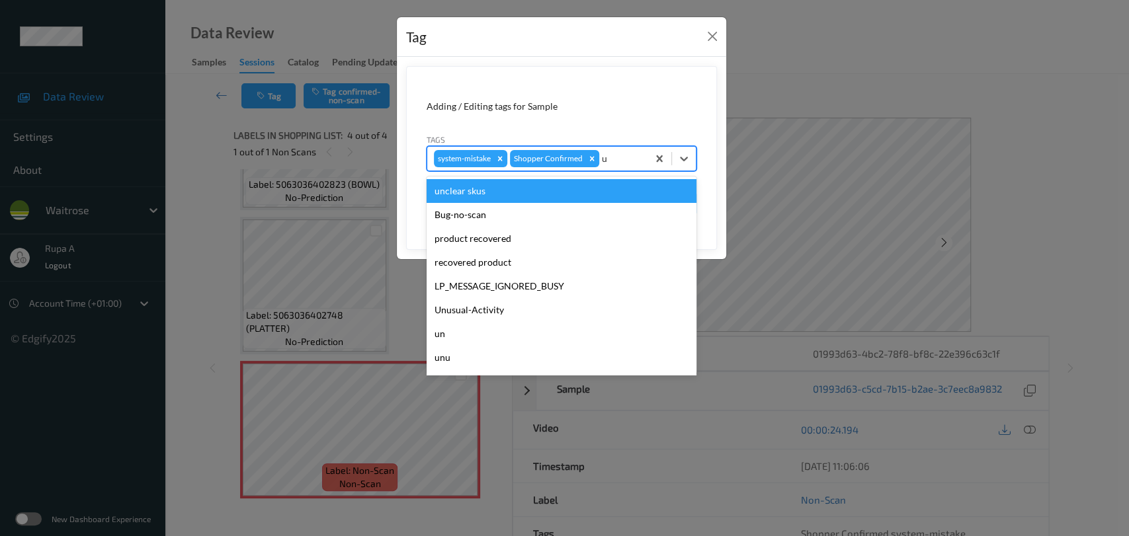
type input "un"
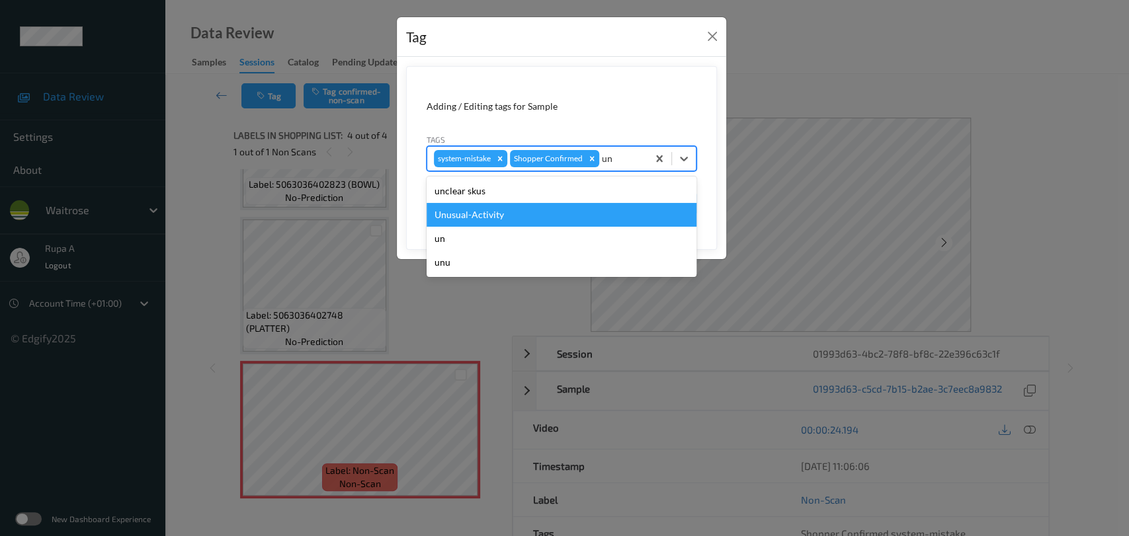
click at [580, 219] on div "Unusual-Activity" at bounding box center [561, 215] width 270 height 24
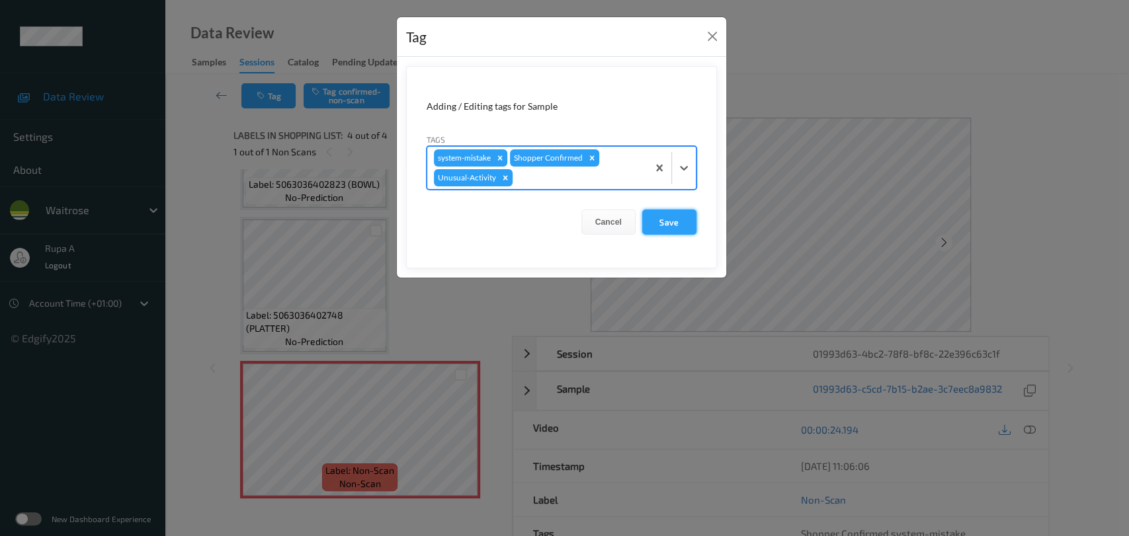
click at [674, 218] on button "Save" at bounding box center [669, 222] width 54 height 25
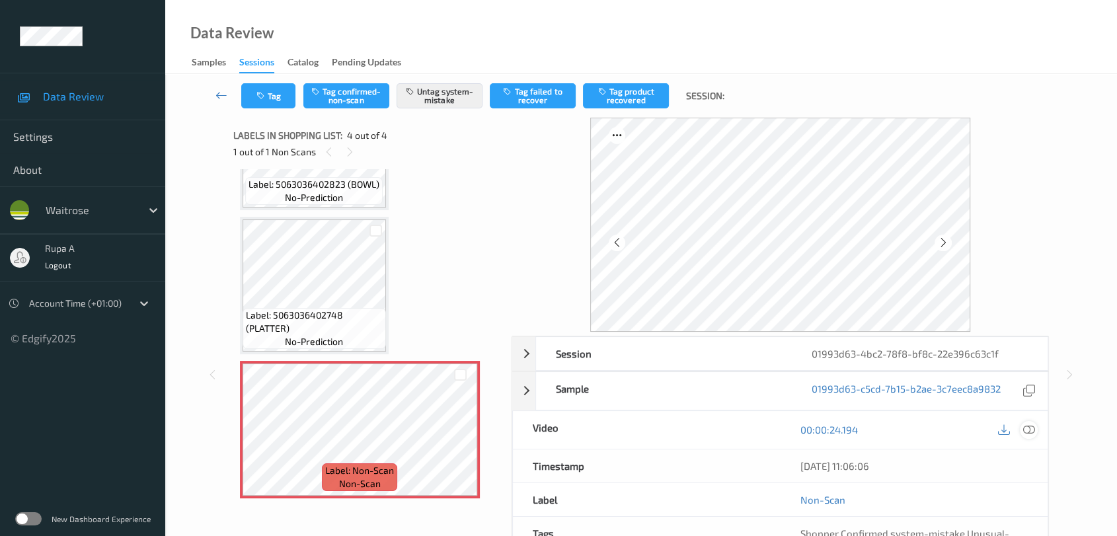
click at [1023, 431] on icon at bounding box center [1029, 430] width 12 height 12
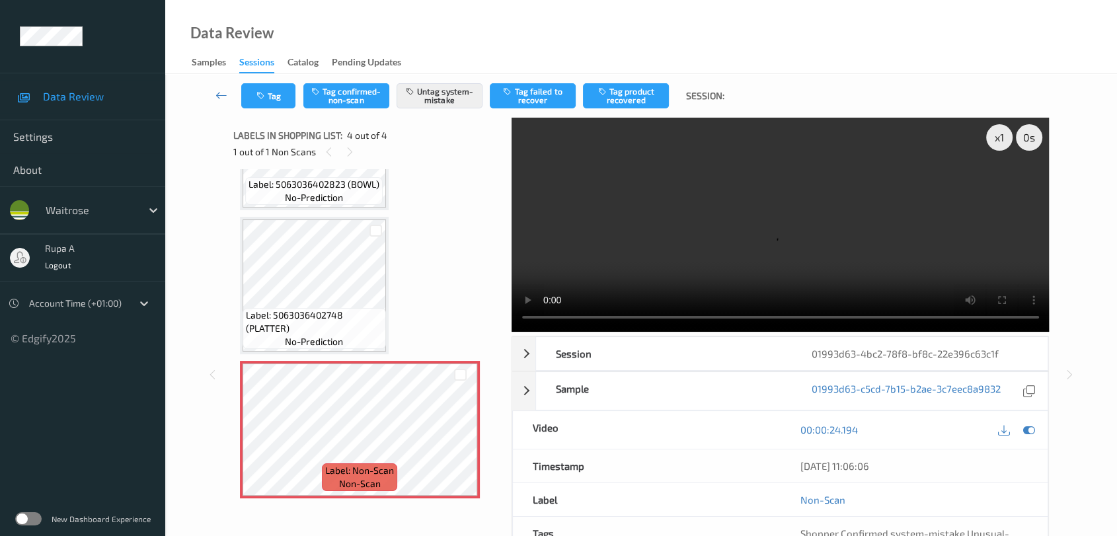
scroll to position [148, 0]
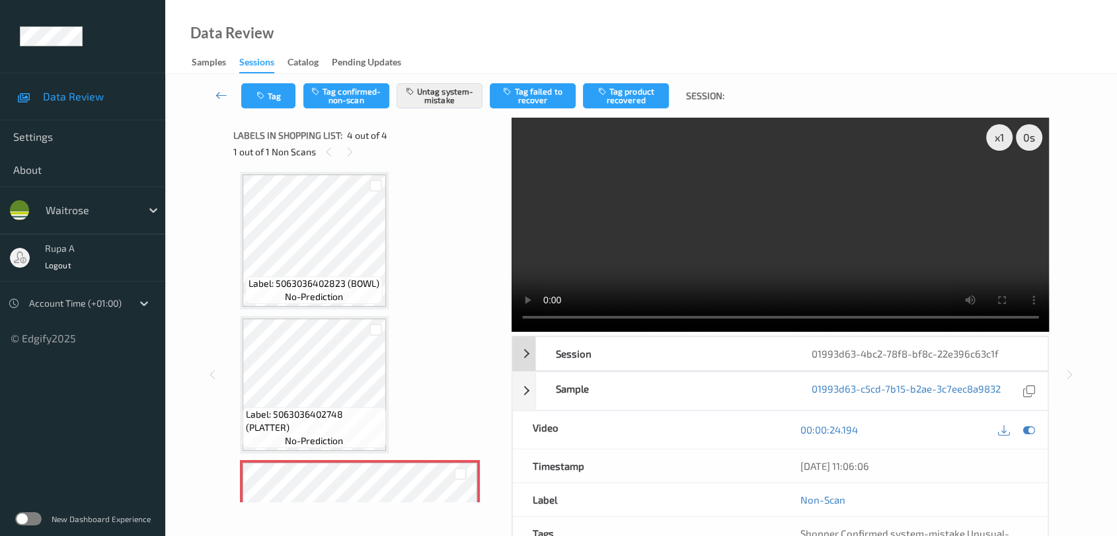
drag, startPoint x: 1025, startPoint y: 433, endPoint x: 963, endPoint y: 366, distance: 91.7
click at [1026, 432] on icon at bounding box center [1029, 430] width 12 height 12
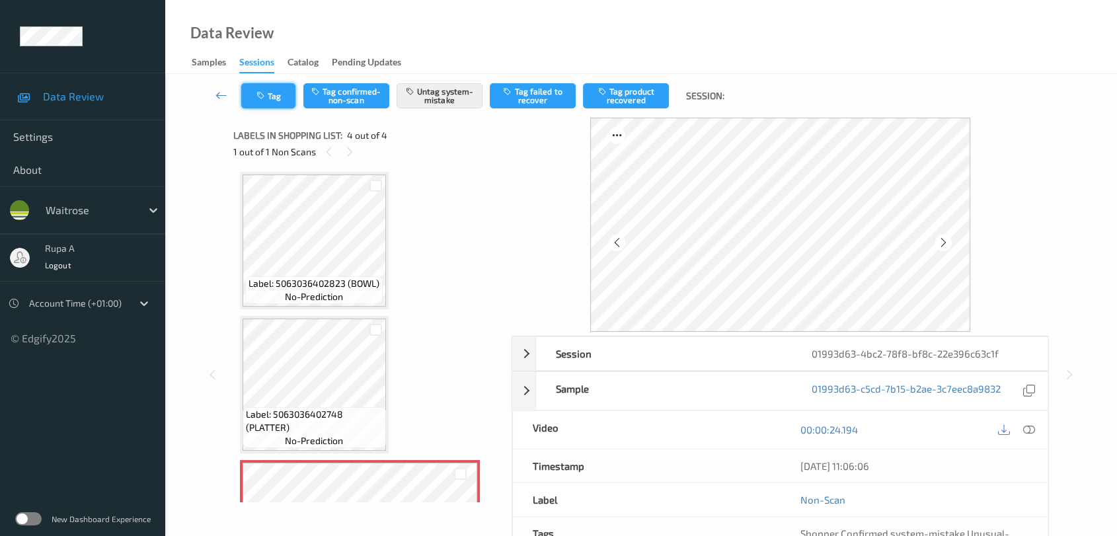
click at [278, 97] on button "Tag" at bounding box center [268, 95] width 54 height 25
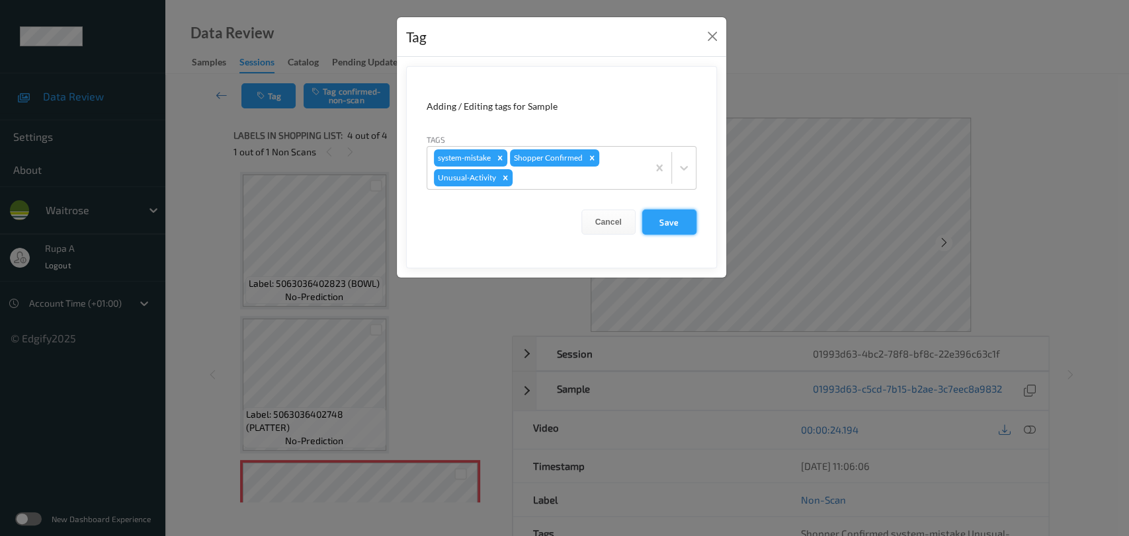
click at [661, 216] on button "Save" at bounding box center [669, 222] width 54 height 25
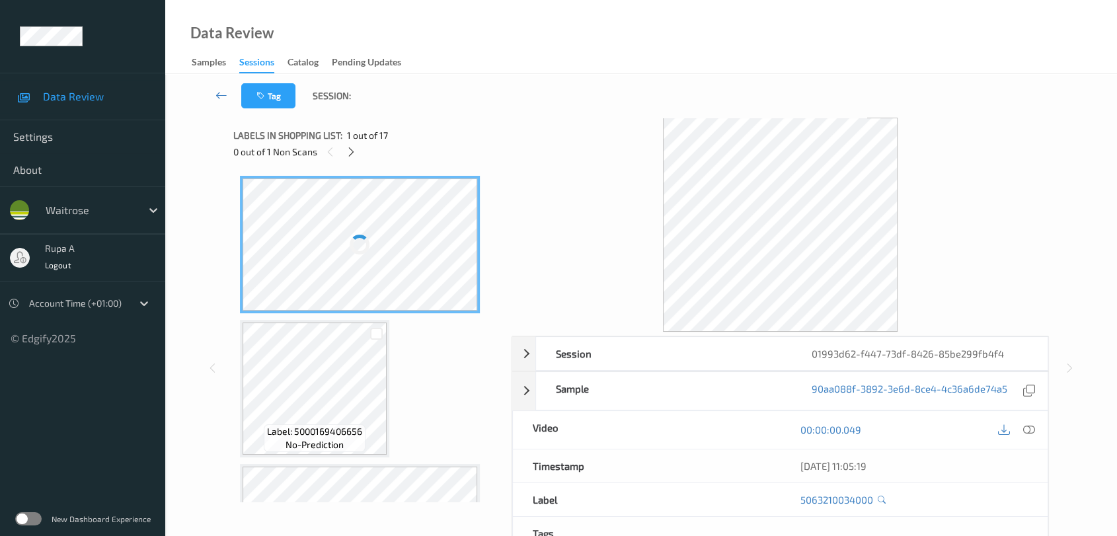
click at [489, 127] on div "Labels in shopping list: 1 out of 17" at bounding box center [367, 135] width 269 height 17
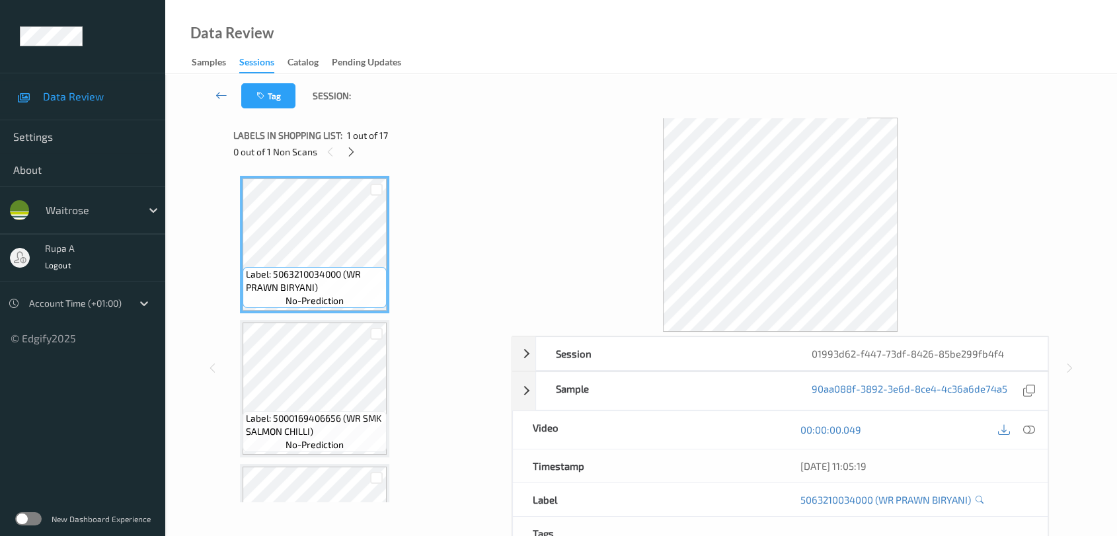
click at [359, 145] on div "0 out of 1 Non Scans" at bounding box center [367, 151] width 269 height 17
click at [350, 155] on icon at bounding box center [351, 152] width 11 height 12
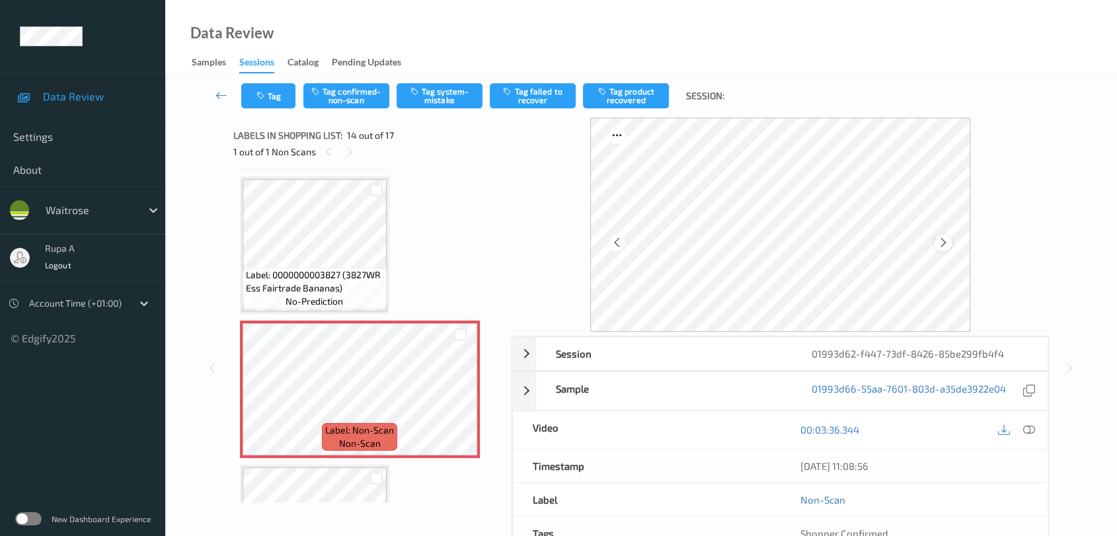
click at [949, 243] on div at bounding box center [943, 243] width 17 height 17
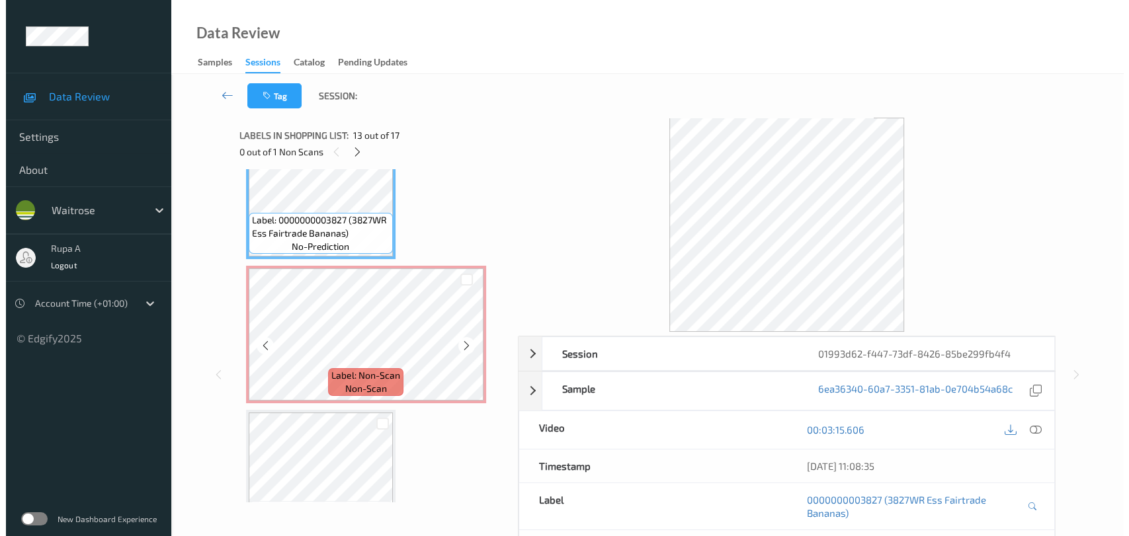
scroll to position [1802, 0]
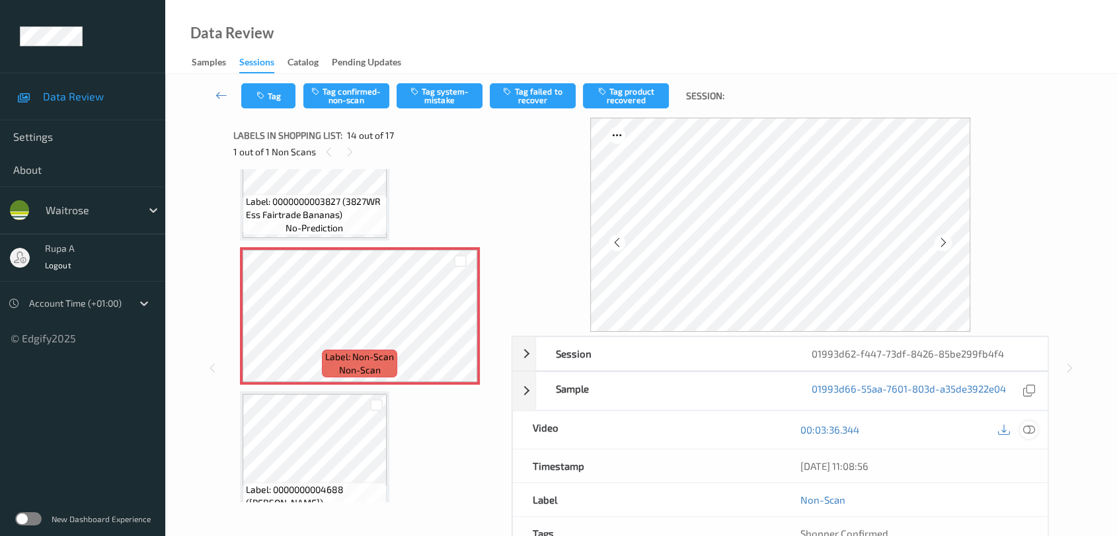
click at [1031, 430] on icon at bounding box center [1029, 430] width 12 height 12
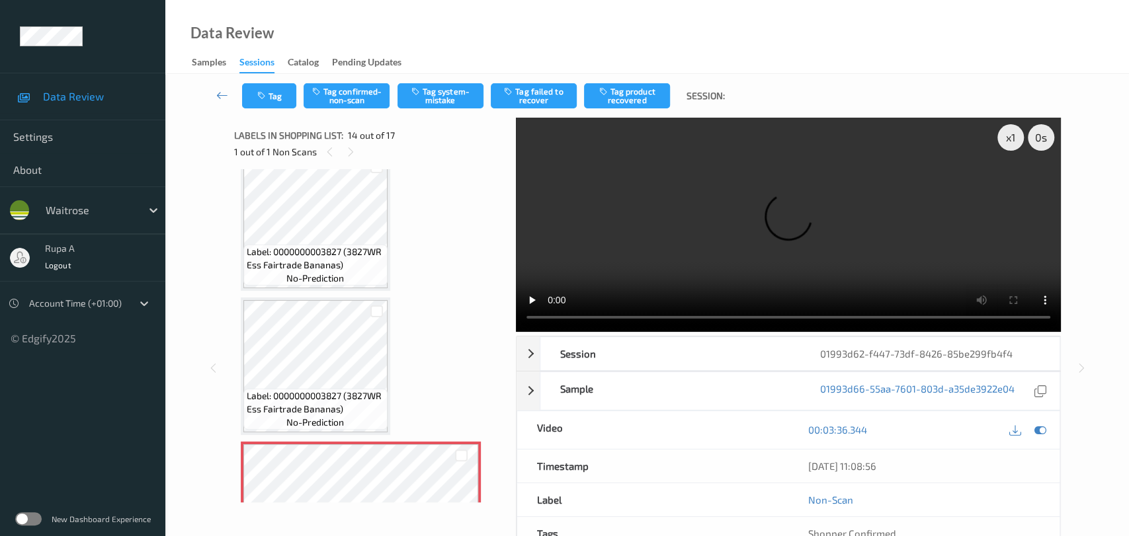
scroll to position [1729, 0]
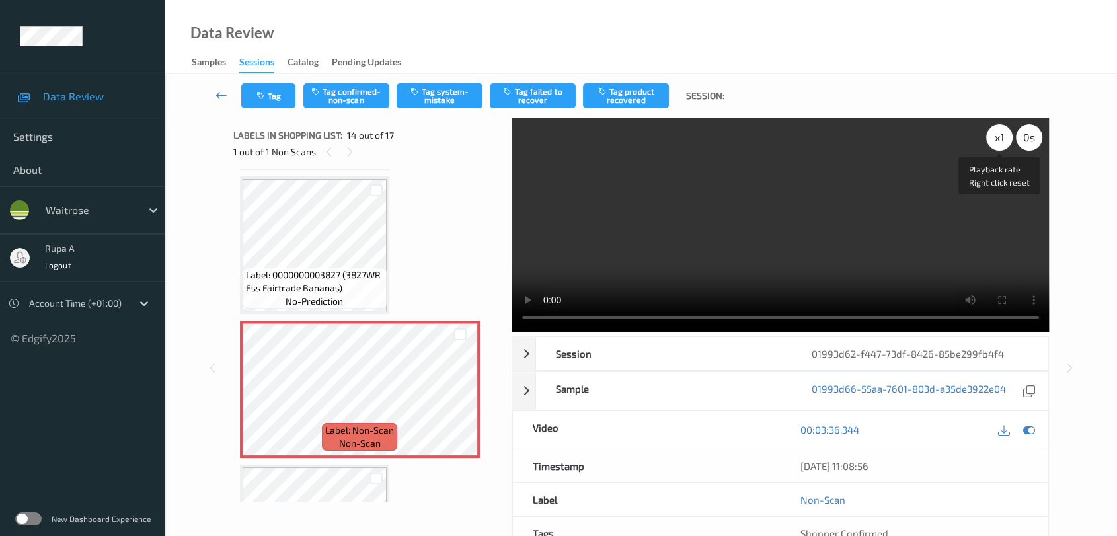
click at [1000, 141] on div "x 1" at bounding box center [999, 137] width 26 height 26
click at [999, 140] on div "x 2" at bounding box center [999, 137] width 26 height 26
drag, startPoint x: 1023, startPoint y: 438, endPoint x: 996, endPoint y: 415, distance: 35.6
click at [1024, 437] on div at bounding box center [1016, 430] width 43 height 18
click at [1027, 426] on icon at bounding box center [1029, 430] width 12 height 12
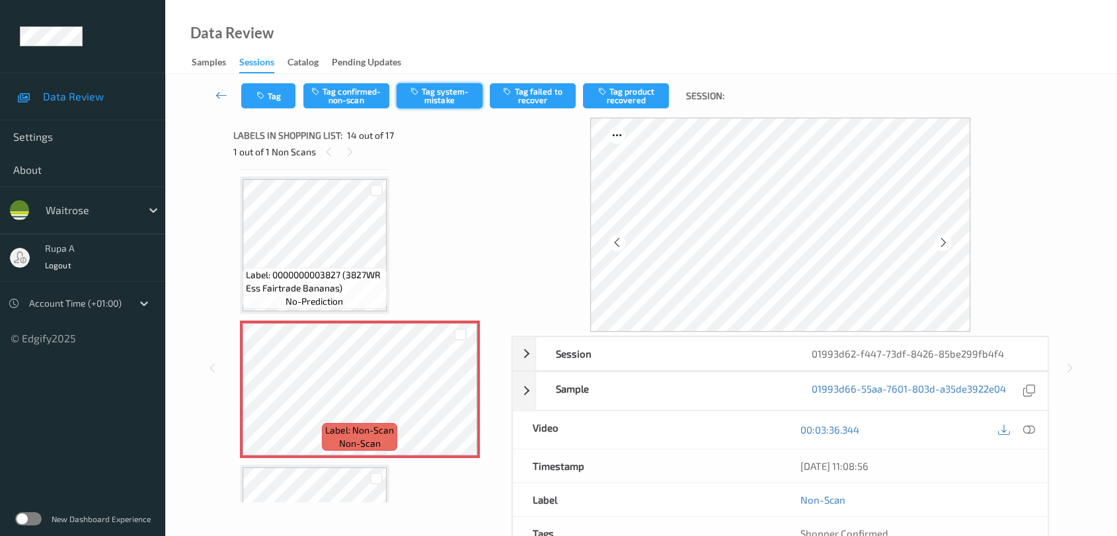
click at [456, 104] on button "Tag system-mistake" at bounding box center [440, 95] width 86 height 25
click at [271, 102] on button "Tag" at bounding box center [268, 95] width 54 height 25
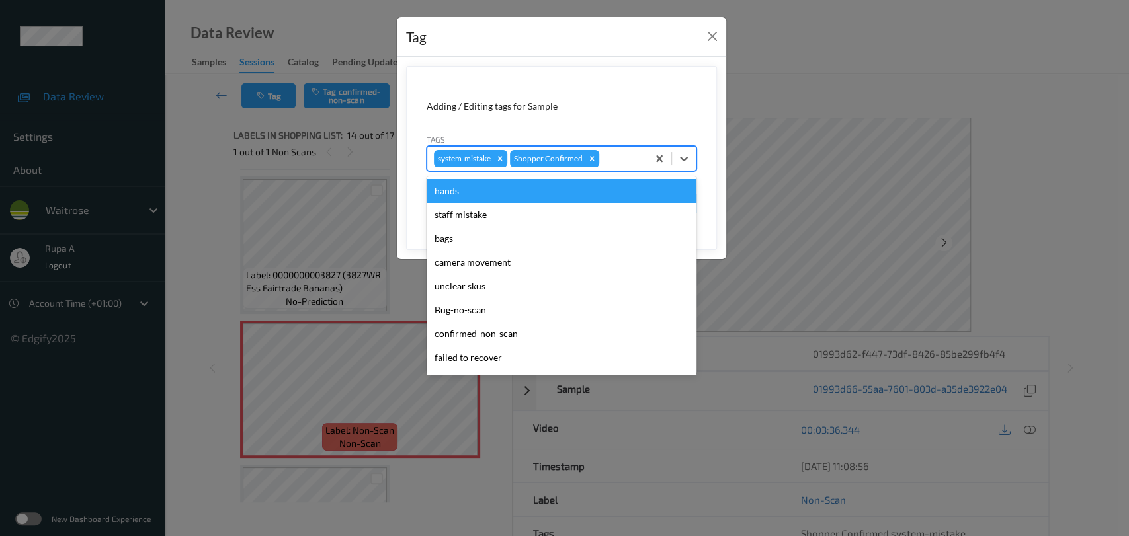
click at [610, 160] on div at bounding box center [621, 159] width 39 height 16
type input "un"
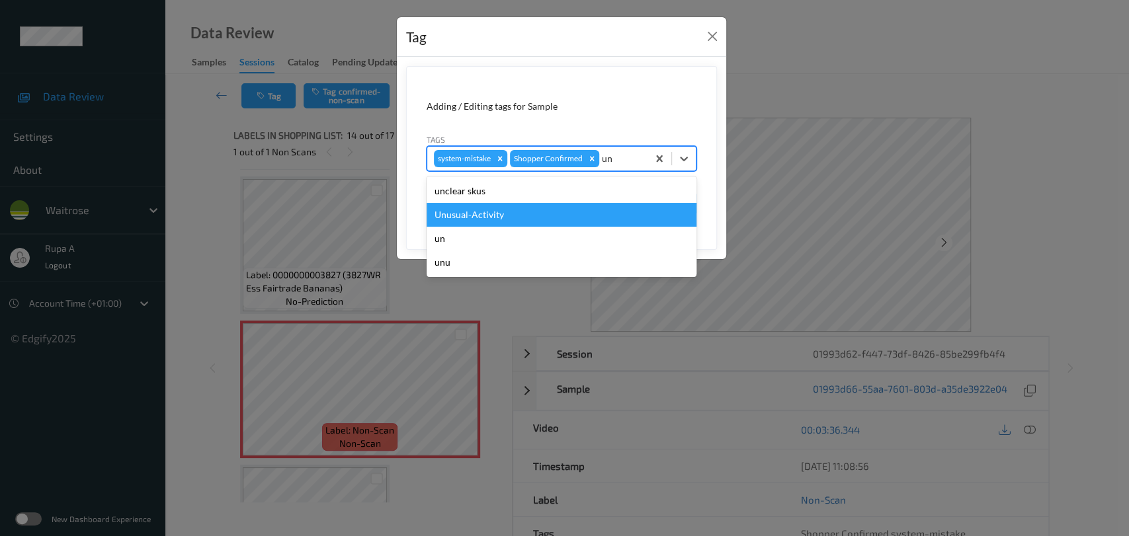
click at [534, 217] on div "Unusual-Activity" at bounding box center [561, 215] width 270 height 24
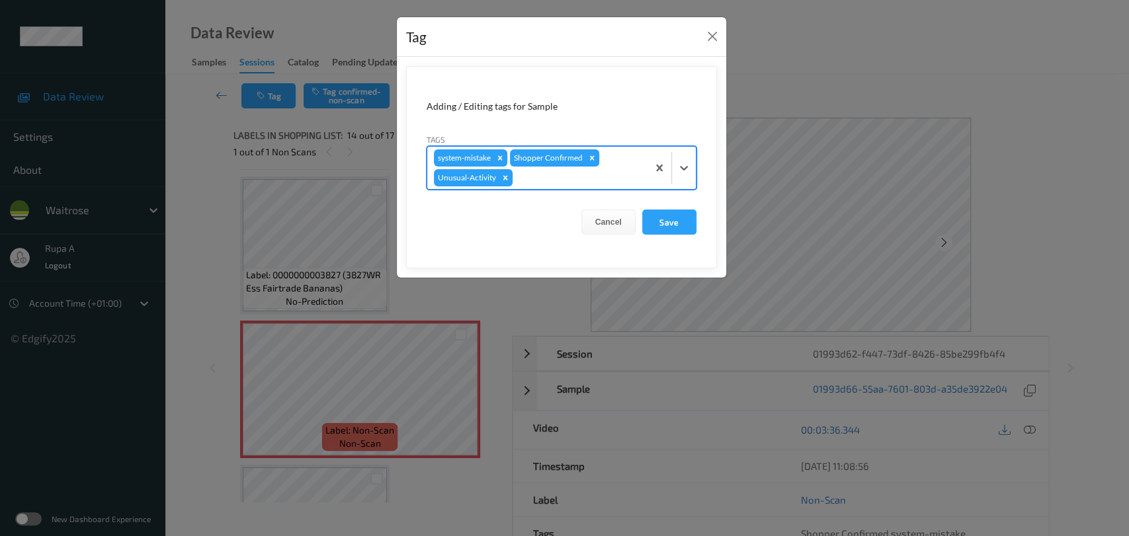
click at [581, 184] on div at bounding box center [578, 178] width 126 height 16
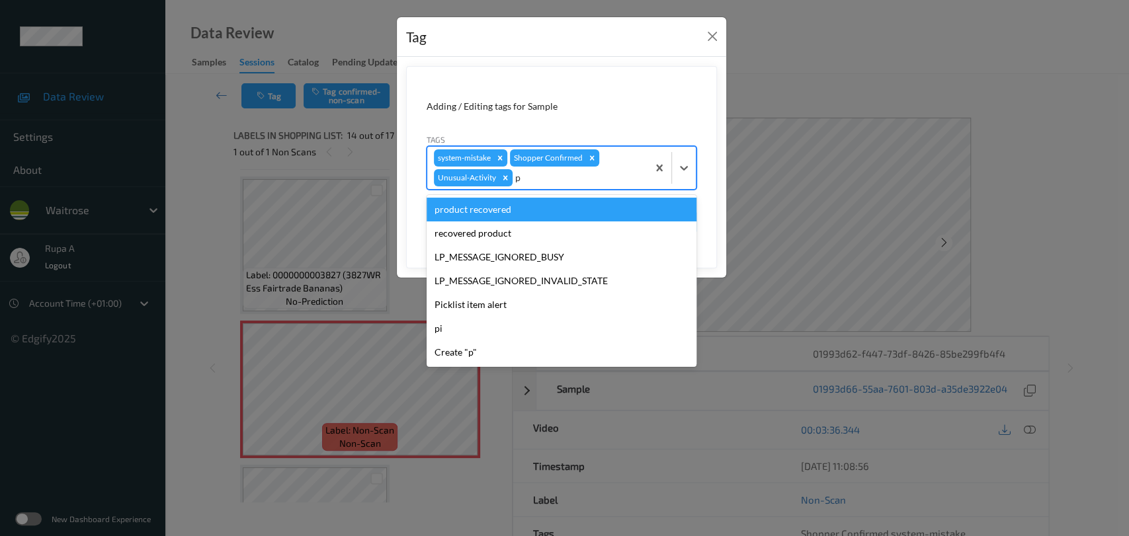
type input "pi"
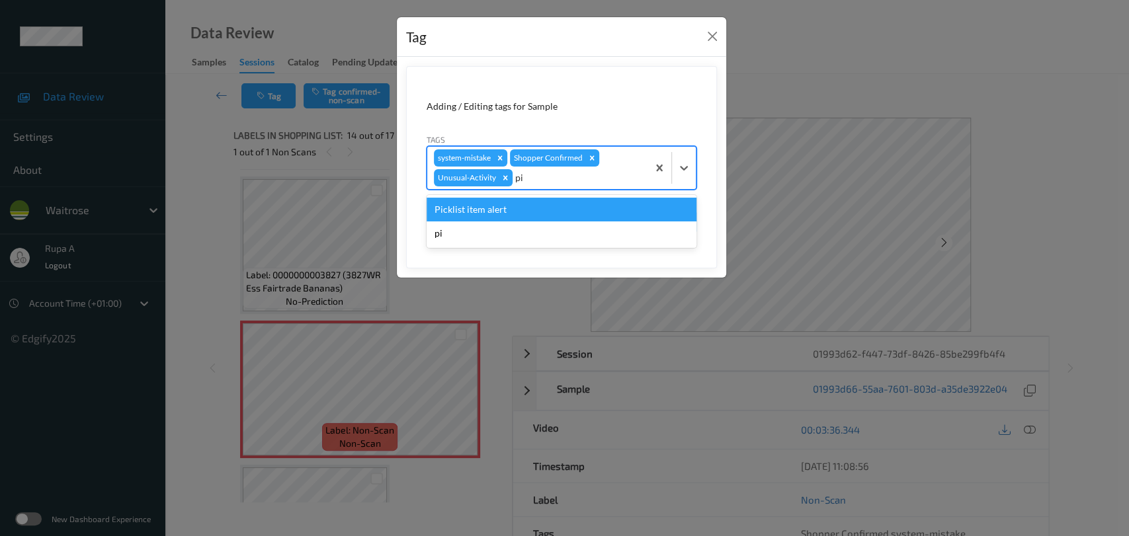
click at [531, 211] on div "Picklist item alert" at bounding box center [561, 210] width 270 height 24
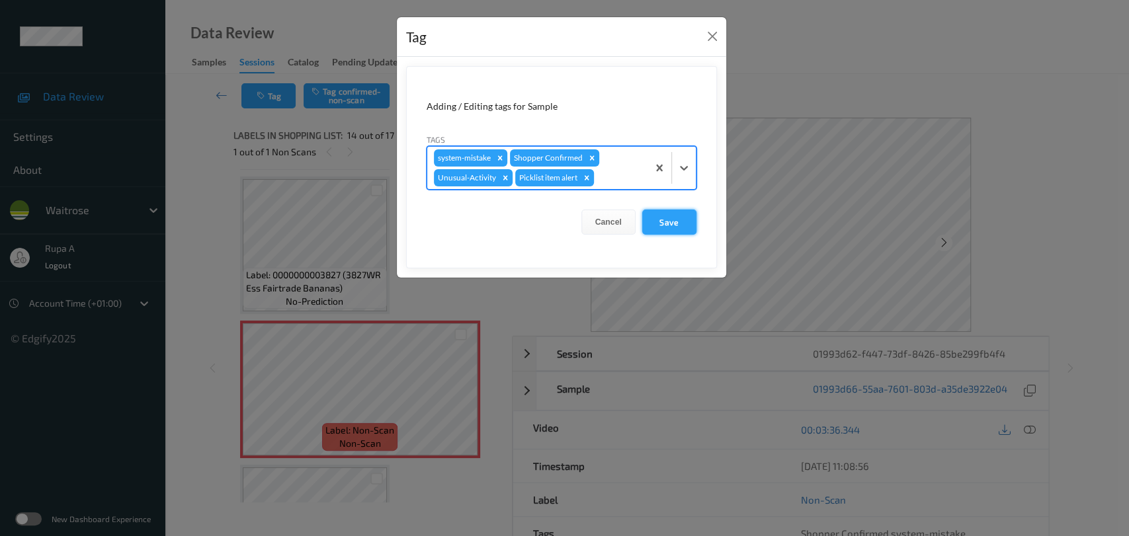
click at [676, 221] on button "Save" at bounding box center [669, 222] width 54 height 25
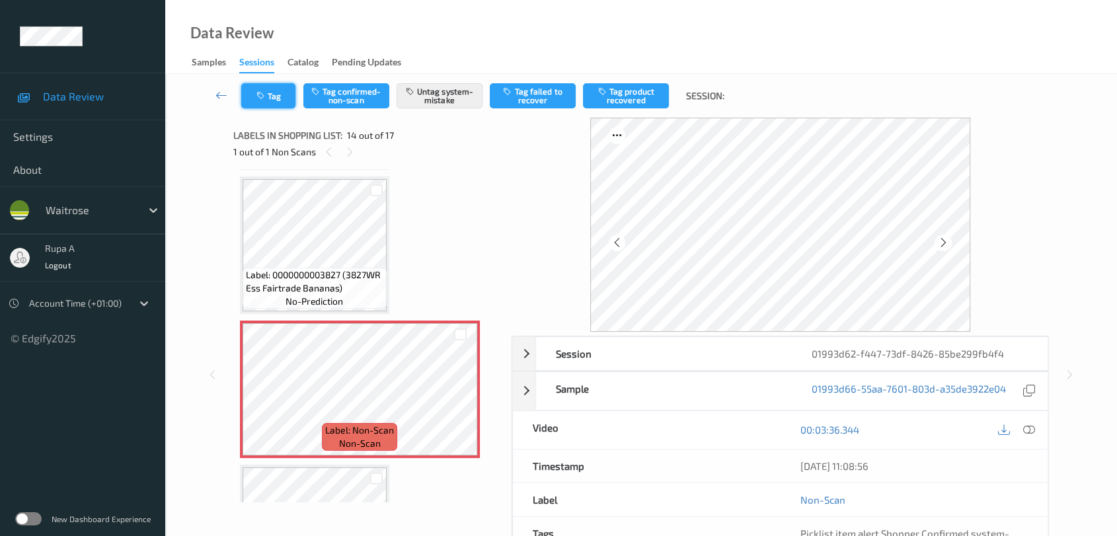
click at [259, 89] on button "Tag" at bounding box center [268, 95] width 54 height 25
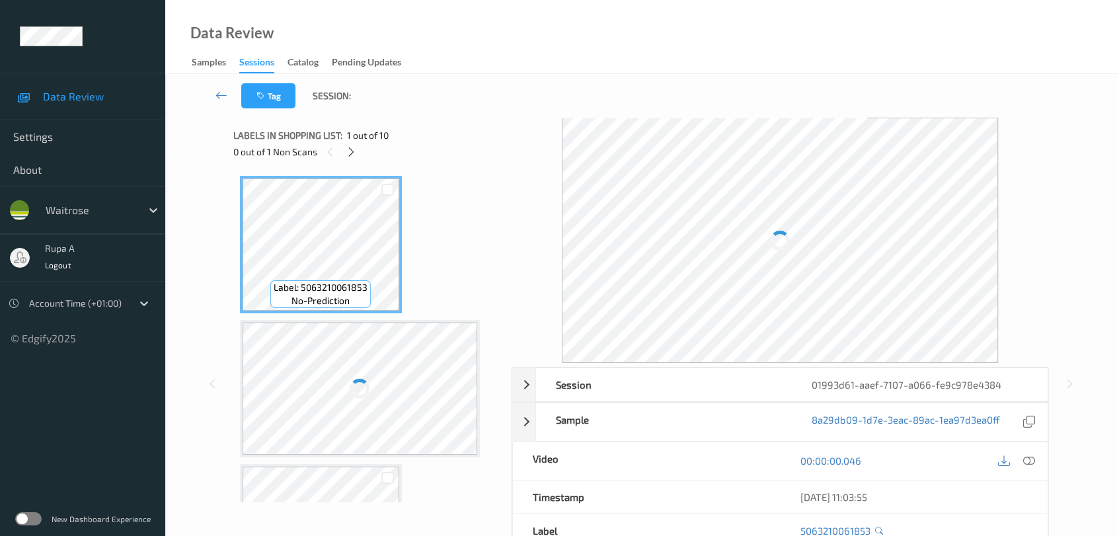
click at [400, 164] on div "Labels in shopping list: 1 out of 10 0 out of 1 Non Scans" at bounding box center [367, 144] width 269 height 52
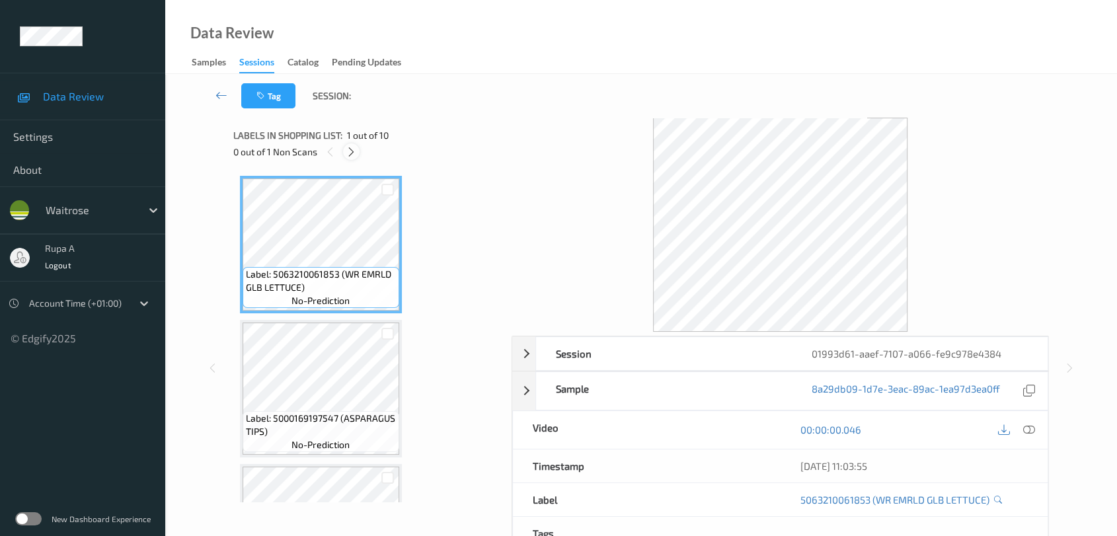
click at [347, 153] on icon at bounding box center [351, 152] width 11 height 12
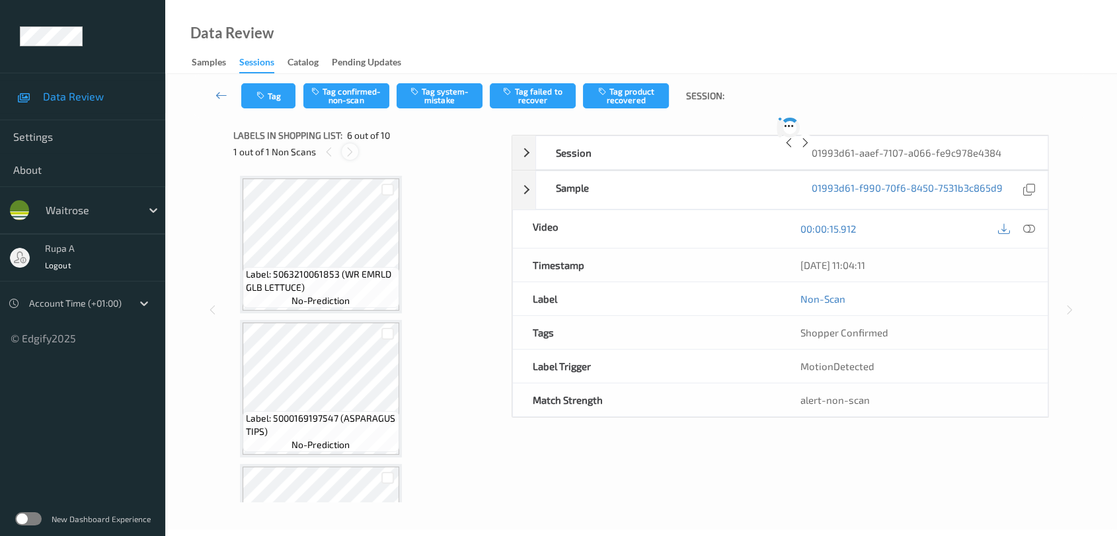
scroll to position [581, 0]
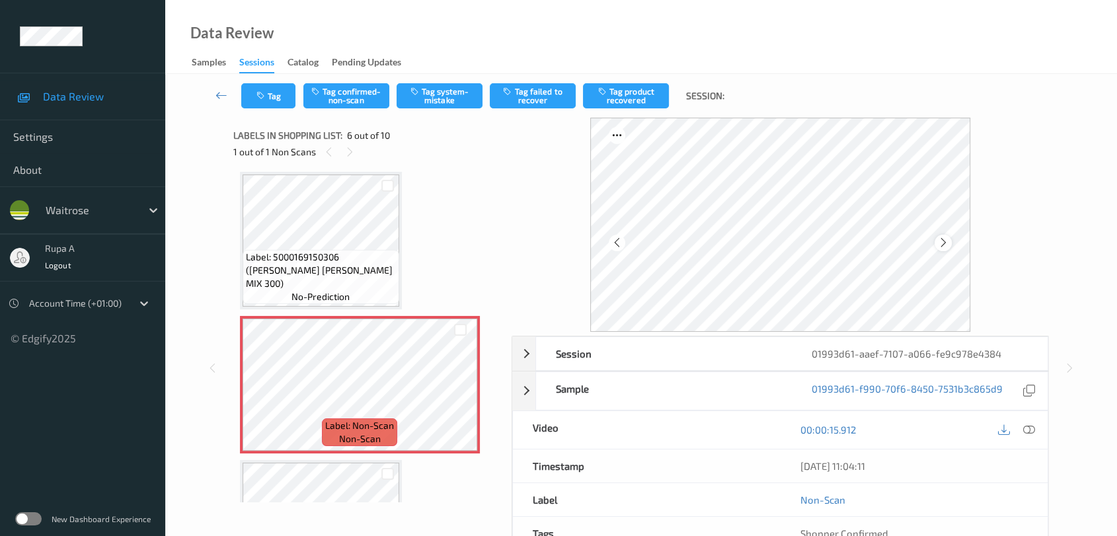
click at [951, 243] on div at bounding box center [943, 243] width 17 height 17
click at [951, 244] on div at bounding box center [943, 243] width 17 height 17
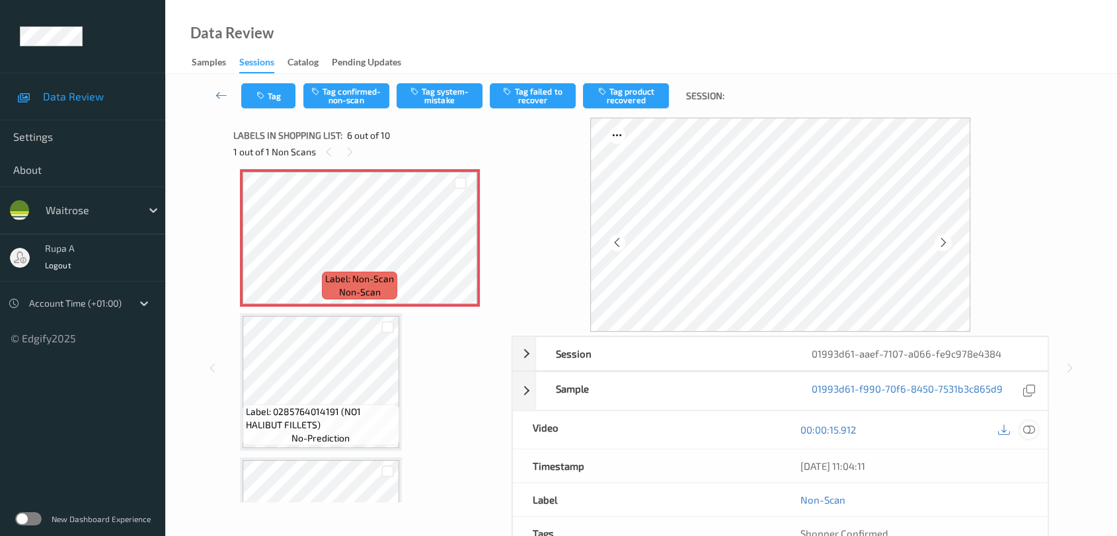
click at [1027, 428] on icon at bounding box center [1029, 430] width 12 height 12
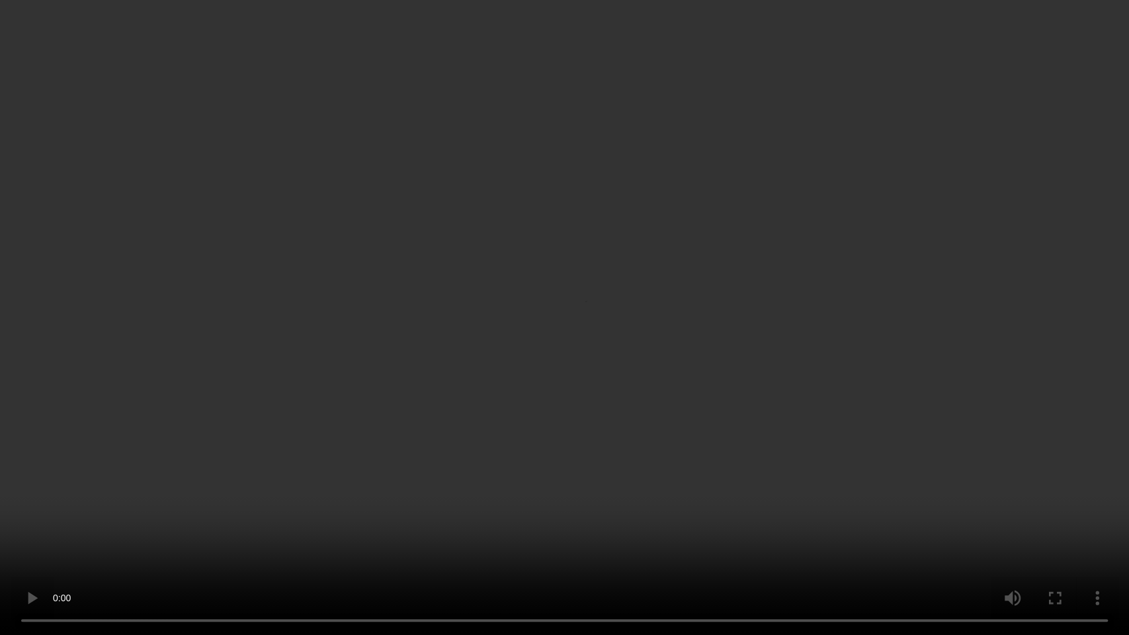
click at [928, 395] on video at bounding box center [564, 317] width 1129 height 635
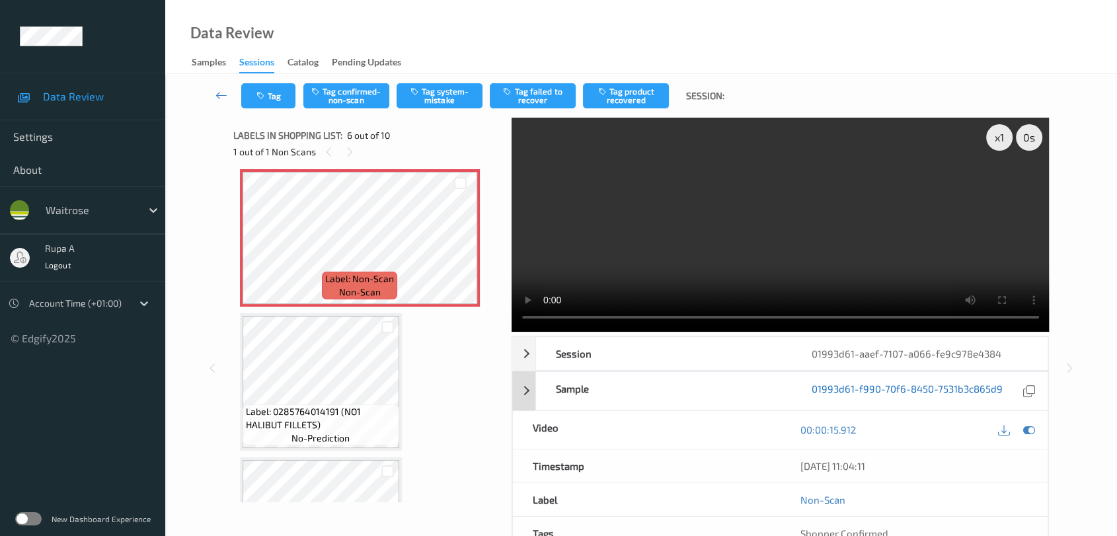
drag, startPoint x: 1030, startPoint y: 430, endPoint x: 892, endPoint y: 397, distance: 142.1
click at [1031, 430] on icon at bounding box center [1029, 430] width 12 height 12
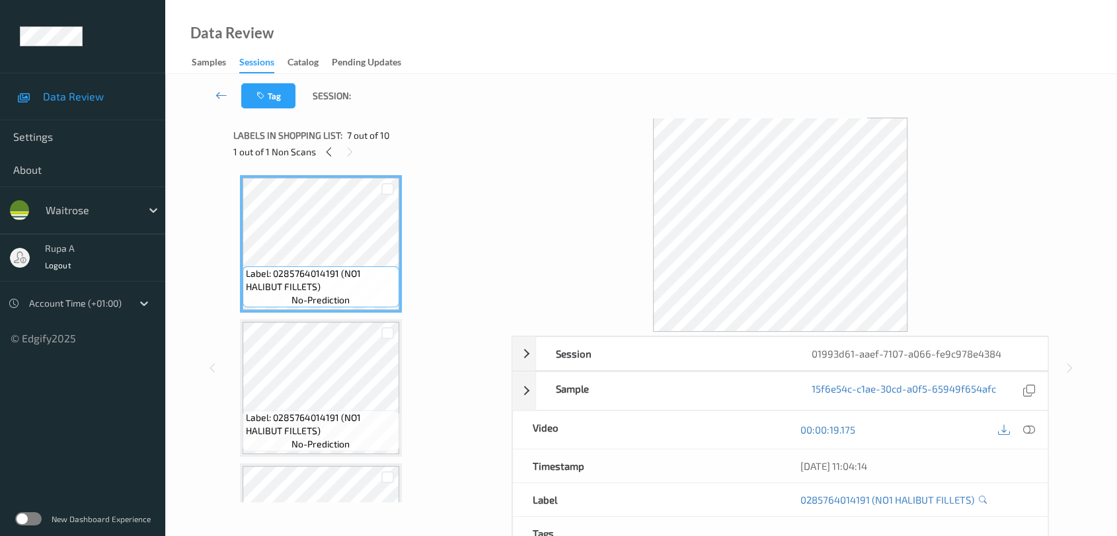
scroll to position [874, 0]
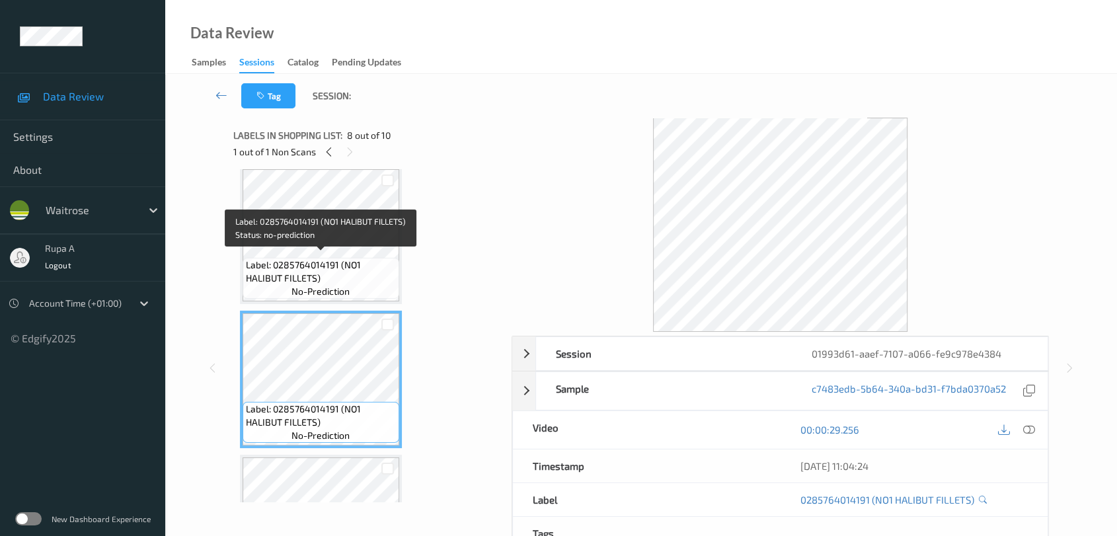
click at [315, 272] on span "Label: 0285764014191 (NO1 HALIBUT FILLETS)" at bounding box center [321, 272] width 150 height 26
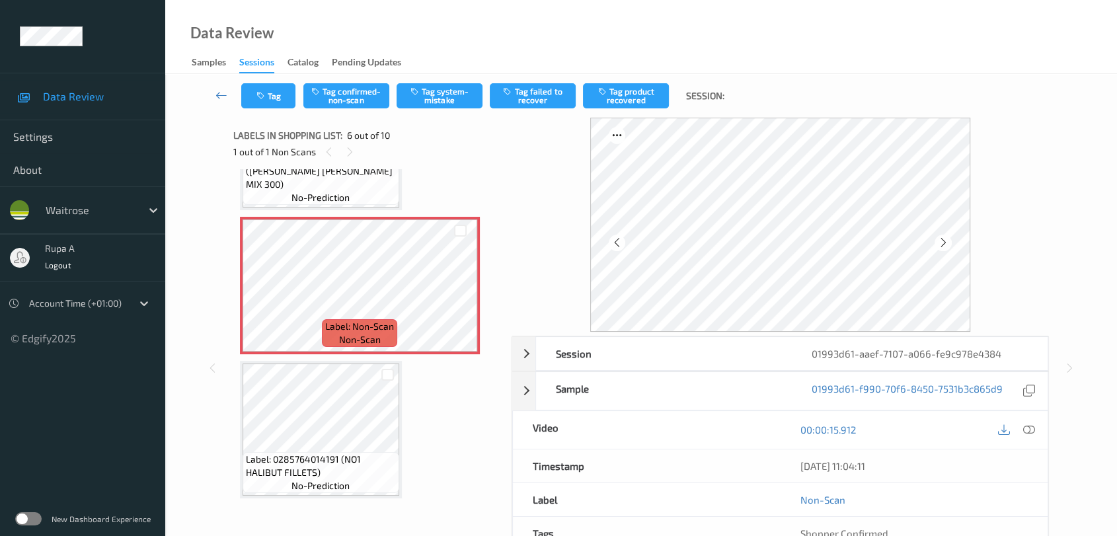
scroll to position [741, 0]
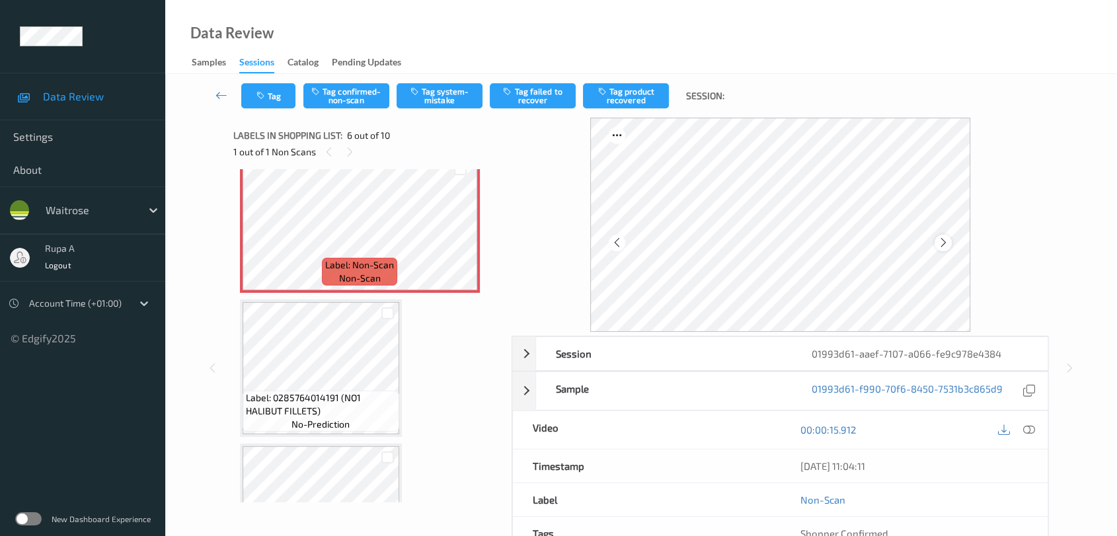
click at [948, 244] on icon at bounding box center [943, 243] width 11 height 12
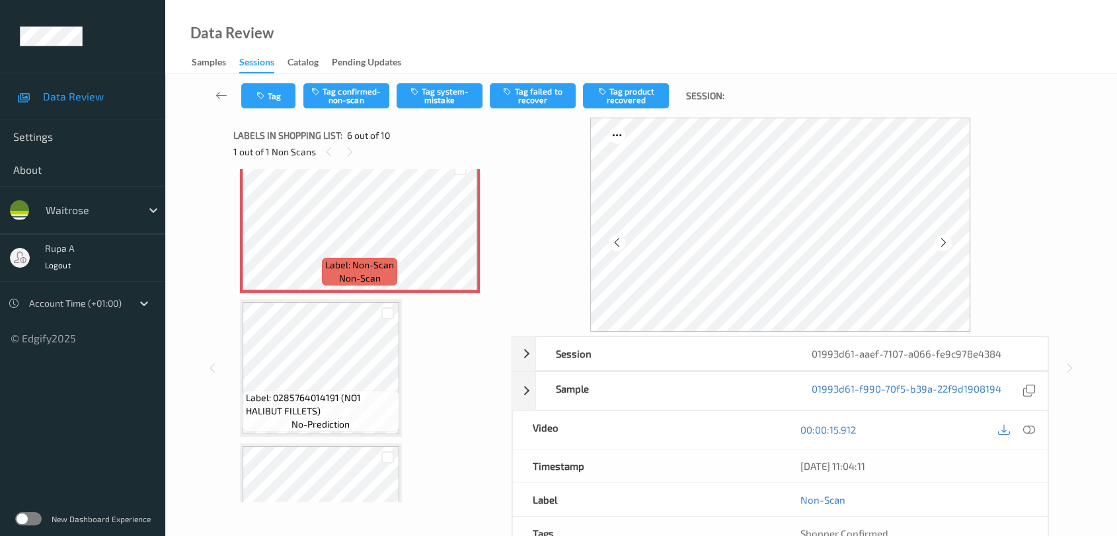
click at [948, 244] on icon at bounding box center [943, 243] width 11 height 12
click at [947, 244] on icon at bounding box center [943, 243] width 11 height 12
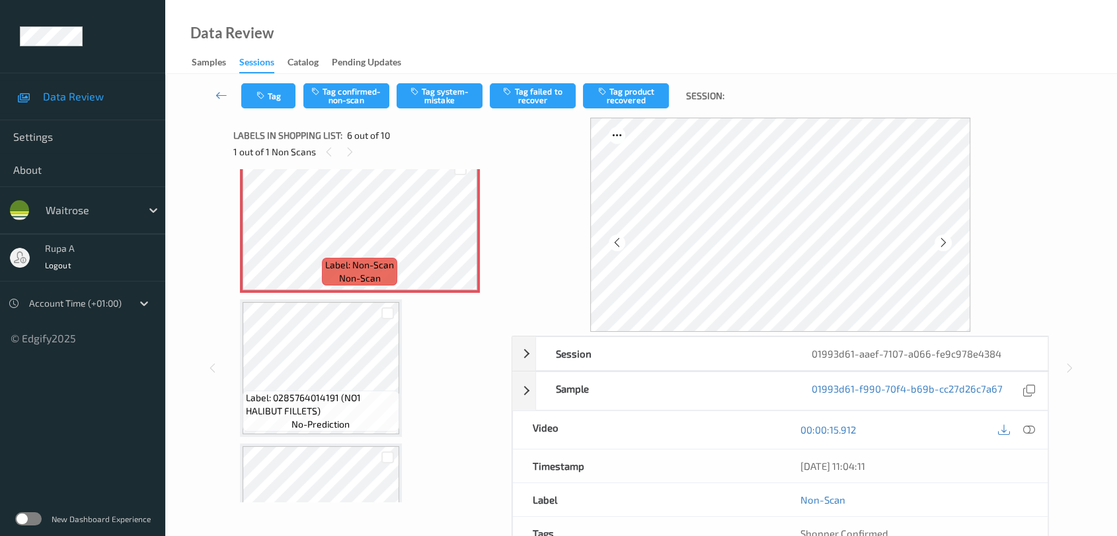
click at [947, 244] on icon at bounding box center [943, 243] width 11 height 12
click at [943, 241] on icon at bounding box center [943, 243] width 11 height 12
click at [1028, 440] on div "00:00:15.912" at bounding box center [914, 430] width 268 height 38
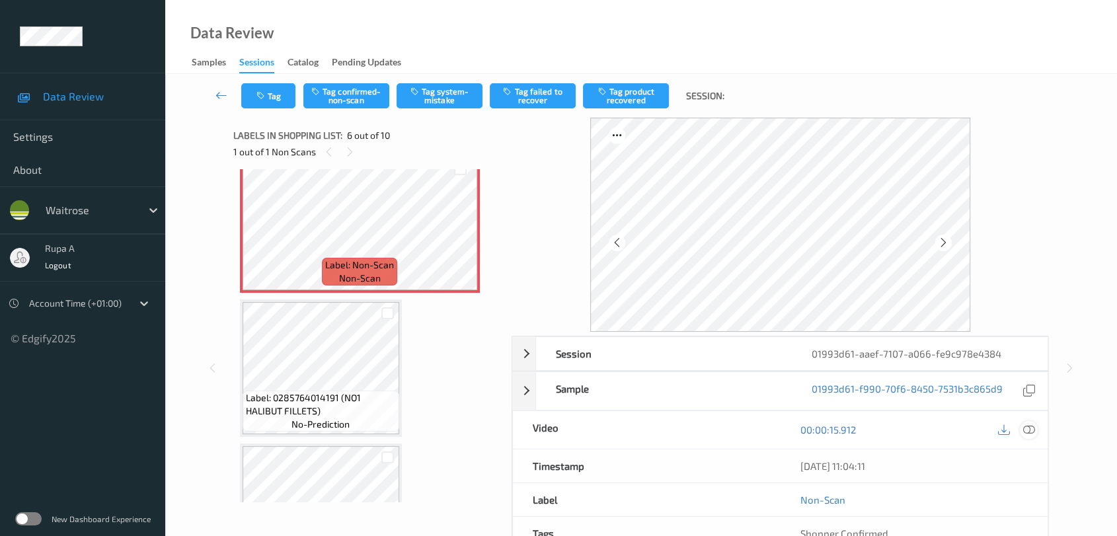
click at [1027, 435] on icon at bounding box center [1029, 430] width 12 height 12
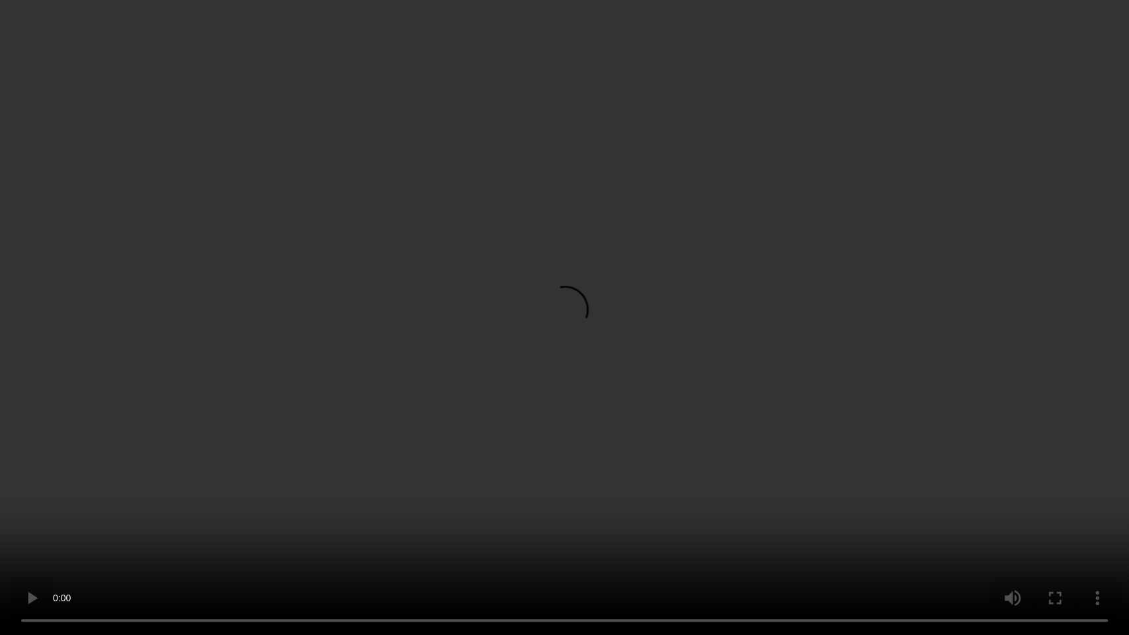
click at [1005, 402] on video at bounding box center [564, 317] width 1129 height 635
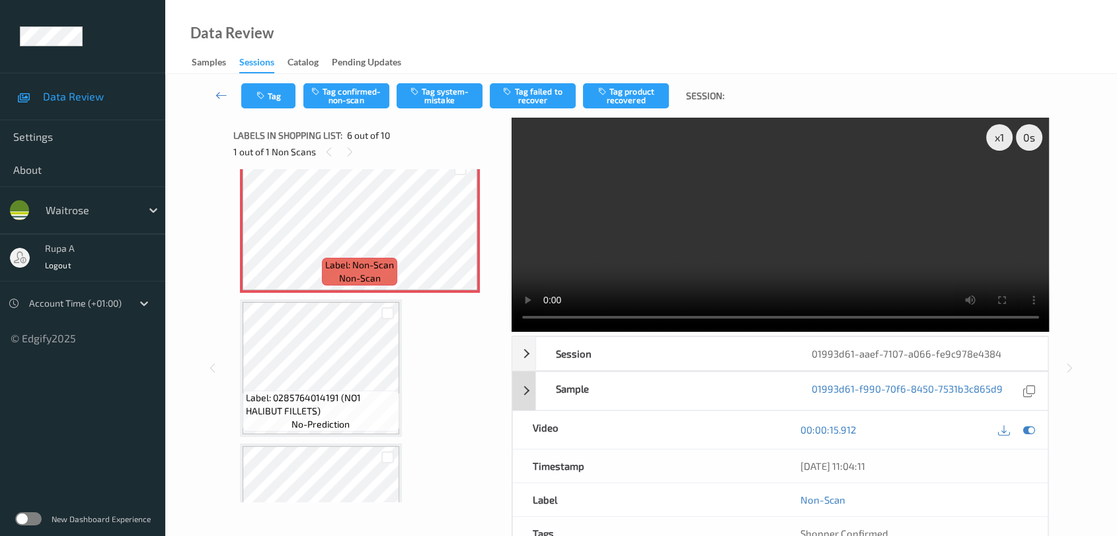
click at [1030, 431] on icon at bounding box center [1029, 430] width 12 height 12
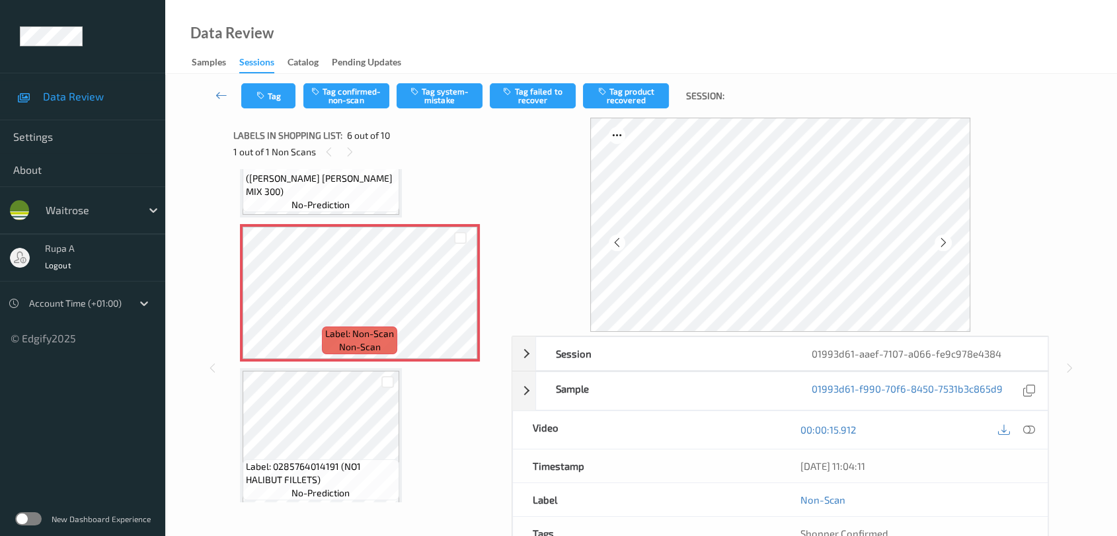
scroll to position [594, 0]
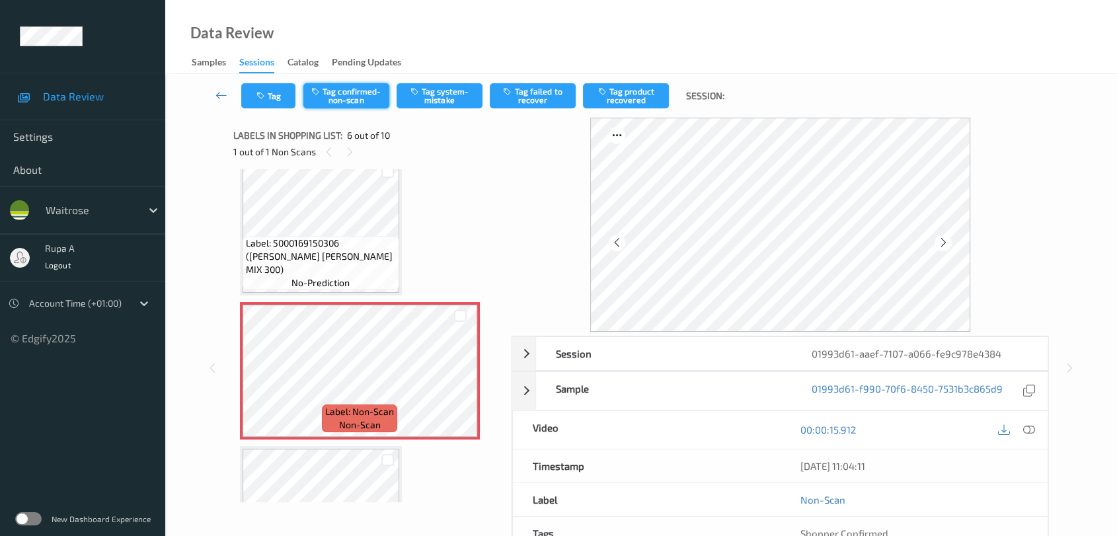
click at [340, 95] on button "Tag confirmed-non-scan" at bounding box center [346, 95] width 86 height 25
click at [540, 106] on button "Tag failed to recover" at bounding box center [533, 95] width 86 height 25
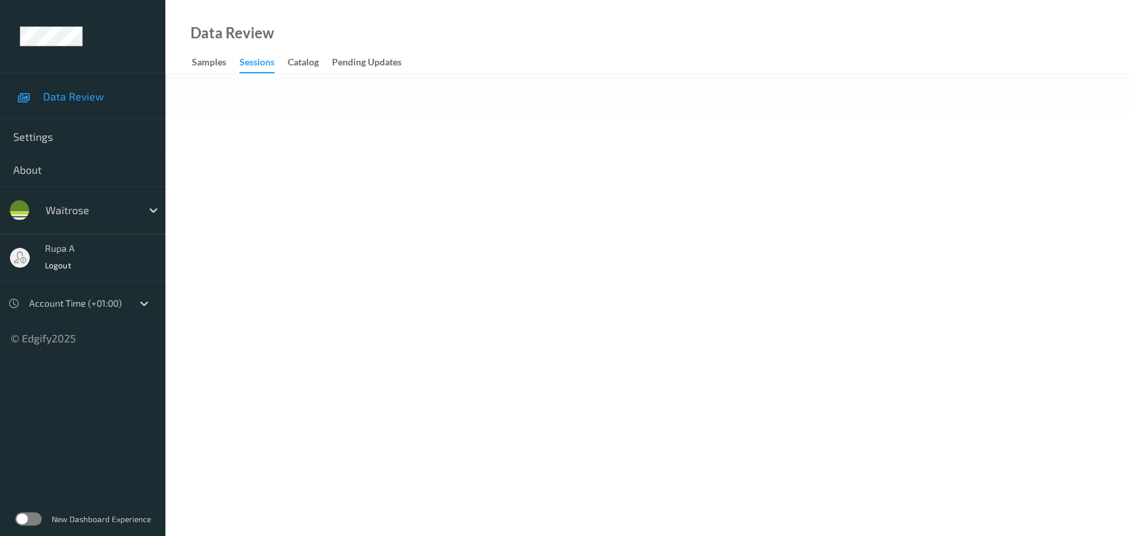
click at [378, 257] on body "Data Review Settings About waitrose rupa a Logout Account Time (+01:00) © Edgif…" at bounding box center [564, 268] width 1129 height 536
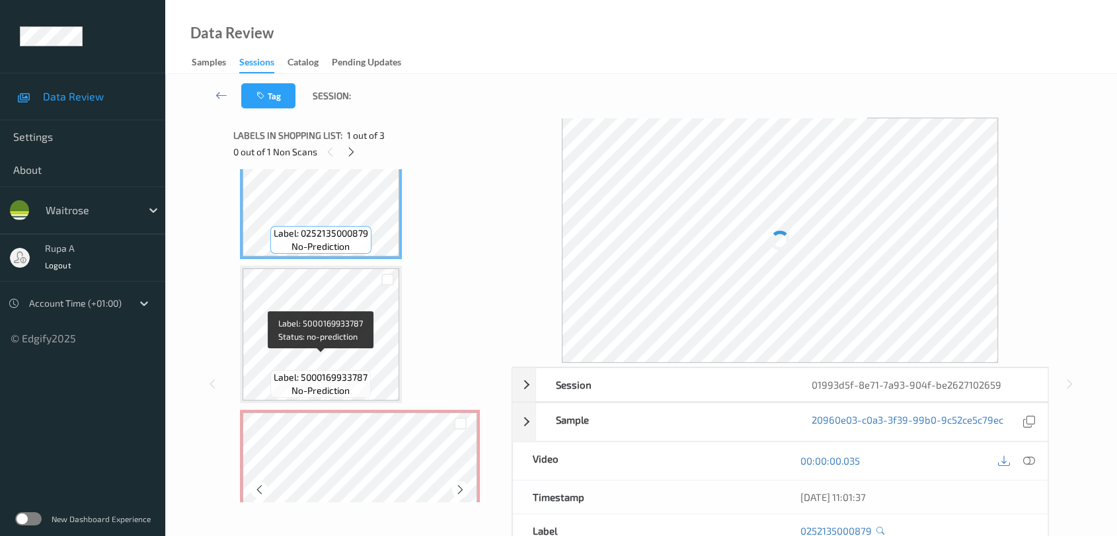
scroll to position [104, 0]
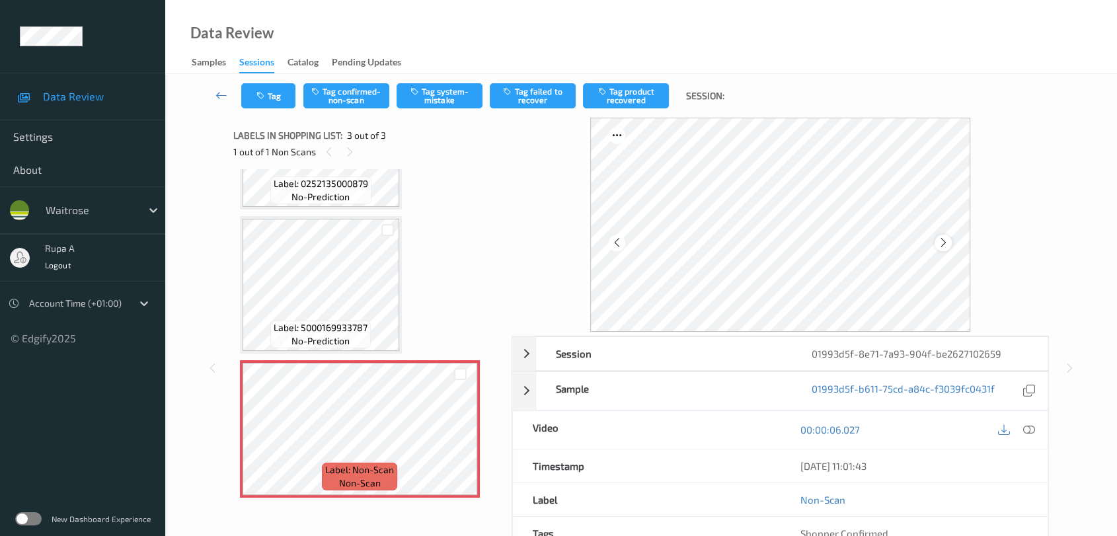
click at [942, 237] on icon at bounding box center [943, 243] width 11 height 12
click at [284, 325] on span "Label: 5000169933787" at bounding box center [321, 327] width 94 height 13
click at [947, 243] on icon at bounding box center [943, 243] width 11 height 12
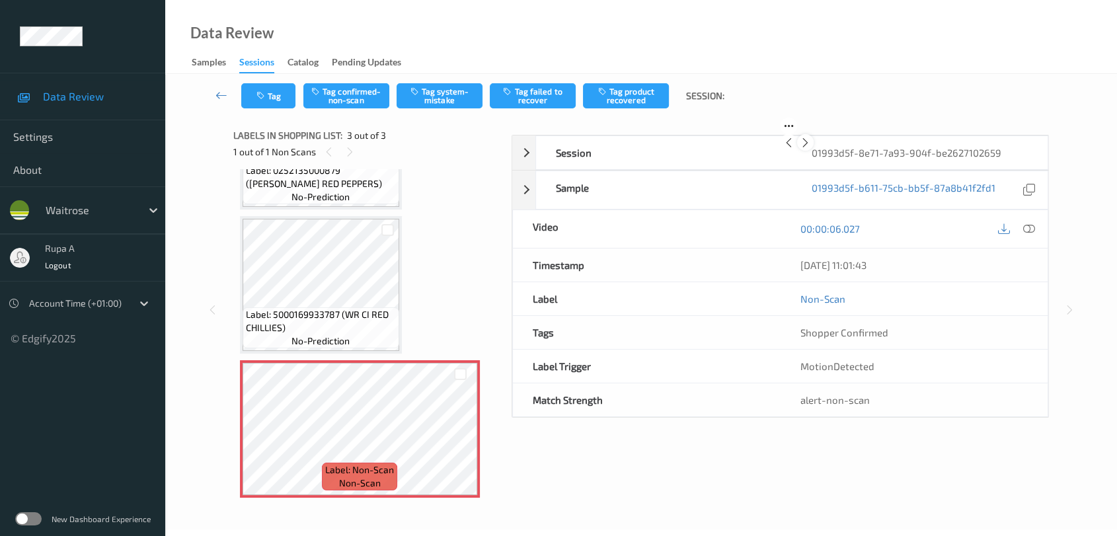
scroll to position [90, 0]
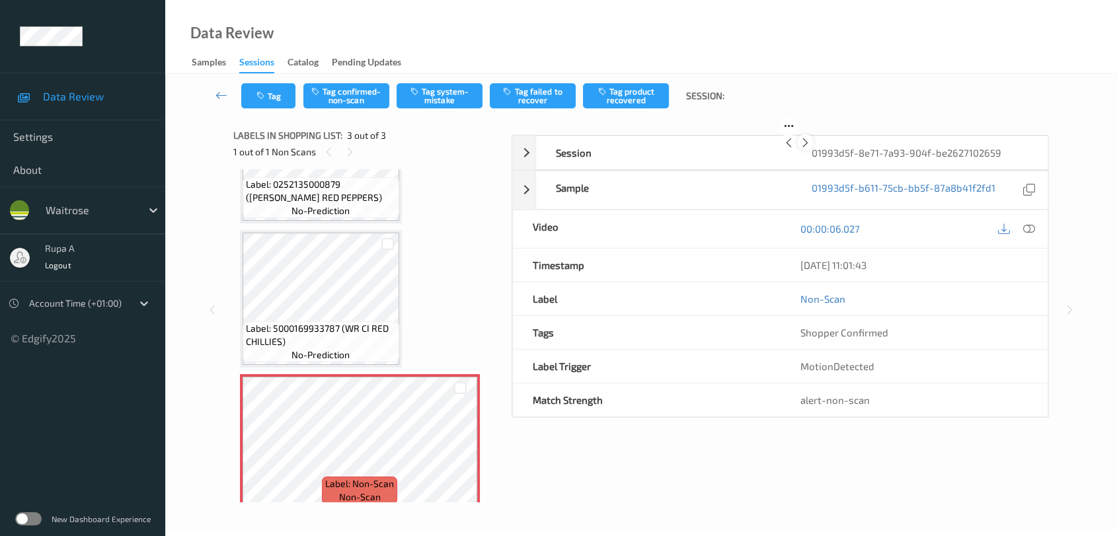
click at [811, 149] on icon at bounding box center [805, 143] width 11 height 12
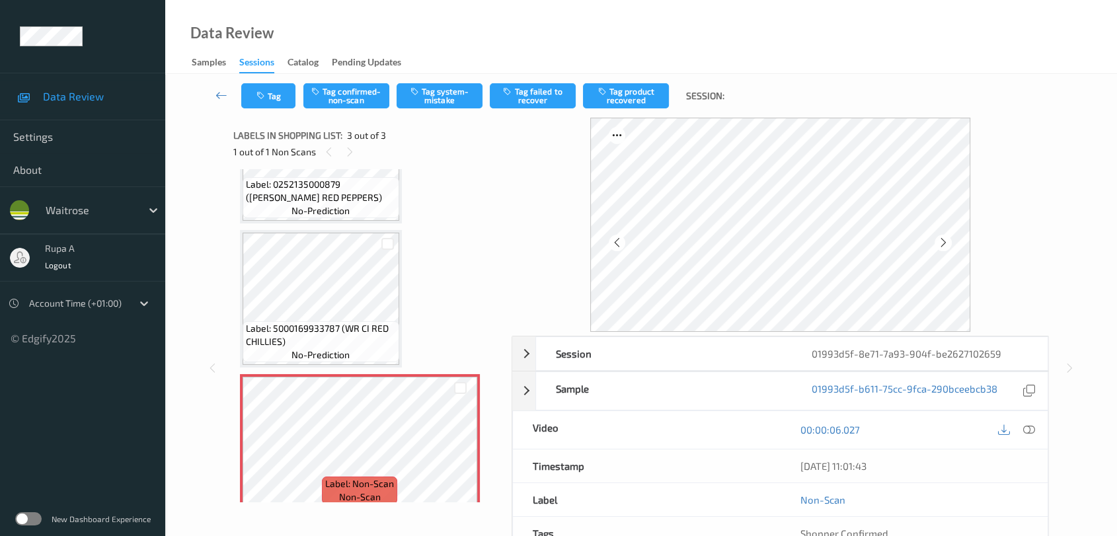
click at [941, 245] on icon at bounding box center [943, 243] width 11 height 12
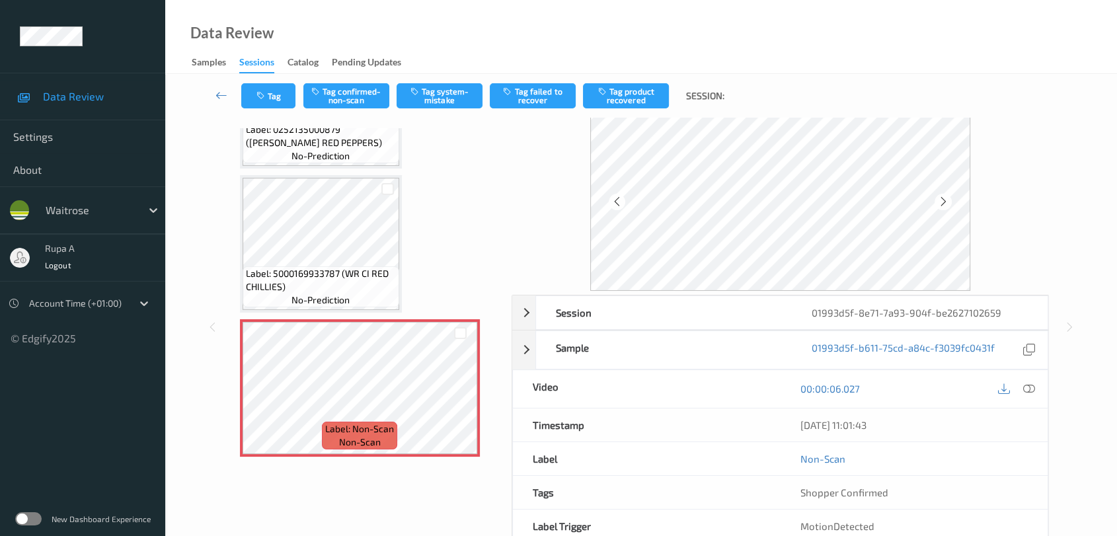
scroll to position [73, 0]
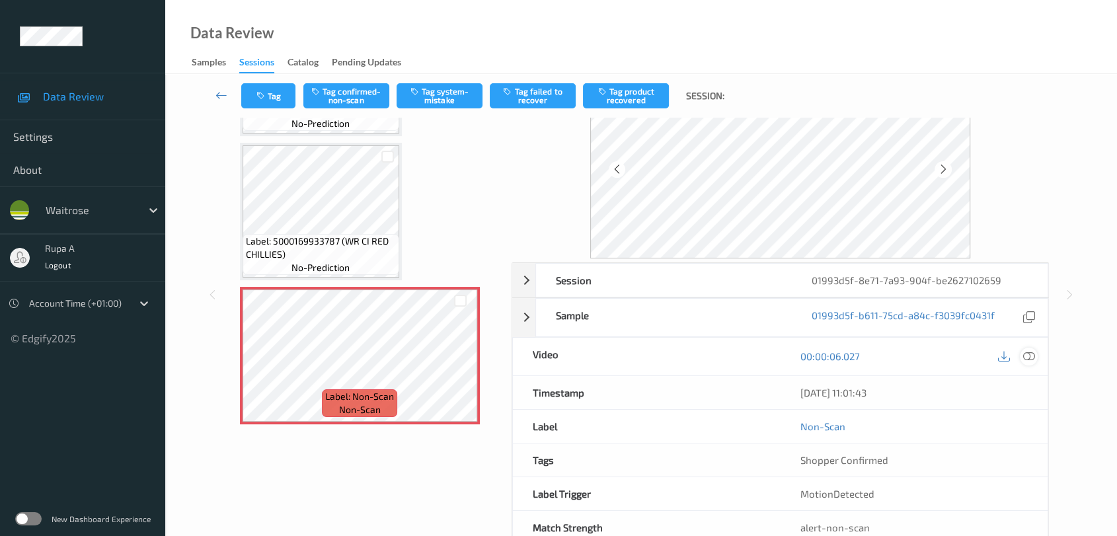
click at [1033, 352] on icon at bounding box center [1029, 356] width 12 height 12
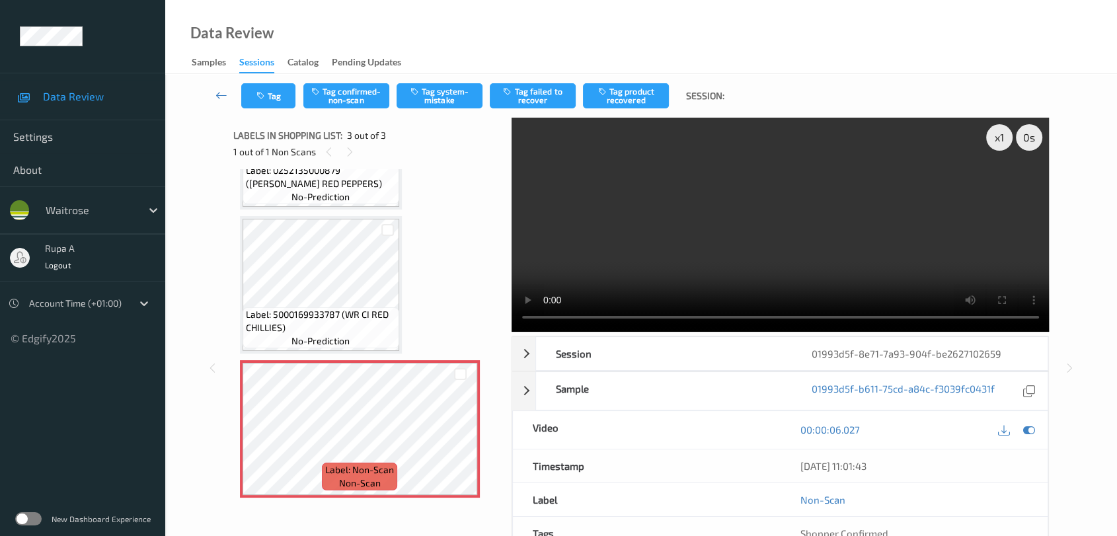
scroll to position [5, 0]
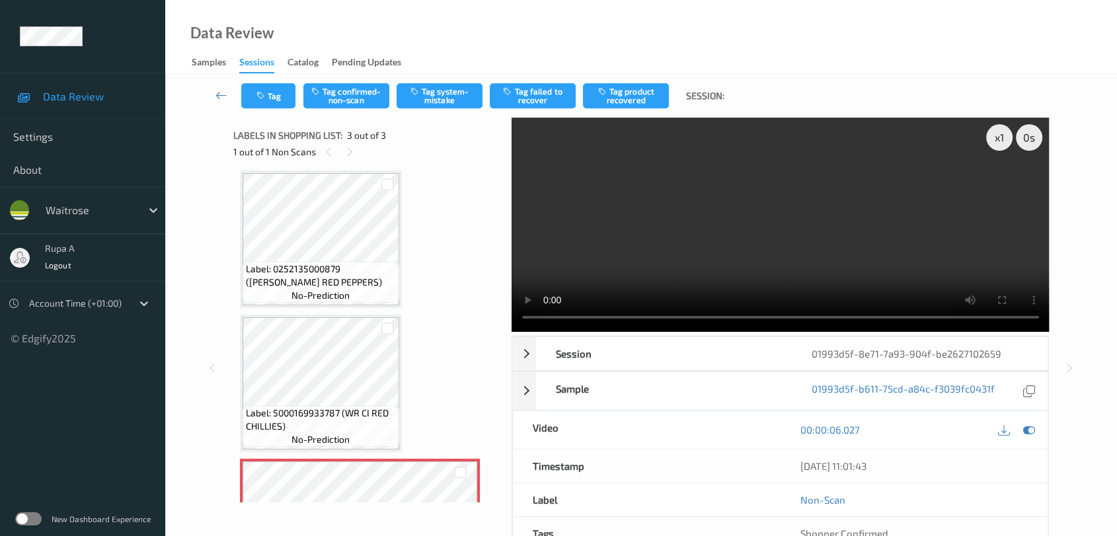
click at [458, 234] on div "Label: 0252135000879 (WR ESS RED PEPPERS) no-prediction Label: 5000169933787 (W…" at bounding box center [368, 384] width 256 height 426
click at [1027, 428] on icon at bounding box center [1029, 430] width 12 height 12
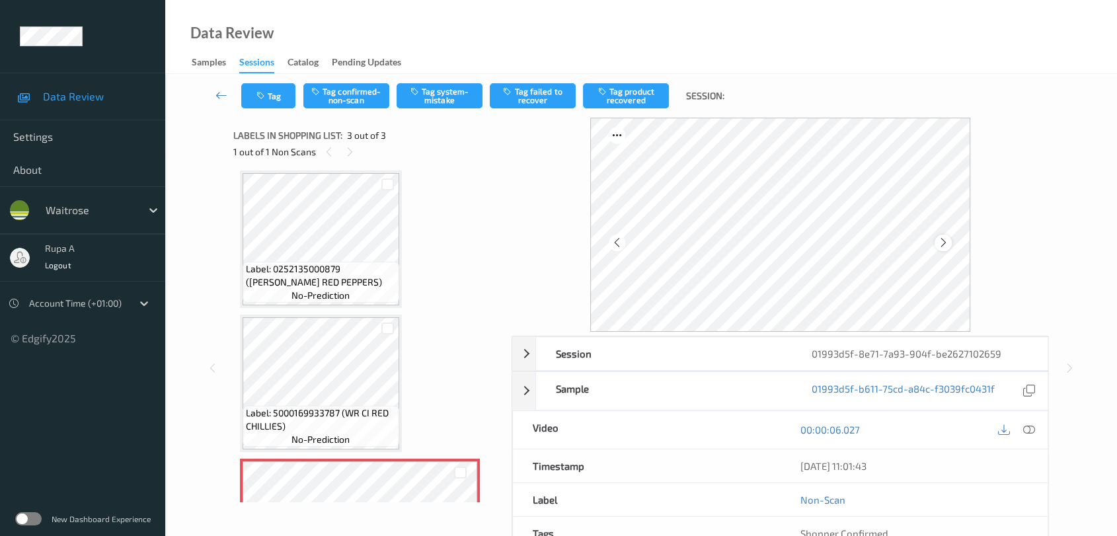
click at [948, 239] on div at bounding box center [943, 243] width 17 height 17
click at [948, 239] on icon at bounding box center [943, 243] width 11 height 12
click at [369, 97] on button "Tag confirmed-non-scan" at bounding box center [346, 95] width 86 height 25
click at [542, 102] on button "Tag failed to recover" at bounding box center [533, 95] width 86 height 25
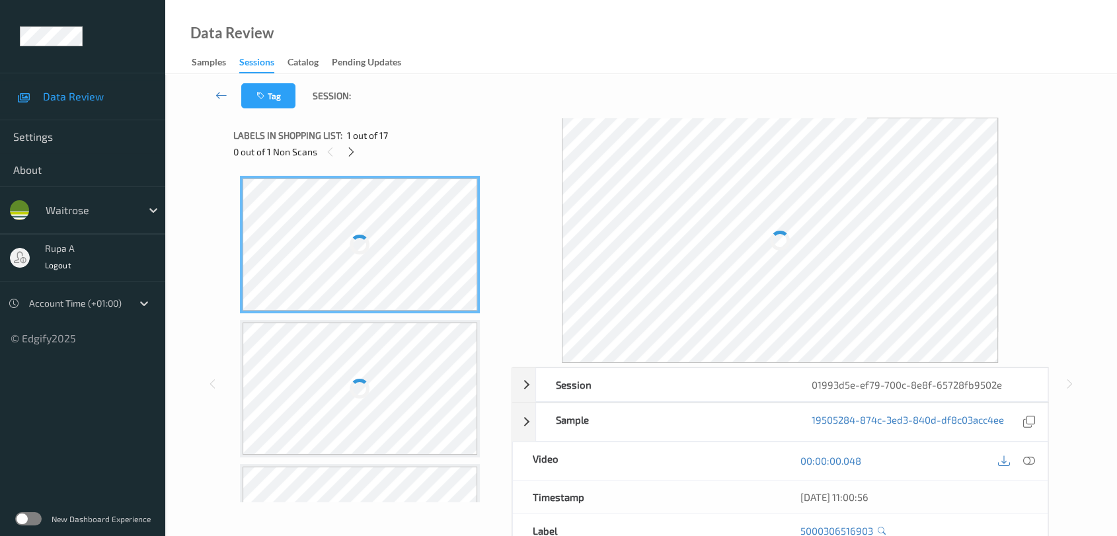
drag, startPoint x: 442, startPoint y: 91, endPoint x: 450, endPoint y: 87, distance: 8.9
click at [450, 87] on div "Tag Session:" at bounding box center [641, 96] width 898 height 44
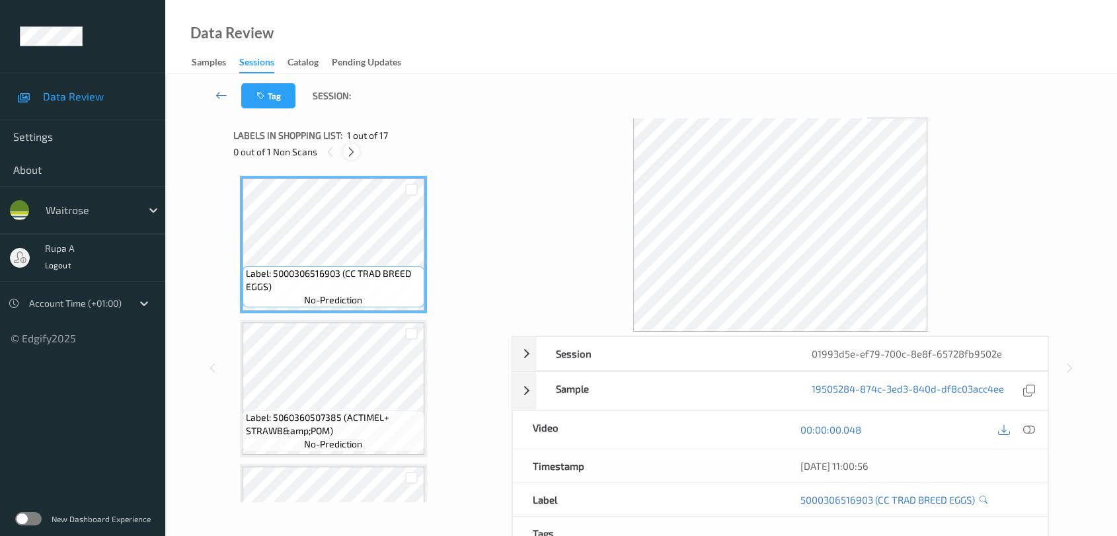
click at [350, 151] on icon at bounding box center [351, 152] width 11 height 12
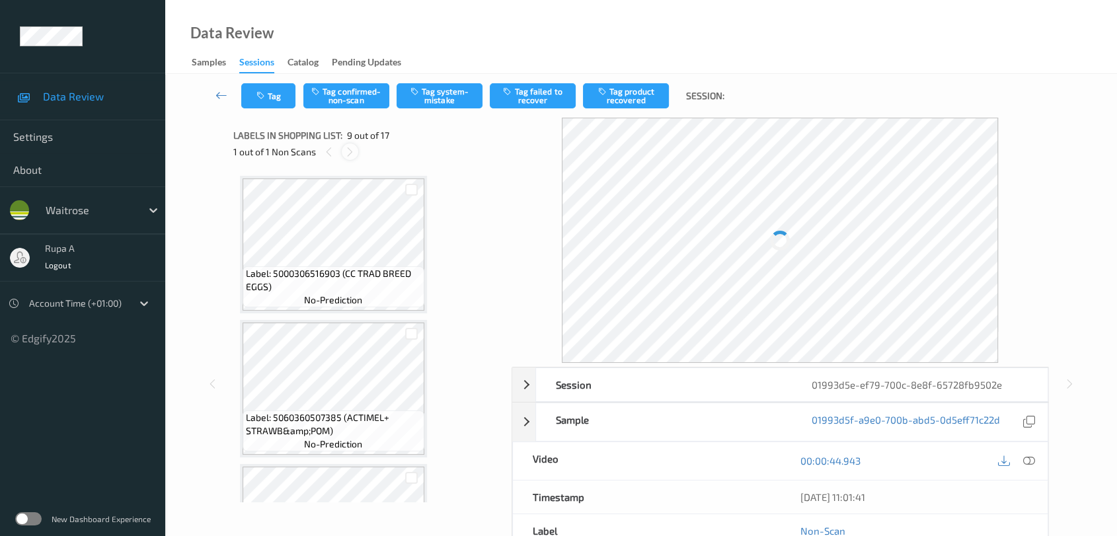
scroll to position [1011, 0]
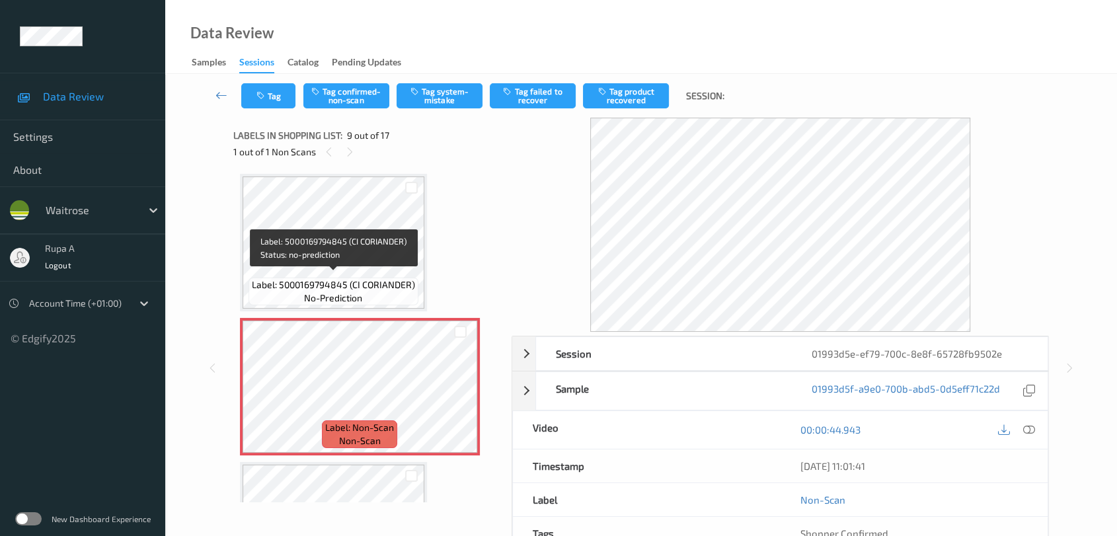
click at [326, 282] on span "Label: 5000169794845 (CI CORIANDER)" at bounding box center [333, 284] width 163 height 13
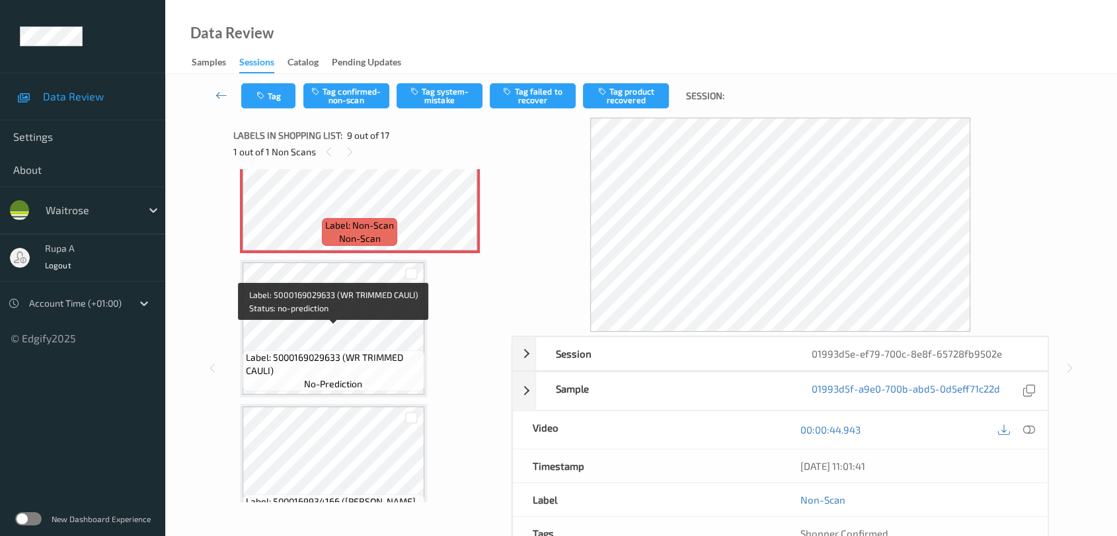
scroll to position [1232, 0]
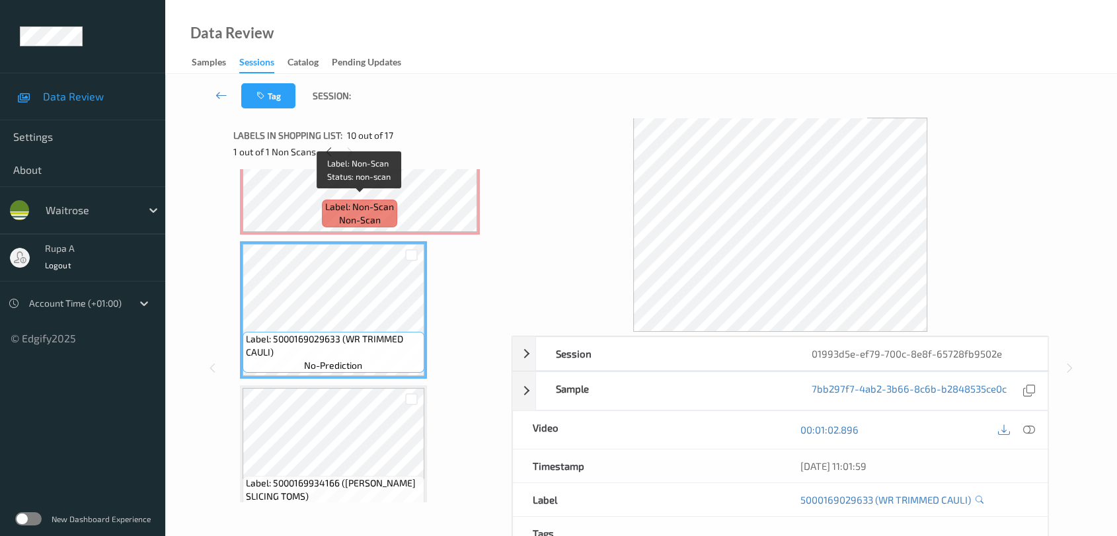
click at [348, 200] on span "Label: Non-Scan" at bounding box center [359, 206] width 69 height 13
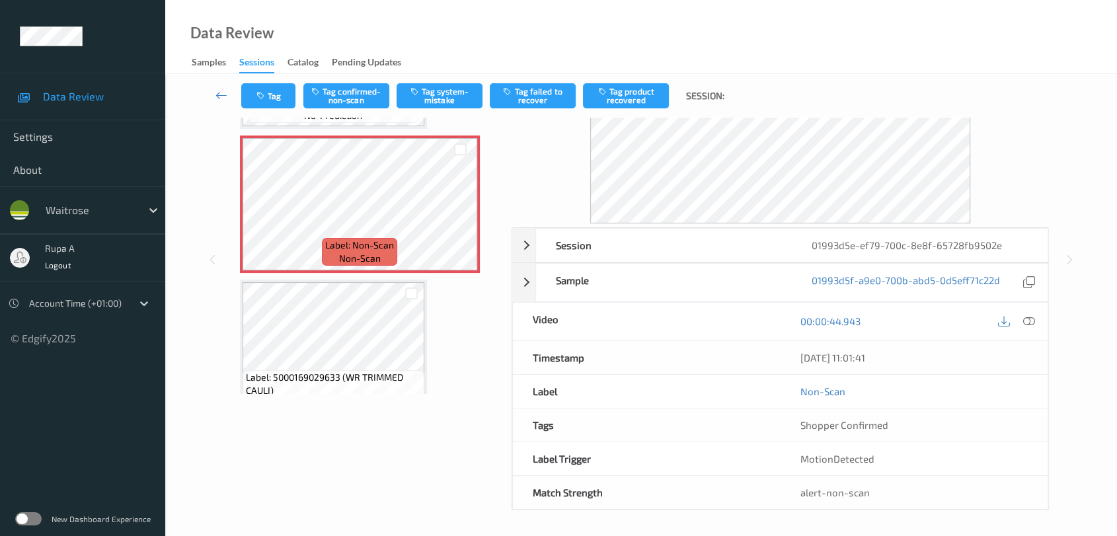
scroll to position [0, 0]
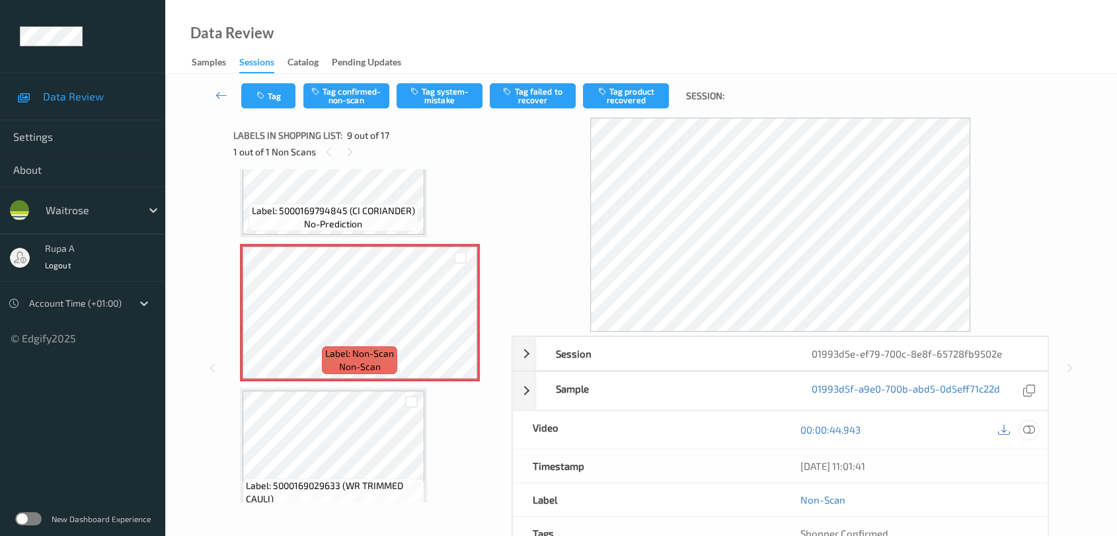
click at [1024, 432] on icon at bounding box center [1029, 430] width 12 height 12
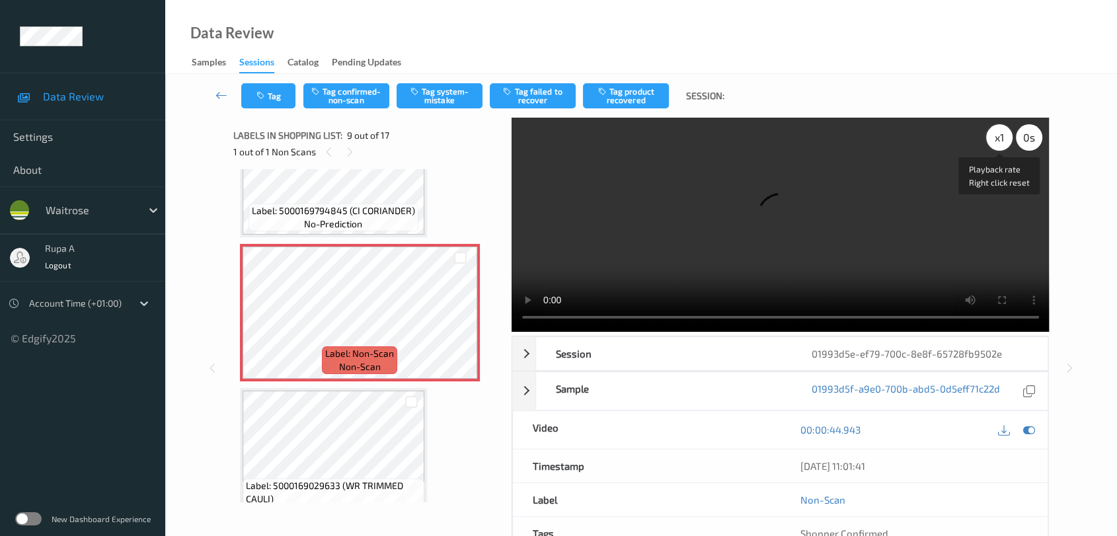
click at [1000, 140] on div "x 1" at bounding box center [999, 137] width 26 height 26
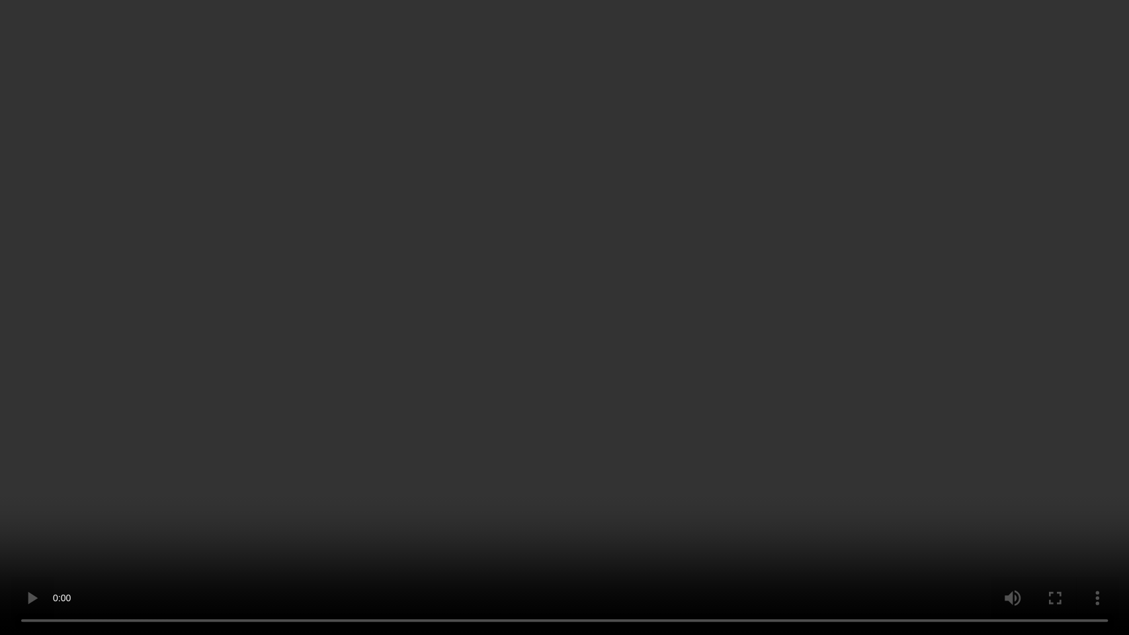
click at [1048, 333] on video at bounding box center [564, 317] width 1129 height 635
click at [1047, 333] on video at bounding box center [564, 317] width 1129 height 635
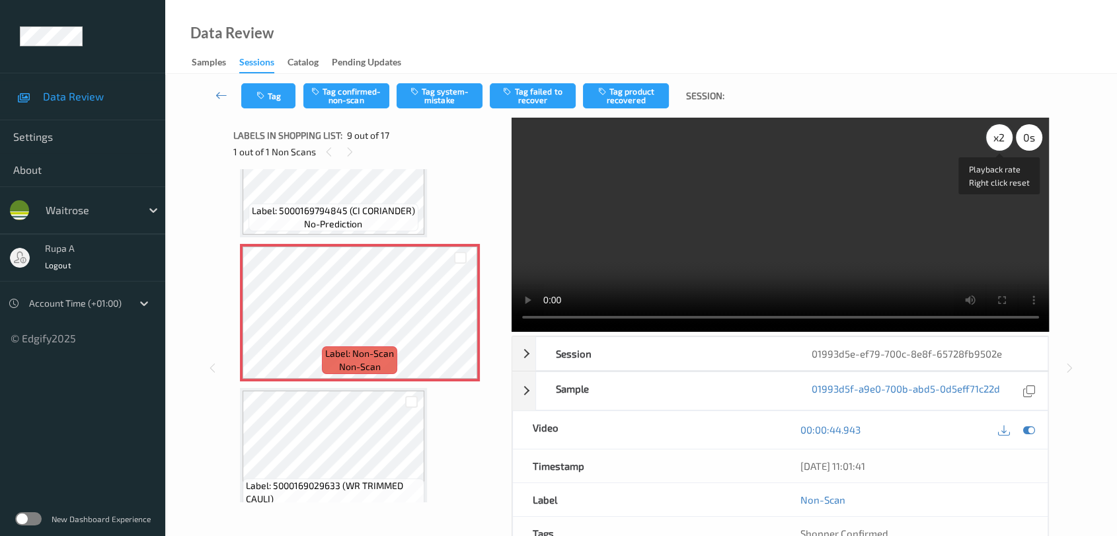
click at [997, 136] on div "x 2" at bounding box center [999, 137] width 26 height 26
click at [1024, 426] on icon at bounding box center [1029, 430] width 12 height 12
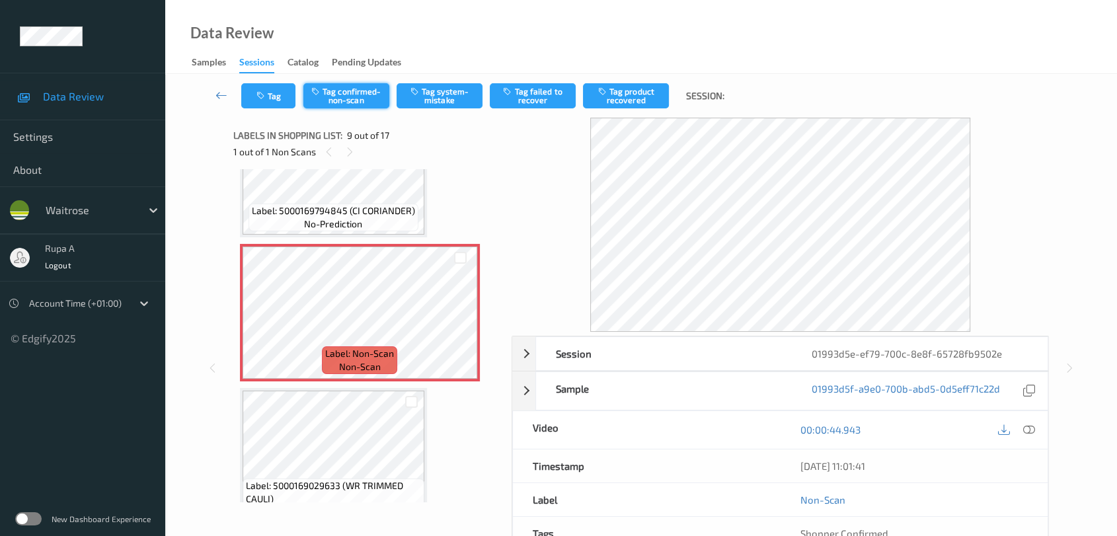
click at [347, 99] on button "Tag confirmed-non-scan" at bounding box center [346, 95] width 86 height 25
click at [529, 100] on button "Tag failed to recover" at bounding box center [533, 95] width 86 height 25
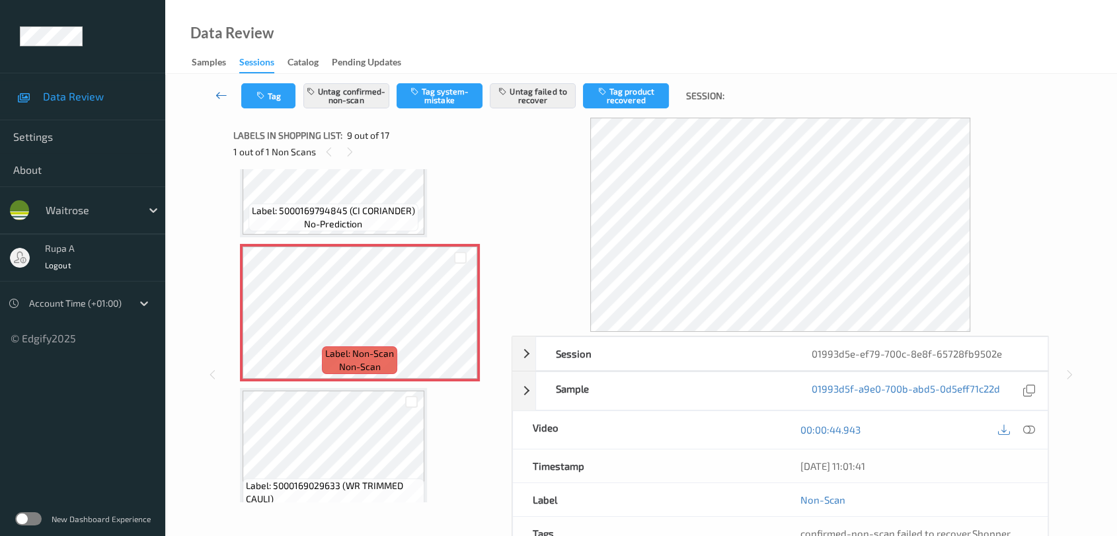
click at [233, 104] on link at bounding box center [222, 95] width 40 height 25
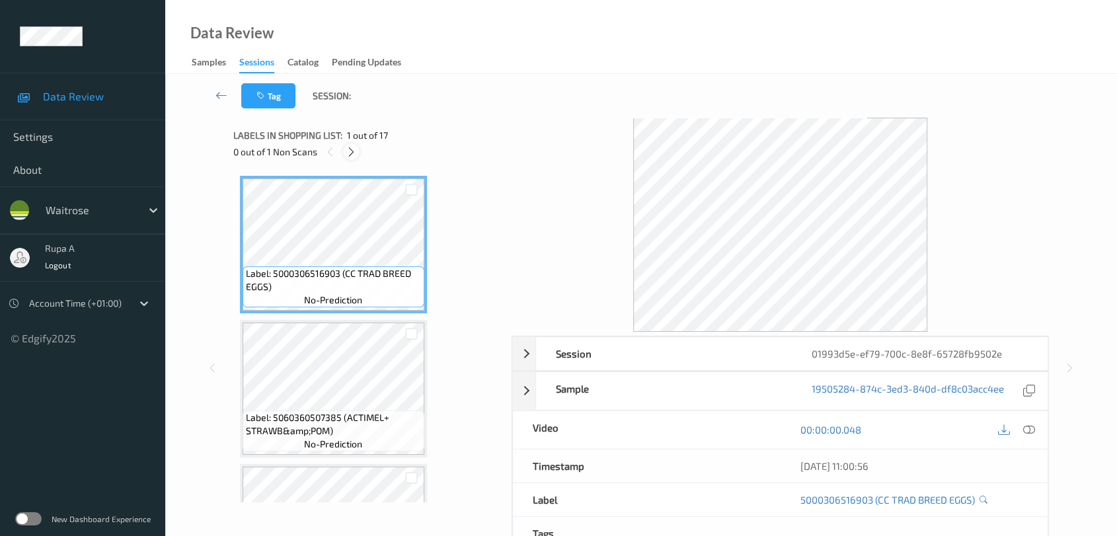
click at [350, 148] on icon at bounding box center [351, 152] width 11 height 12
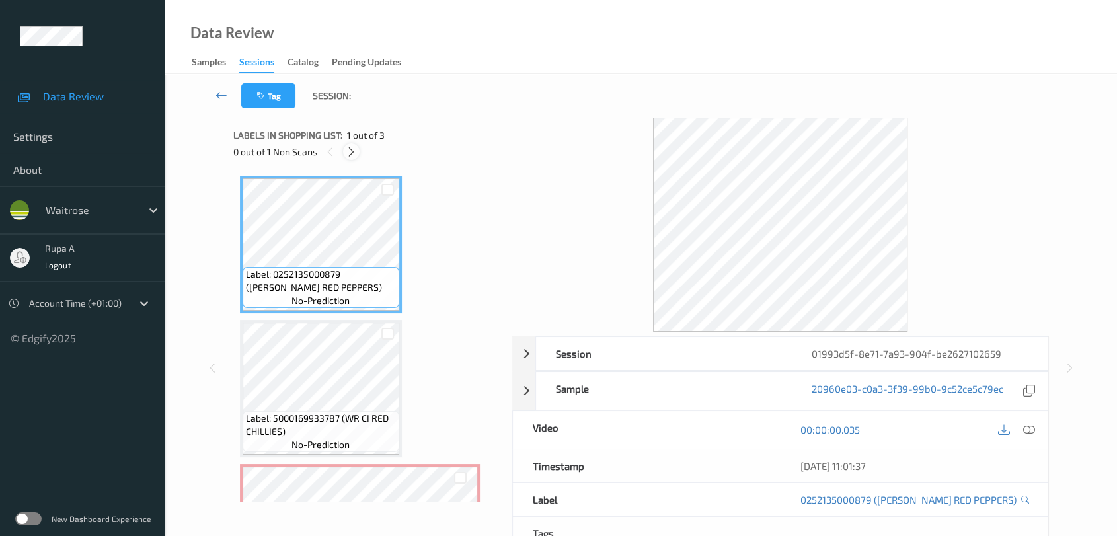
click at [348, 151] on icon at bounding box center [351, 152] width 11 height 12
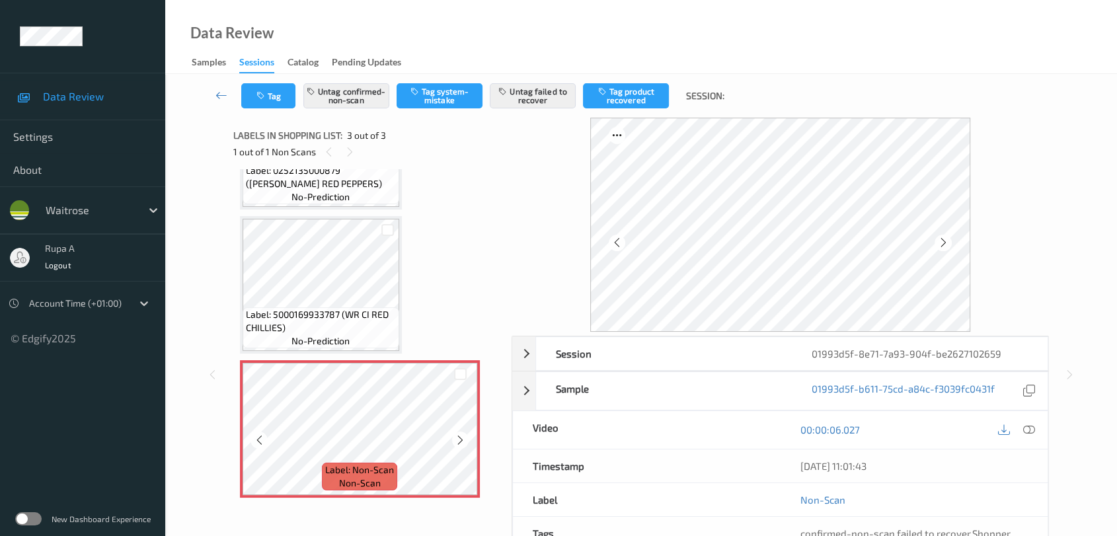
scroll to position [73, 0]
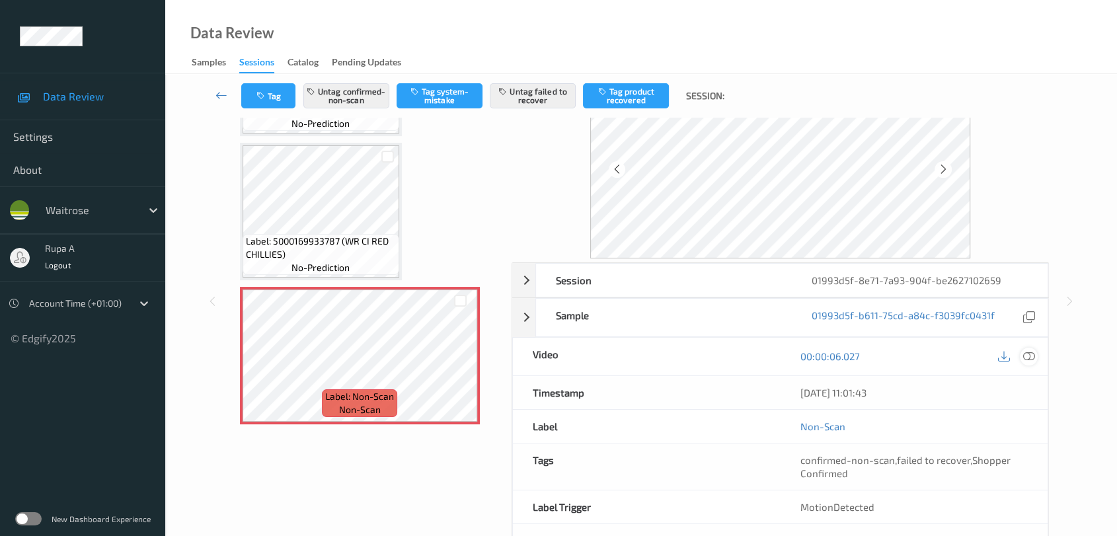
click at [1031, 358] on icon at bounding box center [1029, 356] width 12 height 12
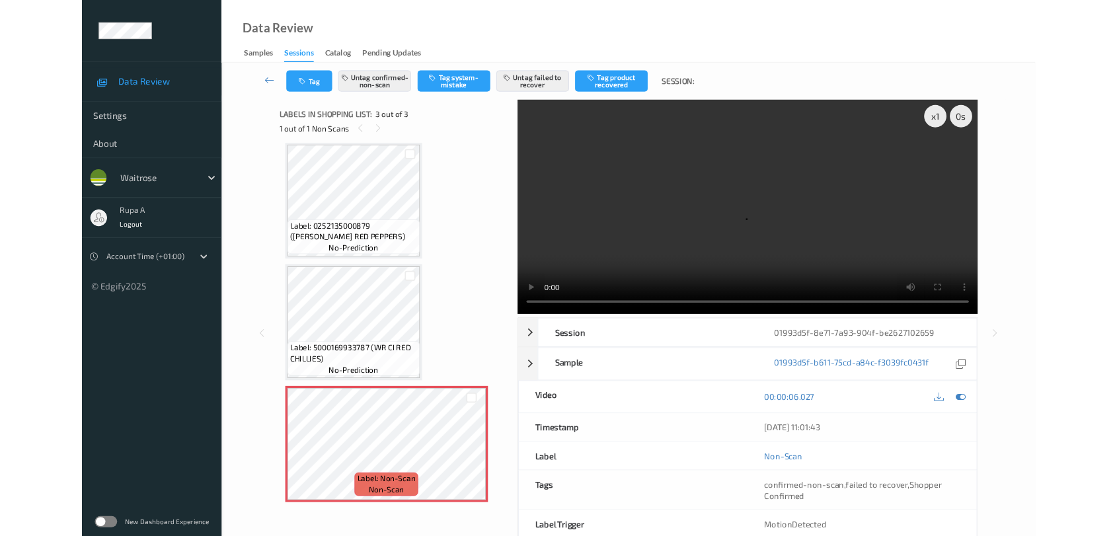
scroll to position [5, 0]
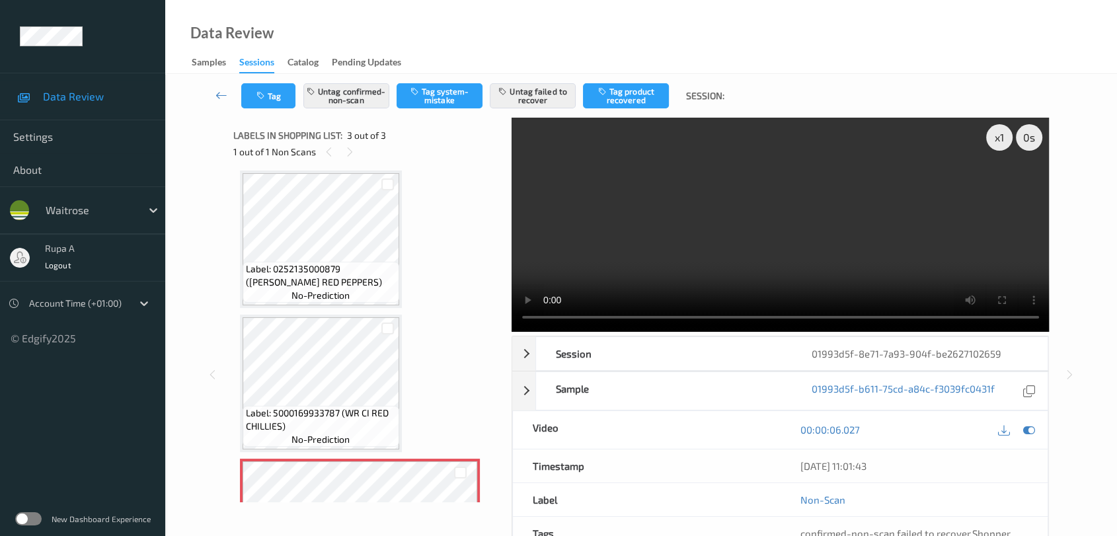
drag, startPoint x: 1035, startPoint y: 432, endPoint x: 1019, endPoint y: 426, distance: 16.9
click at [1035, 432] on icon at bounding box center [1029, 430] width 12 height 12
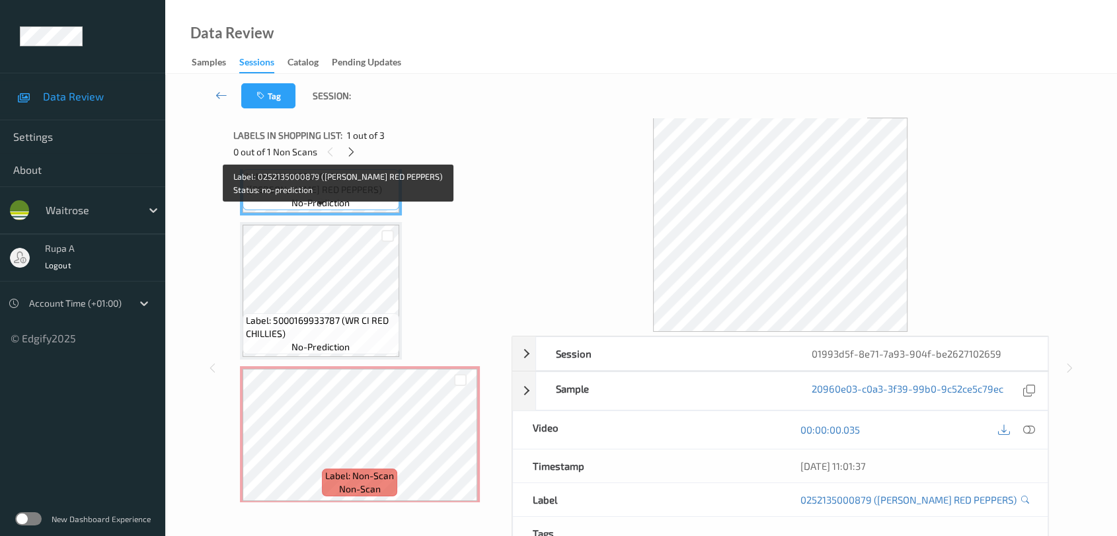
scroll to position [104, 0]
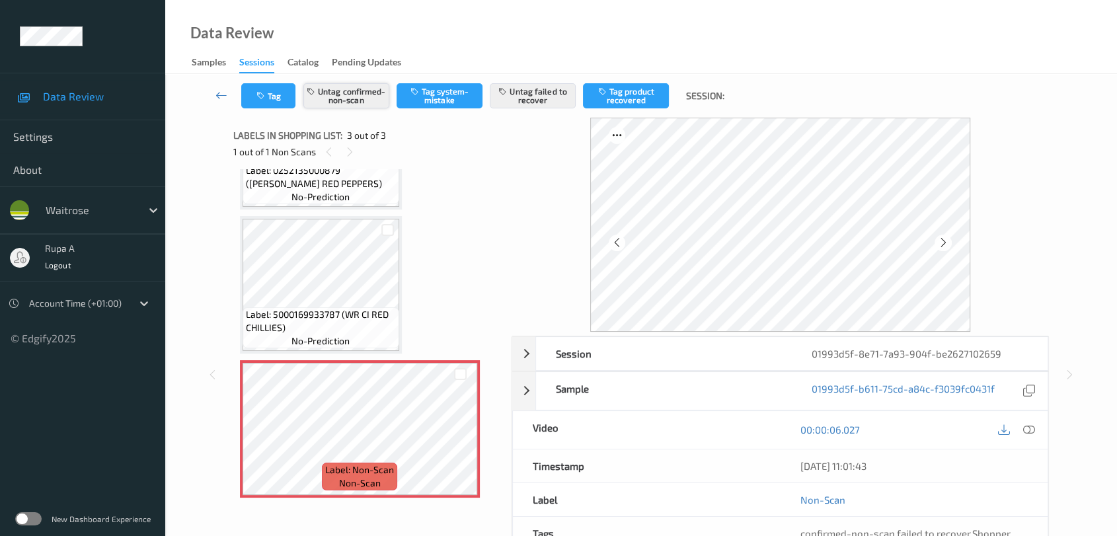
click at [365, 102] on button "Untag confirmed-non-scan" at bounding box center [346, 95] width 86 height 25
drag, startPoint x: 541, startPoint y: 102, endPoint x: 534, endPoint y: 102, distance: 7.9
click at [542, 102] on button "Untag failed to recover" at bounding box center [533, 95] width 86 height 25
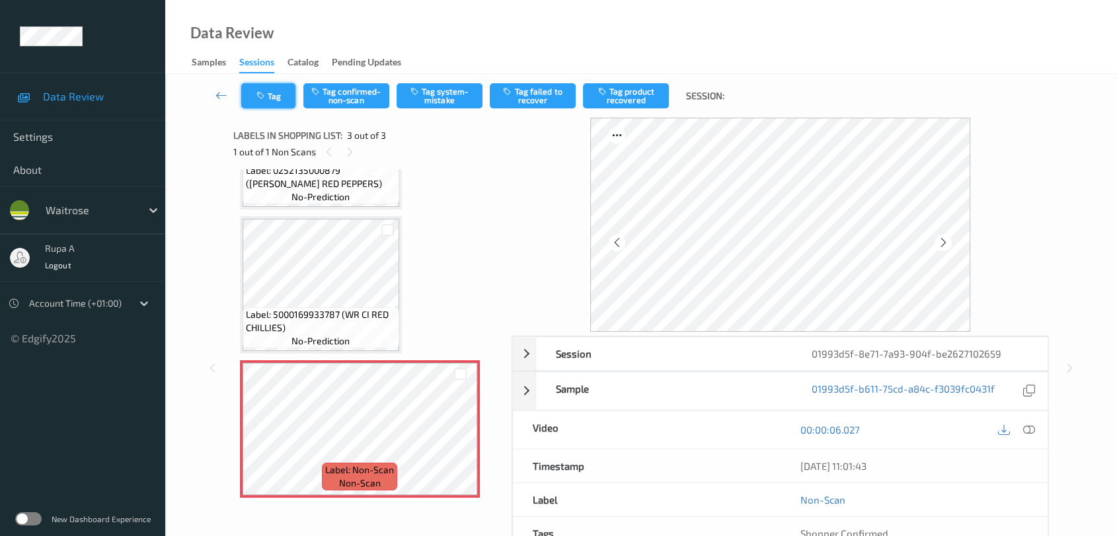
click at [277, 97] on button "Tag" at bounding box center [268, 95] width 54 height 25
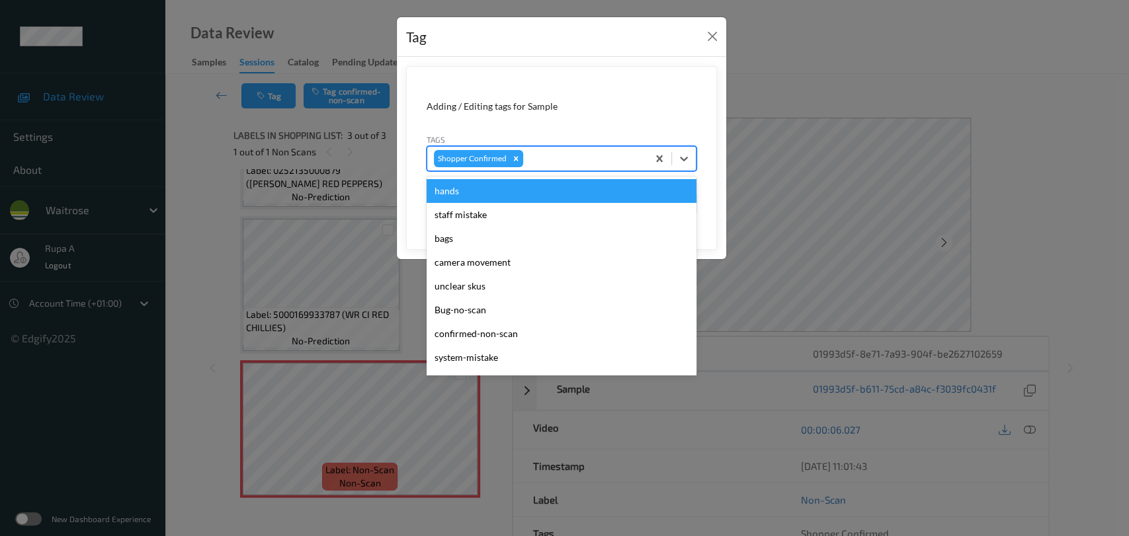
click at [620, 159] on div at bounding box center [583, 159] width 115 height 16
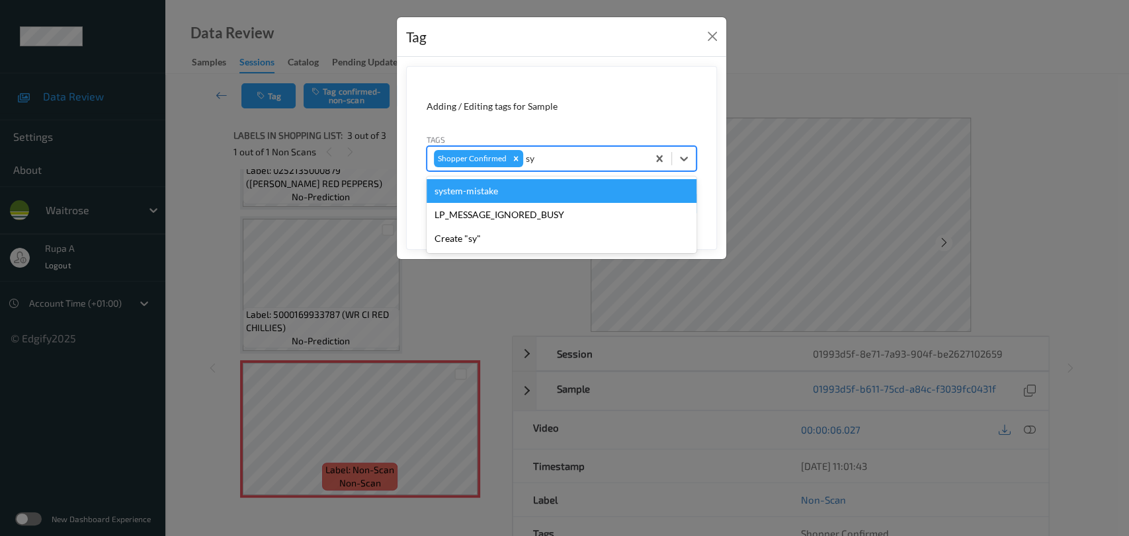
type input "s"
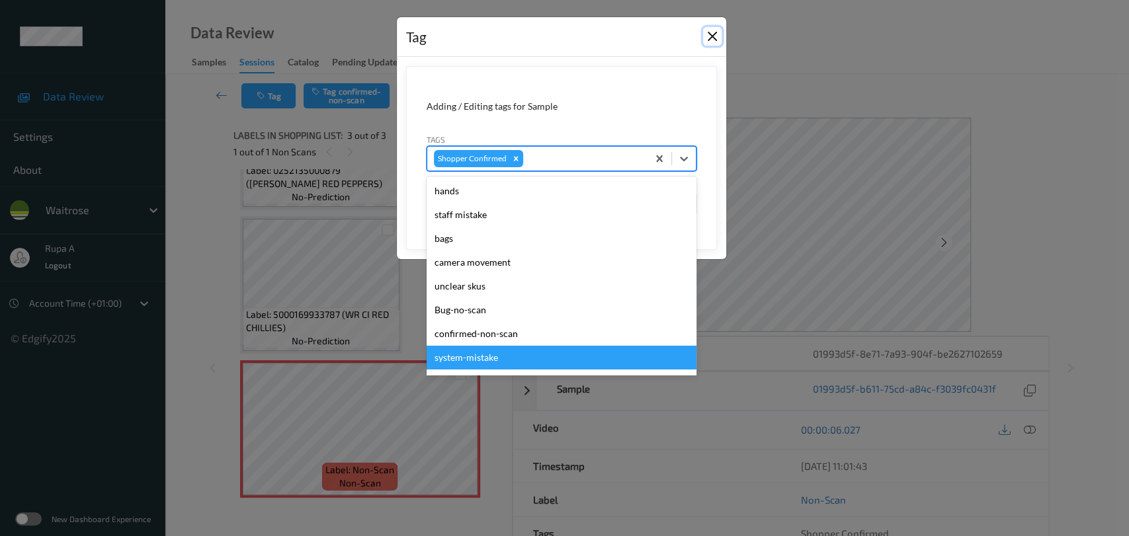
click at [711, 35] on button "Close" at bounding box center [712, 36] width 19 height 19
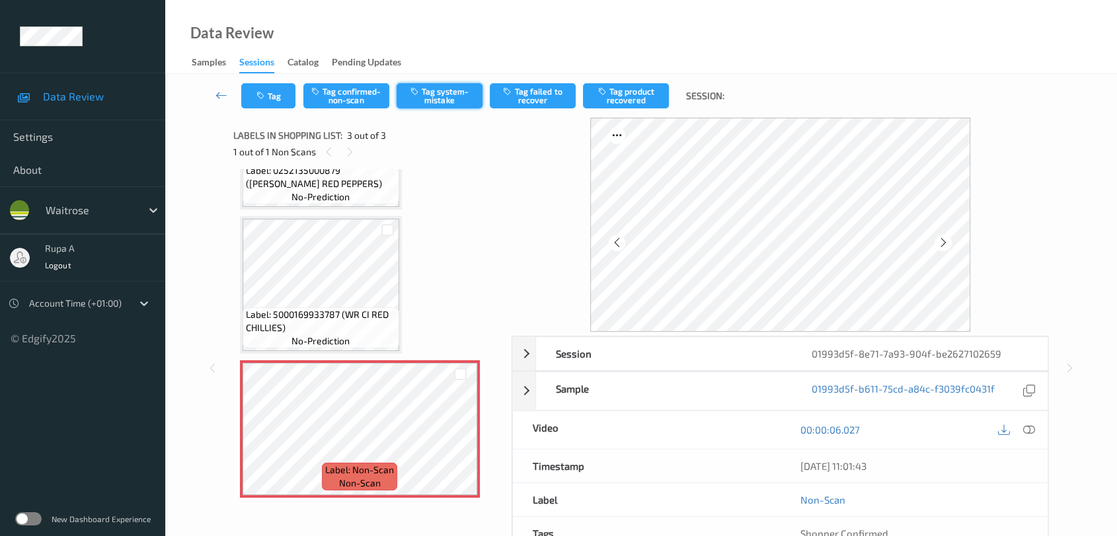
click at [433, 90] on button "Tag system-mistake" at bounding box center [440, 95] width 86 height 25
click at [277, 93] on button "Tag" at bounding box center [268, 95] width 54 height 25
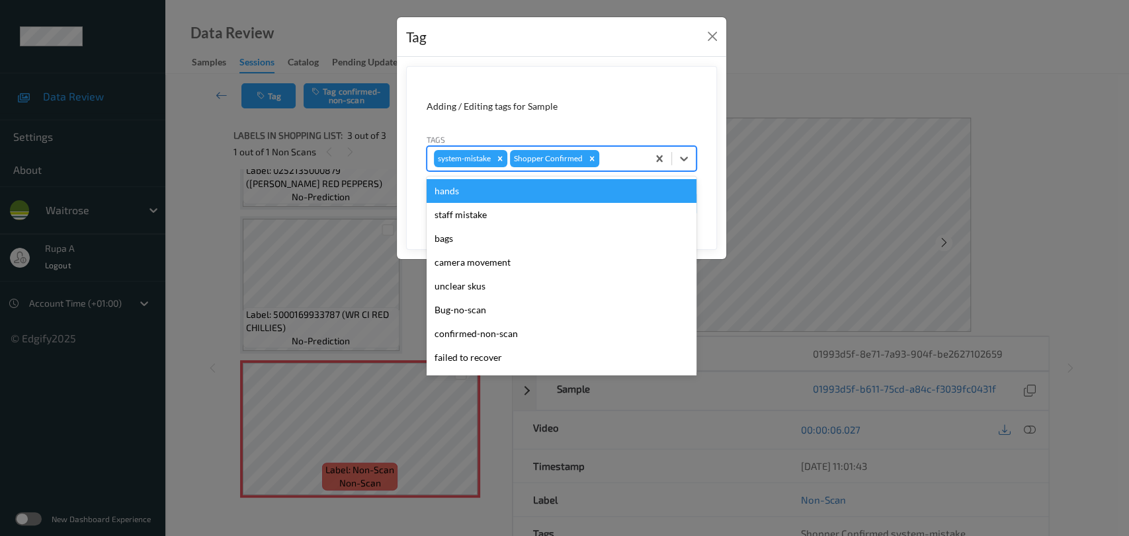
click at [608, 154] on div at bounding box center [621, 159] width 39 height 16
type input "un"
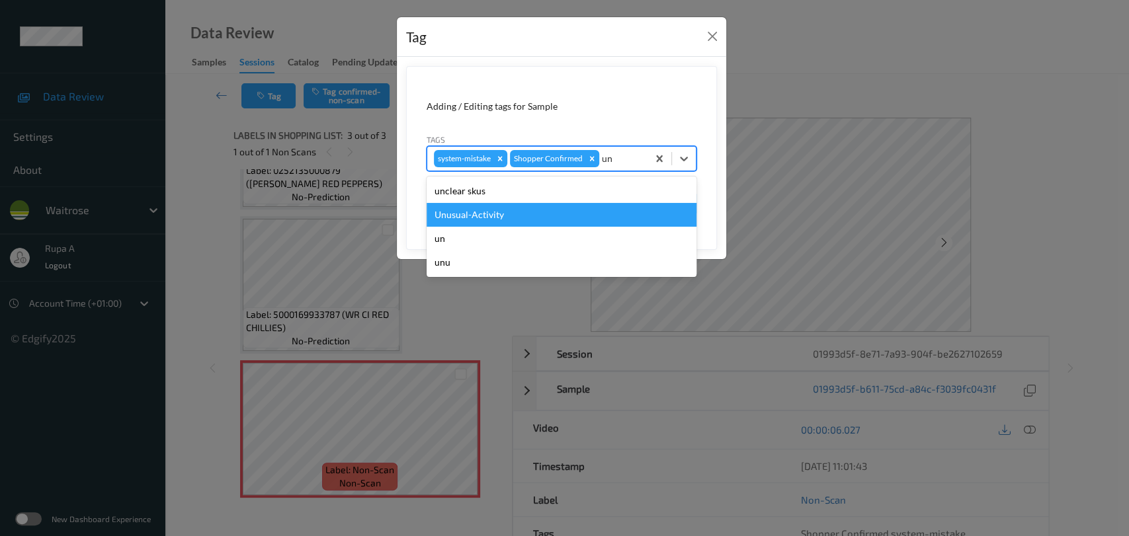
click at [505, 220] on div "Unusual-Activity" at bounding box center [561, 215] width 270 height 24
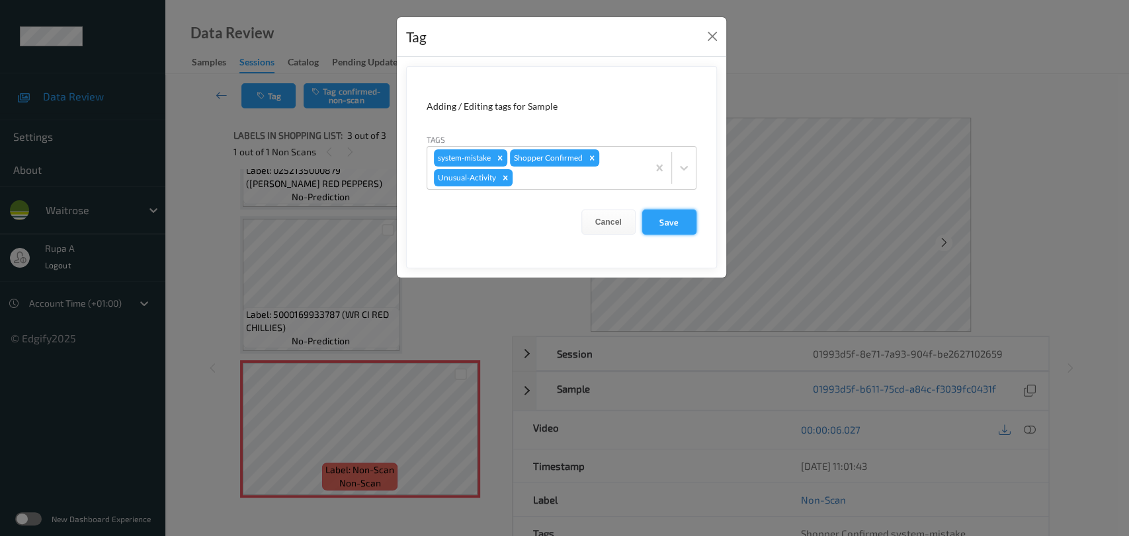
click at [678, 213] on button "Save" at bounding box center [669, 222] width 54 height 25
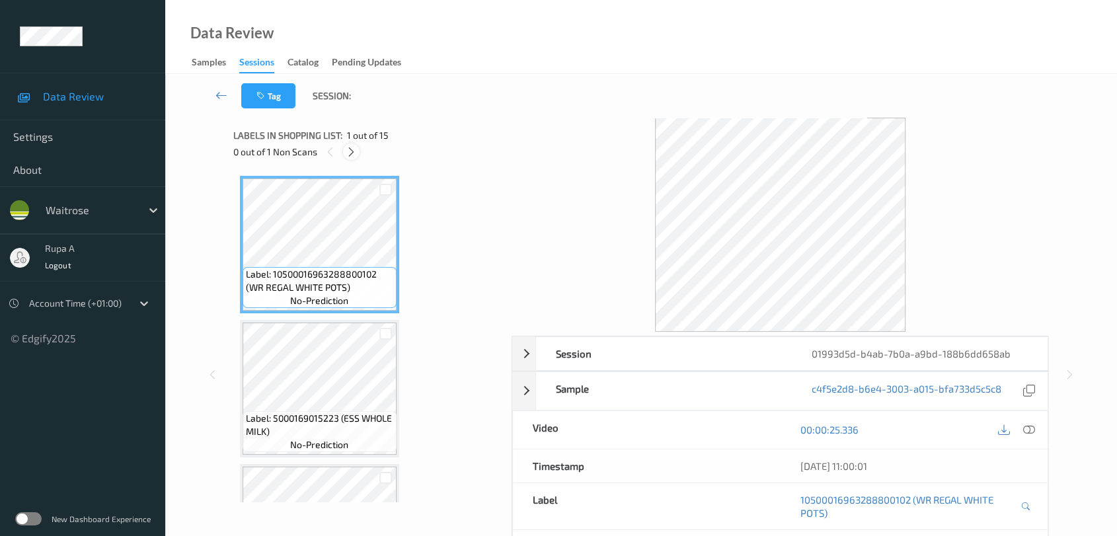
click at [344, 153] on div at bounding box center [351, 151] width 17 height 17
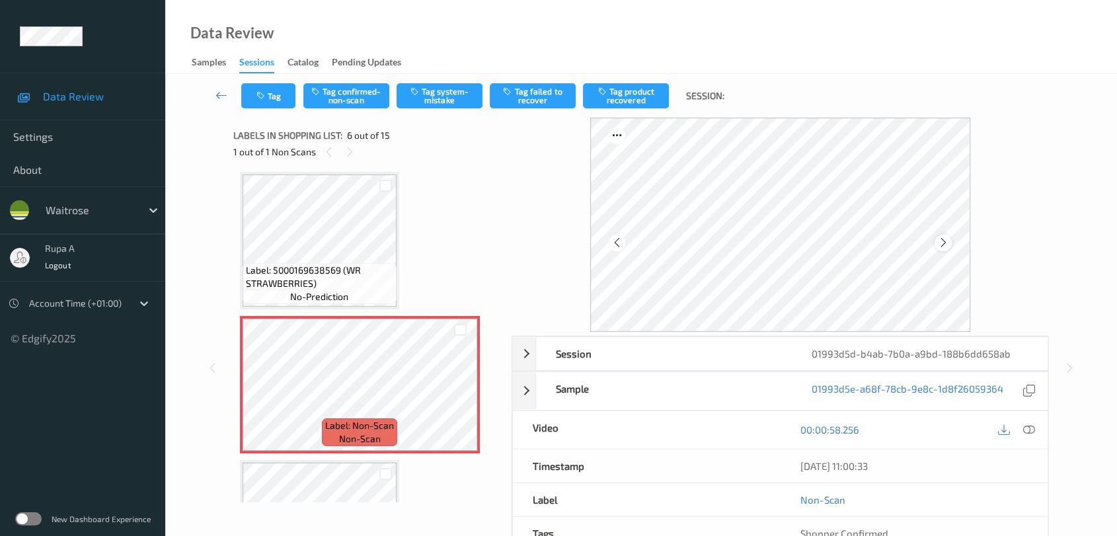
click at [936, 245] on div at bounding box center [943, 243] width 17 height 17
click at [947, 239] on icon at bounding box center [943, 243] width 11 height 12
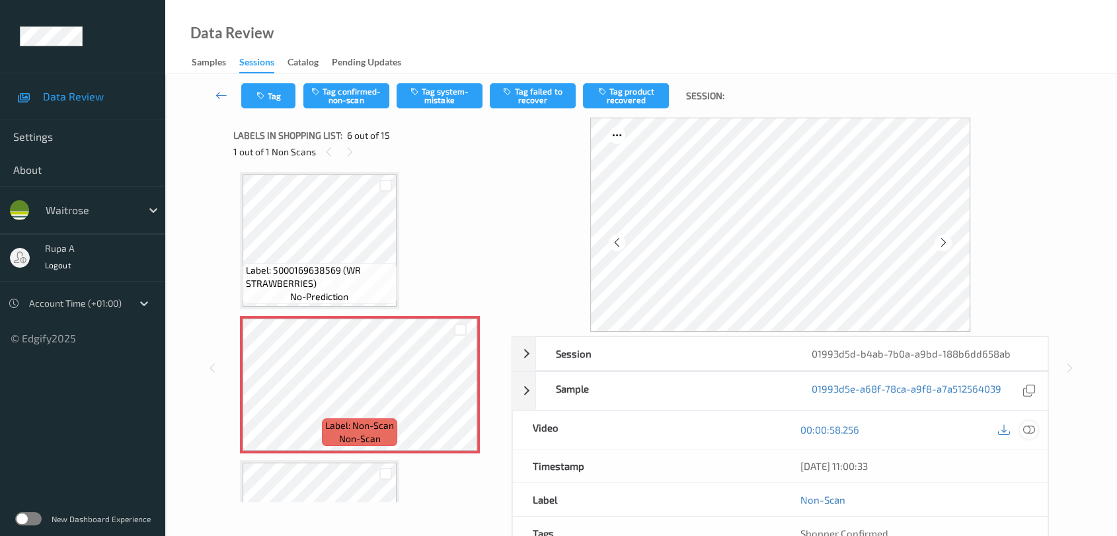
click at [1029, 429] on icon at bounding box center [1029, 430] width 12 height 12
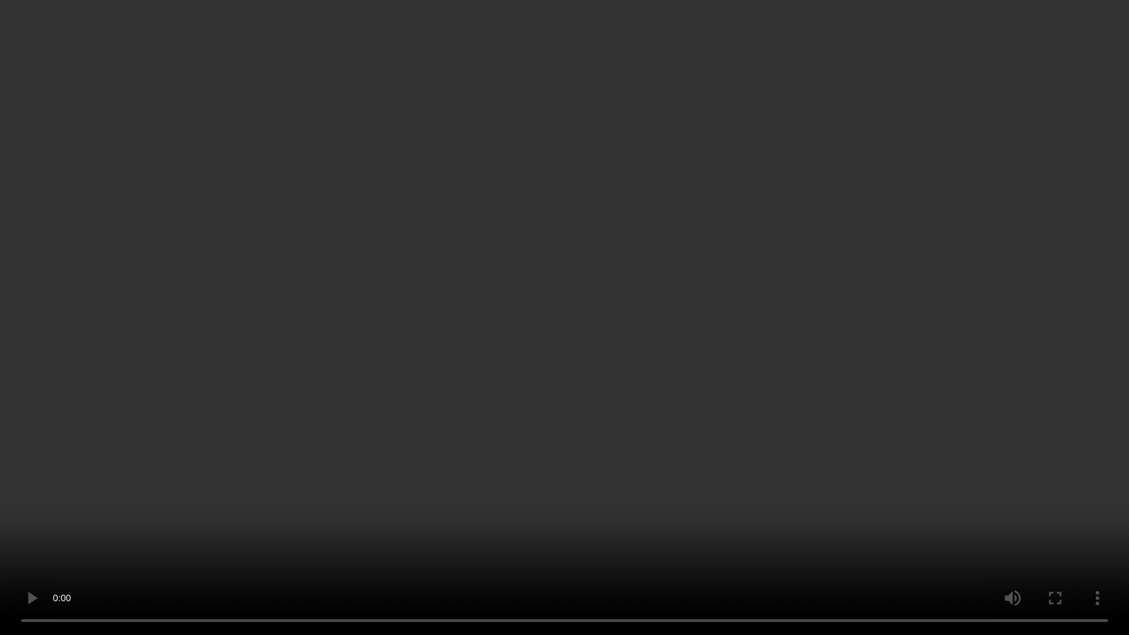
click at [900, 373] on video at bounding box center [564, 317] width 1129 height 635
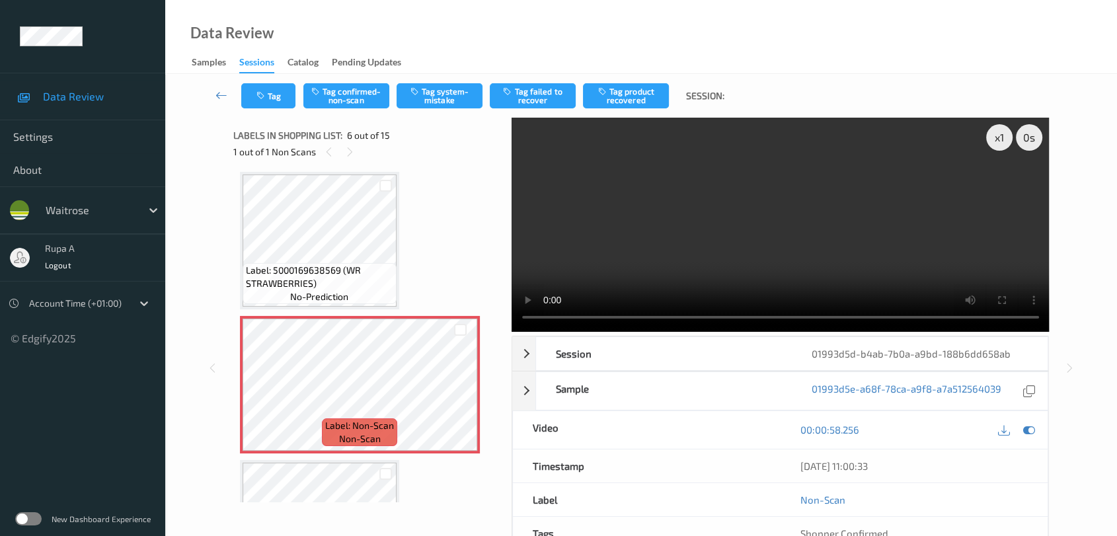
drag, startPoint x: 1024, startPoint y: 430, endPoint x: 434, endPoint y: 288, distance: 606.6
click at [1025, 430] on icon at bounding box center [1029, 430] width 12 height 12
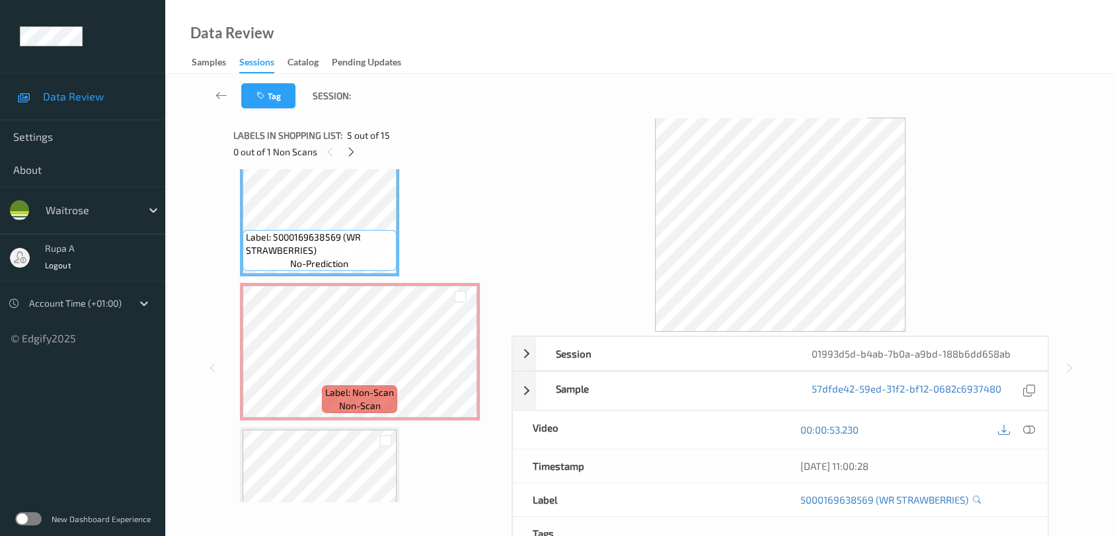
scroll to position [654, 0]
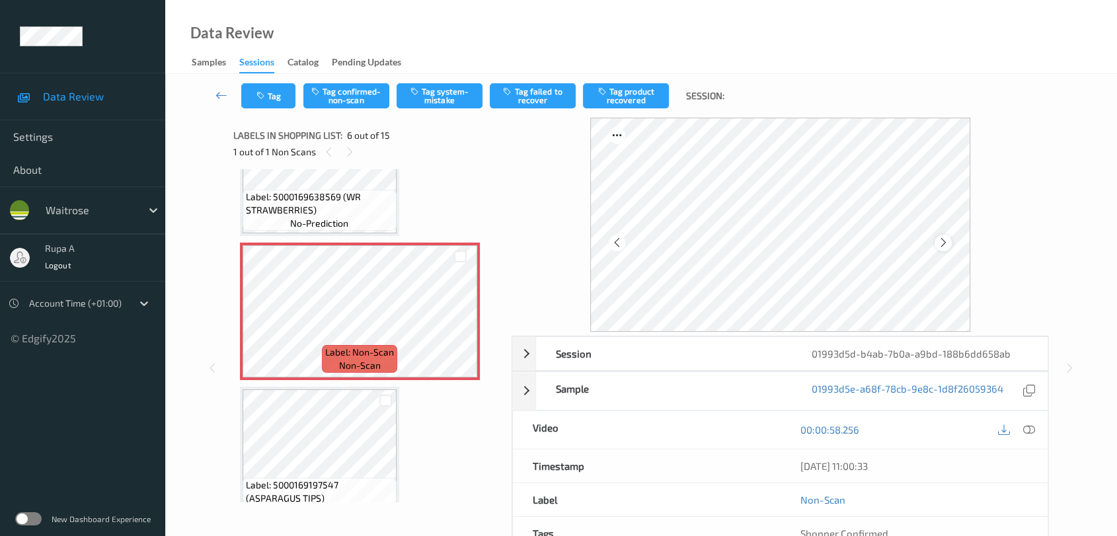
click at [941, 249] on div at bounding box center [943, 243] width 17 height 17
click at [940, 249] on div at bounding box center [943, 243] width 17 height 17
click at [943, 246] on icon at bounding box center [943, 243] width 11 height 12
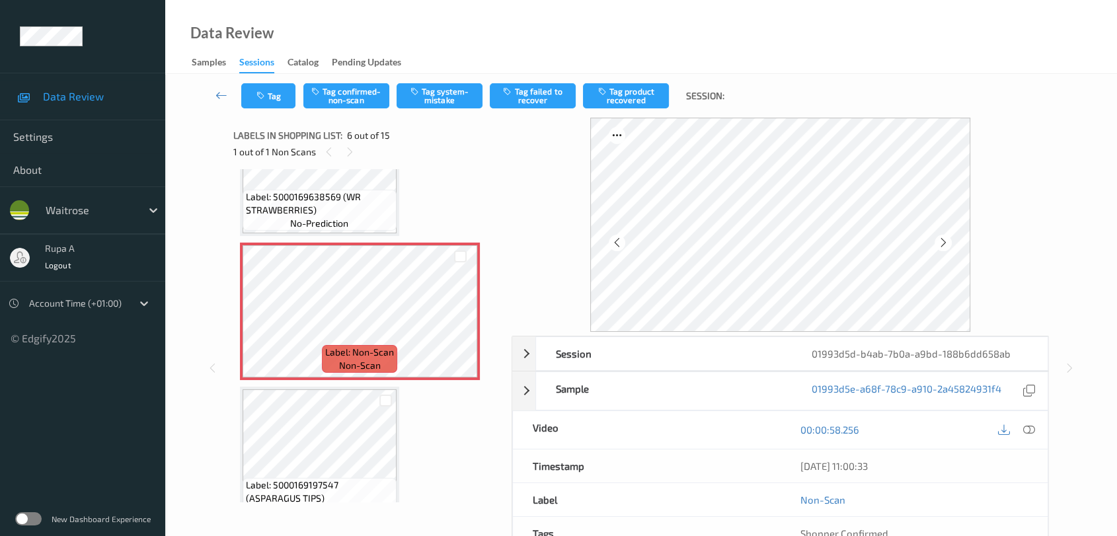
click at [943, 246] on icon at bounding box center [943, 243] width 11 height 12
click at [290, 191] on span "Label: 5000169638569 (WR STRAWBERRIES)" at bounding box center [319, 203] width 147 height 26
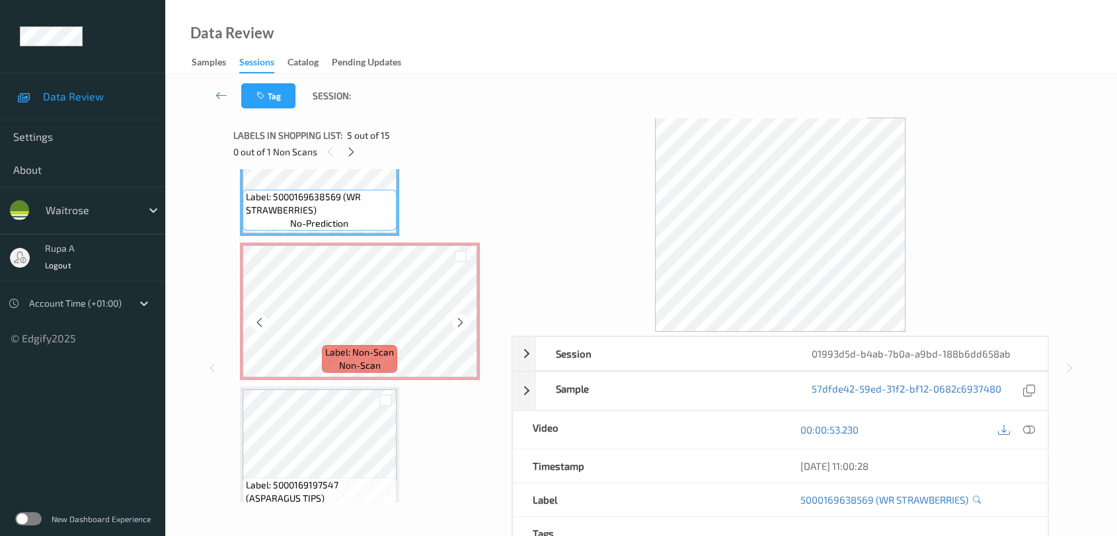
scroll to position [581, 0]
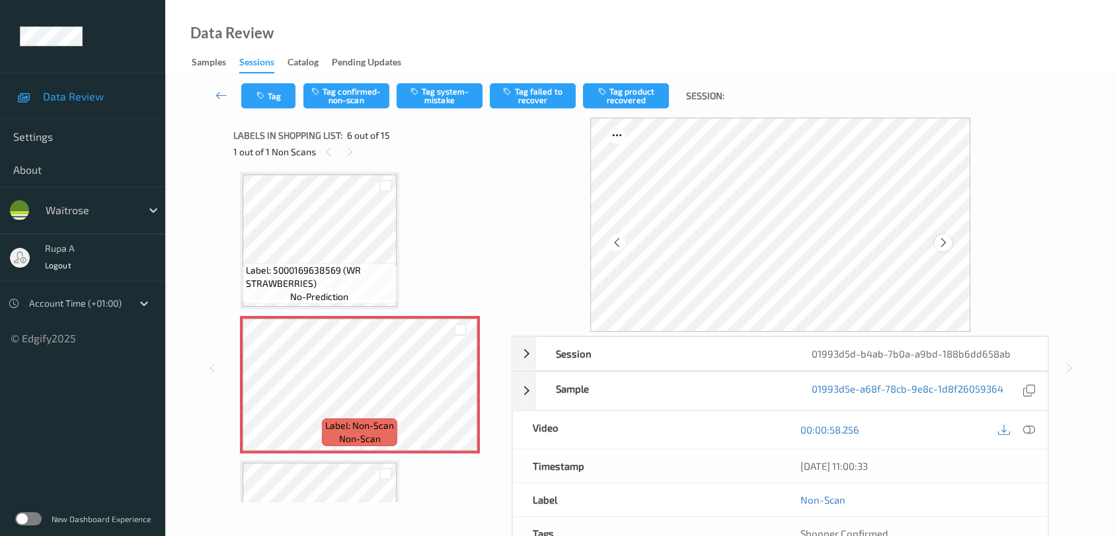
click at [947, 241] on icon at bounding box center [943, 243] width 11 height 12
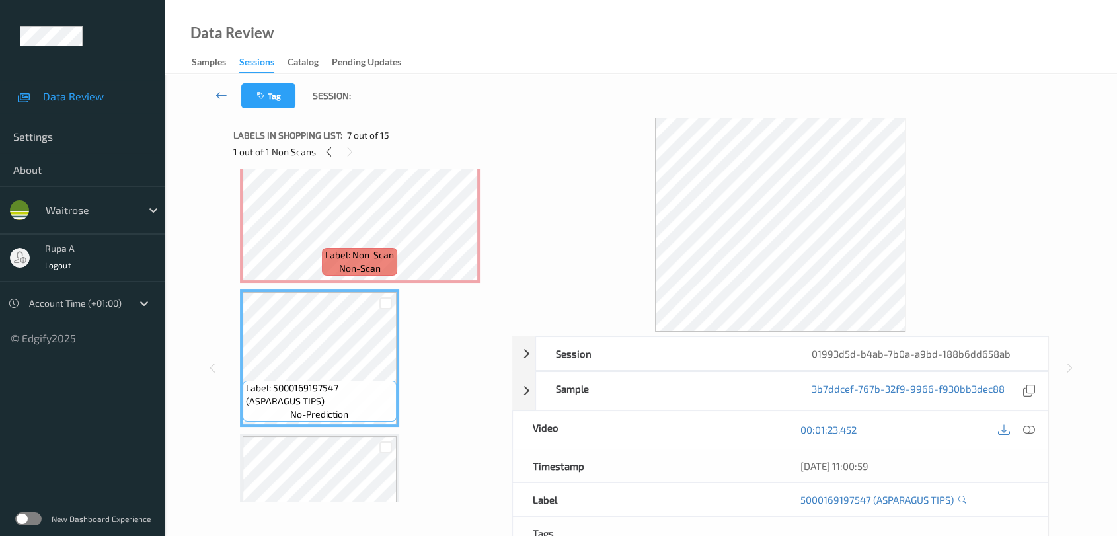
scroll to position [727, 0]
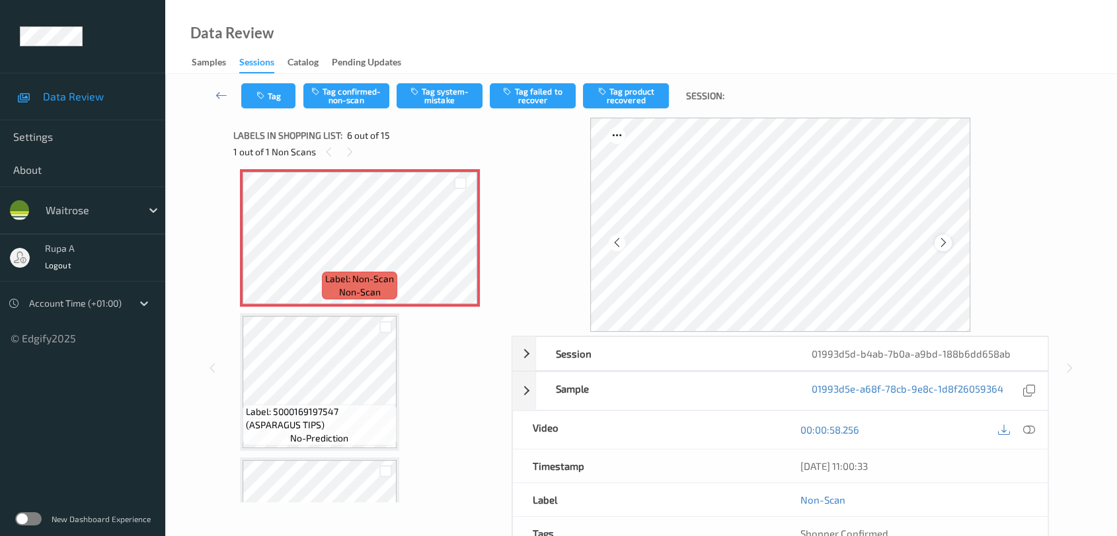
click at [943, 241] on icon at bounding box center [943, 243] width 11 height 12
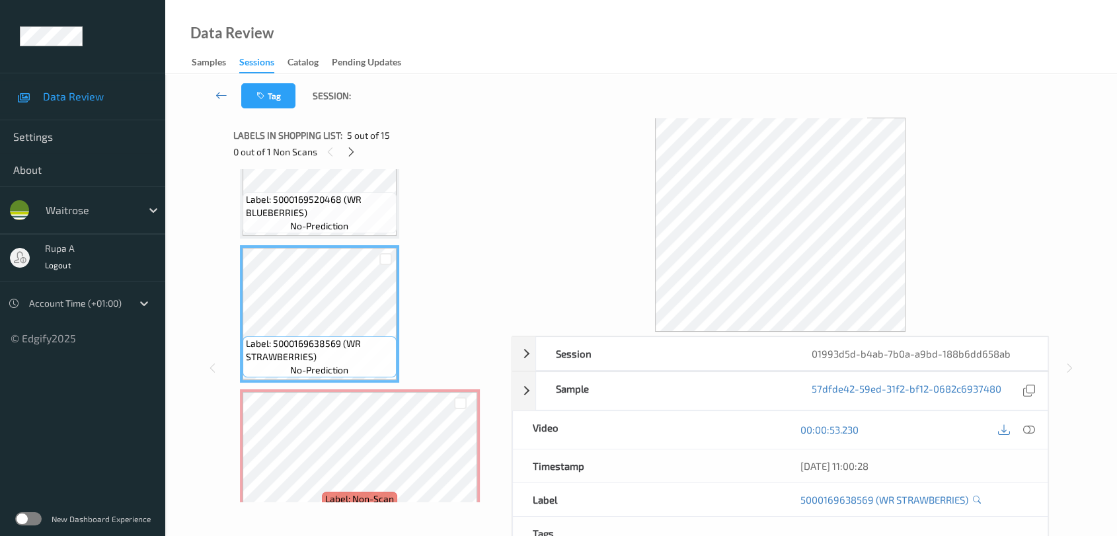
scroll to position [581, 0]
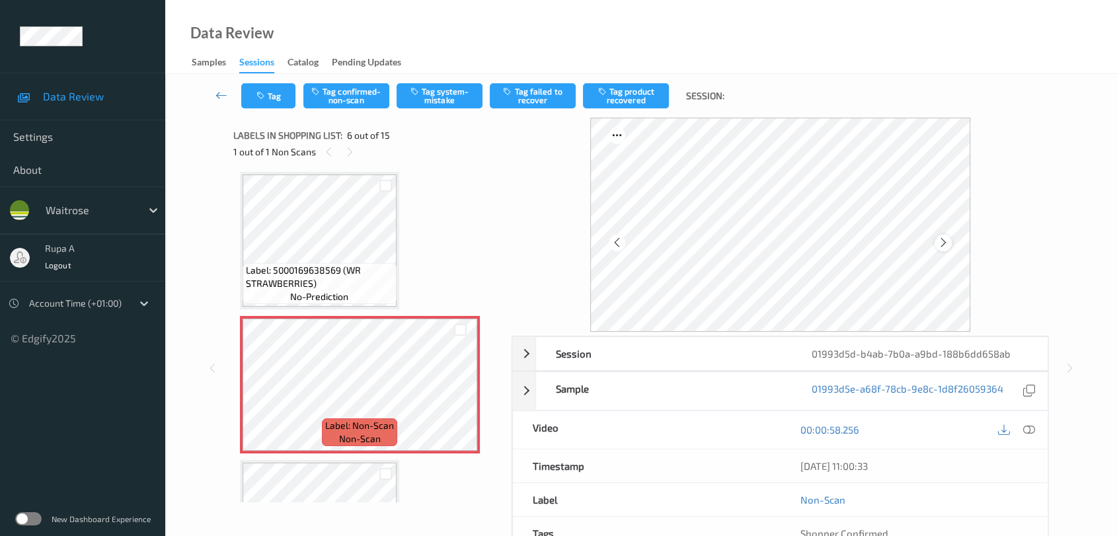
click at [944, 240] on icon at bounding box center [943, 243] width 11 height 12
click at [943, 239] on icon at bounding box center [943, 243] width 11 height 12
click at [366, 96] on button "Tag confirmed-non-scan" at bounding box center [346, 95] width 86 height 25
click at [532, 95] on button "Tag failed to recover" at bounding box center [533, 95] width 86 height 25
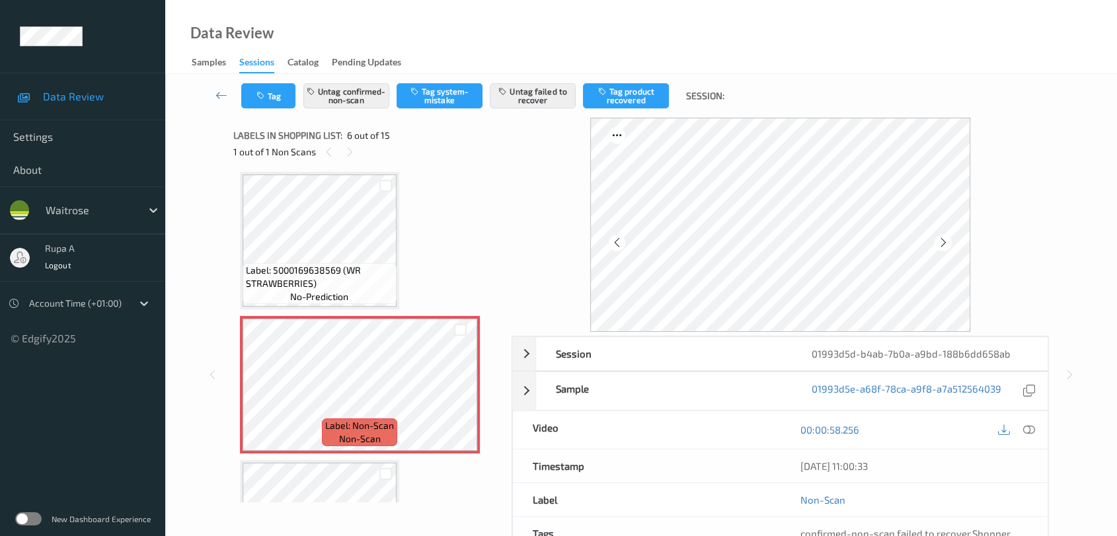
click at [1033, 428] on icon at bounding box center [1029, 430] width 12 height 12
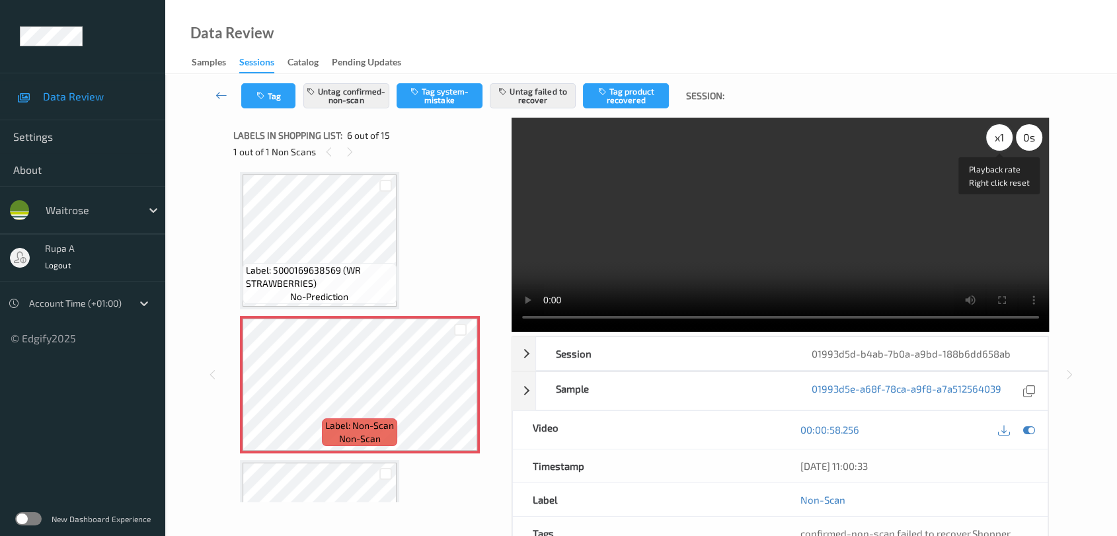
click at [1004, 137] on div "x 1" at bounding box center [999, 137] width 26 height 26
click at [987, 137] on div "x 2" at bounding box center [999, 137] width 26 height 26
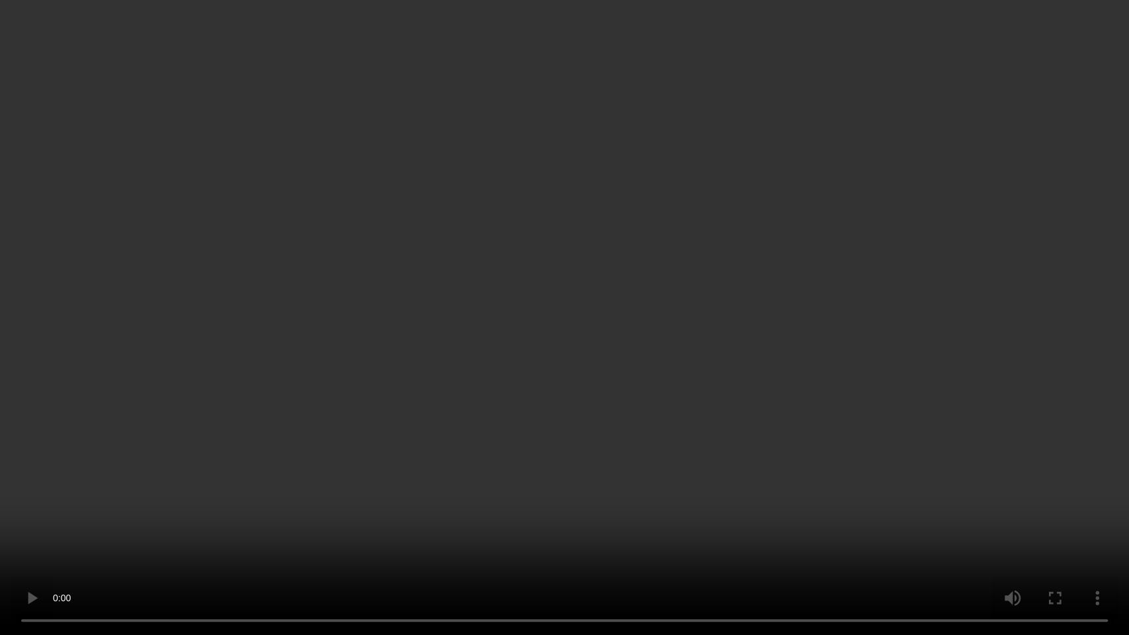
click at [897, 479] on video at bounding box center [564, 317] width 1129 height 635
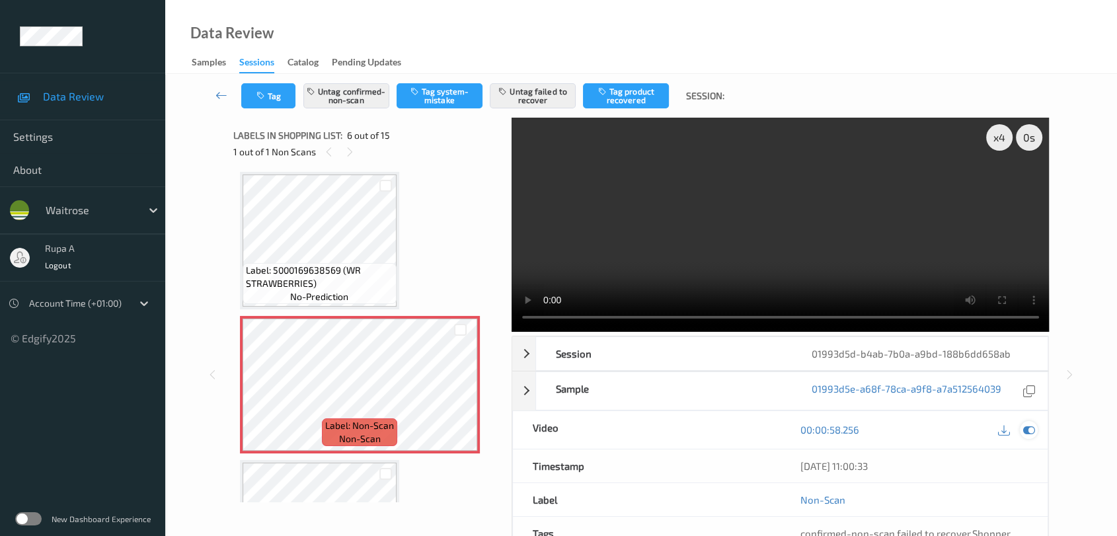
click at [1033, 424] on icon at bounding box center [1029, 430] width 12 height 12
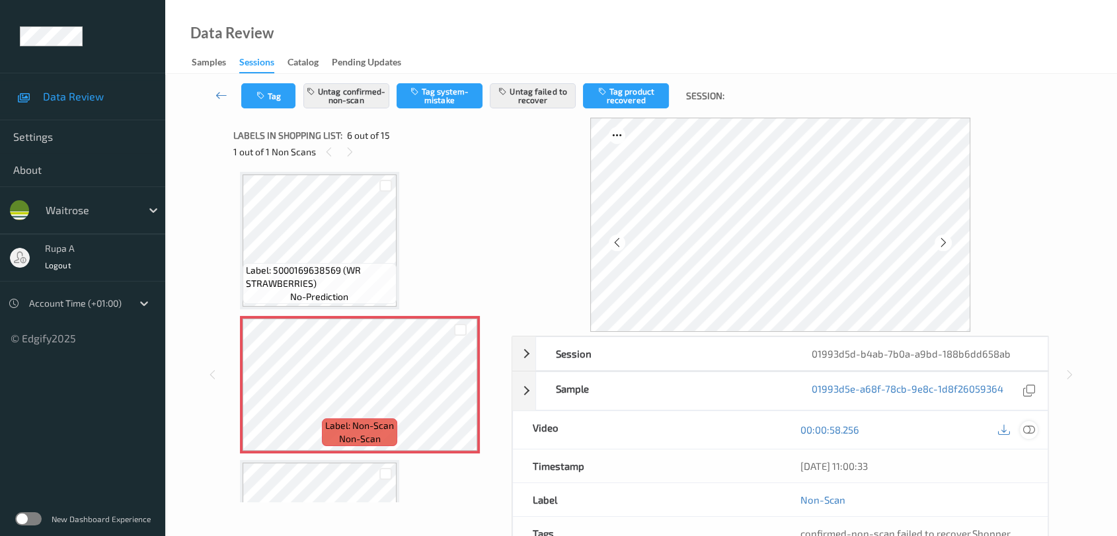
click at [1027, 430] on icon at bounding box center [1029, 430] width 12 height 12
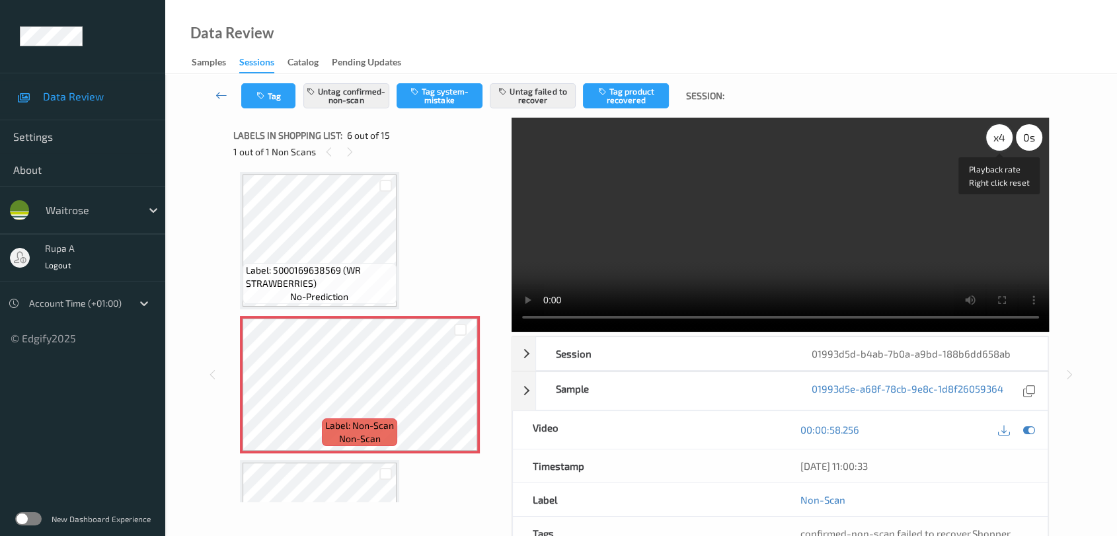
click at [990, 139] on div "x 4" at bounding box center [999, 137] width 26 height 26
click at [987, 137] on div "x 8" at bounding box center [999, 137] width 26 height 26
click at [987, 137] on div "x 1" at bounding box center [999, 137] width 26 height 26
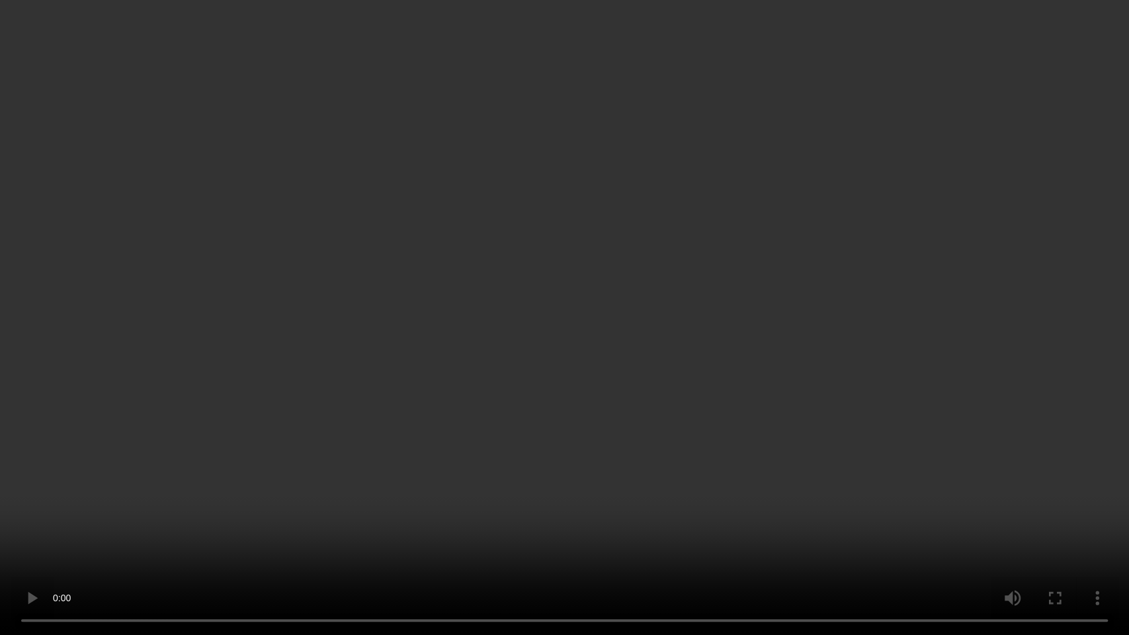
click at [901, 393] on video at bounding box center [564, 317] width 1129 height 635
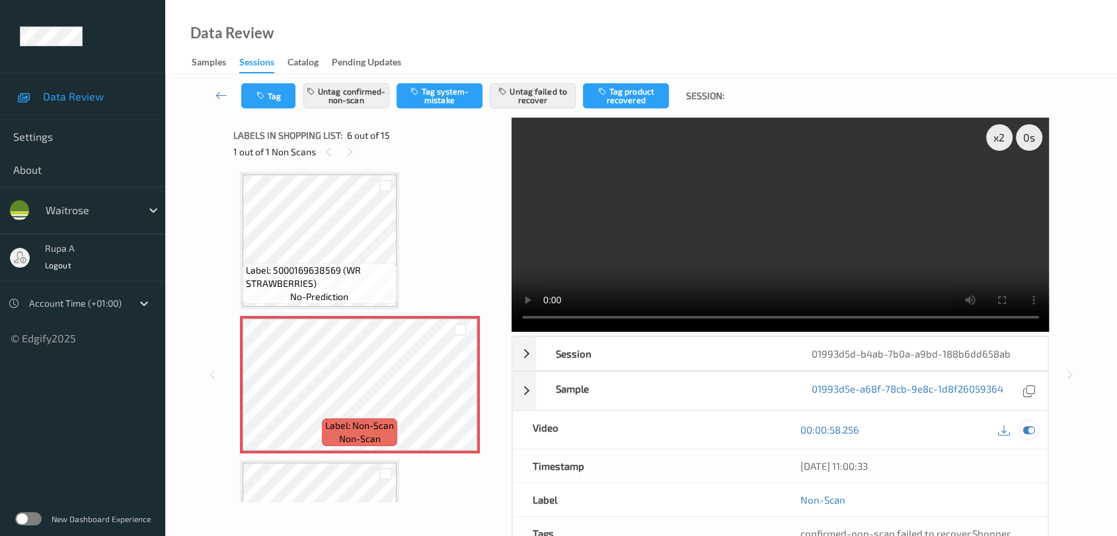
click at [1030, 426] on icon at bounding box center [1029, 430] width 12 height 12
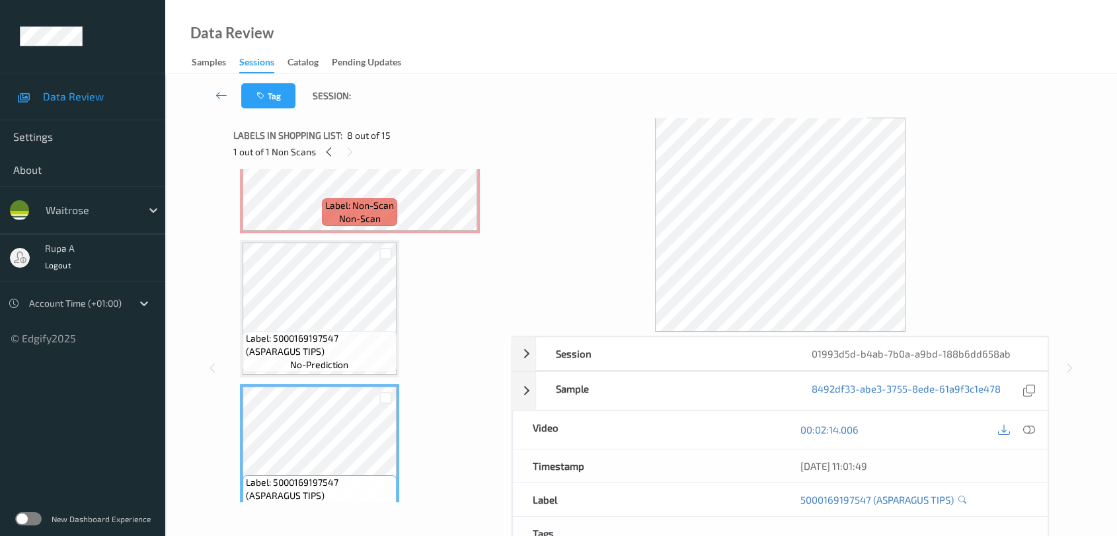
scroll to position [874, 0]
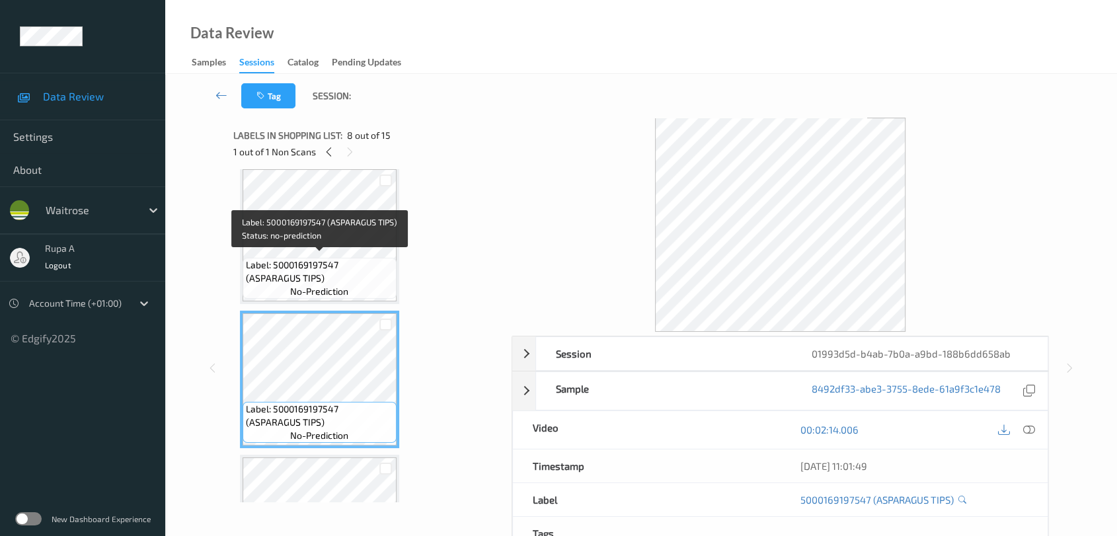
click at [354, 259] on span "Label: 5000169197547 (ASPARAGUS TIPS)" at bounding box center [319, 272] width 147 height 26
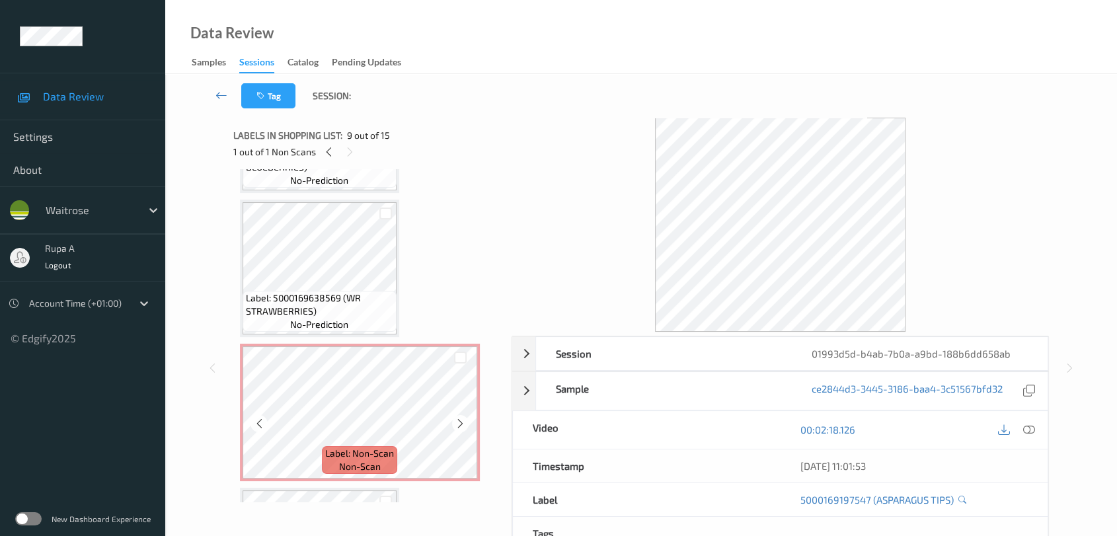
scroll to position [434, 0]
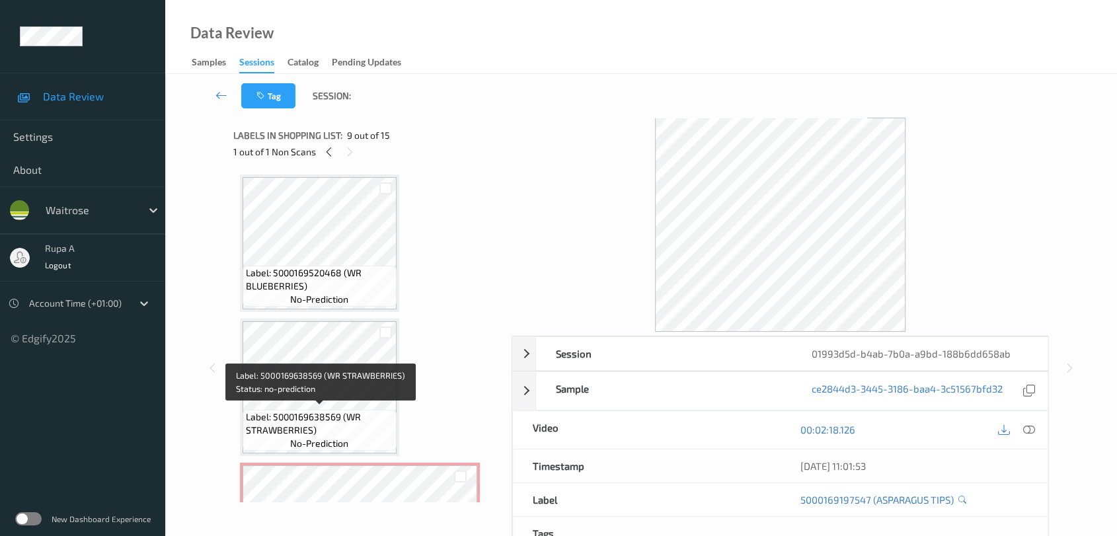
click at [328, 411] on span "Label: 5000169638569 (WR STRAWBERRIES)" at bounding box center [319, 424] width 147 height 26
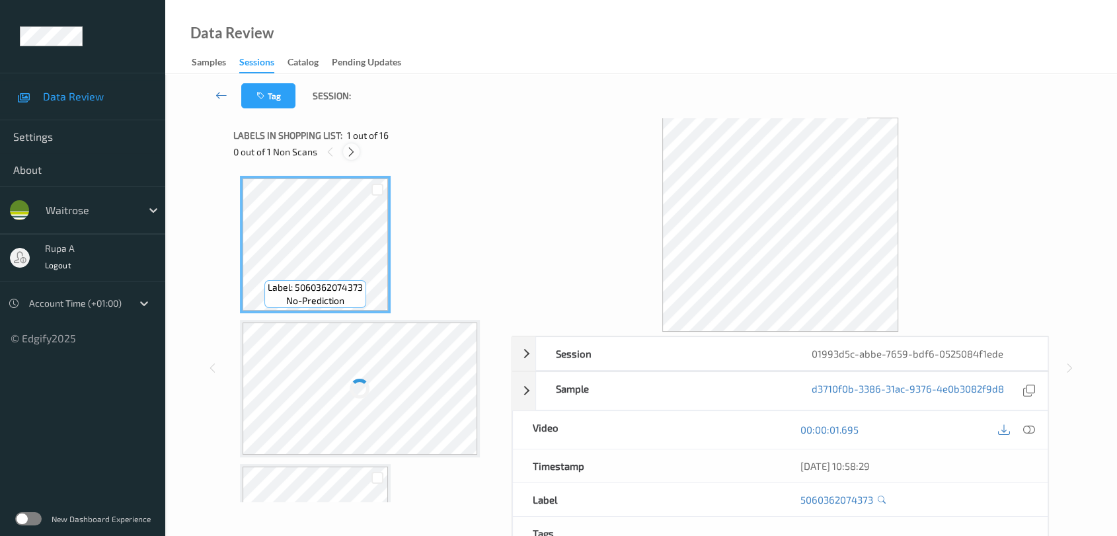
click at [352, 151] on icon at bounding box center [351, 152] width 11 height 12
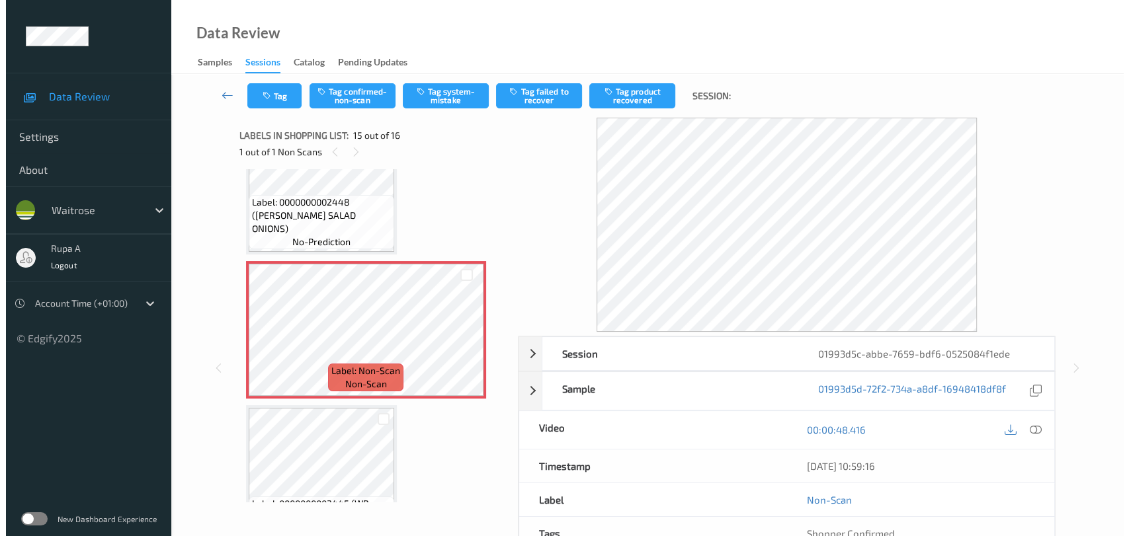
scroll to position [1946, 0]
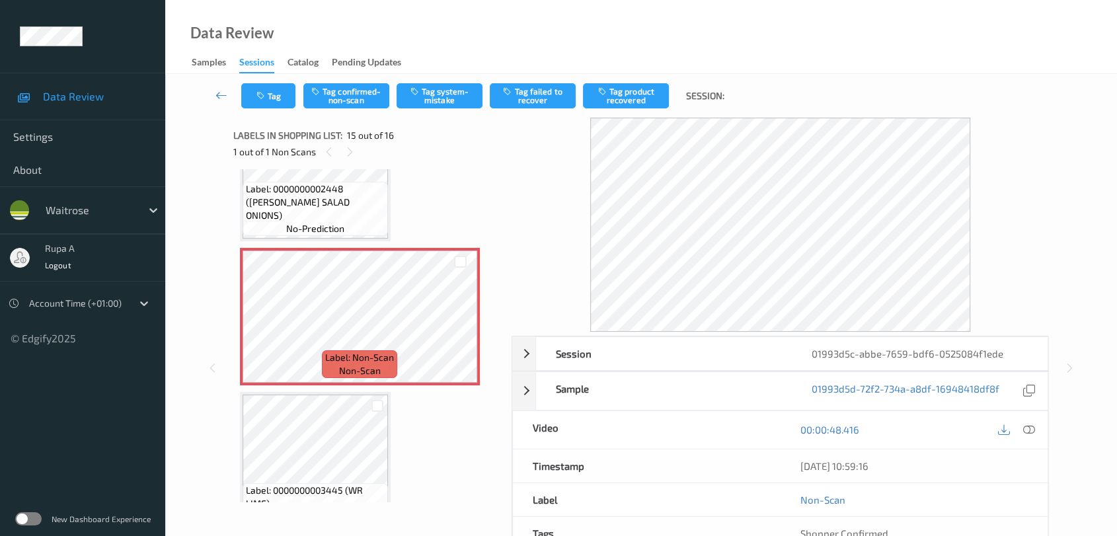
click at [1029, 426] on icon at bounding box center [1029, 430] width 12 height 12
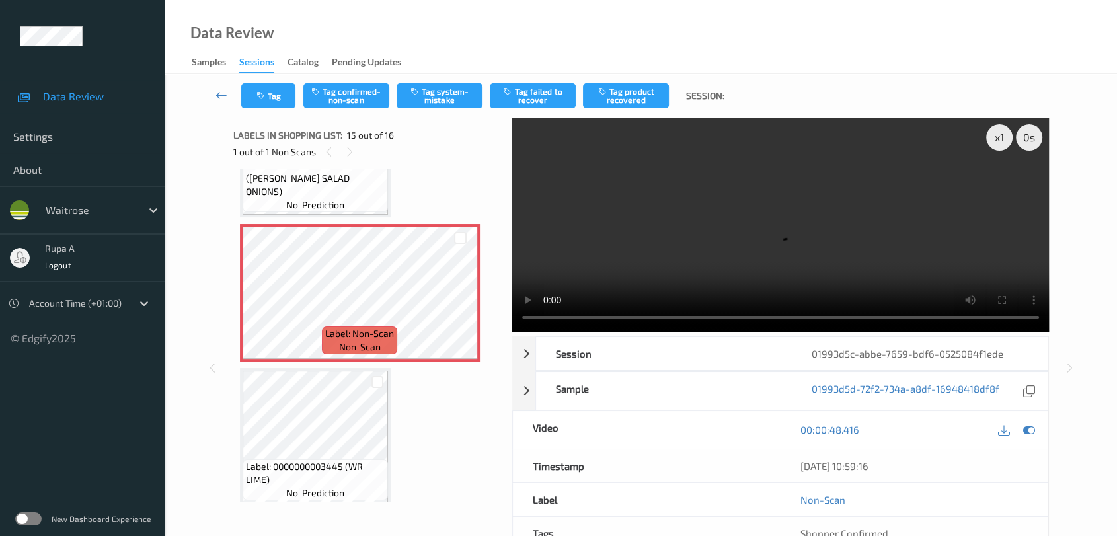
scroll to position [1871, 0]
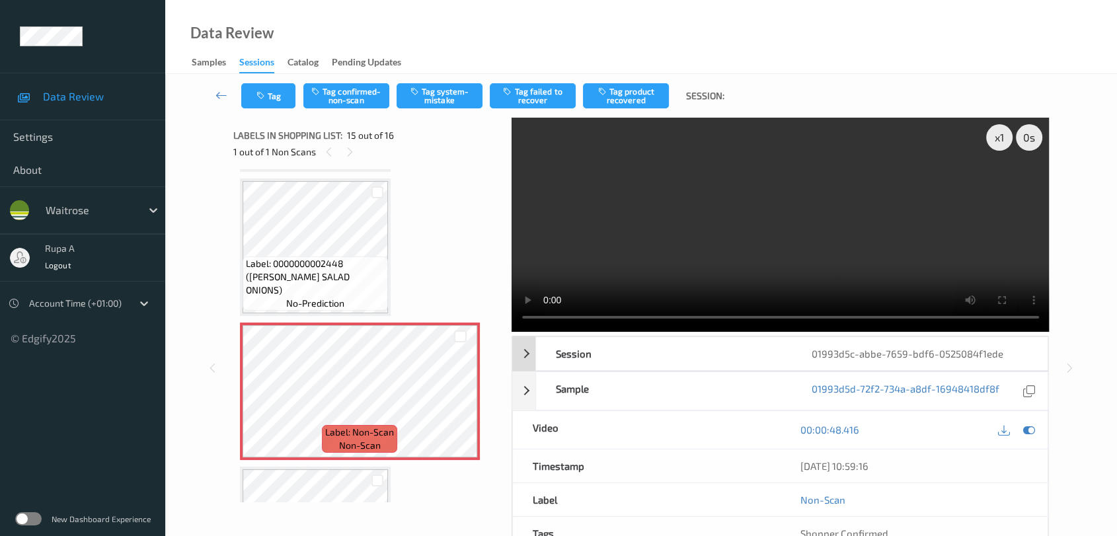
drag, startPoint x: 1030, startPoint y: 431, endPoint x: 879, endPoint y: 354, distance: 170.0
click at [1030, 431] on icon at bounding box center [1029, 430] width 12 height 12
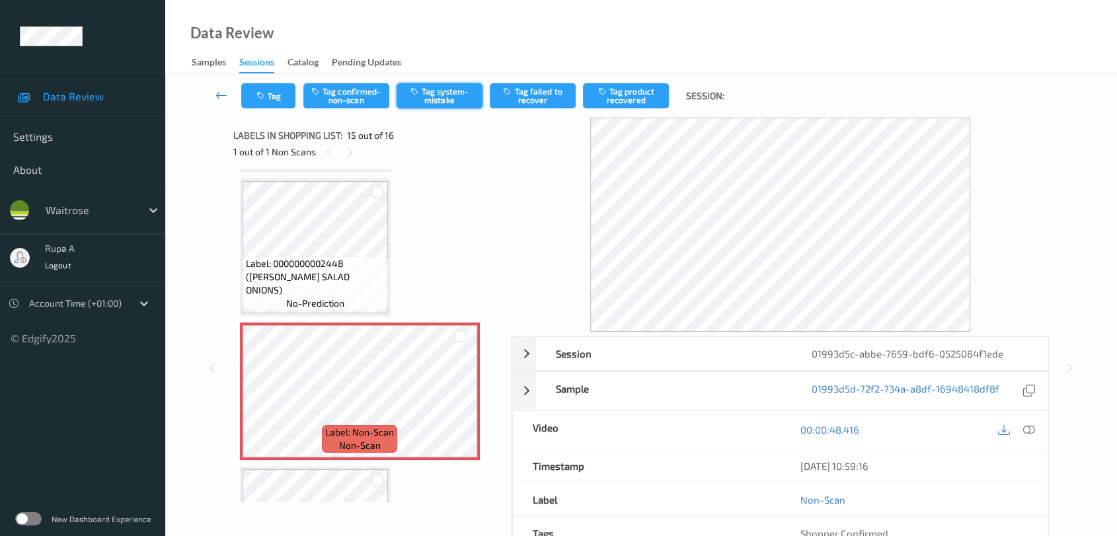
click at [462, 102] on button "Tag system-mistake" at bounding box center [440, 95] width 86 height 25
click at [270, 102] on button "Tag" at bounding box center [268, 95] width 54 height 25
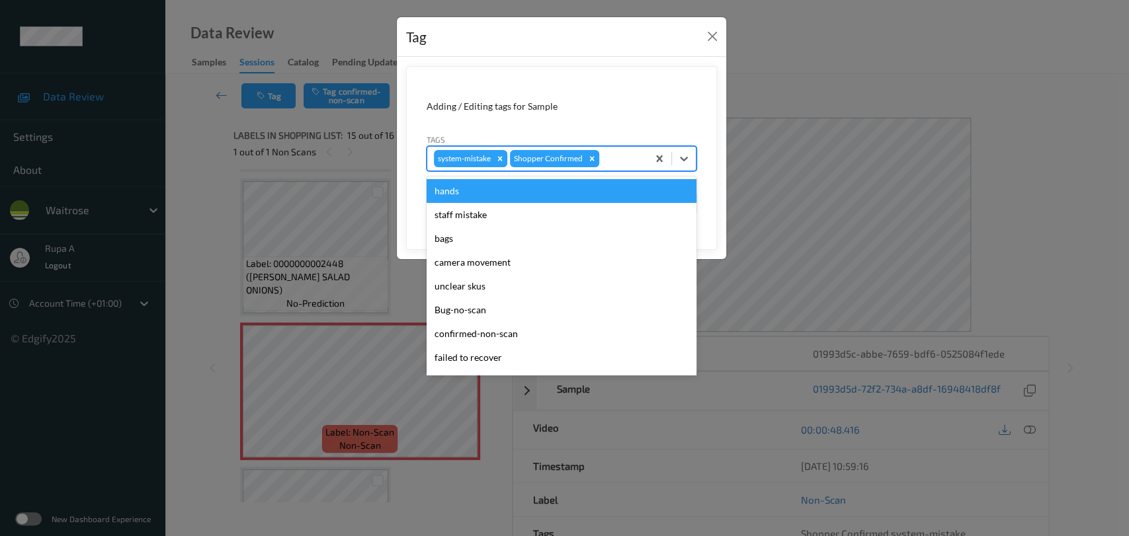
click at [608, 156] on div at bounding box center [621, 159] width 39 height 16
type input "un"
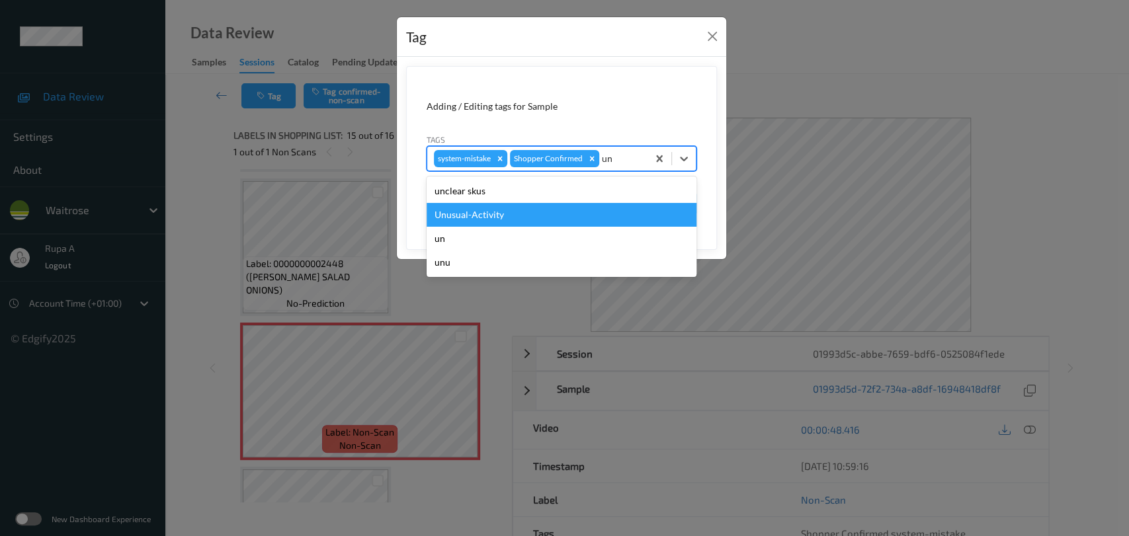
click at [538, 207] on div "Unusual-Activity" at bounding box center [561, 215] width 270 height 24
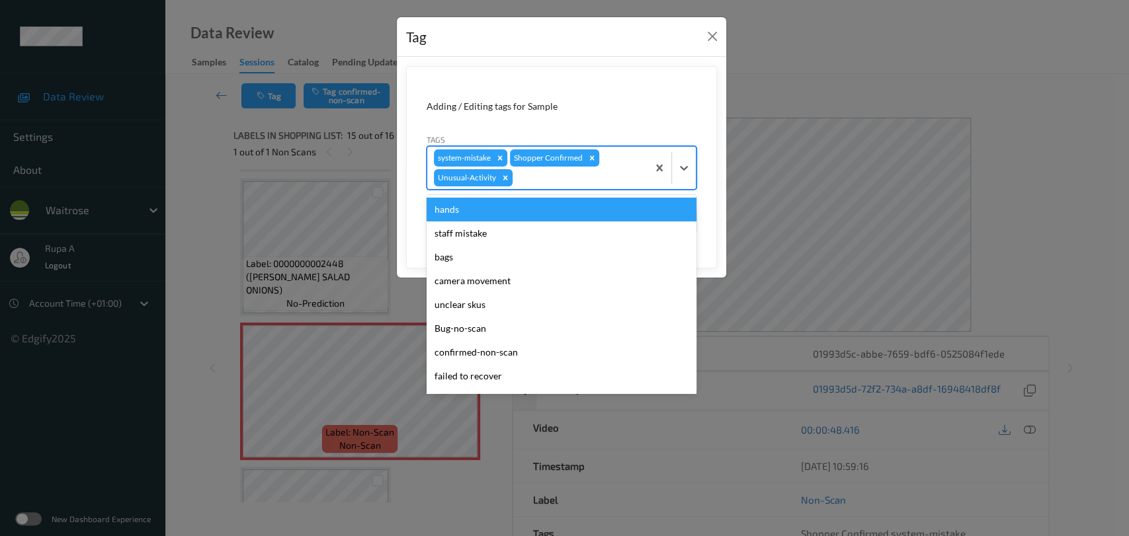
click at [578, 179] on div at bounding box center [578, 178] width 126 height 16
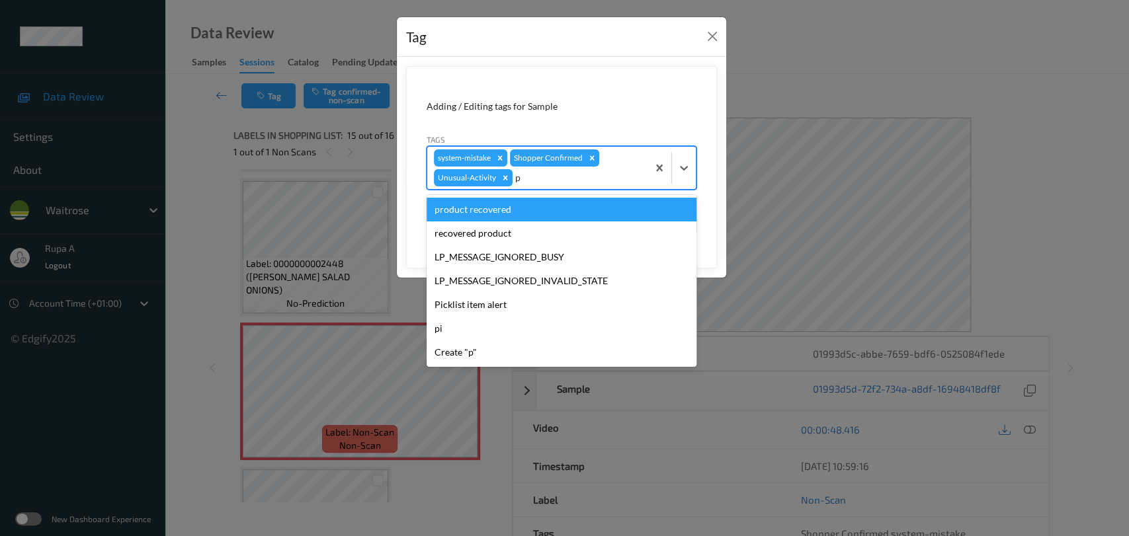
type input "pi"
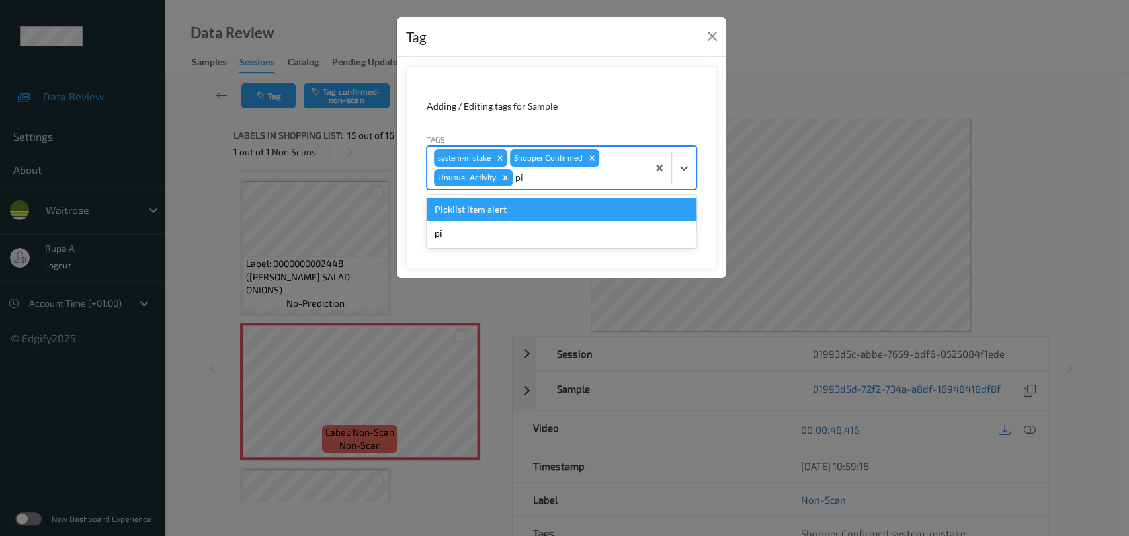
click at [553, 208] on div "Picklist item alert" at bounding box center [561, 210] width 270 height 24
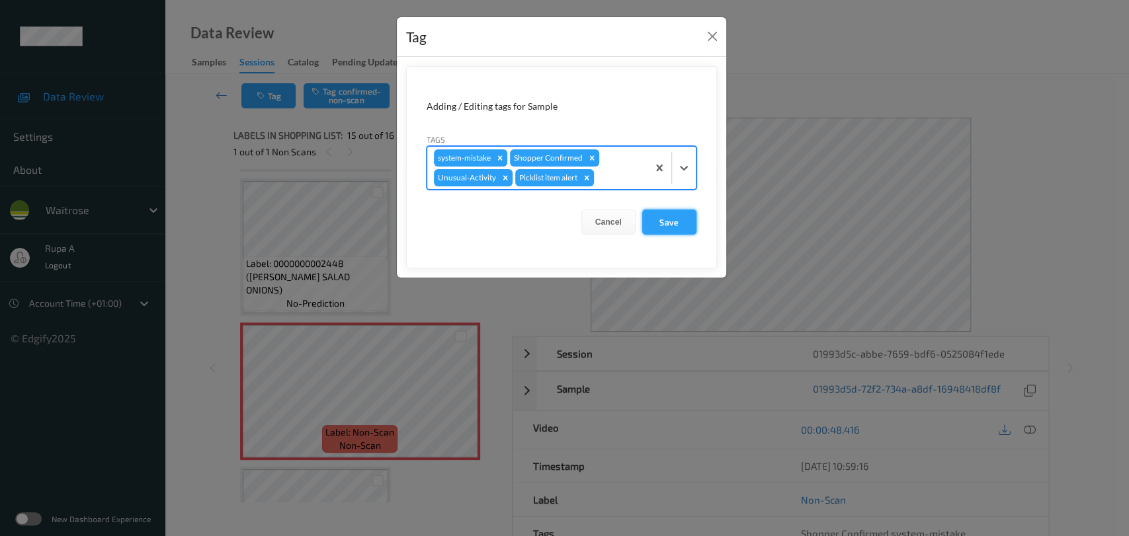
click at [675, 227] on button "Save" at bounding box center [669, 222] width 54 height 25
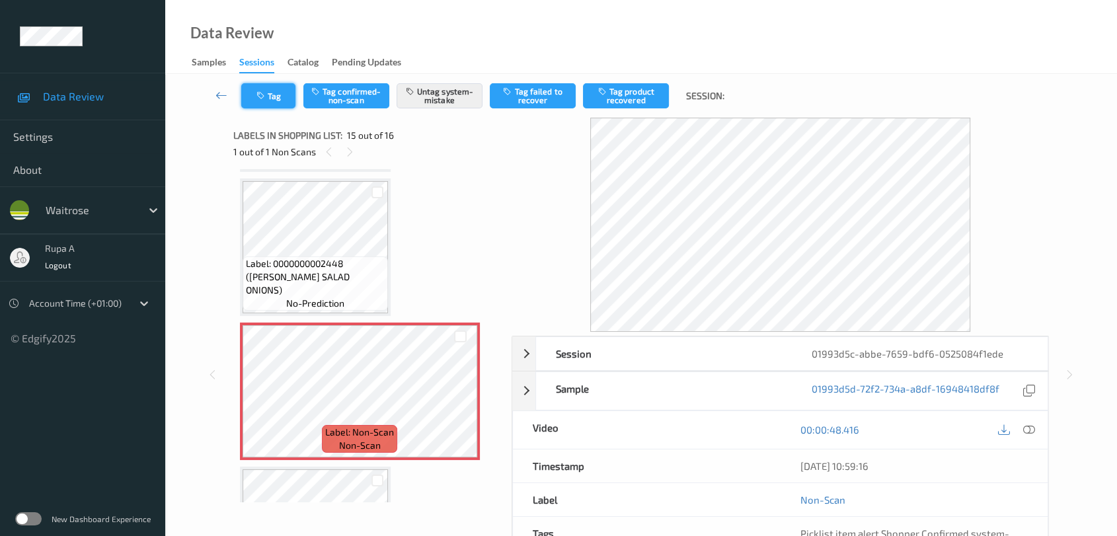
click at [264, 89] on button "Tag" at bounding box center [268, 95] width 54 height 25
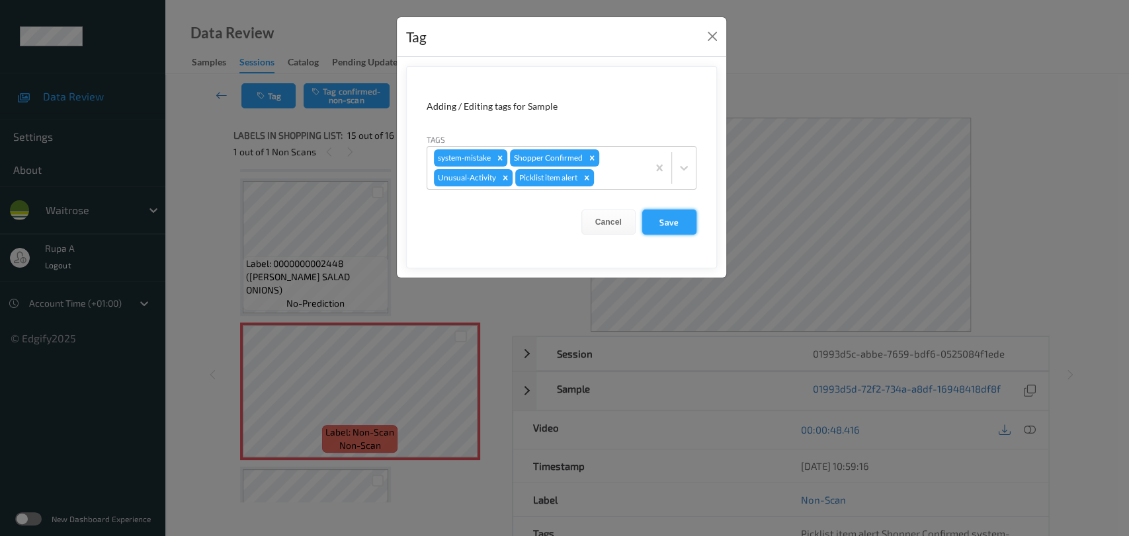
click at [661, 221] on button "Save" at bounding box center [669, 222] width 54 height 25
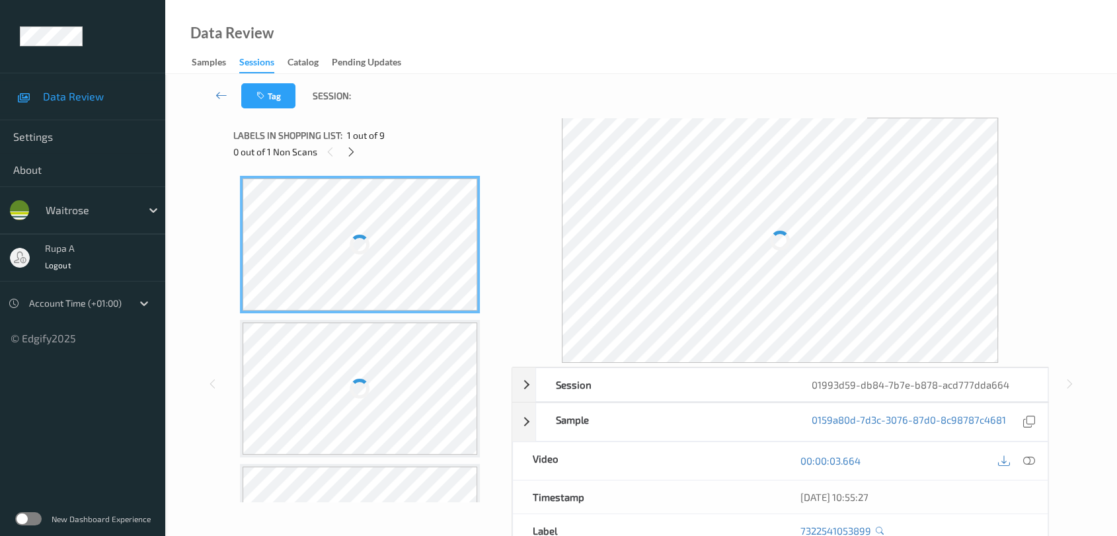
click at [423, 101] on div "Tag Session:" at bounding box center [641, 96] width 898 height 44
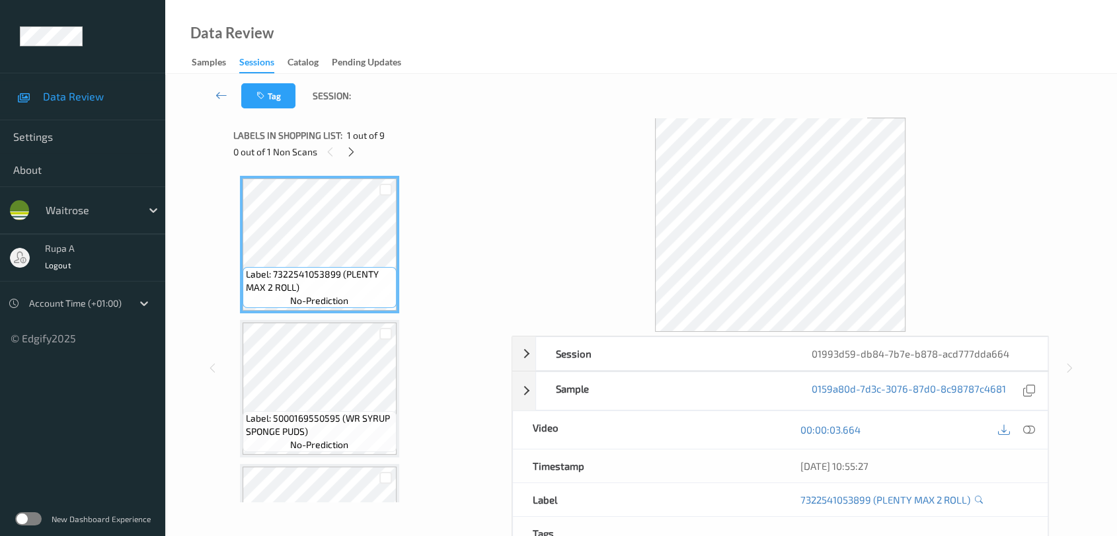
click at [358, 152] on div at bounding box center [351, 151] width 17 height 17
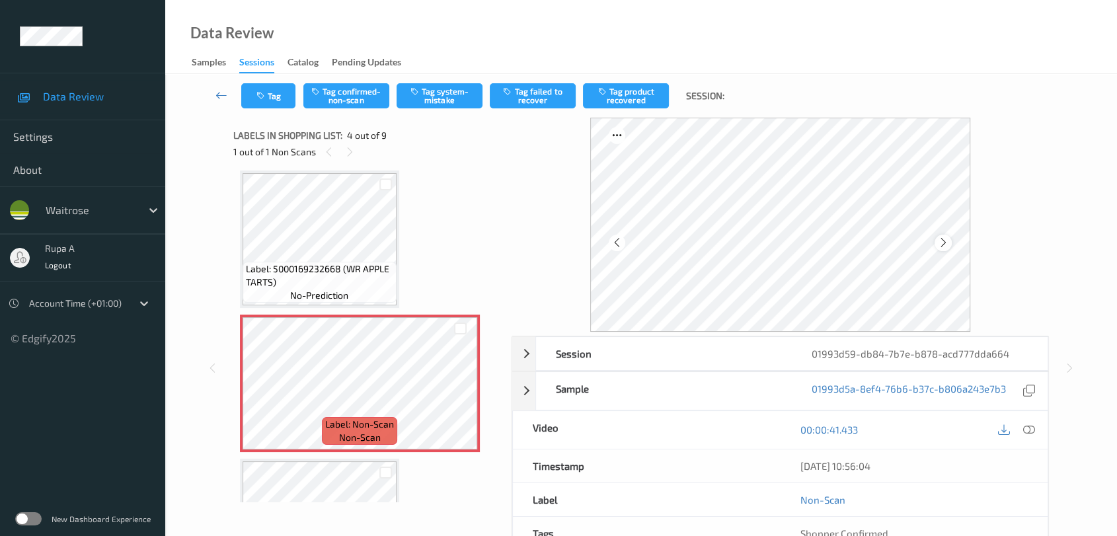
click at [940, 244] on icon at bounding box center [943, 243] width 11 height 12
click at [444, 95] on button "Tag system-mistake" at bounding box center [440, 95] width 86 height 25
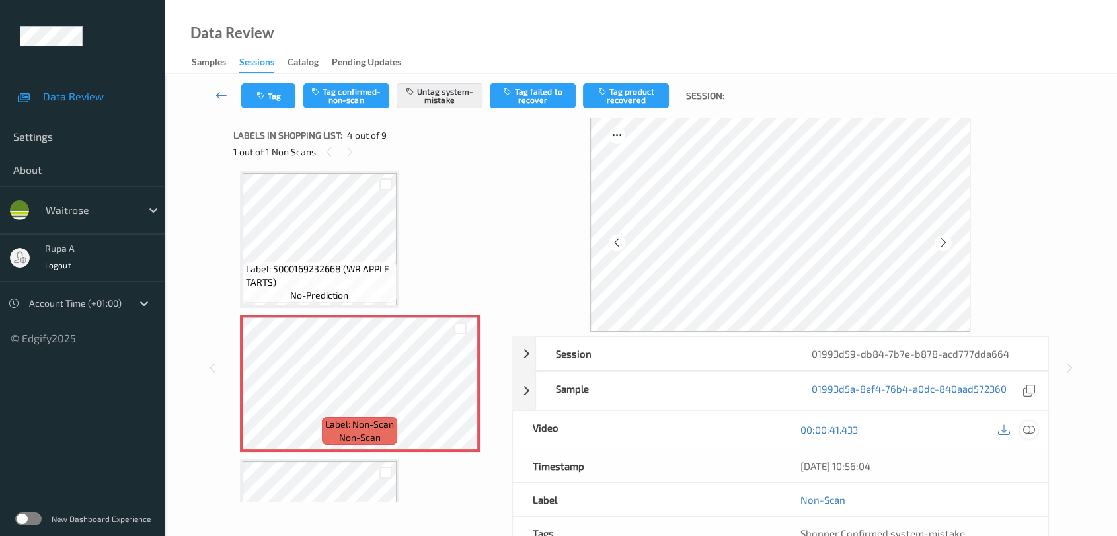
click at [1027, 426] on icon at bounding box center [1029, 430] width 12 height 12
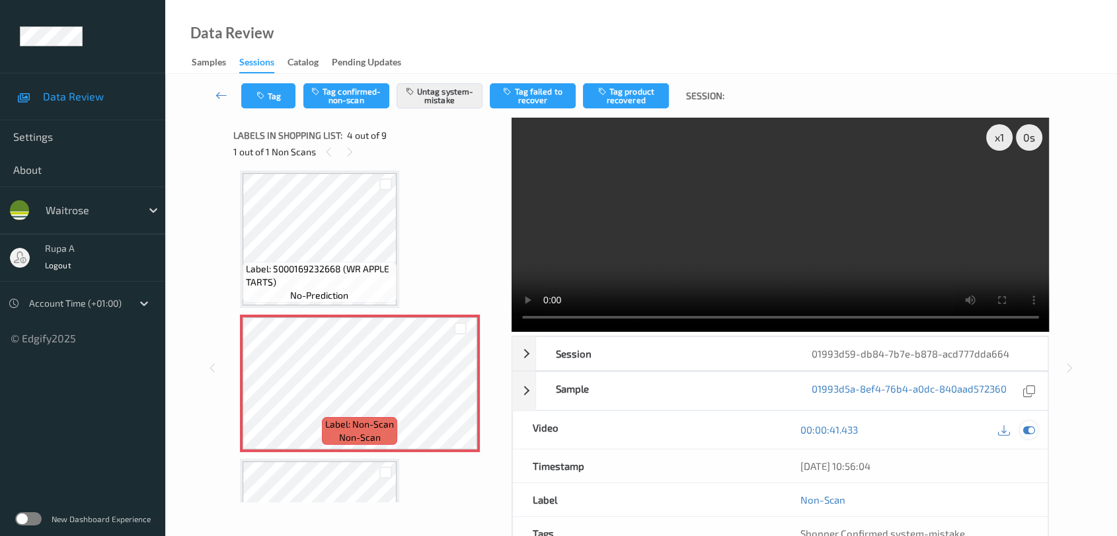
click at [1029, 429] on icon at bounding box center [1029, 430] width 12 height 12
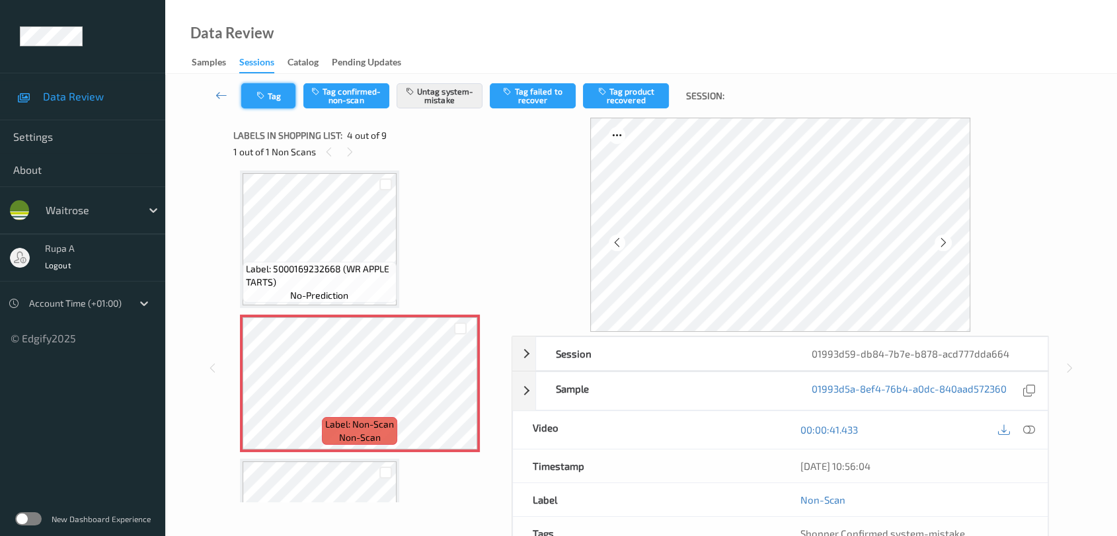
click at [265, 91] on icon "button" at bounding box center [262, 95] width 11 height 9
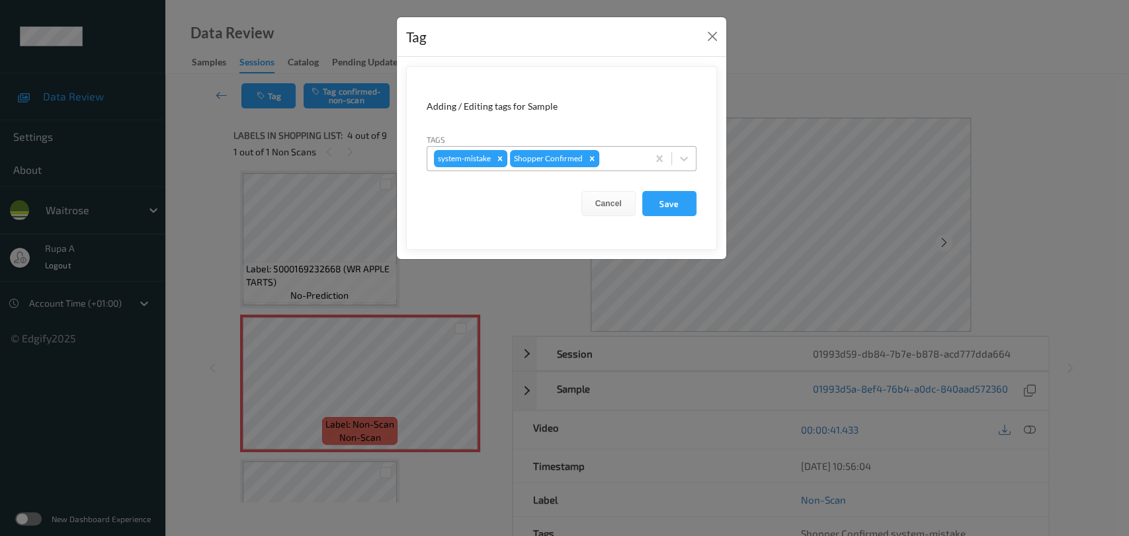
click at [627, 163] on div at bounding box center [621, 159] width 39 height 16
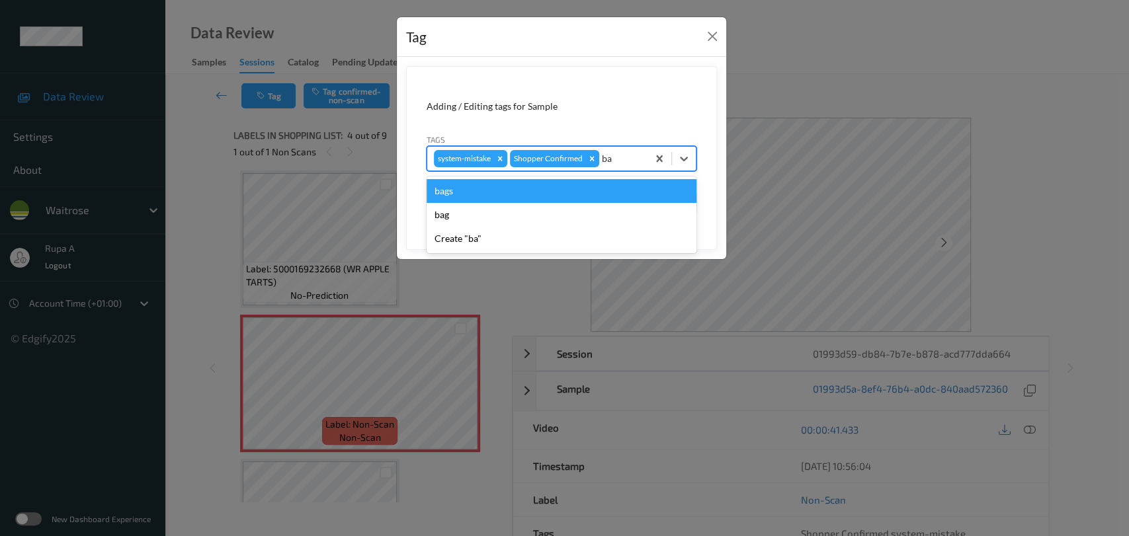
type input "bag"
click at [550, 186] on div "bags" at bounding box center [561, 191] width 270 height 24
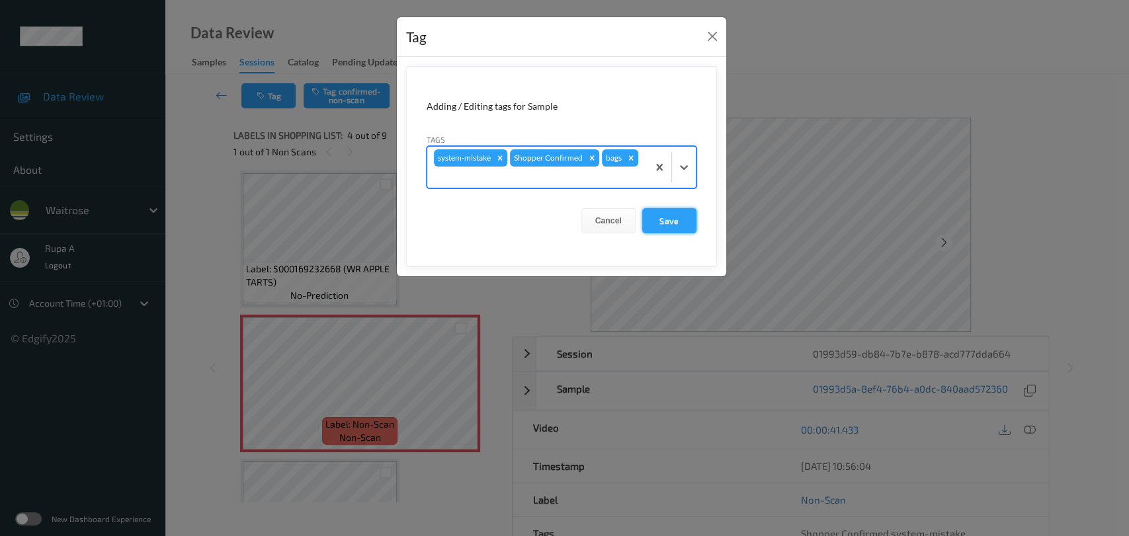
click at [675, 220] on button "Save" at bounding box center [669, 220] width 54 height 25
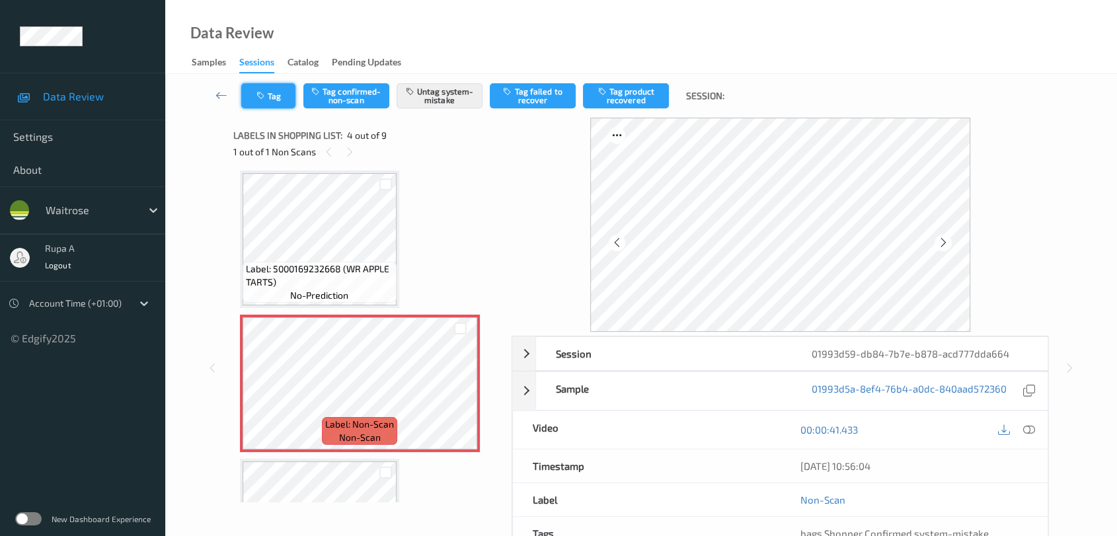
click at [249, 93] on button "Tag" at bounding box center [268, 95] width 54 height 25
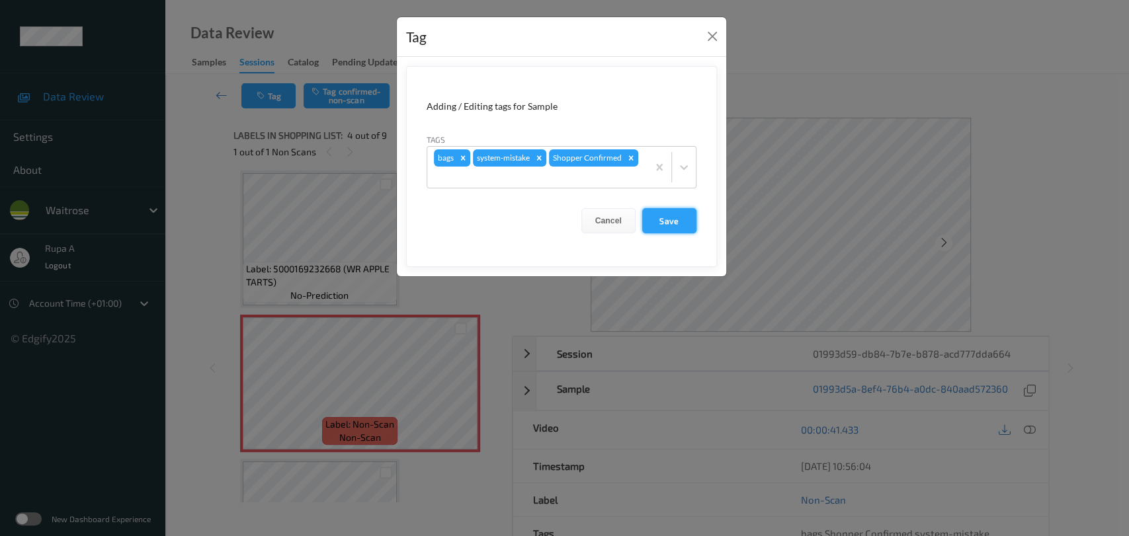
click at [654, 219] on button "Save" at bounding box center [669, 220] width 54 height 25
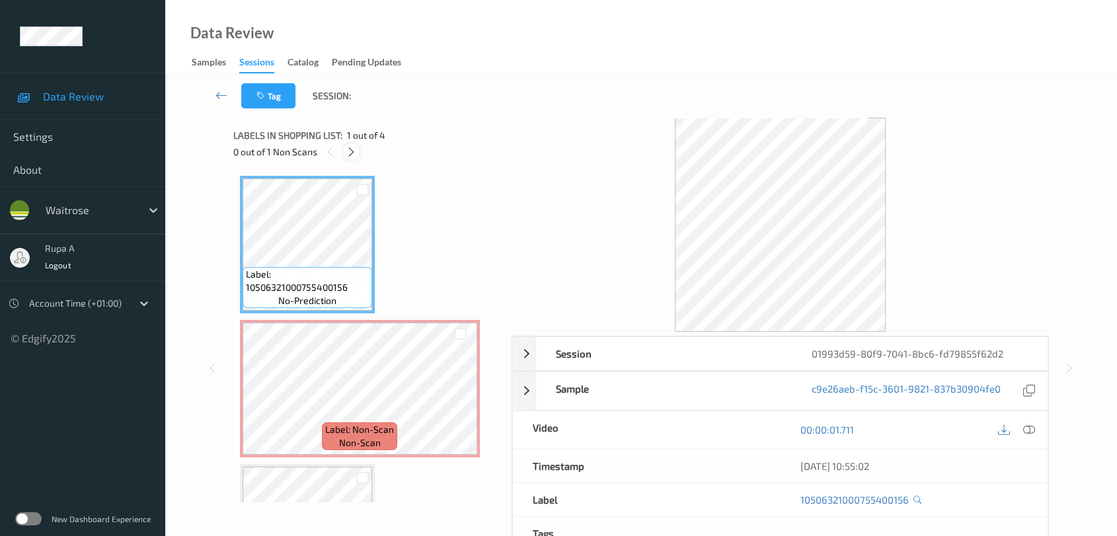
click at [358, 155] on div at bounding box center [351, 151] width 17 height 17
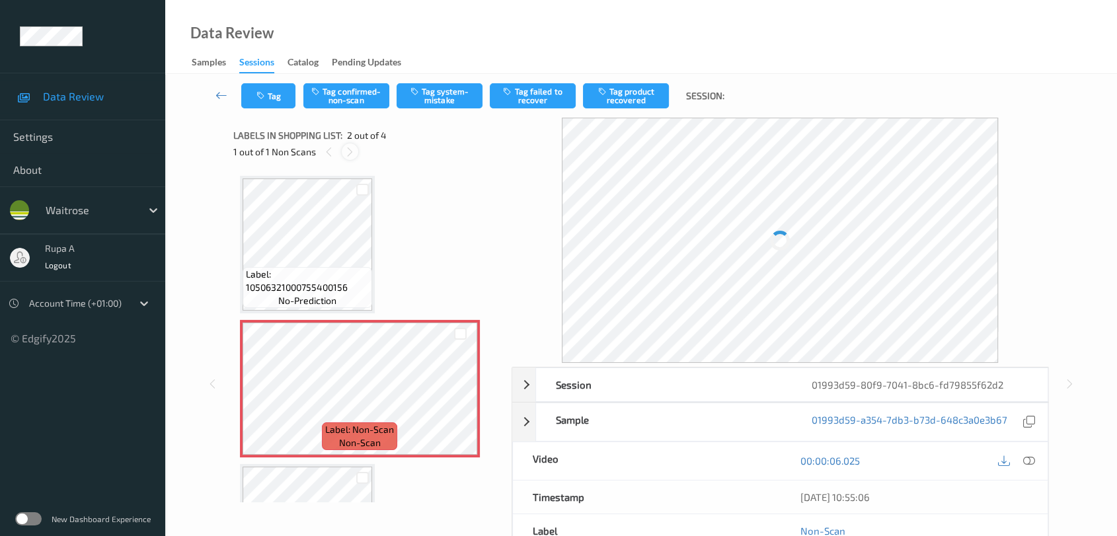
scroll to position [6, 0]
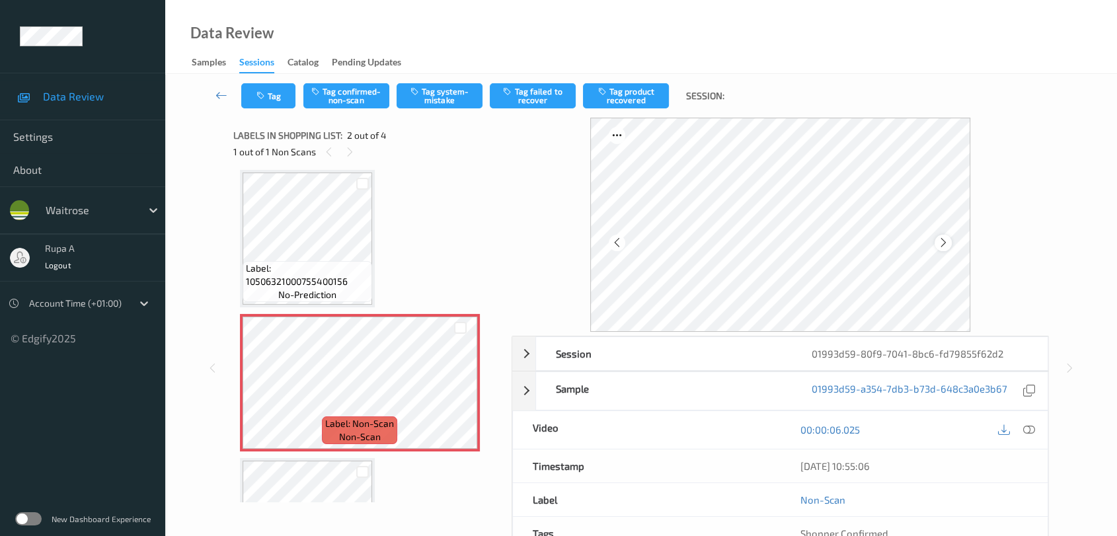
click at [947, 240] on icon at bounding box center [943, 243] width 11 height 12
click at [949, 244] on div at bounding box center [943, 243] width 17 height 17
click at [1033, 428] on icon at bounding box center [1029, 430] width 12 height 12
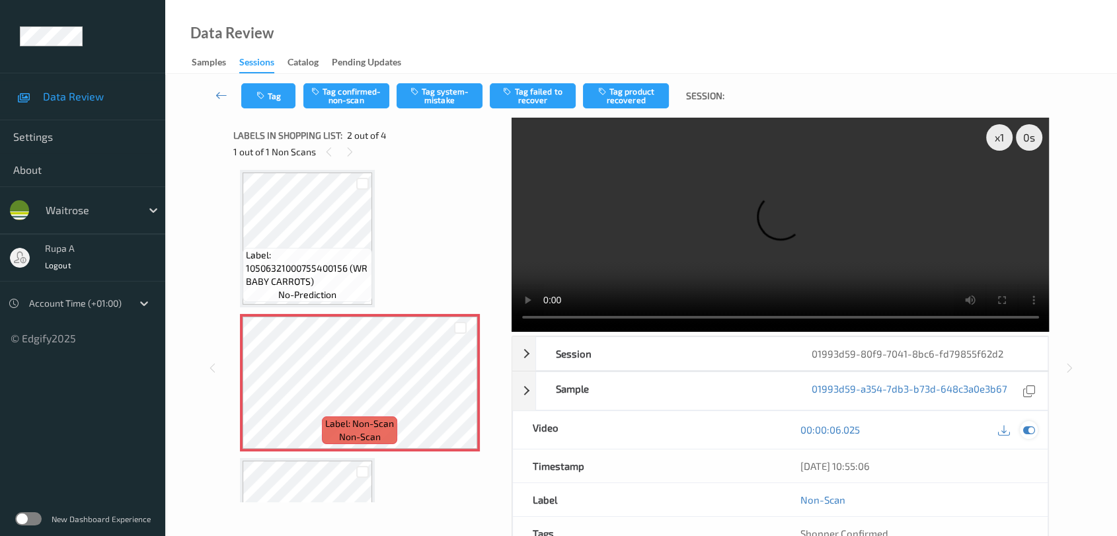
click at [1031, 431] on icon at bounding box center [1029, 430] width 12 height 12
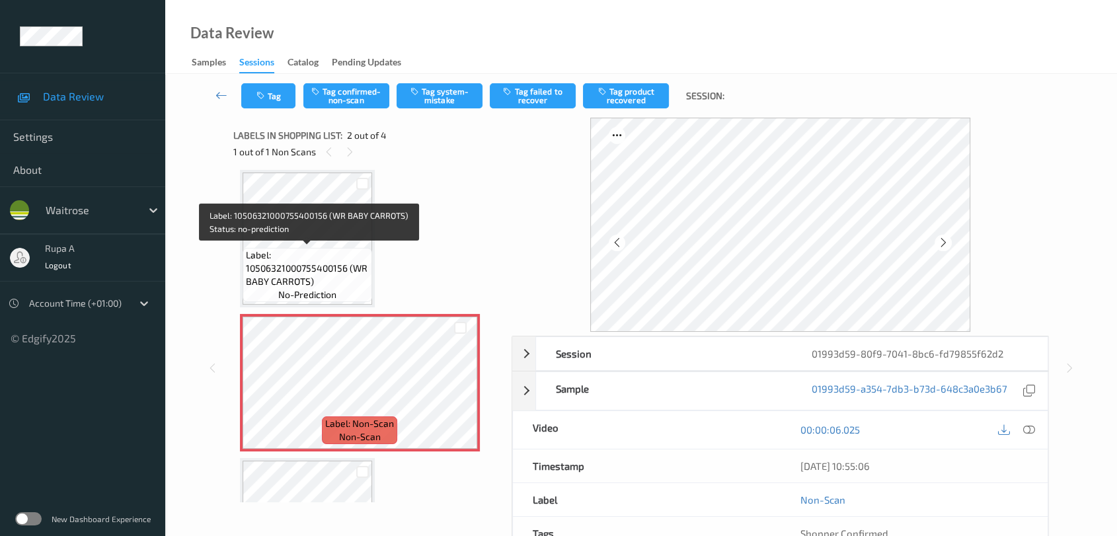
scroll to position [0, 0]
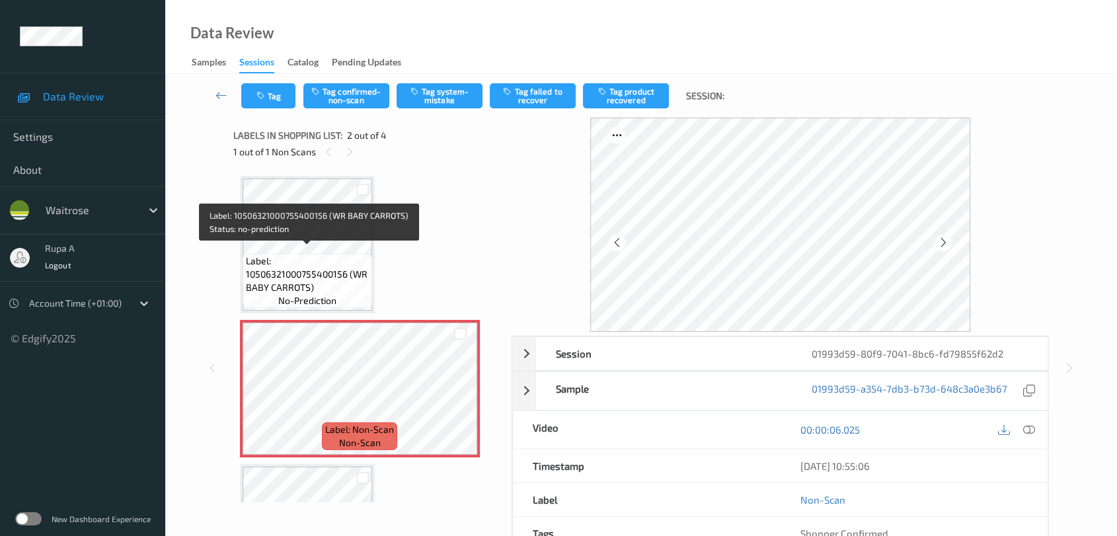
click at [323, 255] on span "Label: 10506321000755400156 (WR BABY CARROTS)" at bounding box center [307, 275] width 123 height 40
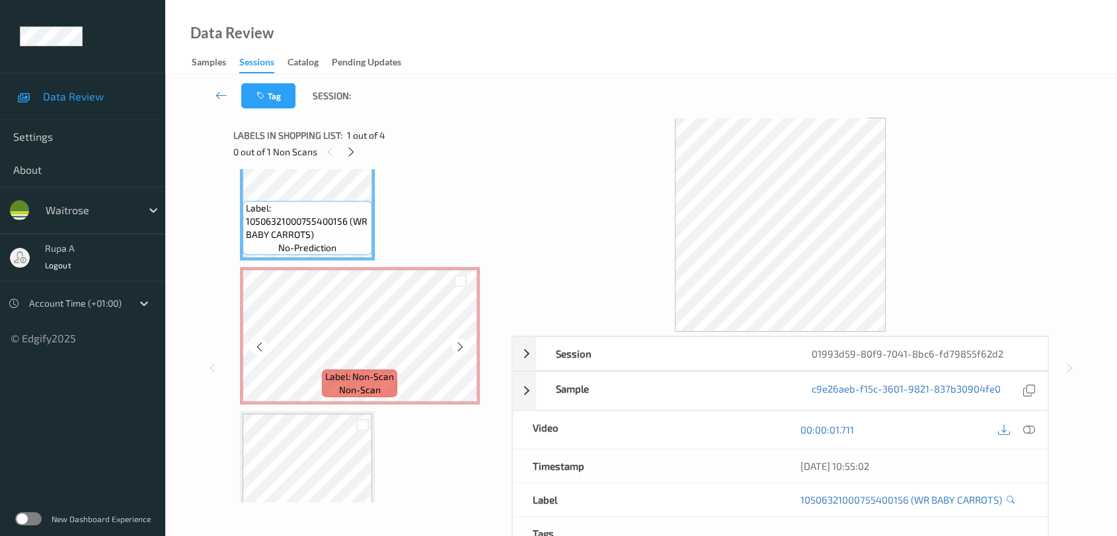
scroll to position [73, 0]
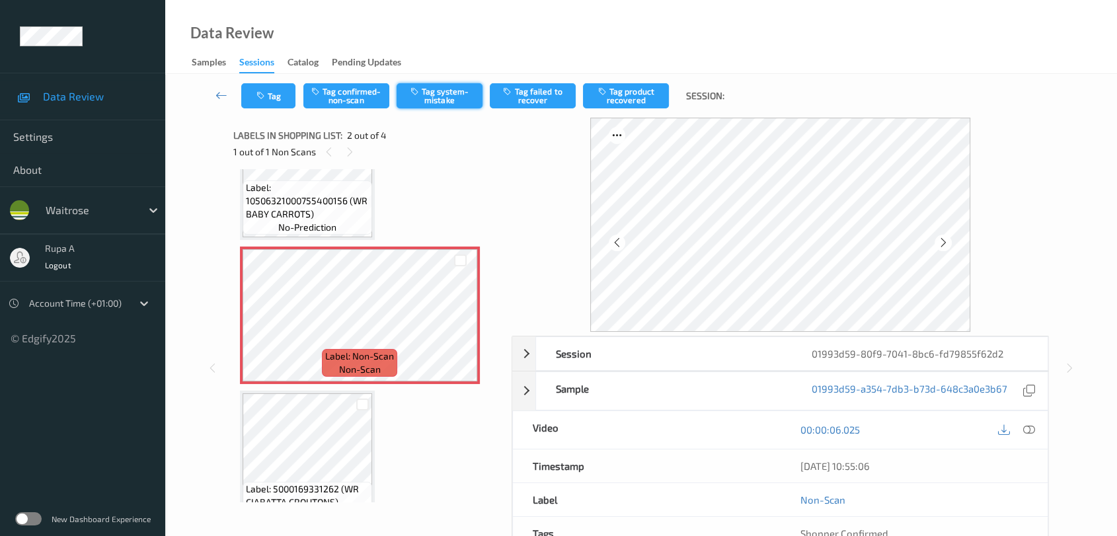
click at [460, 103] on button "Tag system-mistake" at bounding box center [440, 95] width 86 height 25
click at [273, 93] on button "Tag" at bounding box center [268, 95] width 54 height 25
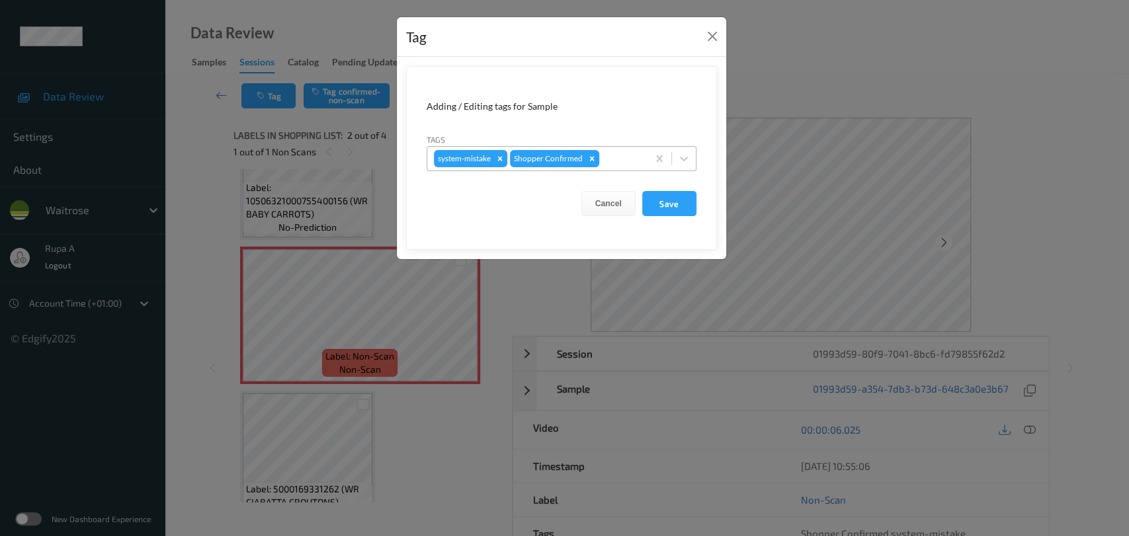
click at [628, 151] on div at bounding box center [621, 159] width 39 height 16
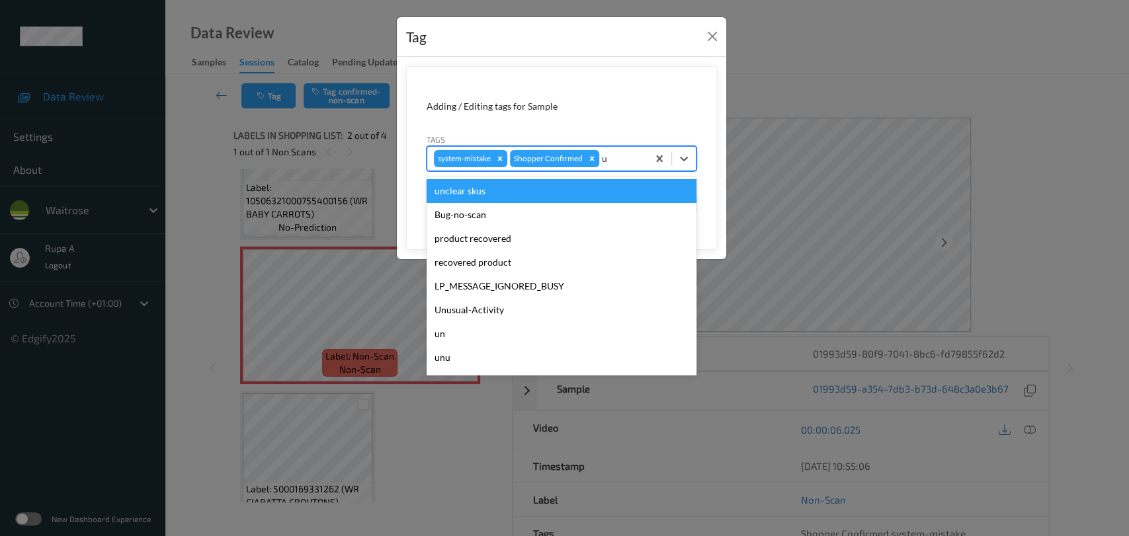
type input "un"
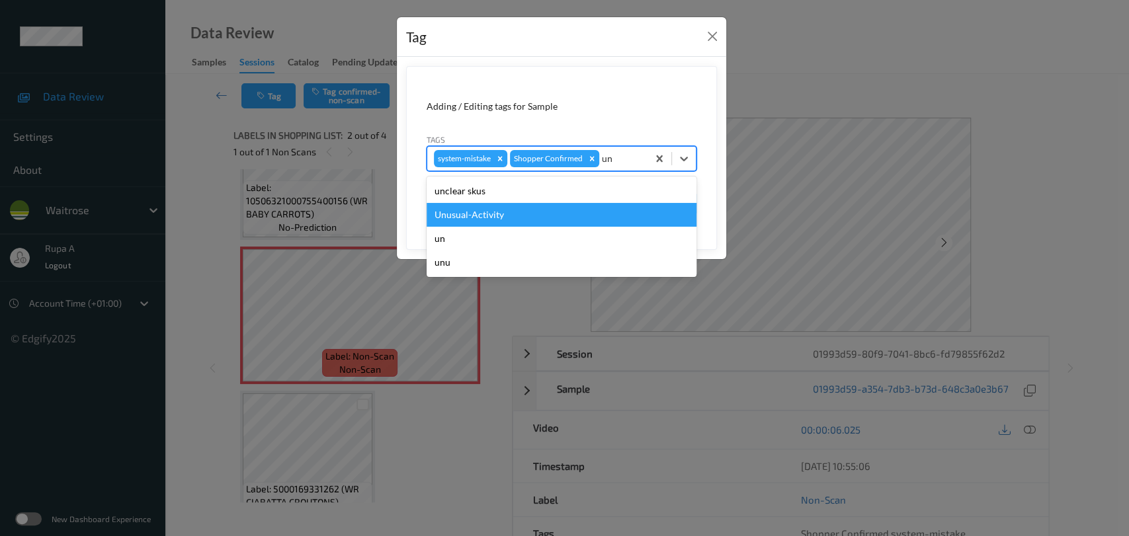
click at [531, 214] on div "Unusual-Activity" at bounding box center [561, 215] width 270 height 24
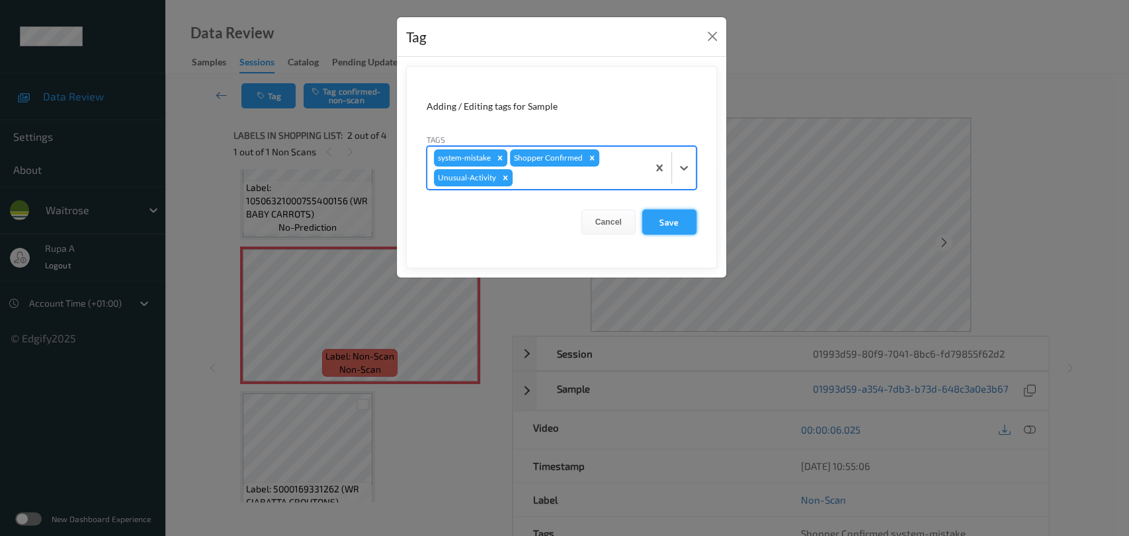
click at [670, 223] on button "Save" at bounding box center [669, 222] width 54 height 25
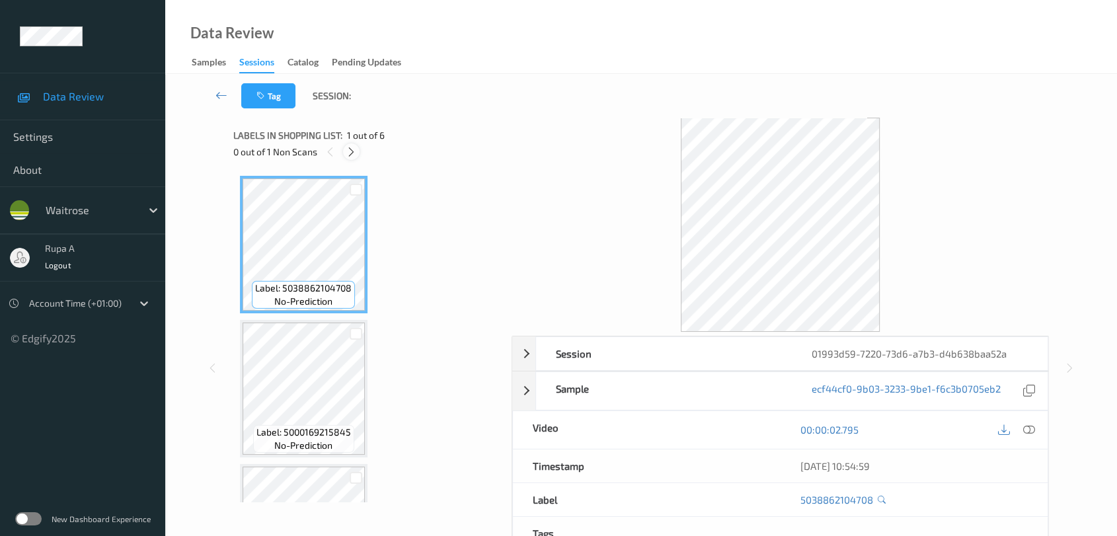
click at [346, 151] on icon at bounding box center [351, 152] width 11 height 12
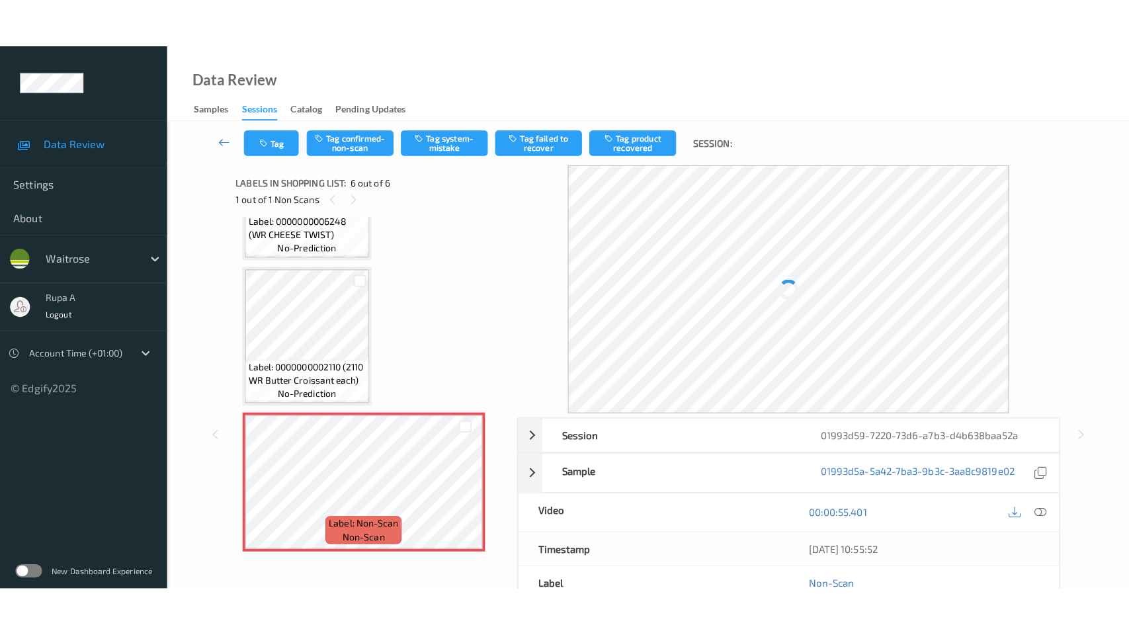
scroll to position [521, 0]
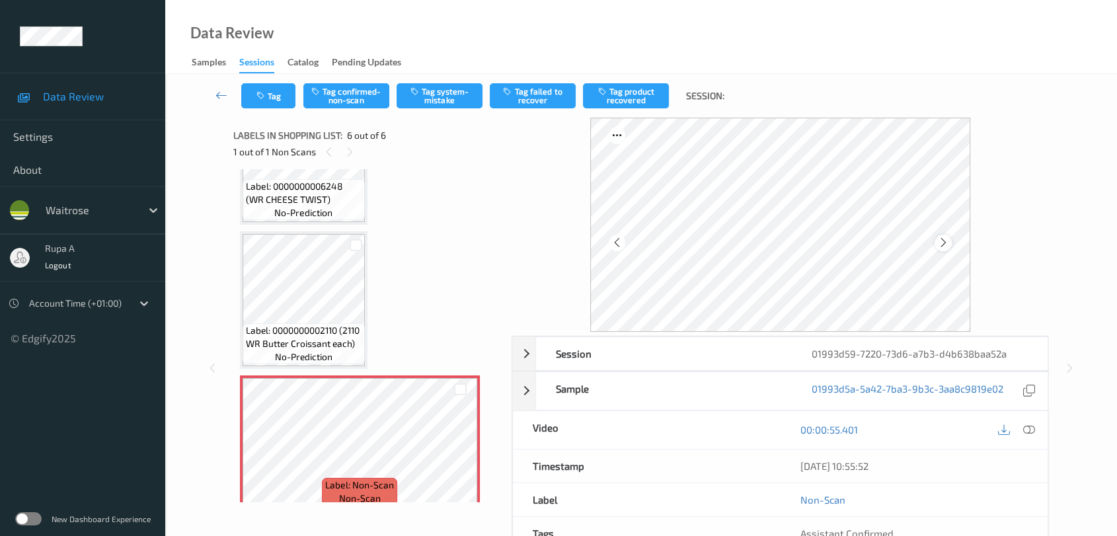
click at [942, 239] on icon at bounding box center [943, 243] width 11 height 12
click at [942, 237] on icon at bounding box center [943, 243] width 11 height 12
click at [1033, 432] on icon at bounding box center [1029, 430] width 12 height 12
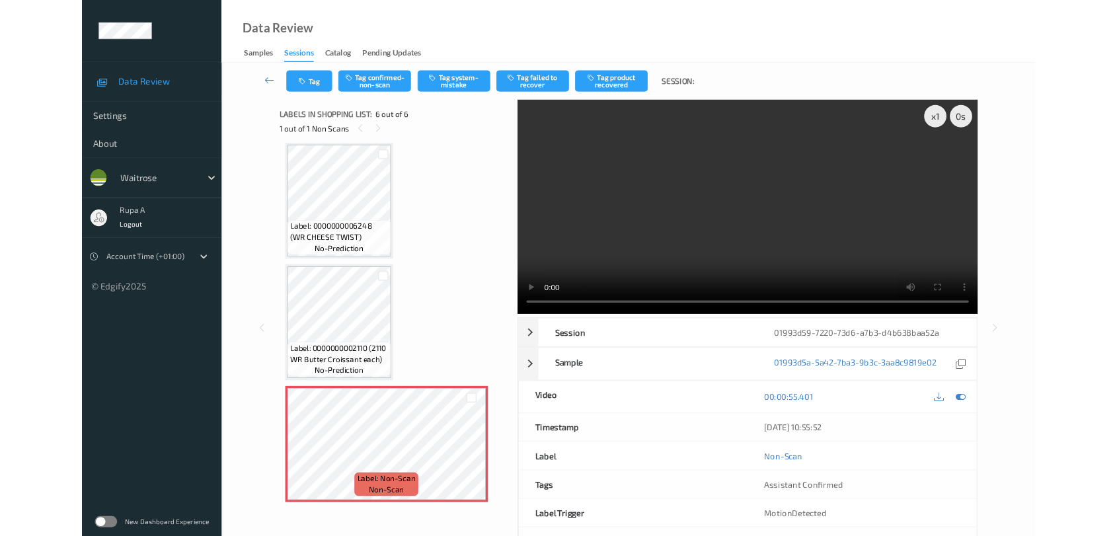
scroll to position [436, 0]
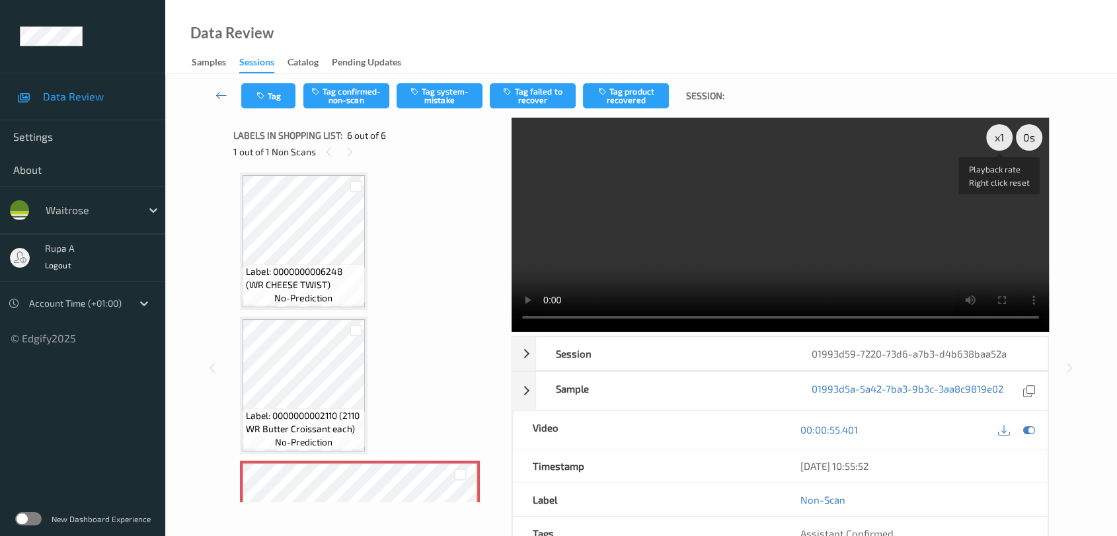
drag, startPoint x: 996, startPoint y: 143, endPoint x: 1004, endPoint y: 185, distance: 43.2
click at [996, 143] on div "x 1" at bounding box center [999, 137] width 26 height 26
drag, startPoint x: 1030, startPoint y: 428, endPoint x: 904, endPoint y: 346, distance: 150.4
click at [1031, 428] on icon at bounding box center [1029, 430] width 12 height 12
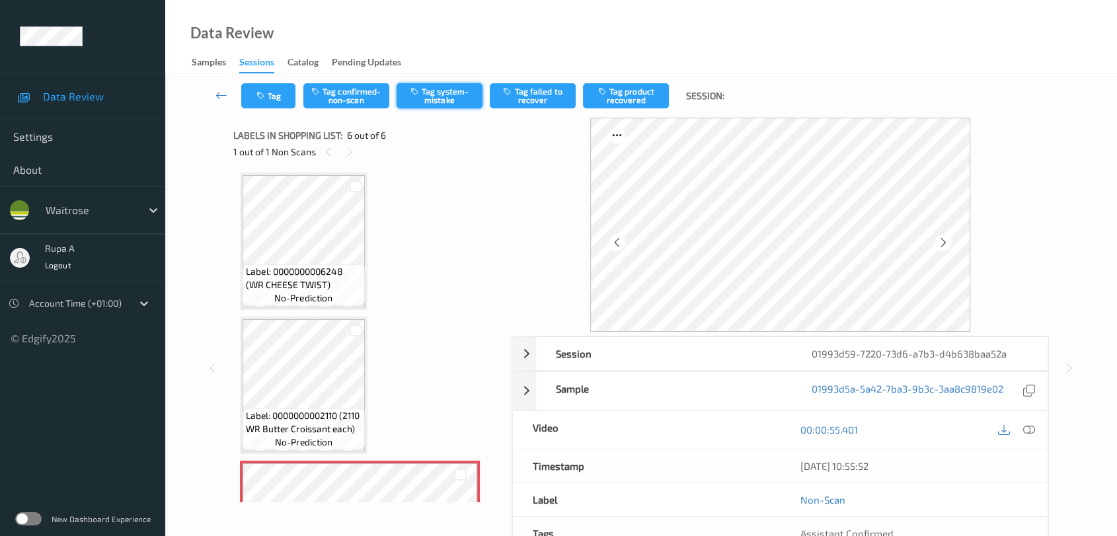
click at [459, 99] on button "Tag system-mistake" at bounding box center [440, 95] width 86 height 25
click at [261, 103] on button "Tag" at bounding box center [268, 95] width 54 height 25
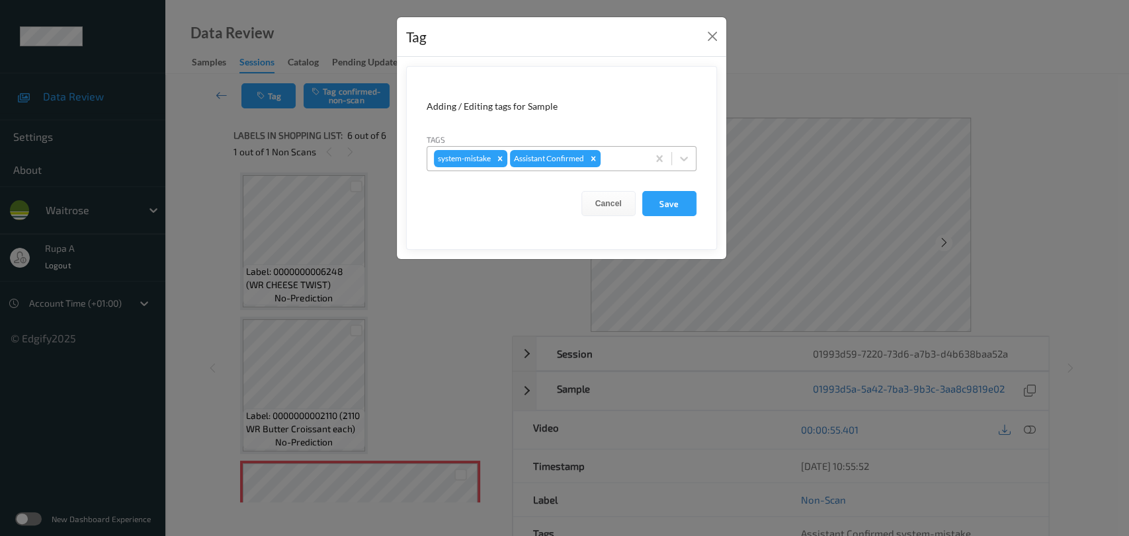
click at [613, 149] on div "system-mistake Assistant Confirmed" at bounding box center [537, 158] width 220 height 22
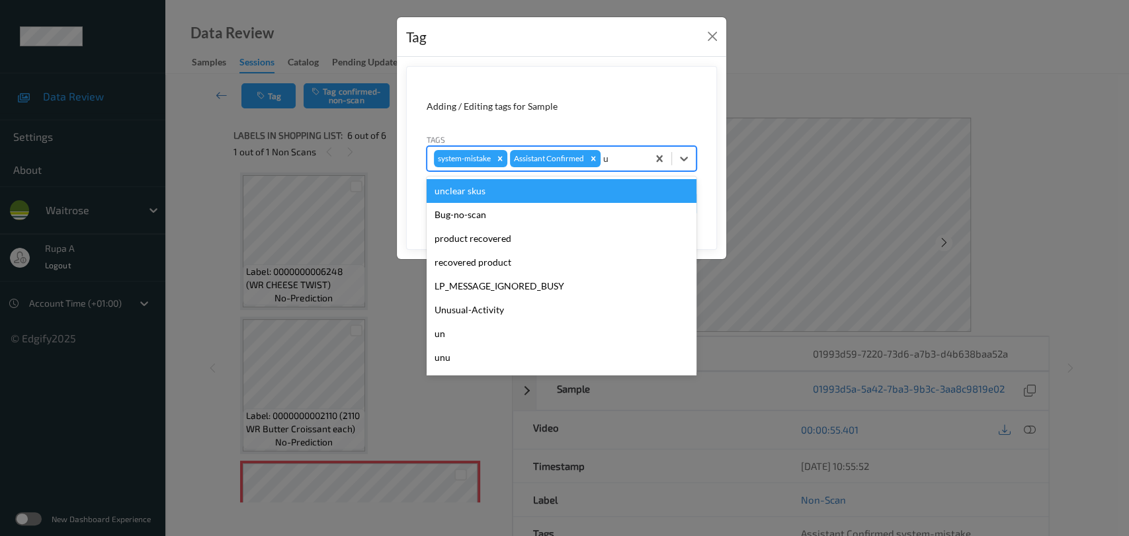
type input "un"
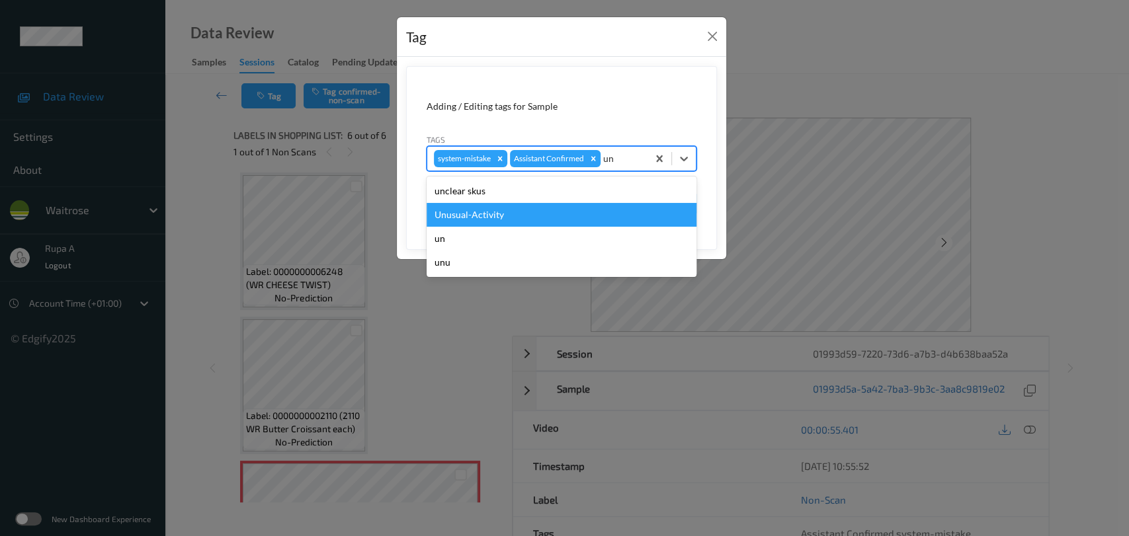
click at [545, 213] on div "Unusual-Activity" at bounding box center [561, 215] width 270 height 24
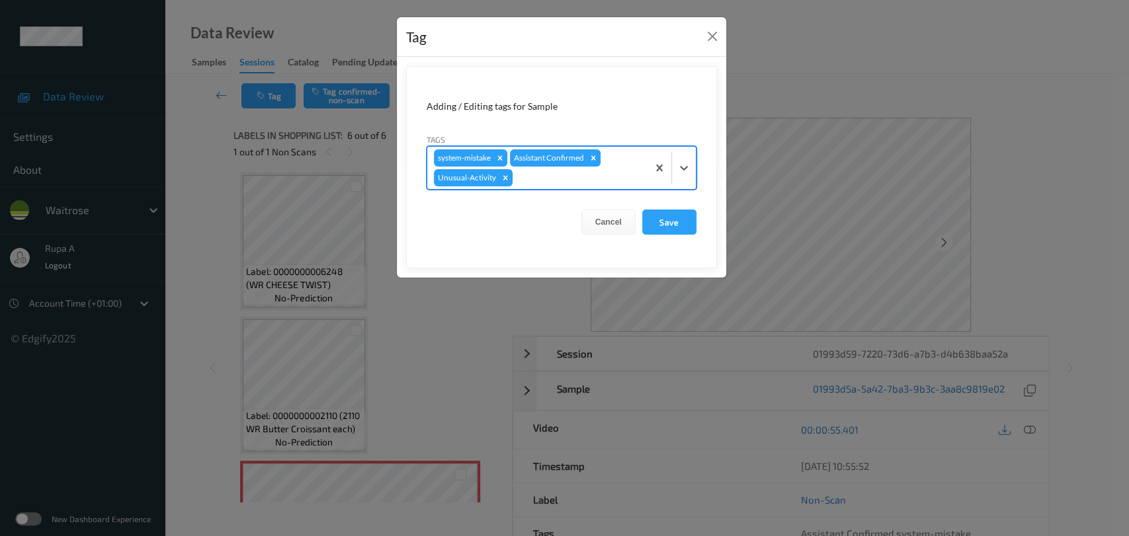
click at [608, 179] on div at bounding box center [578, 178] width 126 height 16
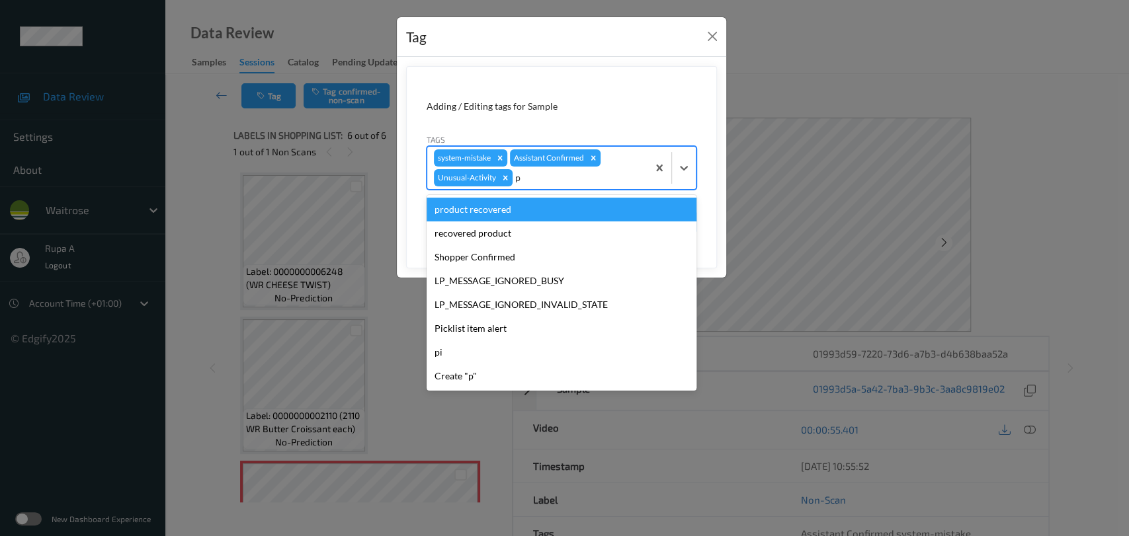
type input "pi"
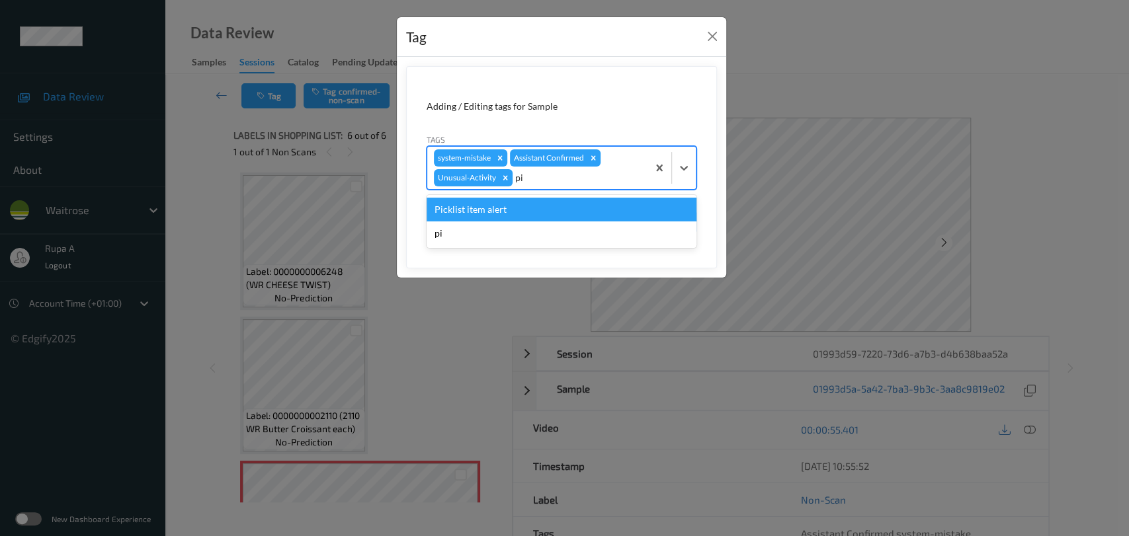
click at [568, 208] on div "Picklist item alert" at bounding box center [561, 210] width 270 height 24
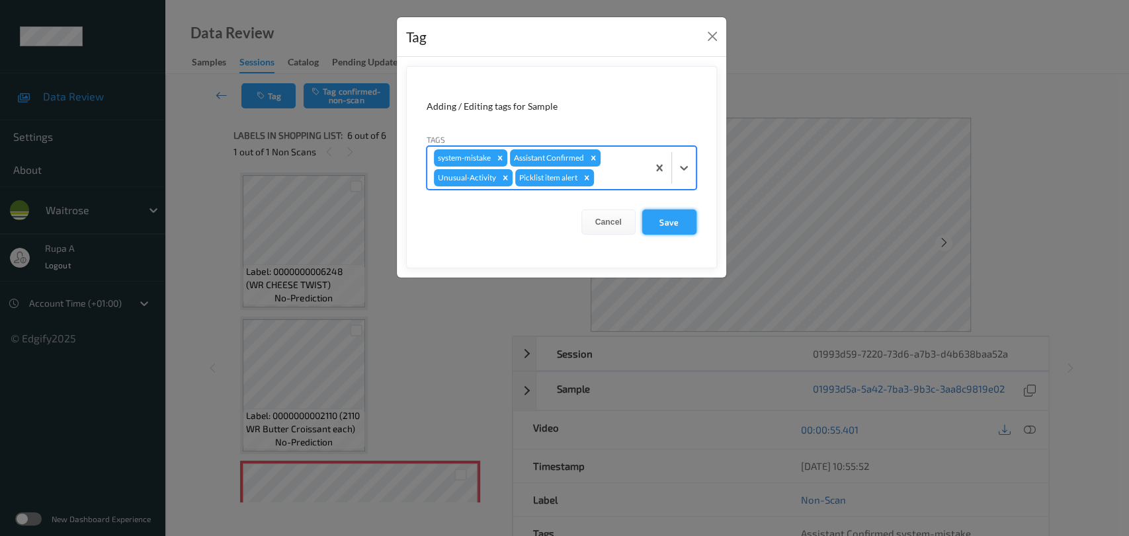
click at [680, 218] on button "Save" at bounding box center [669, 222] width 54 height 25
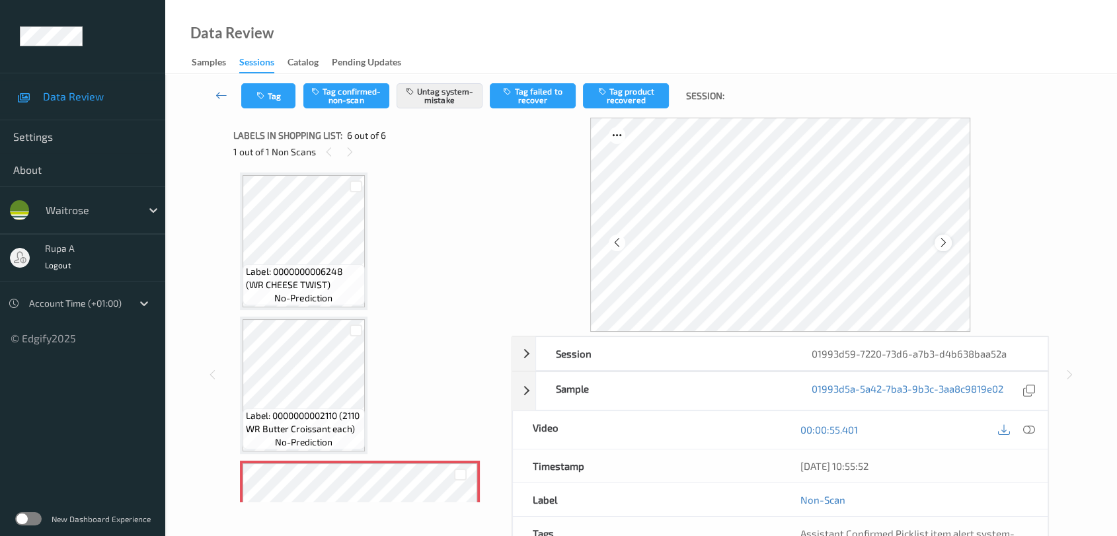
click at [938, 242] on icon at bounding box center [943, 243] width 11 height 12
click at [256, 82] on div "Tag Tag confirmed-non-scan Untag system-mistake Tag failed to recover Tag produ…" at bounding box center [641, 96] width 898 height 44
click at [263, 92] on icon "button" at bounding box center [262, 95] width 11 height 9
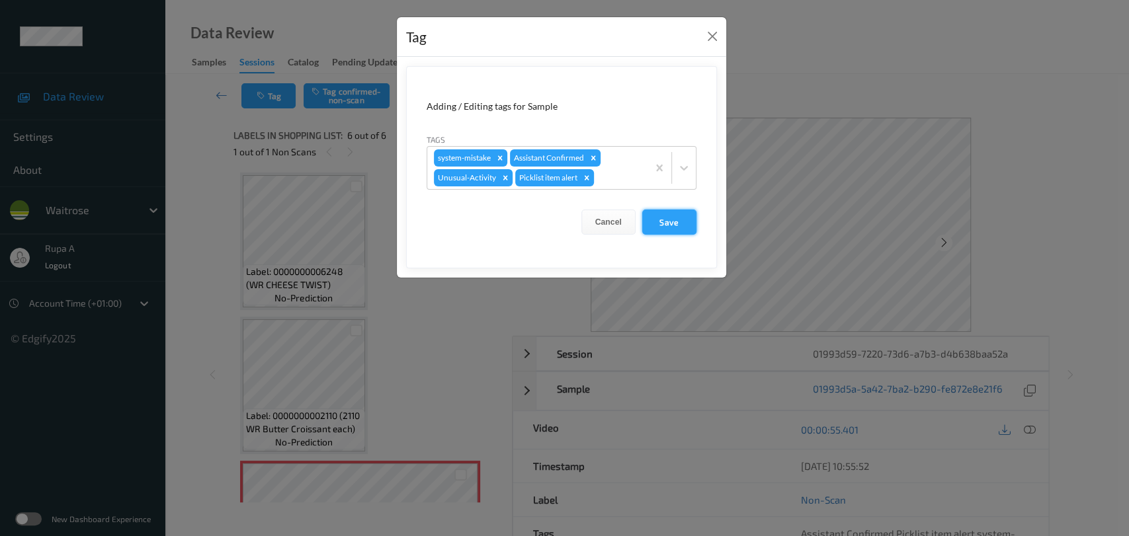
click at [681, 225] on button "Save" at bounding box center [669, 222] width 54 height 25
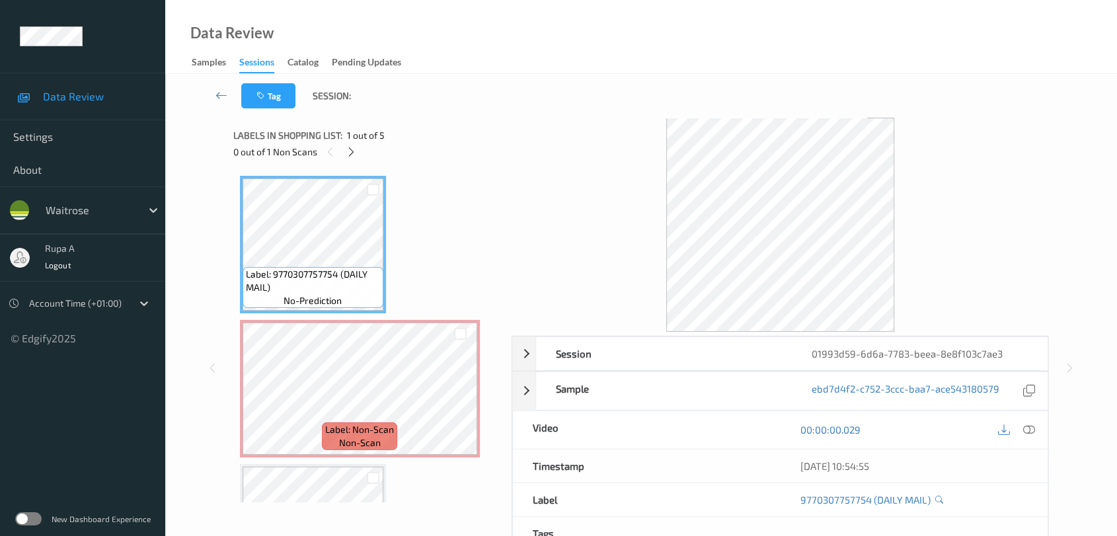
click at [402, 161] on div "Labels in shopping list: 1 out of 5 0 out of 1 Non Scans" at bounding box center [367, 144] width 269 height 52
click at [349, 154] on icon at bounding box center [351, 152] width 11 height 12
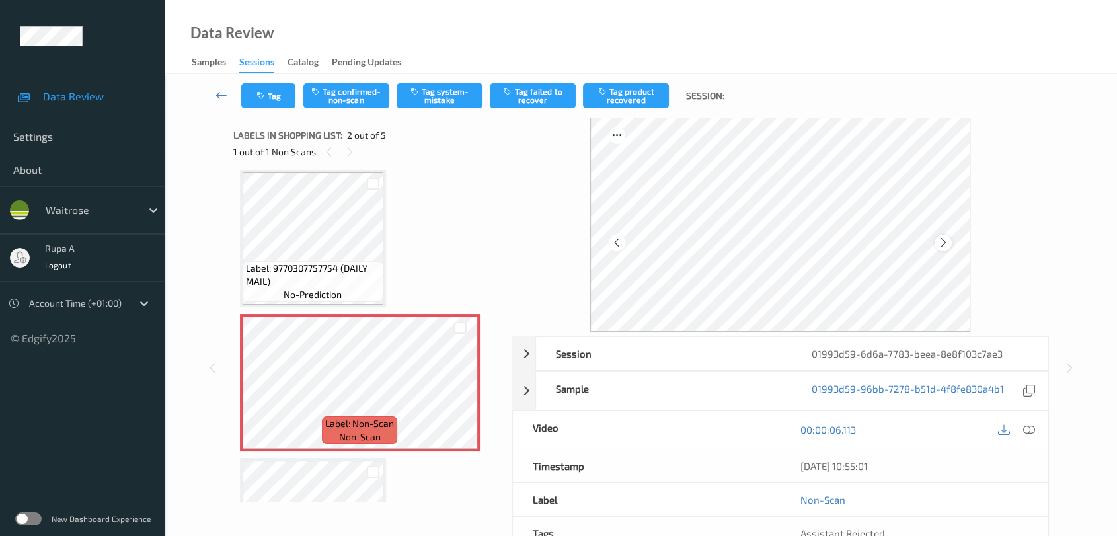
click at [949, 245] on div at bounding box center [943, 243] width 17 height 17
click at [947, 245] on icon at bounding box center [943, 243] width 11 height 12
click at [458, 95] on button "Tag system-mistake" at bounding box center [440, 95] width 86 height 25
click at [255, 104] on button "Tag" at bounding box center [268, 95] width 54 height 25
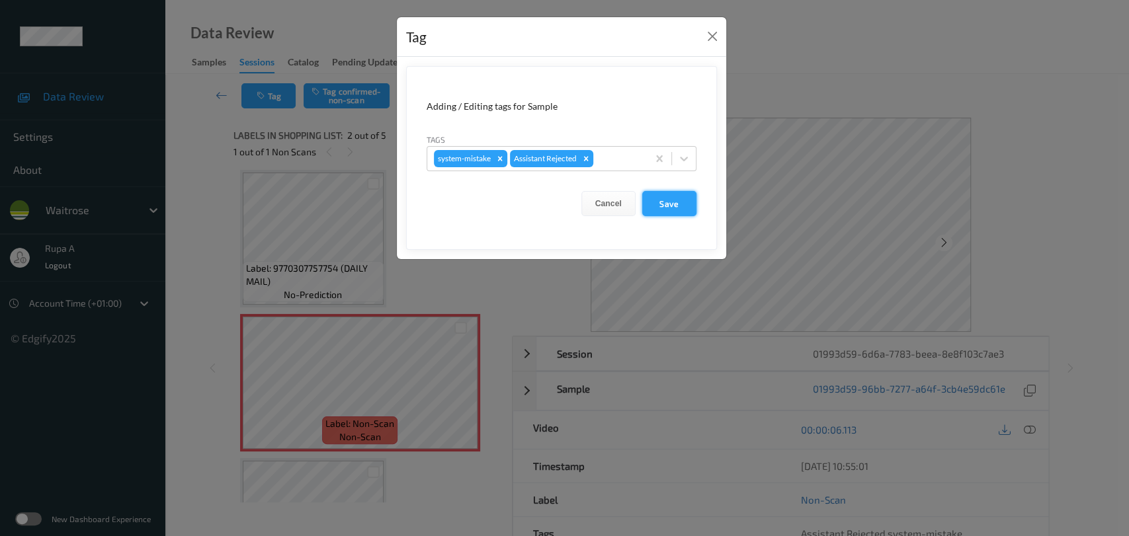
click at [666, 202] on button "Save" at bounding box center [669, 203] width 54 height 25
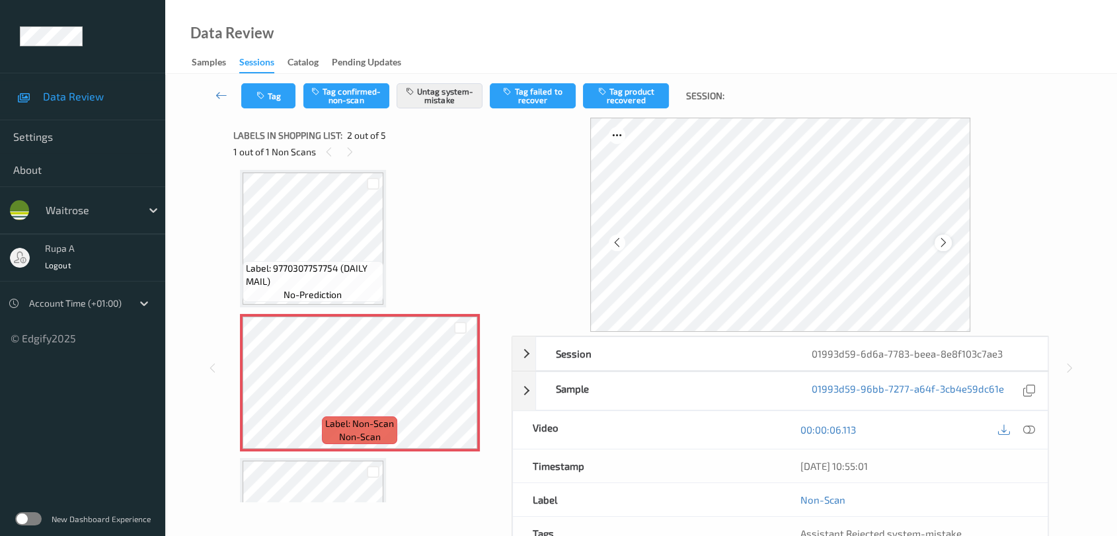
click at [942, 243] on icon at bounding box center [943, 243] width 11 height 12
click at [938, 243] on icon at bounding box center [943, 243] width 11 height 12
click at [262, 96] on icon "button" at bounding box center [262, 95] width 11 height 9
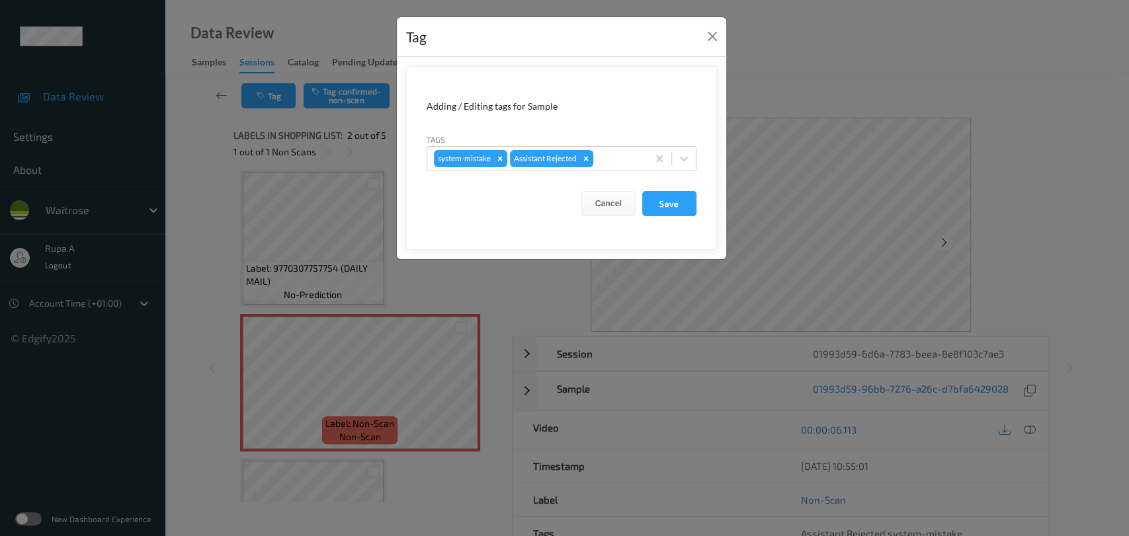
drag, startPoint x: 669, startPoint y: 201, endPoint x: 424, endPoint y: 46, distance: 289.8
click at [668, 202] on button "Save" at bounding box center [669, 203] width 54 height 25
